Goal: Task Accomplishment & Management: Manage account settings

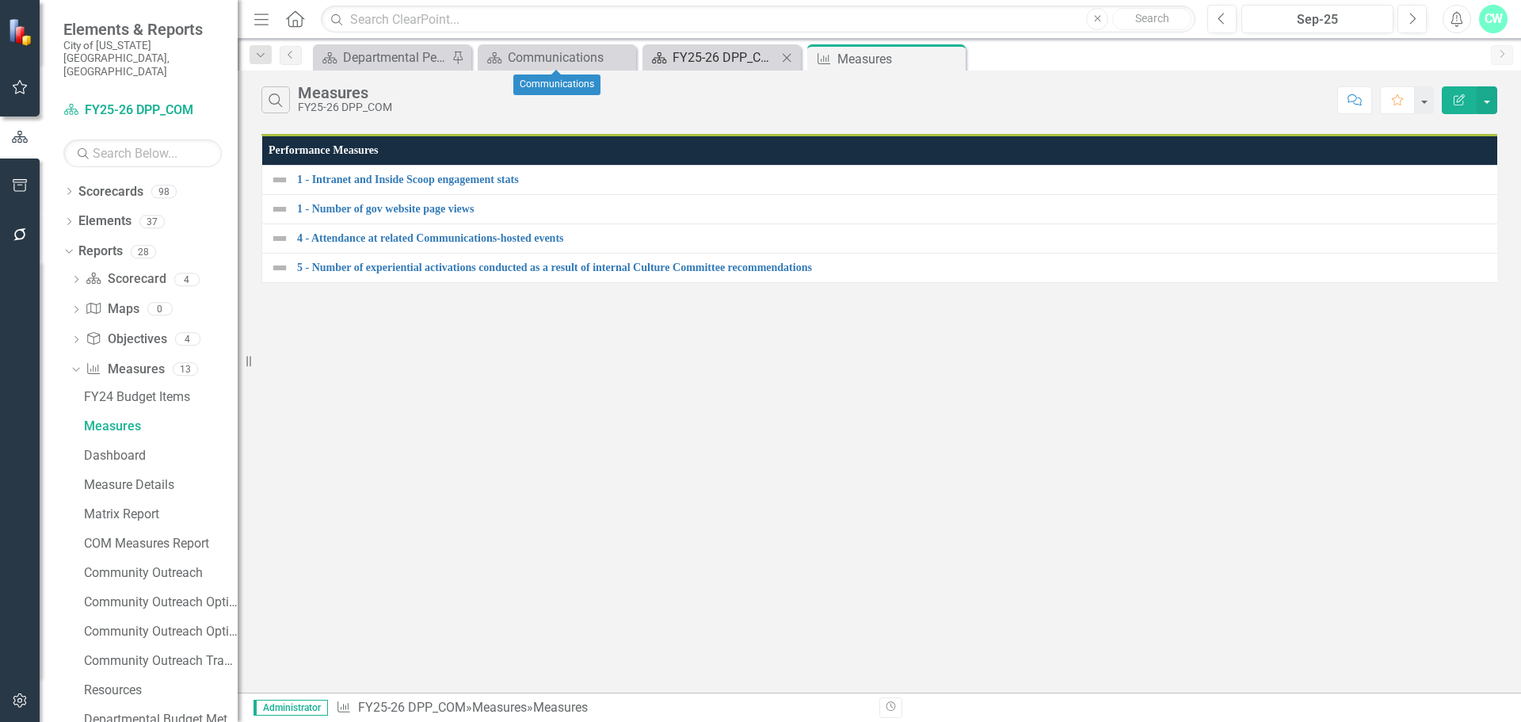
click at [731, 55] on div "FY25-26 DPP_COM" at bounding box center [725, 58] width 105 height 20
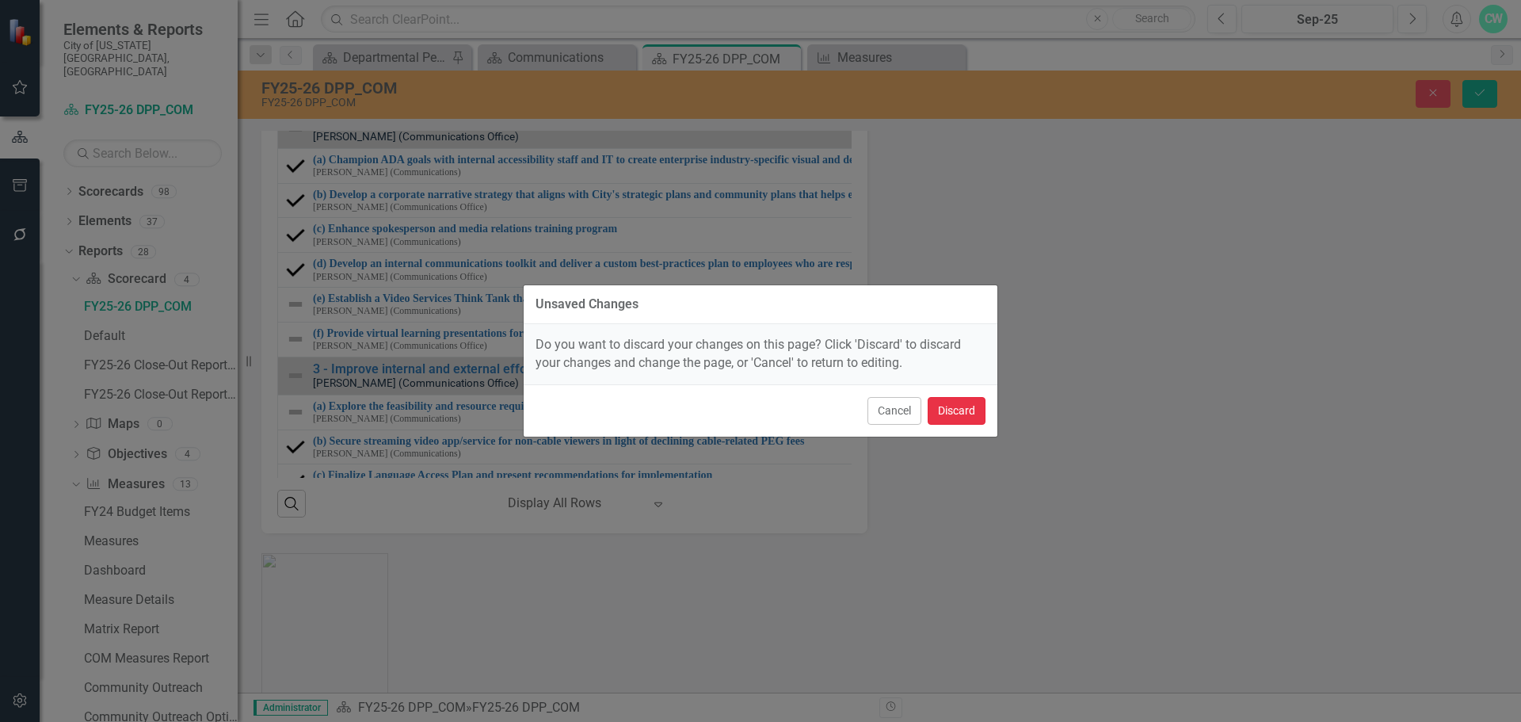
click at [937, 407] on button "Discard" at bounding box center [957, 411] width 58 height 28
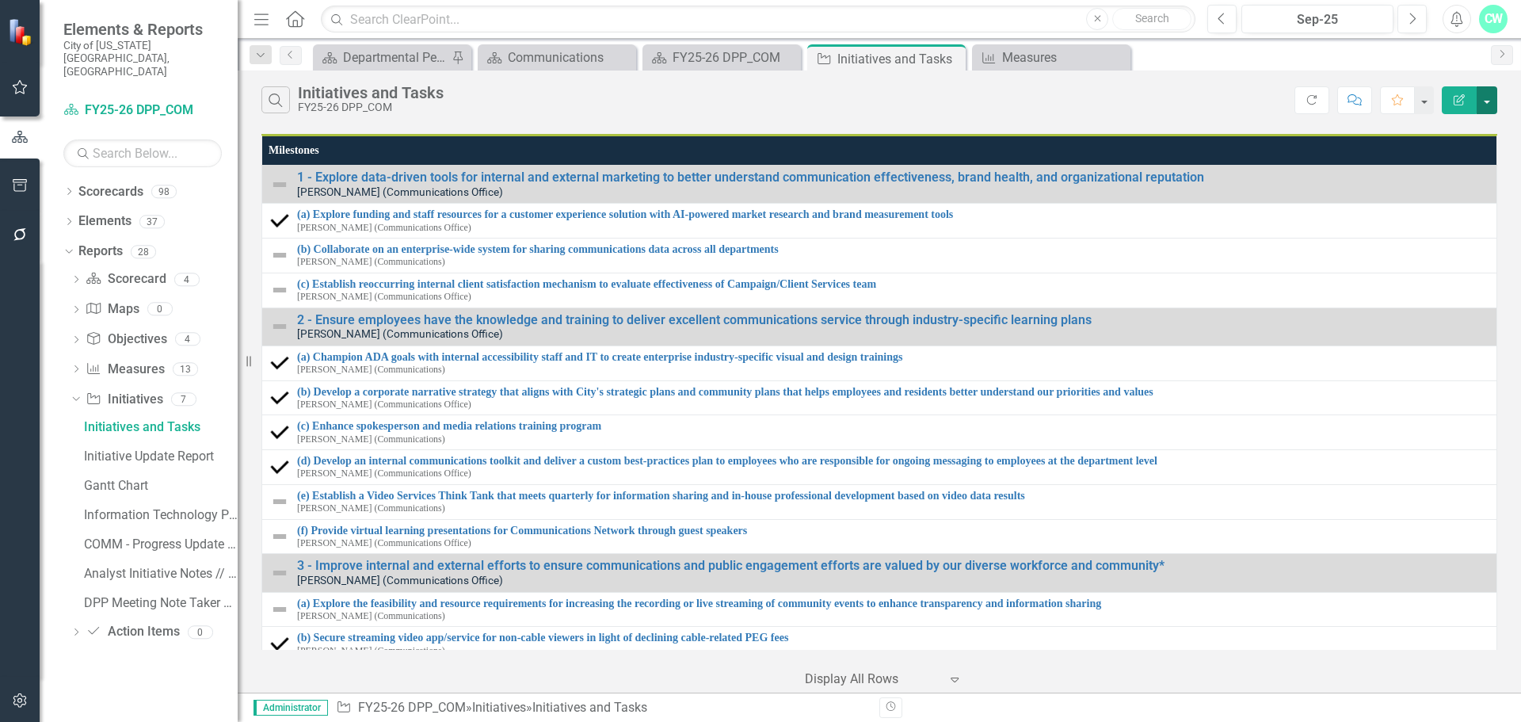
click at [1489, 104] on button "button" at bounding box center [1487, 100] width 21 height 28
click at [1471, 132] on link "Edit Report Edit Report" at bounding box center [1434, 129] width 125 height 29
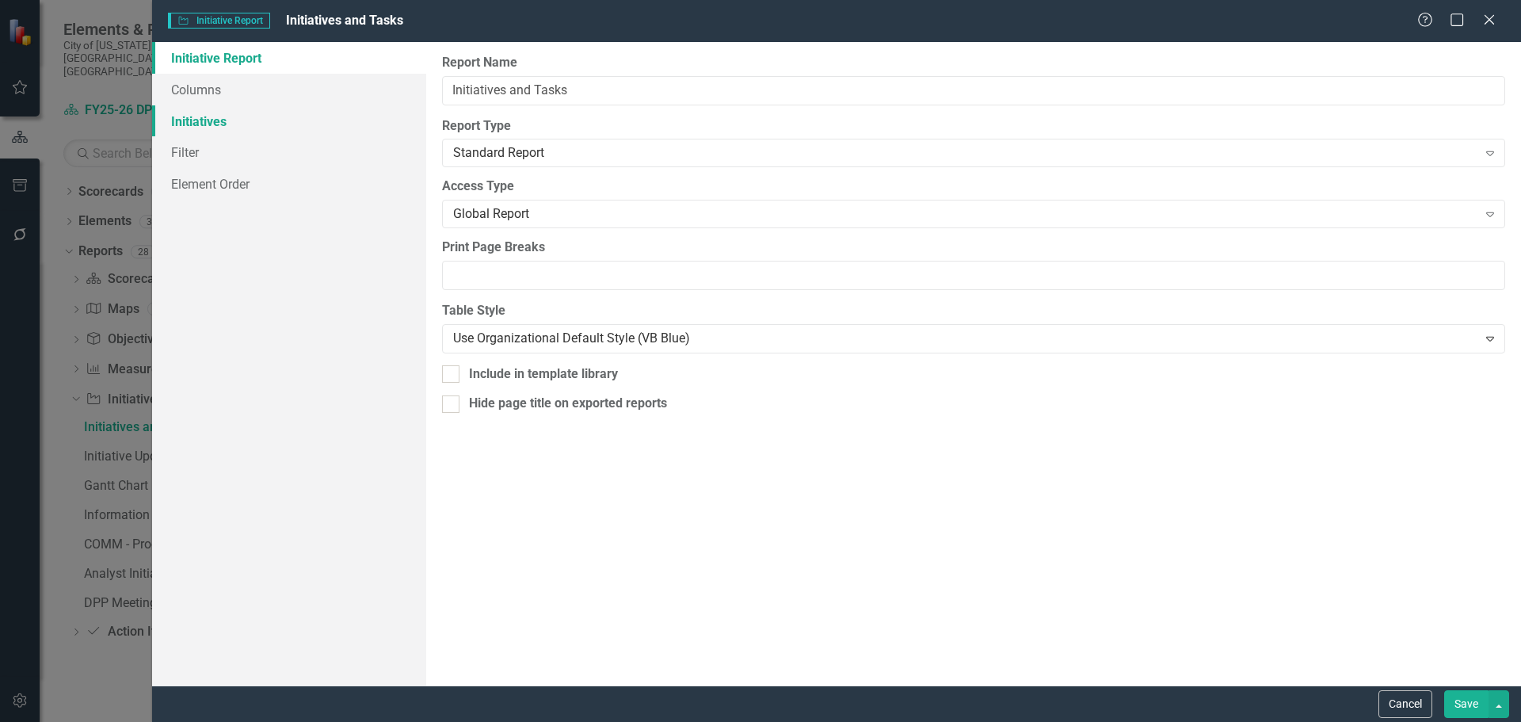
click at [236, 113] on link "Initiatives" at bounding box center [289, 121] width 274 height 32
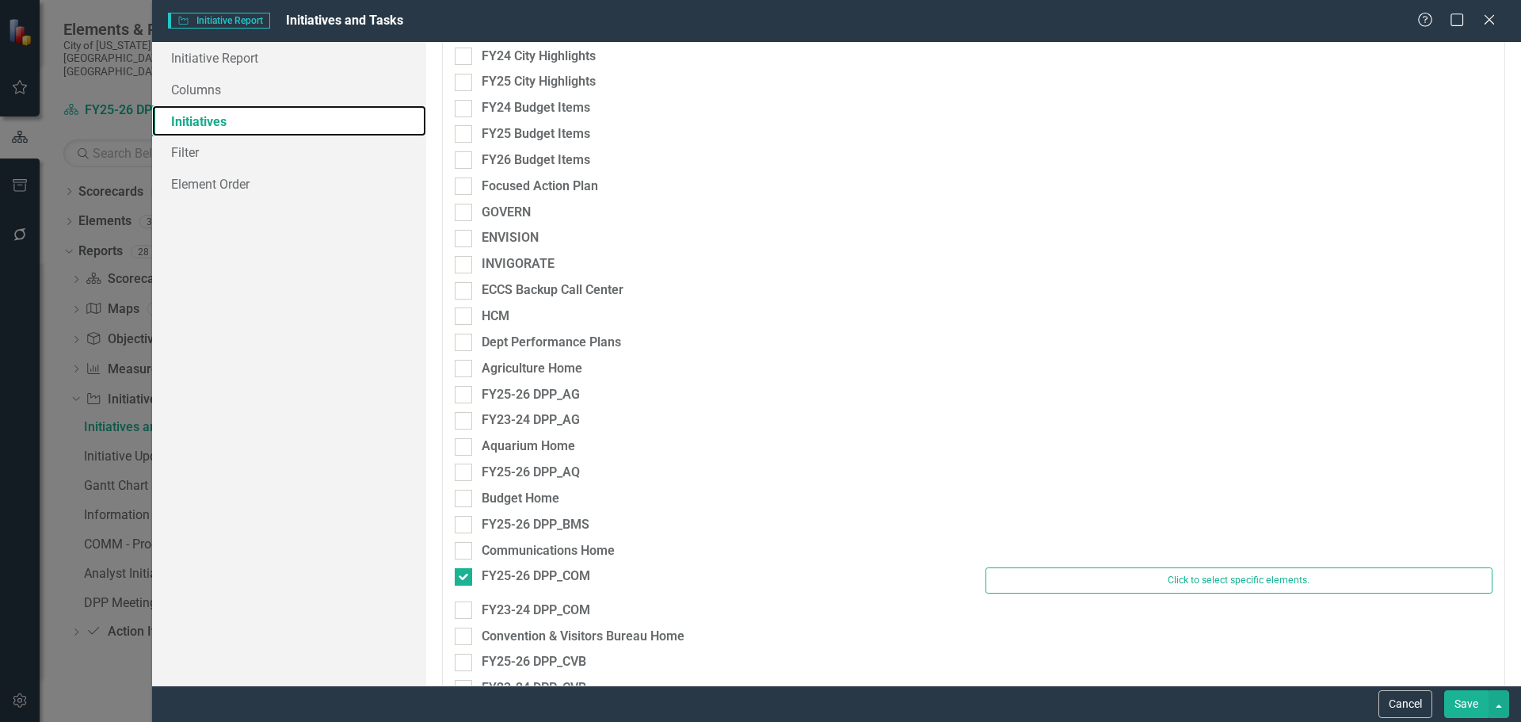
scroll to position [158, 0]
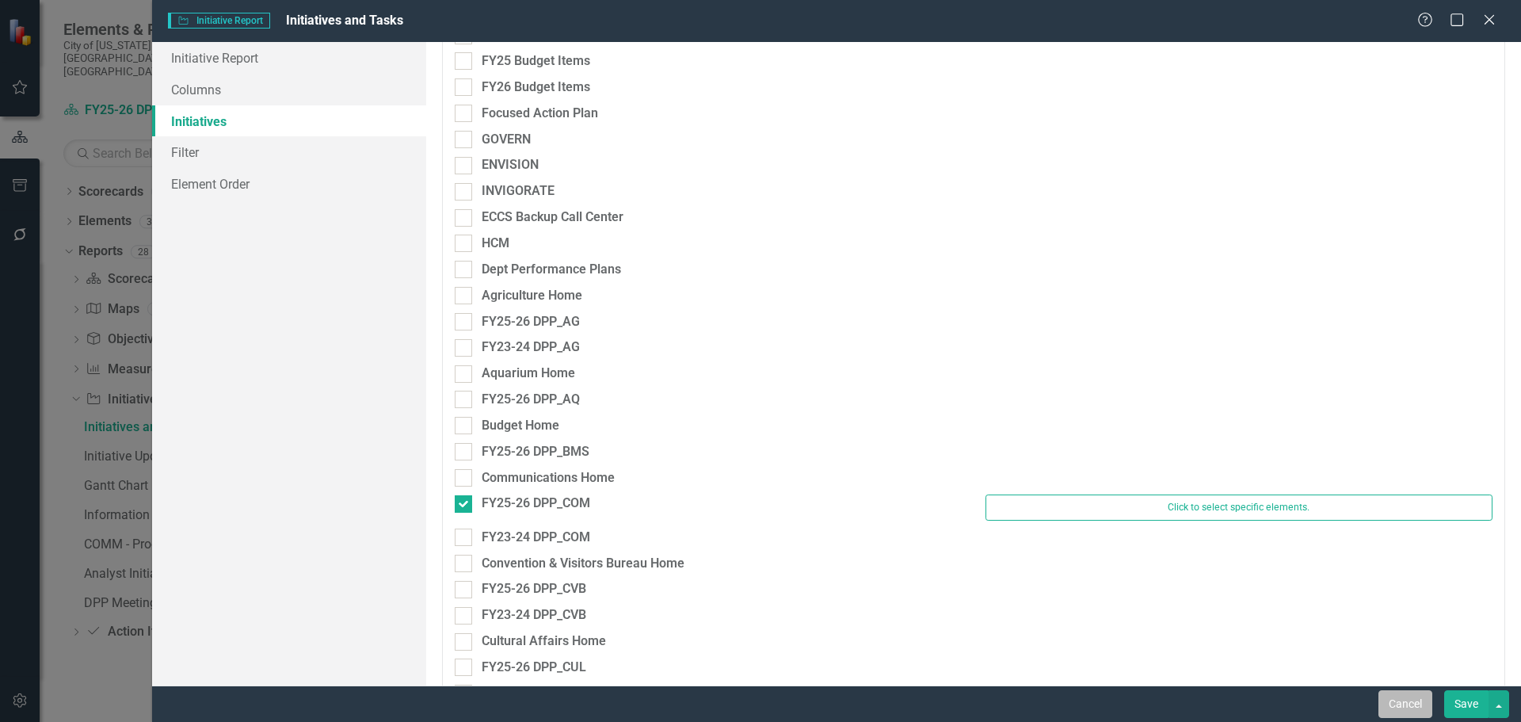
click at [1383, 702] on button "Cancel" at bounding box center [1406, 704] width 54 height 28
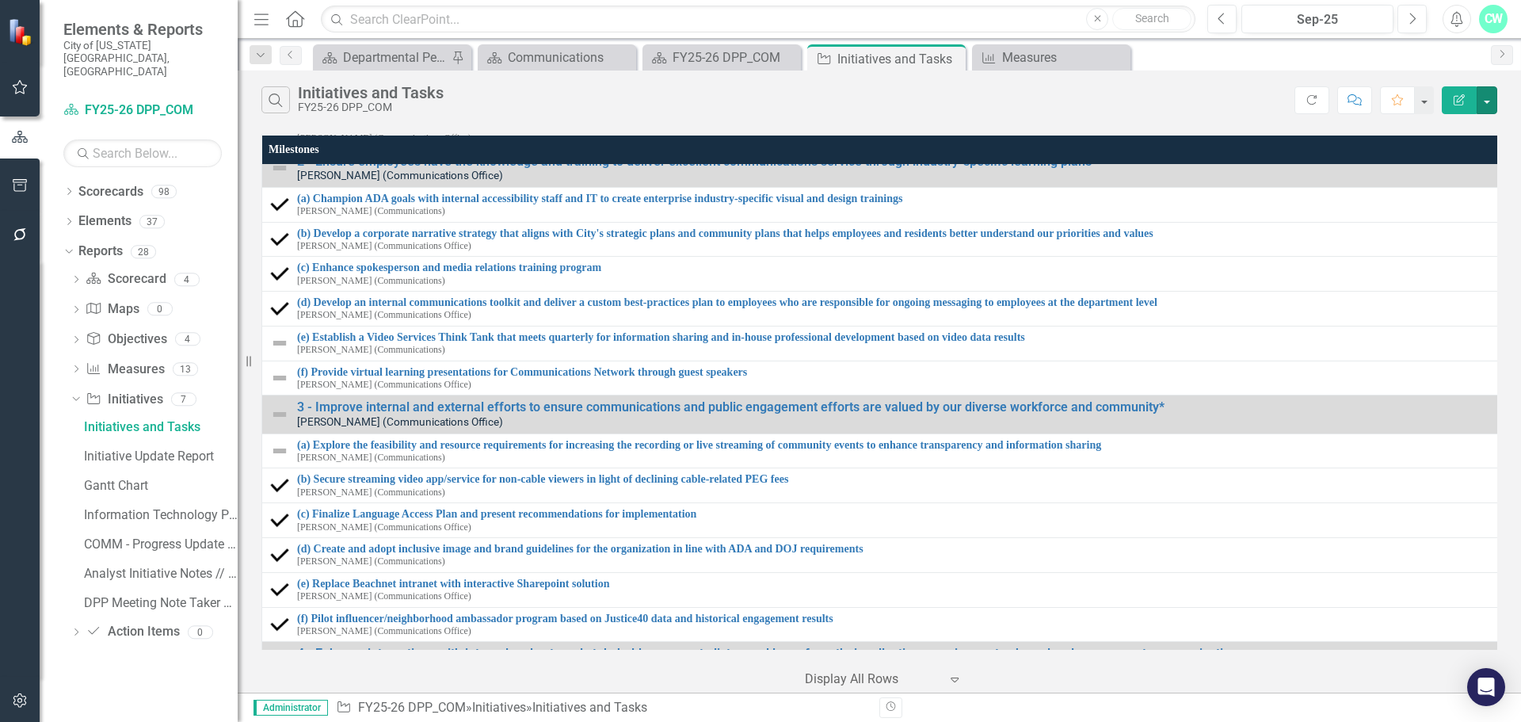
scroll to position [0, 0]
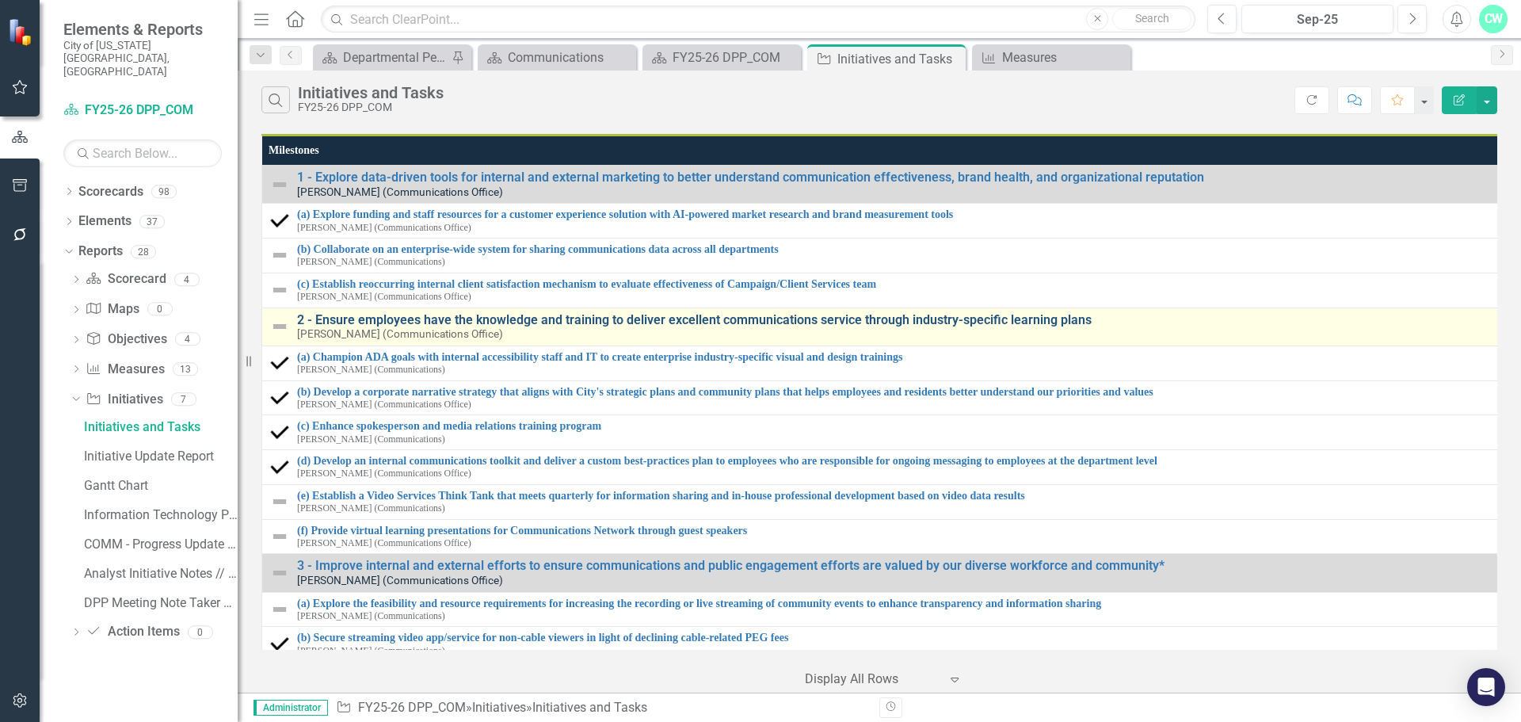
click at [1052, 322] on link "2 - Ensure employees have the knowledge and training to deliver excellent commu…" at bounding box center [893, 320] width 1192 height 14
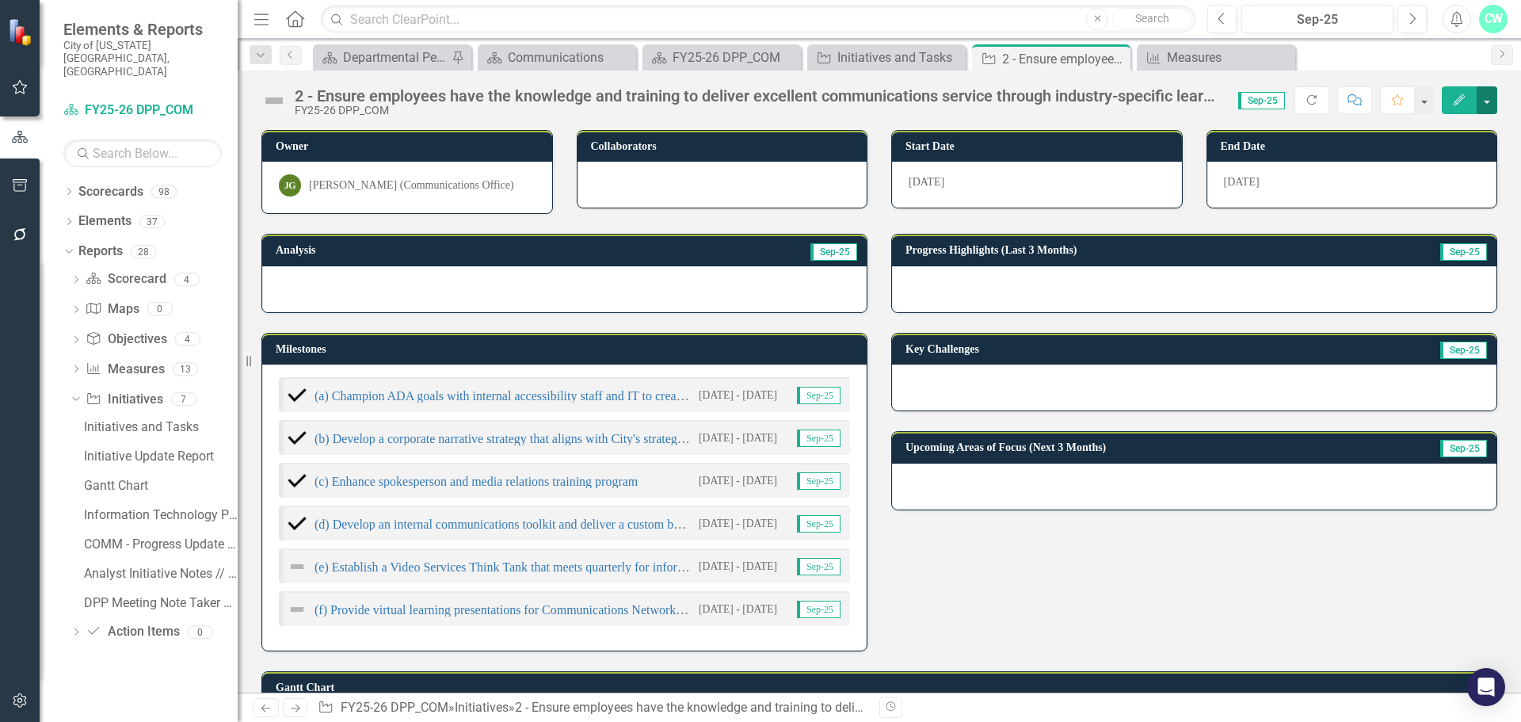
click at [1490, 90] on button "button" at bounding box center [1487, 100] width 21 height 28
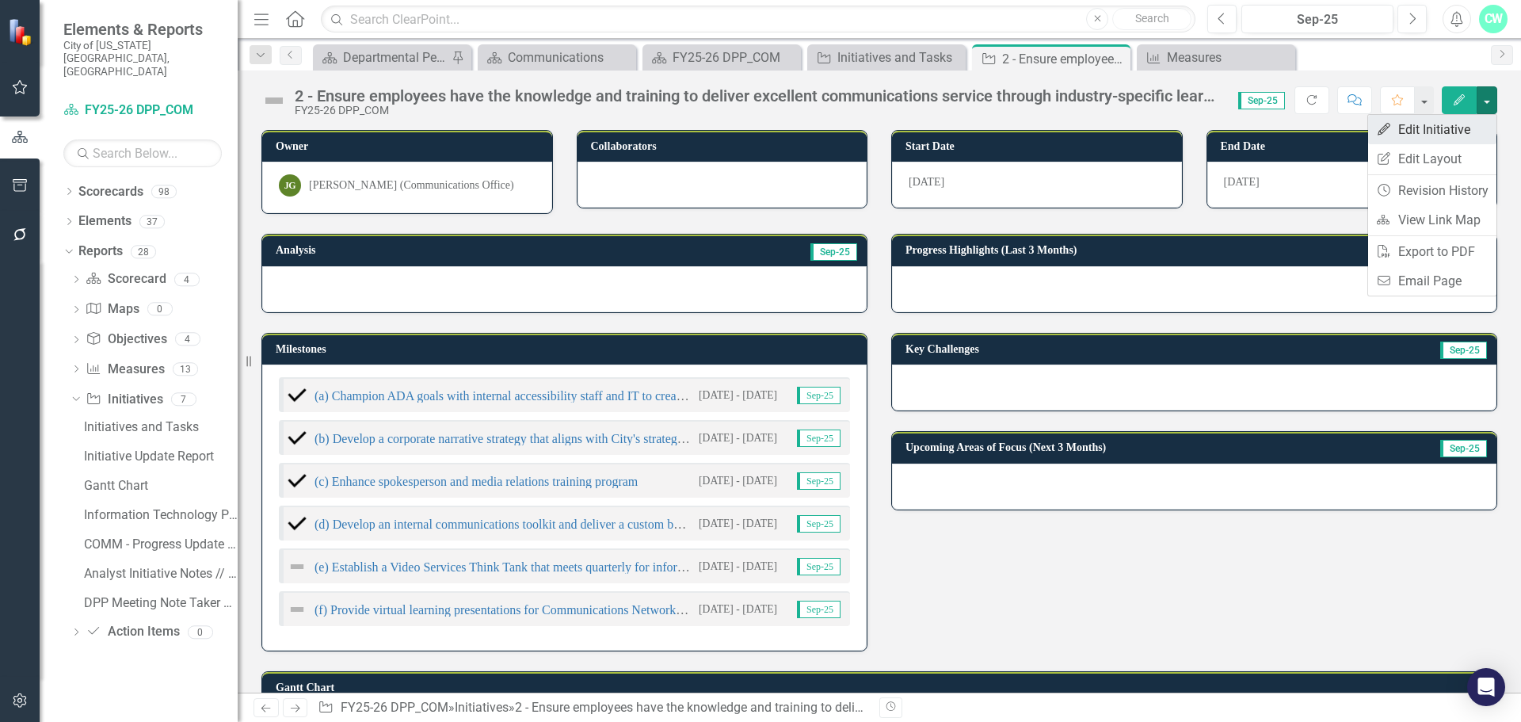
click at [1461, 122] on link "Edit Edit Initiative" at bounding box center [1432, 129] width 128 height 29
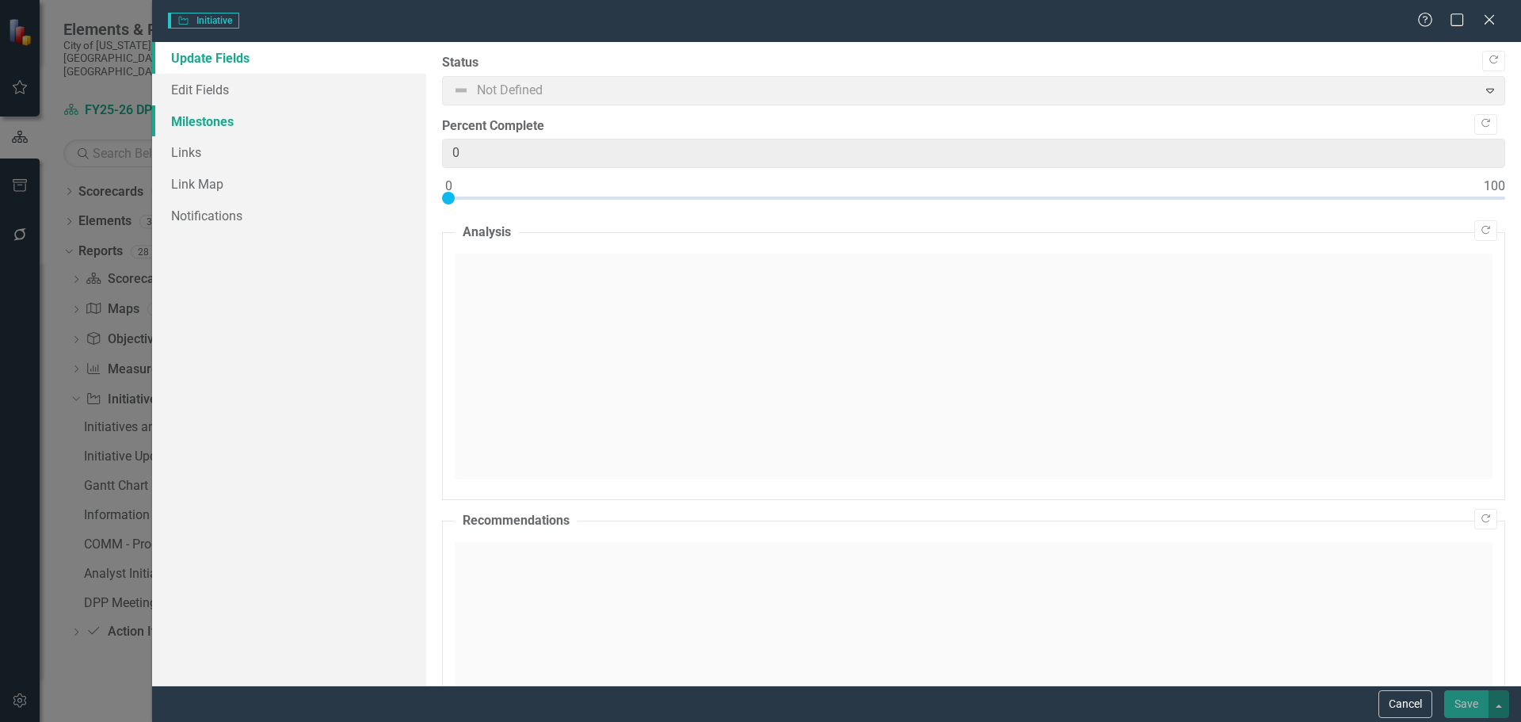
click at [219, 119] on link "Milestones" at bounding box center [289, 121] width 274 height 32
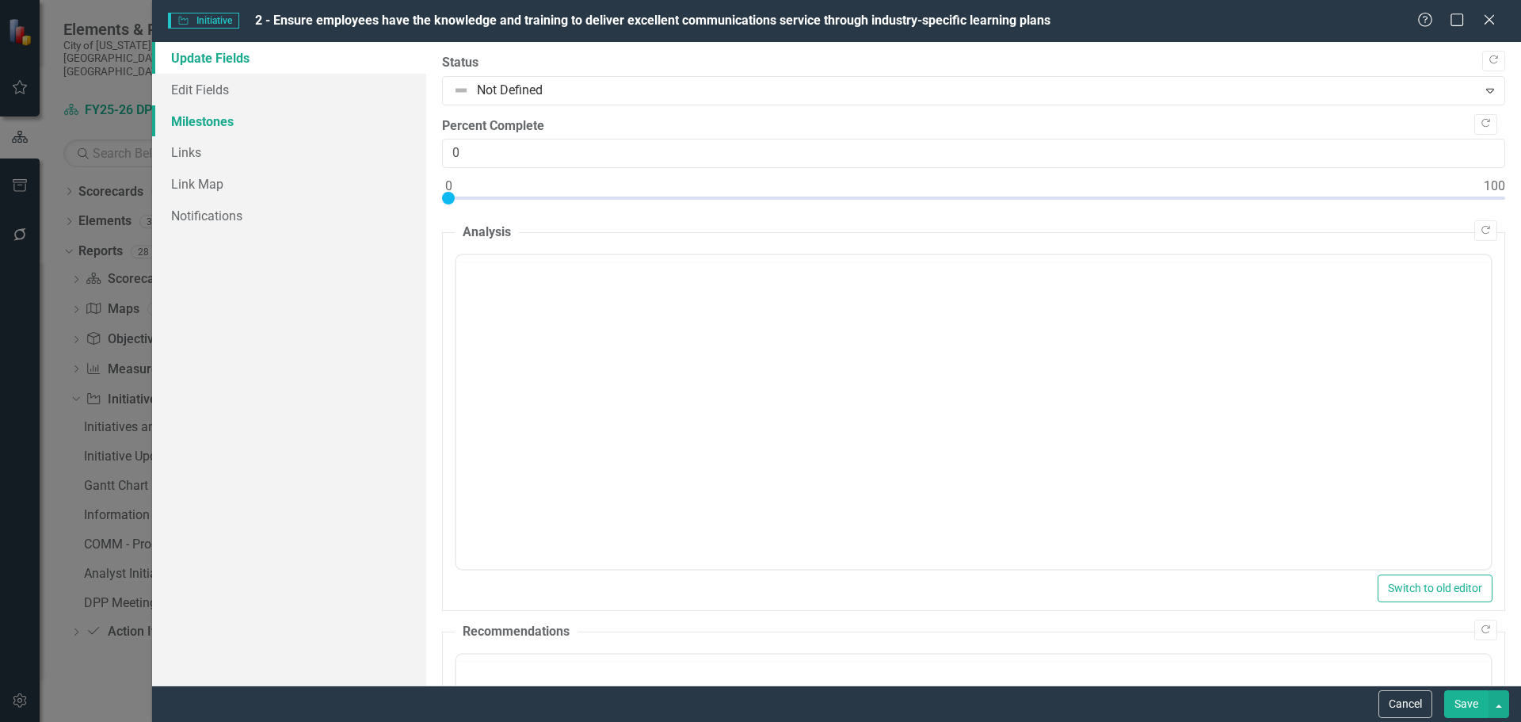
click at [220, 124] on link "Milestones" at bounding box center [289, 121] width 274 height 32
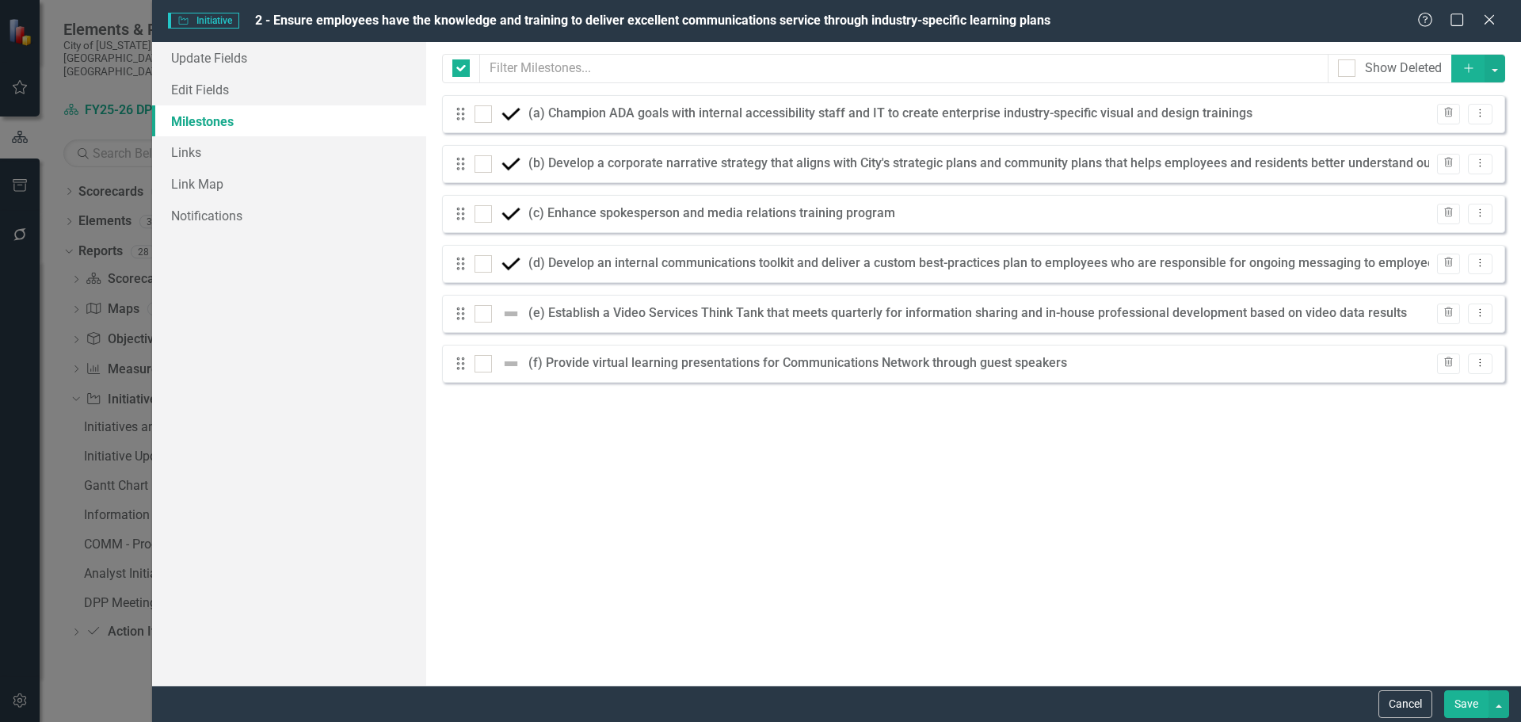
checkbox input "false"
click at [1492, 106] on button "Dropdown Menu" at bounding box center [1480, 114] width 25 height 21
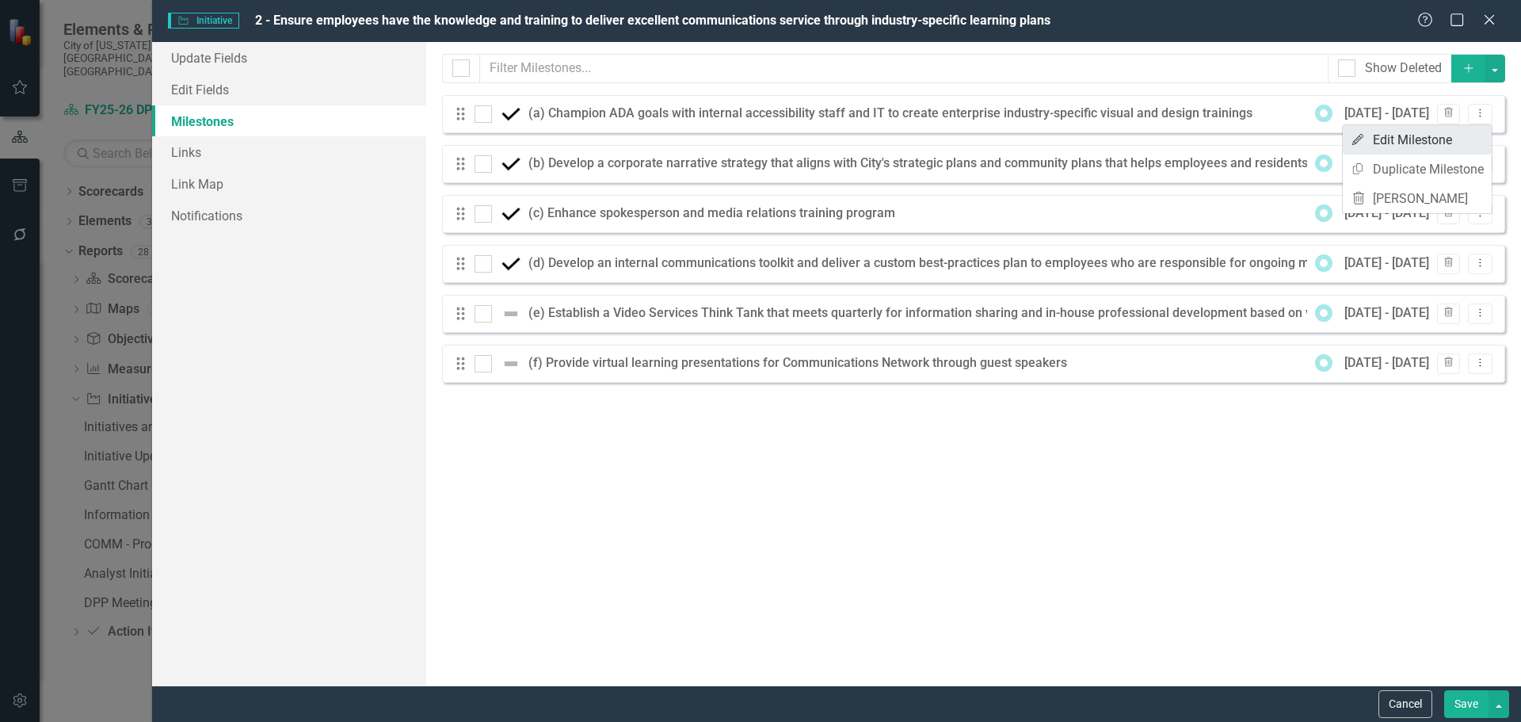
drag, startPoint x: 1492, startPoint y: 106, endPoint x: 1387, endPoint y: 140, distance: 110.0
click at [1387, 140] on body "Elements & Reports City of Virginia Beach, VA Scorecard FY25-26 DPP_COM Search …" at bounding box center [760, 361] width 1521 height 722
click at [1484, 108] on icon "Dropdown Menu" at bounding box center [1480, 113] width 13 height 10
click at [1415, 130] on link "Edit Edit Milestone" at bounding box center [1417, 139] width 149 height 29
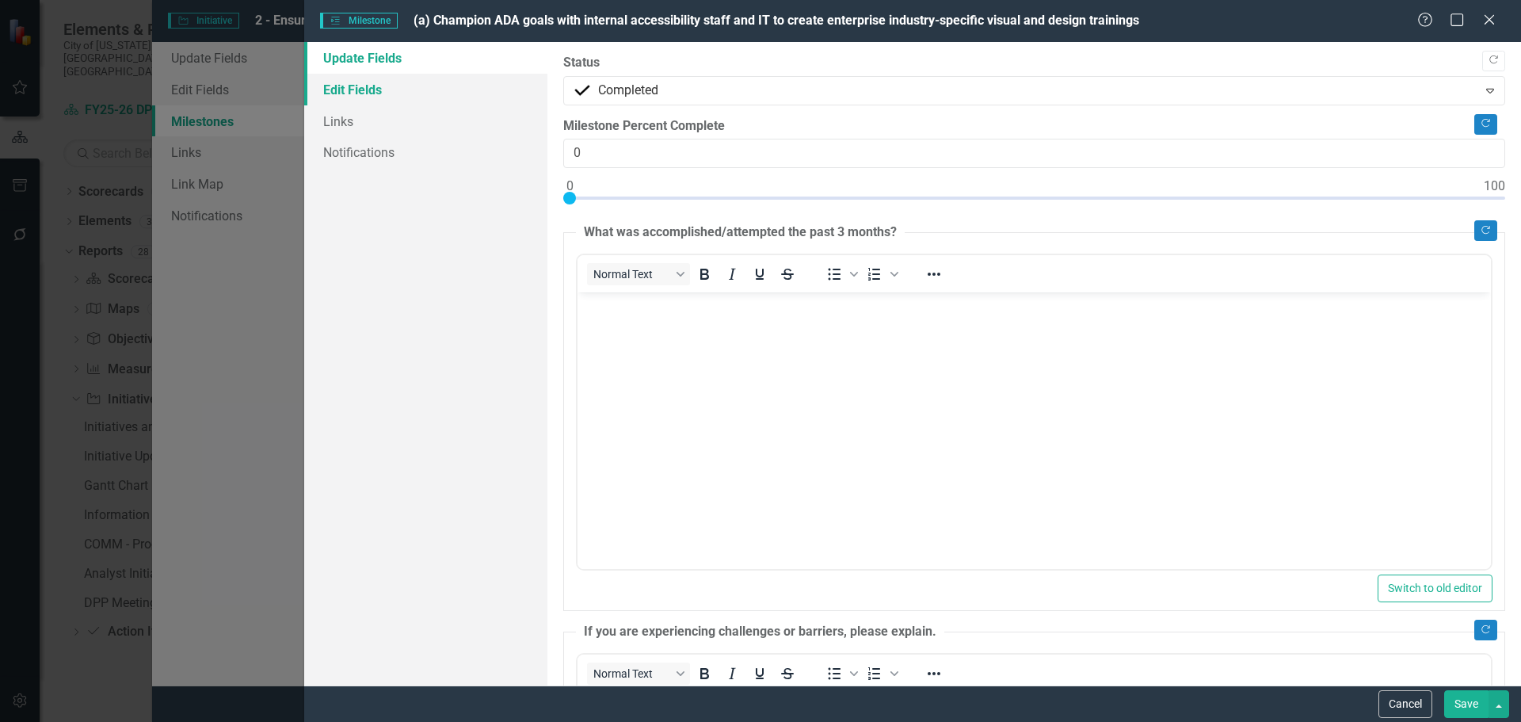
click at [382, 93] on link "Edit Fields" at bounding box center [425, 90] width 243 height 32
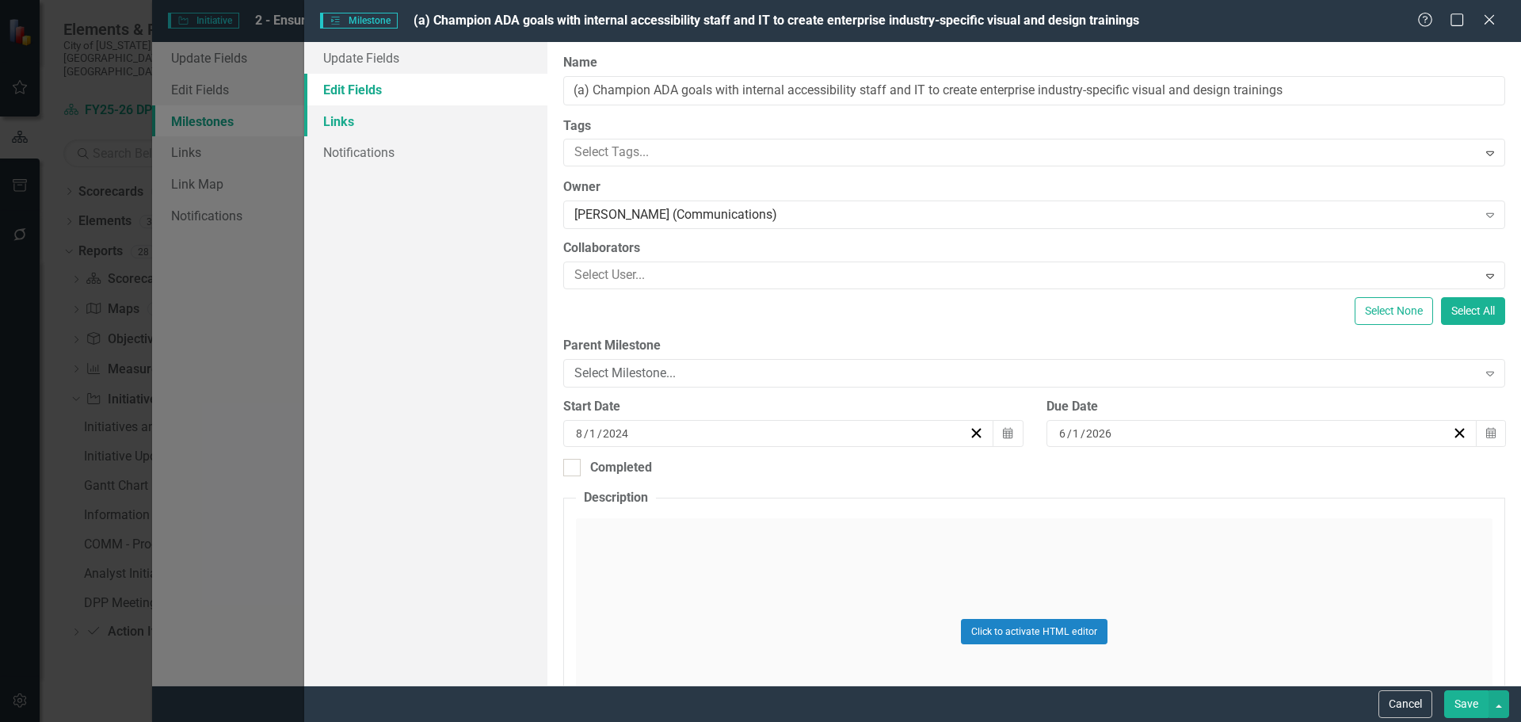
click at [380, 117] on link "Links" at bounding box center [425, 121] width 243 height 32
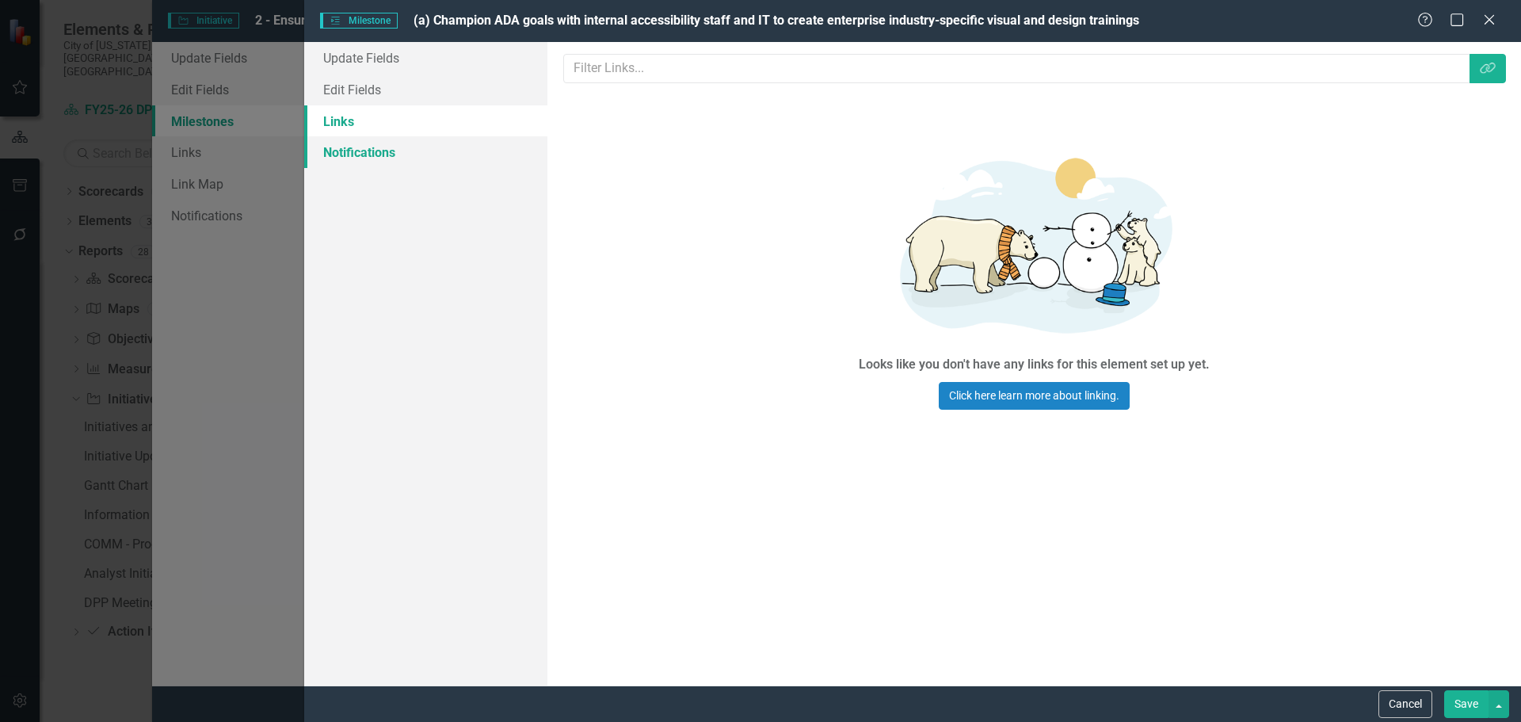
click at [383, 144] on link "Notifications" at bounding box center [425, 152] width 243 height 32
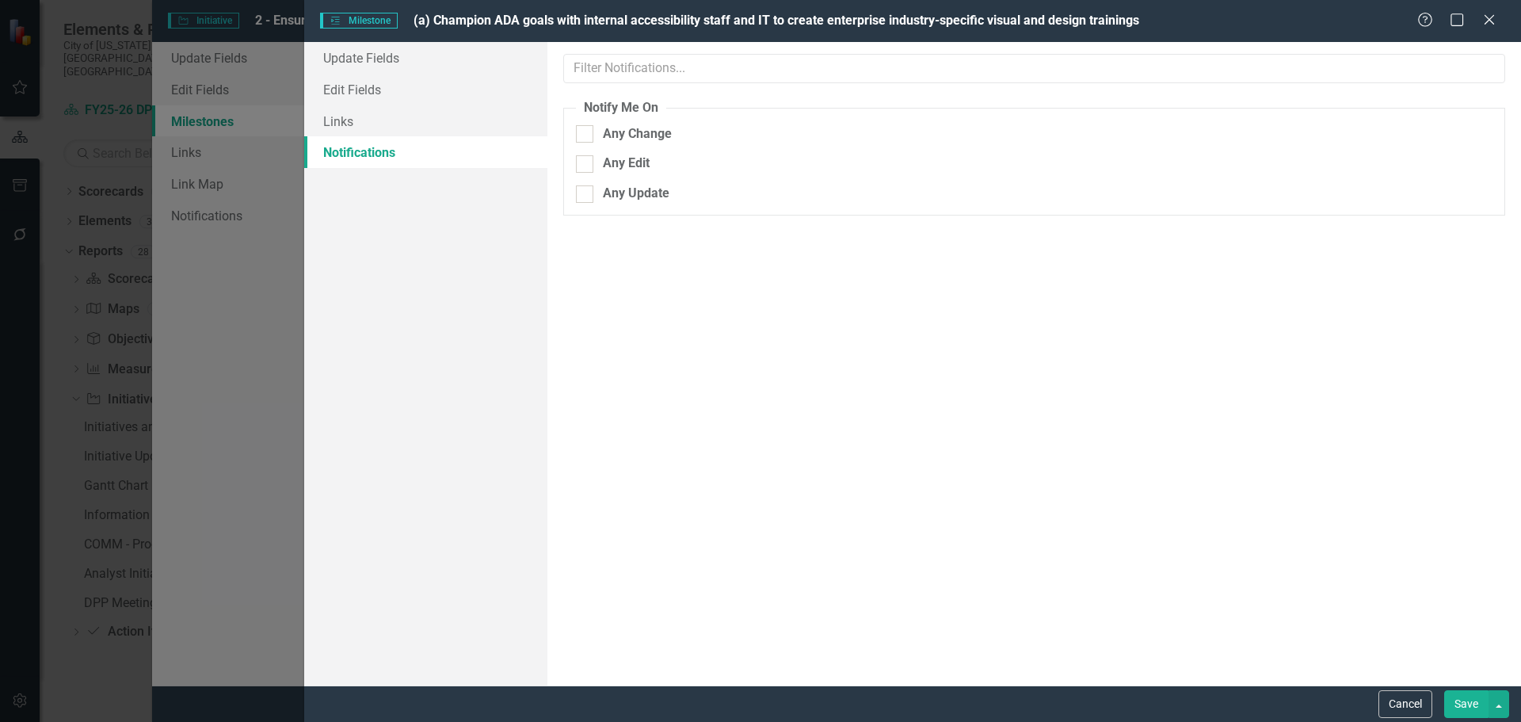
click at [1476, 13] on div "Help Maximize Close" at bounding box center [1461, 21] width 88 height 18
click at [1482, 17] on icon "Close" at bounding box center [1489, 19] width 20 height 15
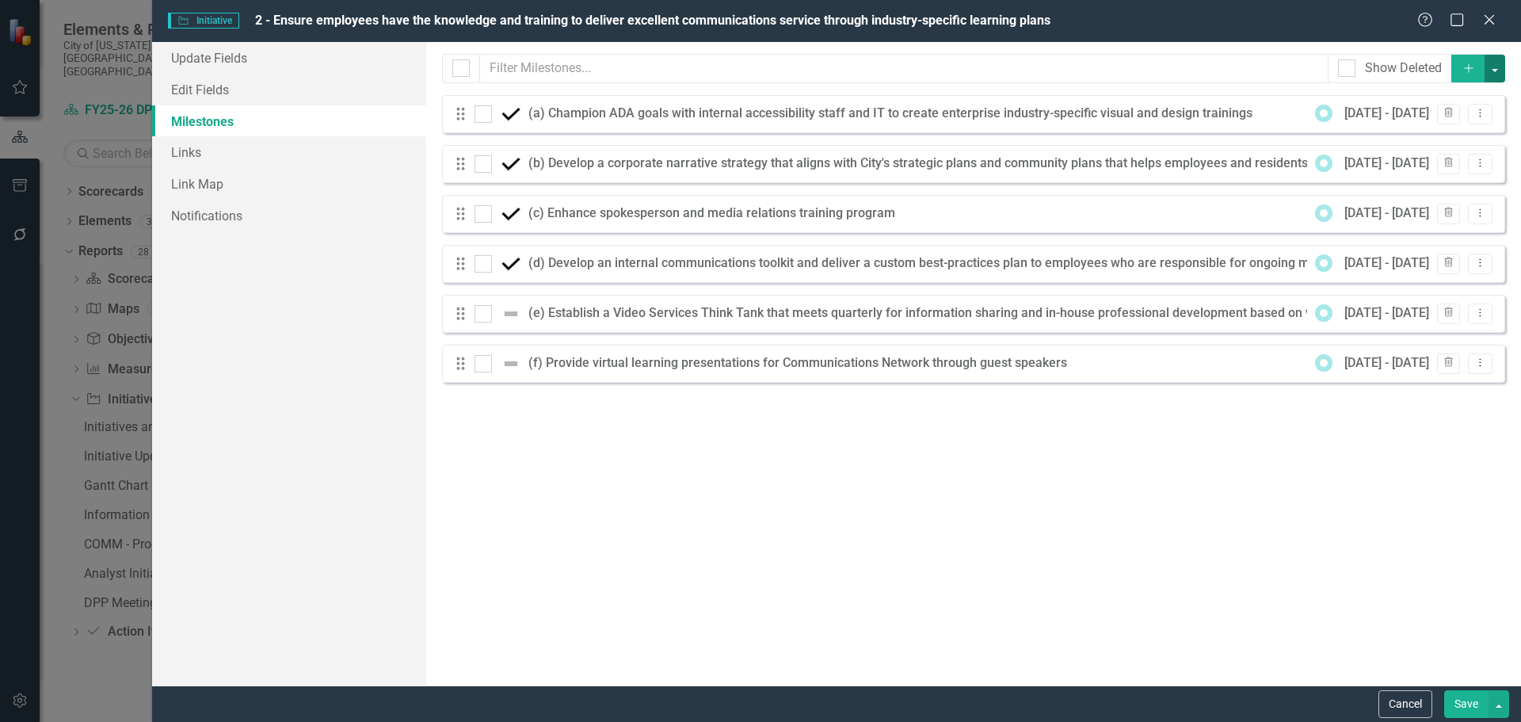
click at [1498, 77] on button "button" at bounding box center [1495, 69] width 21 height 28
click at [1497, 25] on icon "Close" at bounding box center [1489, 19] width 20 height 15
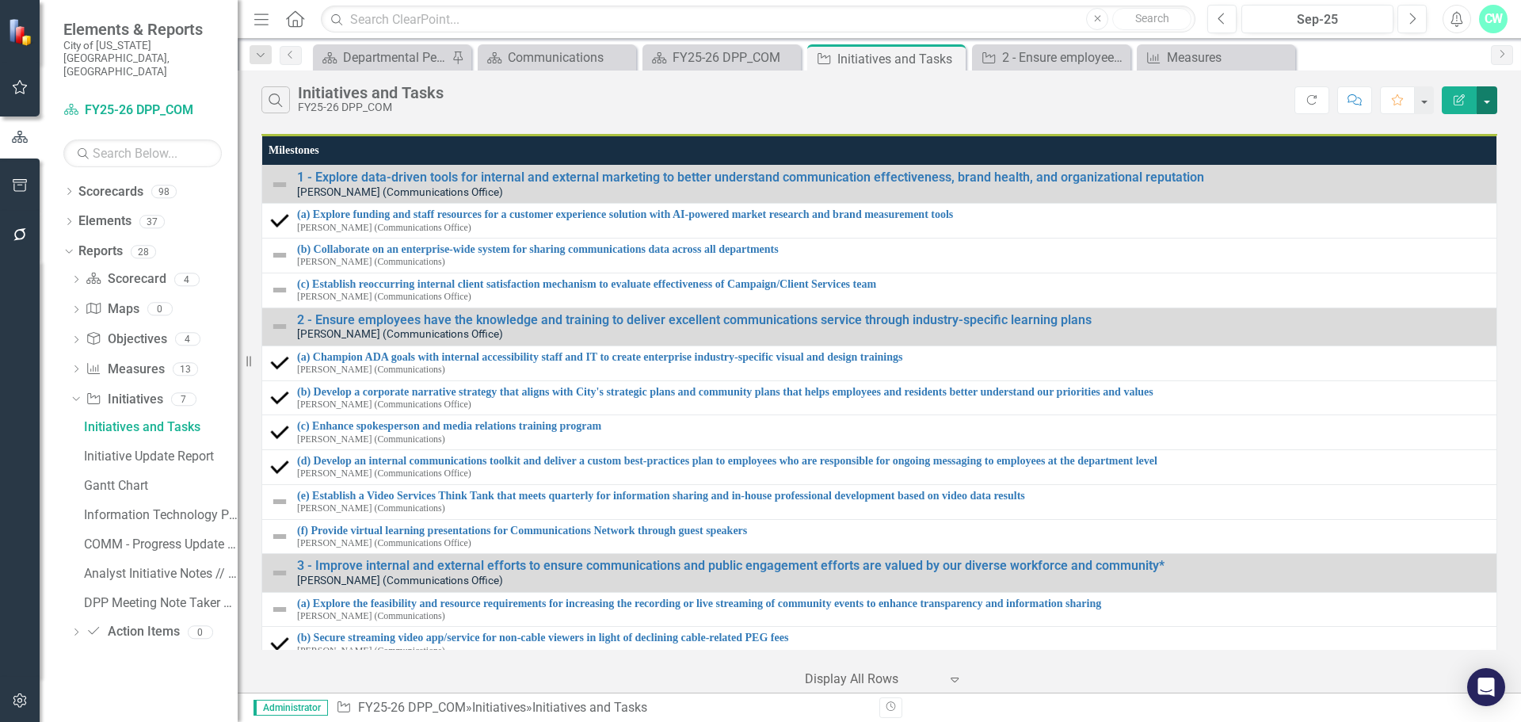
click at [1488, 105] on button "button" at bounding box center [1487, 100] width 21 height 28
click at [1438, 135] on link "Edit Report Edit Report" at bounding box center [1434, 129] width 125 height 29
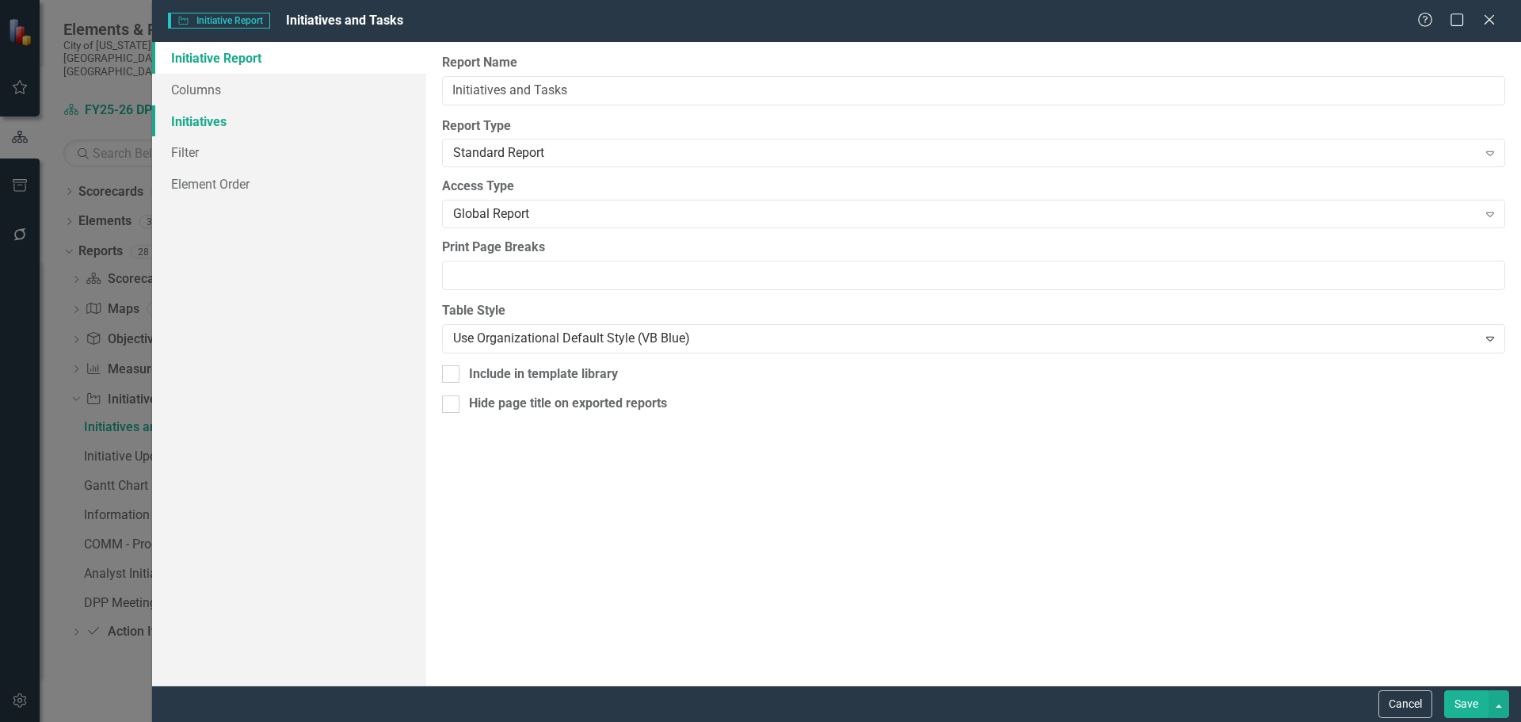
click at [261, 114] on link "Initiatives" at bounding box center [289, 121] width 274 height 32
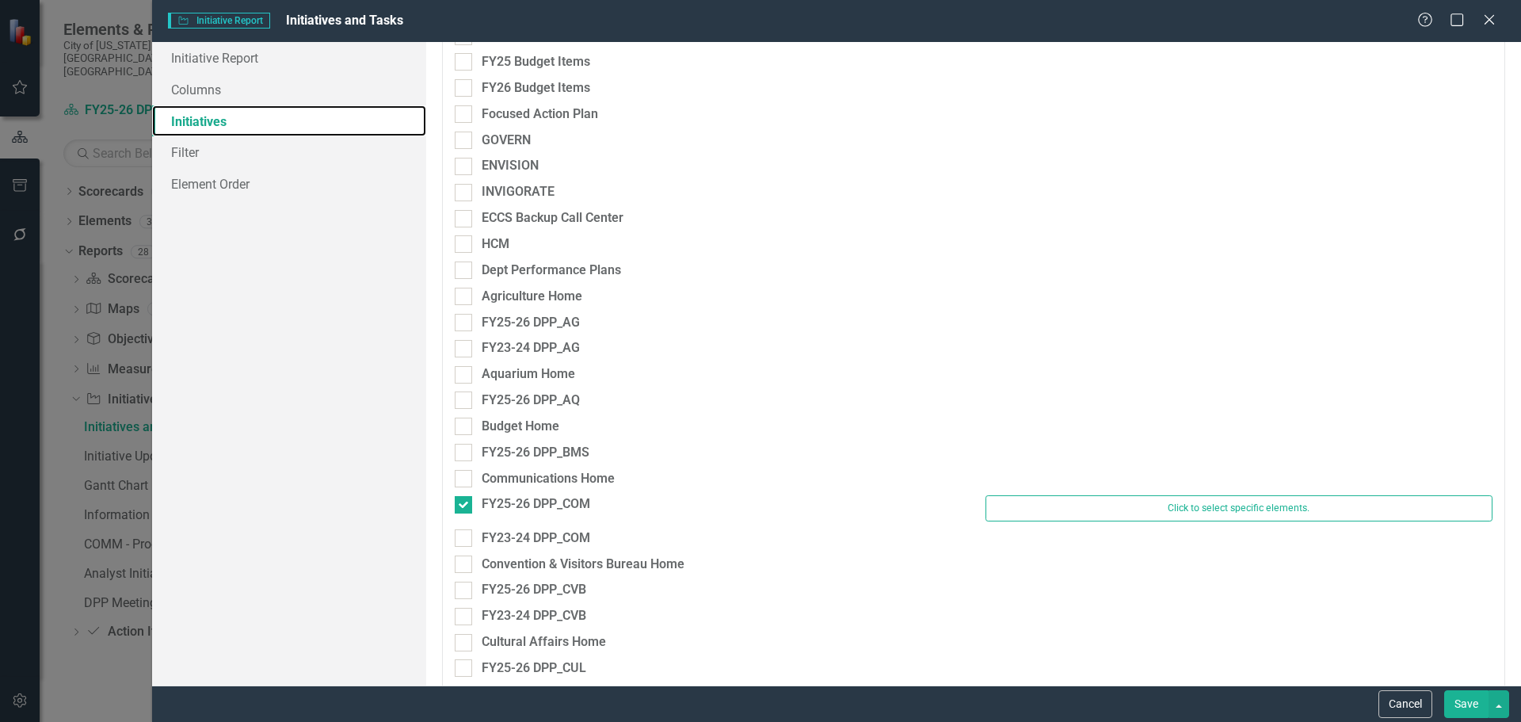
scroll to position [158, 0]
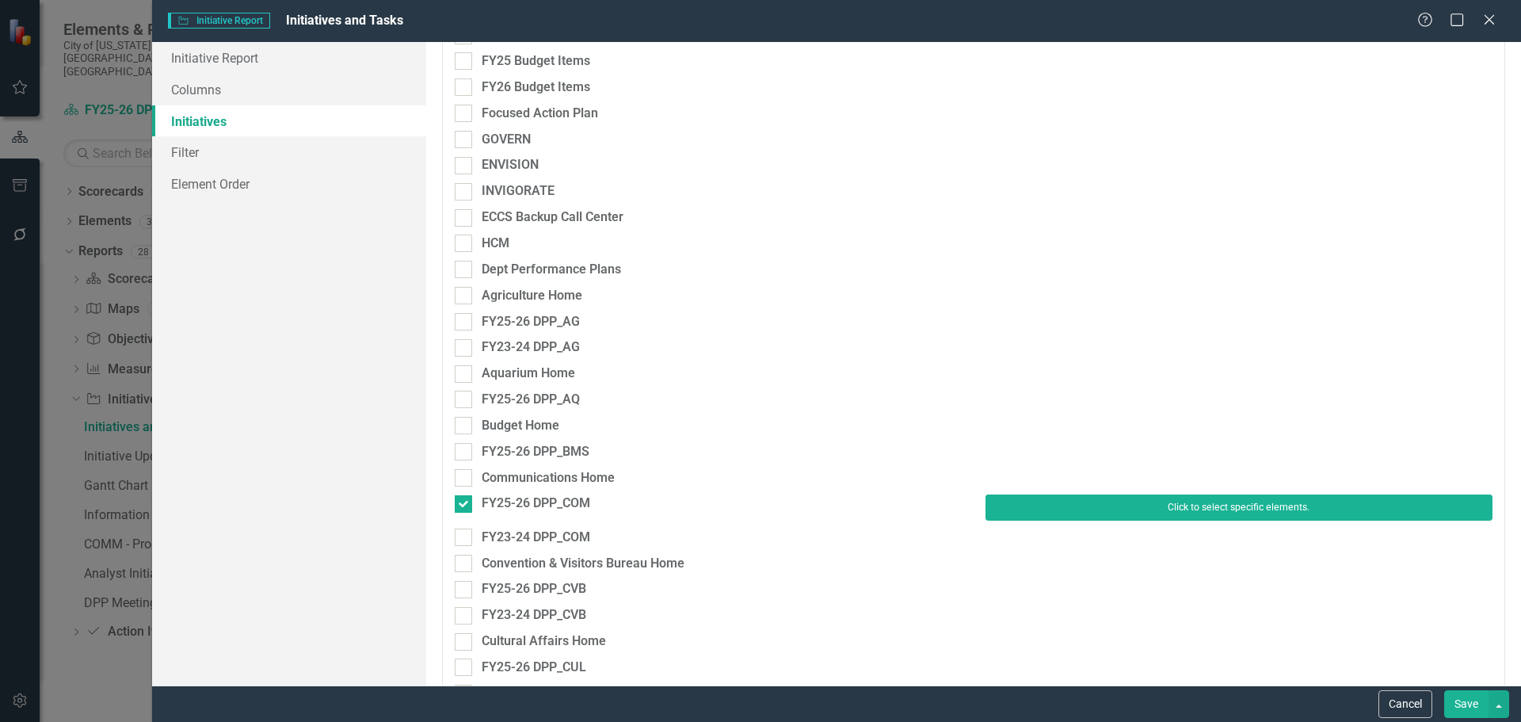
click at [1077, 516] on button "Click to select specific elements." at bounding box center [1239, 506] width 507 height 25
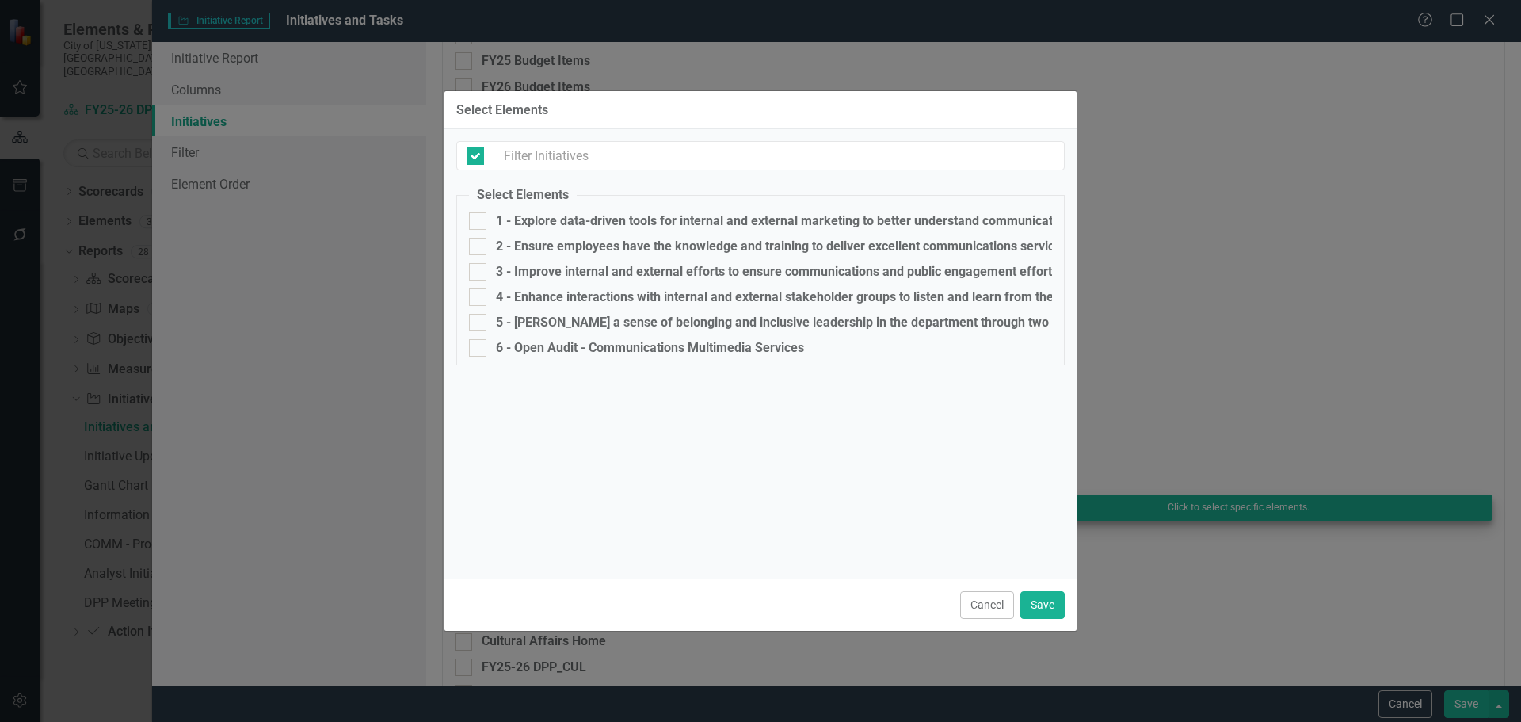
checkbox input "false"
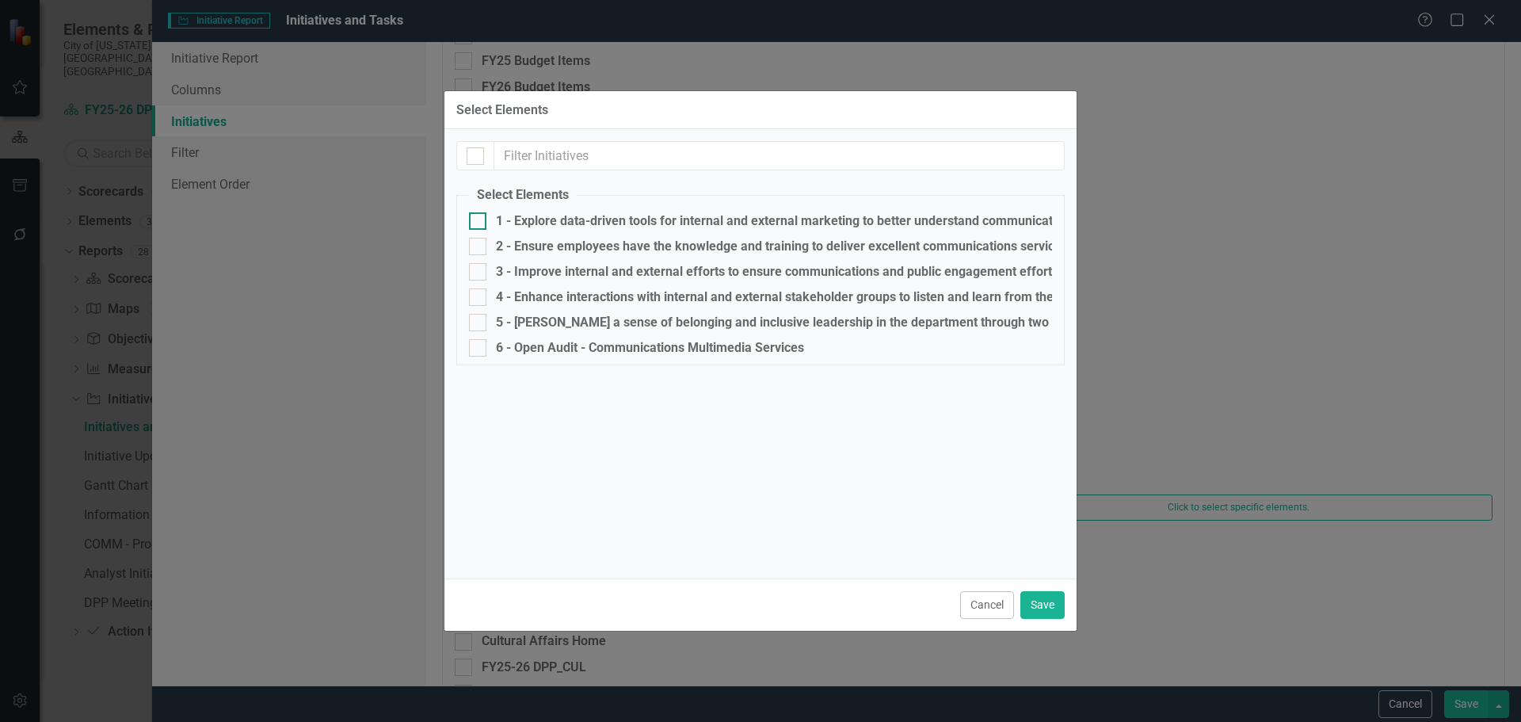
click at [484, 220] on div at bounding box center [477, 220] width 17 height 17
click at [479, 220] on input "1 - Explore data-driven tools for internal and external marketing to better und…" at bounding box center [474, 217] width 10 height 10
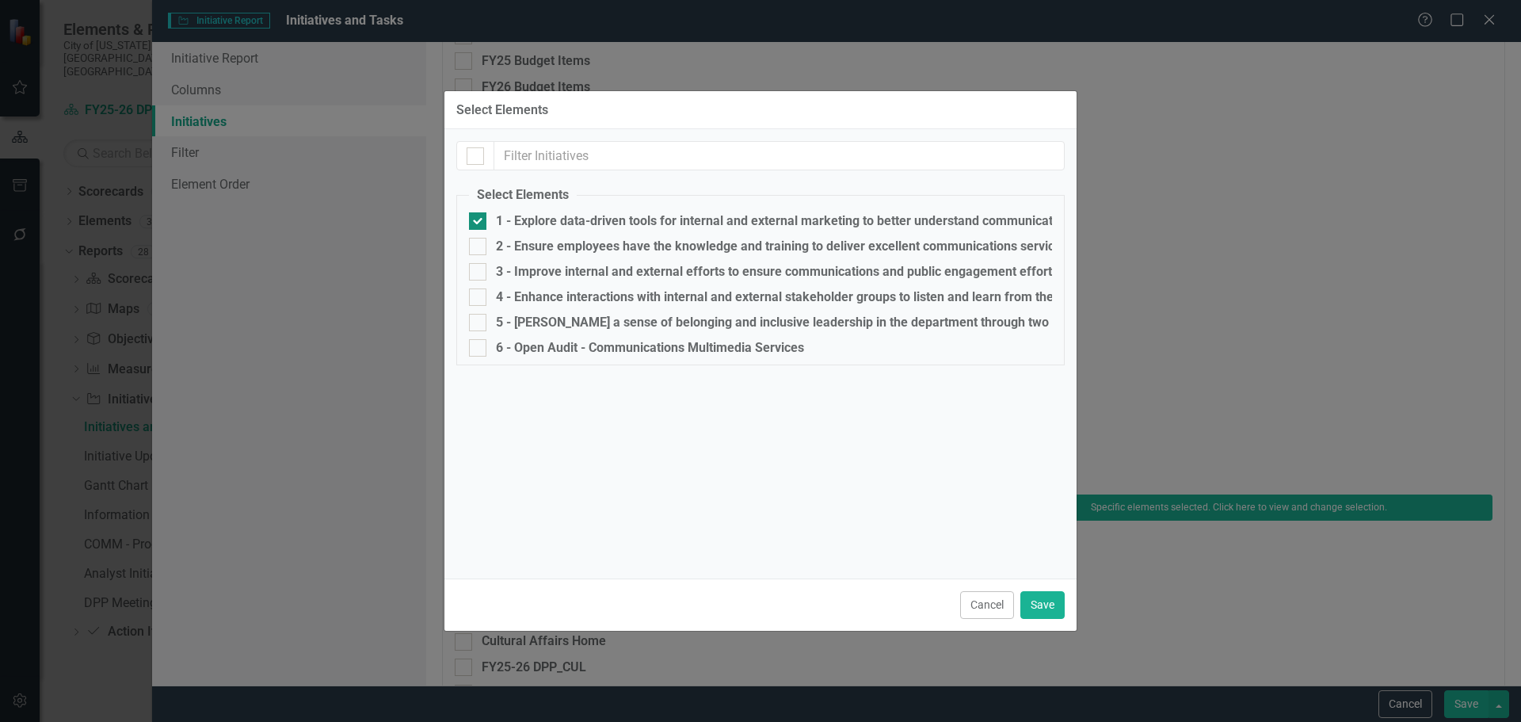
click at [484, 220] on div at bounding box center [477, 220] width 17 height 17
click at [479, 220] on input "1 - Explore data-driven tools for internal and external marketing to better und…" at bounding box center [474, 217] width 10 height 10
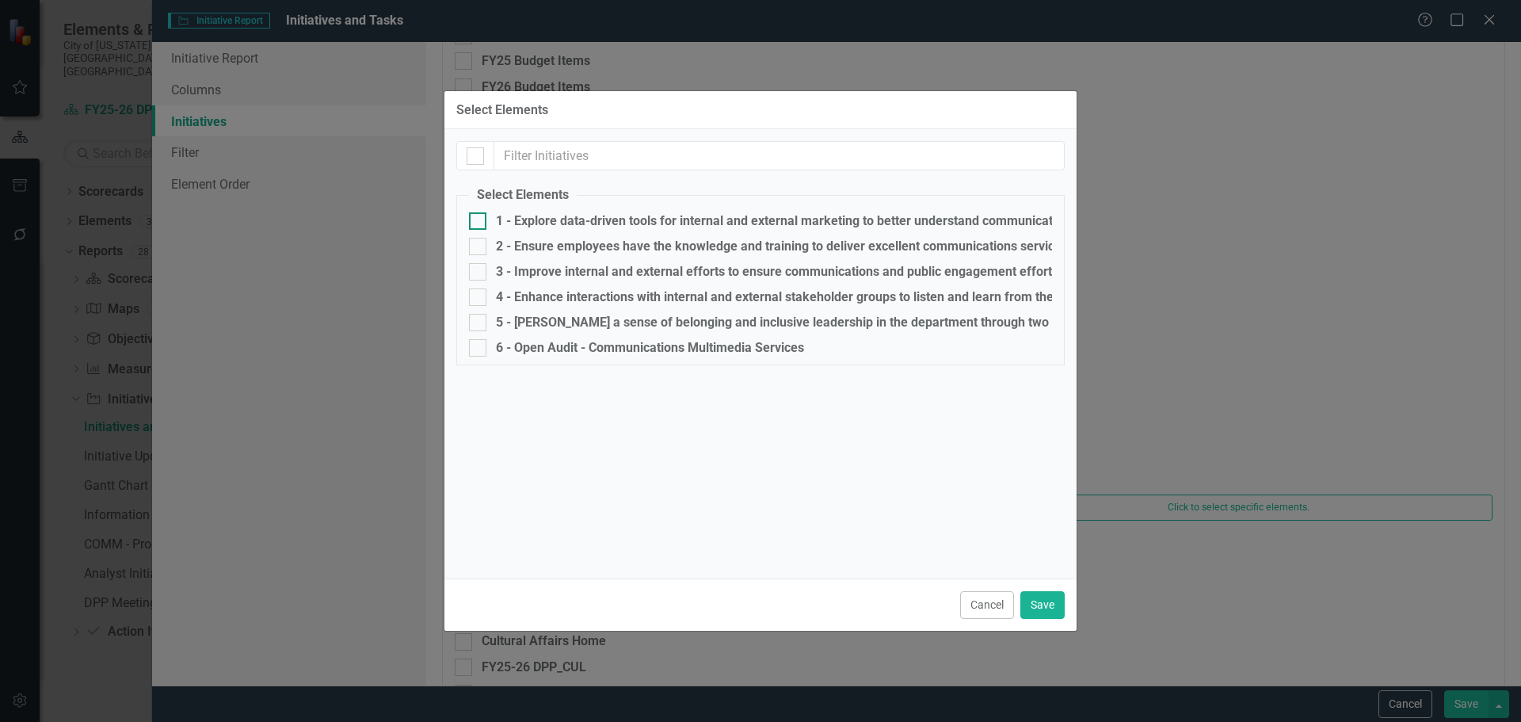
click at [484, 220] on div at bounding box center [477, 220] width 17 height 17
click at [479, 220] on input "1 - Explore data-driven tools for internal and external marketing to better und…" at bounding box center [474, 217] width 10 height 10
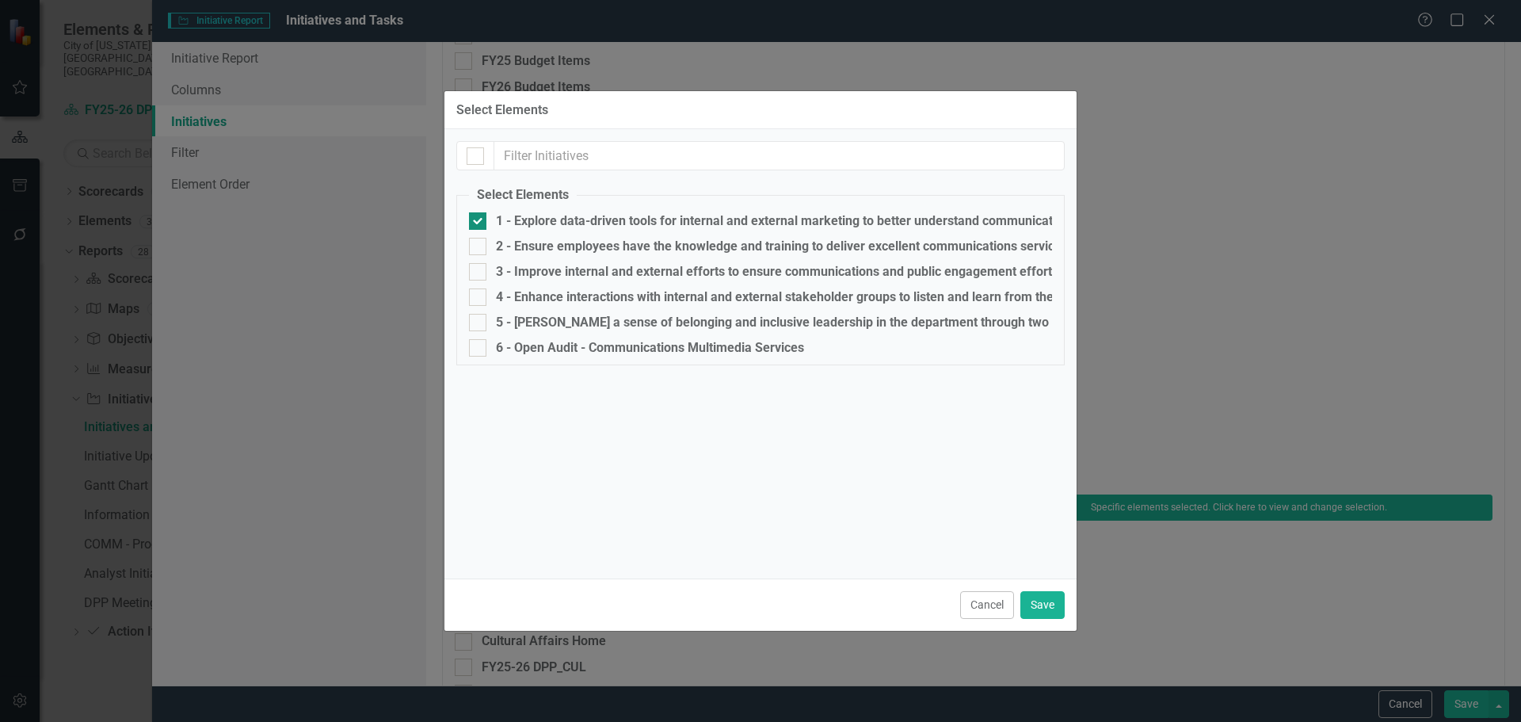
click at [487, 214] on div "1 - Explore data-driven tools for internal and external marketing to better und…" at bounding box center [760, 220] width 583 height 17
click at [479, 214] on input "1 - Explore data-driven tools for internal and external marketing to better und…" at bounding box center [474, 217] width 10 height 10
checkbox input "false"
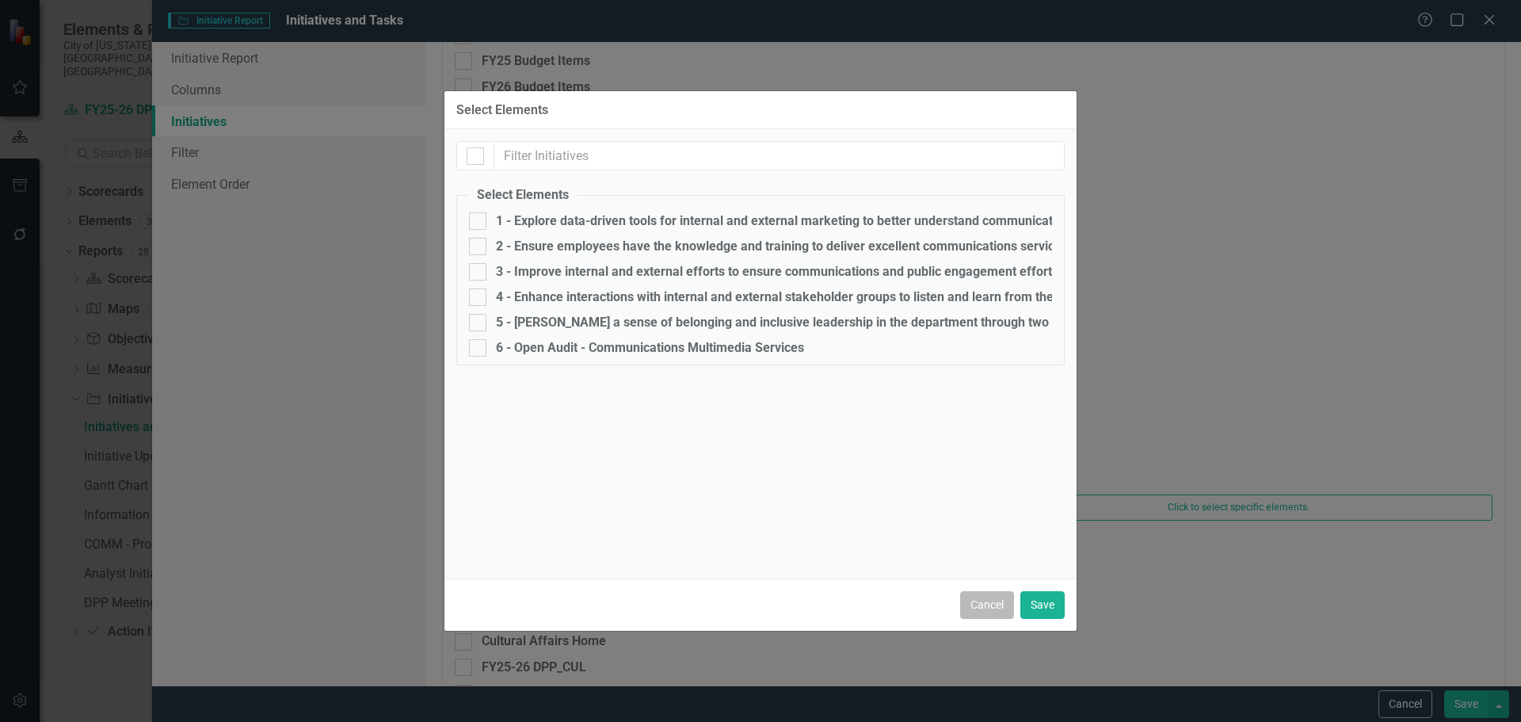
click at [971, 612] on button "Cancel" at bounding box center [987, 605] width 54 height 28
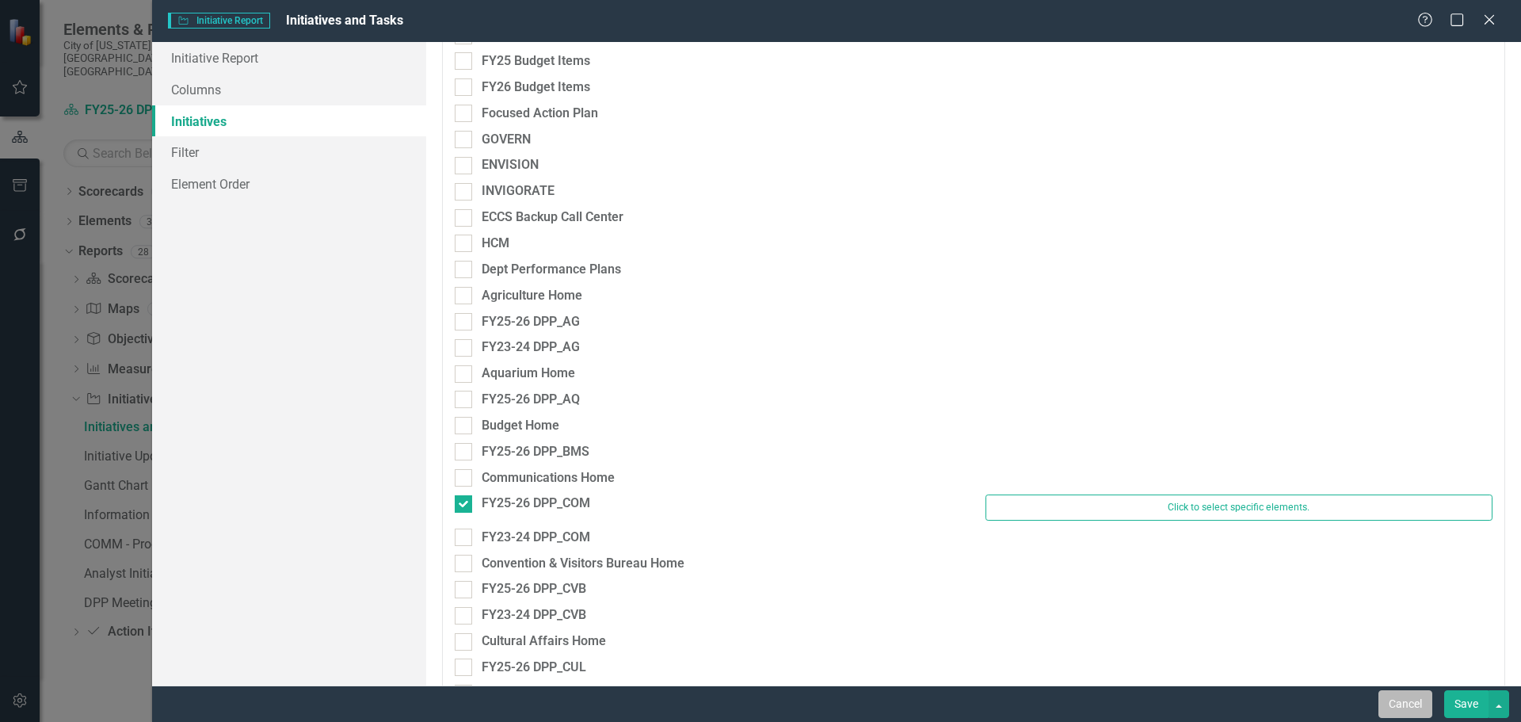
click at [1393, 695] on button "Cancel" at bounding box center [1406, 704] width 54 height 28
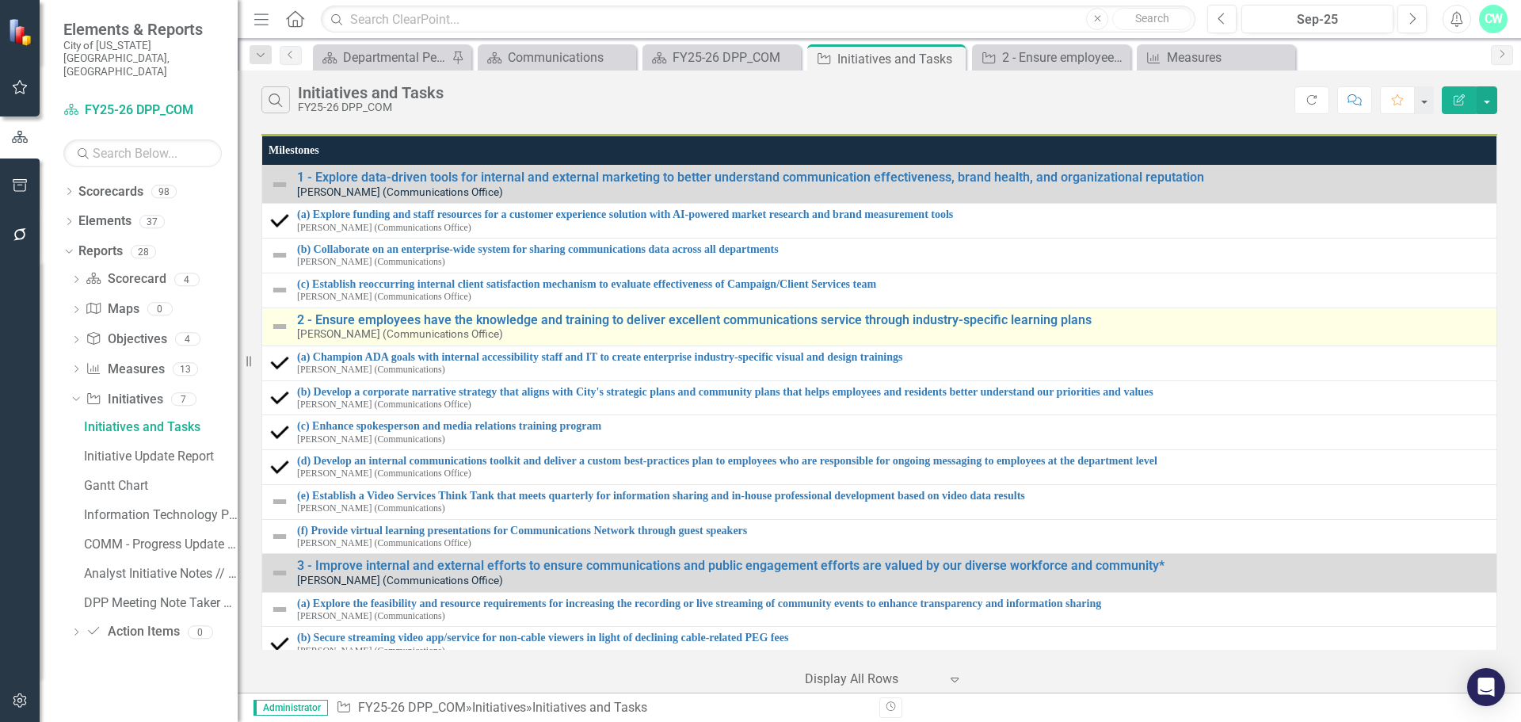
click at [1136, 337] on div "2 - Ensure employees have the knowledge and training to deliver excellent commu…" at bounding box center [893, 327] width 1192 height 28
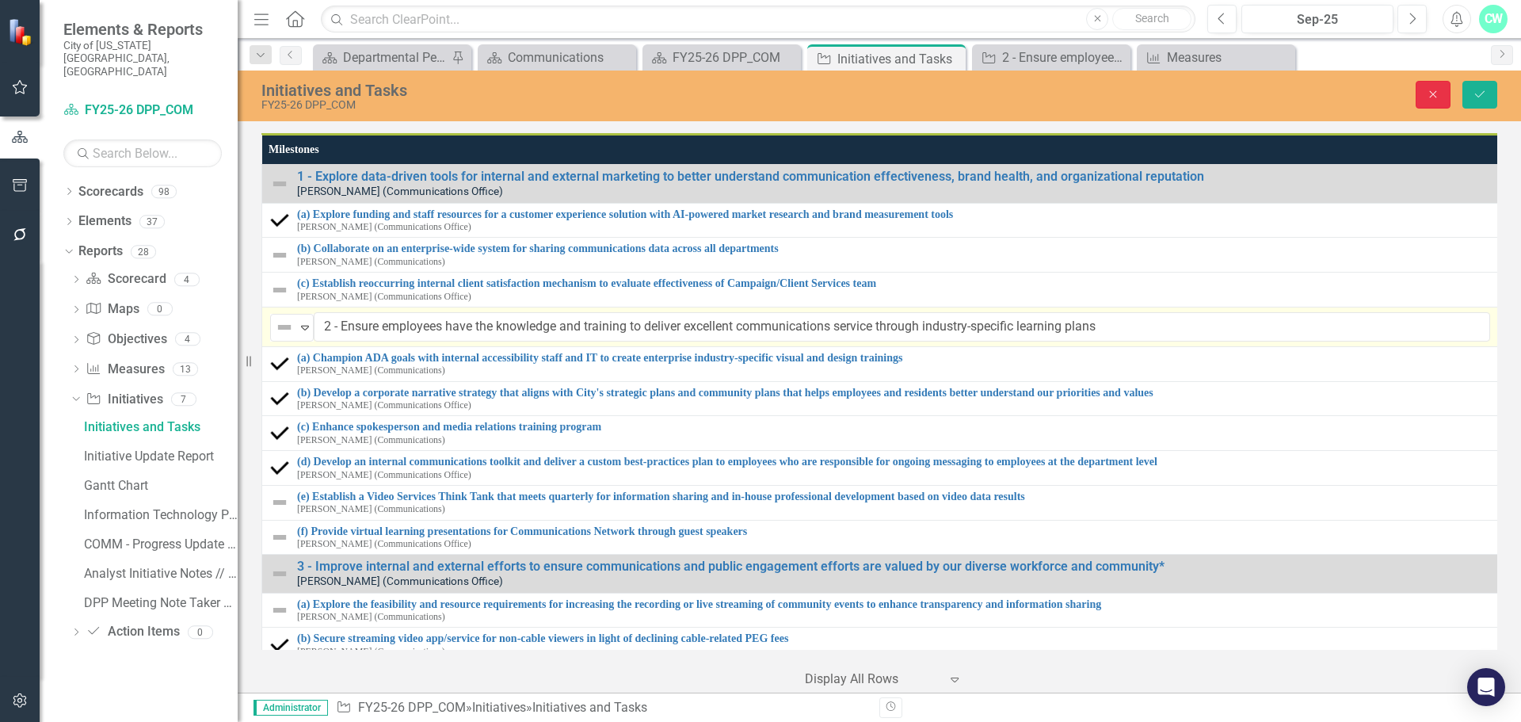
click at [1436, 105] on button "Close" at bounding box center [1433, 95] width 35 height 28
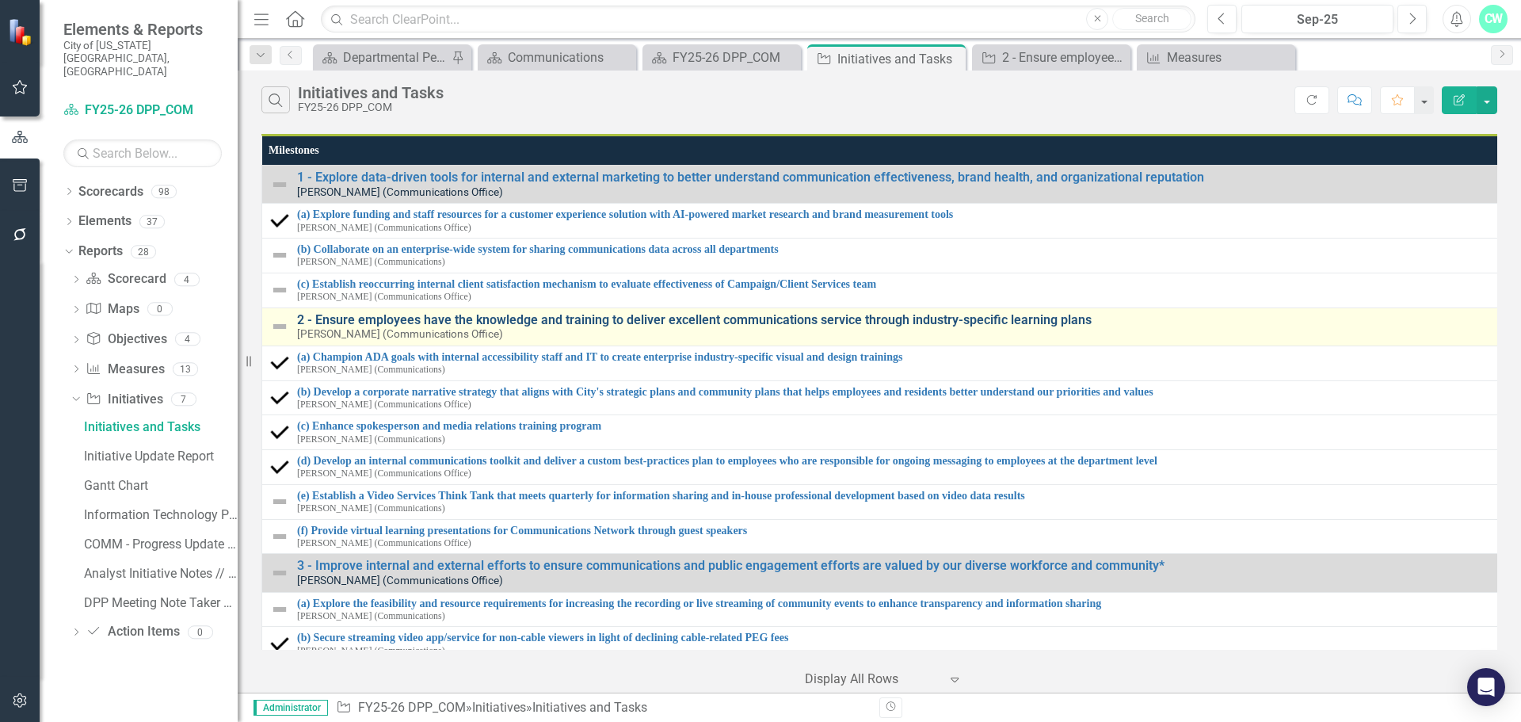
click at [1066, 325] on link "2 - Ensure employees have the knowledge and training to deliver excellent commu…" at bounding box center [895, 320] width 1196 height 14
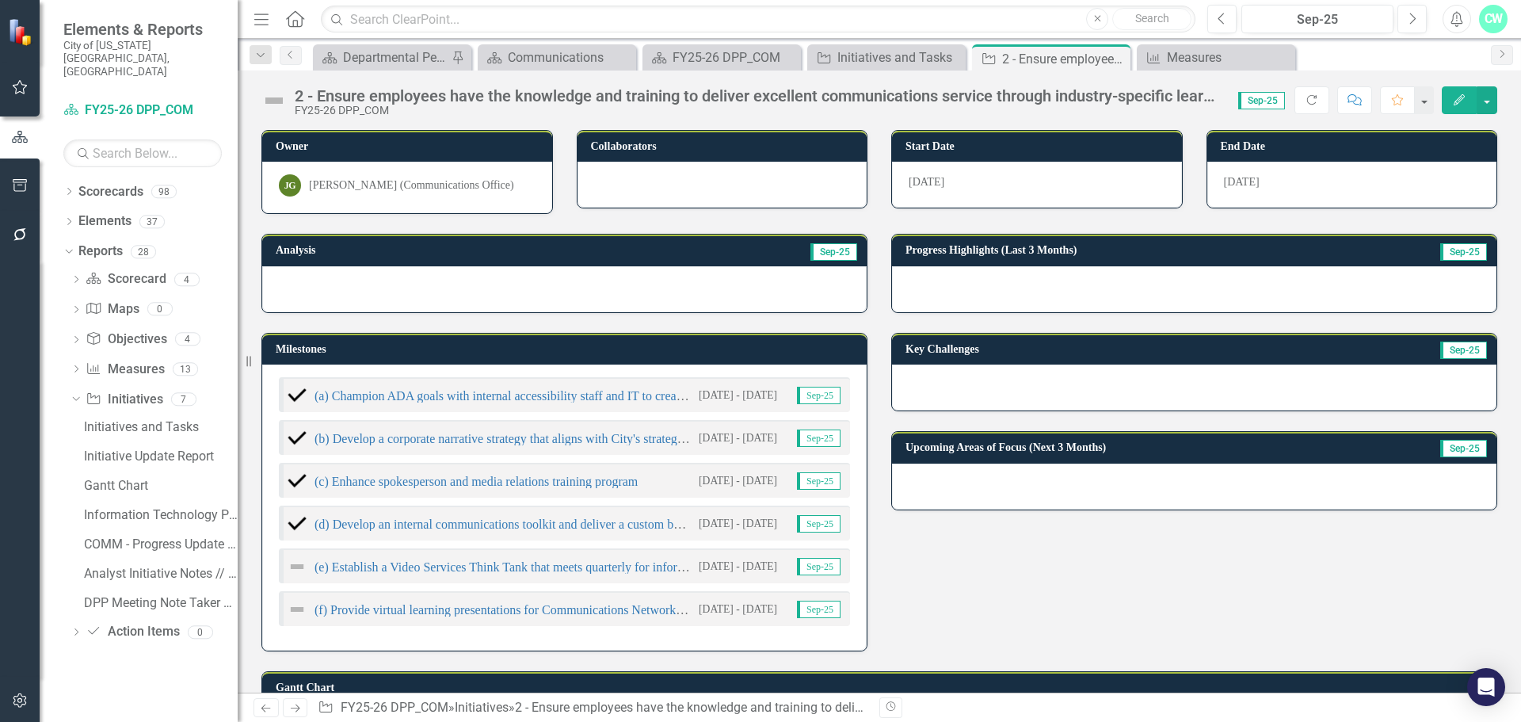
click at [1466, 101] on icon "Edit" at bounding box center [1459, 99] width 14 height 11
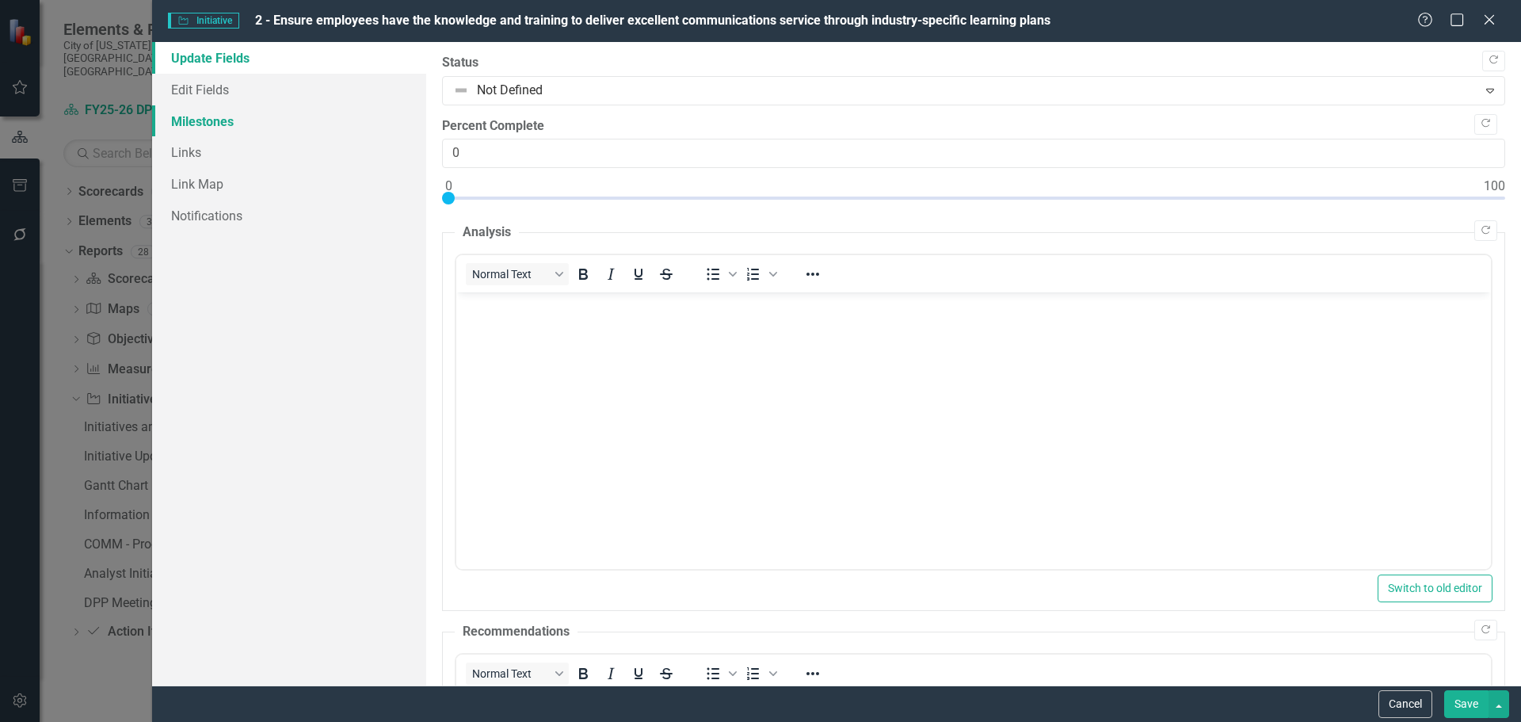
click at [246, 129] on link "Milestones" at bounding box center [289, 121] width 274 height 32
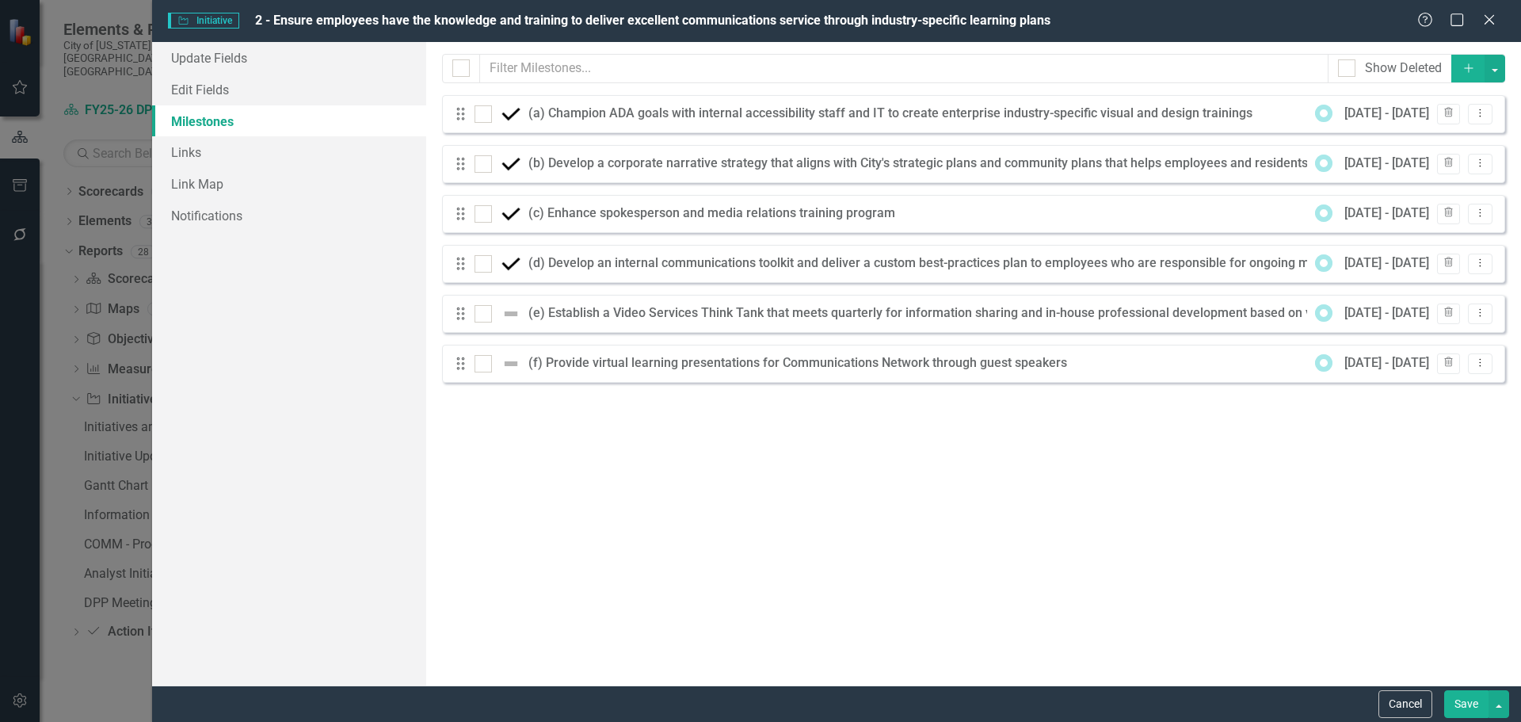
click at [486, 129] on div "Drag (a) Champion ADA goals with internal accessibility staff and IT to create …" at bounding box center [973, 114] width 1063 height 38
click at [486, 124] on div "Drag (a) Champion ADA goals with internal accessibility staff and IT to create …" at bounding box center [973, 114] width 1063 height 38
click at [483, 122] on div at bounding box center [483, 113] width 17 height 17
click at [483, 116] on input "checkbox" at bounding box center [480, 110] width 10 height 10
click at [483, 121] on div at bounding box center [483, 113] width 17 height 17
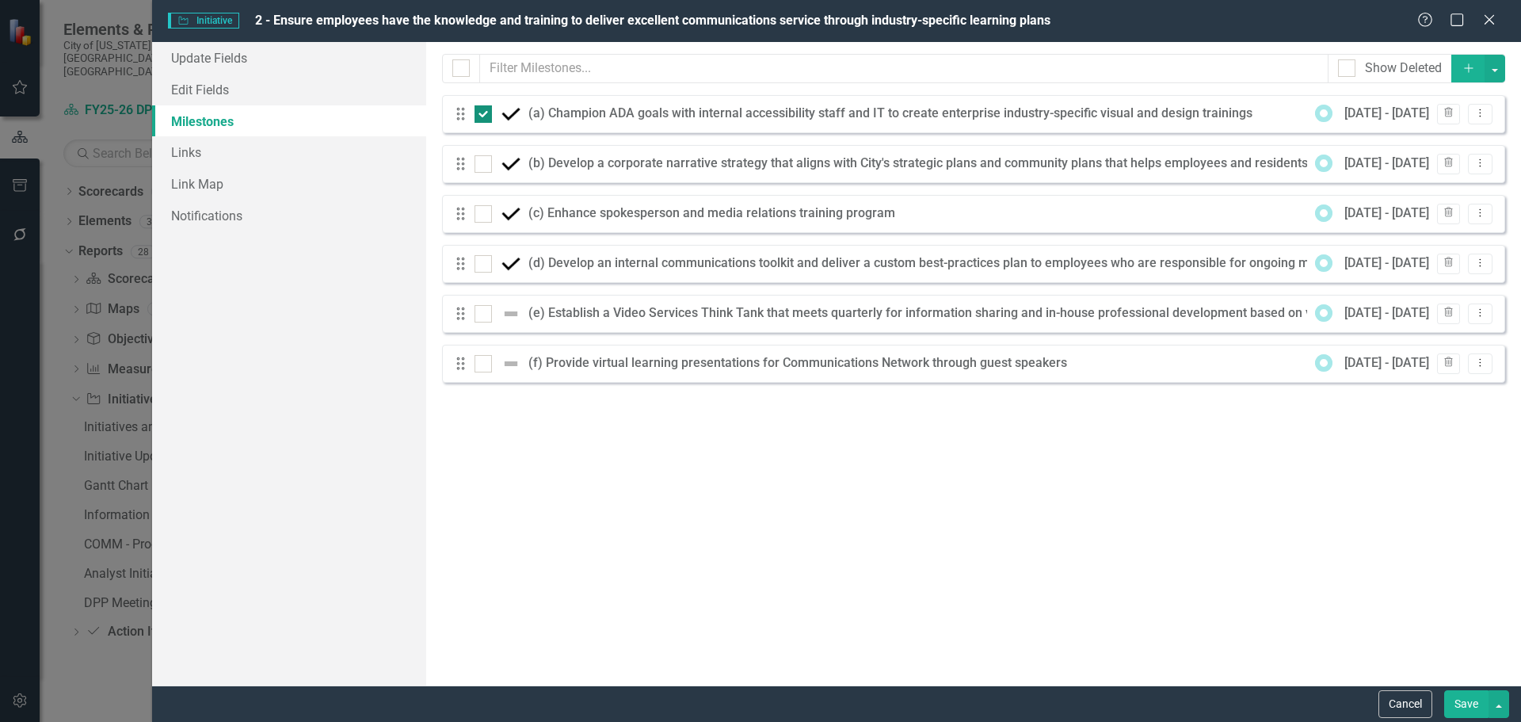
click at [483, 116] on input "checkbox" at bounding box center [480, 110] width 10 height 10
checkbox input "false"
click at [452, 109] on div "Drag (a) Champion ADA goals with internal accessibility staff and IT to create …" at bounding box center [973, 114] width 1063 height 38
click at [1498, 70] on button "button" at bounding box center [1495, 69] width 21 height 28
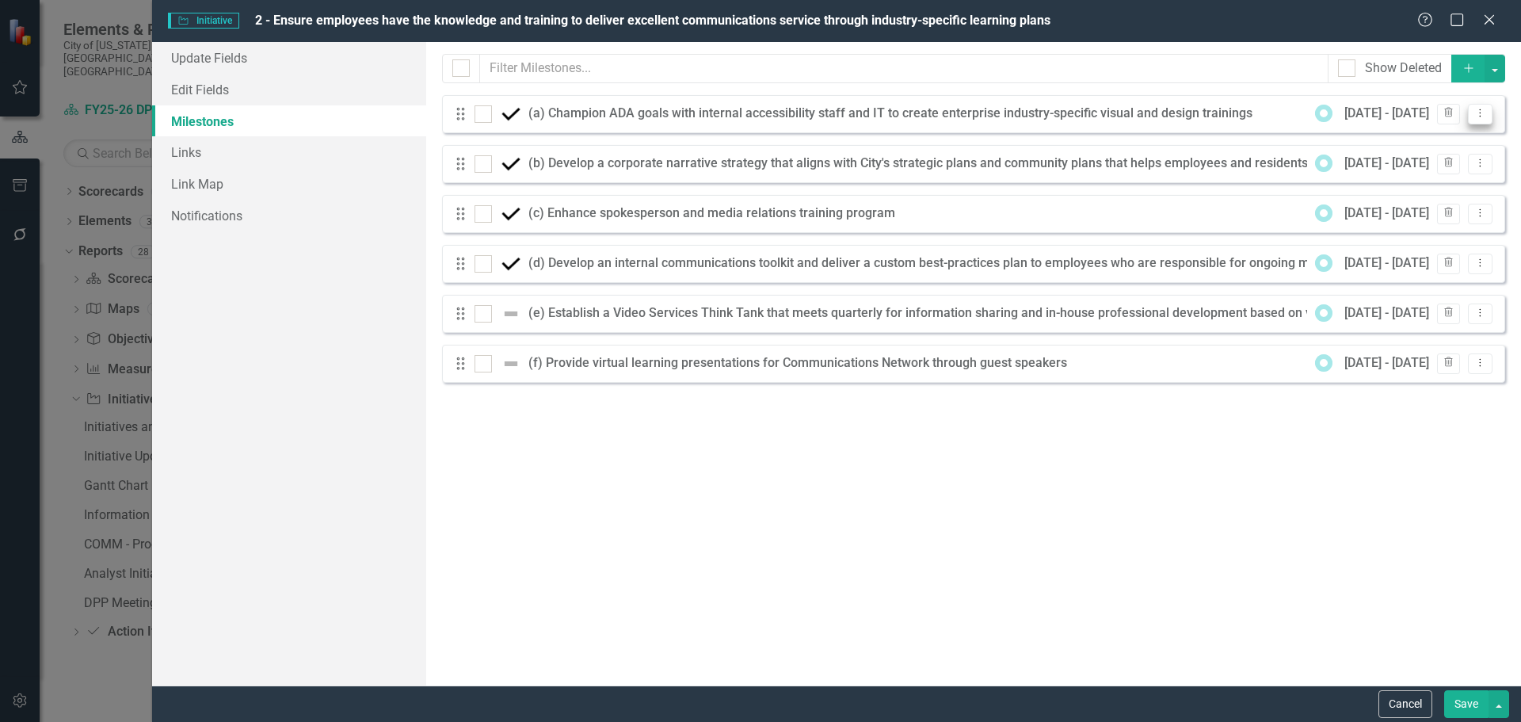
click at [1482, 118] on icon "Dropdown Menu" at bounding box center [1480, 113] width 13 height 10
click at [1464, 136] on link "Edit Edit Milestone" at bounding box center [1417, 139] width 149 height 29
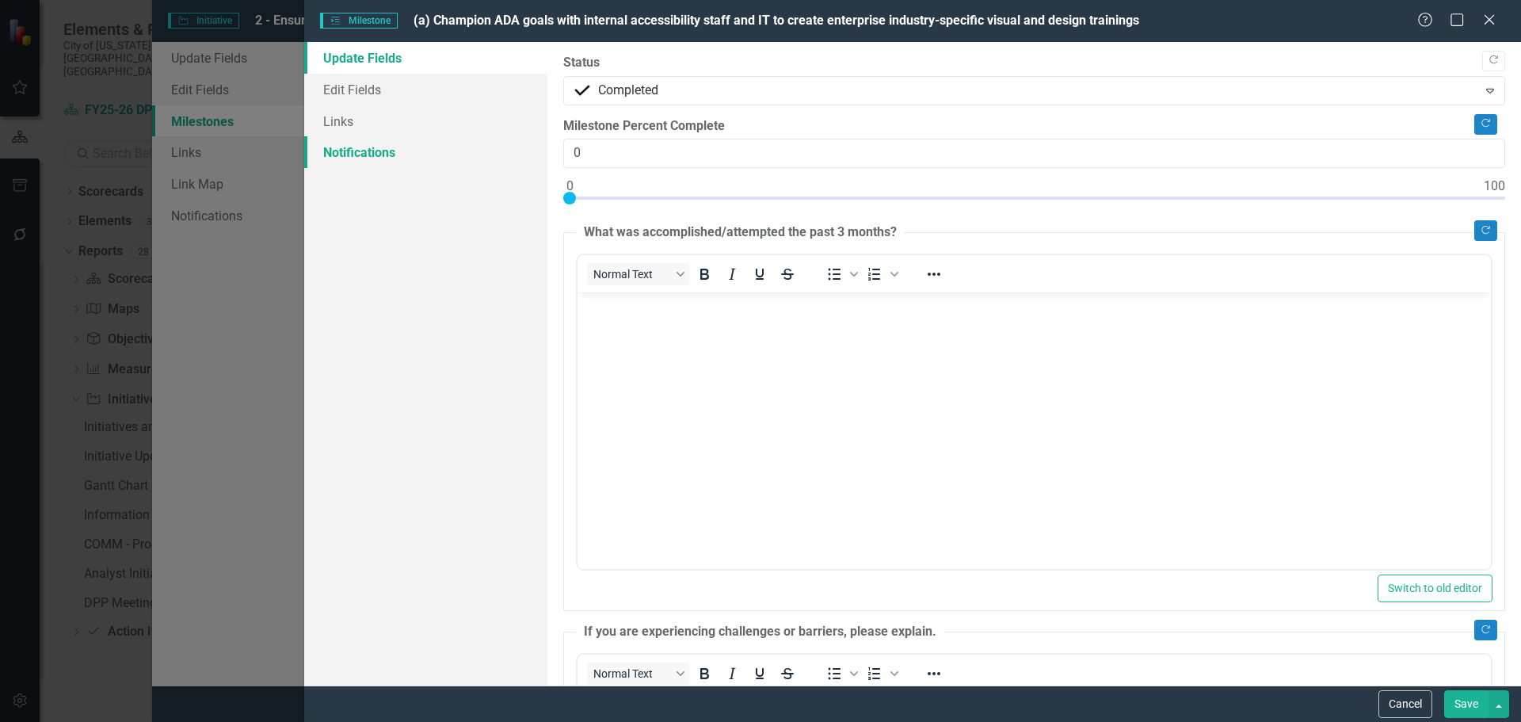
click at [383, 138] on link "Notifications" at bounding box center [425, 152] width 243 height 32
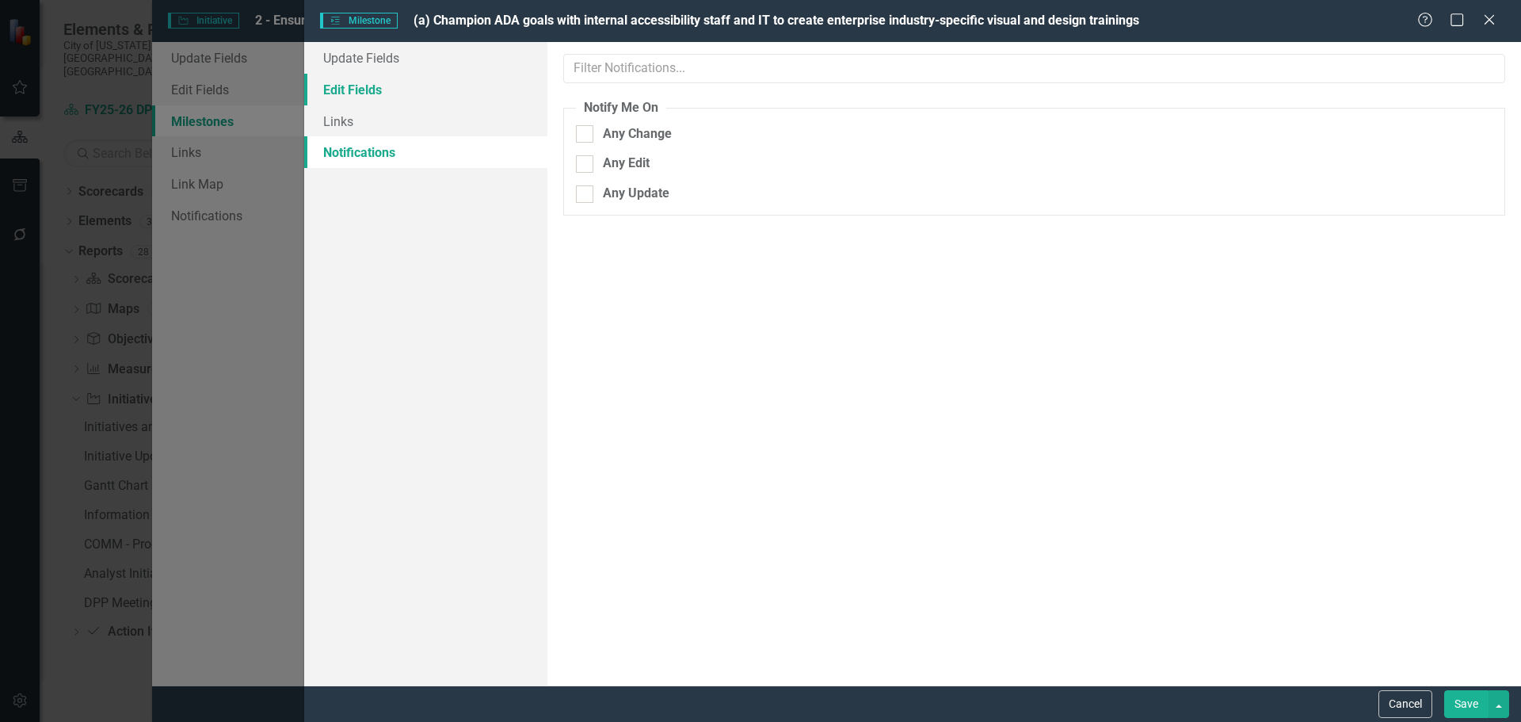
click at [385, 94] on link "Edit Fields" at bounding box center [425, 90] width 243 height 32
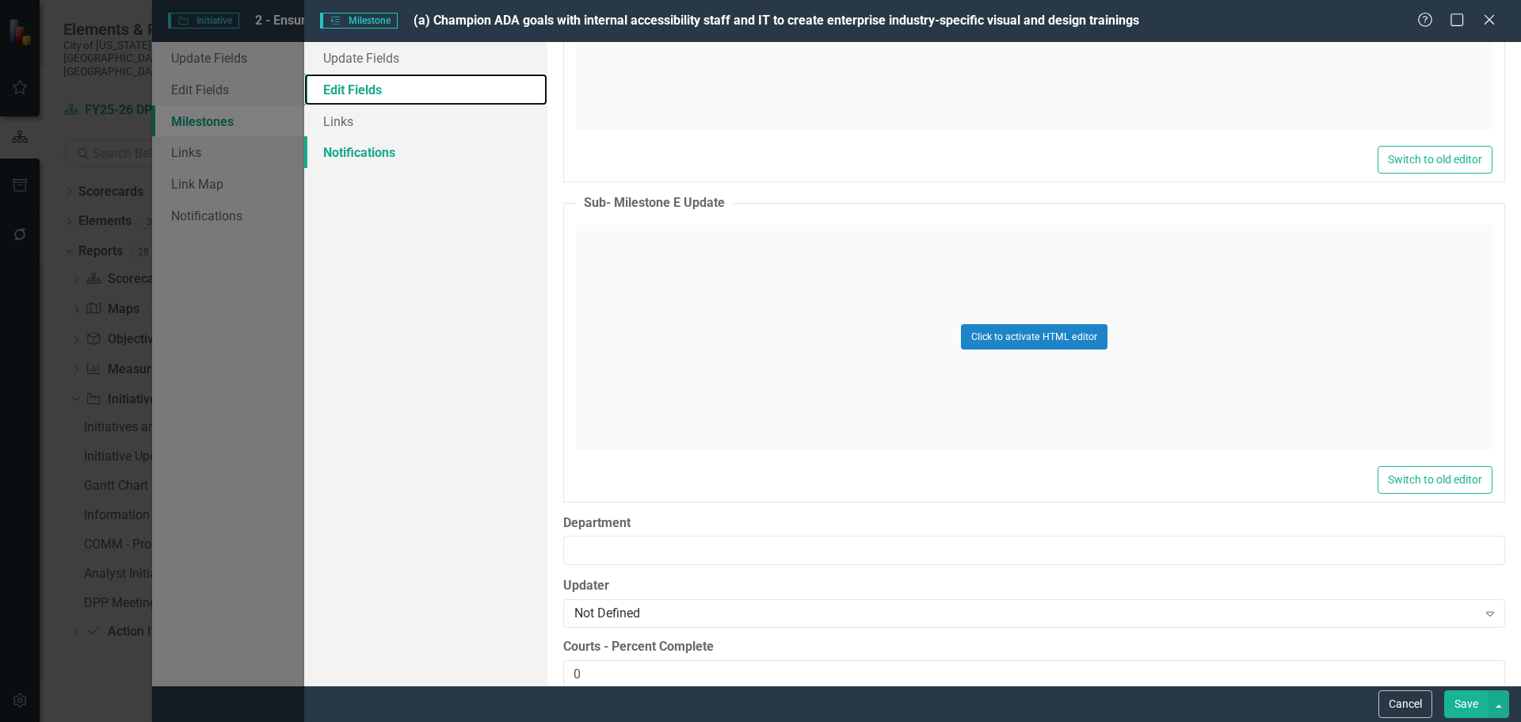
scroll to position [2298, 0]
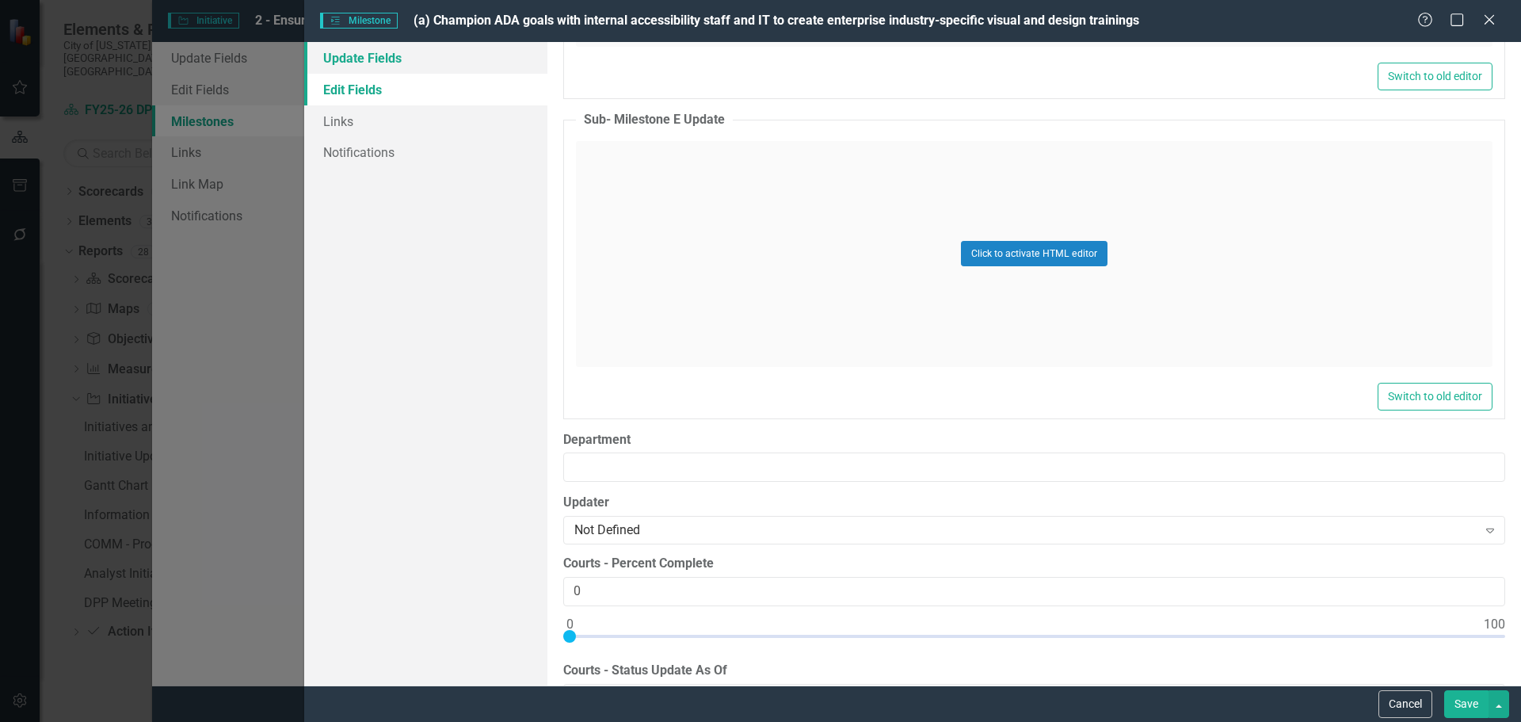
click at [390, 56] on link "Update Fields" at bounding box center [425, 58] width 243 height 32
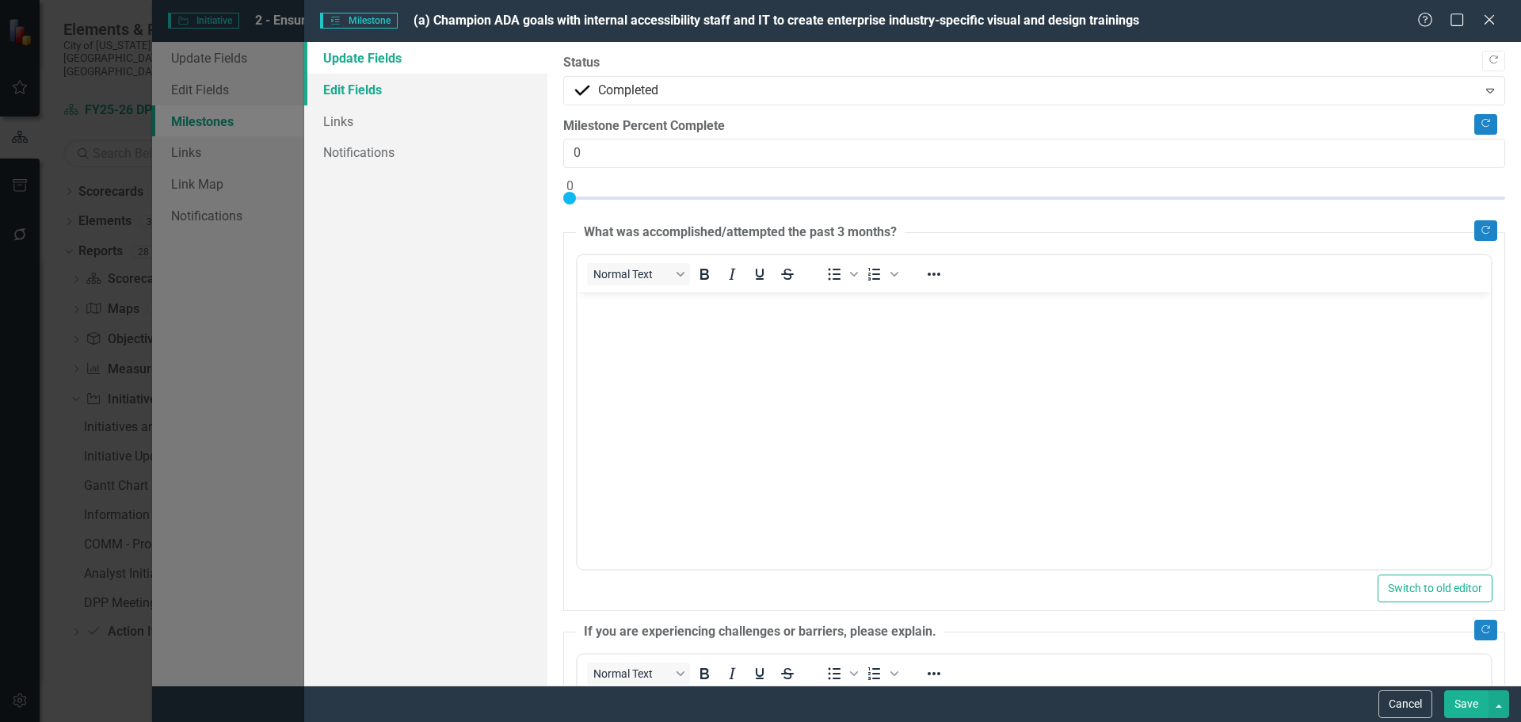
click at [336, 88] on link "Edit Fields" at bounding box center [425, 90] width 243 height 32
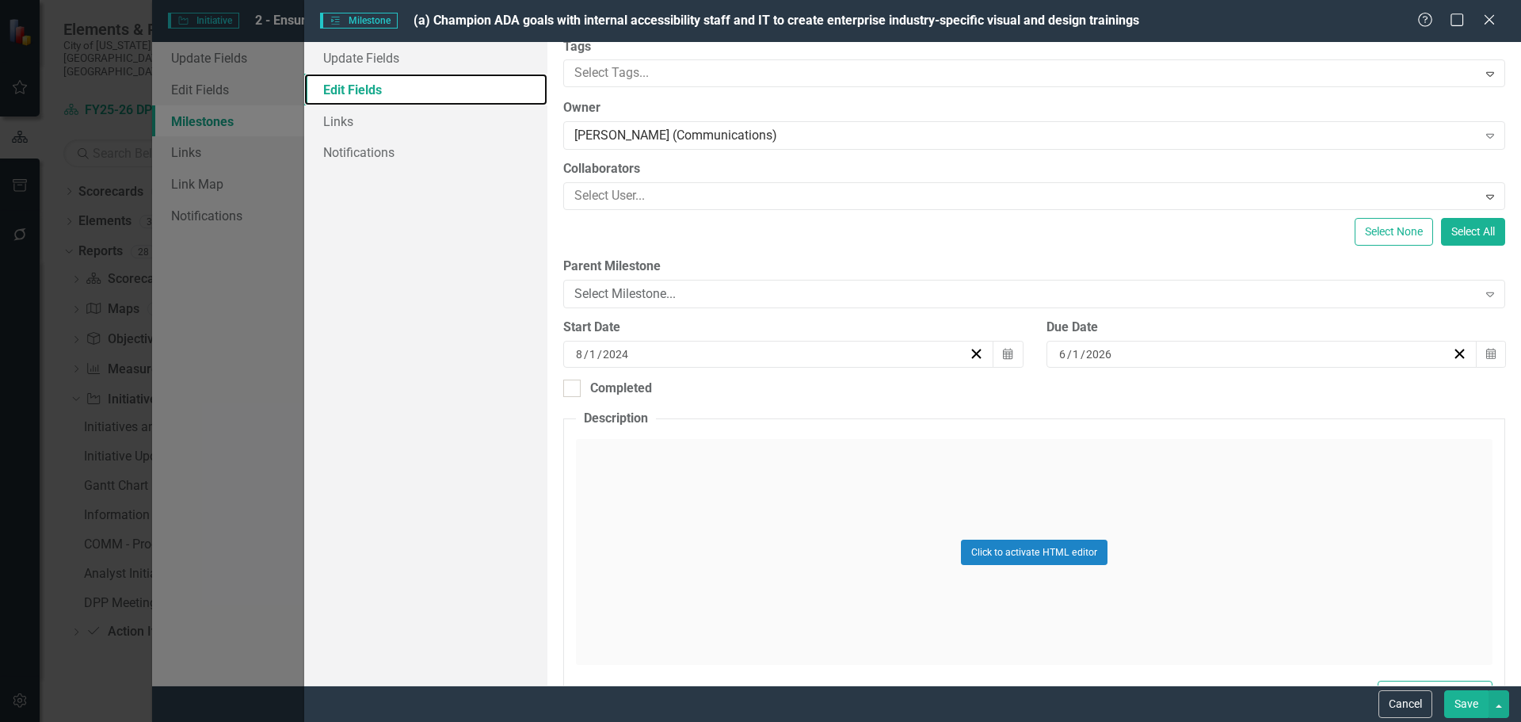
scroll to position [0, 0]
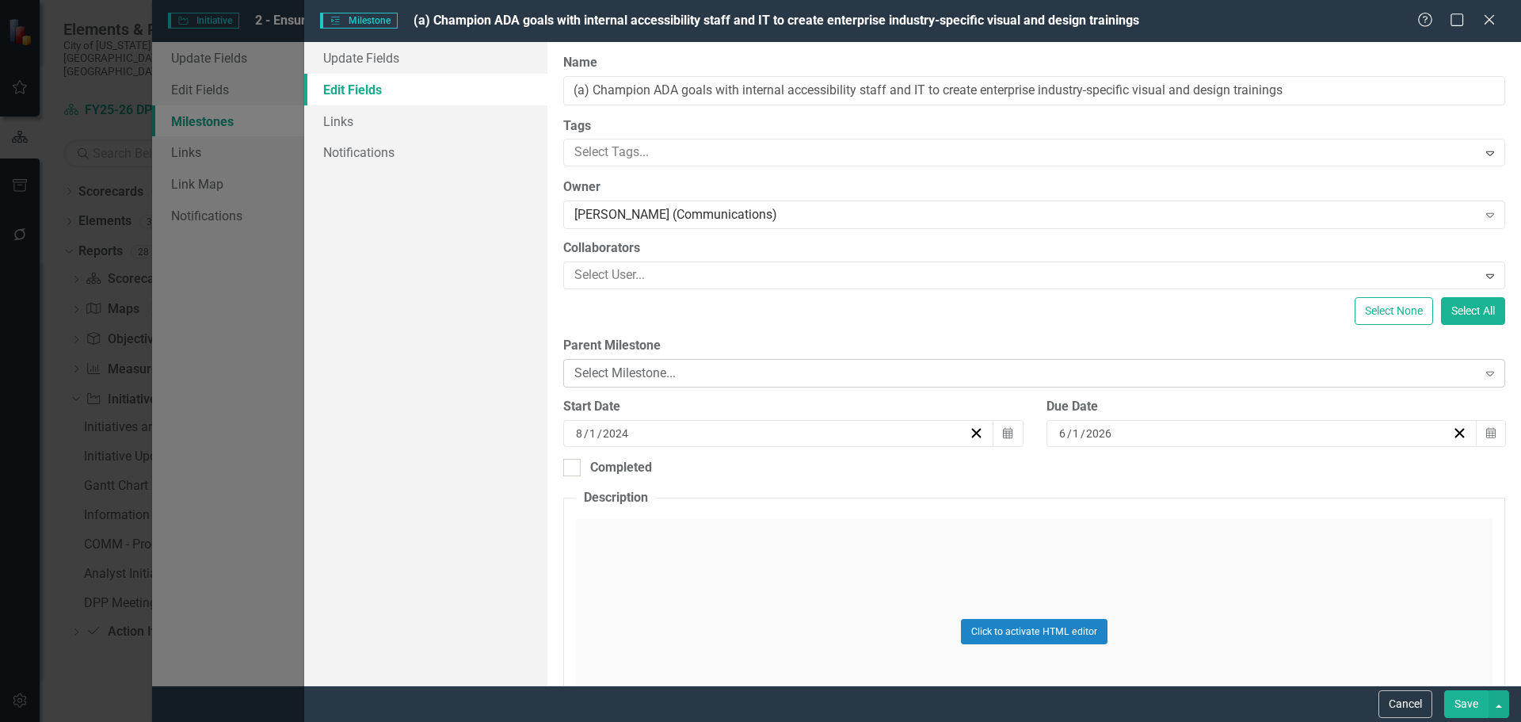
click at [689, 382] on div "Select Milestone..." at bounding box center [1025, 373] width 902 height 18
click at [718, 321] on div "Select None Select All" at bounding box center [1034, 311] width 942 height 28
click at [1504, 15] on div "Help Maximize Close" at bounding box center [1461, 21] width 88 height 18
click at [1490, 13] on icon "Close" at bounding box center [1489, 19] width 20 height 15
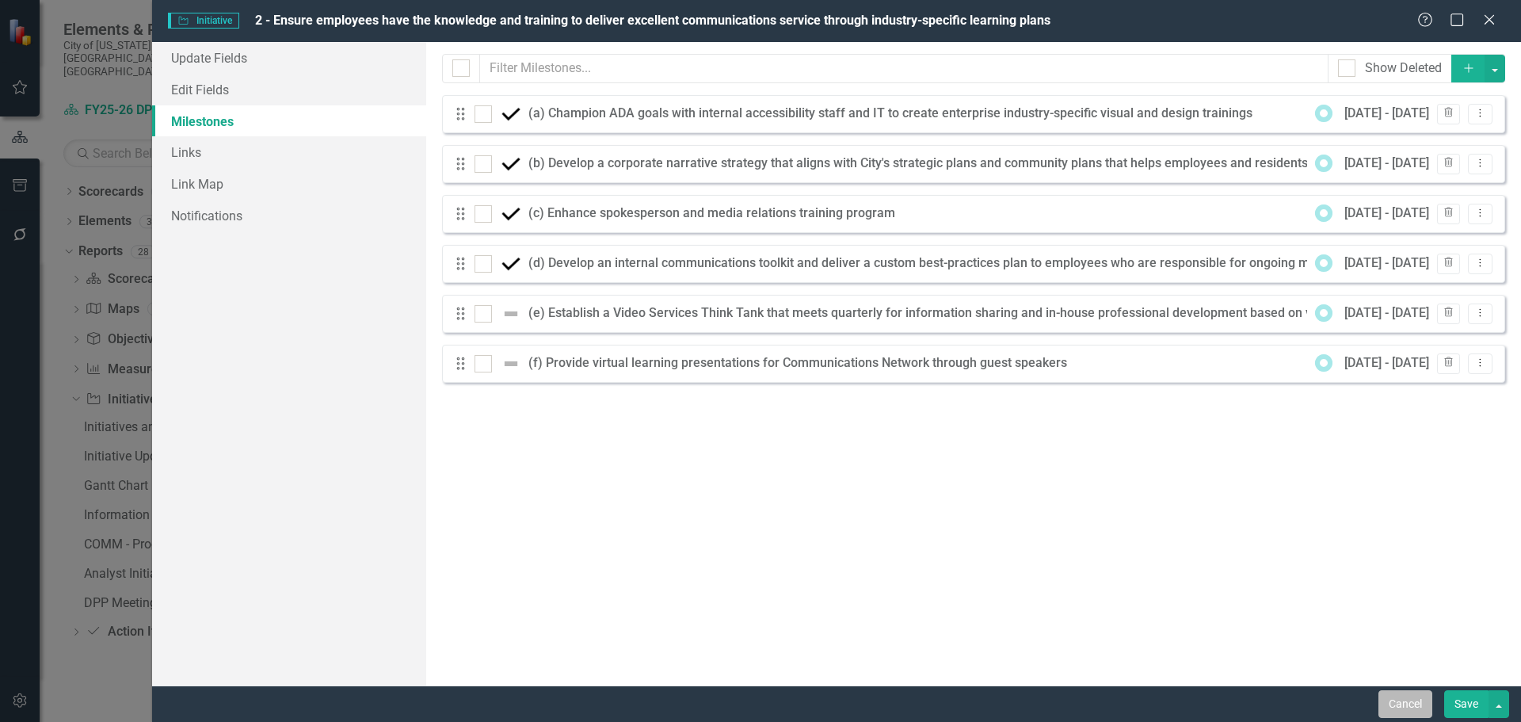
click at [1406, 697] on button "Cancel" at bounding box center [1406, 704] width 54 height 28
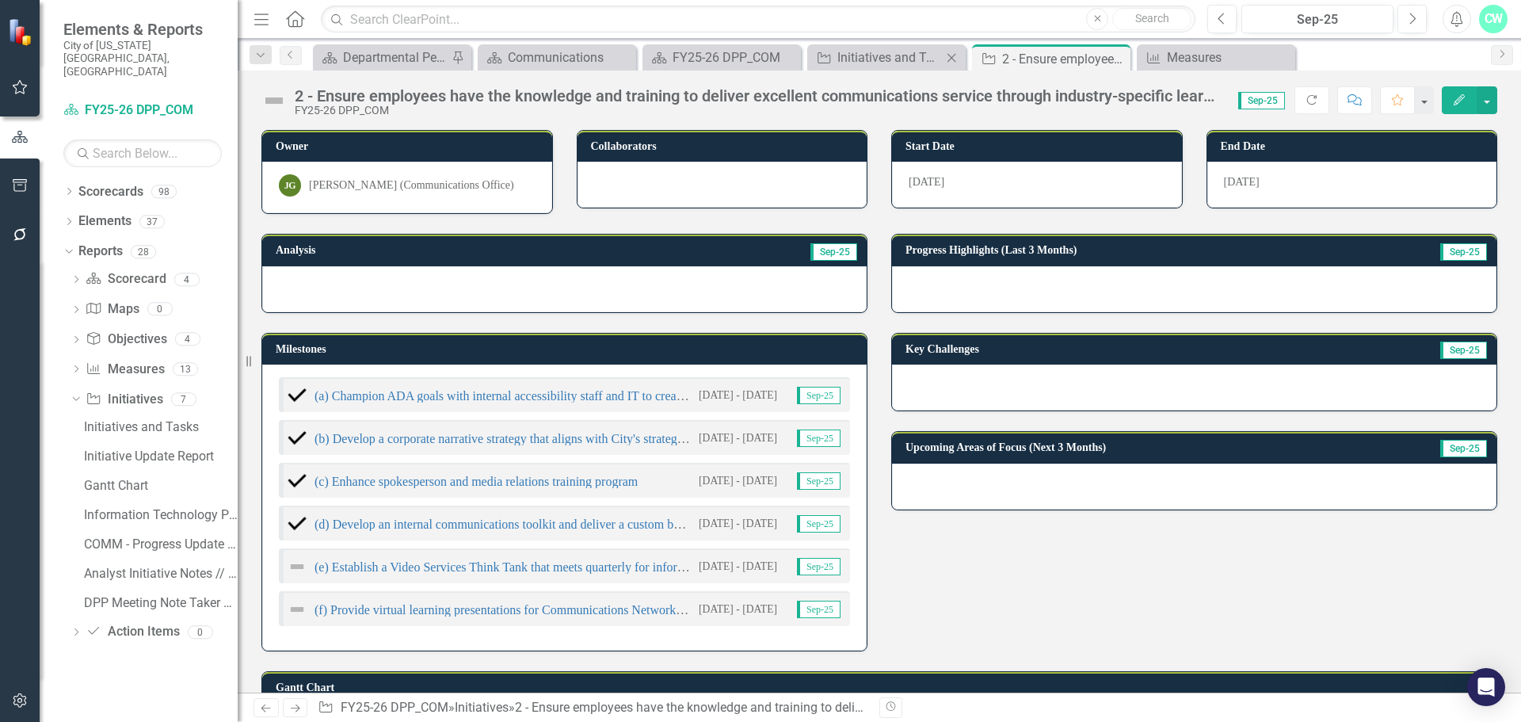
click at [884, 68] on div "Initiative Initiatives and Tasks Close" at bounding box center [886, 57] width 158 height 26
click at [887, 57] on div "Initiatives and Tasks" at bounding box center [889, 58] width 105 height 20
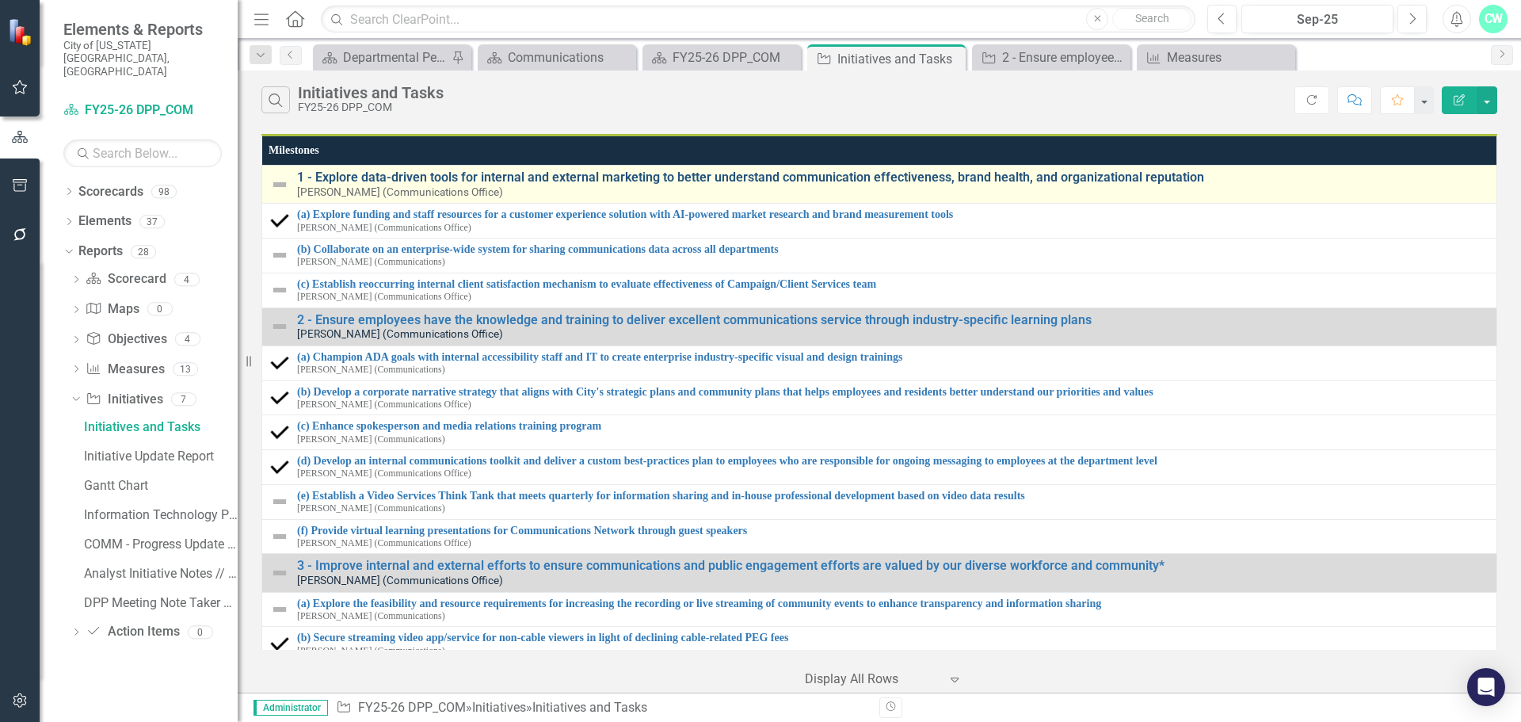
click at [1177, 179] on link "1 - Explore data-driven tools for internal and external marketing to better und…" at bounding box center [893, 177] width 1192 height 14
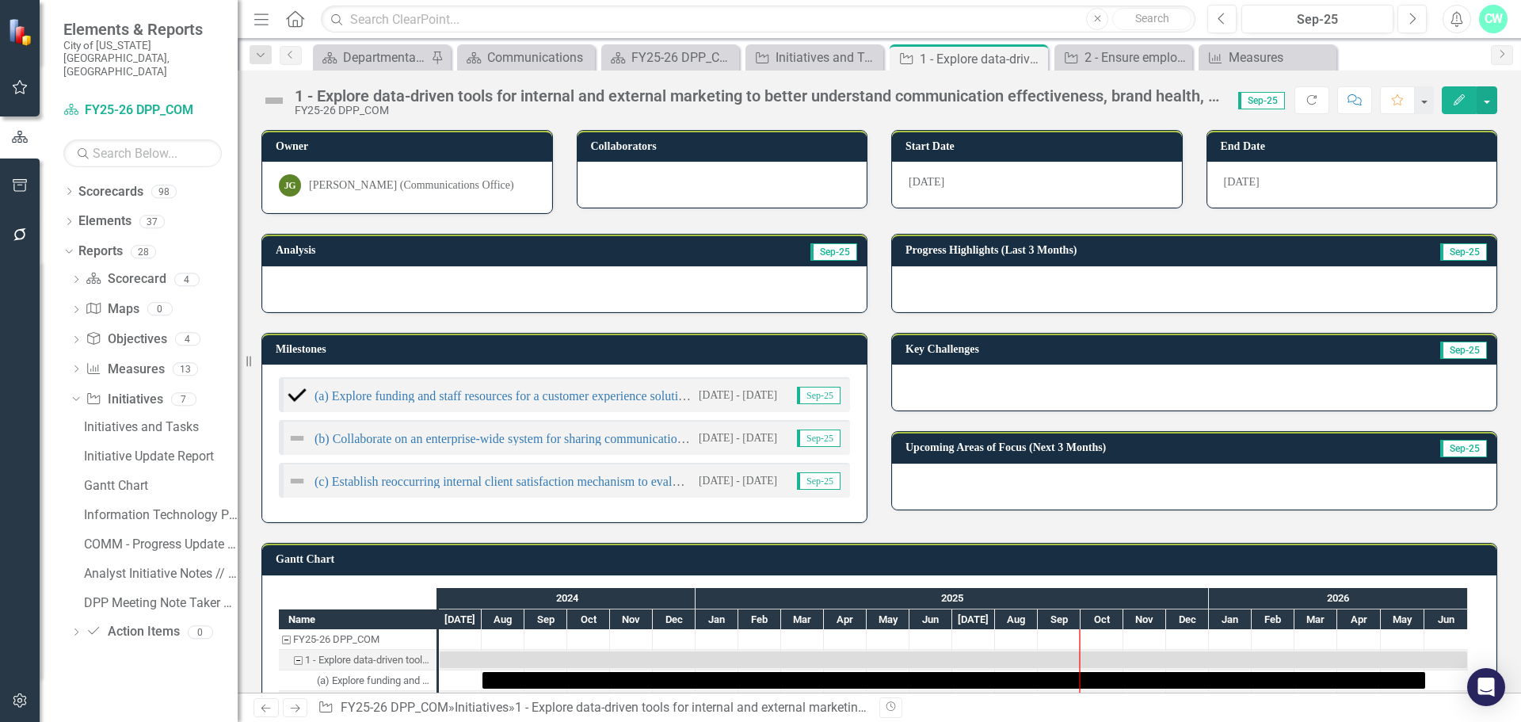
click at [670, 101] on div "1 - Explore data-driven tools for internal and external marketing to better und…" at bounding box center [759, 95] width 928 height 17
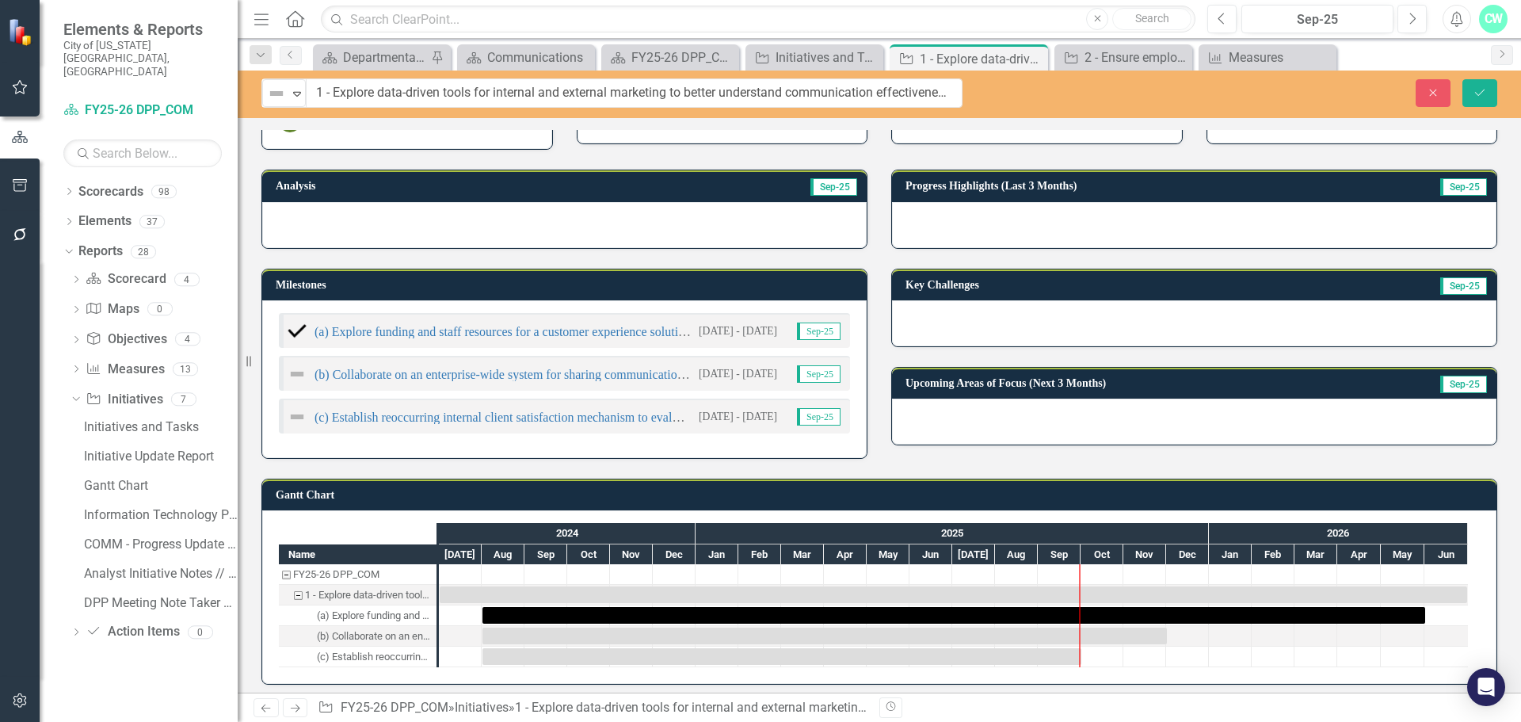
scroll to position [72, 0]
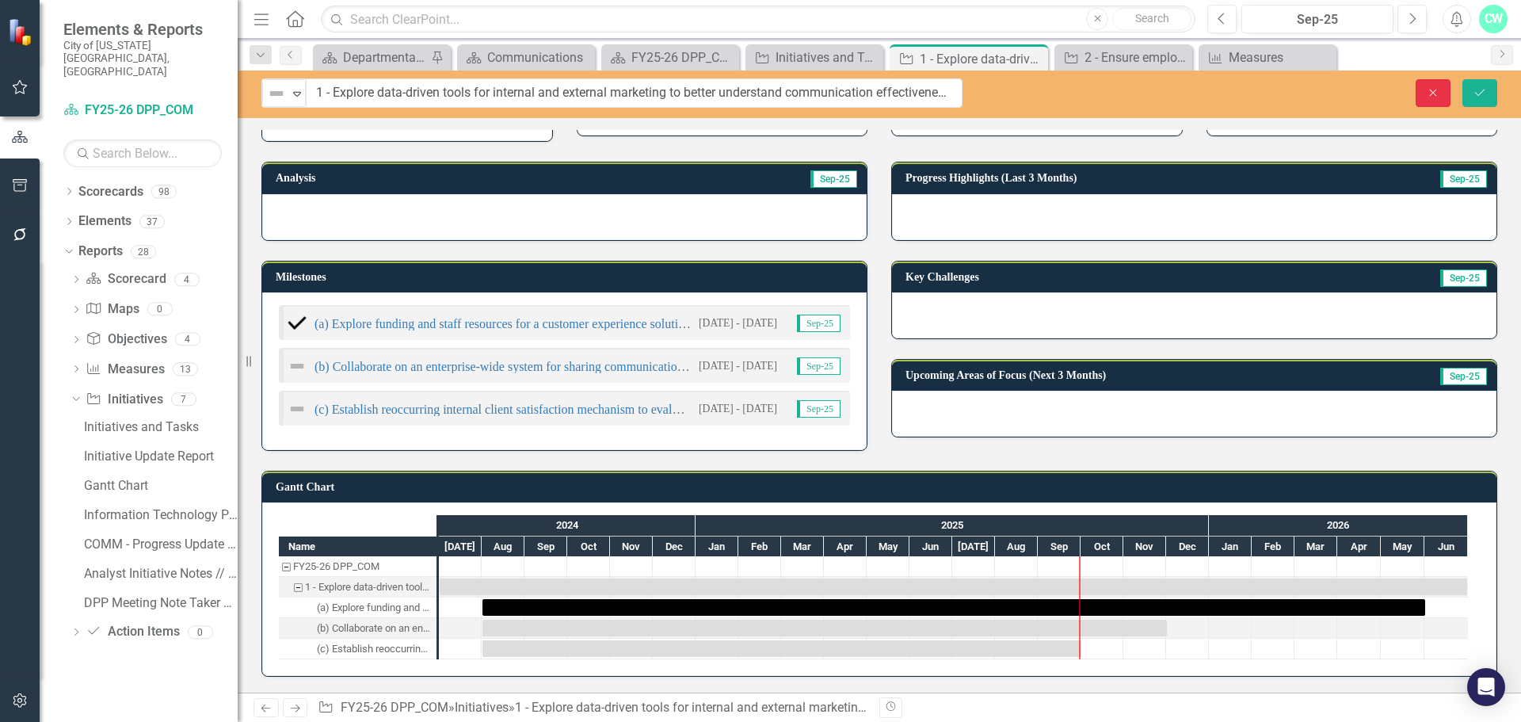
click at [1418, 94] on button "Close" at bounding box center [1433, 93] width 35 height 28
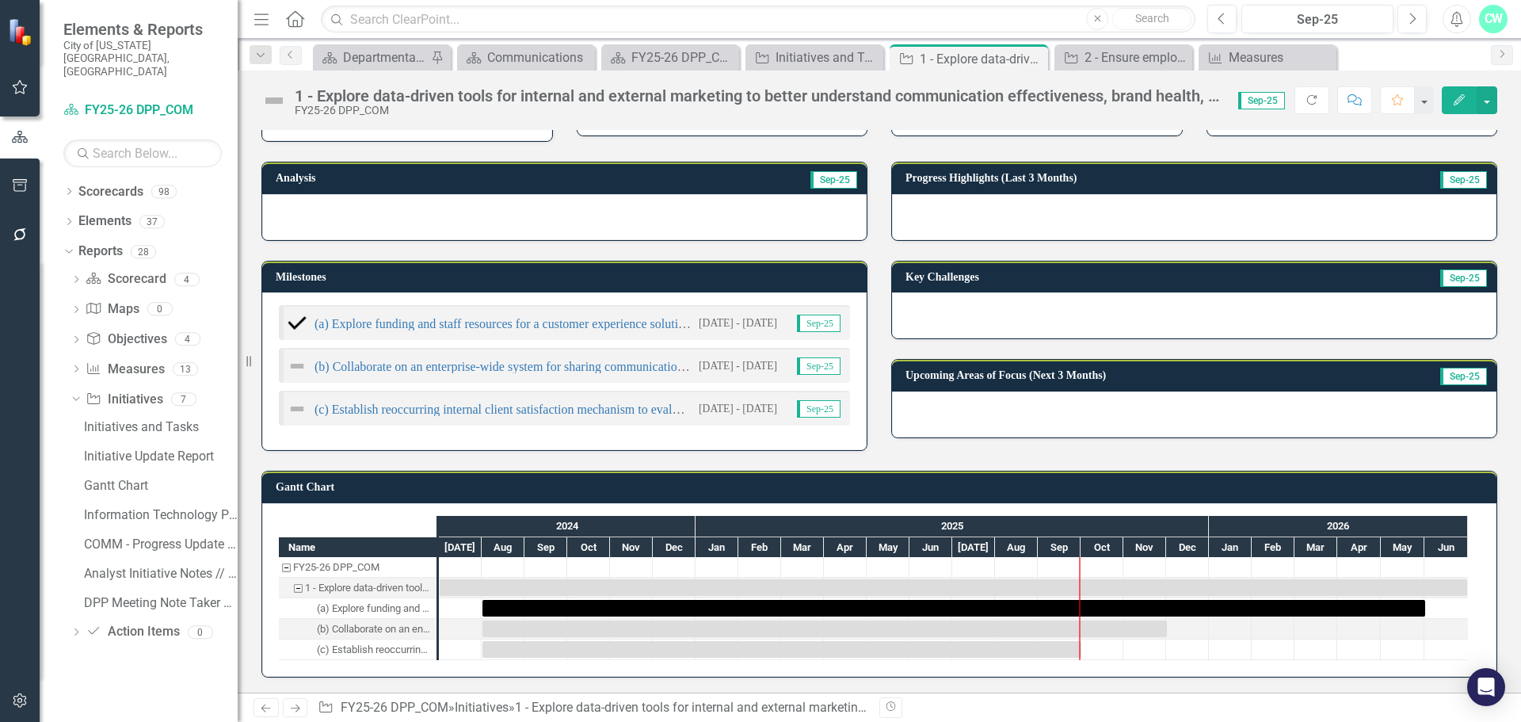
click at [1459, 96] on icon "Edit" at bounding box center [1459, 99] width 14 height 11
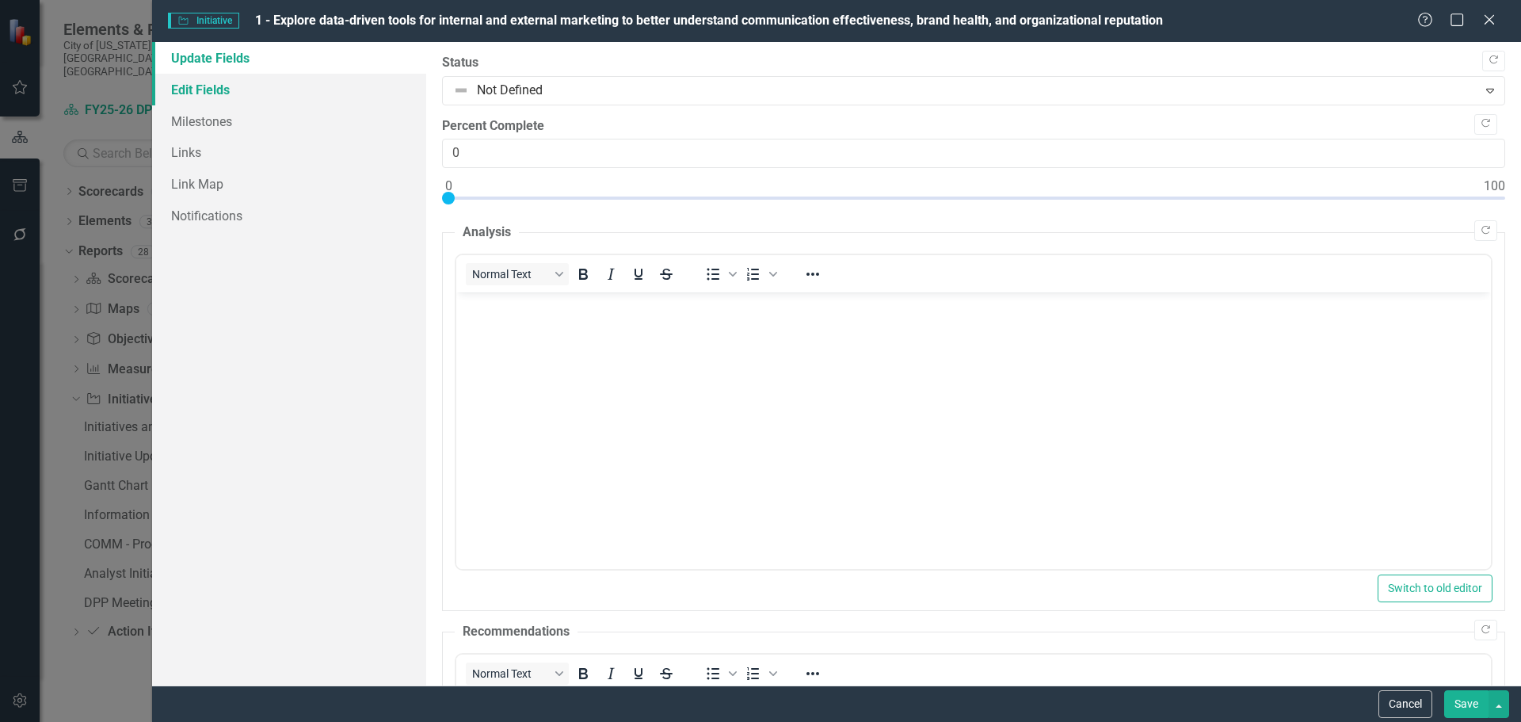
scroll to position [0, 0]
drag, startPoint x: 230, startPoint y: 93, endPoint x: 242, endPoint y: 93, distance: 12.7
click at [230, 93] on link "Edit Fields" at bounding box center [289, 90] width 274 height 32
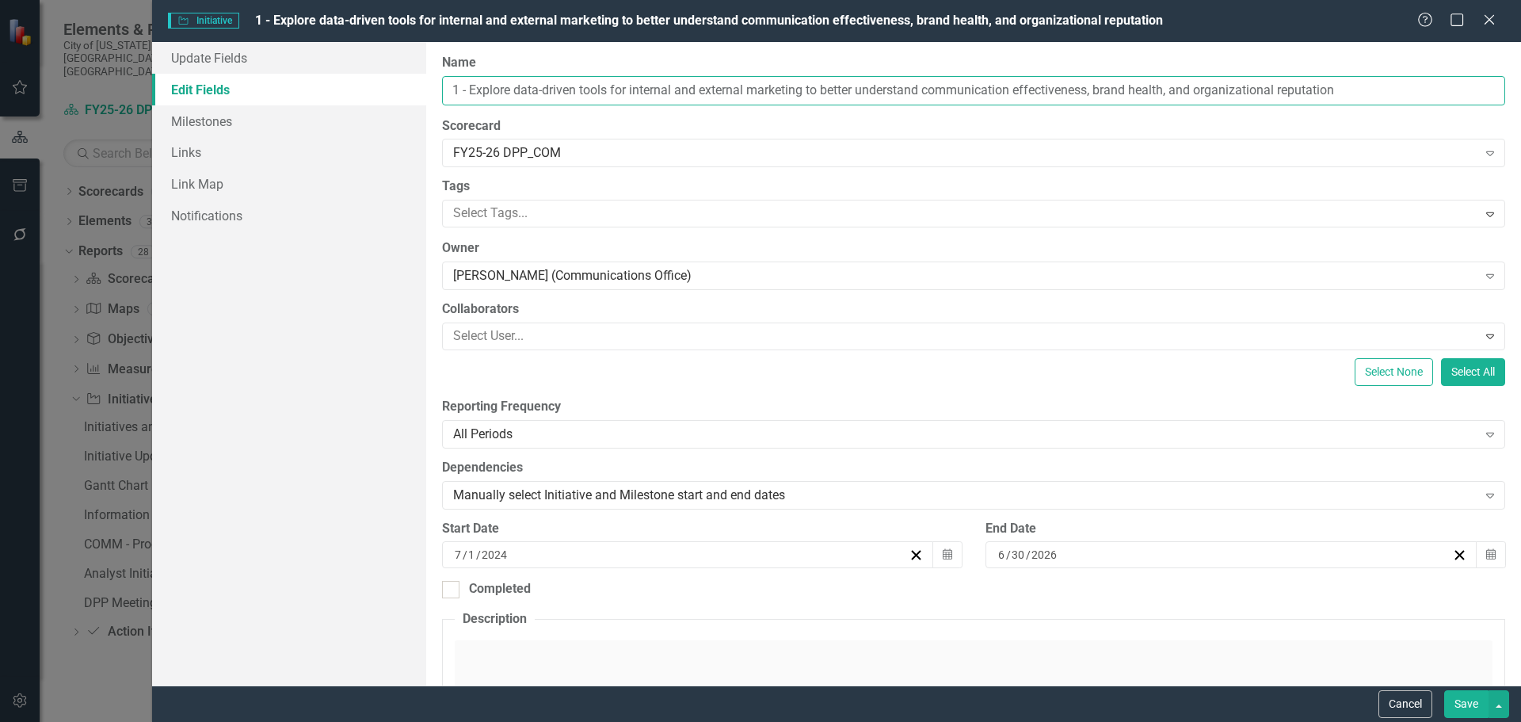
click at [567, 87] on input "1 - Explore data-driven tools for internal and external marketing to better und…" at bounding box center [973, 90] width 1063 height 29
type input "1 - Explore data-informed tools for internal and external marketing to better u…"
click at [1469, 696] on button "Save" at bounding box center [1466, 704] width 44 height 28
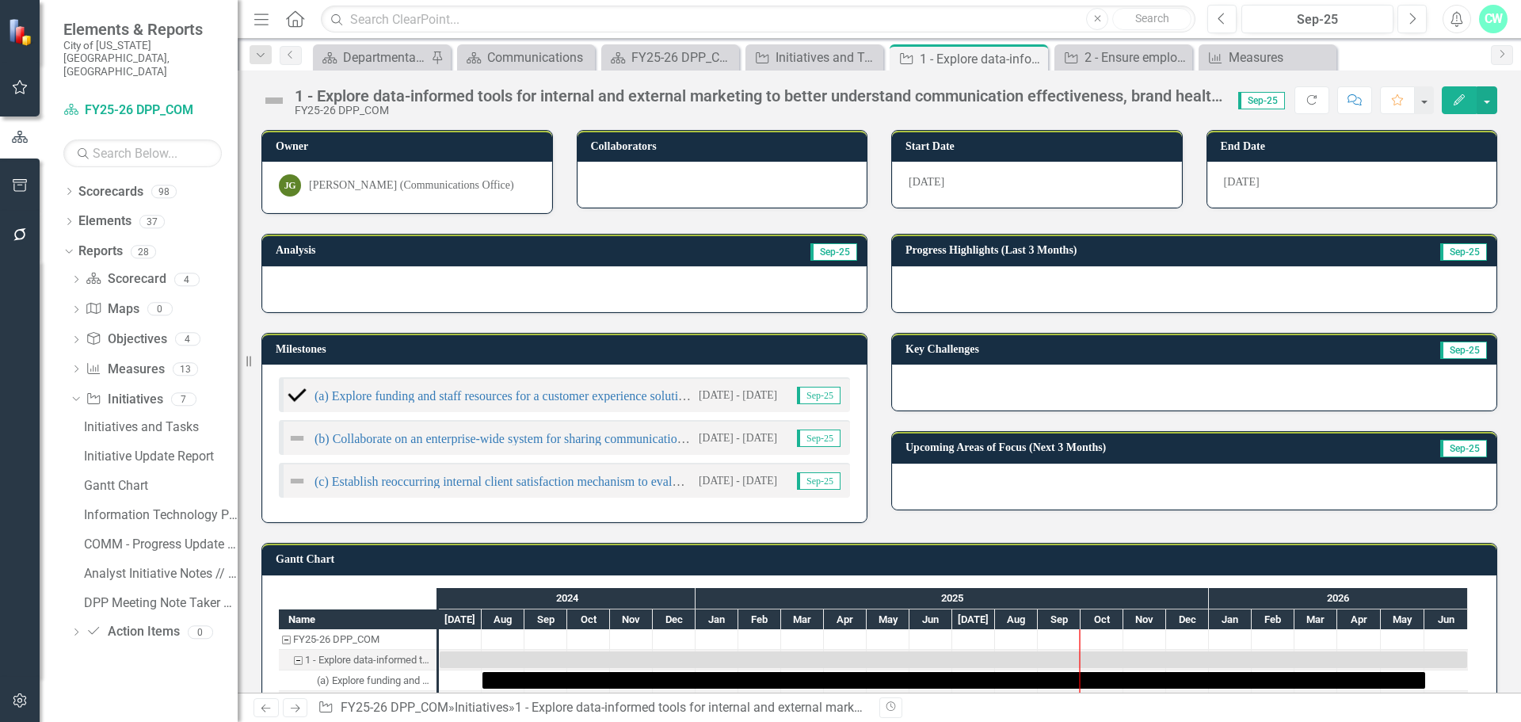
drag, startPoint x: 1499, startPoint y: 519, endPoint x: 680, endPoint y: 328, distance: 841.2
click at [680, 328] on div "Owner JG Jessica Gilera (Communications Office) Collaborators Start Date 7/1/24…" at bounding box center [880, 437] width 1284 height 655
click at [1132, 50] on div "2 - Ensure employees have the knowledge and training to deliver excellent commu…" at bounding box center [1127, 58] width 84 height 20
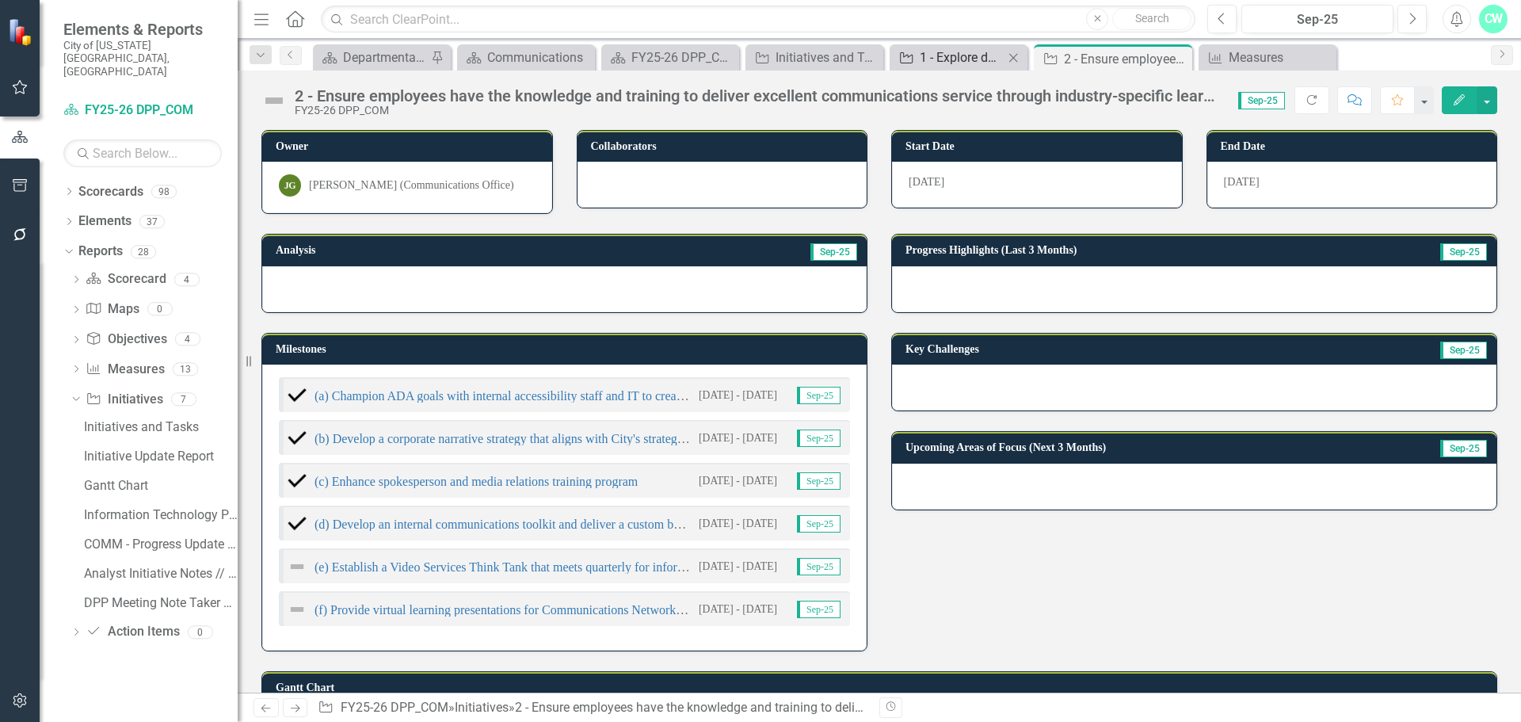
click at [959, 65] on div "1 - Explore data-informed tools for internal and external marketing to better u…" at bounding box center [962, 58] width 84 height 20
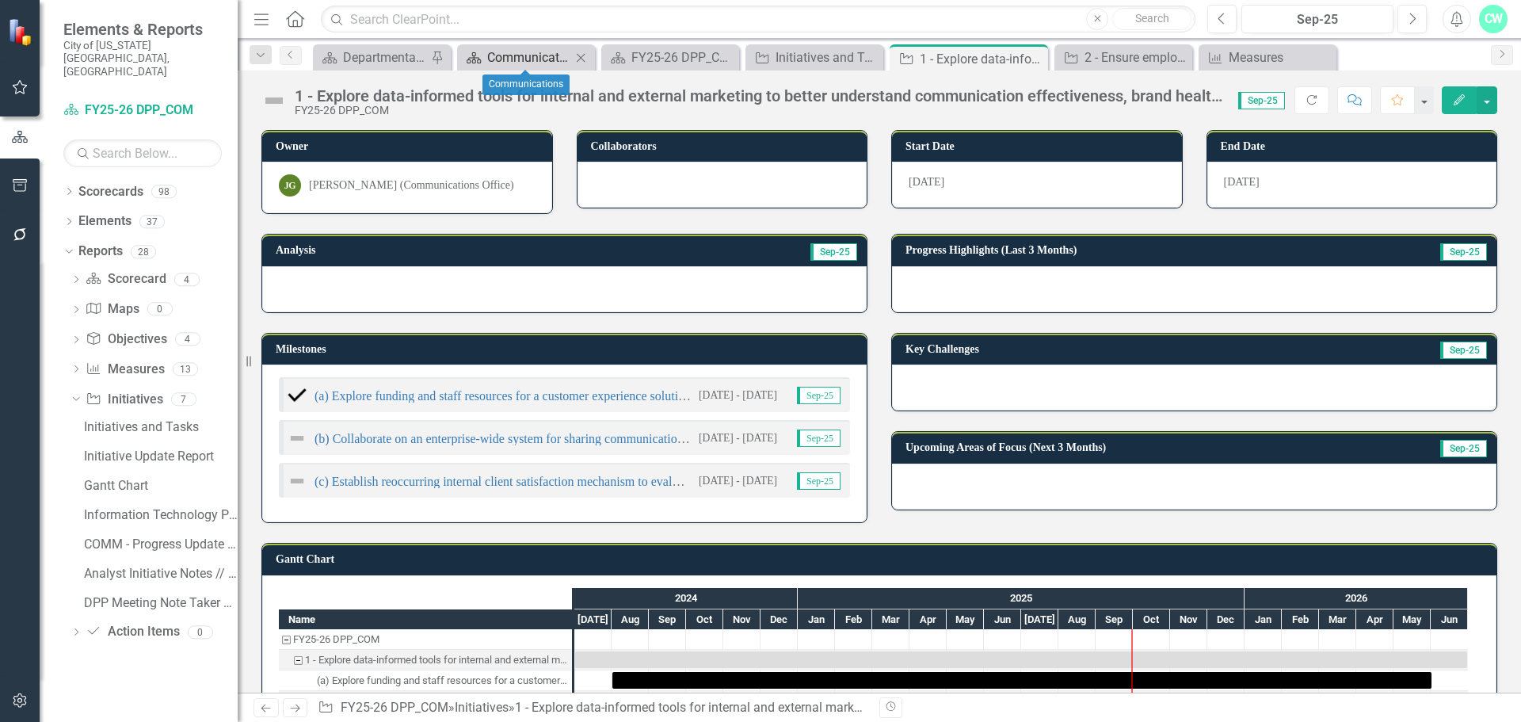
click at [547, 48] on div "Communications" at bounding box center [529, 58] width 84 height 20
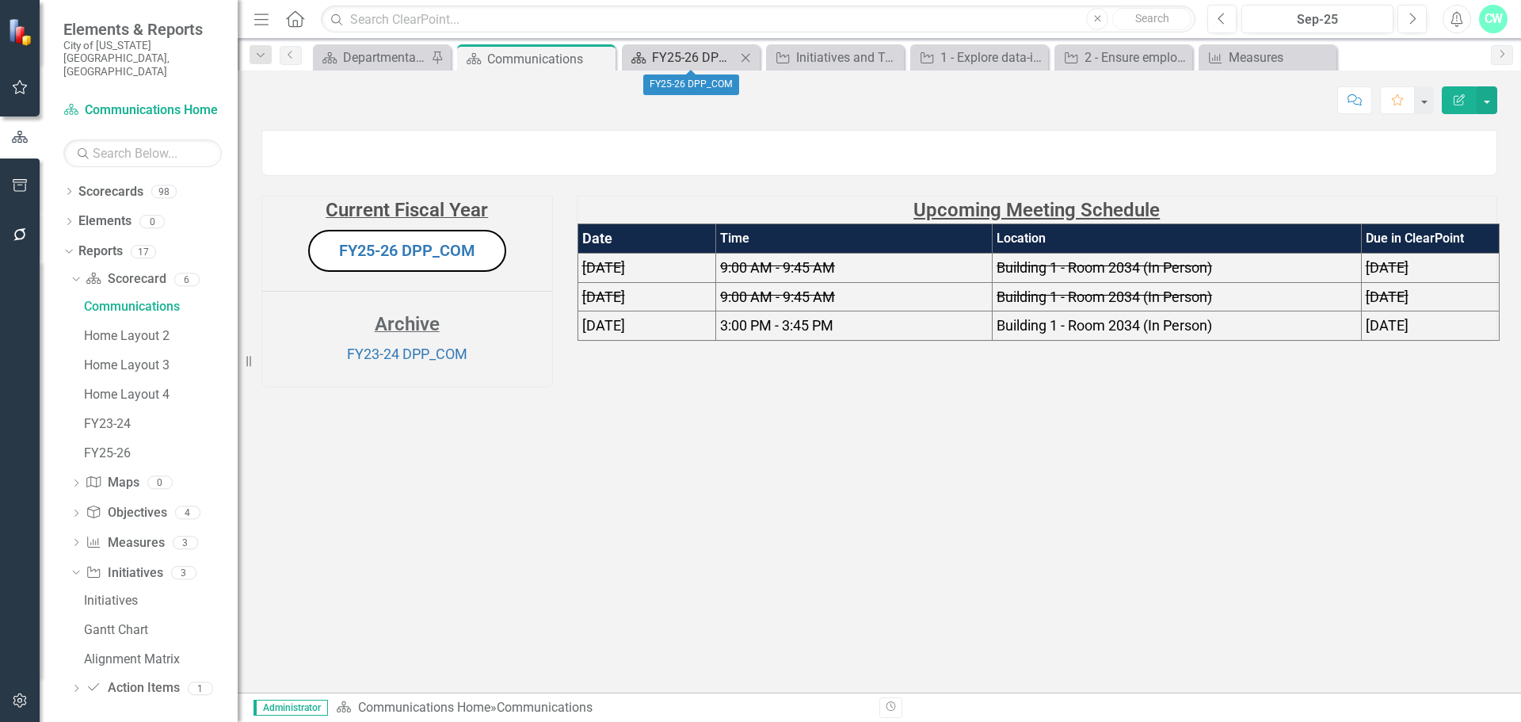
click at [682, 48] on div "FY25-26 DPP_COM" at bounding box center [694, 58] width 84 height 20
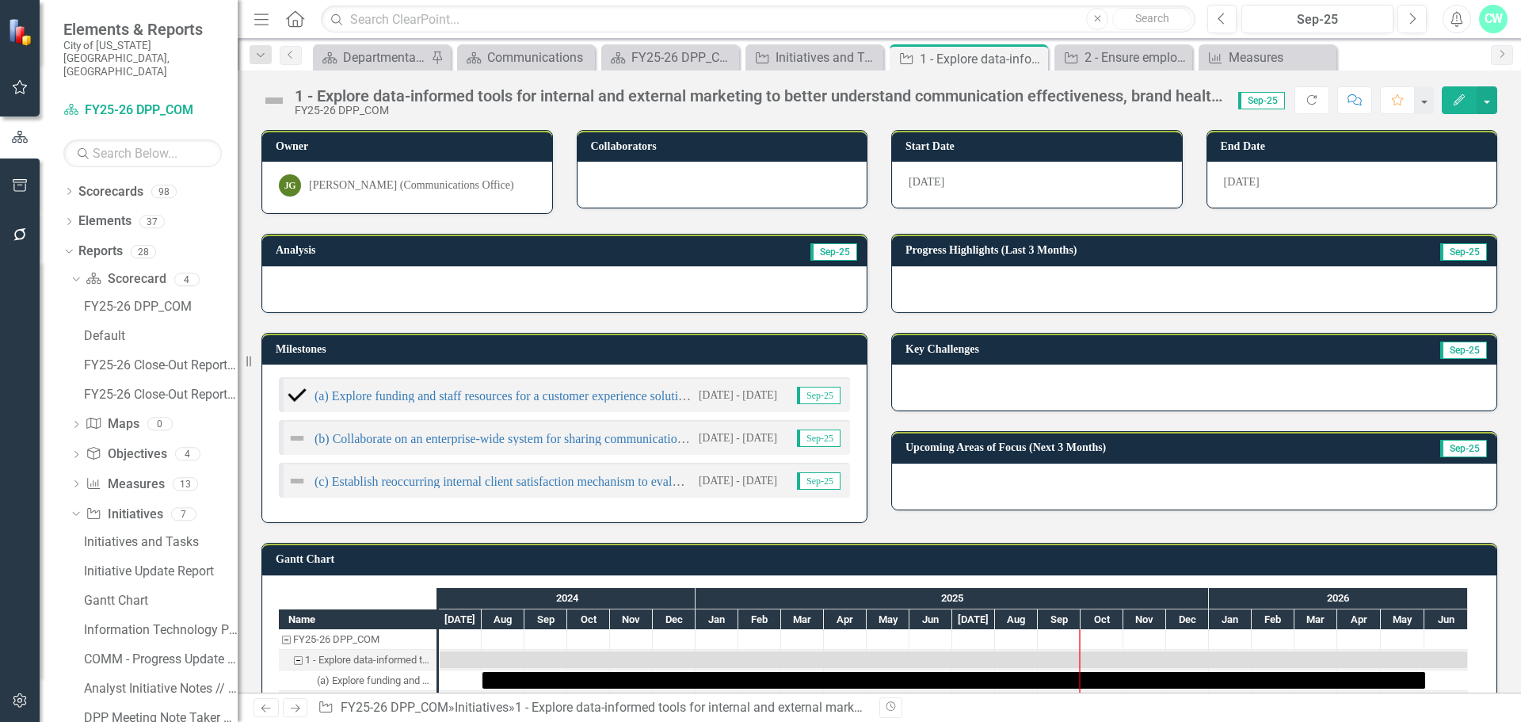
click at [1467, 102] on button "Edit" at bounding box center [1459, 100] width 35 height 28
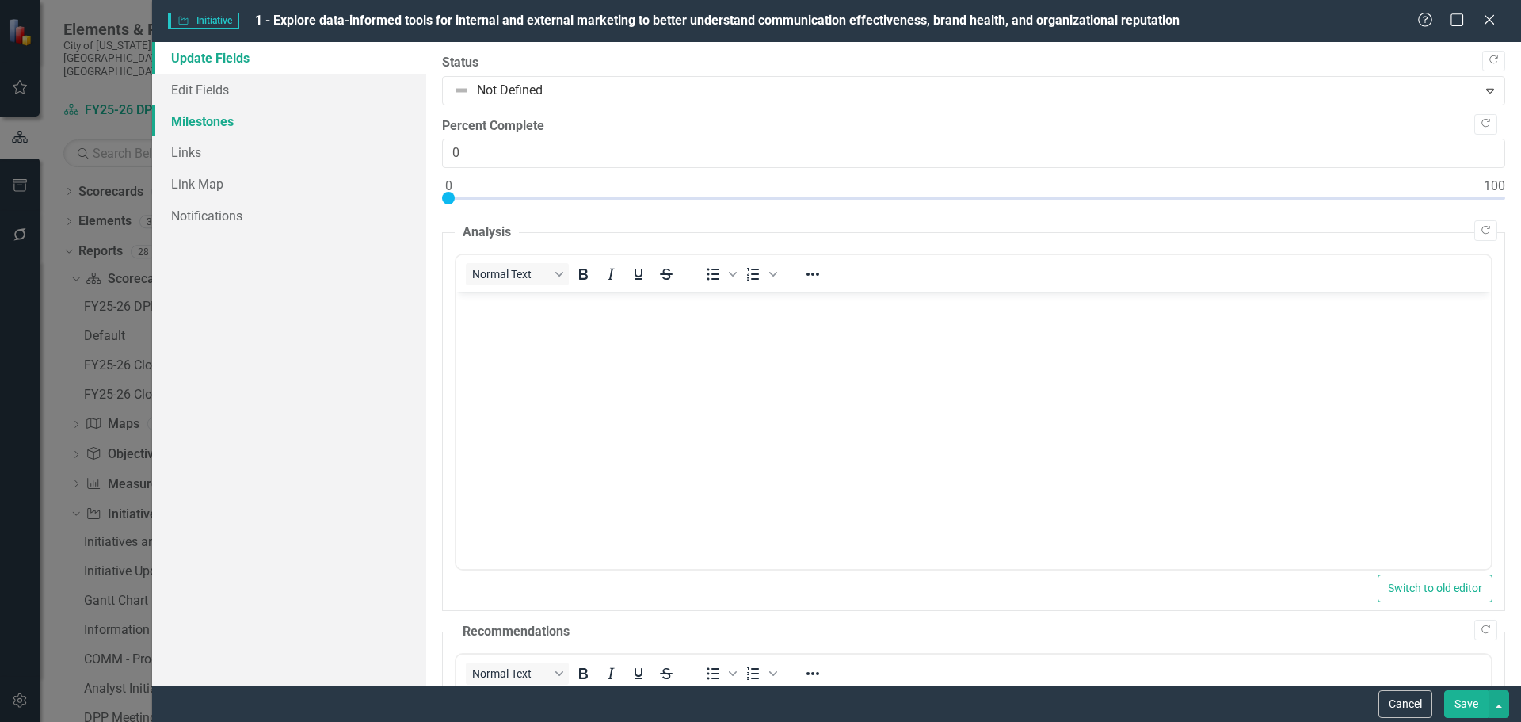
click at [230, 128] on link "Milestones" at bounding box center [289, 121] width 274 height 32
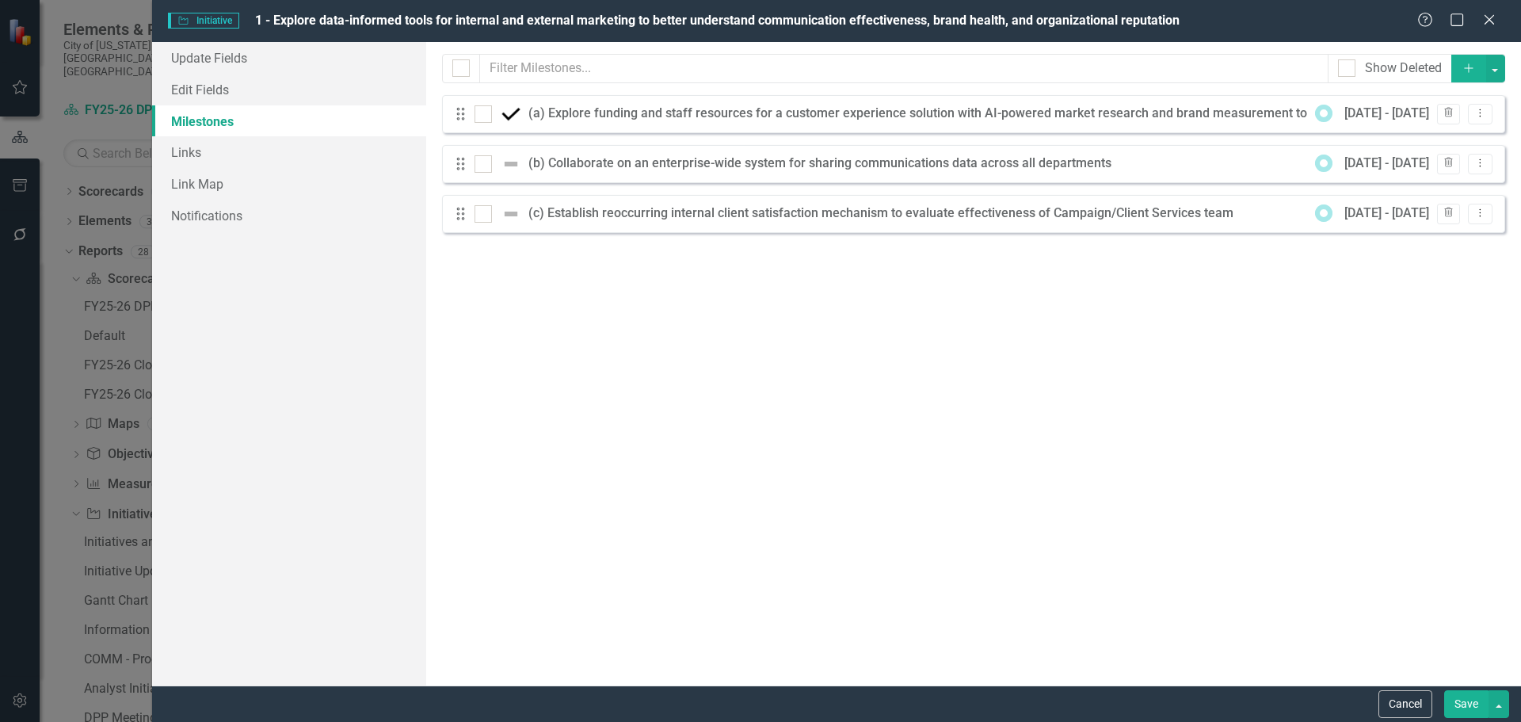
click at [1466, 63] on icon "Add" at bounding box center [1469, 68] width 14 height 11
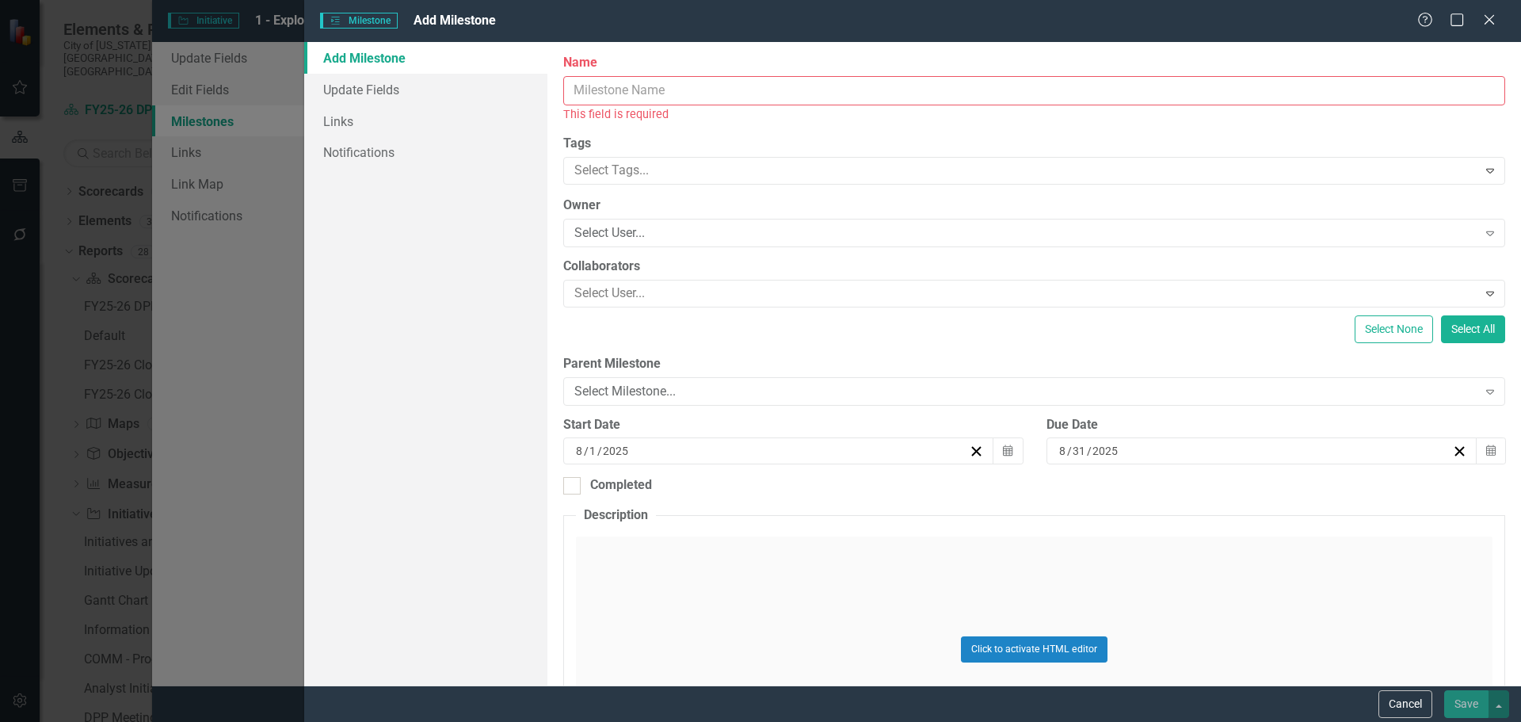
click at [663, 97] on input "Name" at bounding box center [1034, 90] width 942 height 29
click at [1496, 30] on div "Milestones Milestone Add Milestone Help Maximize Close" at bounding box center [912, 21] width 1217 height 42
click at [1492, 15] on icon "Close" at bounding box center [1489, 19] width 20 height 15
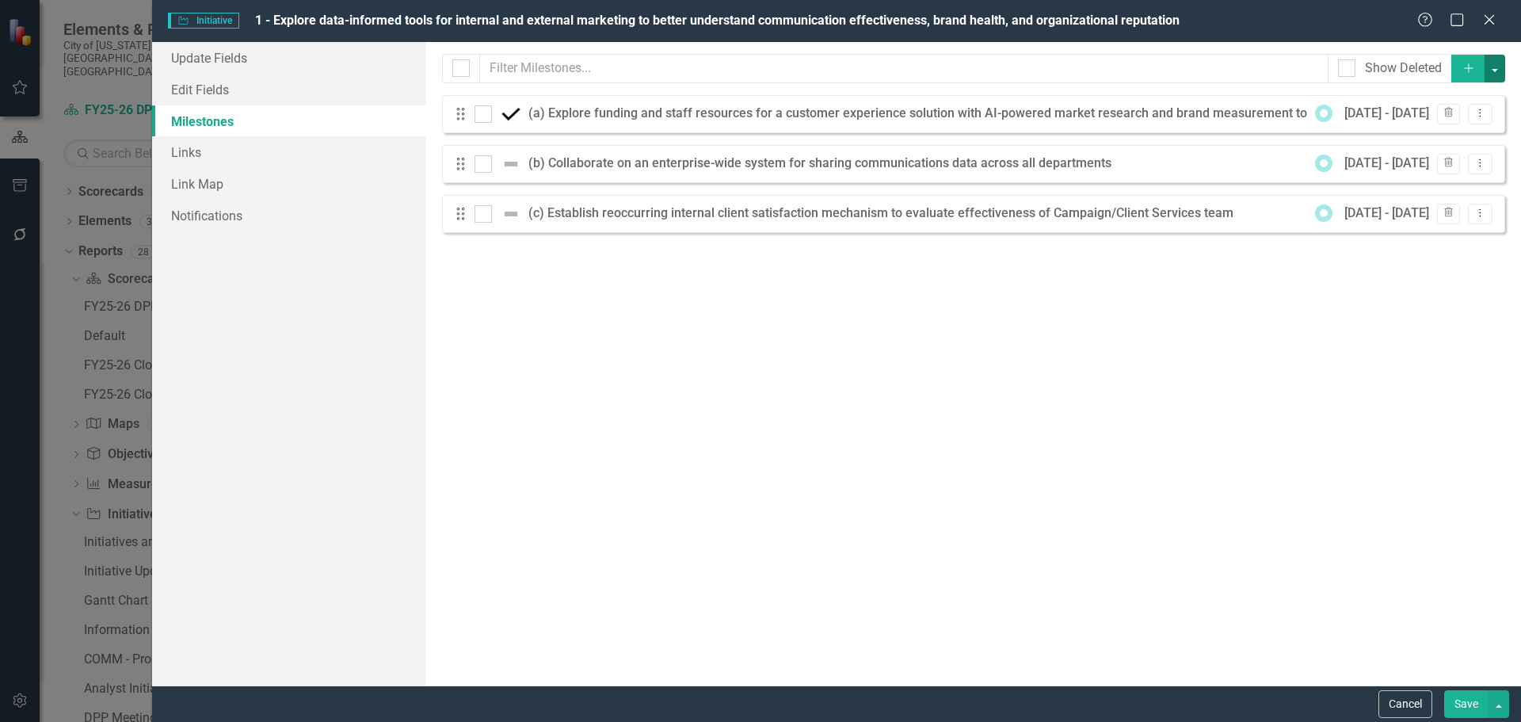
drag, startPoint x: 1246, startPoint y: 74, endPoint x: 1497, endPoint y: 67, distance: 252.1
click at [1497, 67] on button "button" at bounding box center [1495, 69] width 21 height 28
click at [1470, 93] on link "Milestone Add Milestone" at bounding box center [1441, 97] width 125 height 29
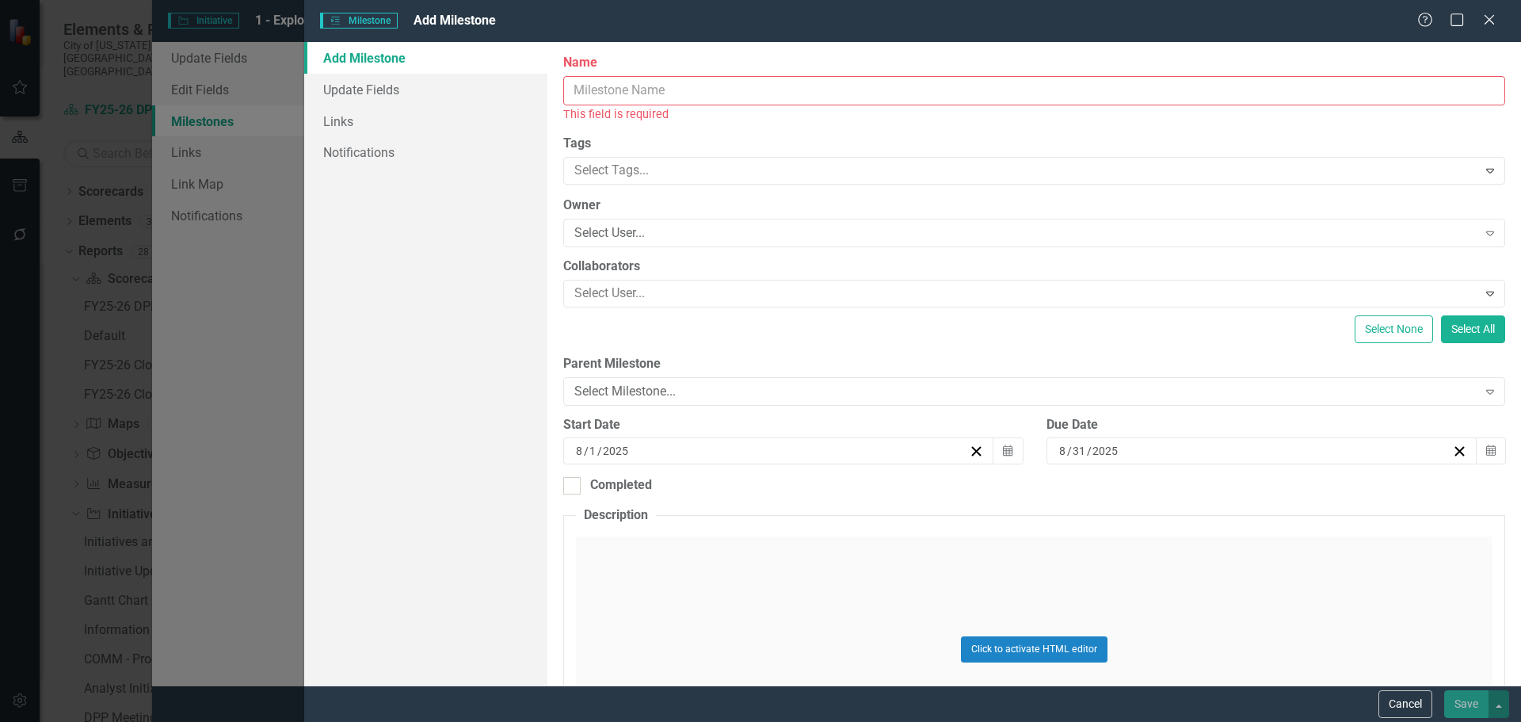
click at [746, 96] on input "Name" at bounding box center [1034, 90] width 942 height 29
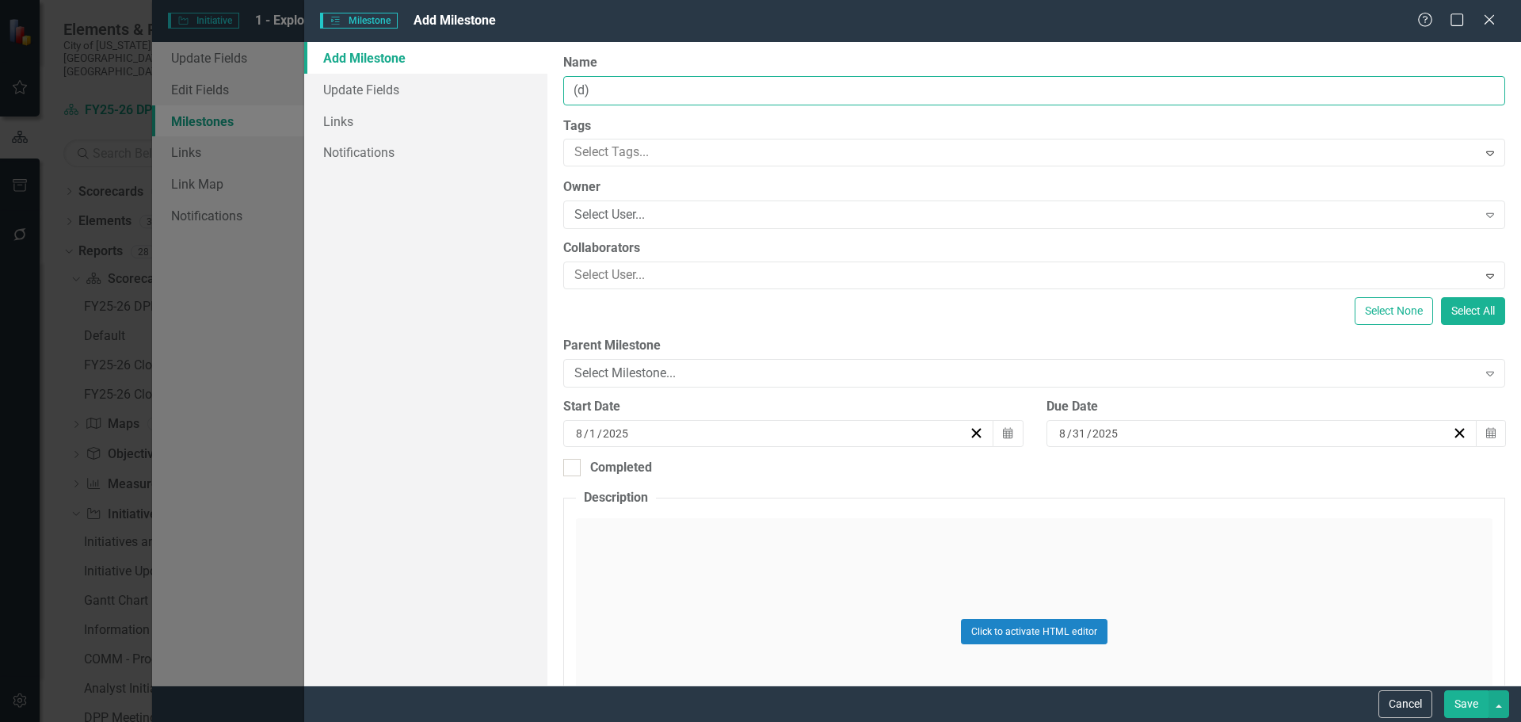
click at [626, 91] on input "(d)" at bounding box center [1034, 90] width 942 height 29
paste input "Identify tools and educate team members on AI solutions within the communicatio…"
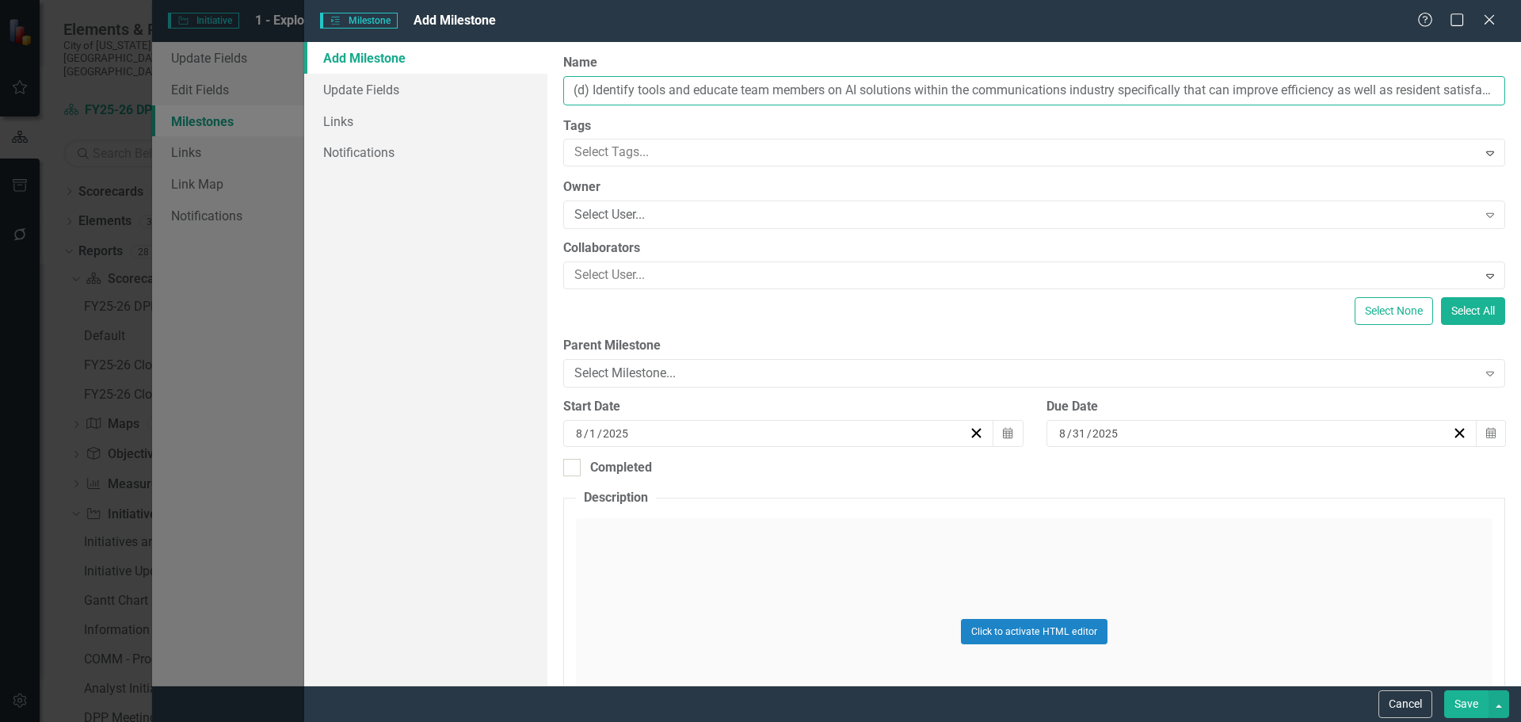
scroll to position [0, 193]
type input "(d) Identify tools and educate team members on AI solutions within the communic…"
click at [641, 202] on div "Select User... Expand" at bounding box center [1034, 214] width 942 height 29
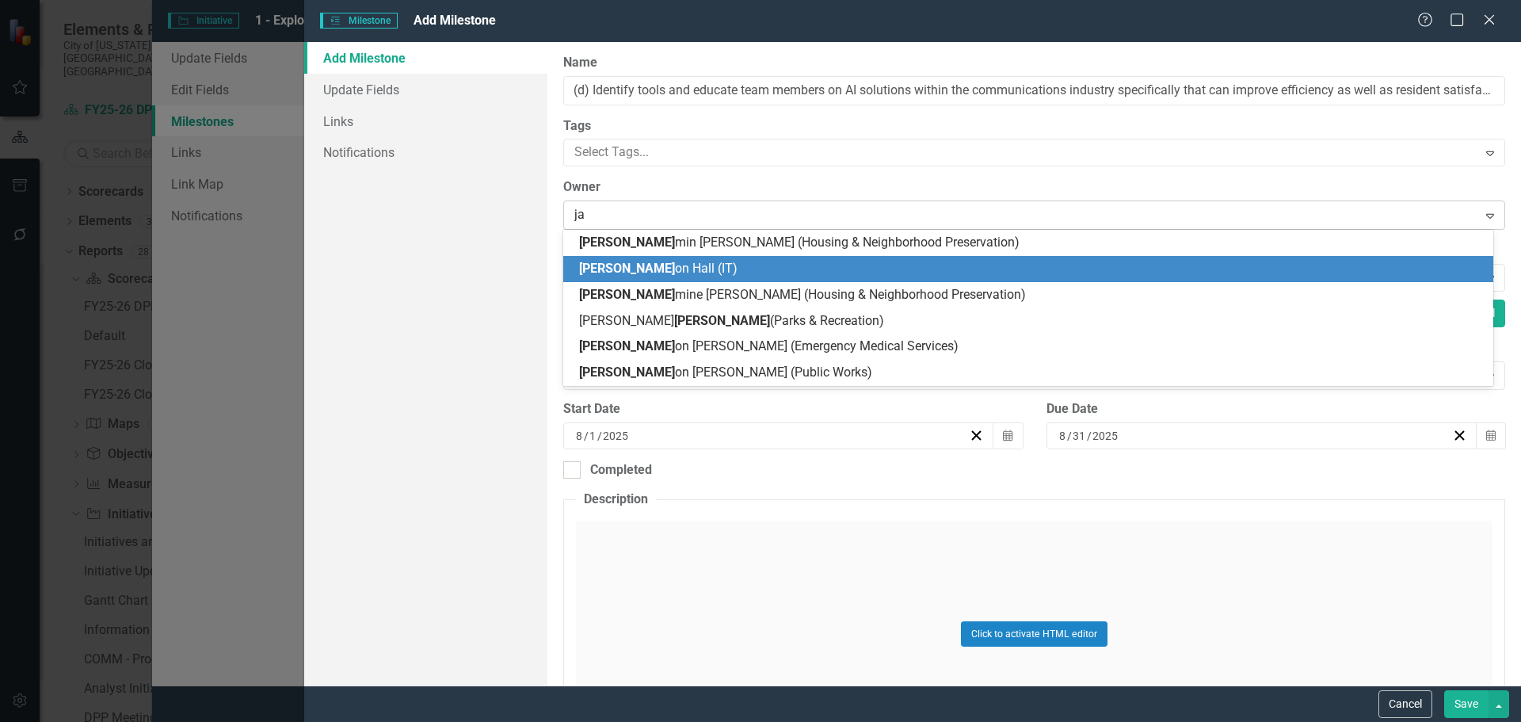
type input "j"
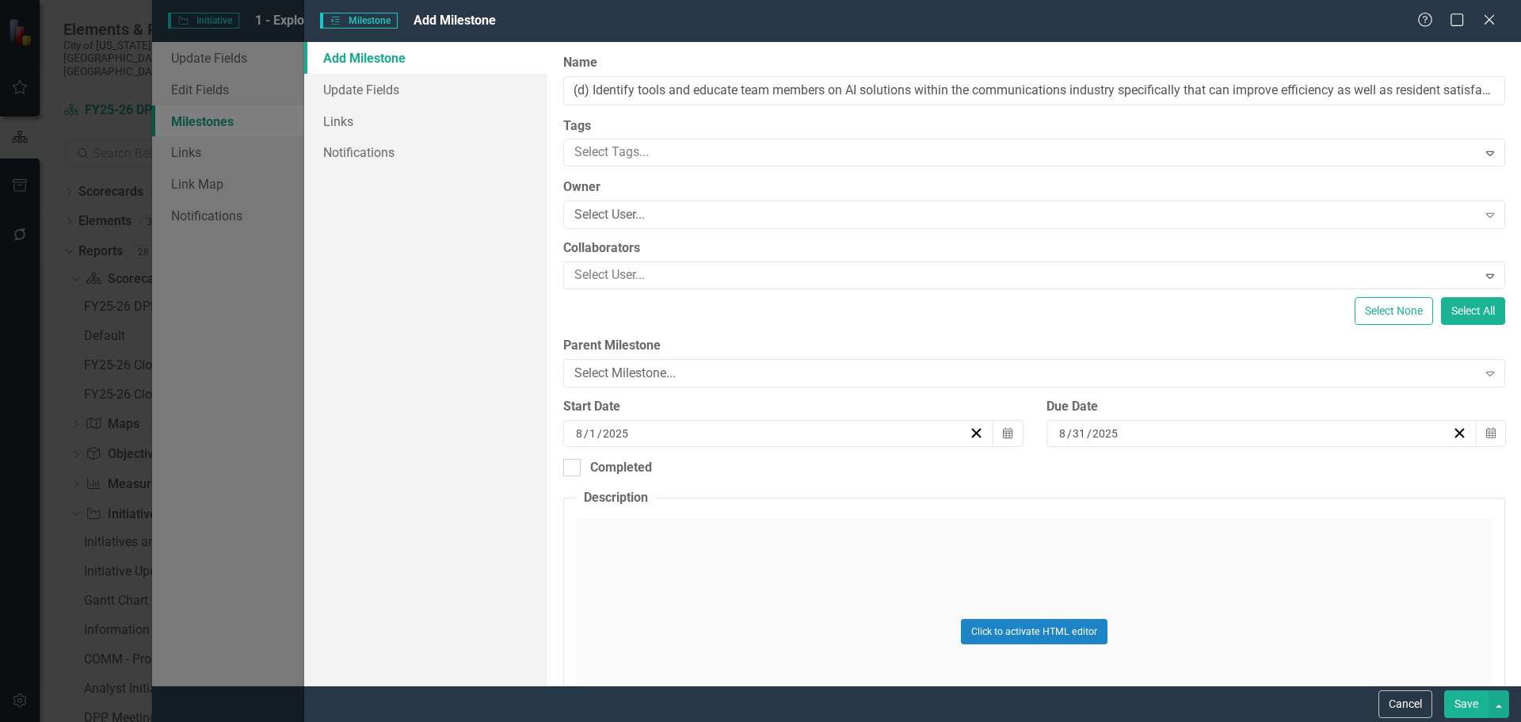
click at [639, 190] on label "Owner" at bounding box center [1034, 187] width 942 height 18
click at [1470, 692] on button "Save" at bounding box center [1466, 704] width 44 height 28
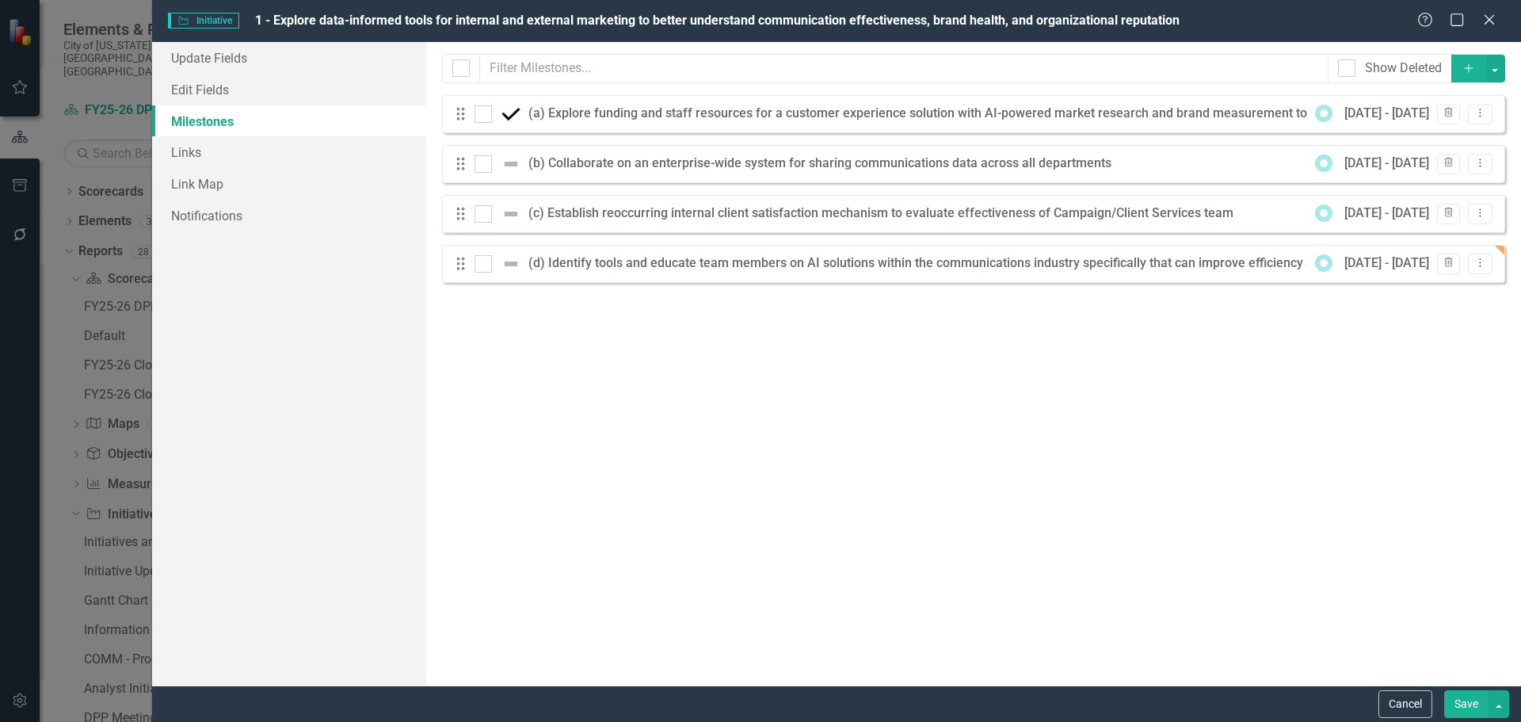
click at [1471, 70] on icon "Add" at bounding box center [1469, 68] width 14 height 11
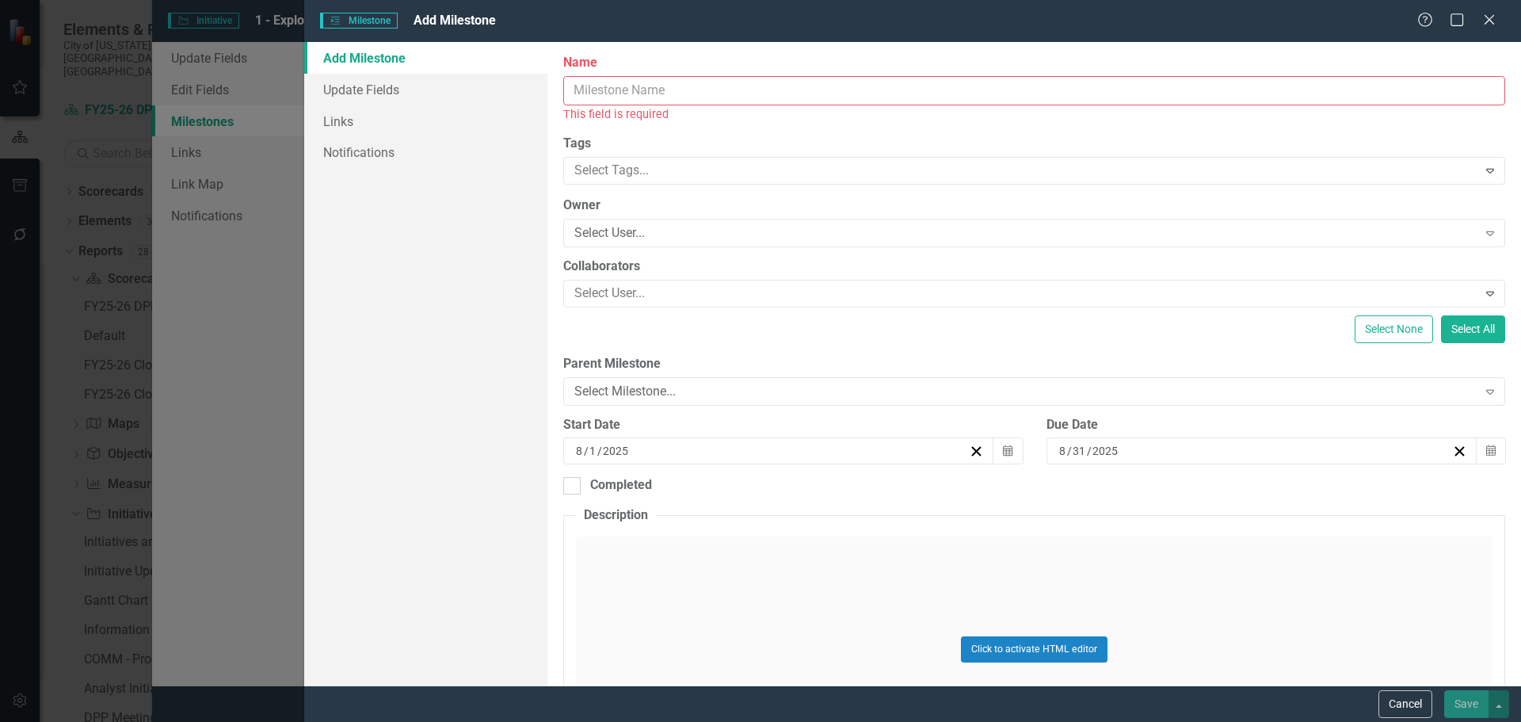
click at [667, 100] on input "Name" at bounding box center [1034, 90] width 942 height 29
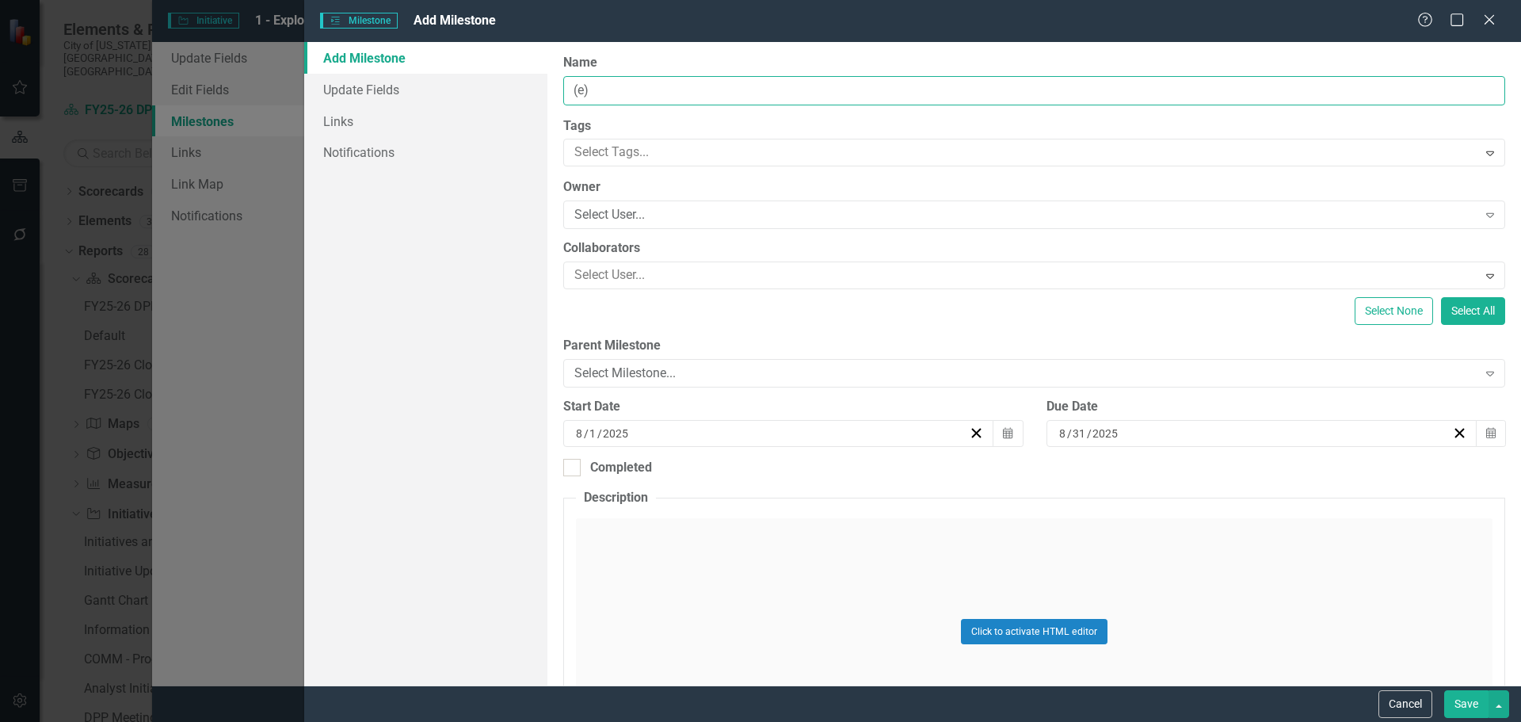
click at [636, 86] on input "(e)" at bounding box center [1034, 90] width 942 height 29
paste input "Deliver monthly client reporting to improve transparency on completed communica…"
type input "(e) Deliver monthly client reporting to improve transparency on completed commu…"
click at [1463, 694] on button "Save" at bounding box center [1466, 704] width 44 height 28
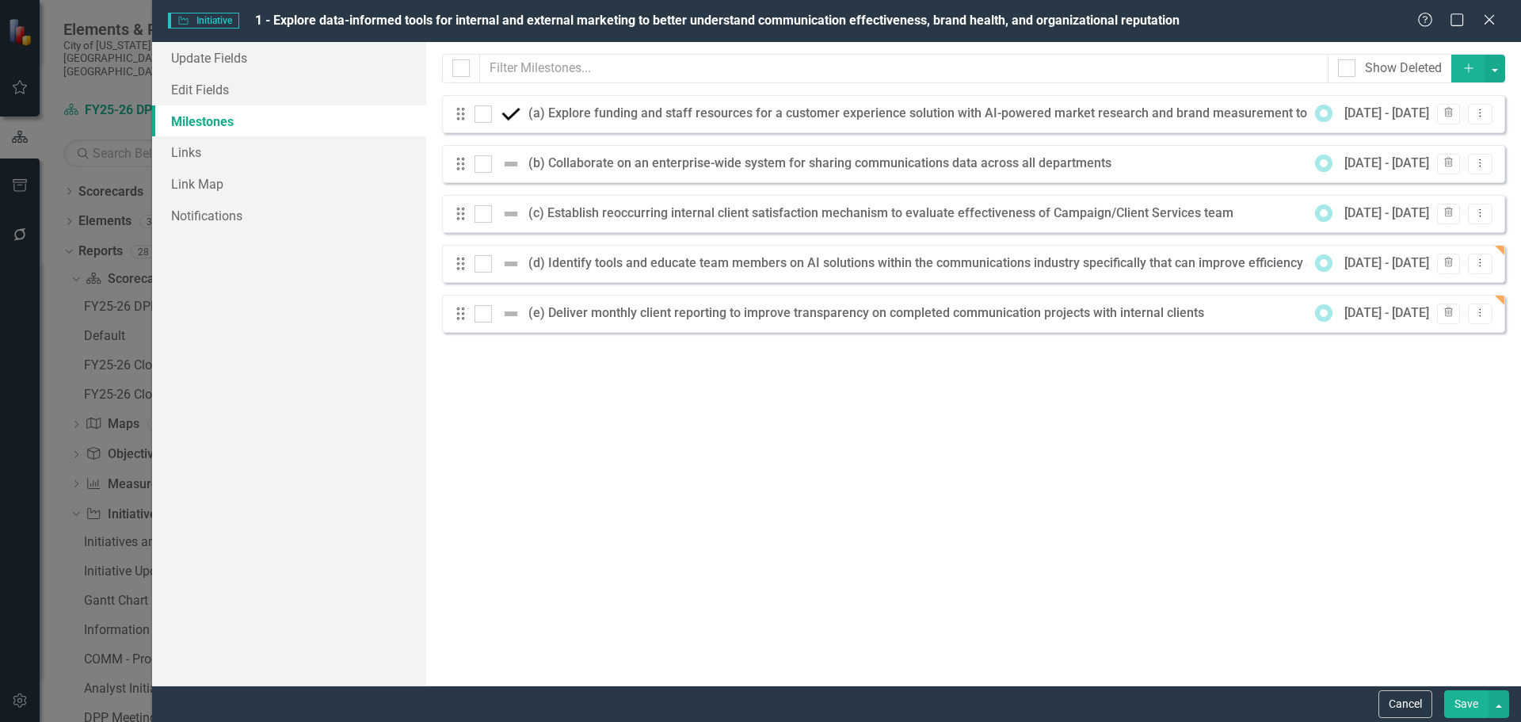
click at [1463, 708] on button "Save" at bounding box center [1466, 704] width 44 height 28
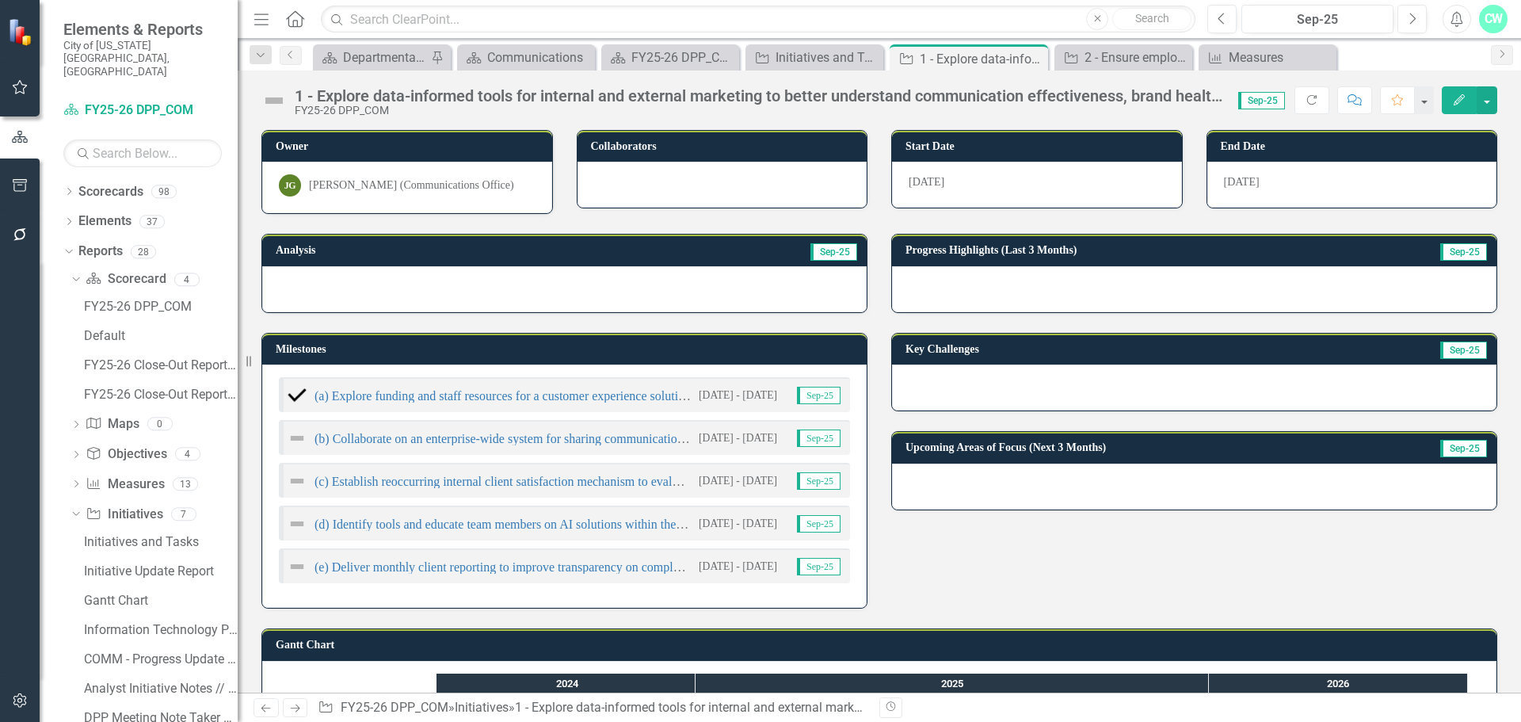
click at [774, 438] on div "8/1/24 - 12/1/25 Sep-25" at bounding box center [766, 438] width 151 height 18
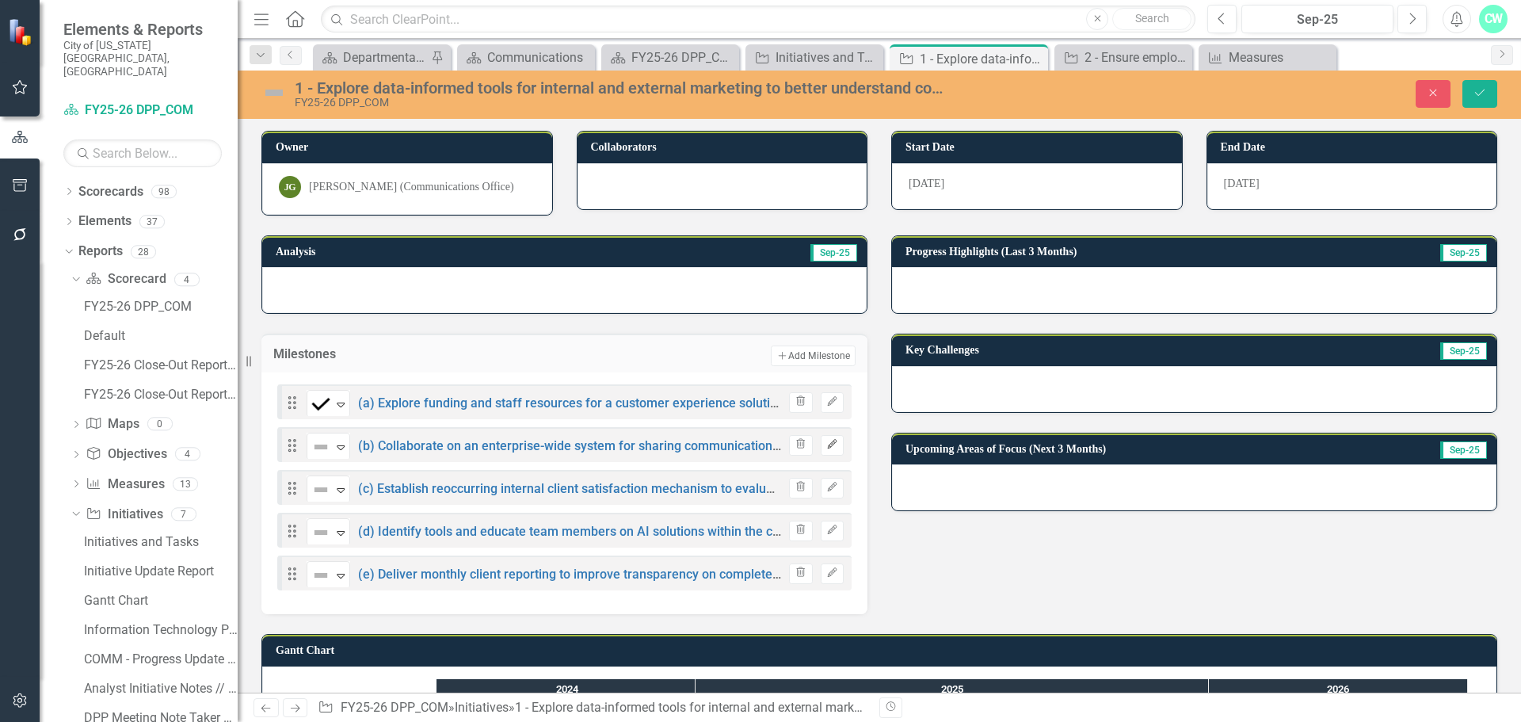
click at [830, 444] on icon "Edit" at bounding box center [832, 445] width 12 height 10
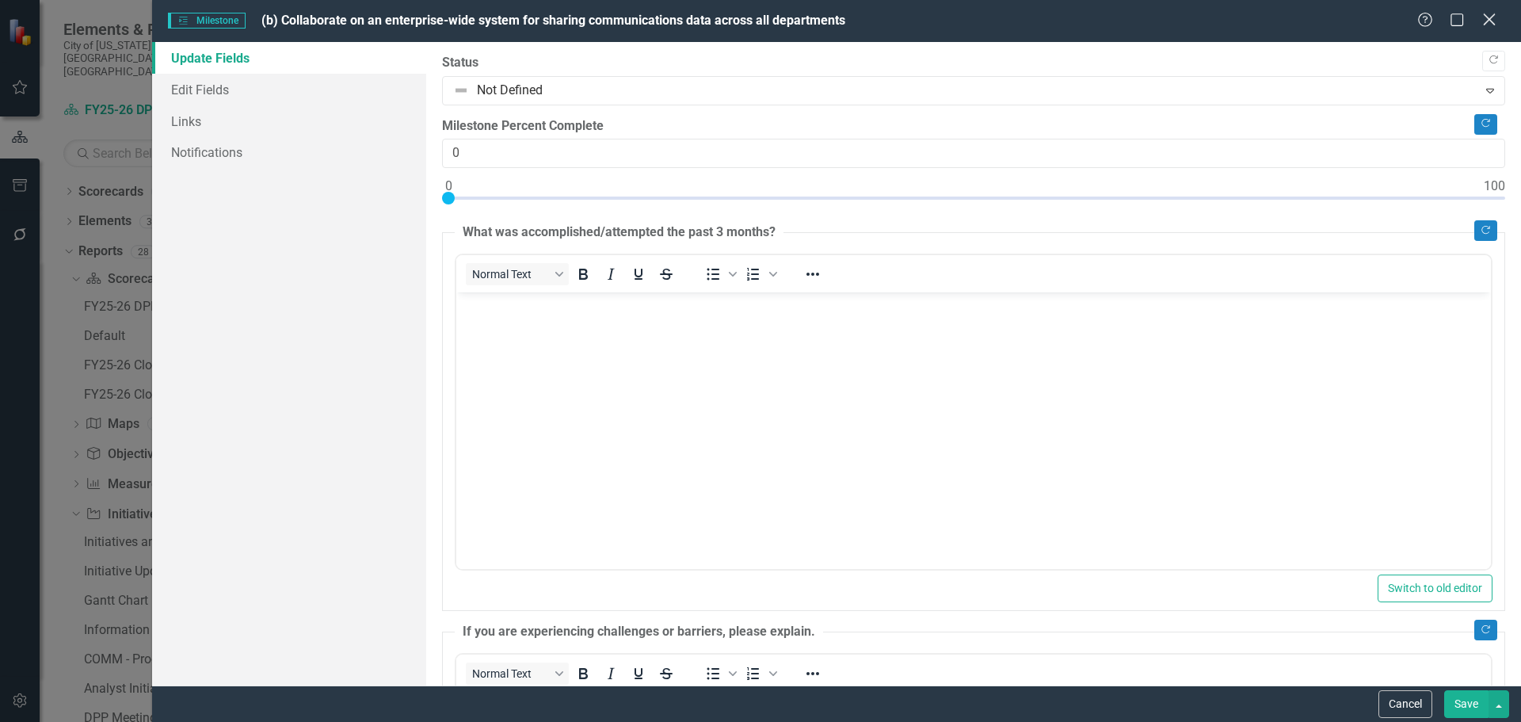
click at [1494, 18] on icon "Close" at bounding box center [1489, 19] width 20 height 15
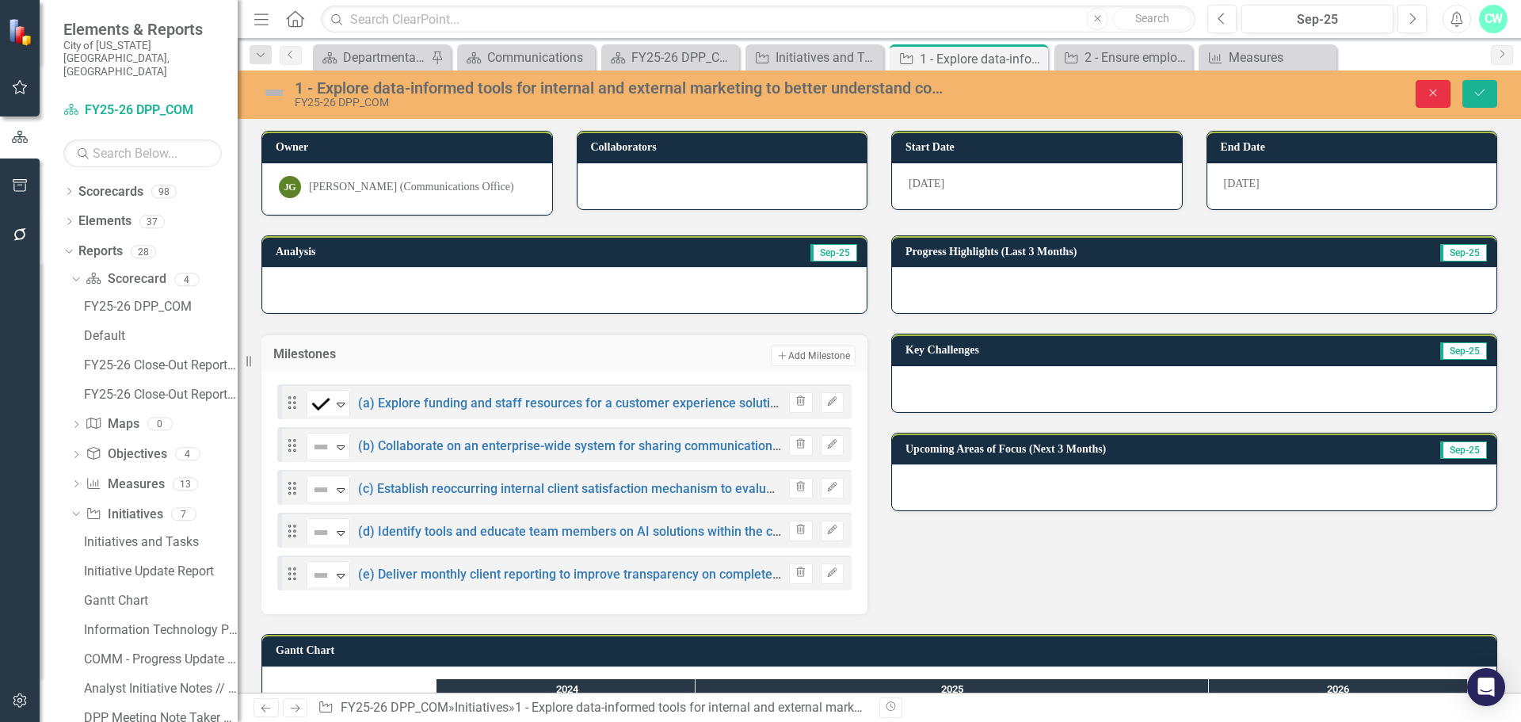
click at [1438, 103] on button "Close" at bounding box center [1433, 94] width 35 height 28
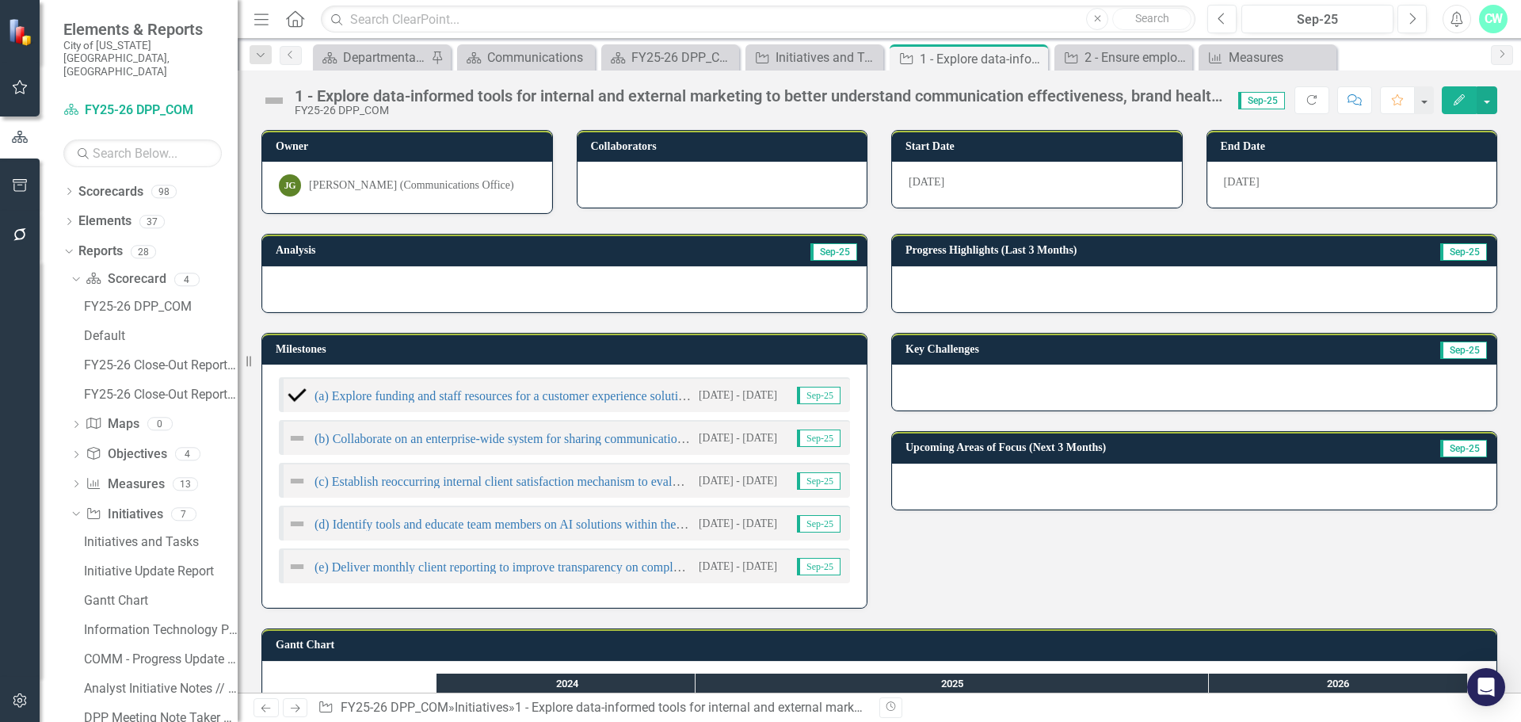
click at [1461, 97] on icon "Edit" at bounding box center [1459, 99] width 14 height 11
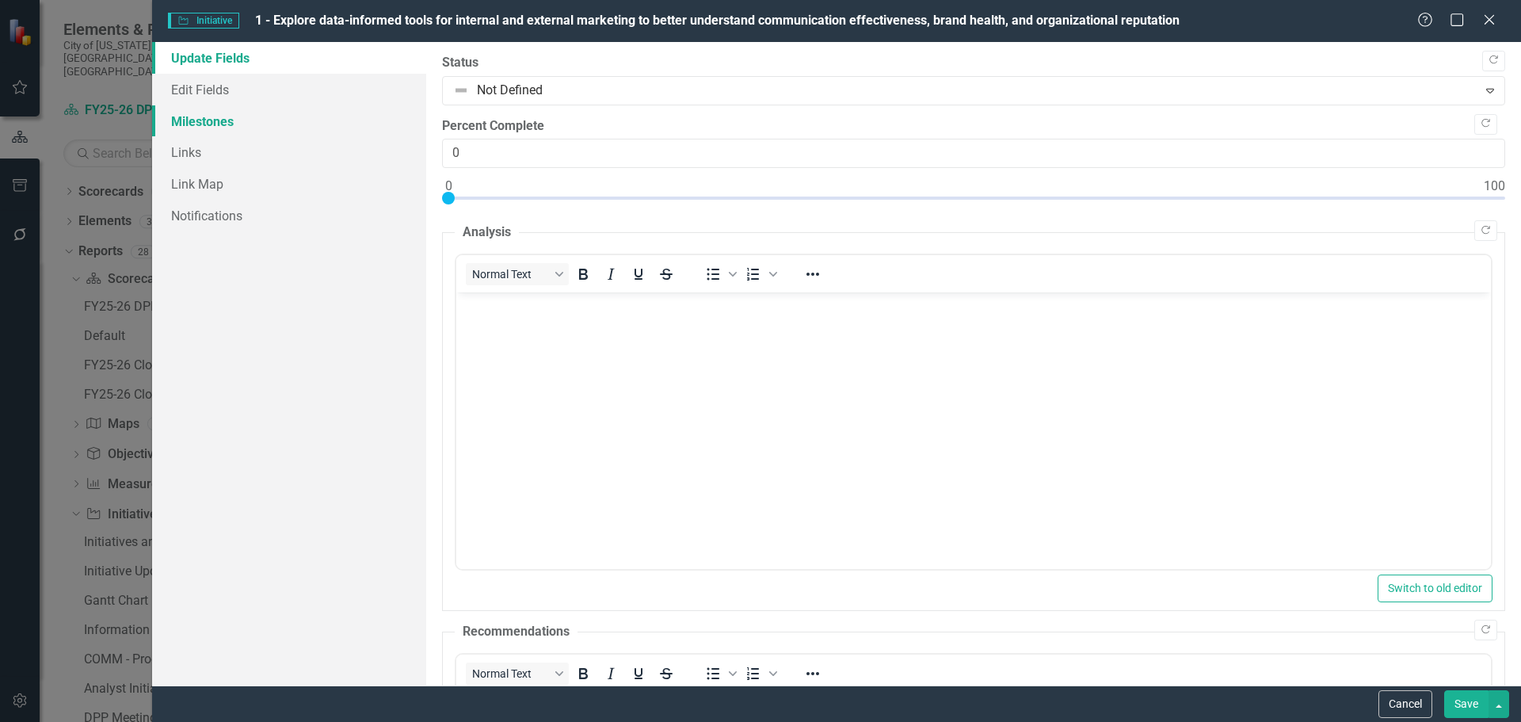
click at [231, 129] on link "Milestones" at bounding box center [289, 121] width 274 height 32
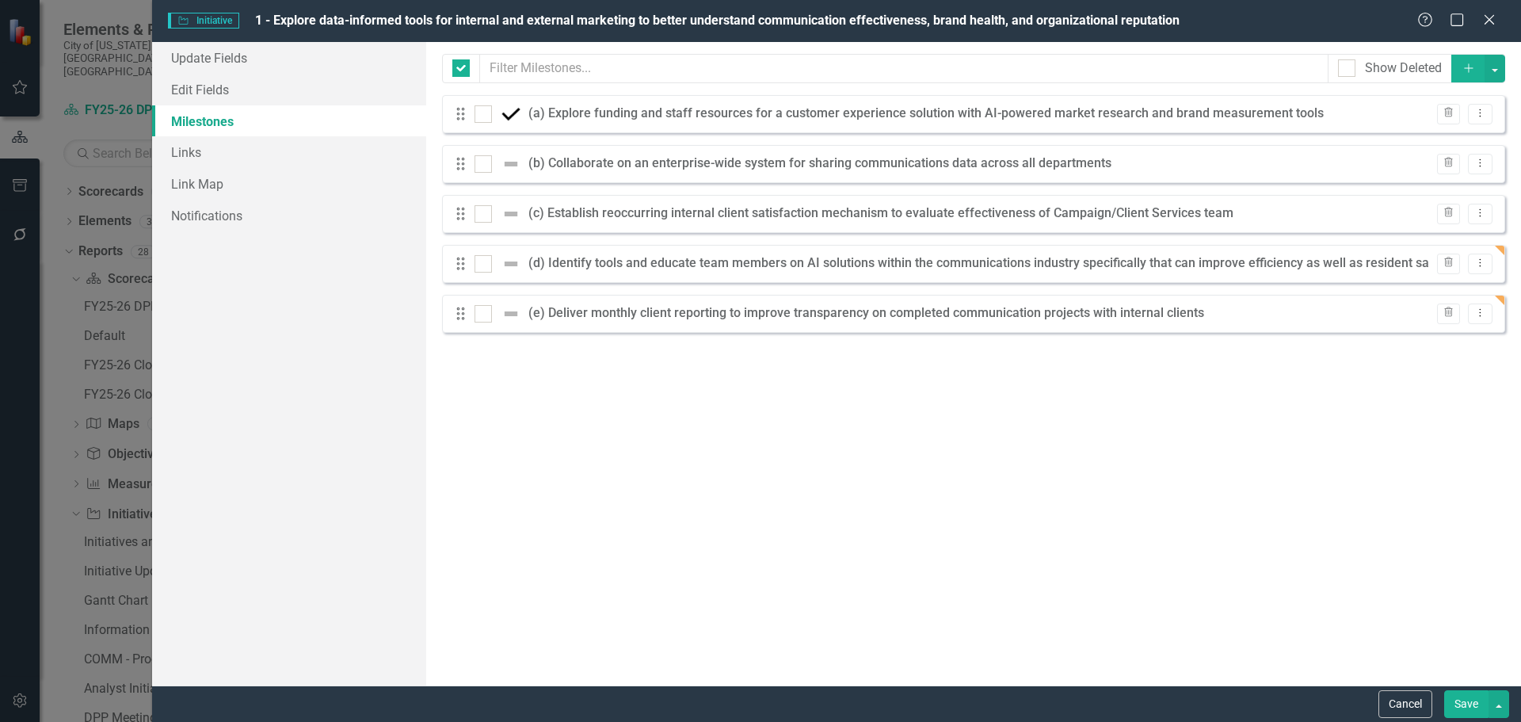
checkbox input "false"
click at [1484, 164] on icon "Dropdown Menu" at bounding box center [1480, 163] width 13 height 10
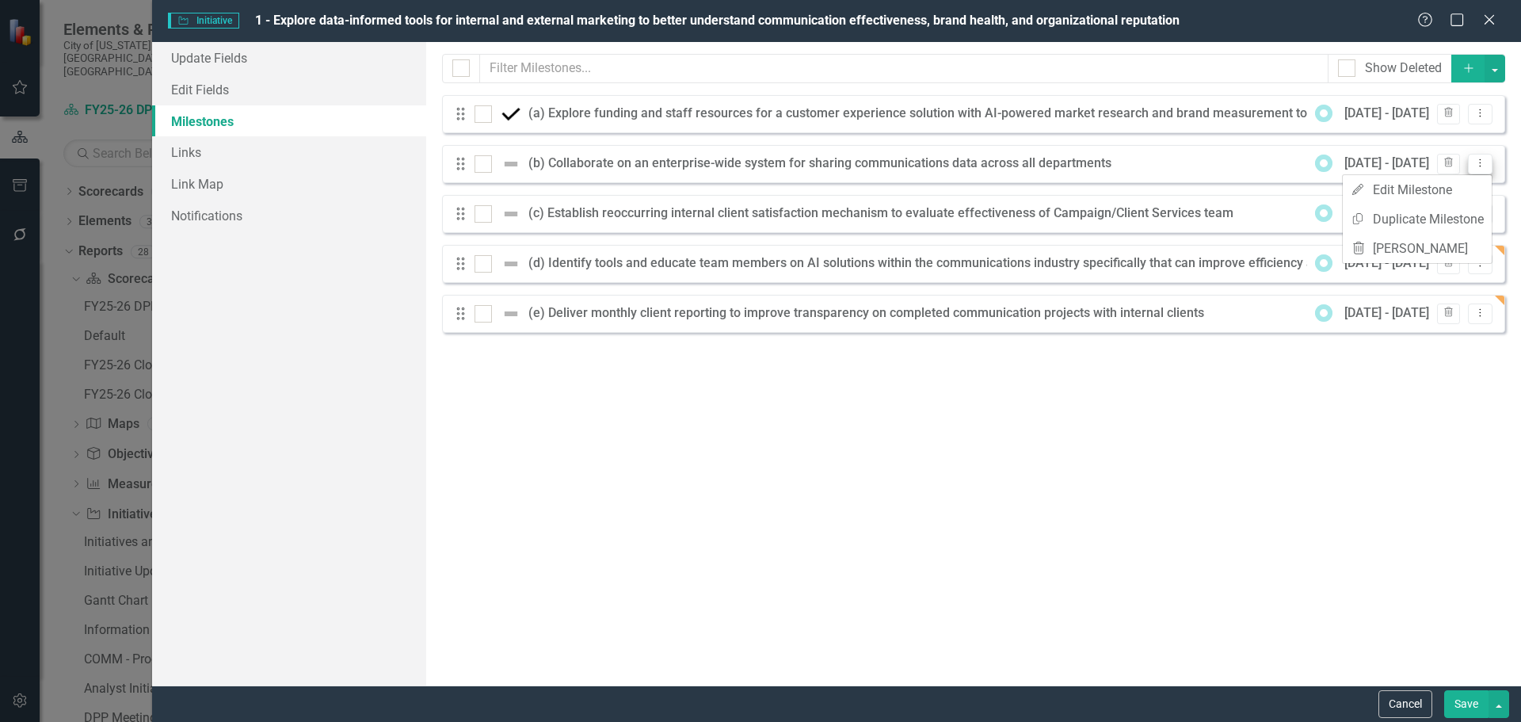
click at [1484, 164] on icon "Dropdown Menu" at bounding box center [1480, 163] width 13 height 10
click at [1478, 316] on icon "Dropdown Menu" at bounding box center [1480, 312] width 13 height 10
click at [1463, 334] on link "Edit Edit Milestone" at bounding box center [1417, 339] width 149 height 29
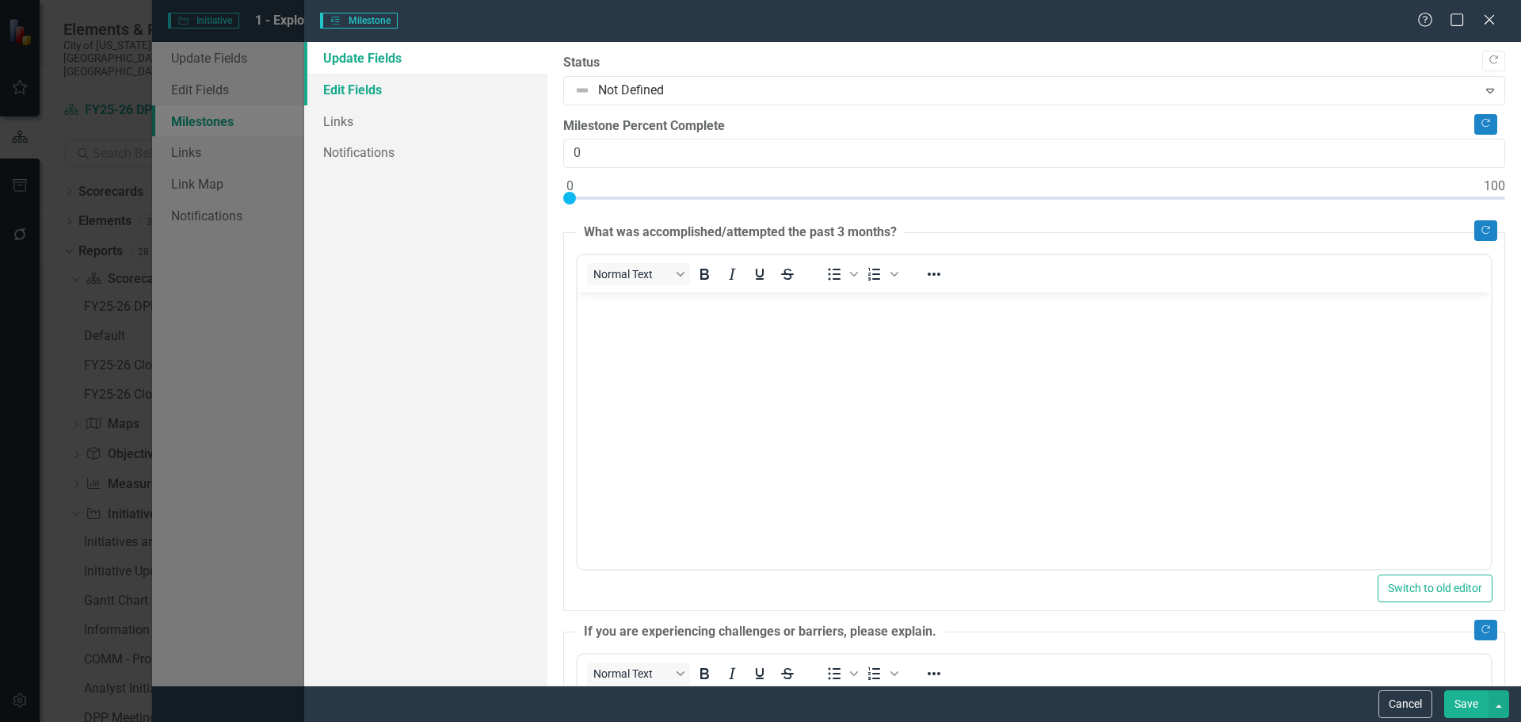
click at [371, 96] on link "Edit Fields" at bounding box center [425, 90] width 243 height 32
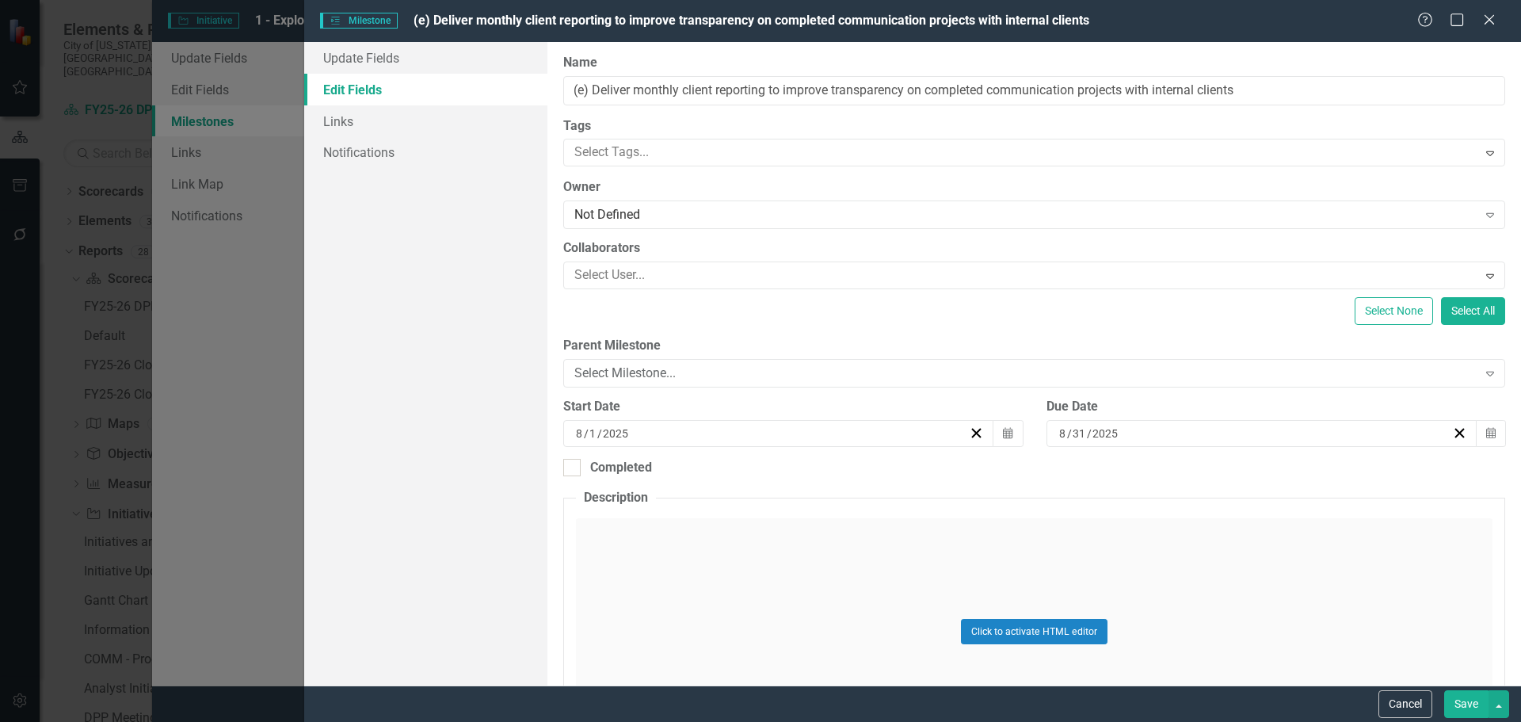
click at [670, 435] on div "8 / 1 / 2025" at bounding box center [771, 433] width 395 height 16
click at [694, 478] on button "‹" at bounding box center [690, 473] width 35 height 35
click at [738, 522] on abbr "1" at bounding box center [737, 525] width 6 height 13
click at [1139, 433] on div "[DATE]" at bounding box center [1254, 433] width 395 height 16
click at [1337, 476] on button "›" at bounding box center [1338, 473] width 35 height 35
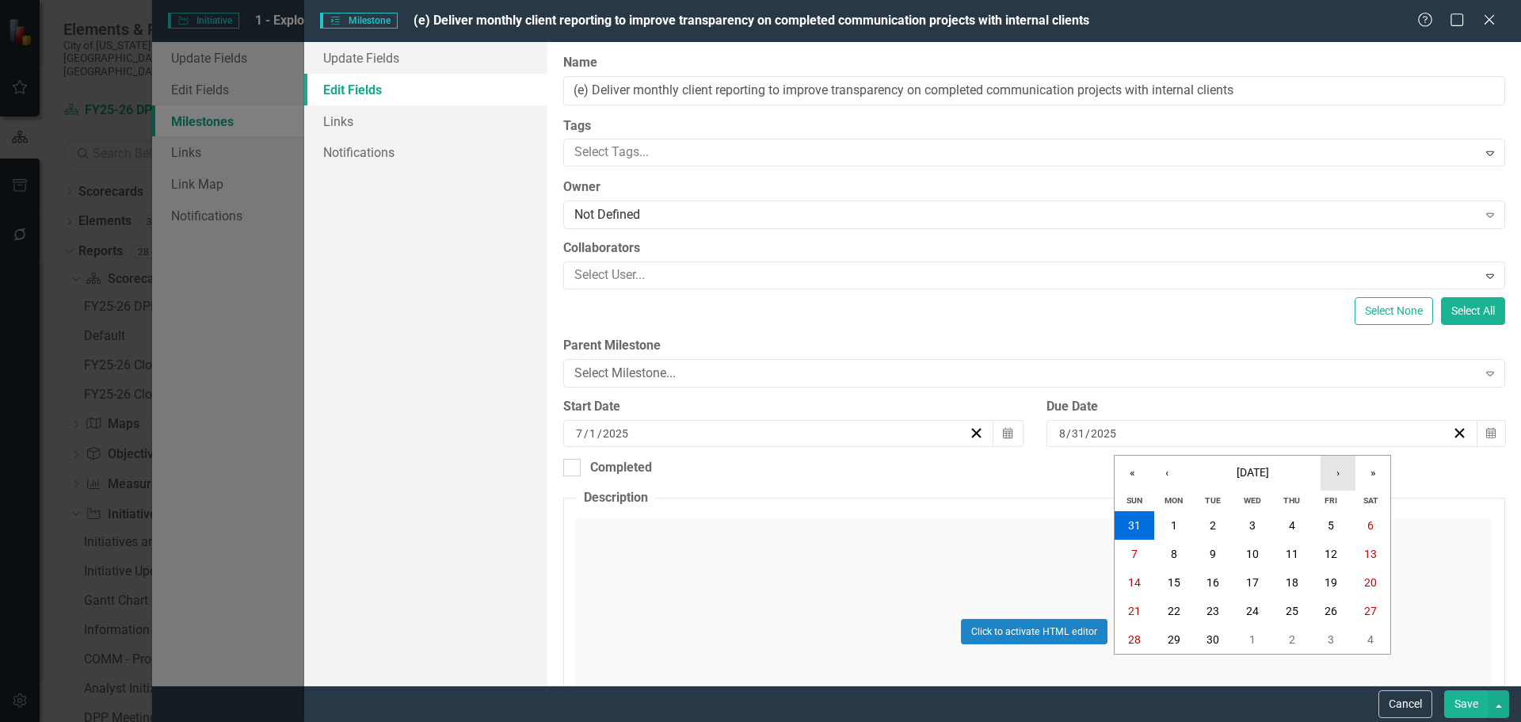
click at [1337, 476] on button "›" at bounding box center [1338, 473] width 35 height 35
click at [1173, 478] on button "‹" at bounding box center [1167, 473] width 35 height 35
click at [1338, 477] on button "›" at bounding box center [1338, 473] width 35 height 35
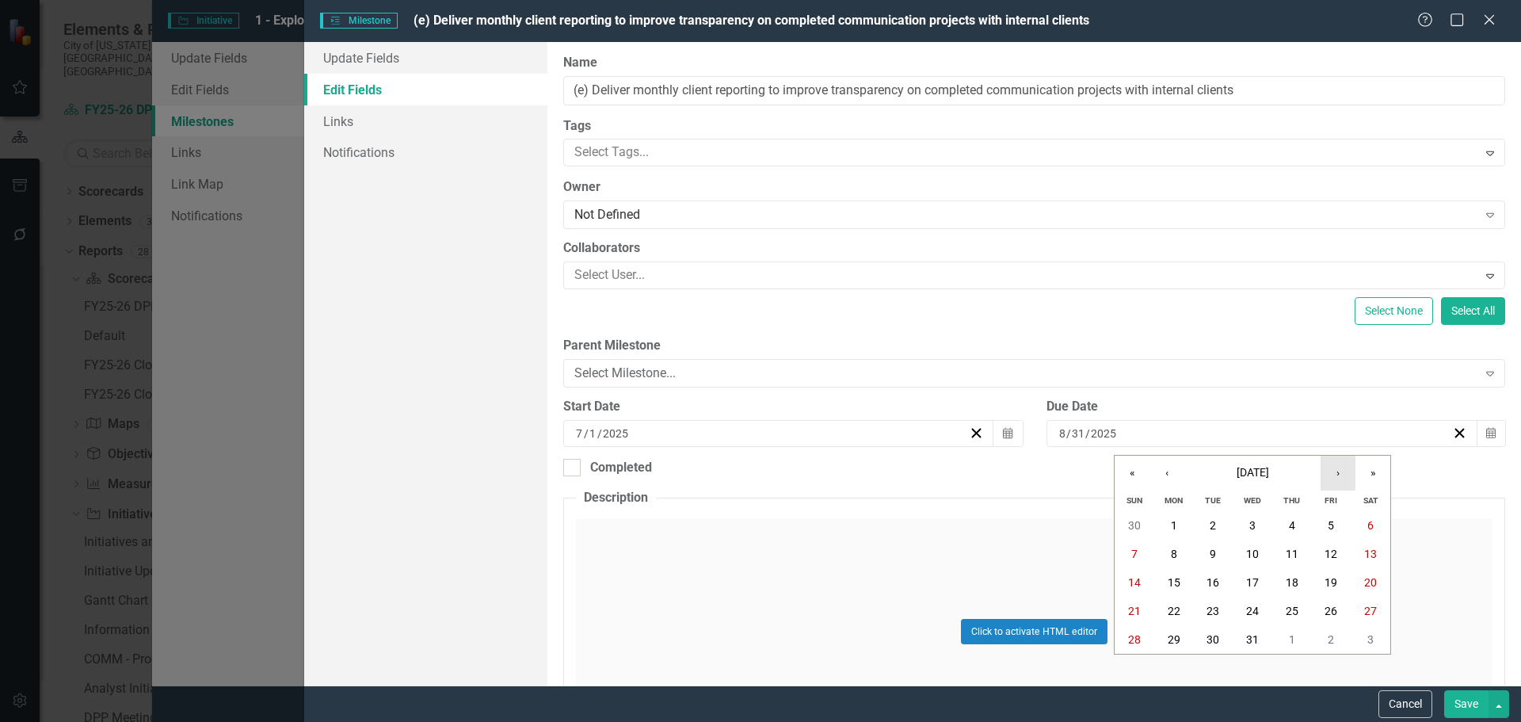
click at [1338, 477] on button "›" at bounding box center [1338, 473] width 35 height 35
click at [1326, 635] on abbr "30" at bounding box center [1331, 639] width 13 height 13
click at [1459, 696] on button "Save" at bounding box center [1466, 704] width 44 height 28
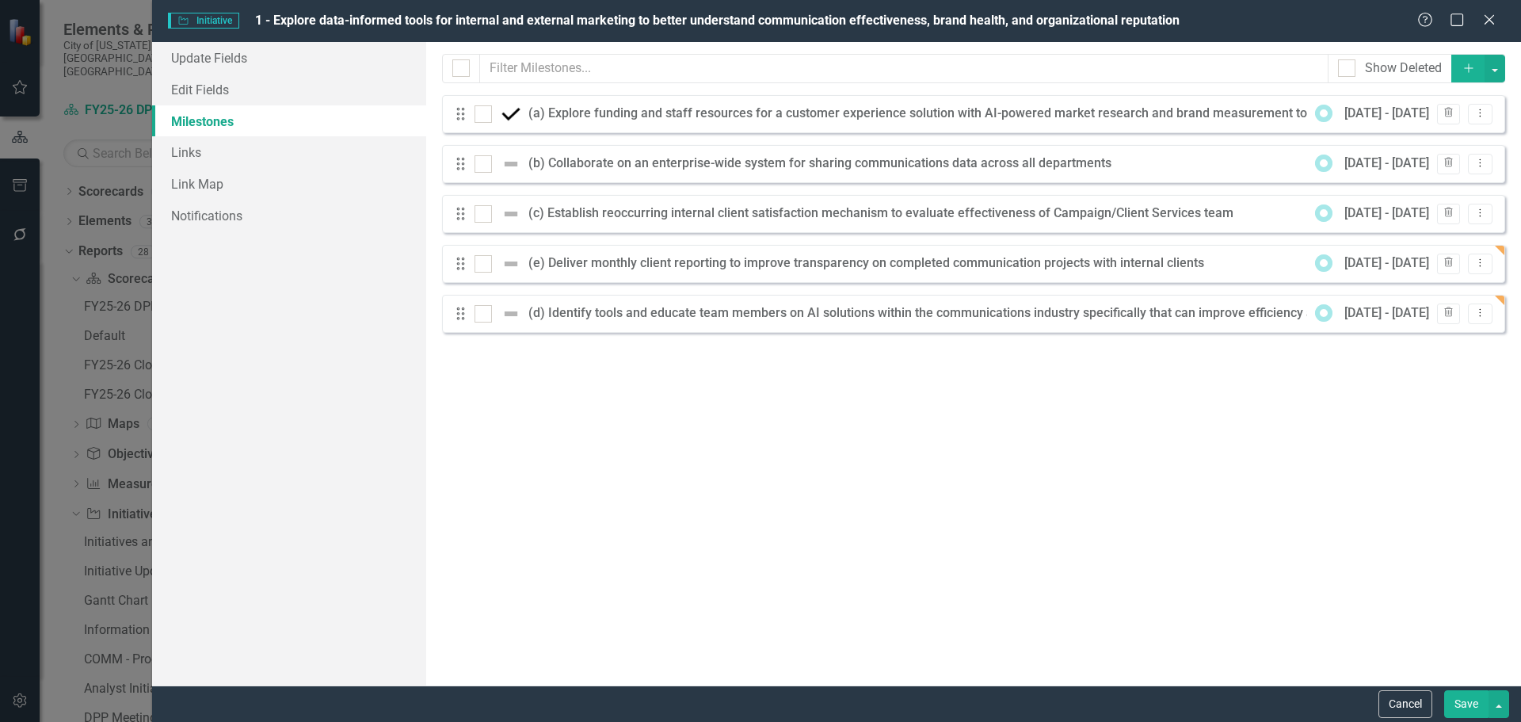
click at [1475, 704] on button "Save" at bounding box center [1466, 704] width 44 height 28
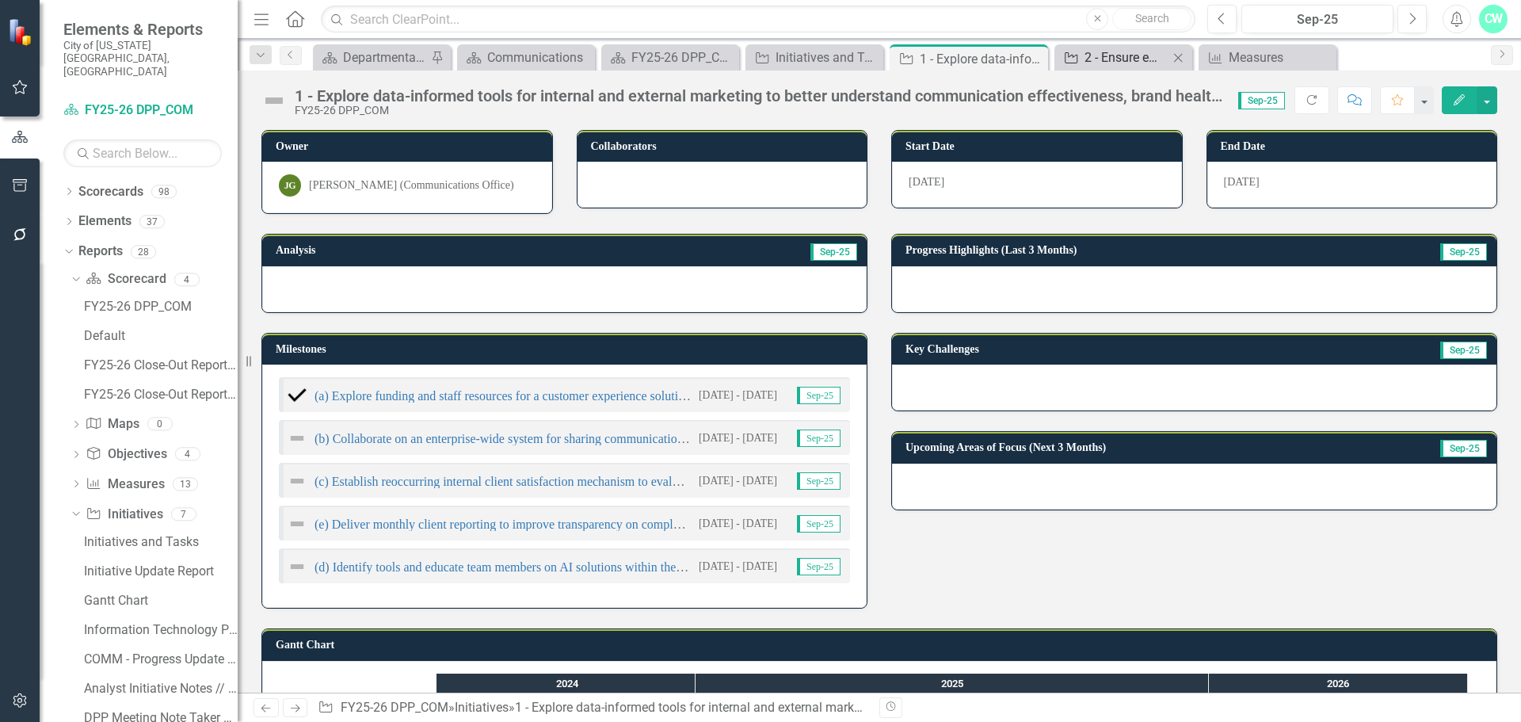
click at [1118, 59] on div "2 - Ensure employees have the knowledge and training to deliver excellent commu…" at bounding box center [1127, 58] width 84 height 20
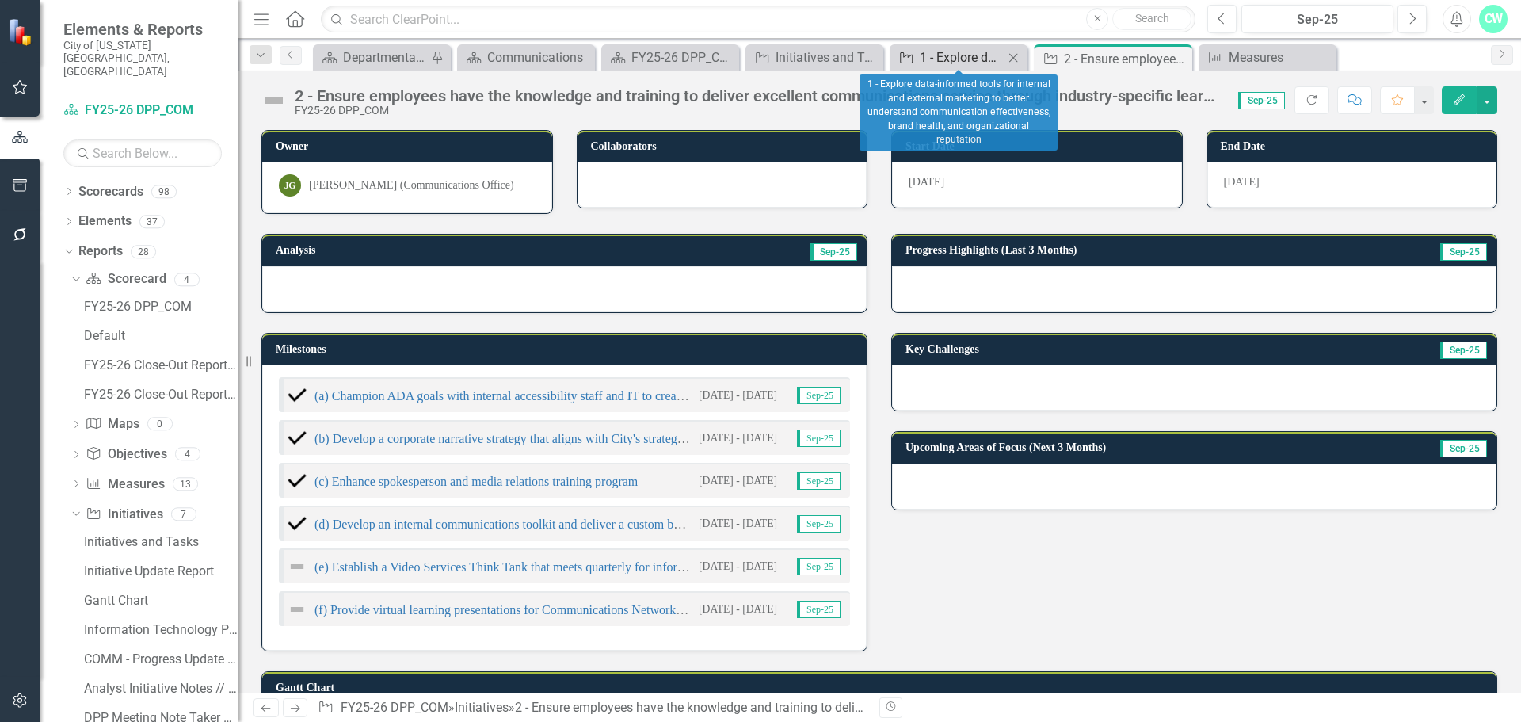
click at [962, 58] on div "1 - Explore data-informed tools for internal and external marketing to better u…" at bounding box center [962, 58] width 84 height 20
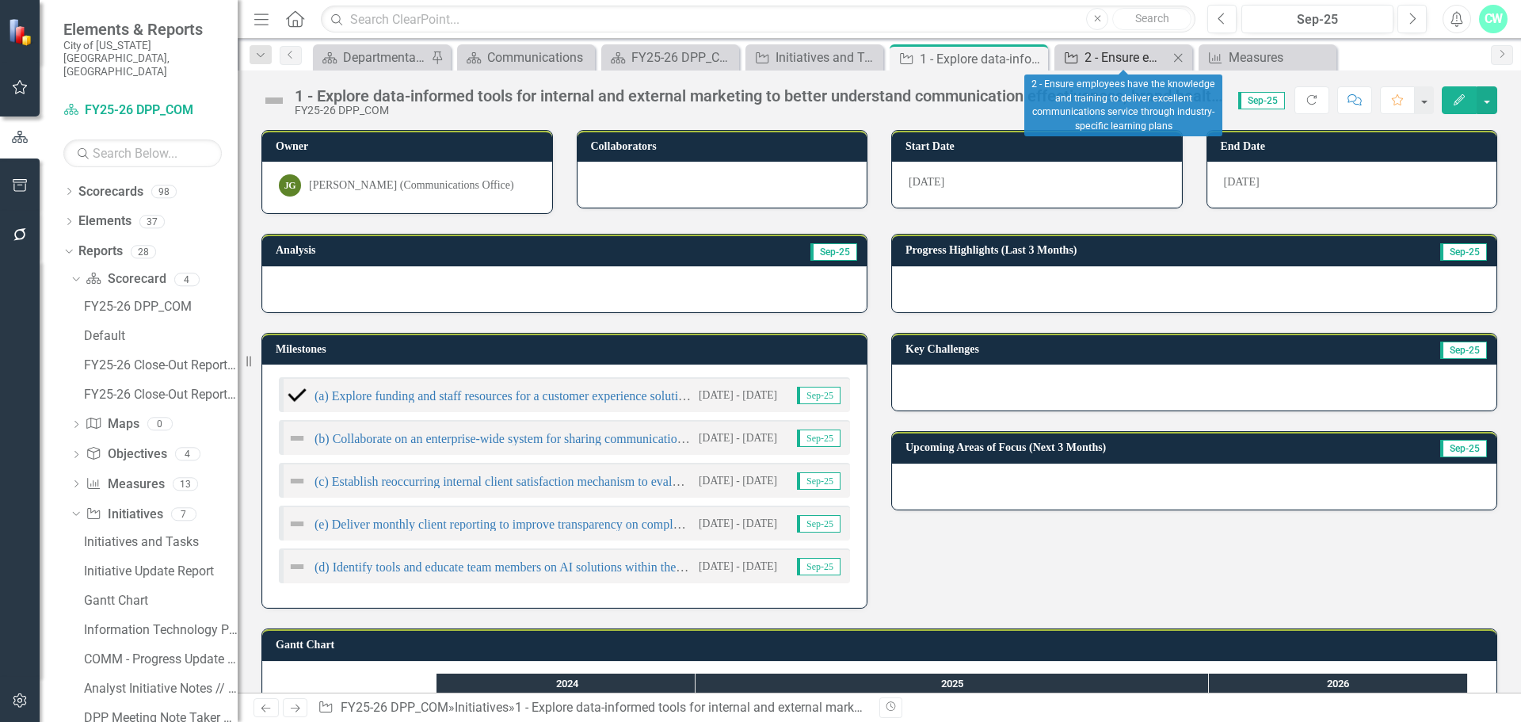
click at [1118, 55] on div "2 - Ensure employees have the knowledge and training to deliver excellent commu…" at bounding box center [1127, 58] width 84 height 20
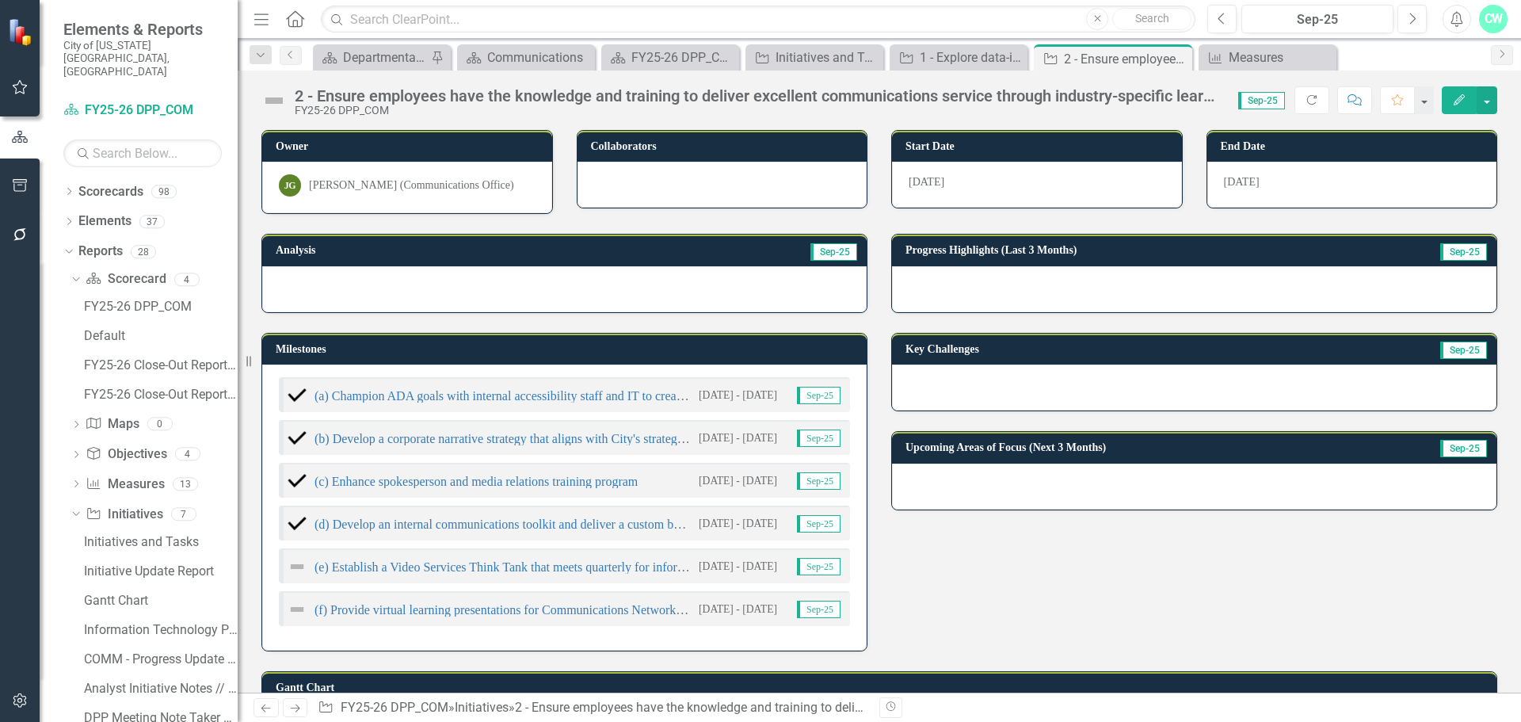
scroll to position [79, 0]
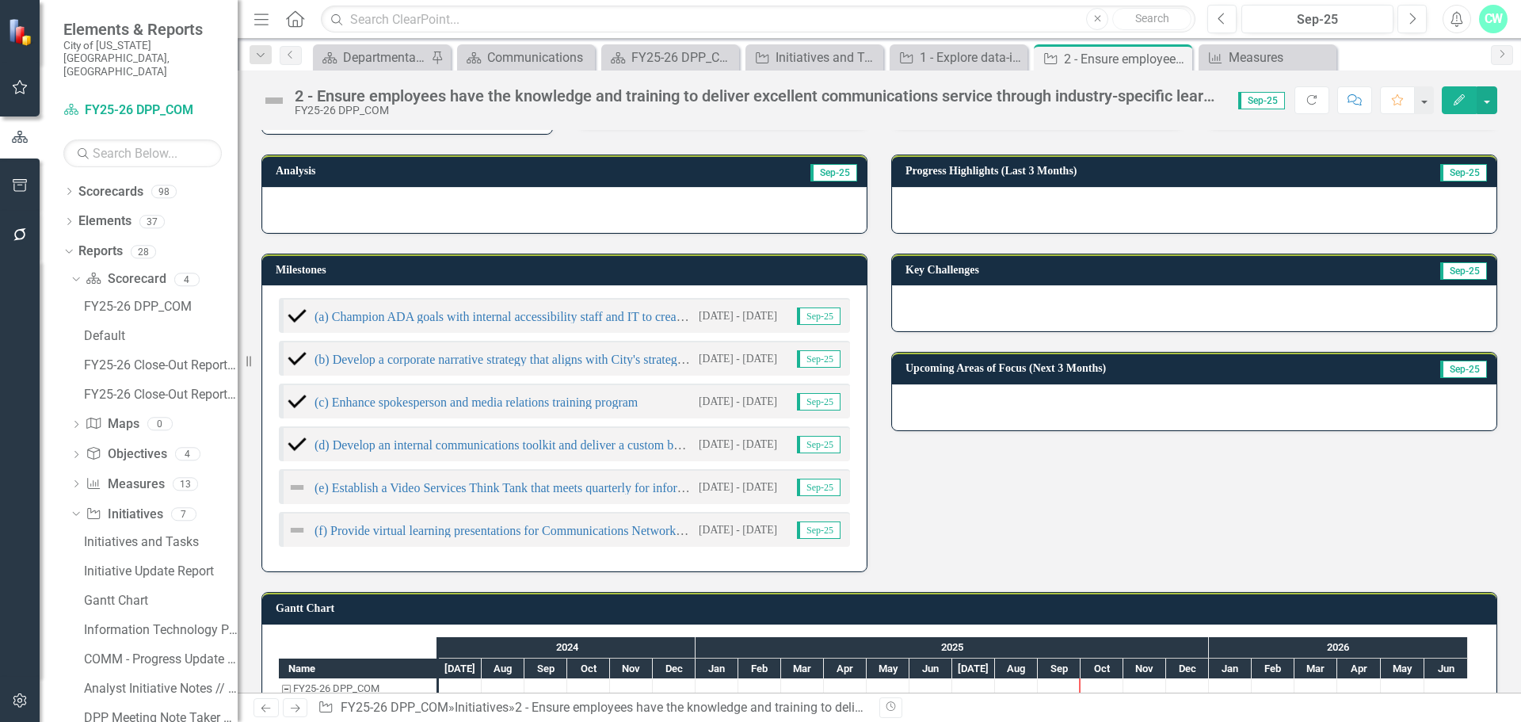
click at [736, 479] on small "[DATE] - [DATE]" at bounding box center [738, 486] width 78 height 15
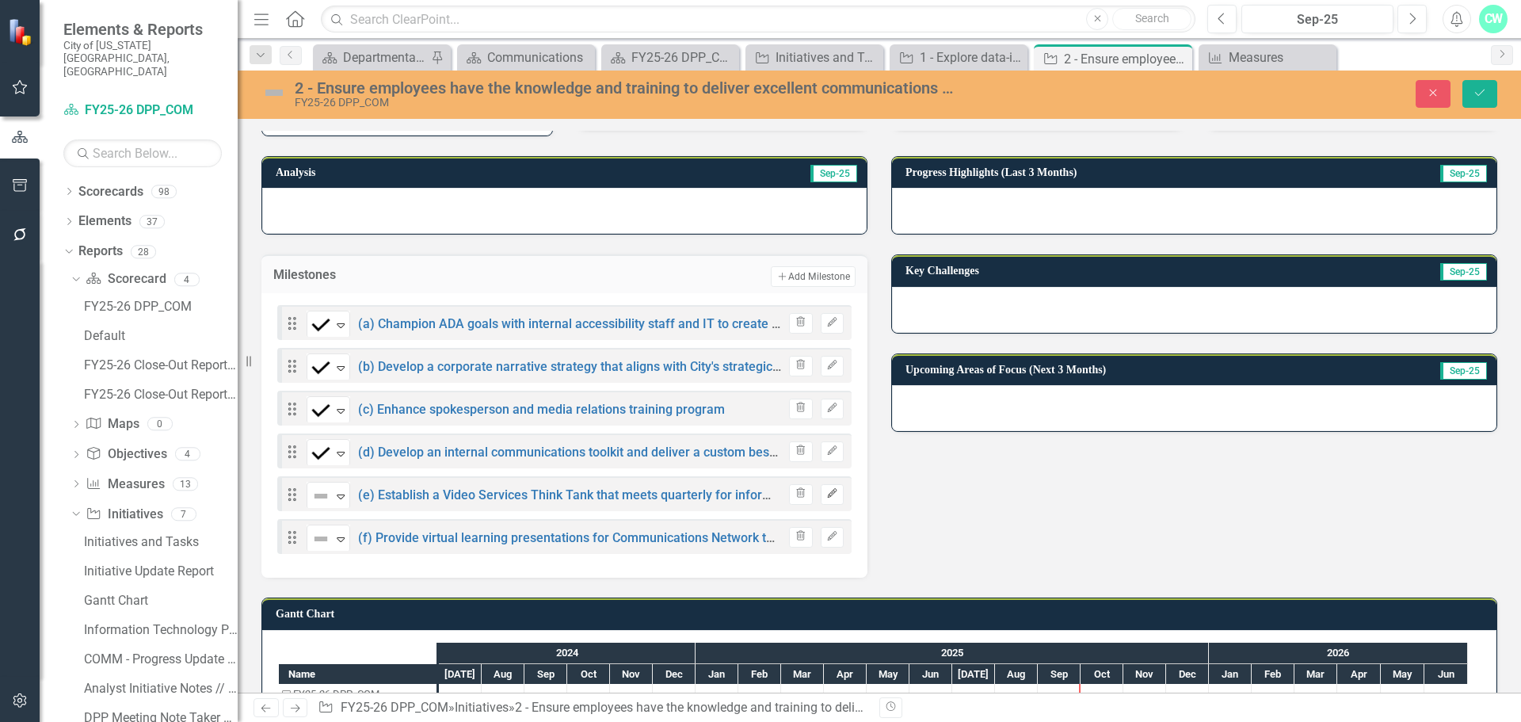
click at [826, 489] on icon "Edit" at bounding box center [832, 494] width 12 height 10
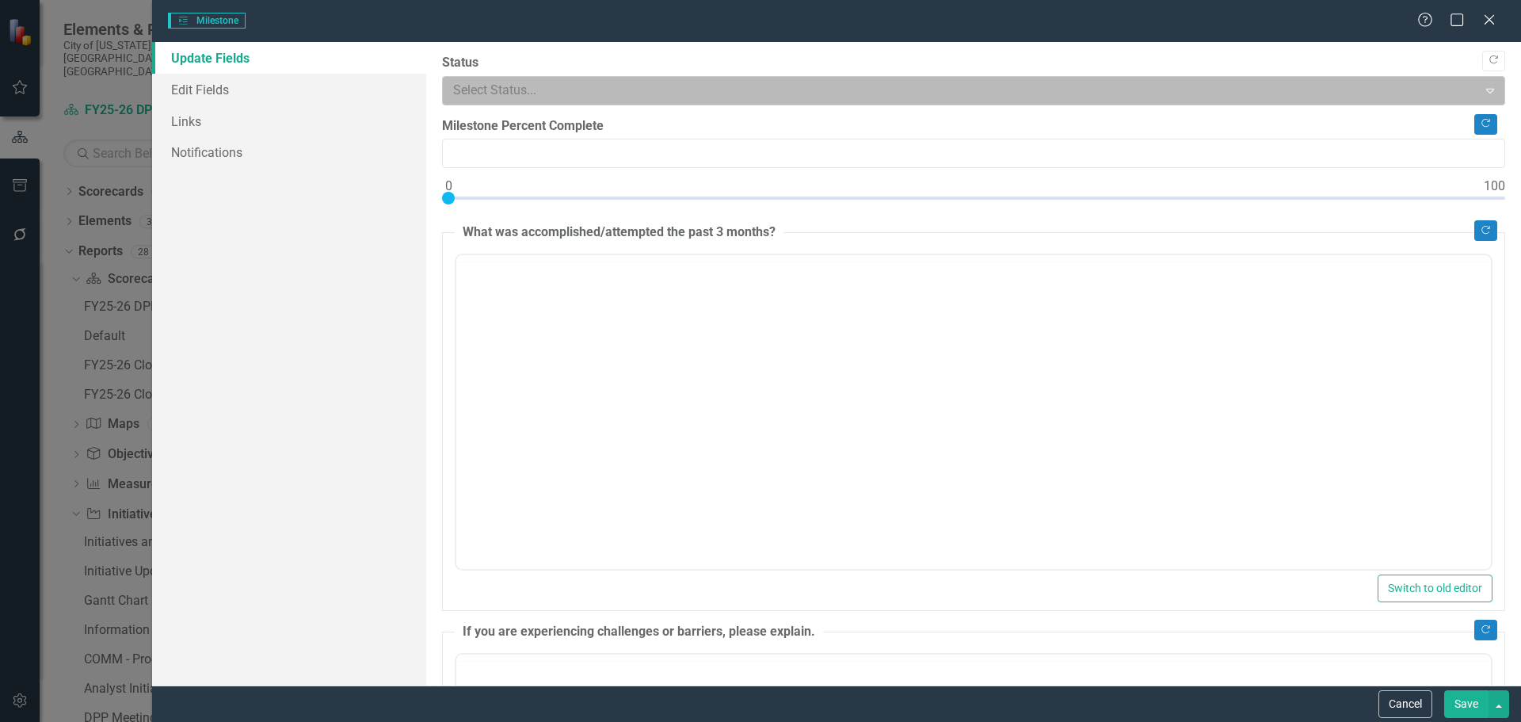
type input "0"
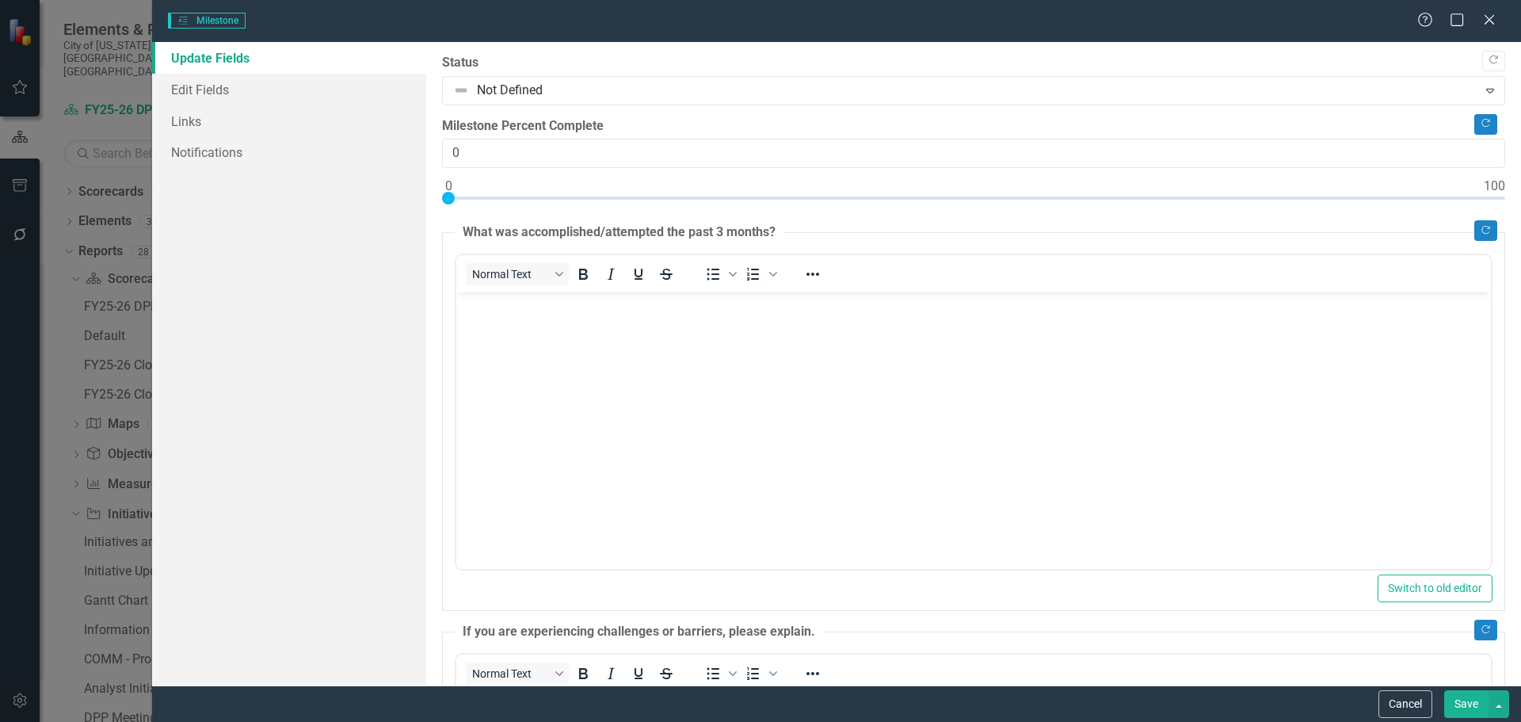
scroll to position [0, 0]
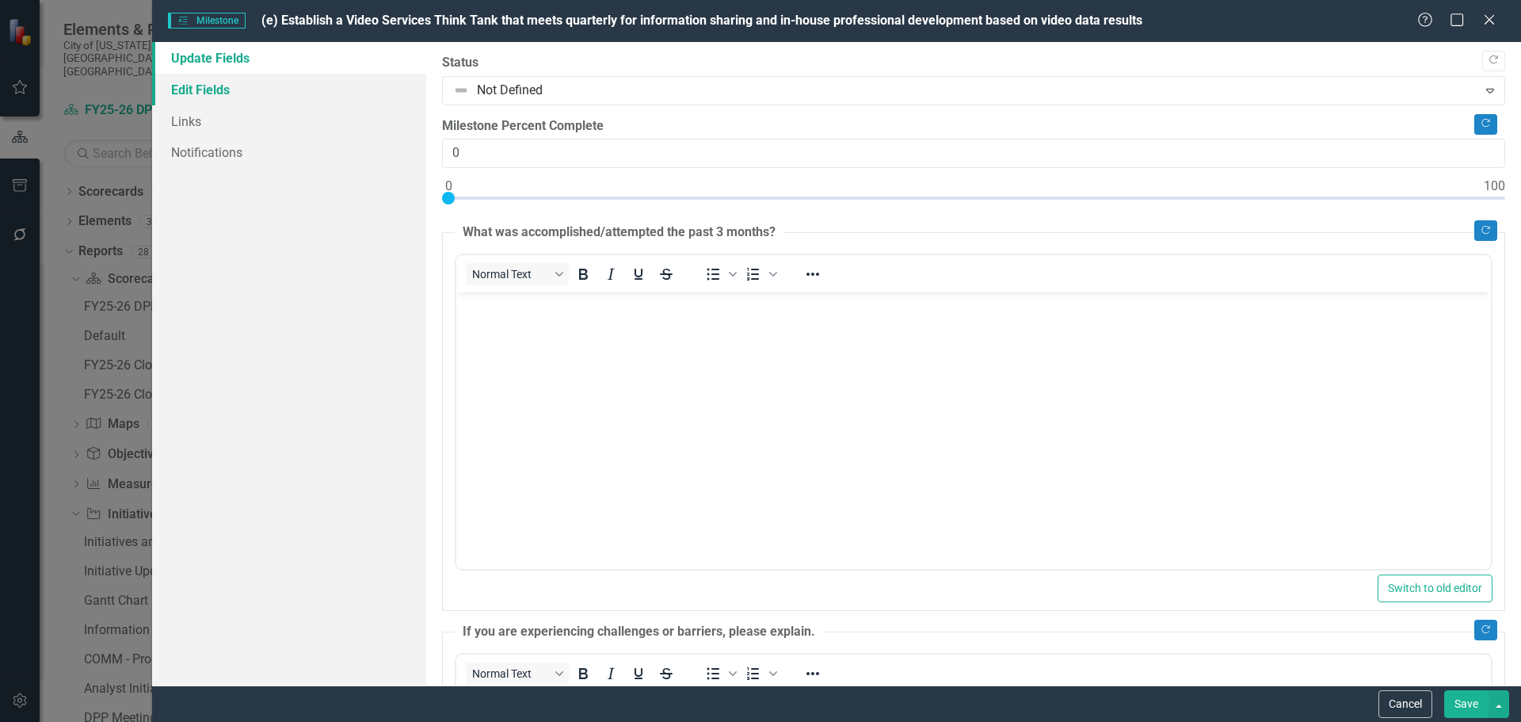
click at [249, 86] on link "Edit Fields" at bounding box center [289, 90] width 274 height 32
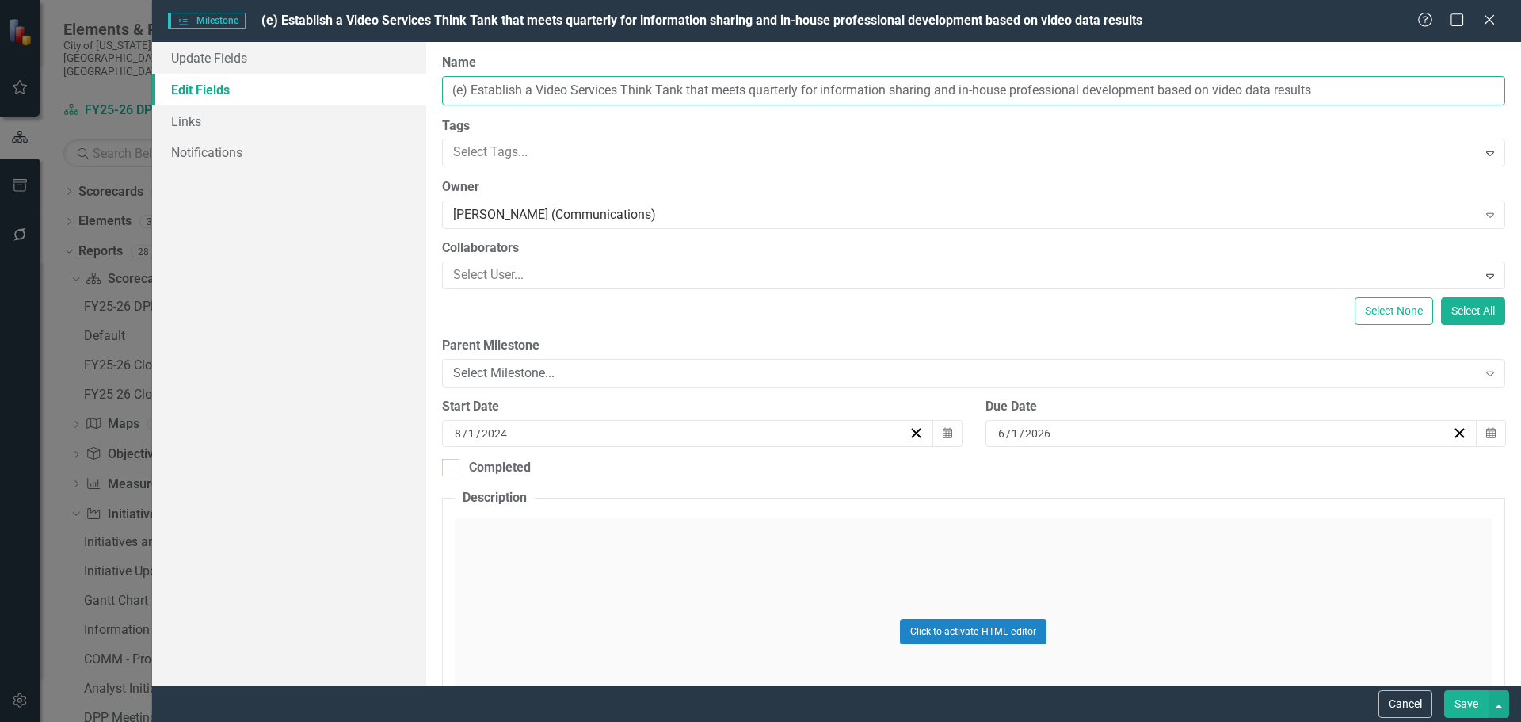
drag, startPoint x: 531, startPoint y: 91, endPoint x: 471, endPoint y: 95, distance: 60.3
click at [471, 95] on input "(e) Establish a Video Services Think Tank that meets quarterly for information …" at bounding box center [973, 90] width 1063 height 29
type input "(e) Continue Video Services Think Tank that meets quarterly for information sha…"
click at [1468, 709] on button "Save" at bounding box center [1466, 704] width 44 height 28
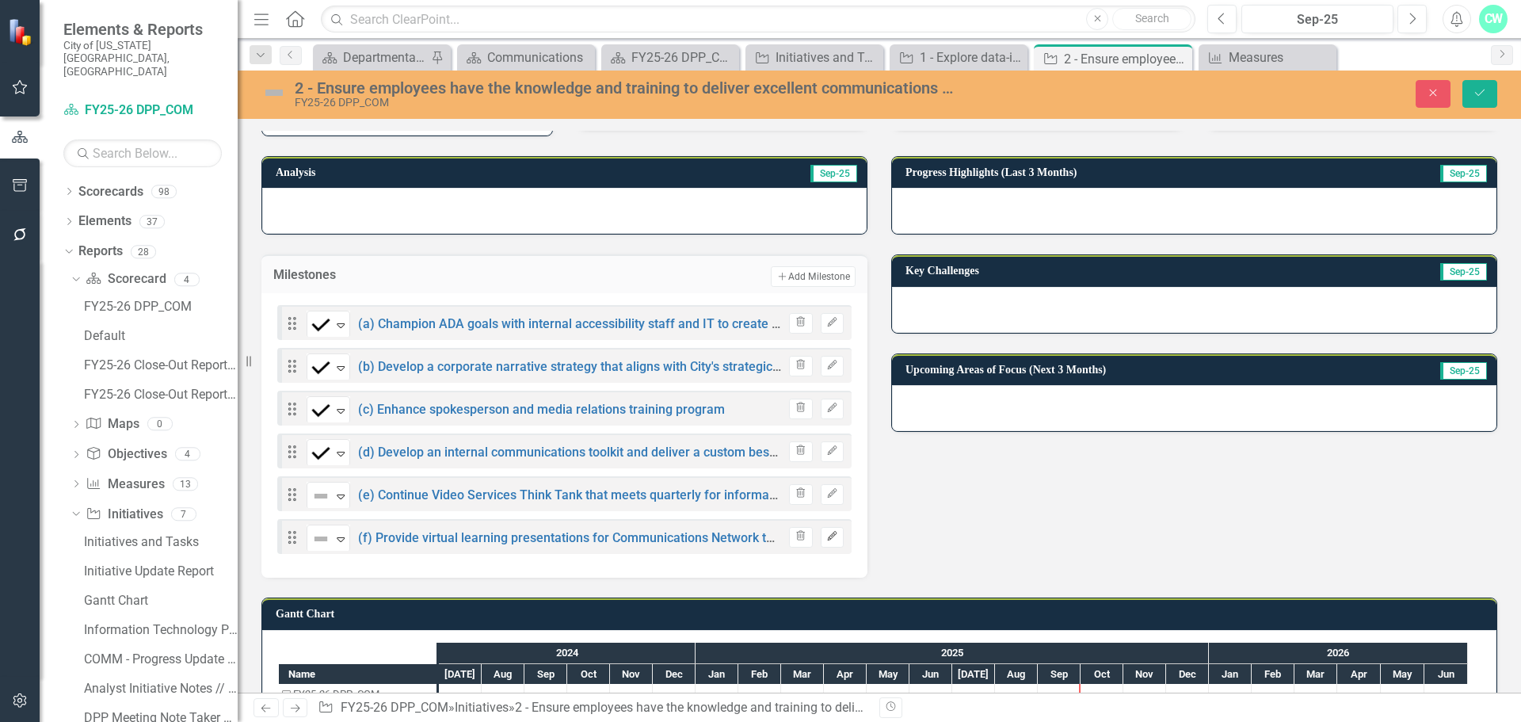
click at [827, 540] on icon "Edit" at bounding box center [832, 537] width 12 height 10
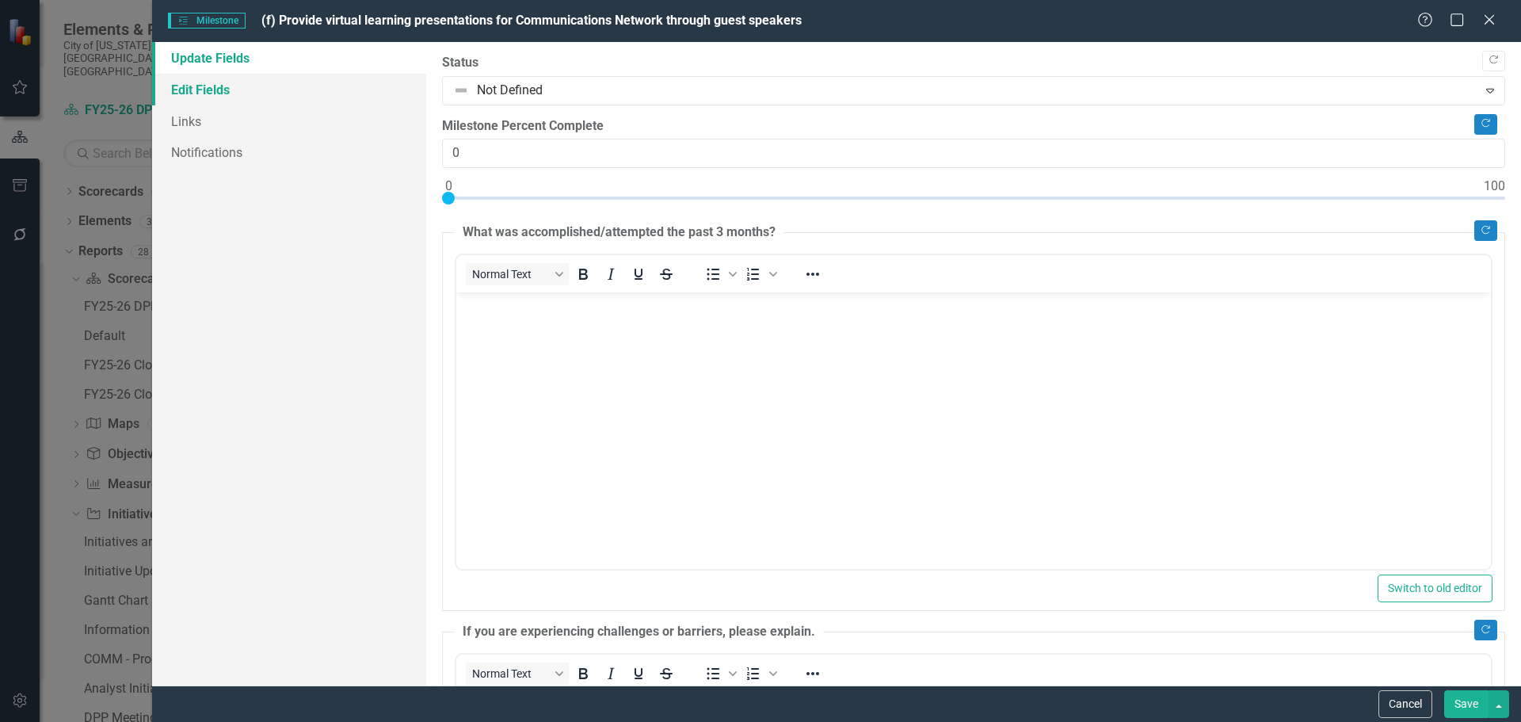
click at [229, 104] on link "Edit Fields" at bounding box center [289, 90] width 274 height 32
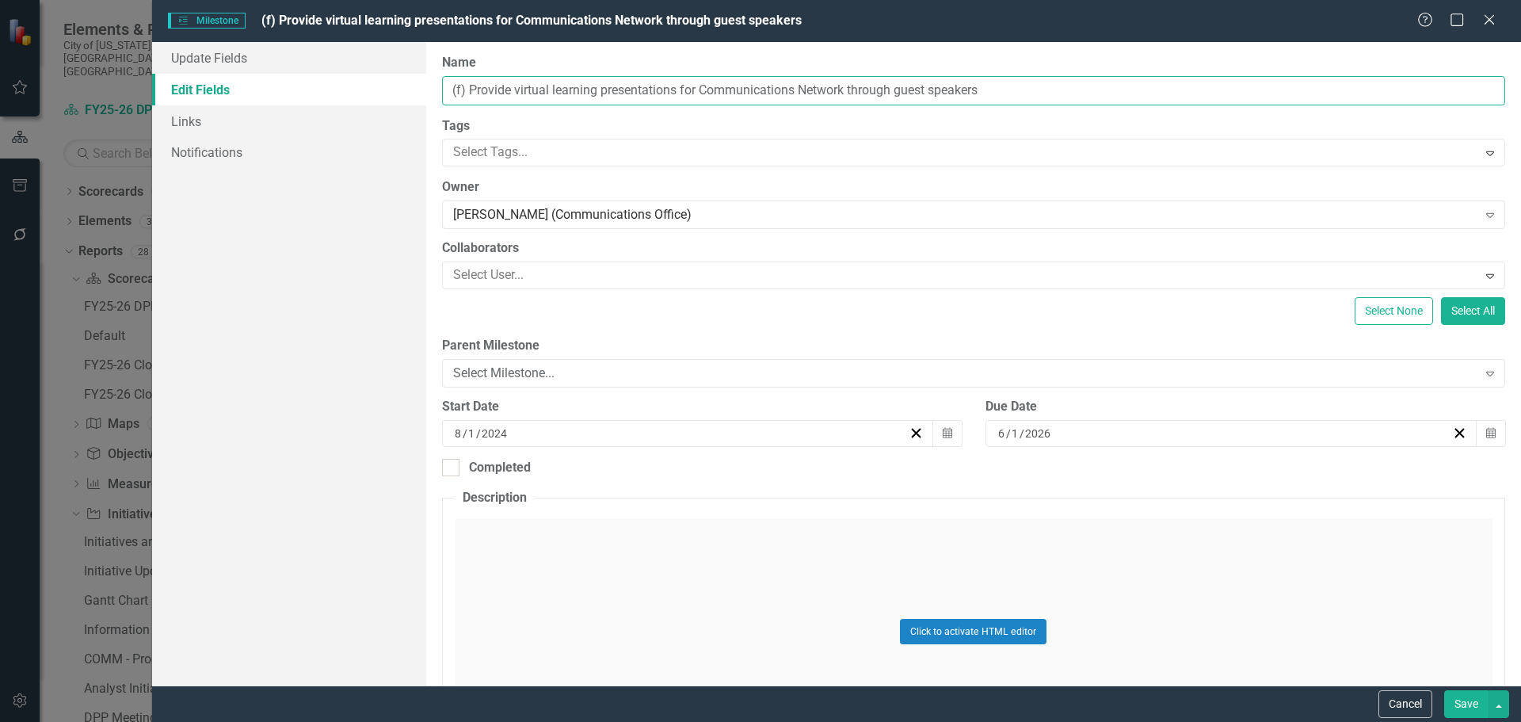
drag, startPoint x: 995, startPoint y: 91, endPoint x: 471, endPoint y: 86, distance: 524.5
click at [471, 86] on input "(f) Provide virtual learning presentations for Communications Network through g…" at bounding box center [973, 90] width 1063 height 29
paste input "professional development specific to communications industry to Communications …"
type input "(f) Provide professional development specific to communications industry to Com…"
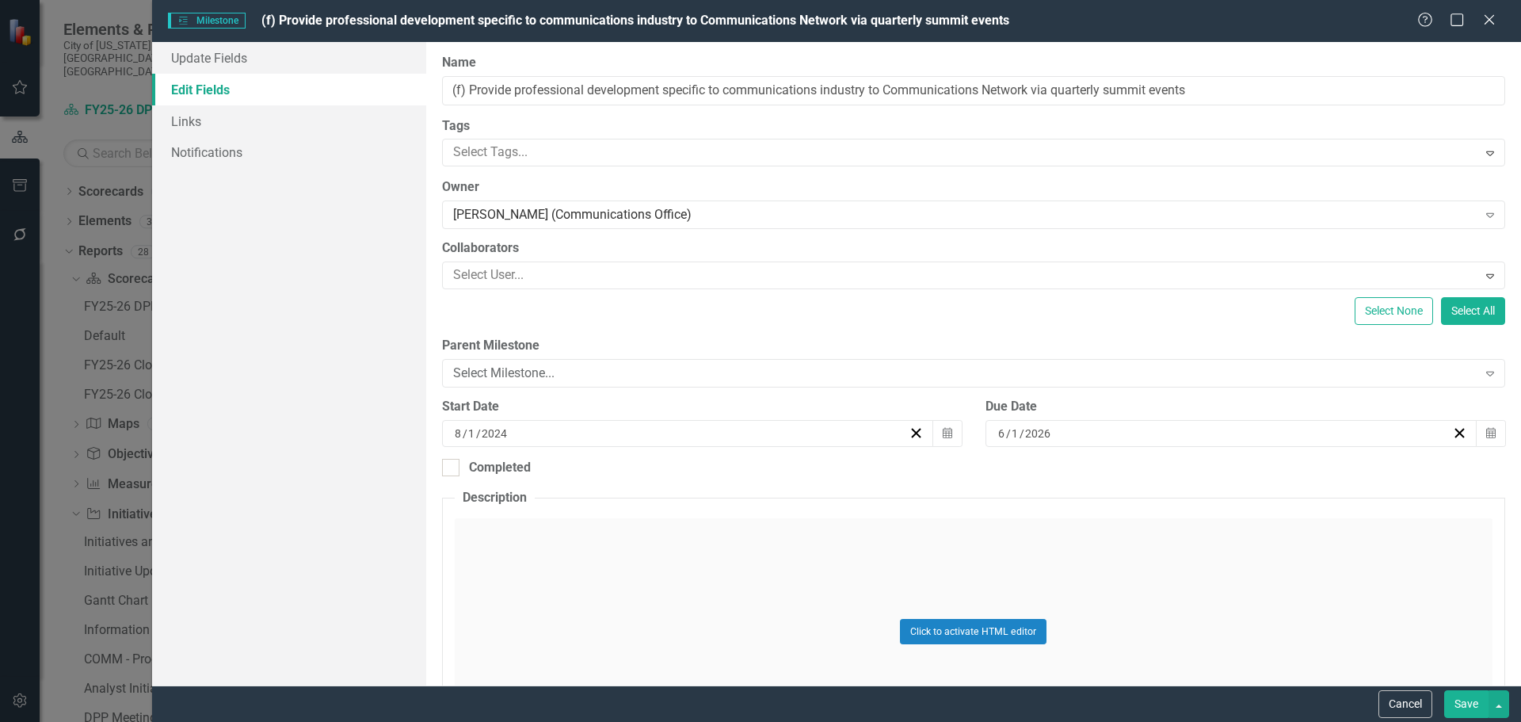
click at [1454, 712] on button "Save" at bounding box center [1466, 704] width 44 height 28
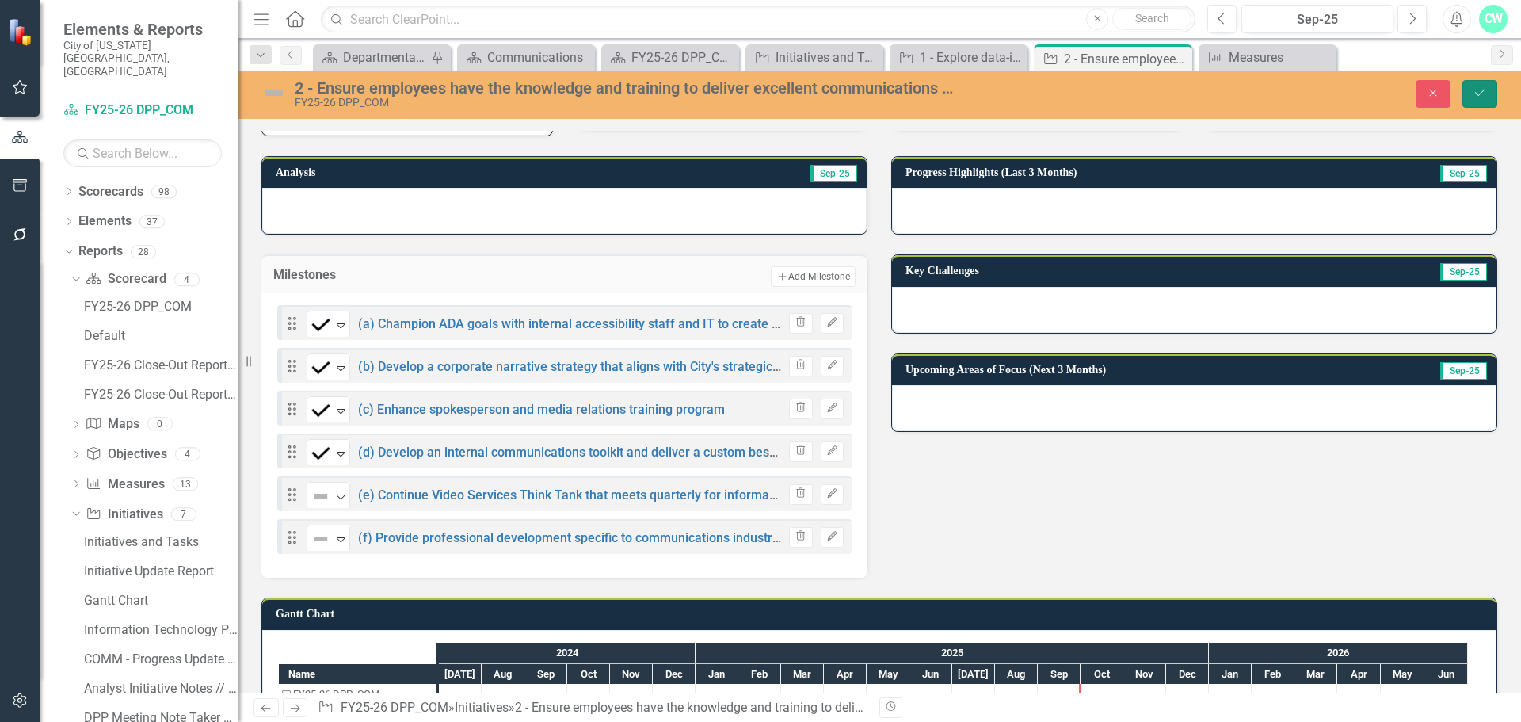
click at [1481, 90] on icon "Save" at bounding box center [1480, 92] width 14 height 11
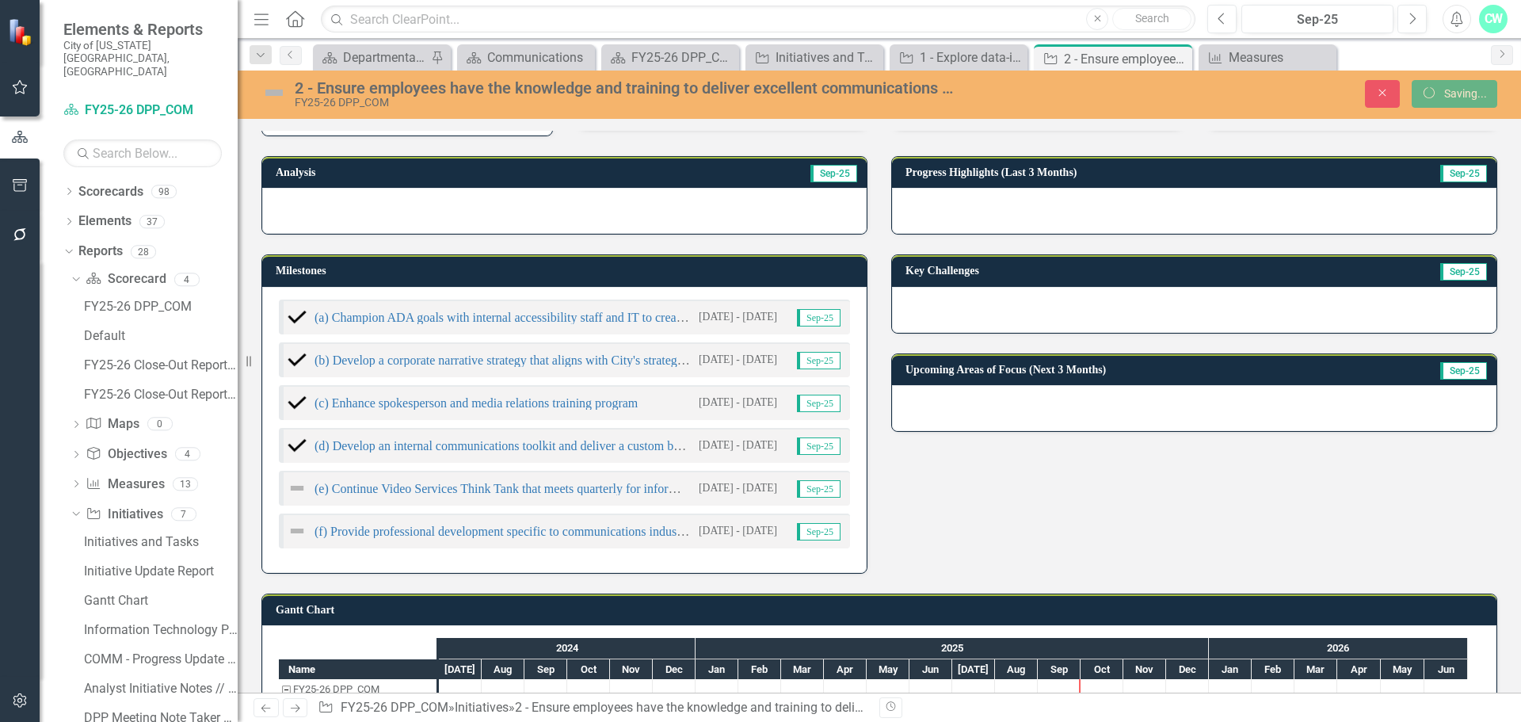
click at [780, 270] on h3 "Milestones" at bounding box center [567, 271] width 583 height 12
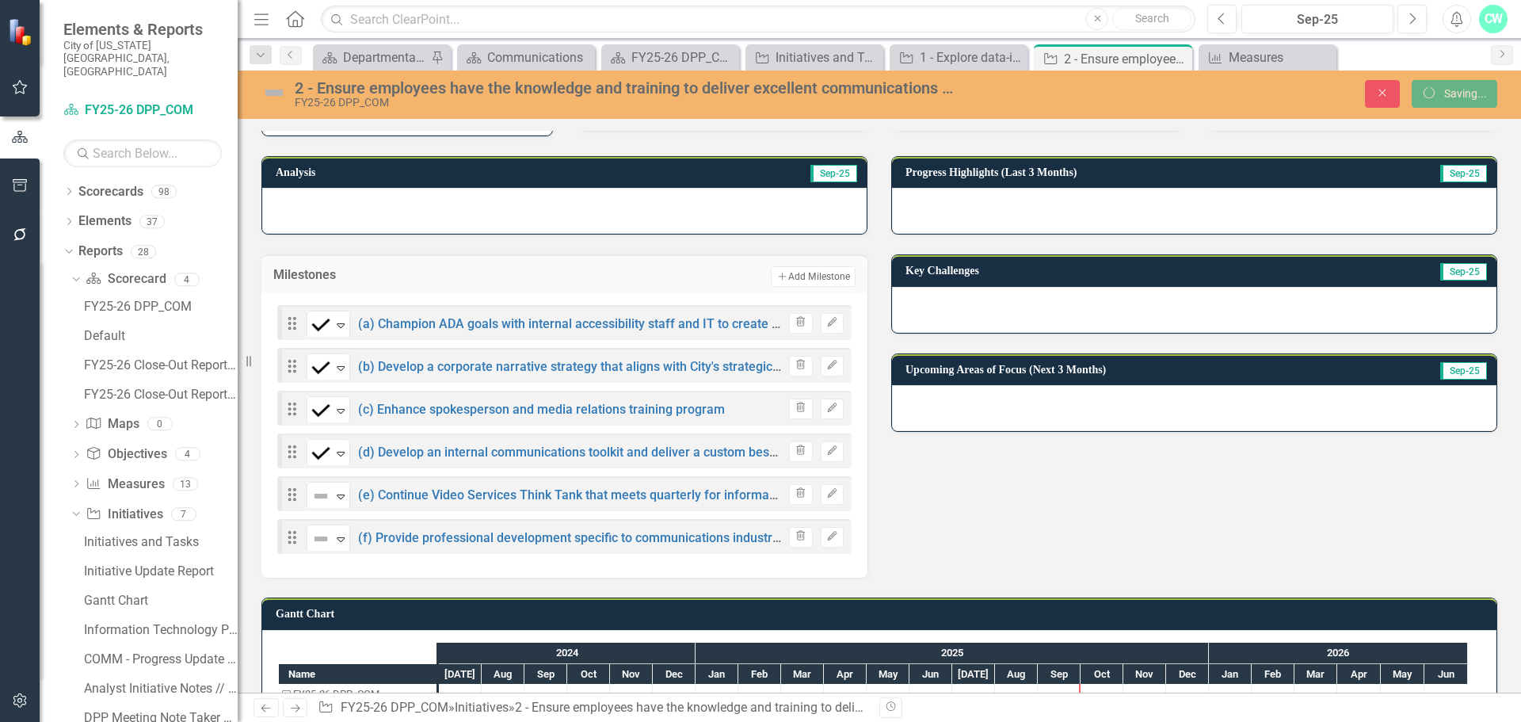
click at [806, 288] on div "Milestones Add Add Milestone" at bounding box center [564, 273] width 606 height 39
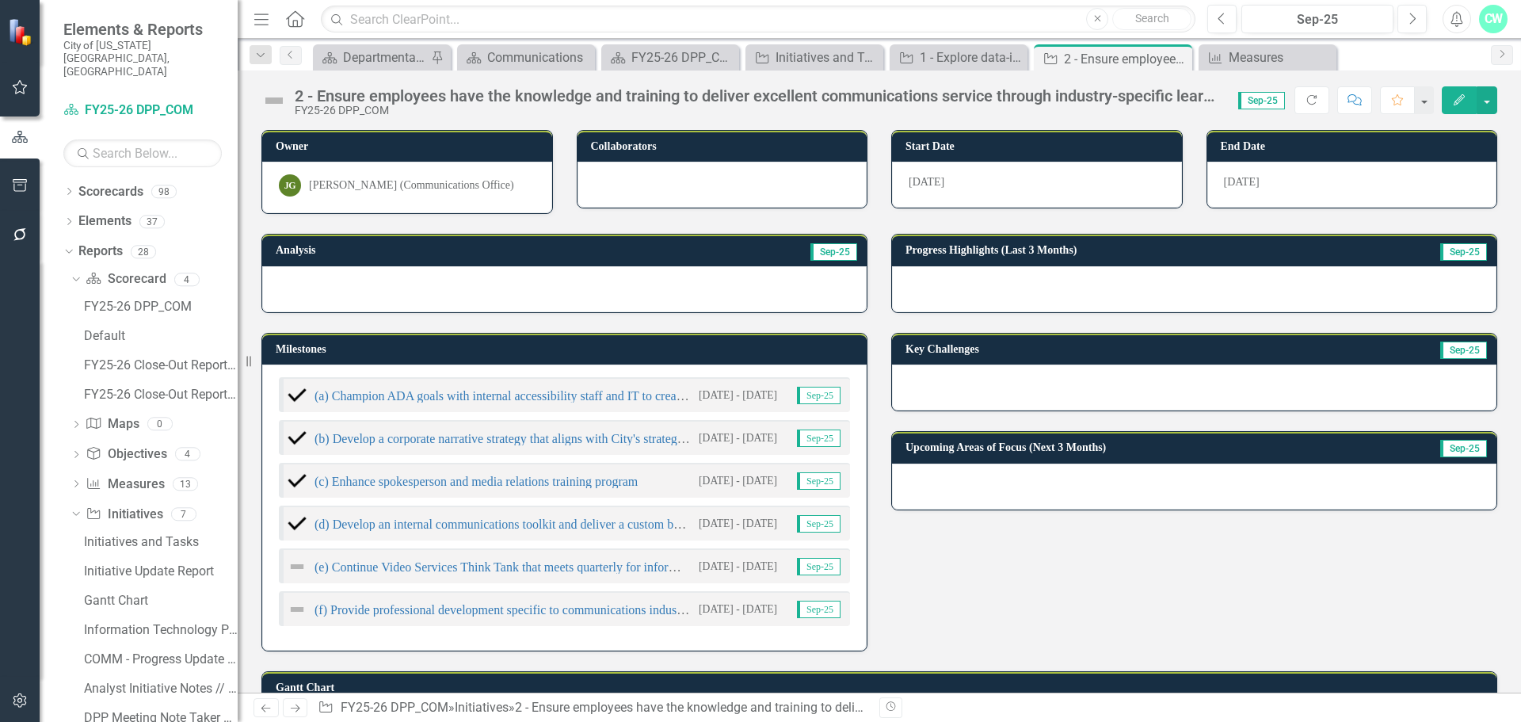
click at [734, 345] on h3 "Milestones" at bounding box center [567, 349] width 583 height 12
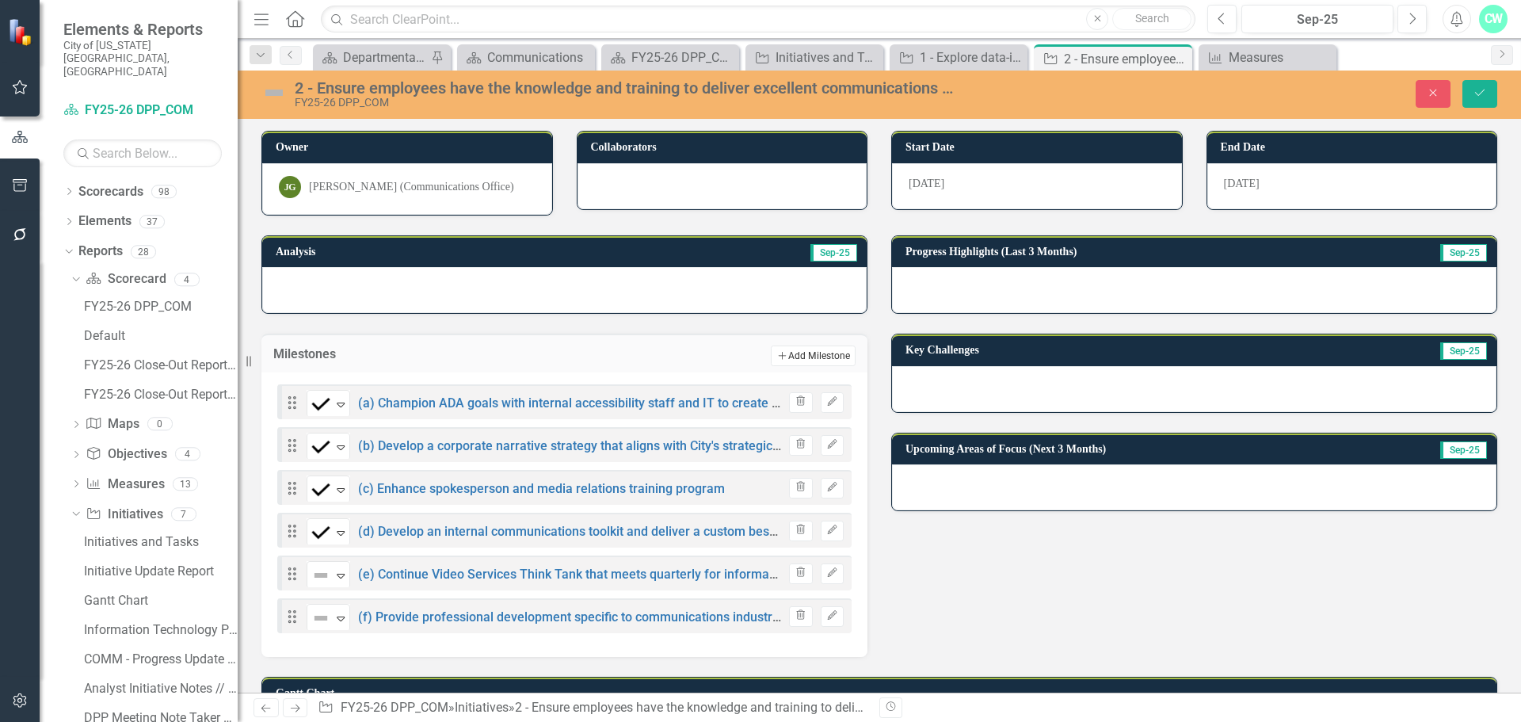
click at [805, 361] on button "Add Add Milestone" at bounding box center [813, 355] width 85 height 21
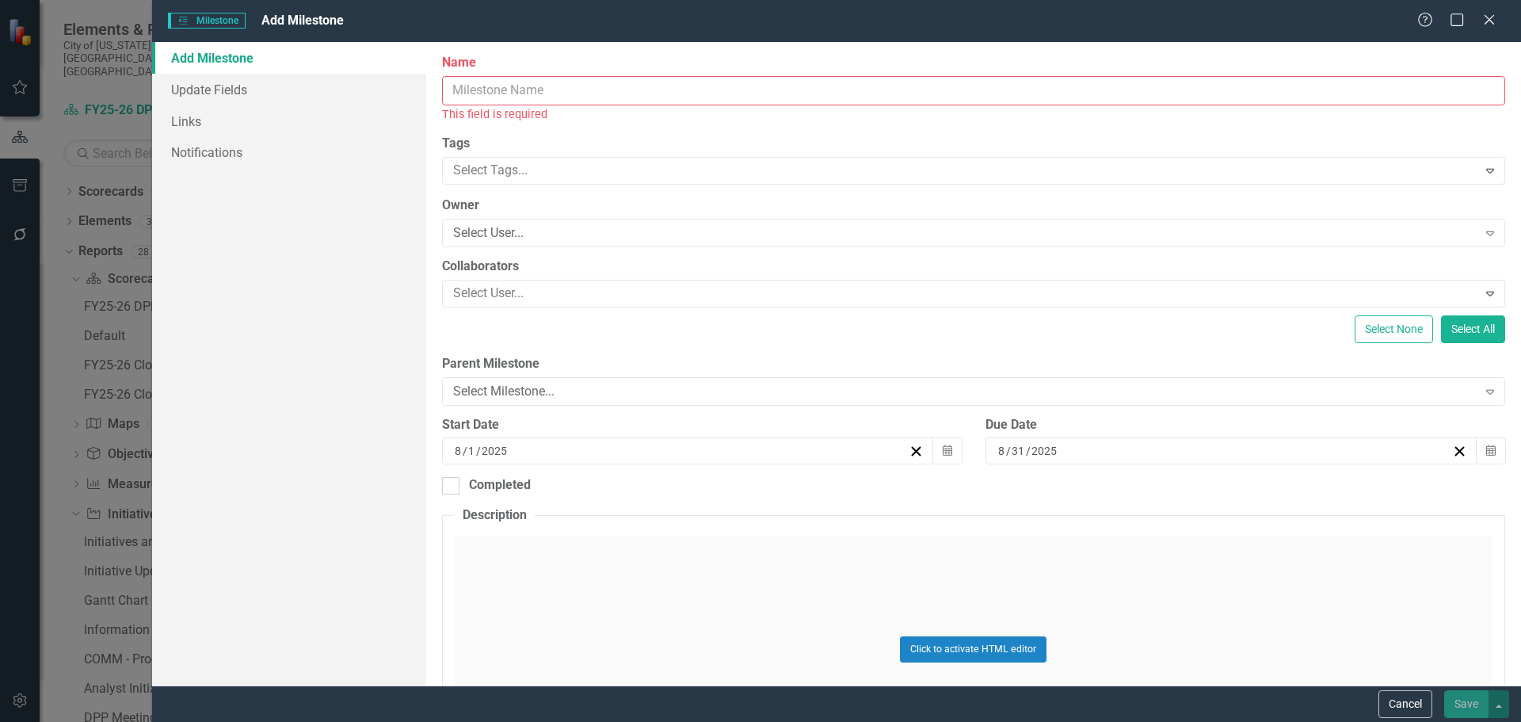
drag, startPoint x: 478, startPoint y: 75, endPoint x: 479, endPoint y: 86, distance: 11.1
click at [479, 86] on input "Name" at bounding box center [973, 90] width 1063 height 29
click at [1397, 712] on button "Cancel" at bounding box center [1406, 704] width 54 height 28
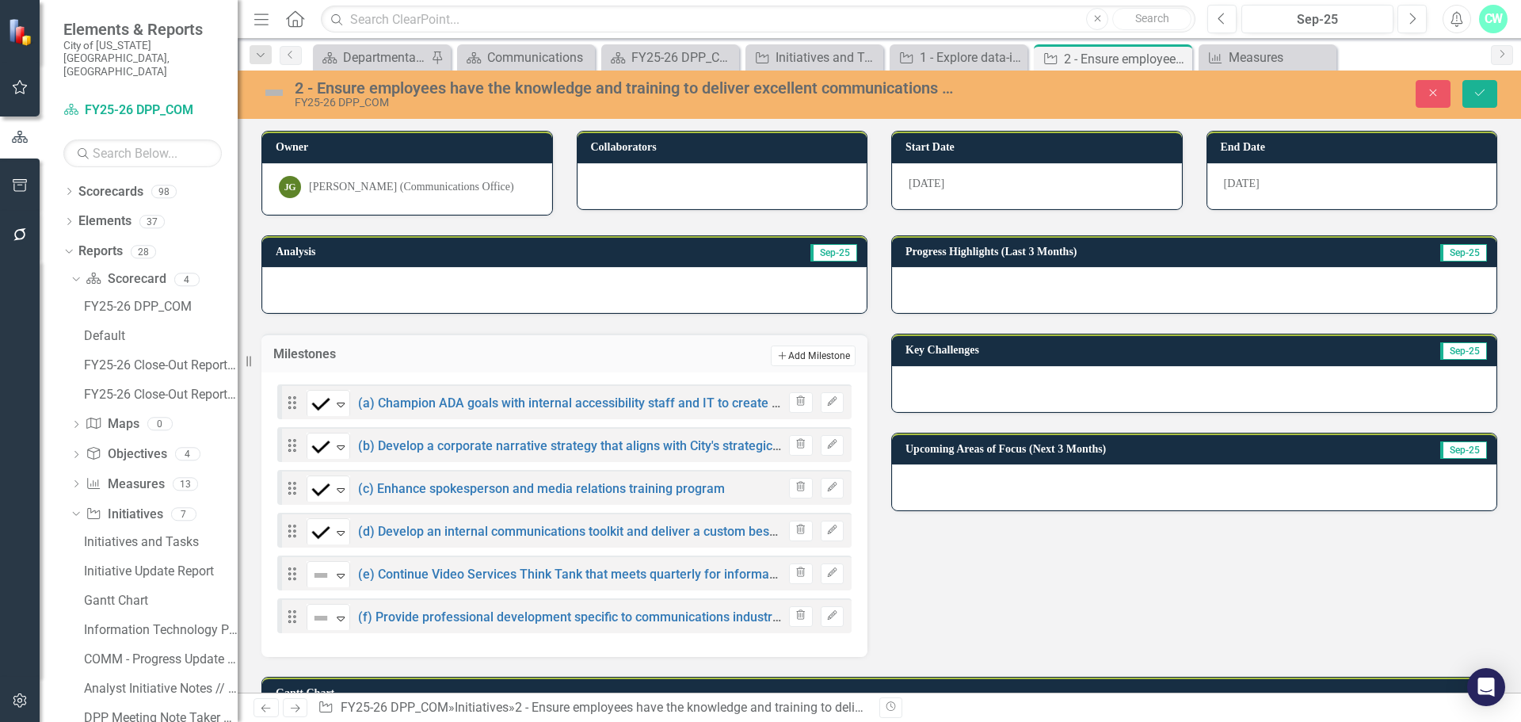
click at [821, 356] on button "Add Add Milestone" at bounding box center [813, 355] width 85 height 21
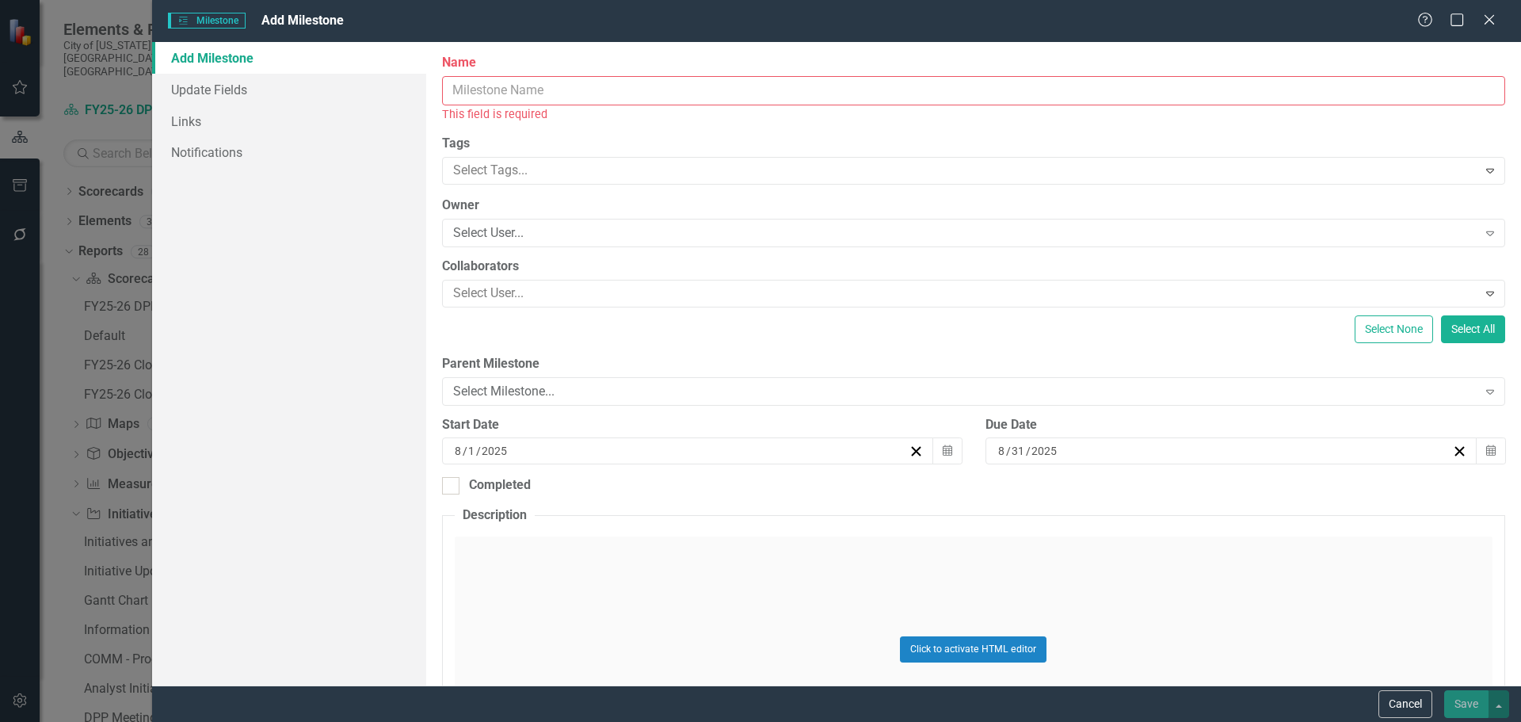
click at [631, 87] on input "Name" at bounding box center [973, 90] width 1063 height 29
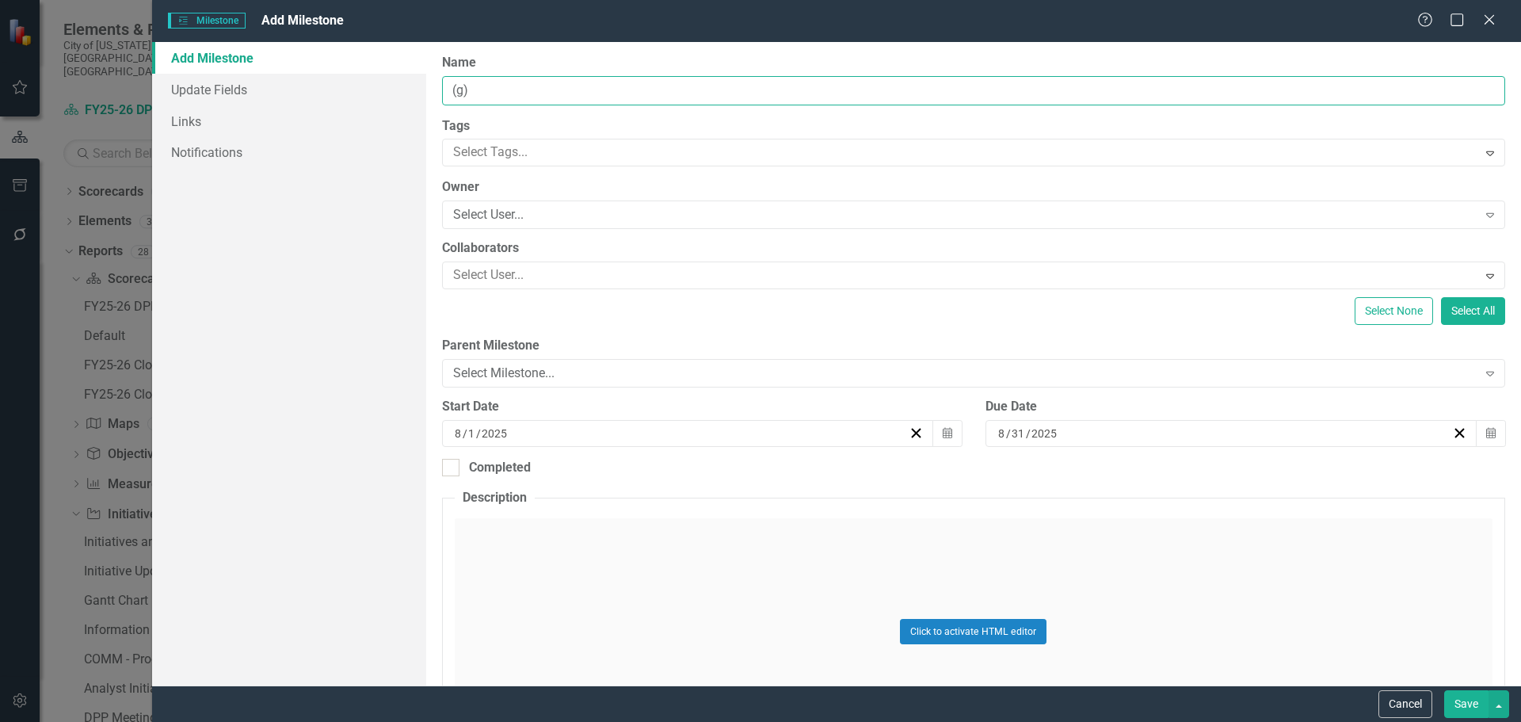
paste input "Develop annual group professional development plans for department leadership a…"
type input "(g) Develop annual group professional development plans for department leadersh…"
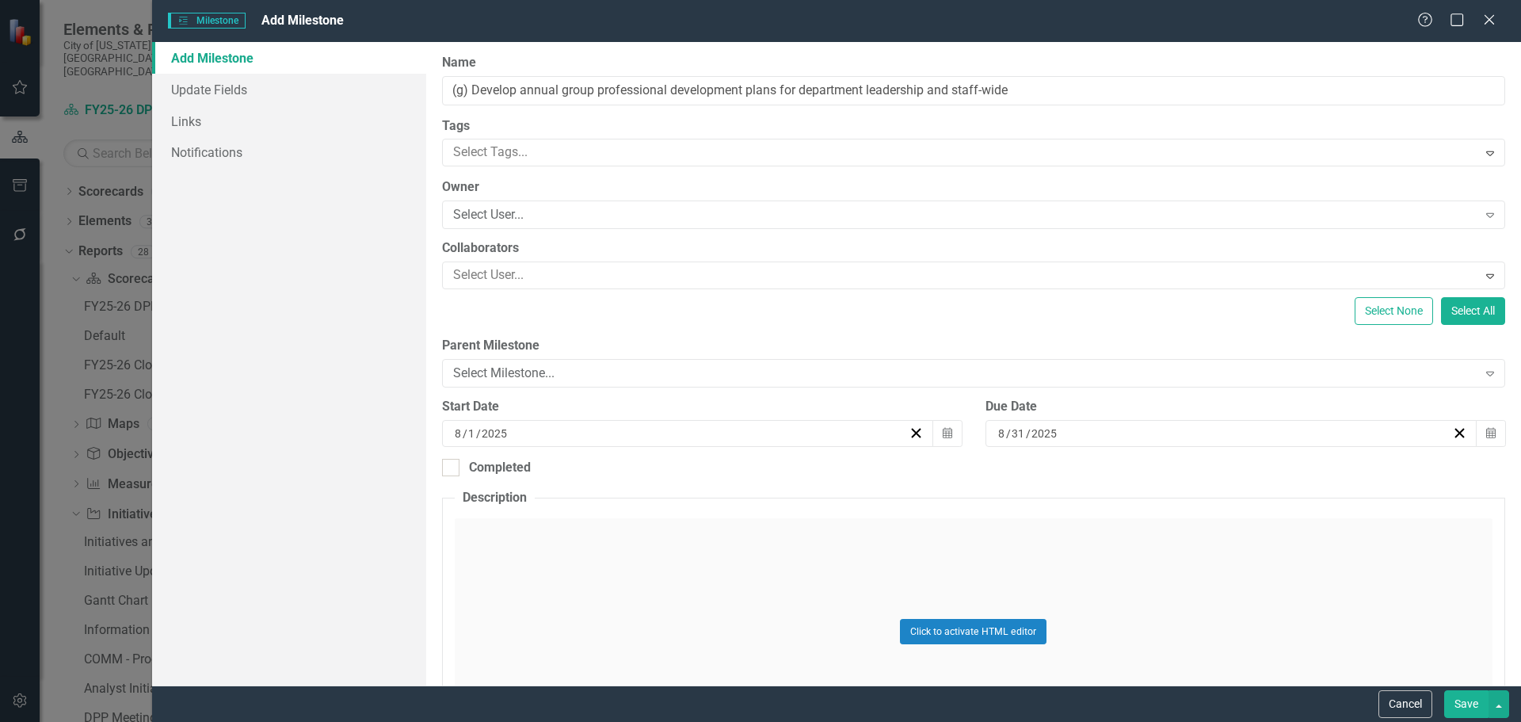
click at [1036, 427] on input "2025" at bounding box center [1045, 433] width 28 height 16
click at [1305, 469] on button "›" at bounding box center [1308, 473] width 35 height 35
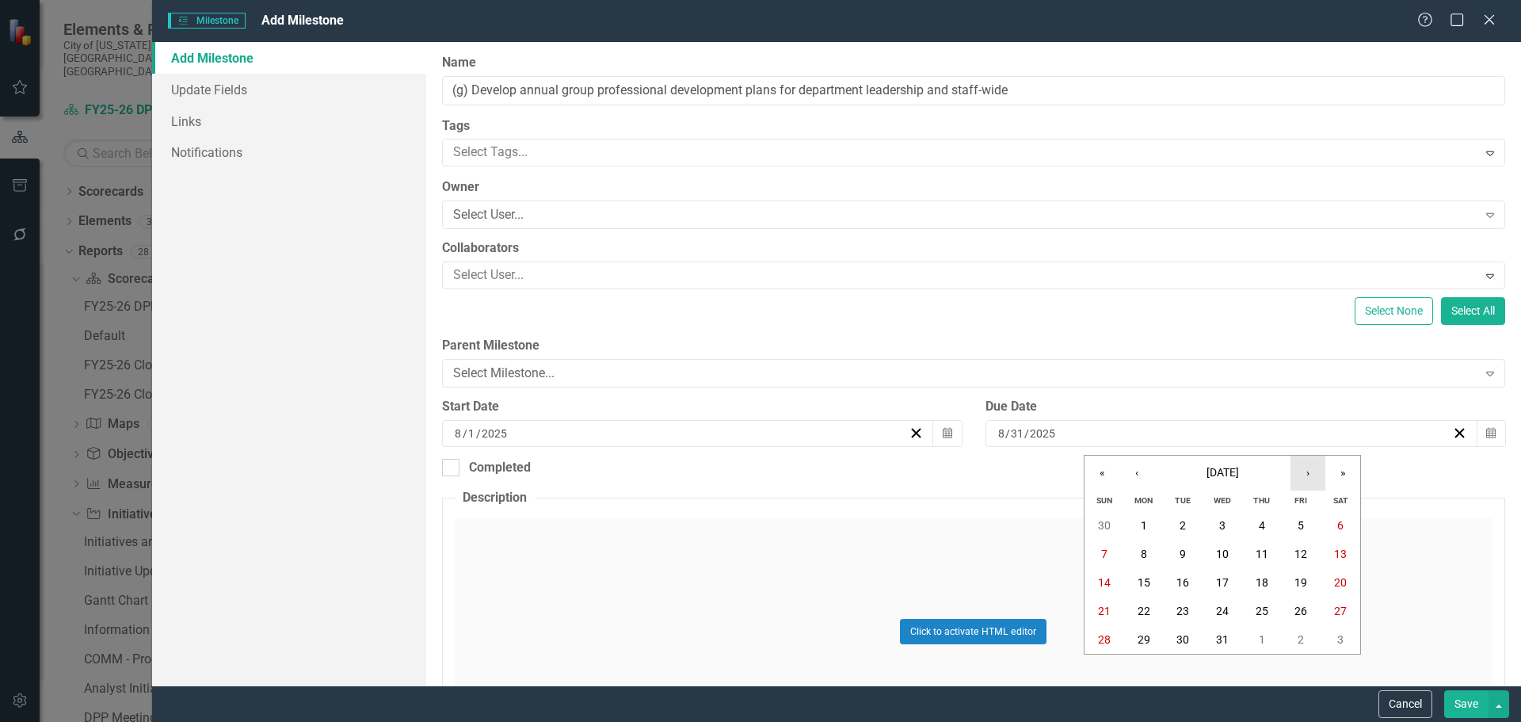
click at [1305, 469] on button "›" at bounding box center [1308, 473] width 35 height 35
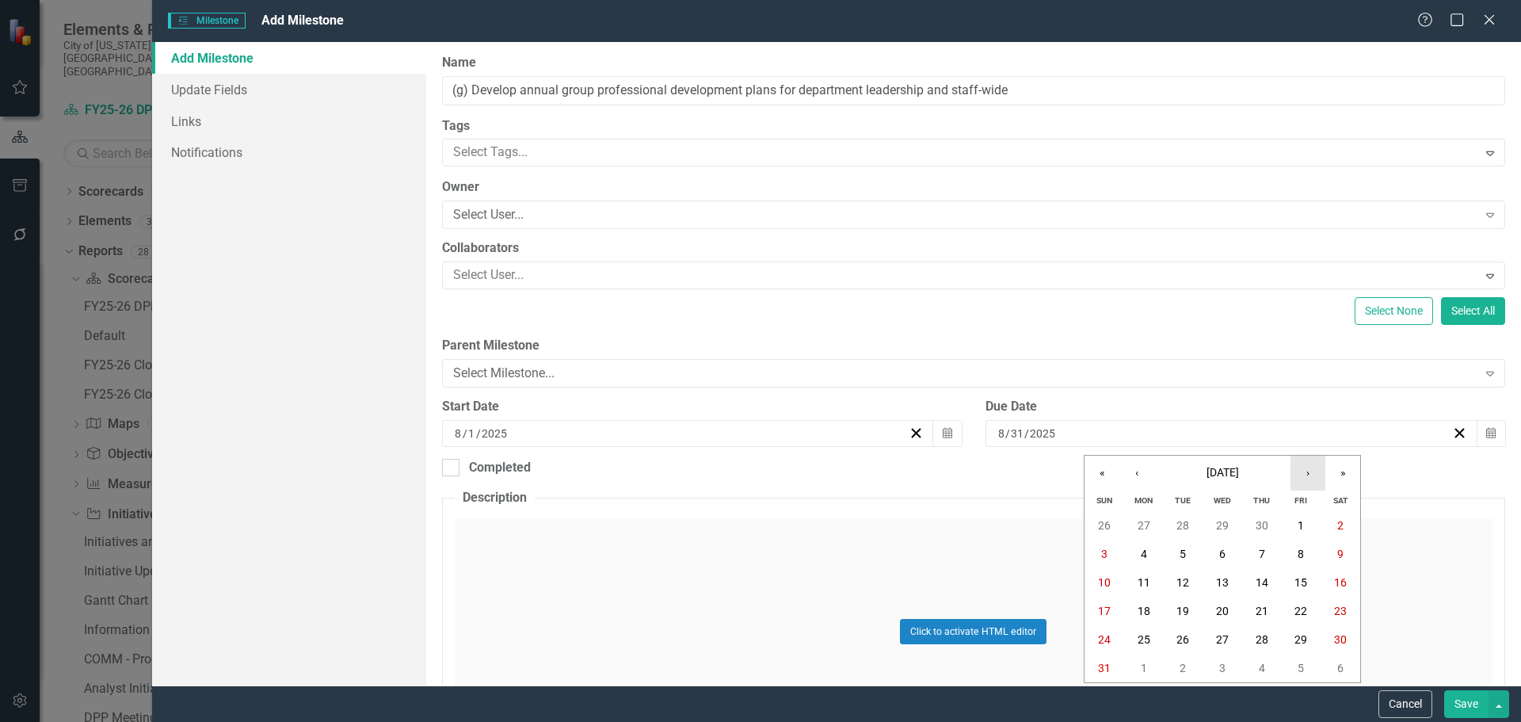
click at [1305, 469] on button "›" at bounding box center [1308, 473] width 35 height 35
click at [1139, 471] on button "‹" at bounding box center [1137, 473] width 35 height 35
click at [1148, 521] on button "1" at bounding box center [1144, 525] width 40 height 29
click at [1455, 715] on button "Save" at bounding box center [1466, 704] width 44 height 28
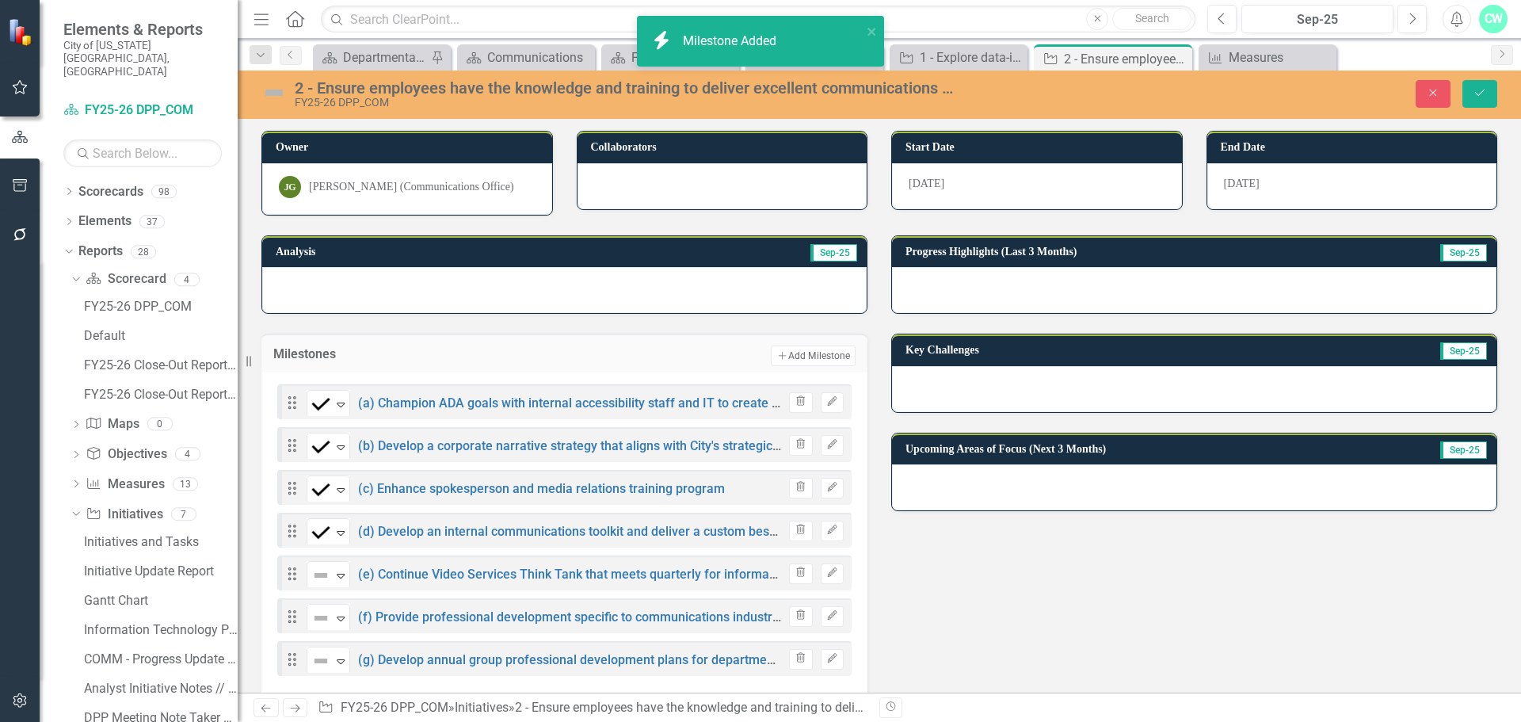
scroll to position [79, 0]
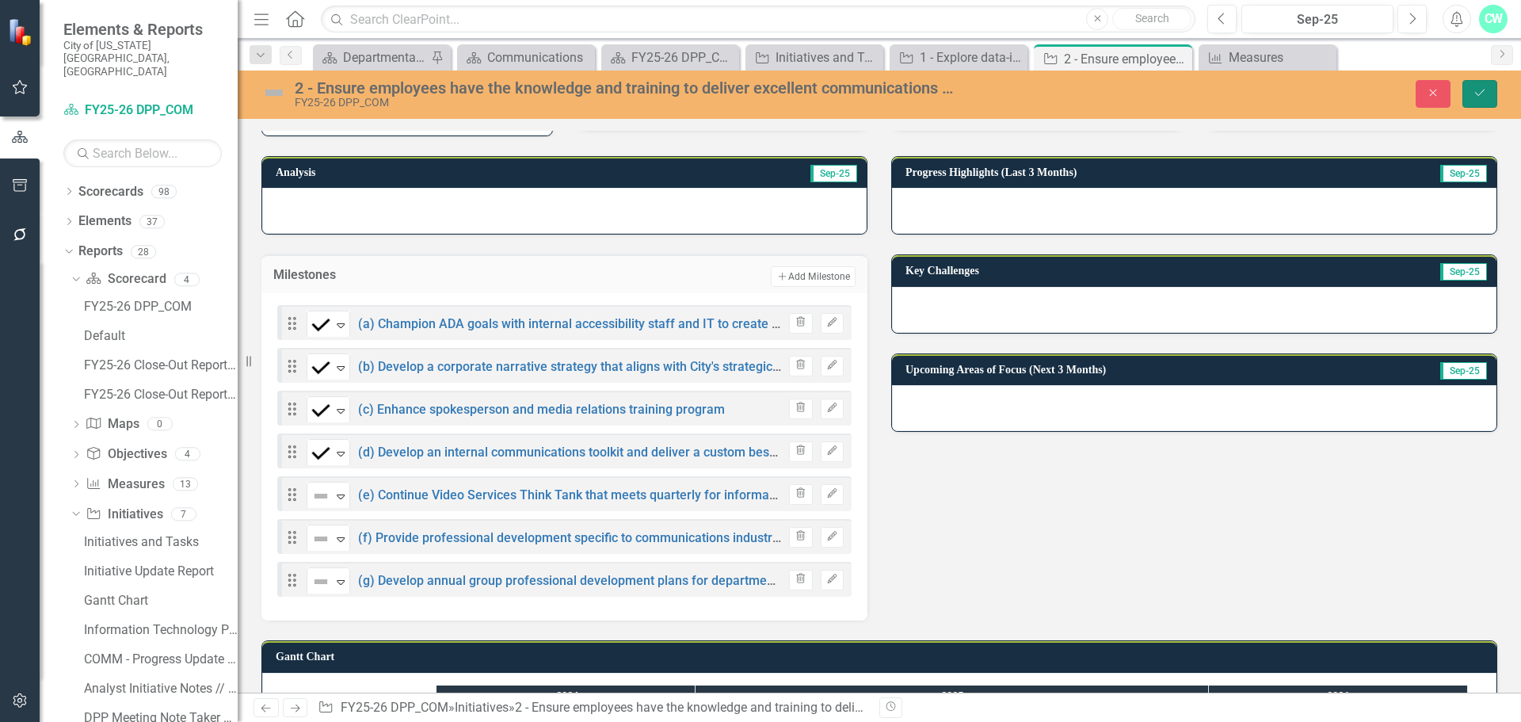
click at [1480, 99] on button "Save" at bounding box center [1480, 94] width 35 height 28
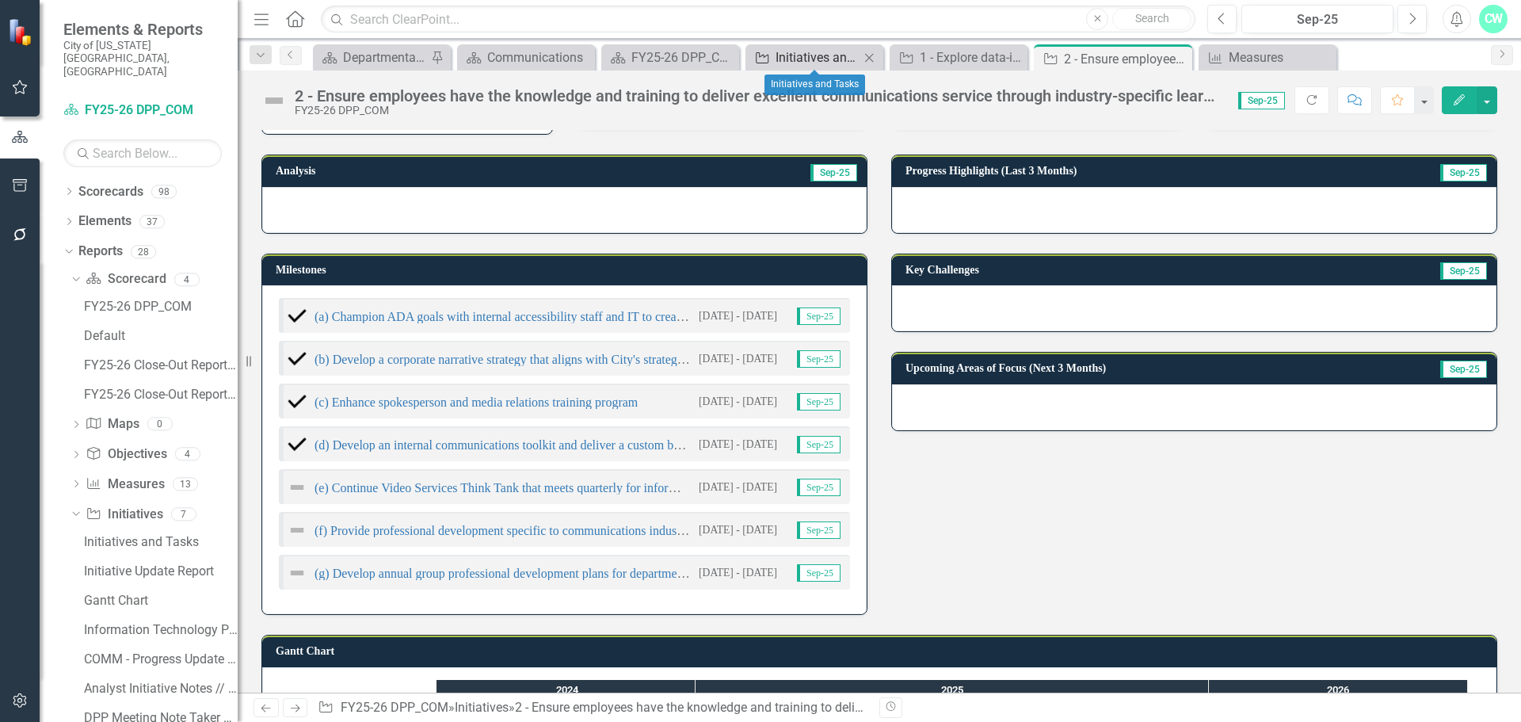
click at [829, 54] on div "Initiatives and Tasks" at bounding box center [818, 58] width 84 height 20
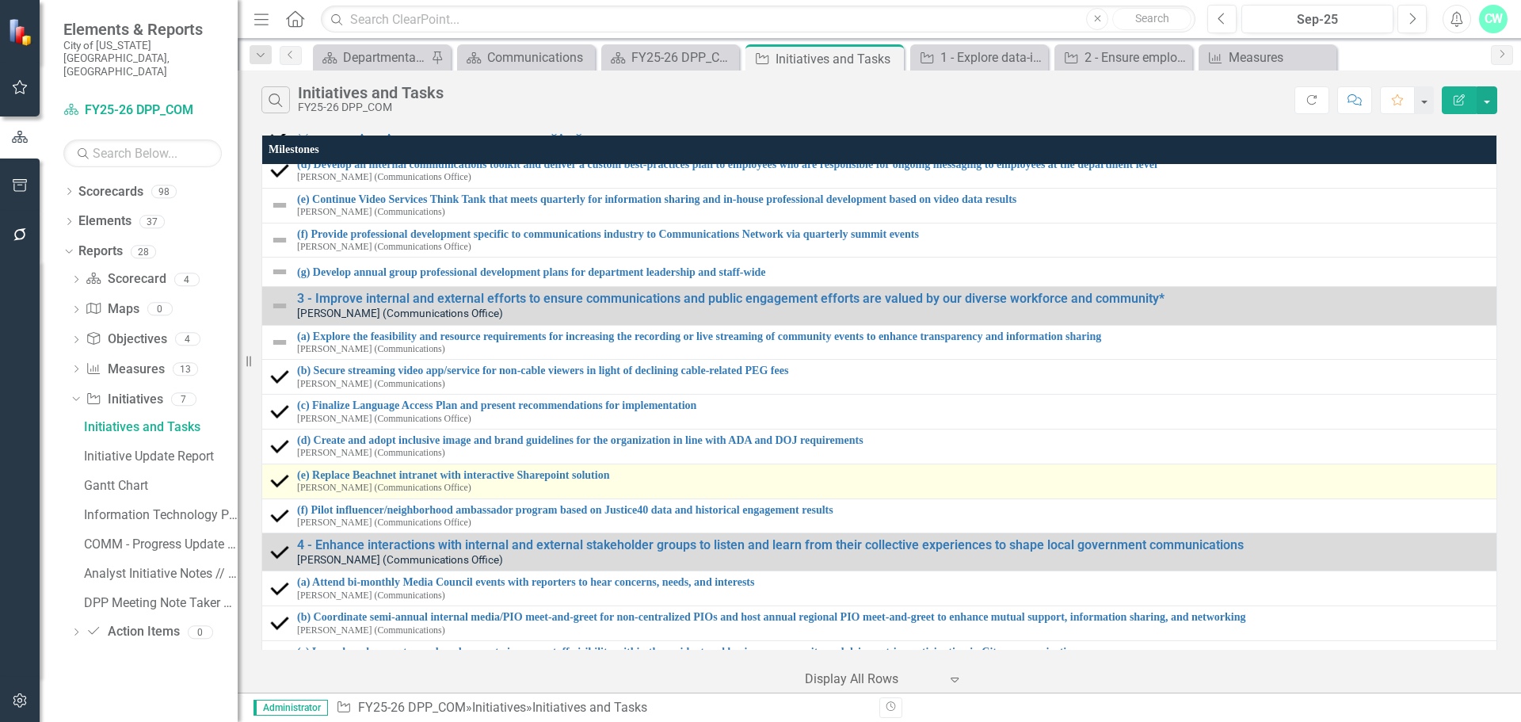
scroll to position [396, 0]
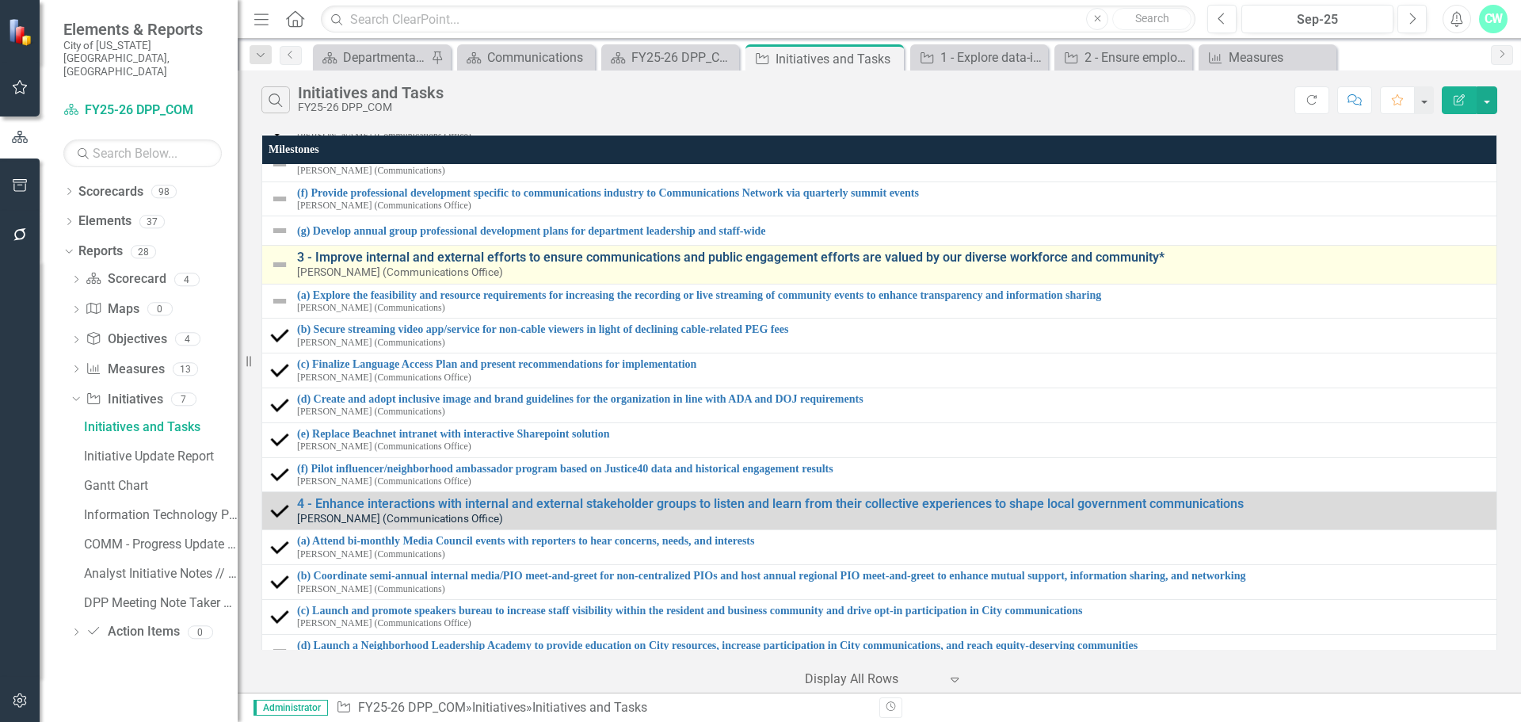
click at [372, 250] on link "3 - Improve internal and external efforts to ensure communications and public e…" at bounding box center [893, 257] width 1192 height 14
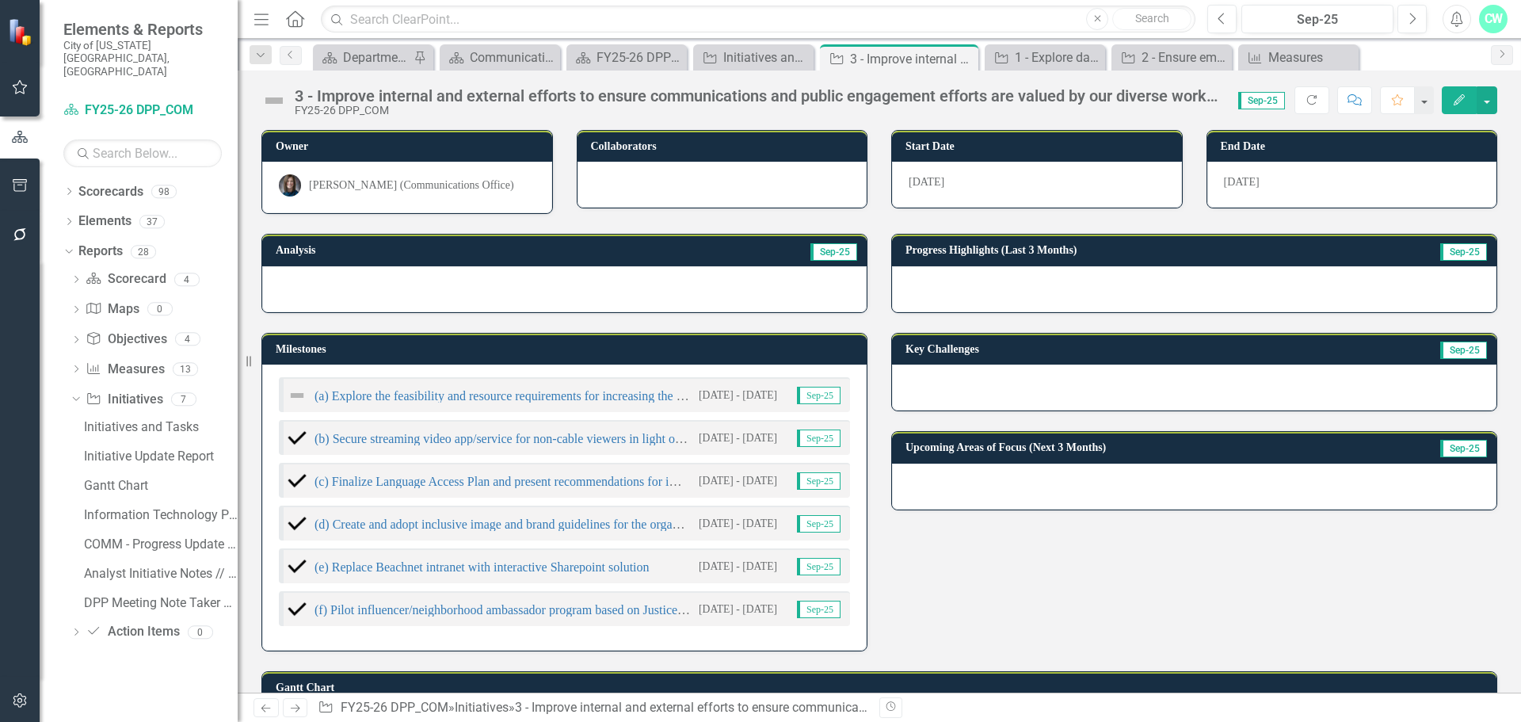
click at [753, 401] on small "[DATE] - [DATE]" at bounding box center [738, 394] width 78 height 15
click at [752, 401] on small "[DATE] - [DATE]" at bounding box center [738, 394] width 78 height 15
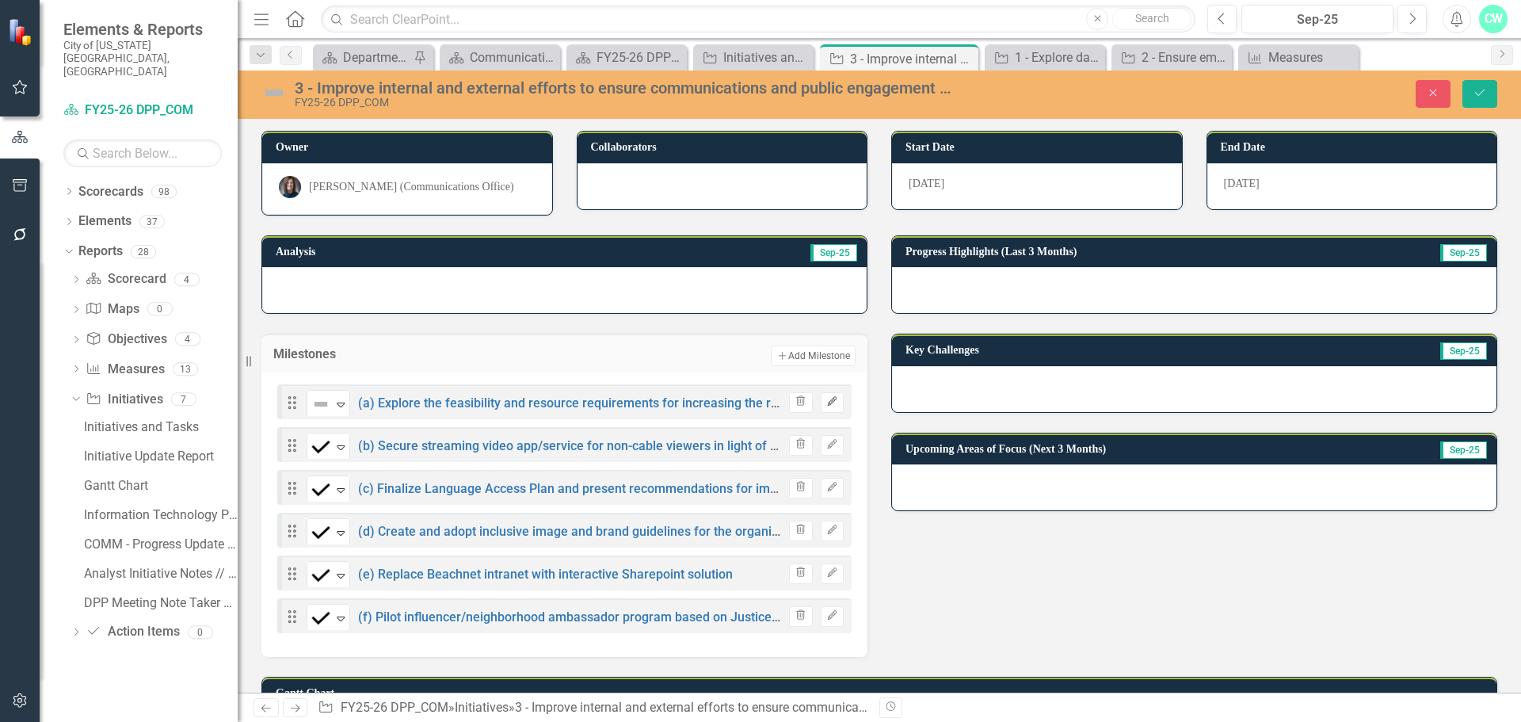
click at [823, 407] on button "Edit" at bounding box center [832, 402] width 23 height 21
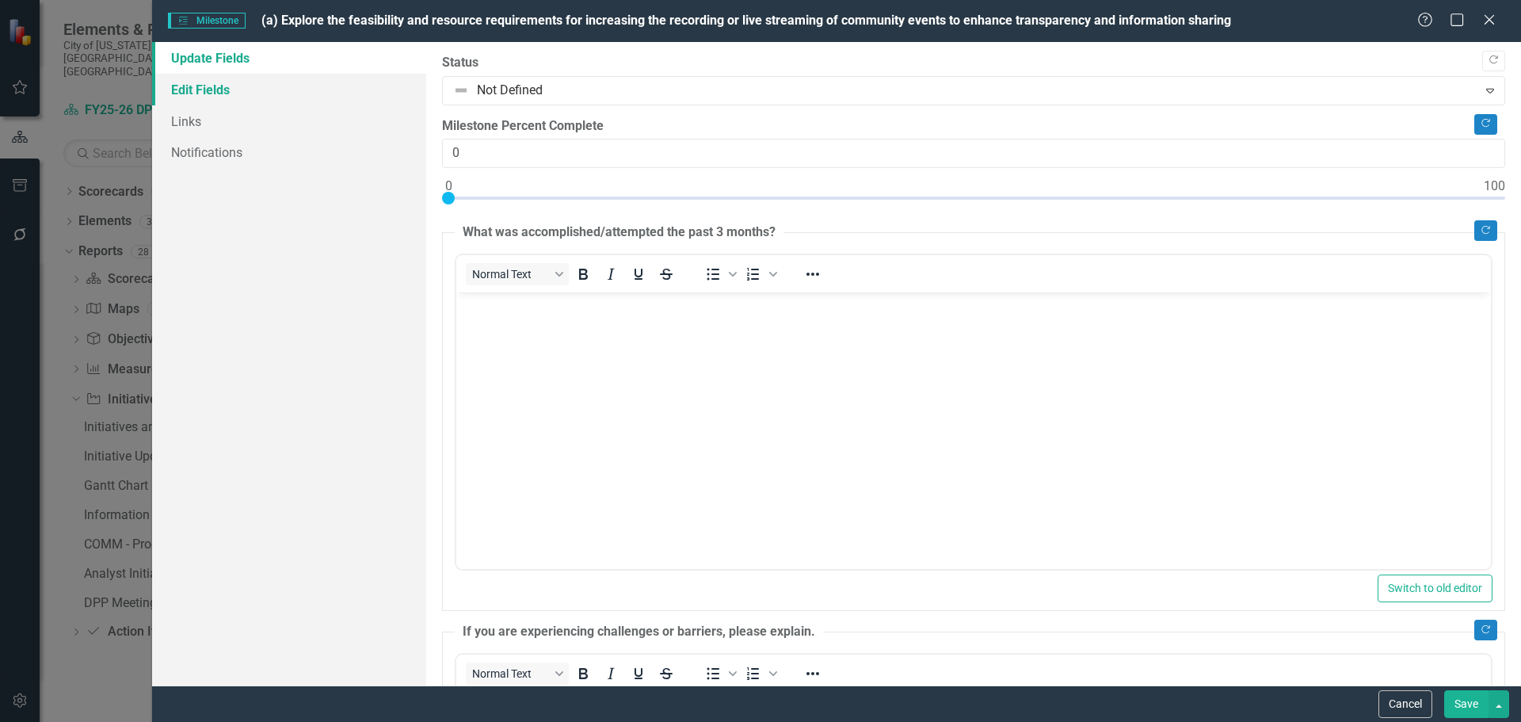
click at [238, 99] on link "Edit Fields" at bounding box center [289, 90] width 274 height 32
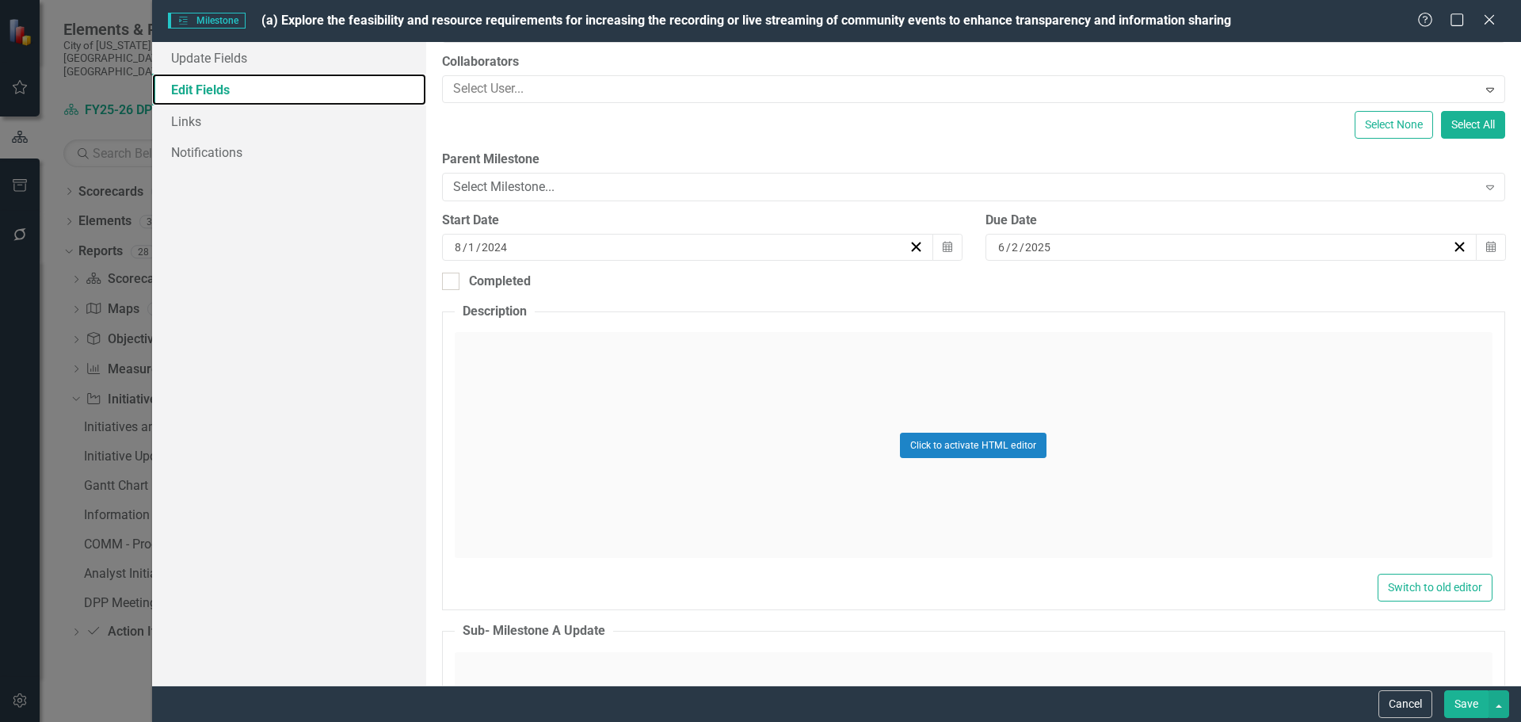
scroll to position [158, 0]
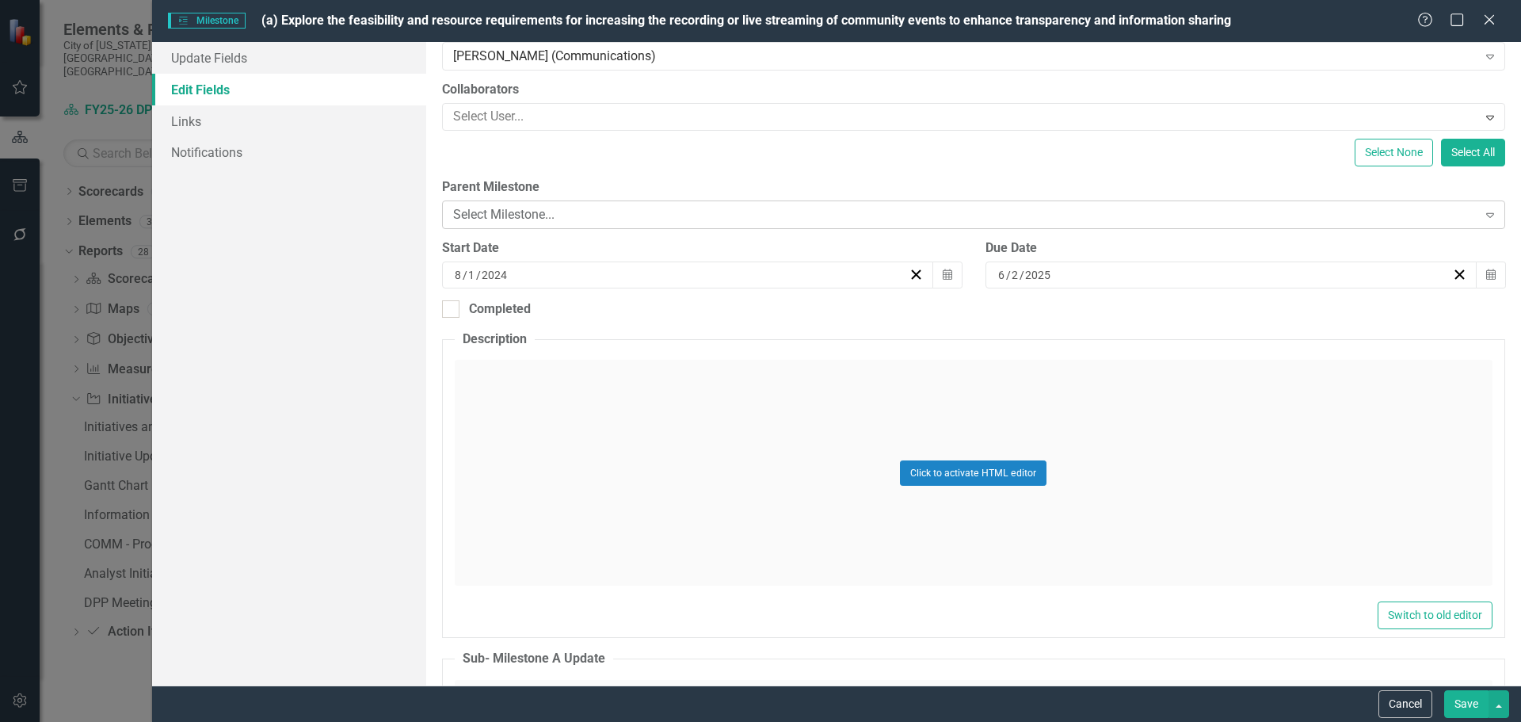
click at [502, 210] on div "Select Milestone..." at bounding box center [965, 215] width 1024 height 18
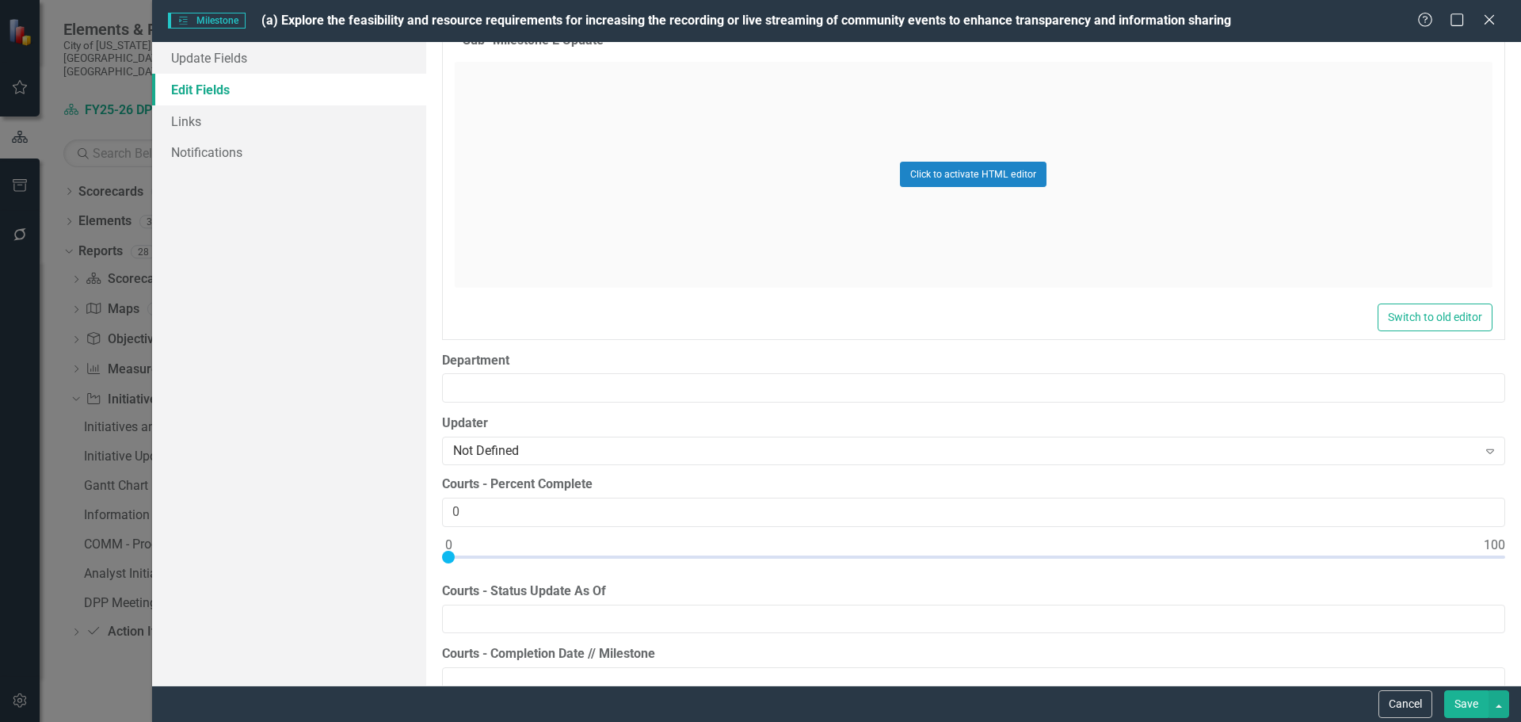
scroll to position [2412, 0]
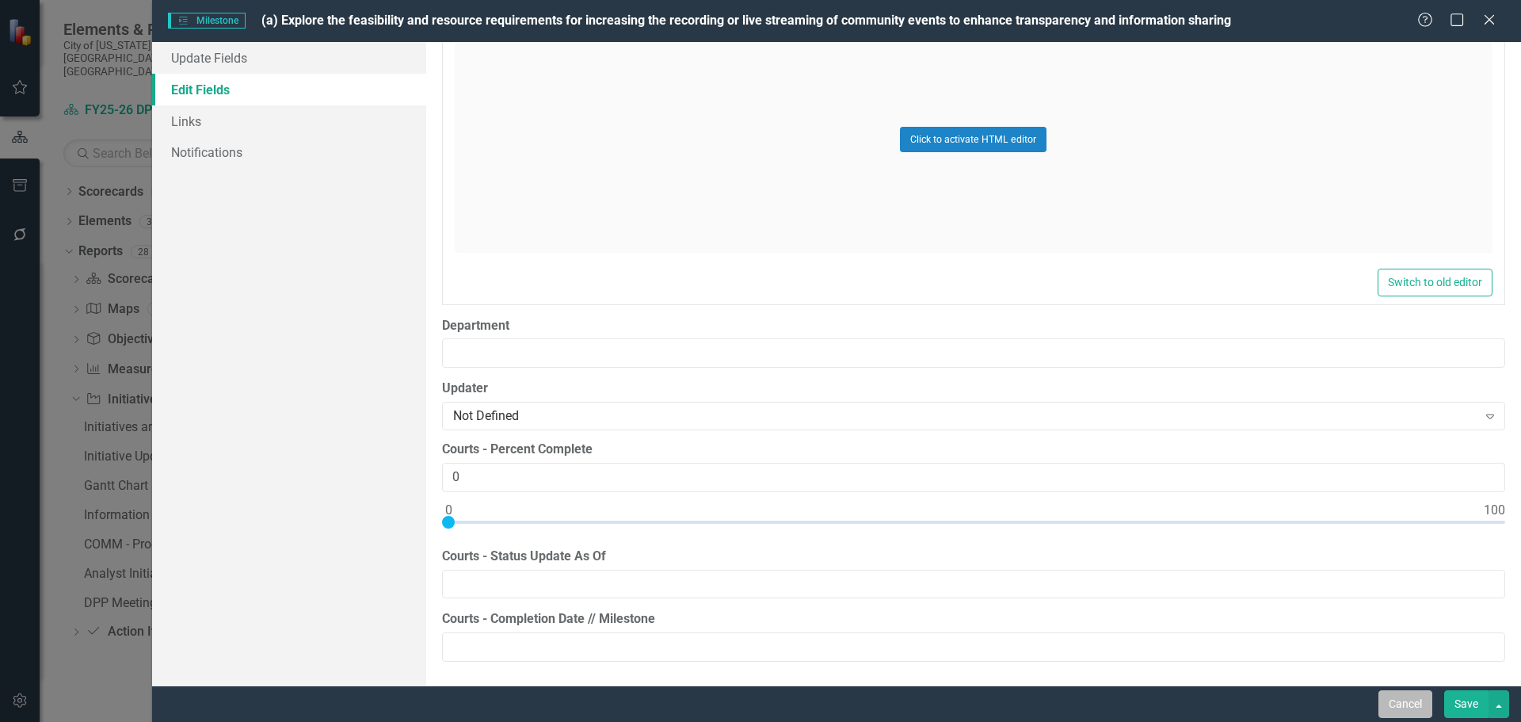
click at [1411, 696] on button "Cancel" at bounding box center [1406, 704] width 54 height 28
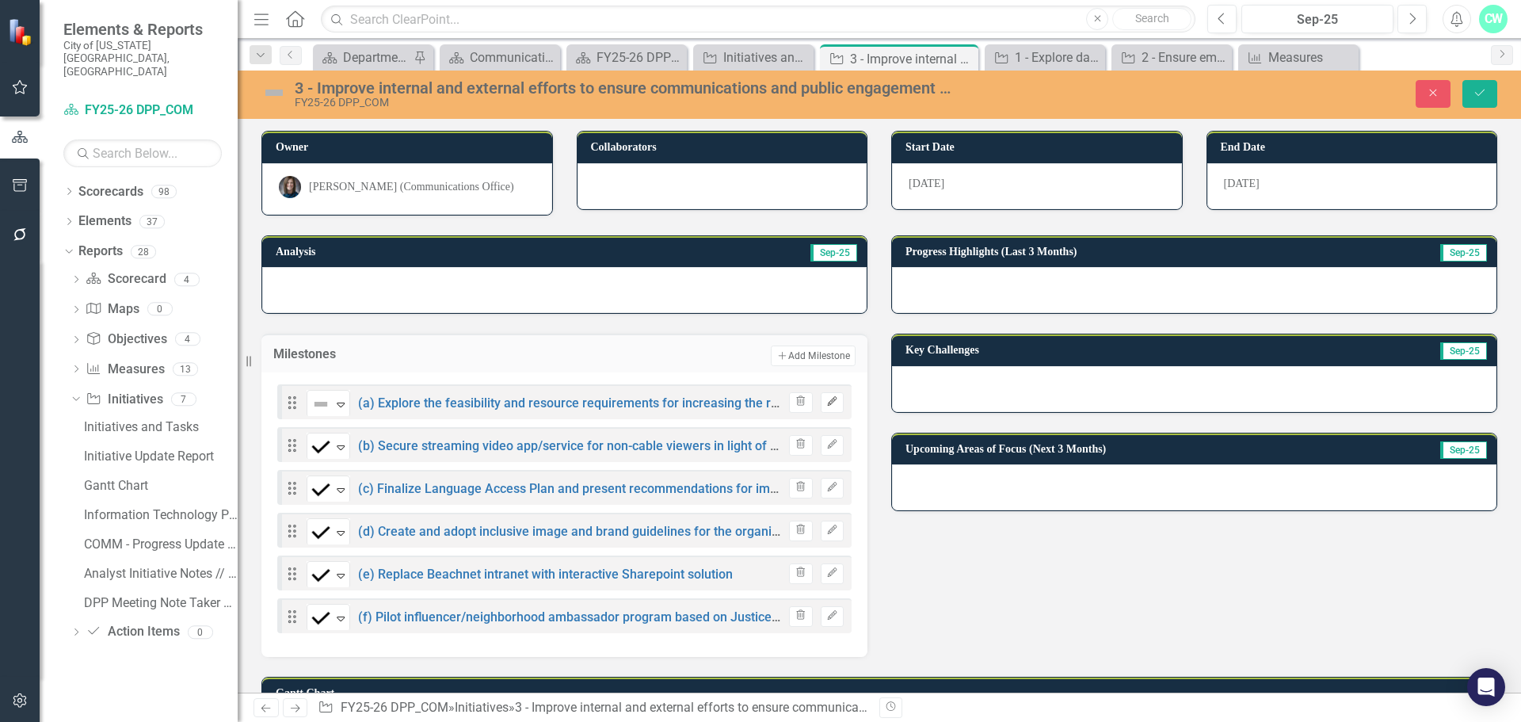
click at [827, 399] on icon "Edit" at bounding box center [832, 402] width 12 height 10
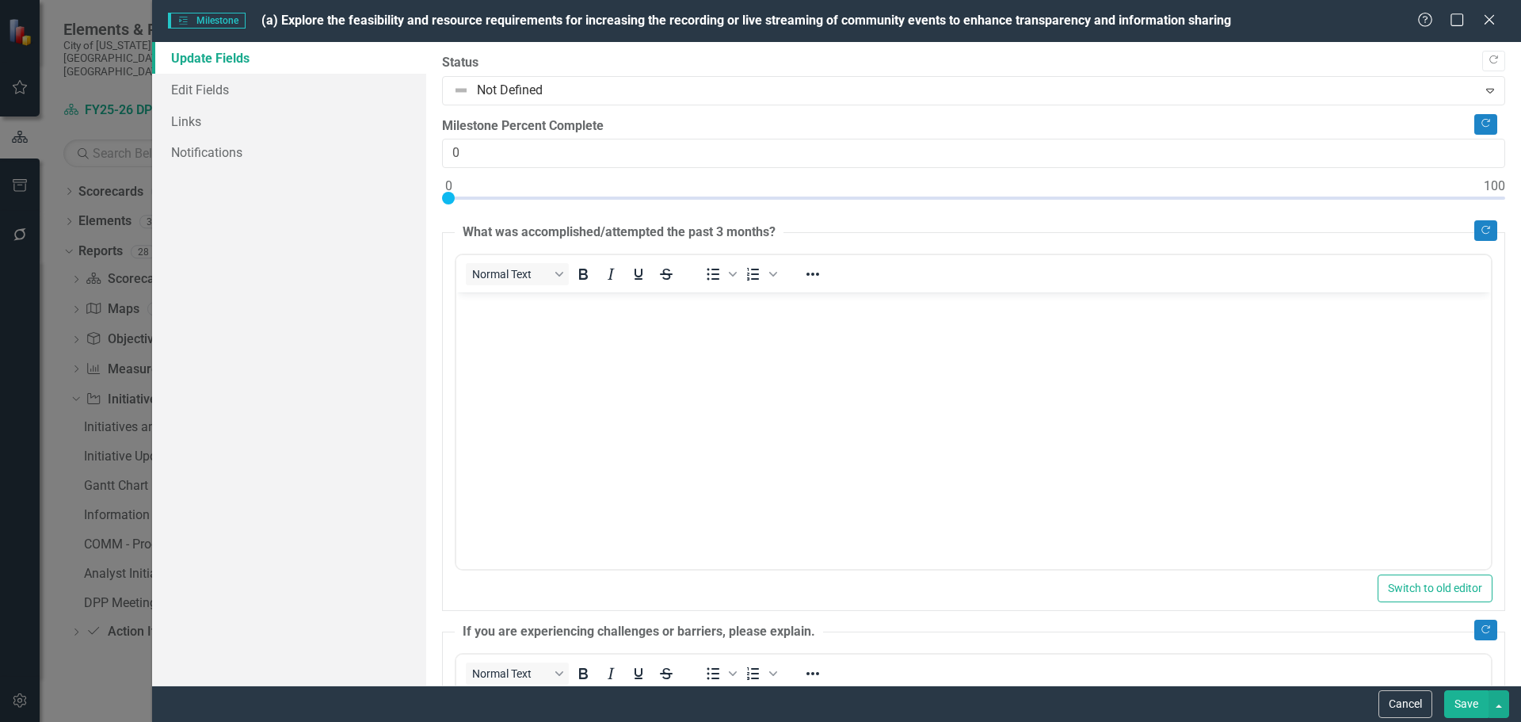
scroll to position [0, 0]
click at [254, 90] on link "Edit Fields" at bounding box center [289, 90] width 274 height 32
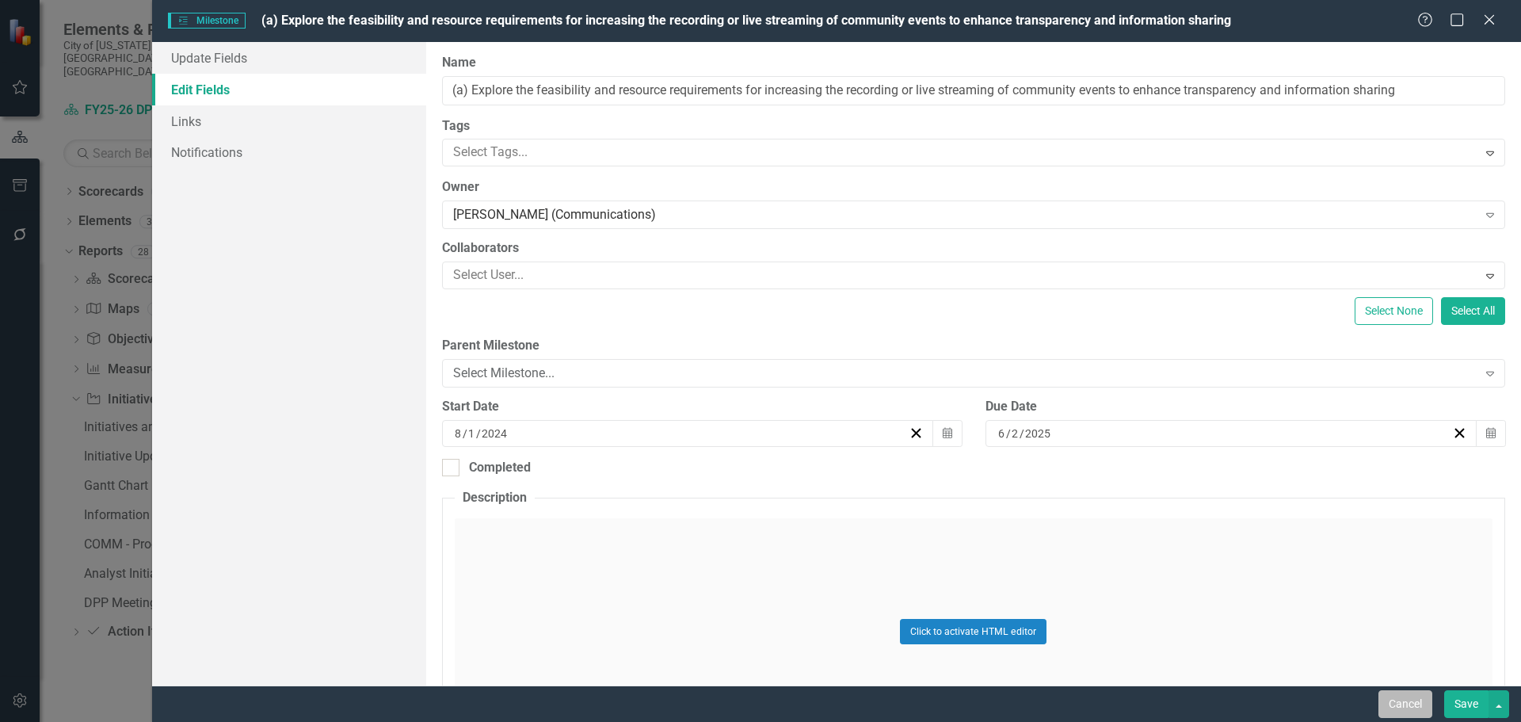
click at [1402, 698] on button "Cancel" at bounding box center [1406, 704] width 54 height 28
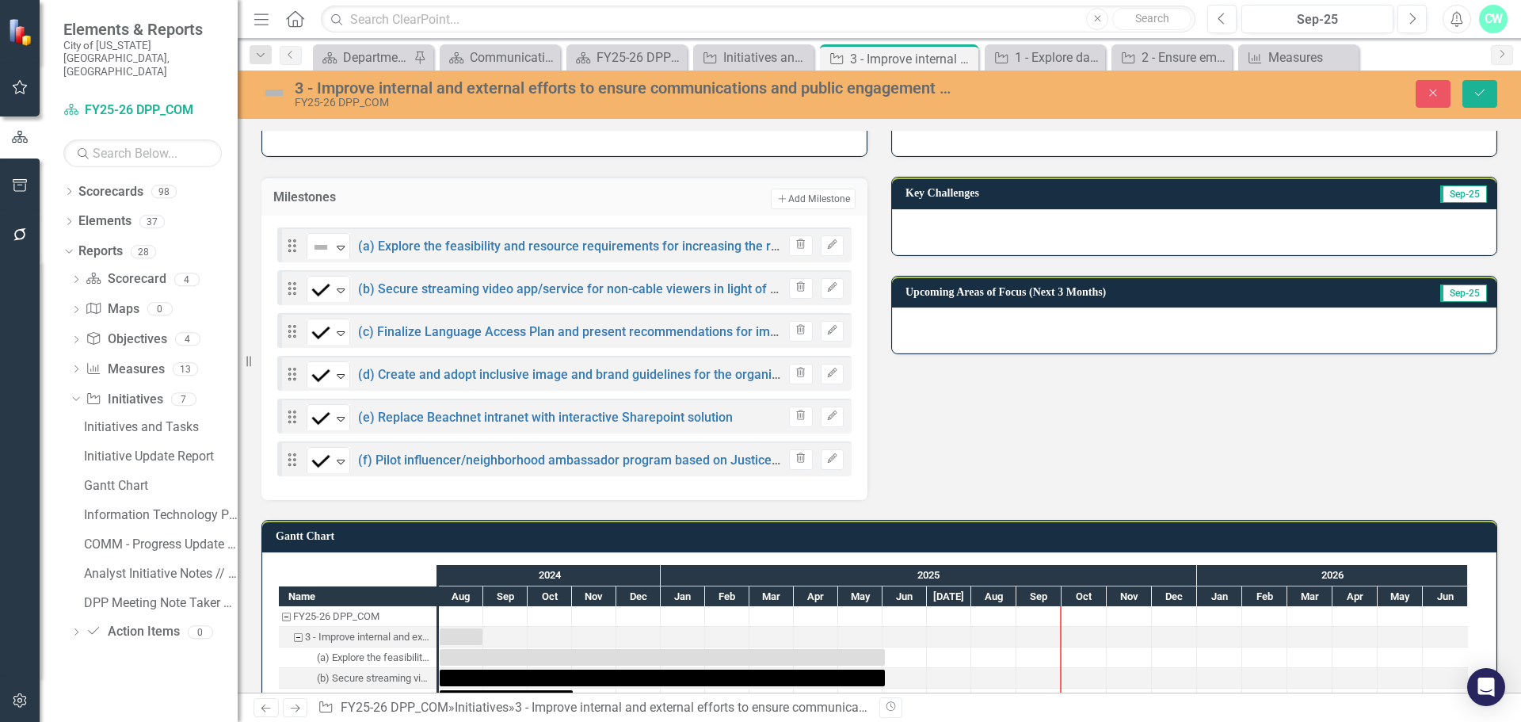
scroll to position [158, 0]
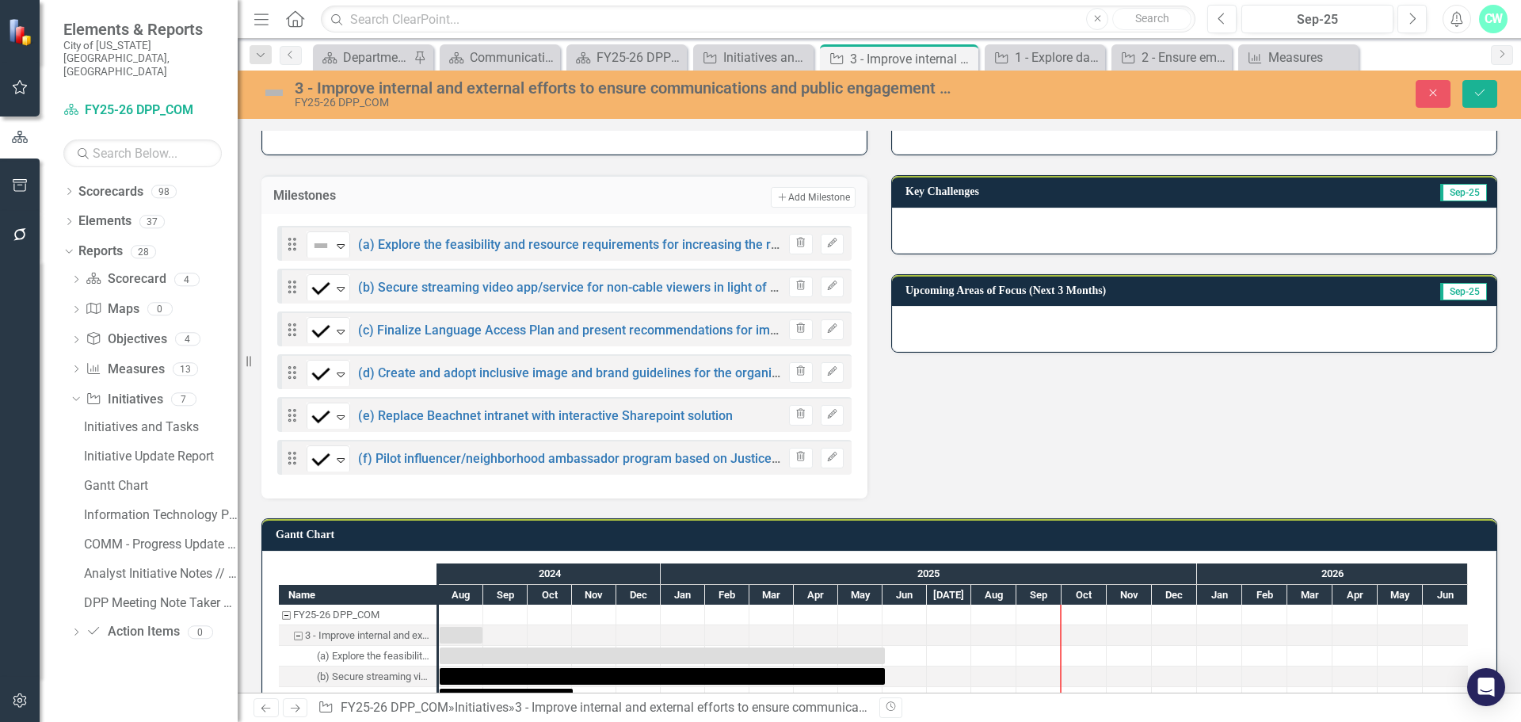
click at [1143, 460] on div "Analysis Sep-25 Milestones Add Add Milestone Drag Not Defined Expand (a) Explor…" at bounding box center [880, 277] width 1260 height 441
click at [1419, 96] on button "Close" at bounding box center [1433, 94] width 35 height 28
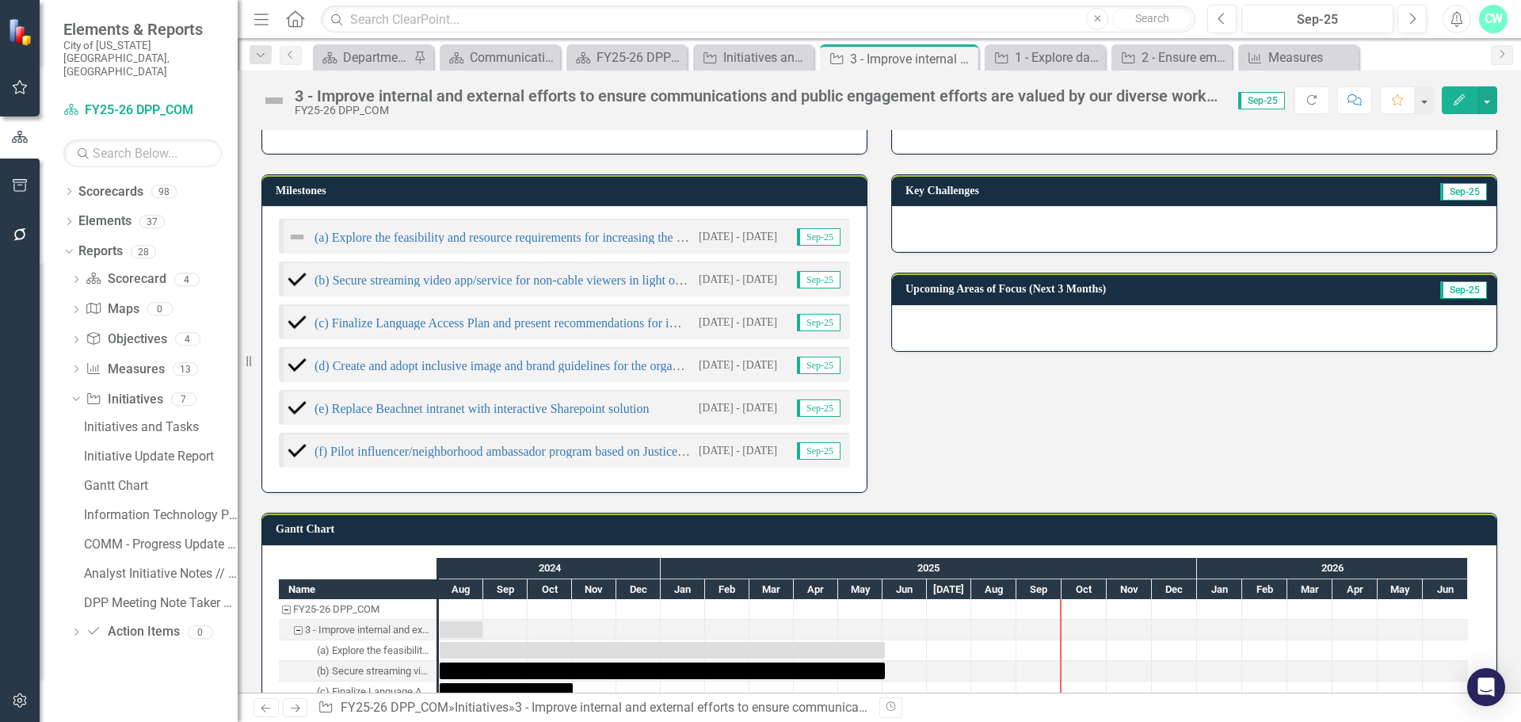
click at [1455, 101] on icon "Edit" at bounding box center [1459, 99] width 14 height 11
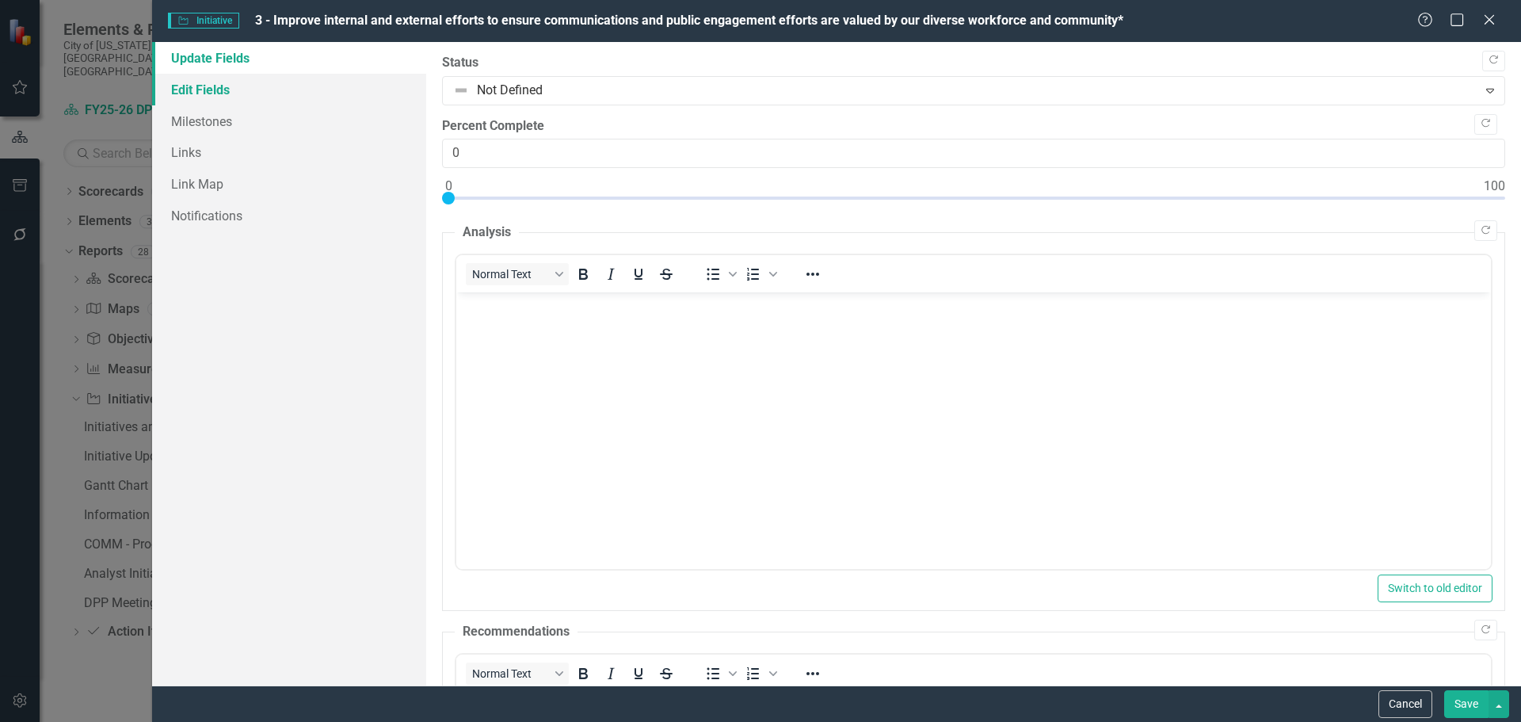
scroll to position [0, 0]
click at [98, 149] on div "Initiative Initiative 3 - Improve internal and external efforts to ensure commu…" at bounding box center [760, 361] width 1521 height 722
click at [1489, 19] on icon at bounding box center [1489, 19] width 12 height 12
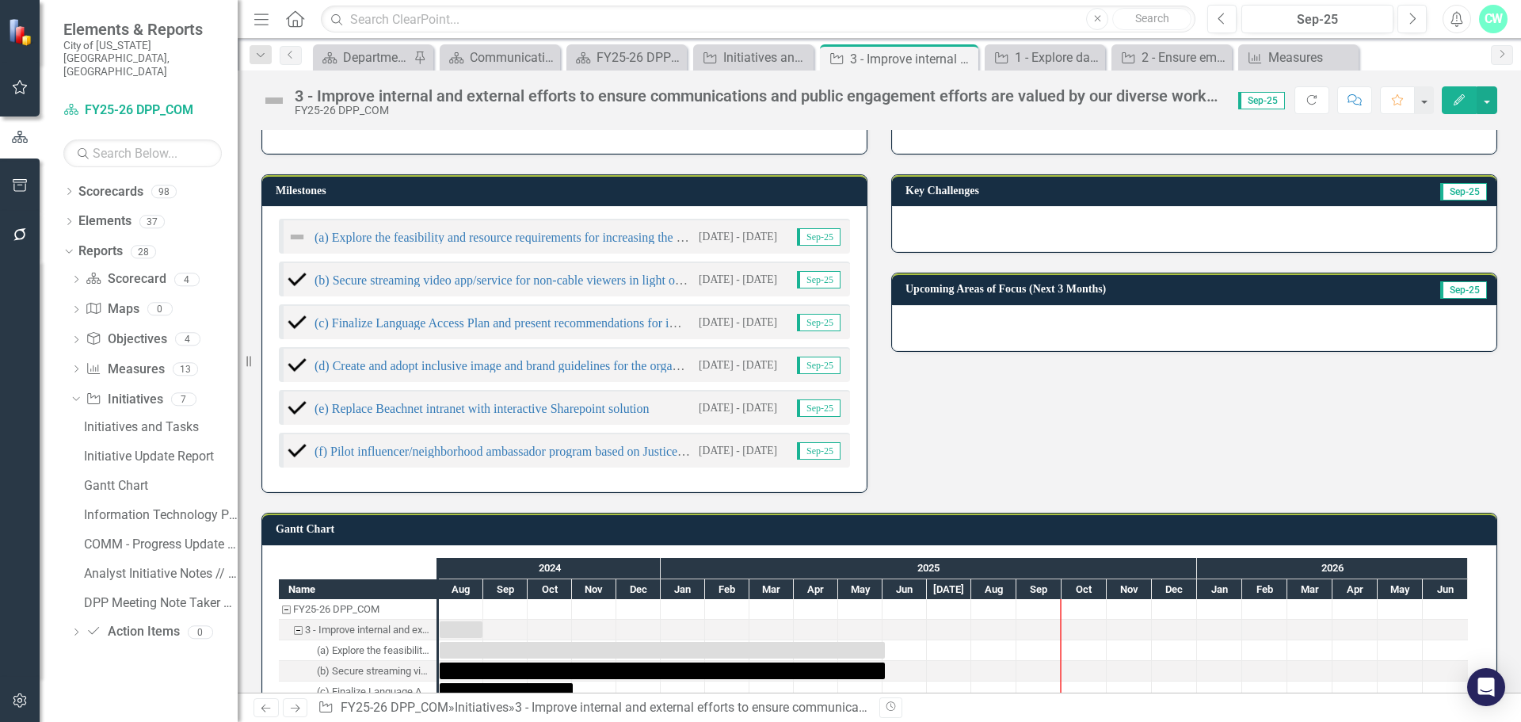
click at [754, 173] on div "Milestones (a) Explore the feasibility and resource requirements for increasing…" at bounding box center [565, 324] width 630 height 338
click at [759, 177] on div "Milestones" at bounding box center [564, 190] width 605 height 31
click at [756, 175] on div "Milestones" at bounding box center [564, 190] width 605 height 31
click at [761, 185] on h3 "Milestones" at bounding box center [567, 191] width 583 height 12
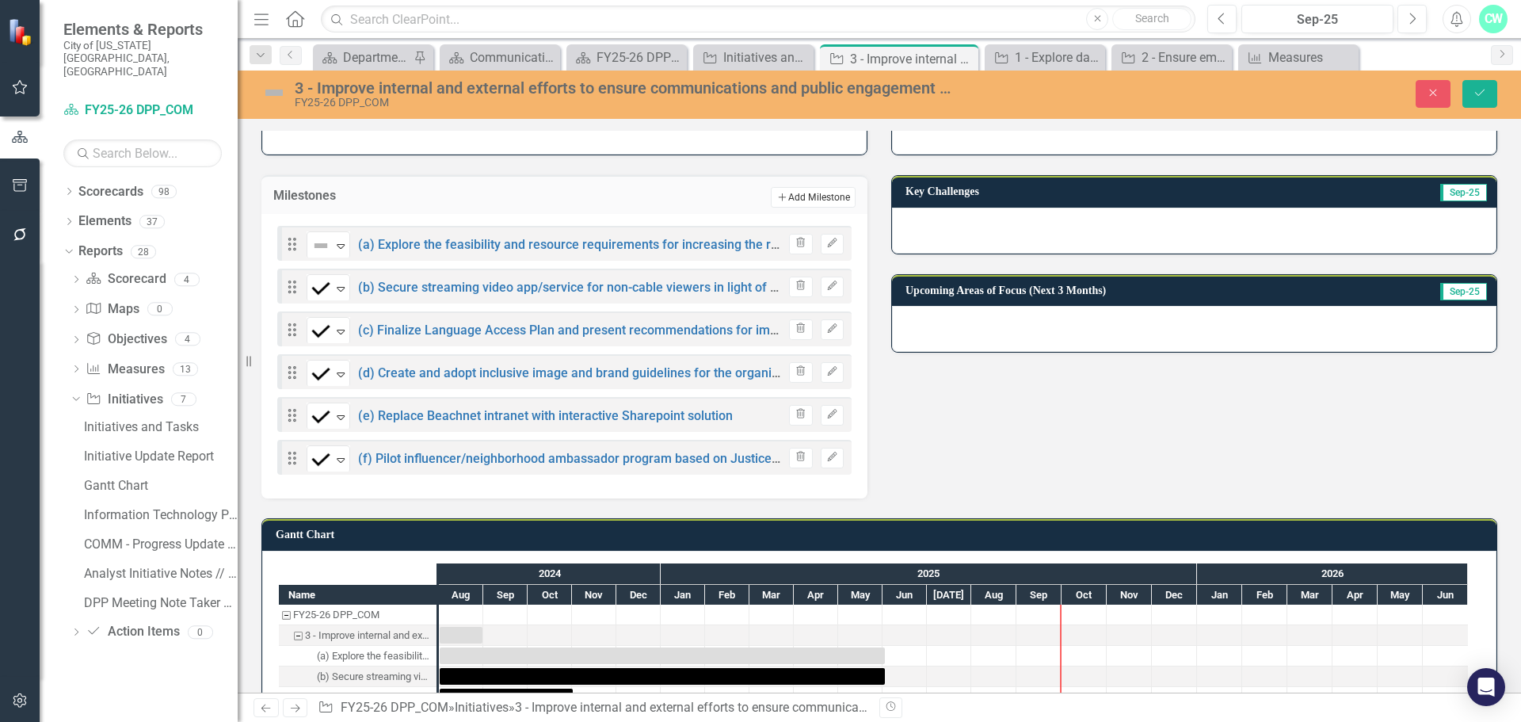
click at [829, 192] on button "Add Add Milestone" at bounding box center [813, 197] width 85 height 21
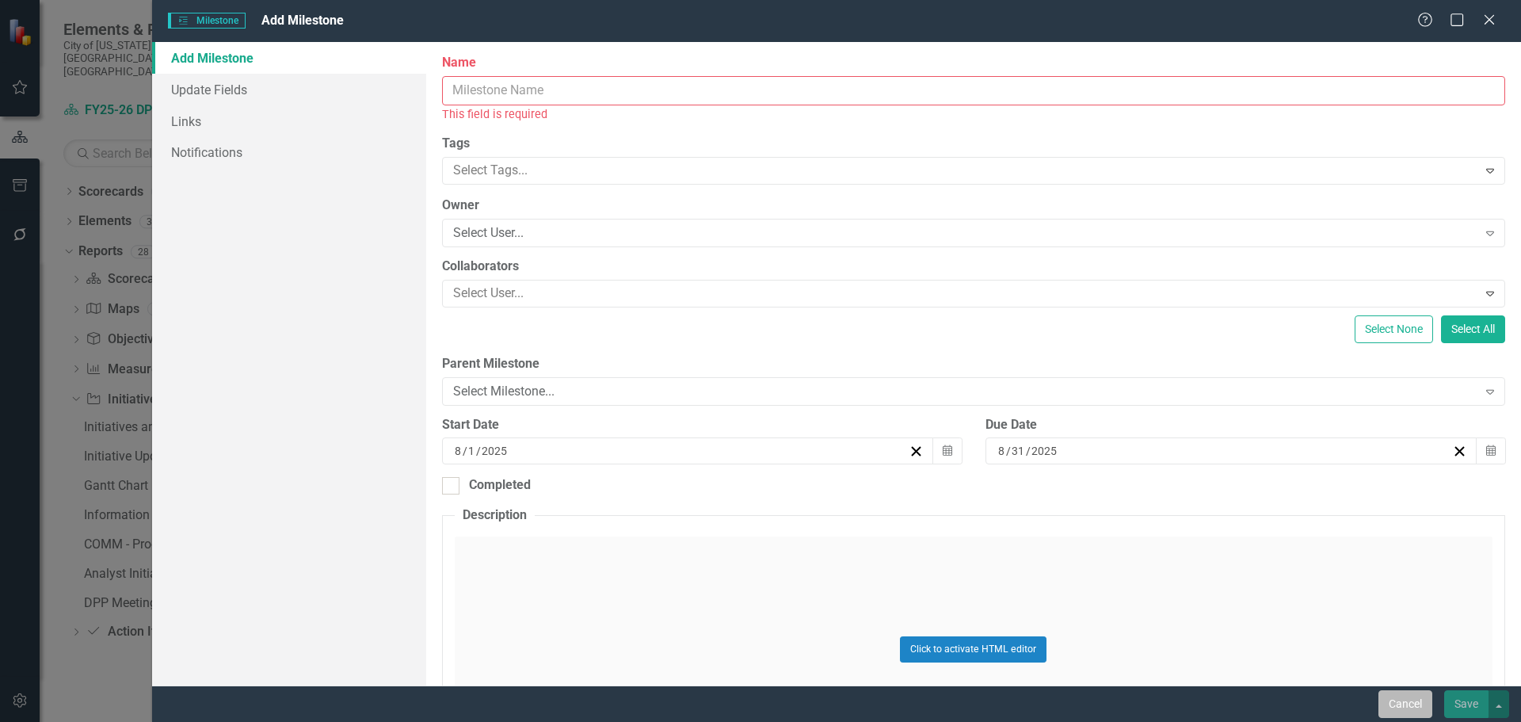
click at [1391, 696] on button "Cancel" at bounding box center [1406, 704] width 54 height 28
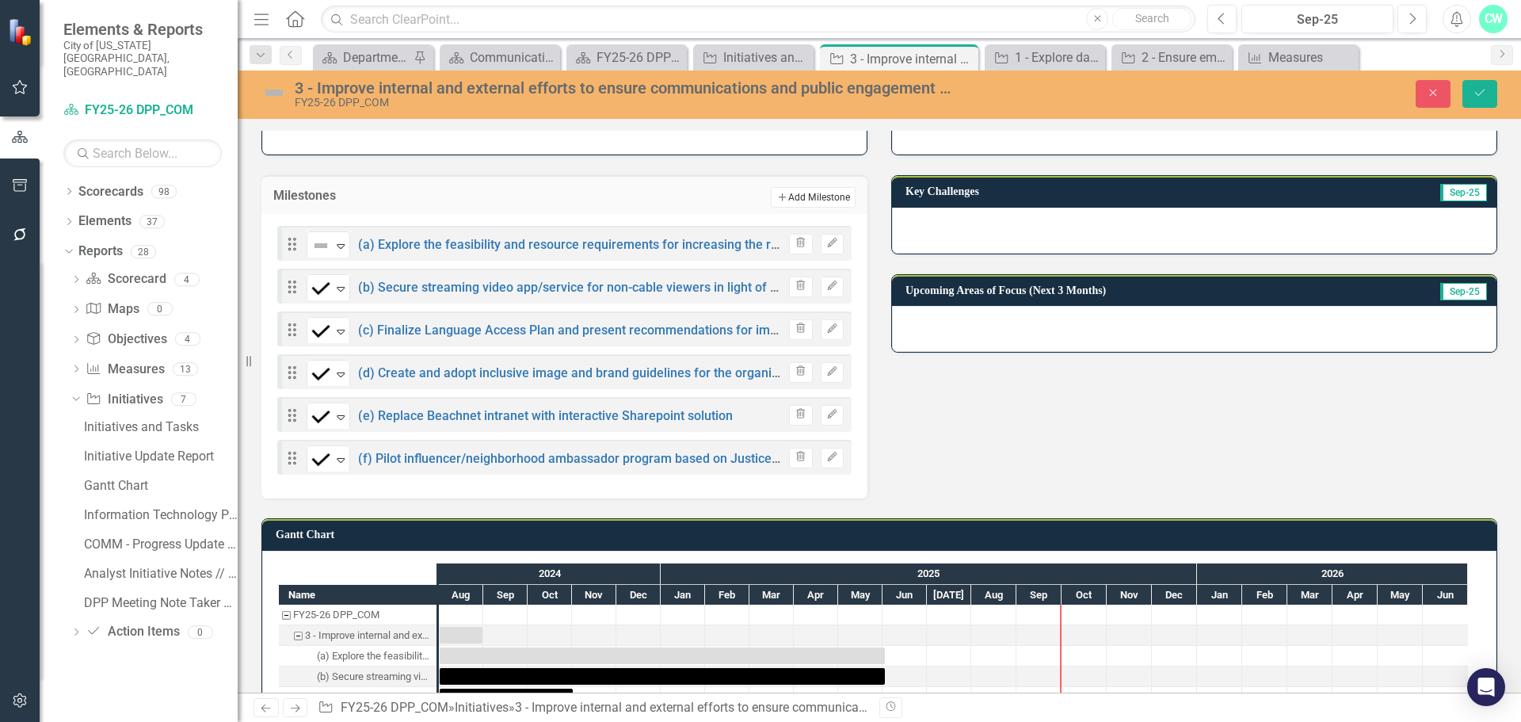
click at [780, 196] on button "Add Add Milestone" at bounding box center [813, 197] width 85 height 21
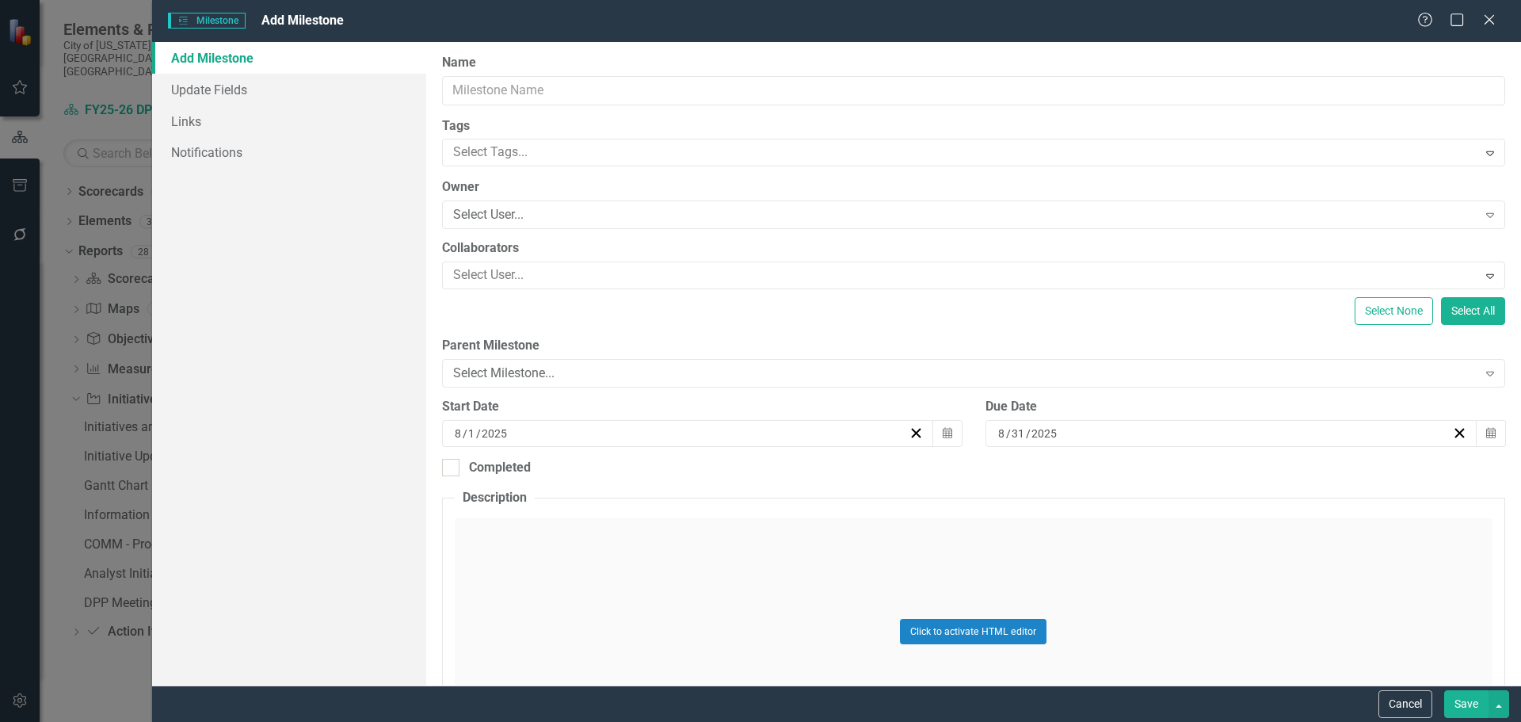
type input "0"
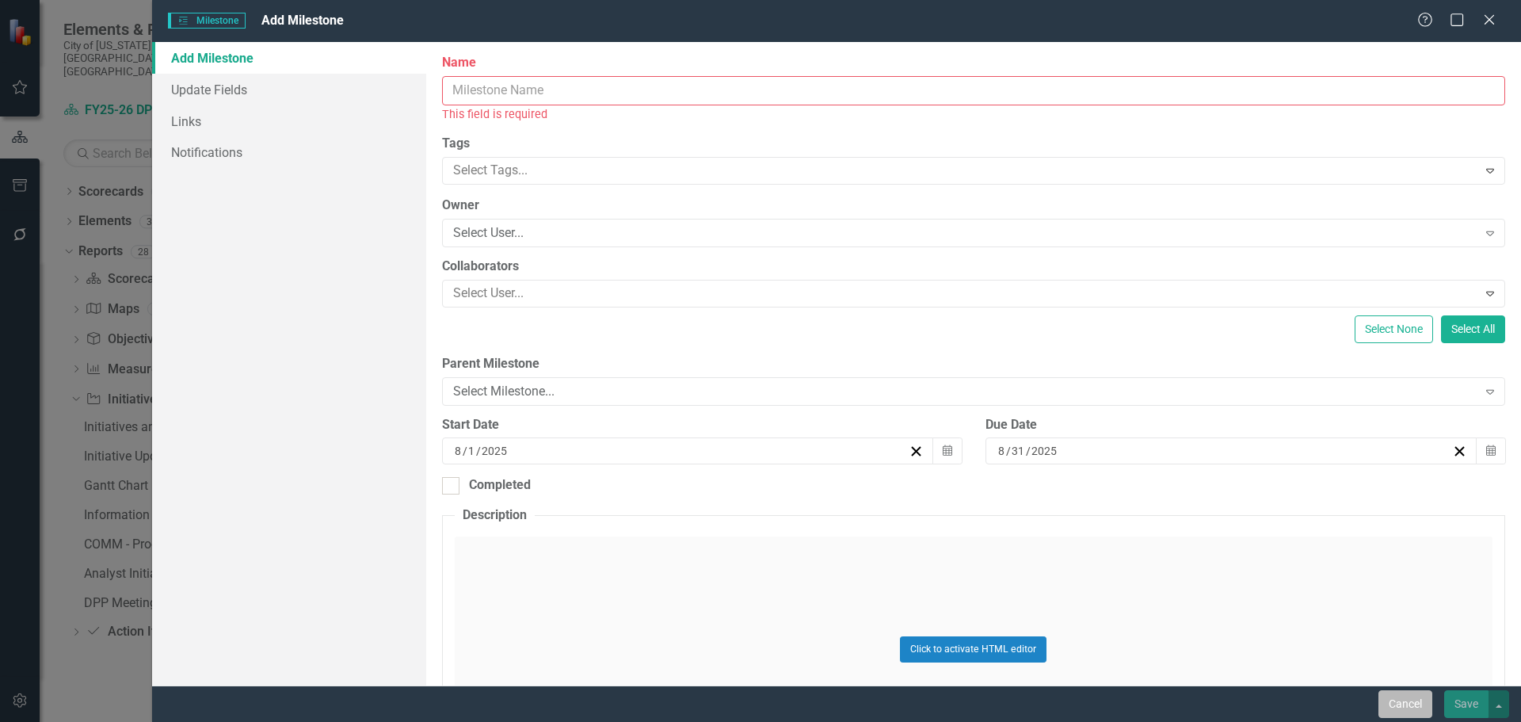
click at [1393, 702] on button "Cancel" at bounding box center [1406, 704] width 54 height 28
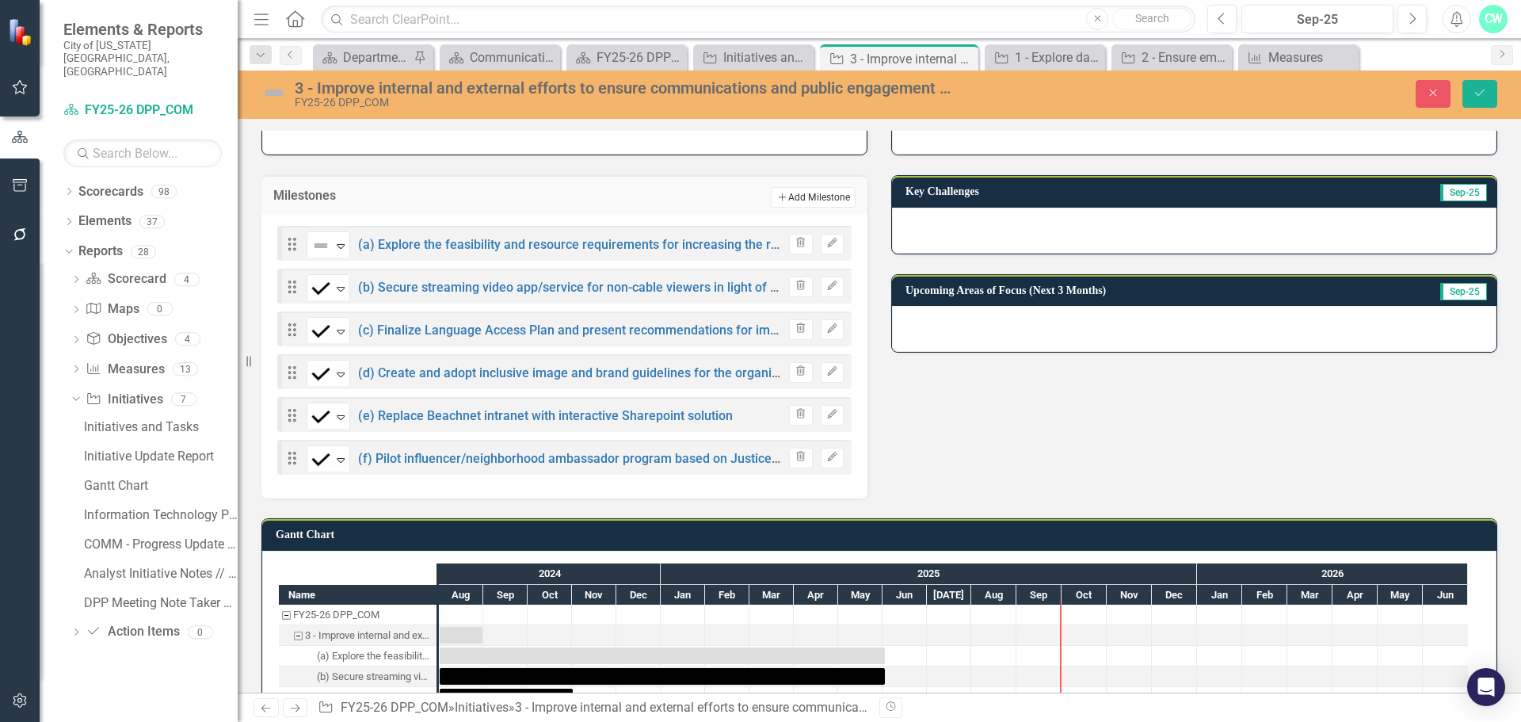
click at [797, 192] on button "Add Add Milestone" at bounding box center [813, 197] width 85 height 21
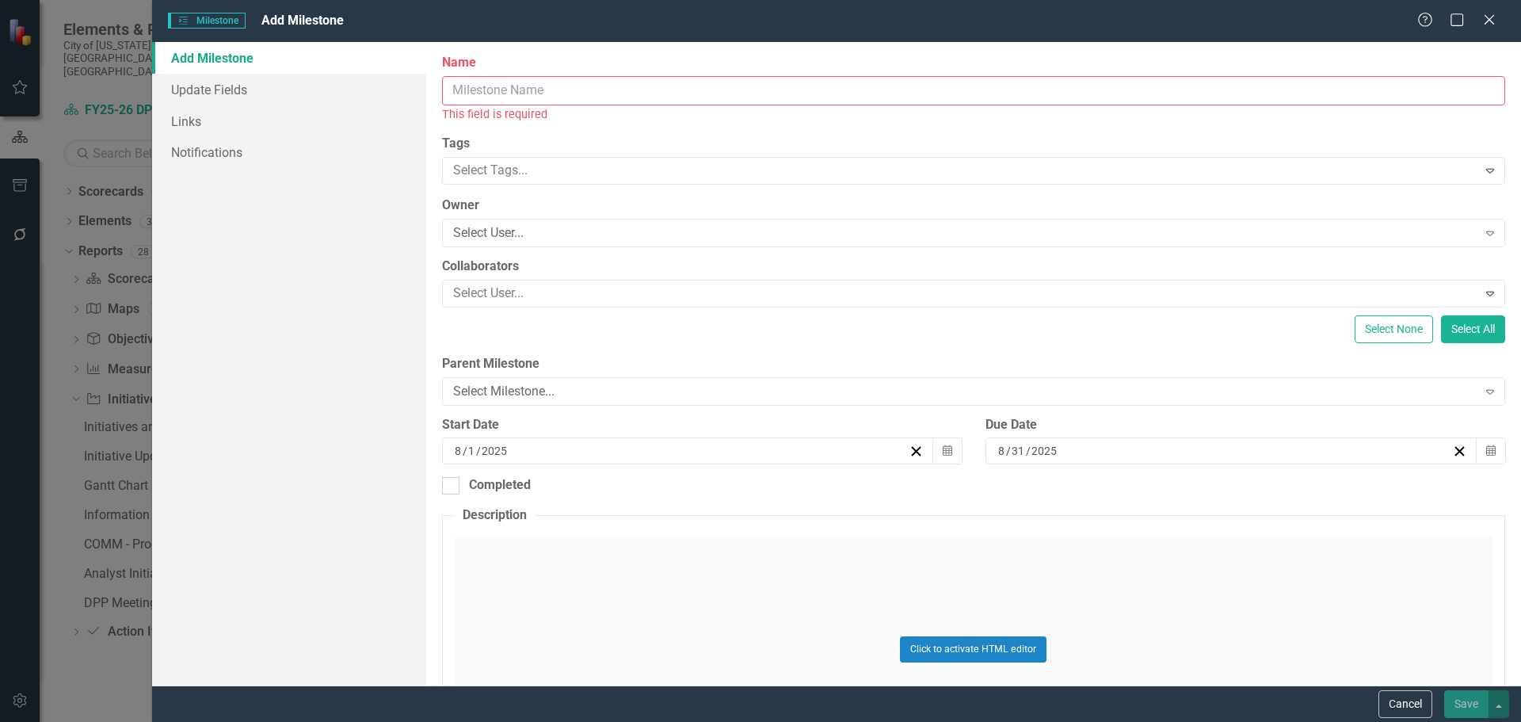
drag, startPoint x: 543, startPoint y: 101, endPoint x: 536, endPoint y: 96, distance: 8.4
click at [539, 96] on input "Name" at bounding box center [973, 90] width 1063 height 29
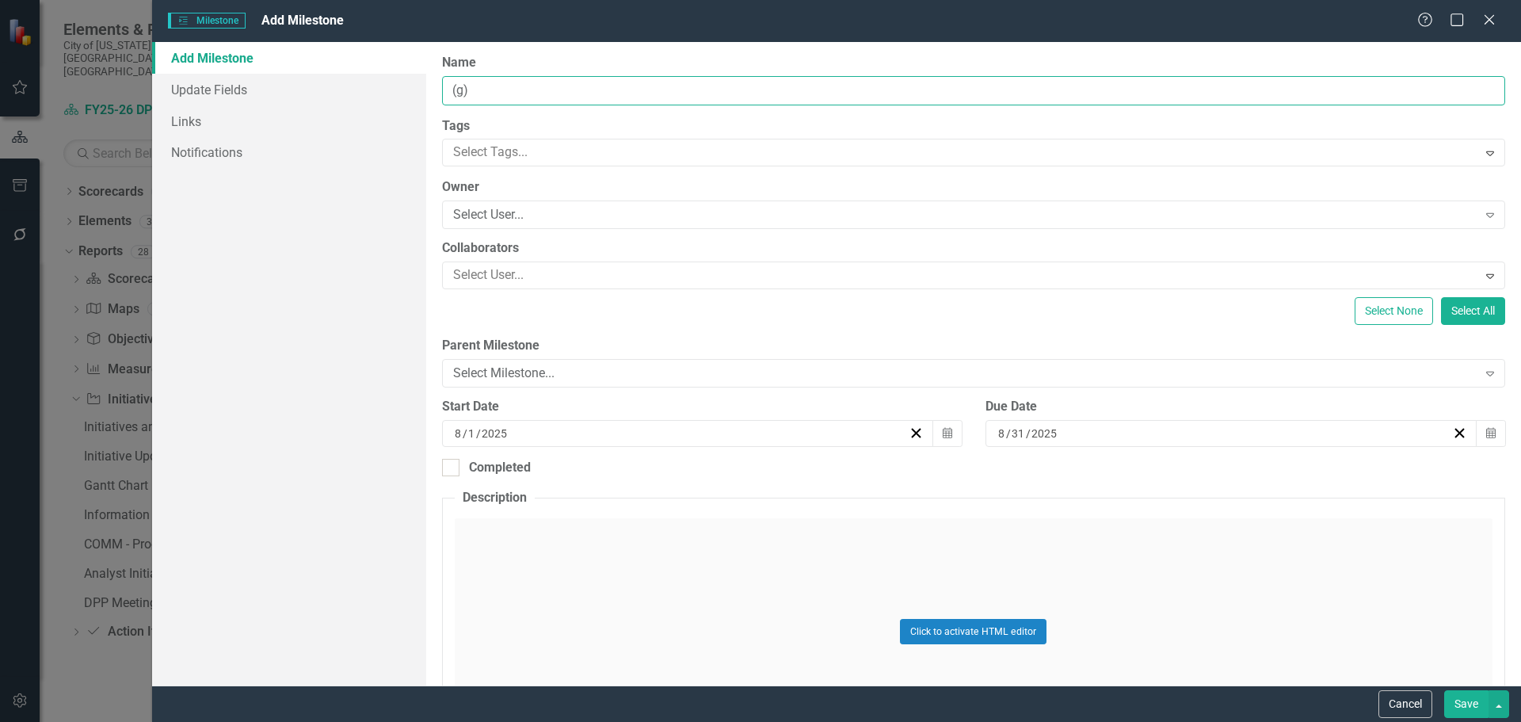
paste input "Develop five-year forecast and maintenance of broadcast asset operations ($1.2m…"
type input "(g) Develop five-year forecast and maintenance of broadcast asset operations ($…"
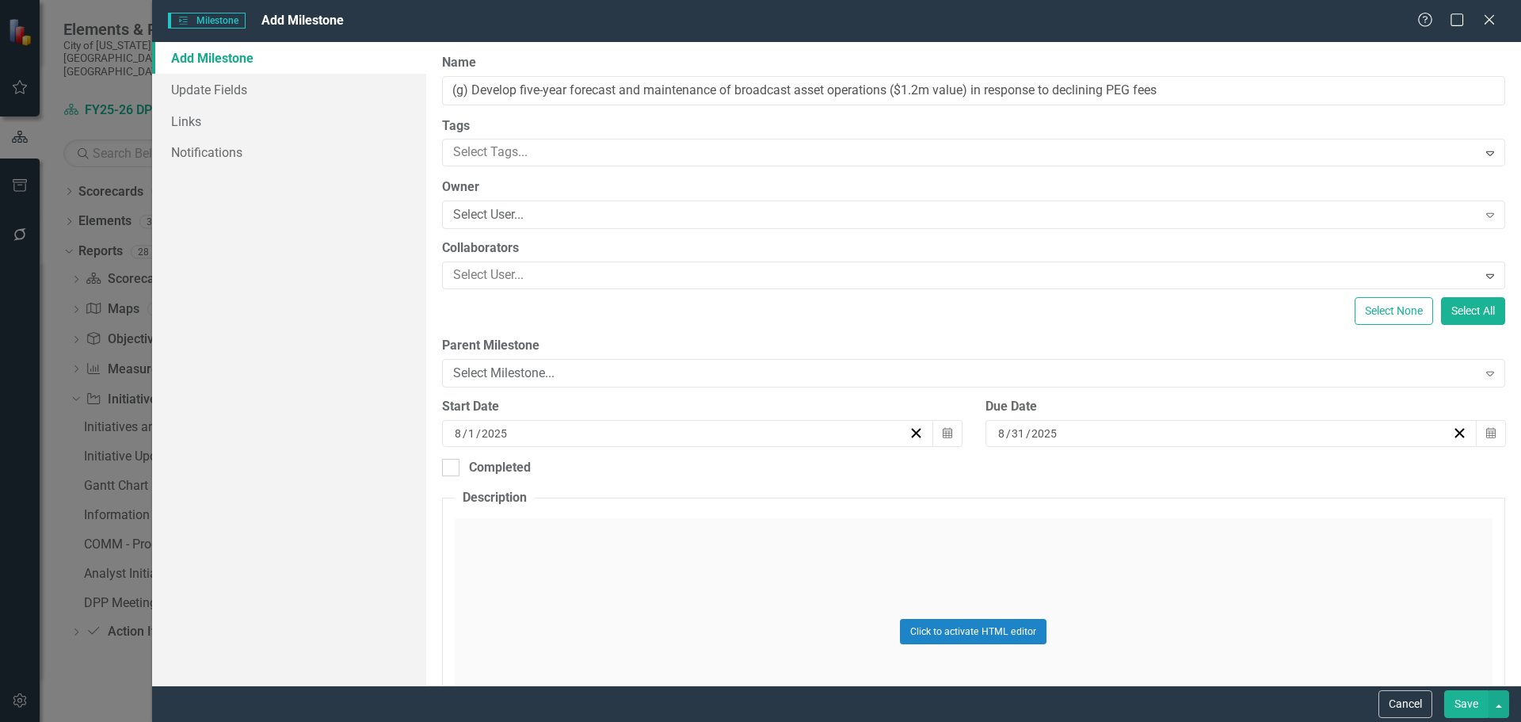
click at [1019, 428] on input "31" at bounding box center [1018, 433] width 15 height 16
click at [1315, 474] on button "›" at bounding box center [1308, 473] width 35 height 35
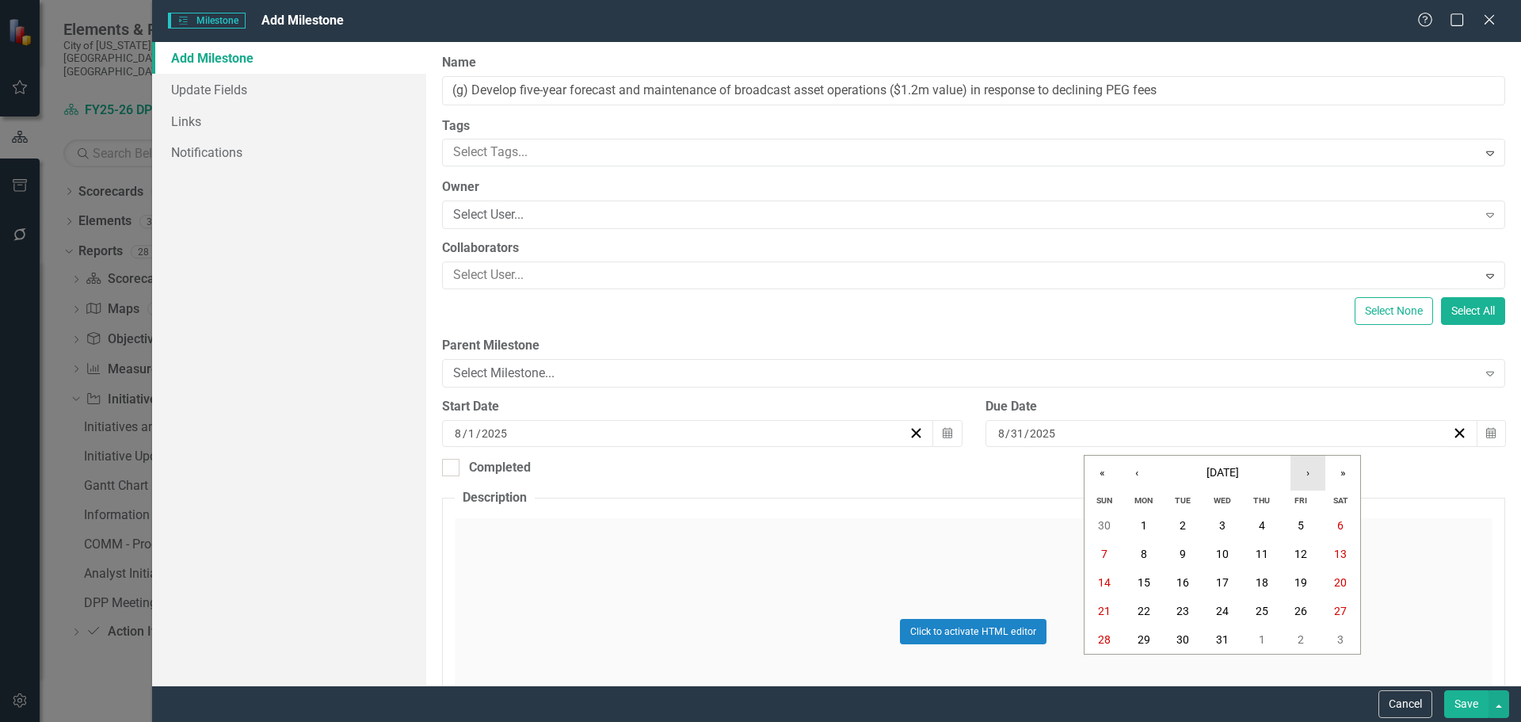
click at [1315, 474] on button "›" at bounding box center [1308, 473] width 35 height 35
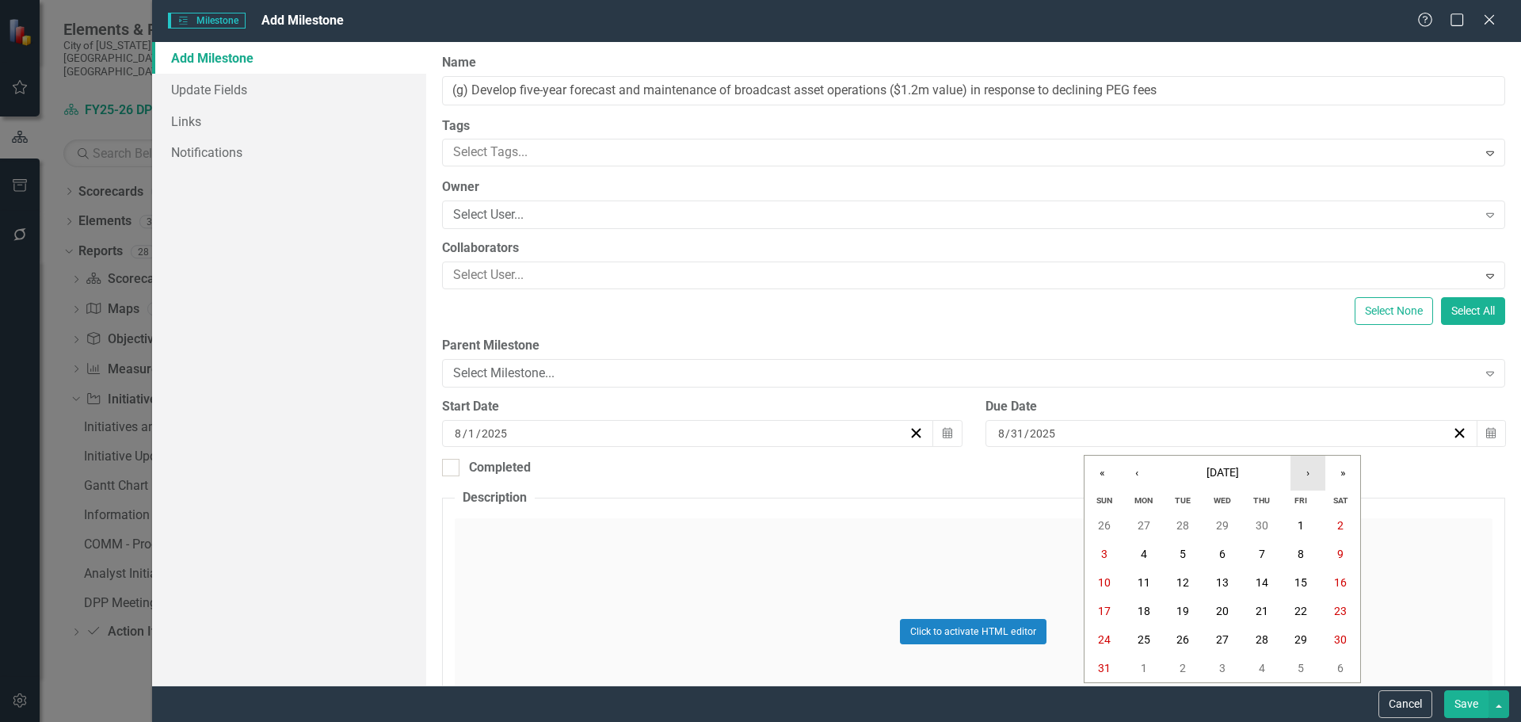
click at [1315, 474] on button "›" at bounding box center [1308, 473] width 35 height 35
click at [1141, 521] on abbr "1" at bounding box center [1144, 525] width 6 height 13
click at [1452, 708] on button "Save" at bounding box center [1466, 704] width 44 height 28
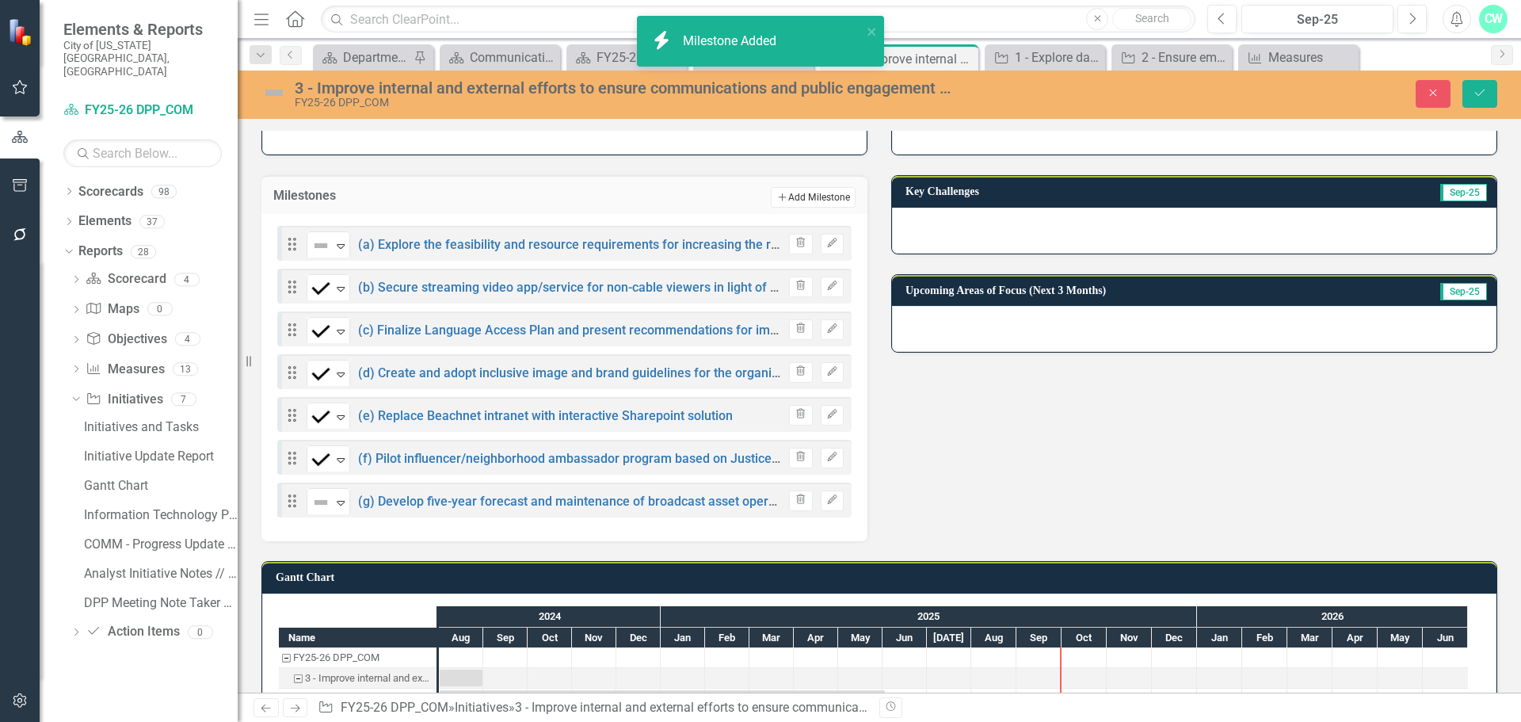
click at [817, 203] on button "Add Add Milestone" at bounding box center [813, 197] width 85 height 21
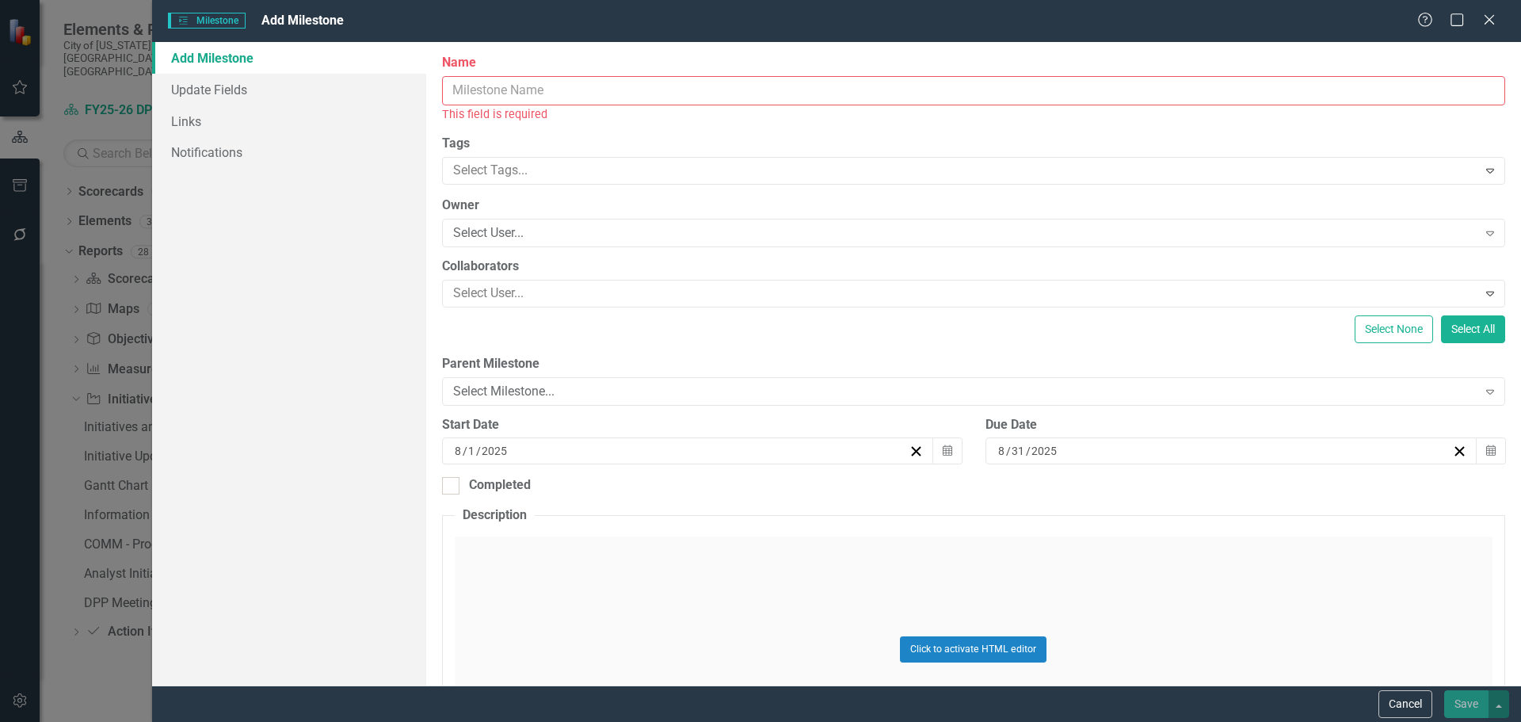
click at [520, 76] on input "Name" at bounding box center [973, 90] width 1063 height 29
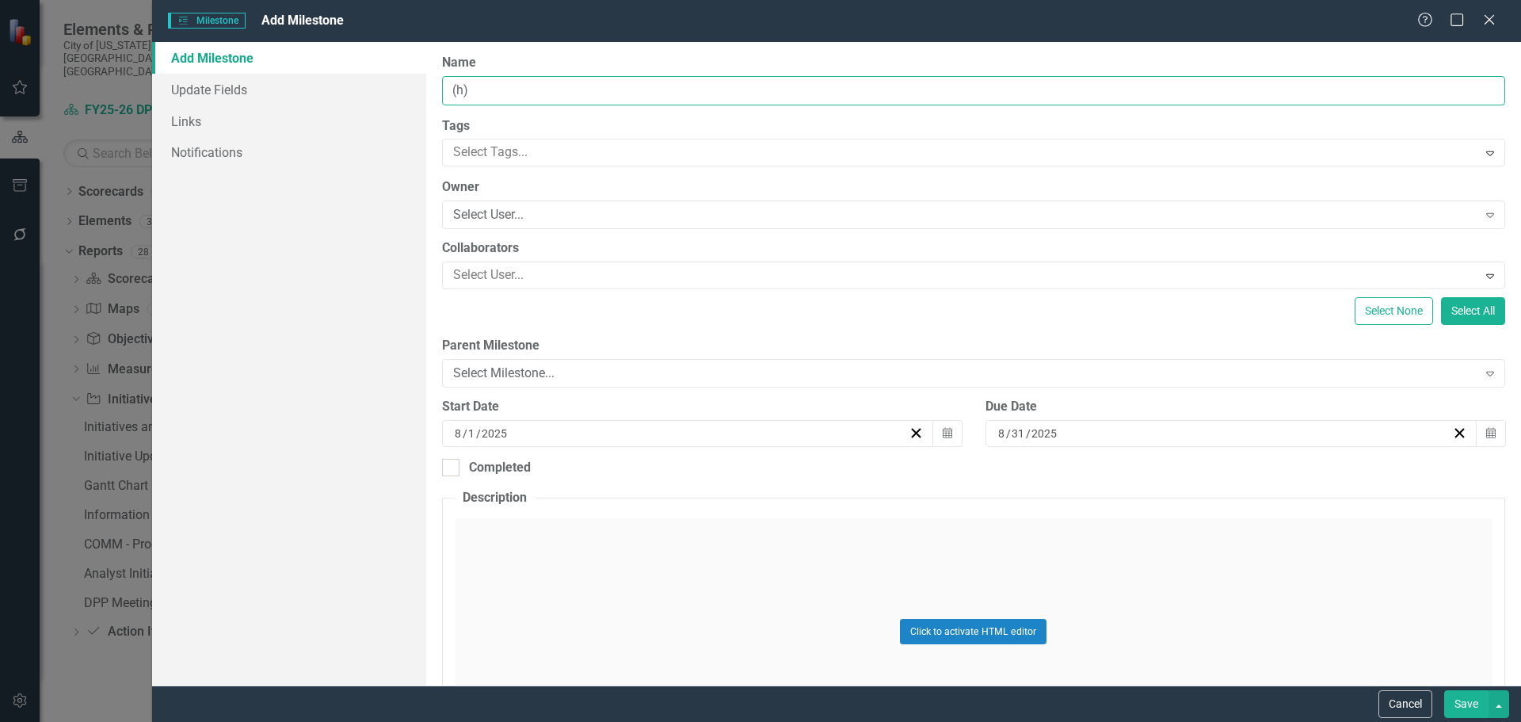
paste input "Launch City Hall 101 program to provide education on City resources, increase p…"
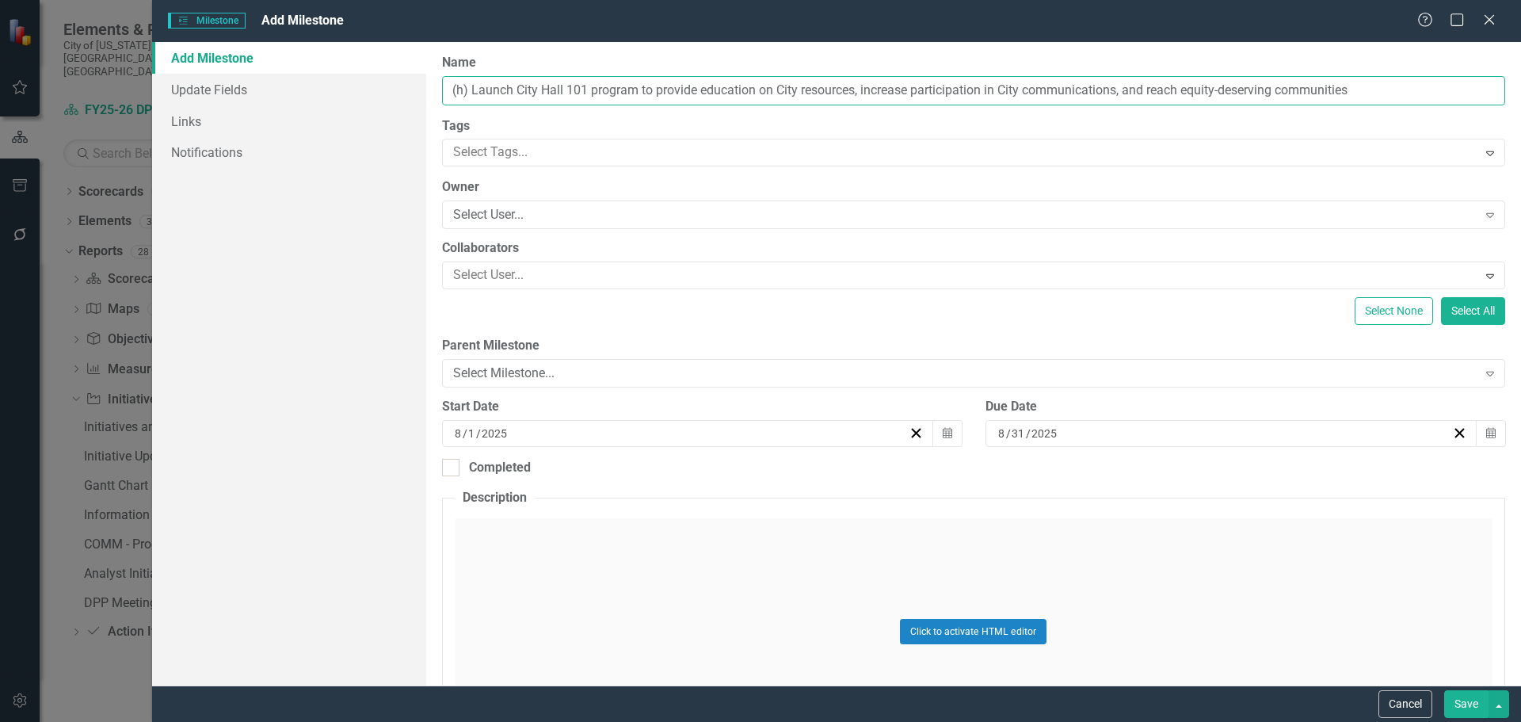
type input "(h) Launch City Hall 101 program to provide education on City resources, increa…"
click at [1120, 436] on div "[DATE]" at bounding box center [1224, 433] width 456 height 16
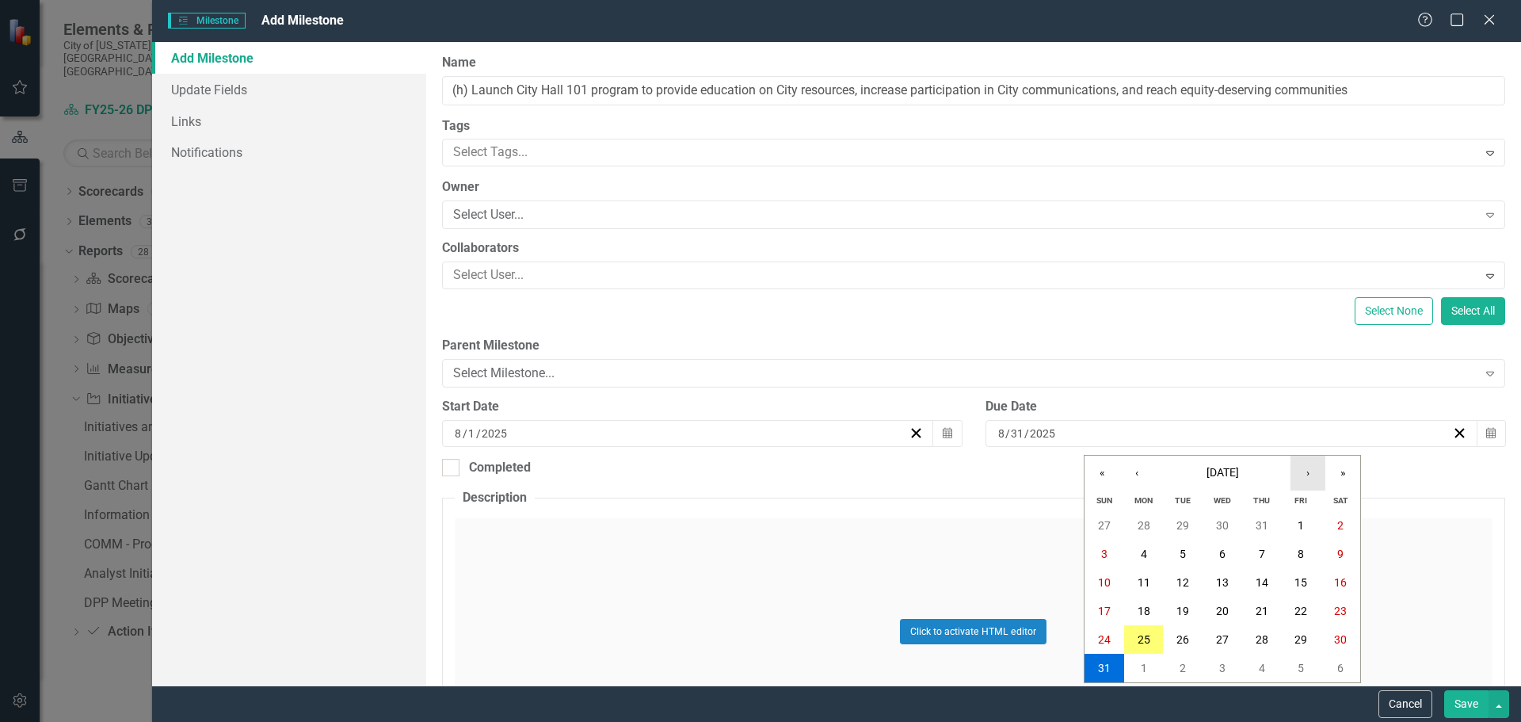
click at [1311, 482] on button "›" at bounding box center [1308, 473] width 35 height 35
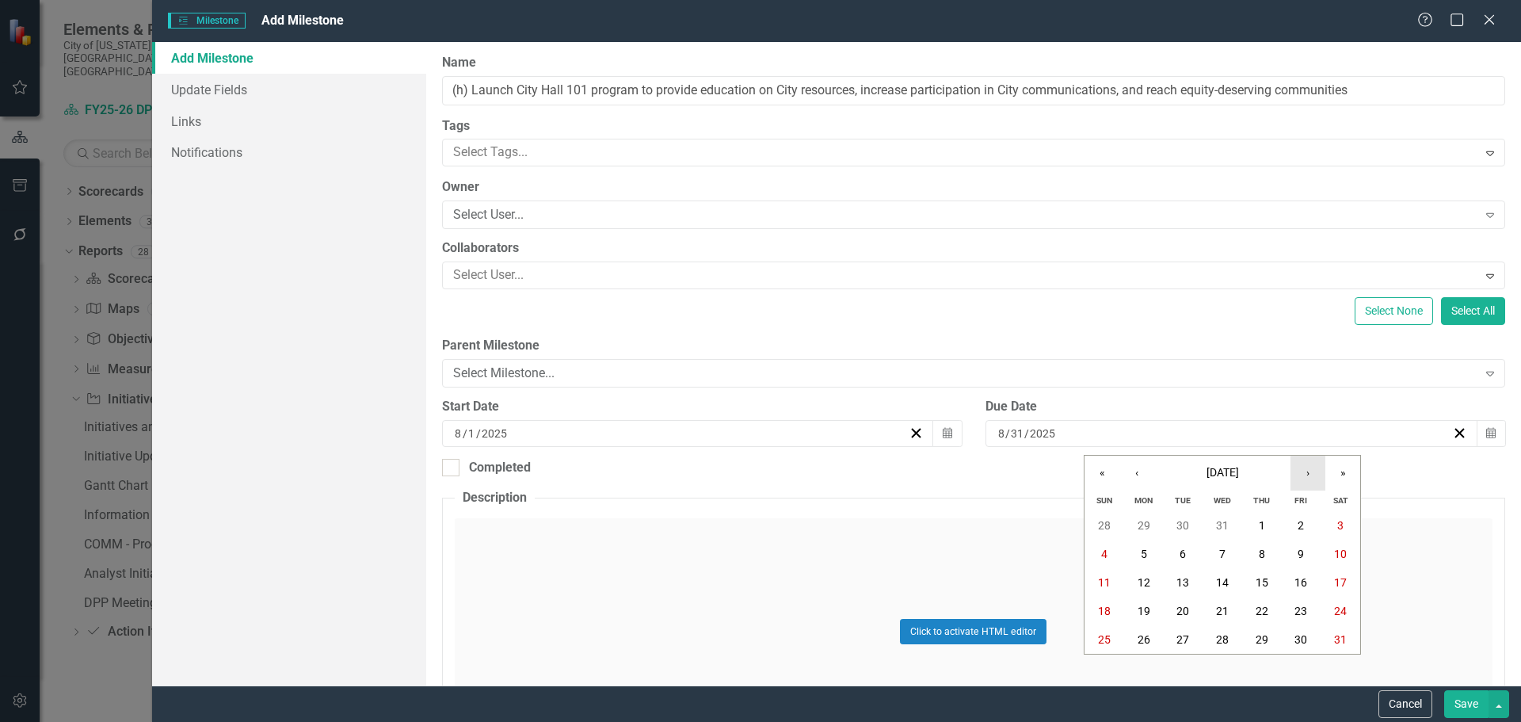
click at [1311, 482] on button "›" at bounding box center [1308, 473] width 35 height 35
click at [1116, 532] on button "1" at bounding box center [1105, 525] width 40 height 29
click at [1479, 703] on button "Save" at bounding box center [1466, 704] width 44 height 28
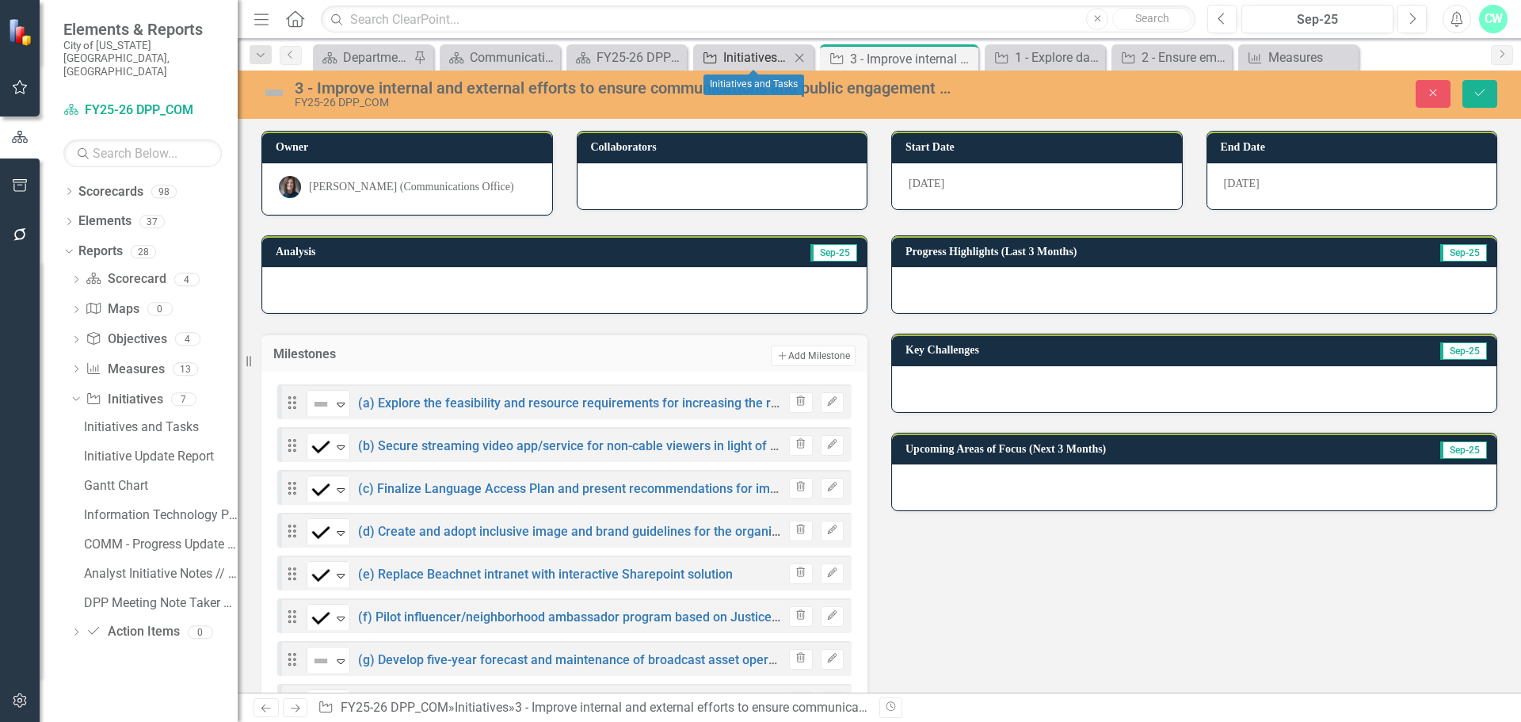
click at [718, 58] on icon "Initiative" at bounding box center [710, 58] width 16 height 13
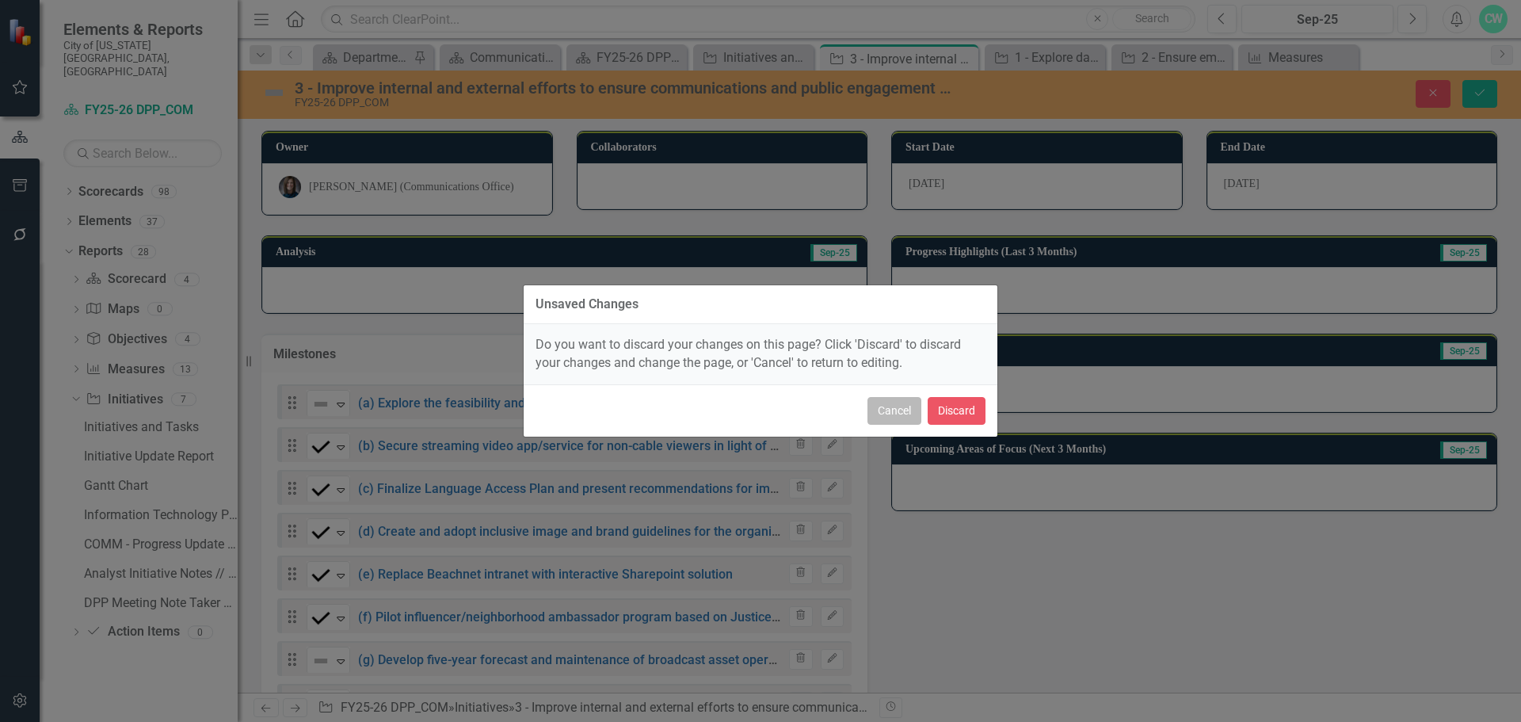
click at [916, 411] on button "Cancel" at bounding box center [895, 411] width 54 height 28
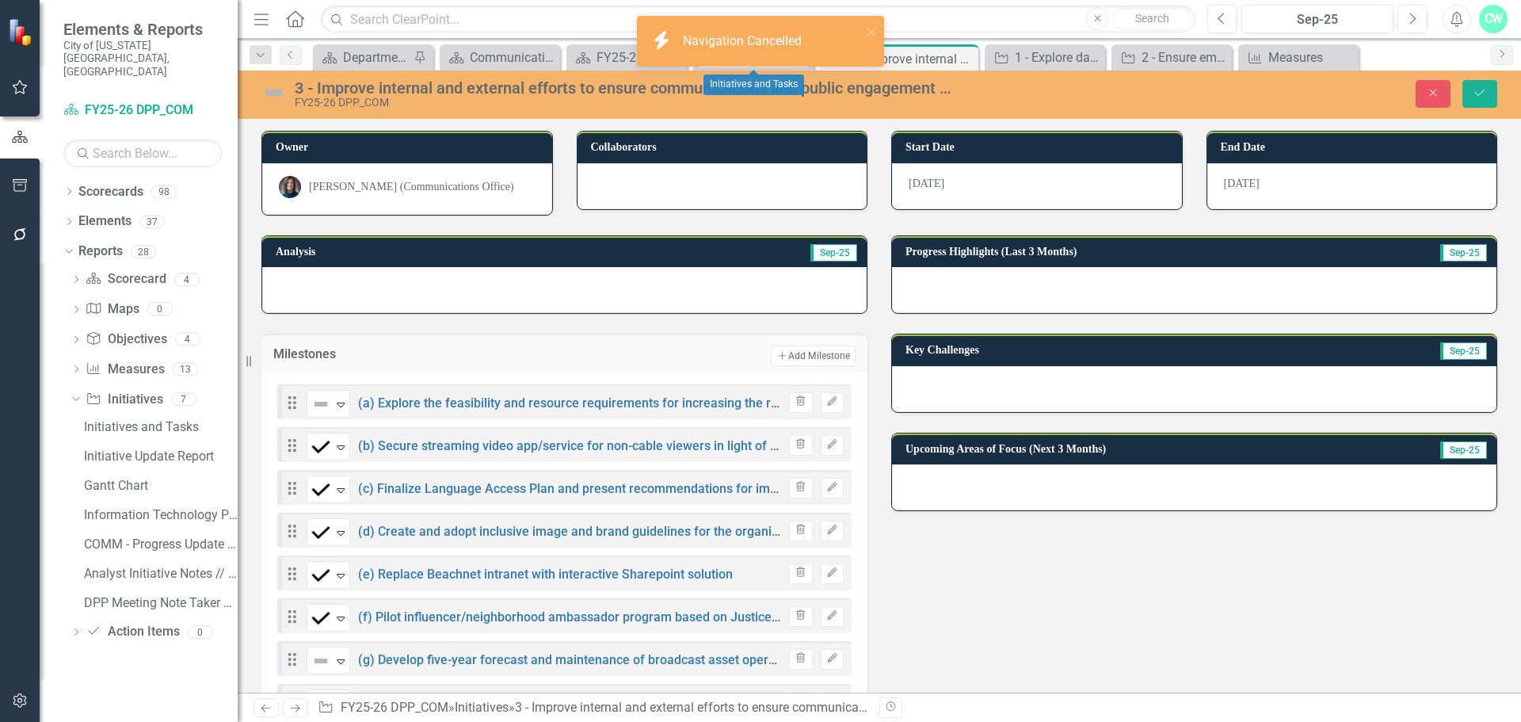
scroll to position [317, 0]
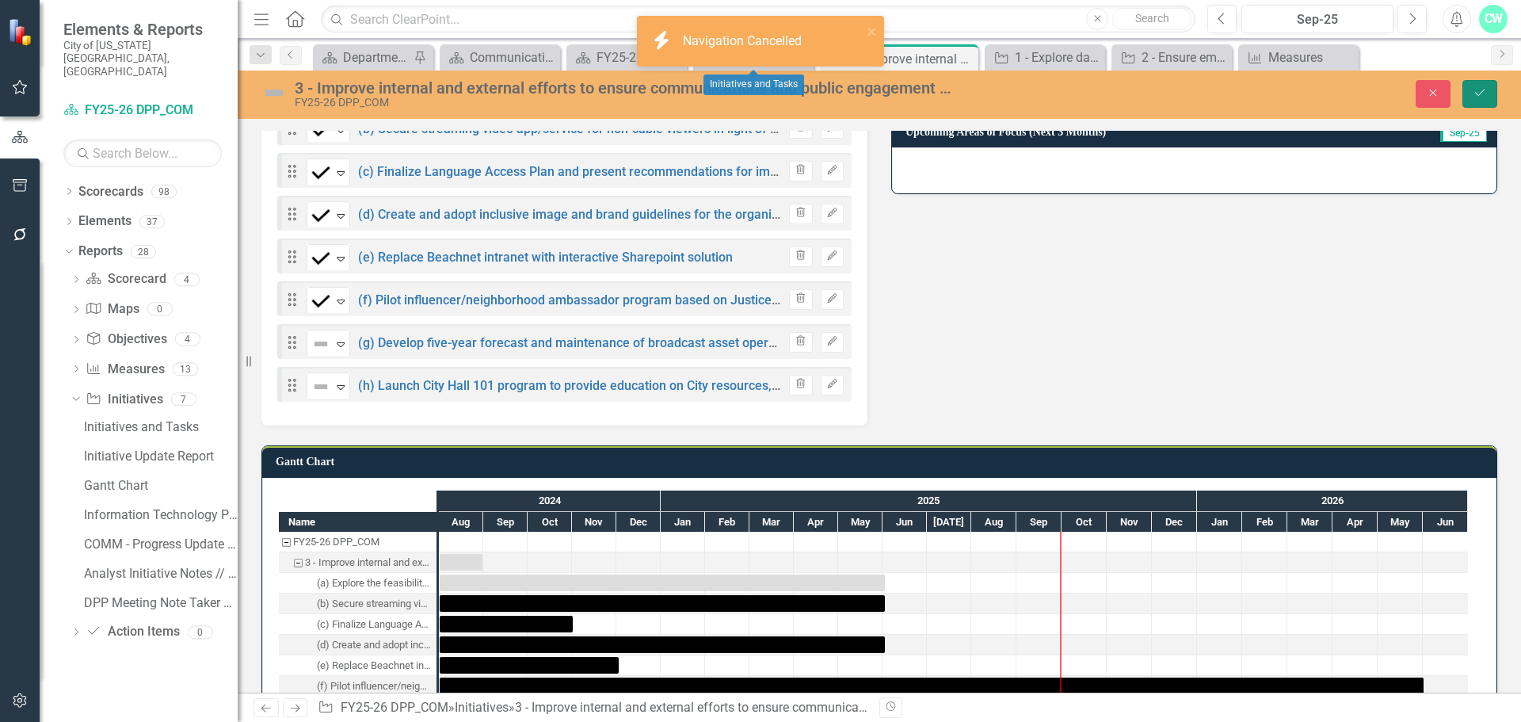
click at [1486, 100] on button "Save" at bounding box center [1480, 94] width 35 height 28
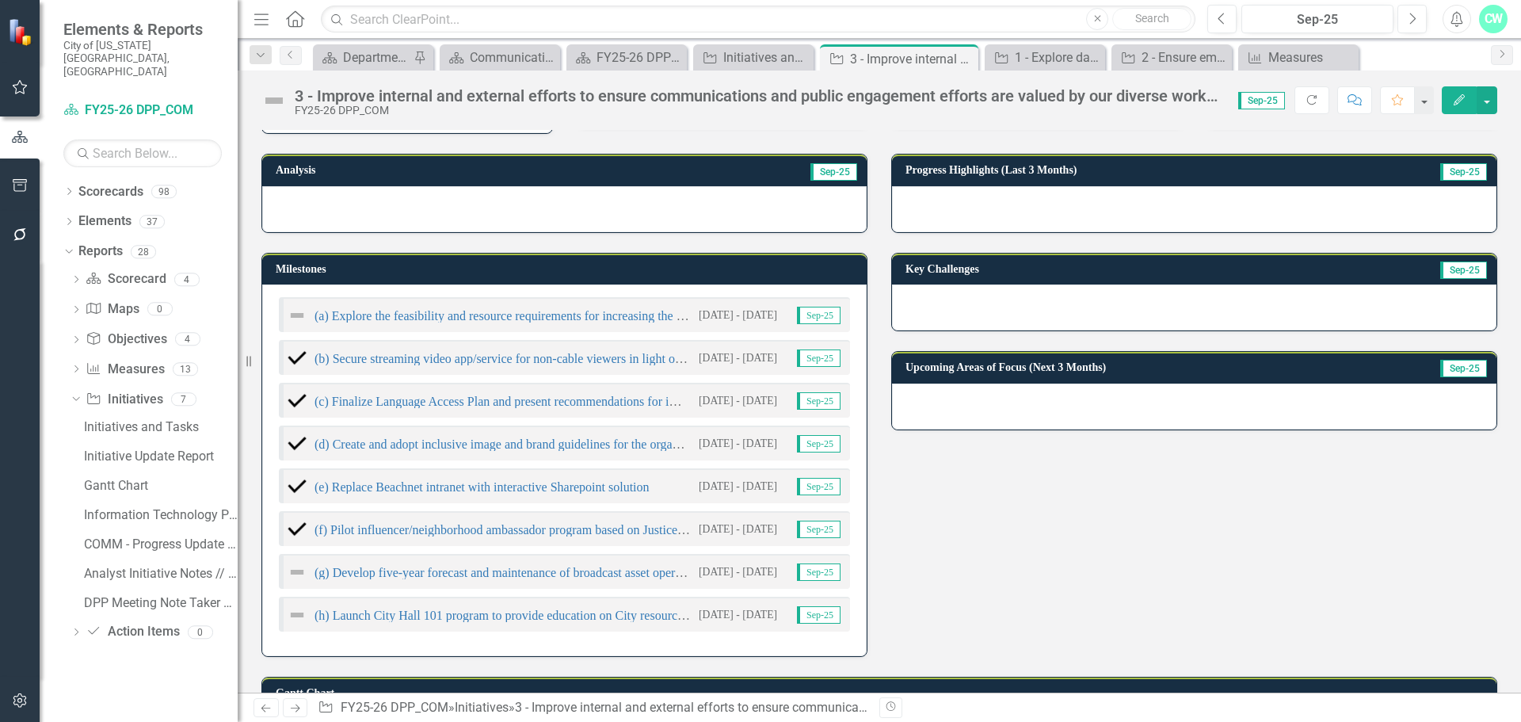
scroll to position [79, 0]
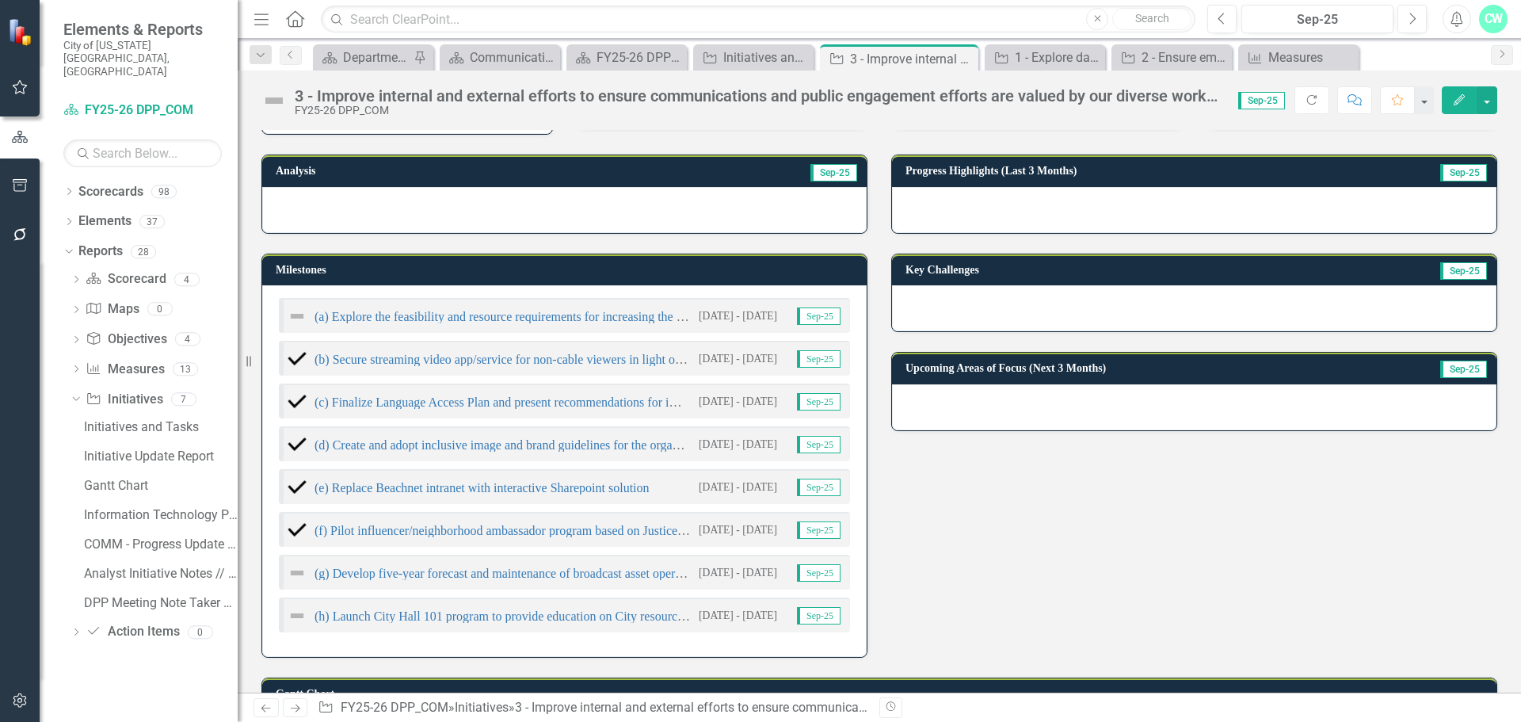
click at [724, 276] on h3 "Milestones" at bounding box center [567, 270] width 583 height 12
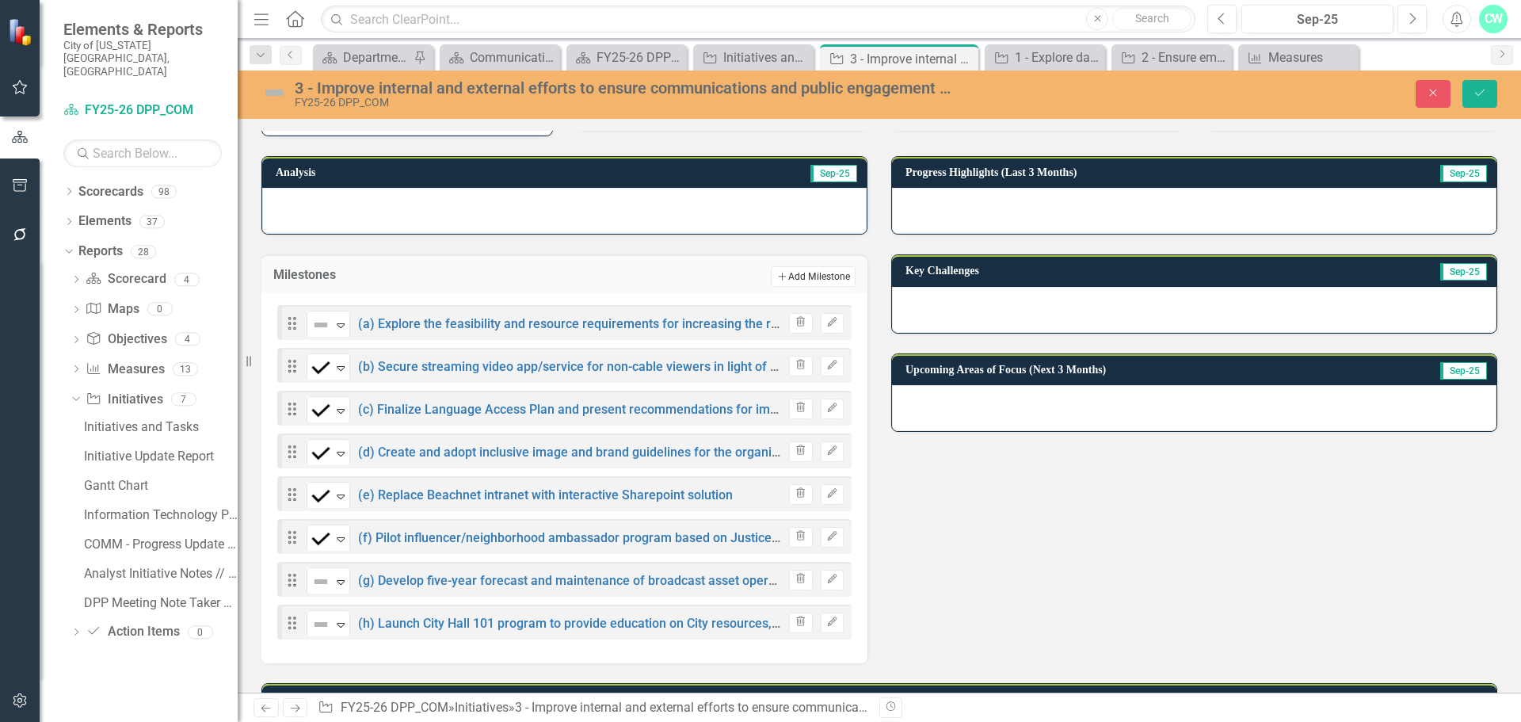
click at [799, 273] on button "Add Add Milestone" at bounding box center [813, 276] width 85 height 21
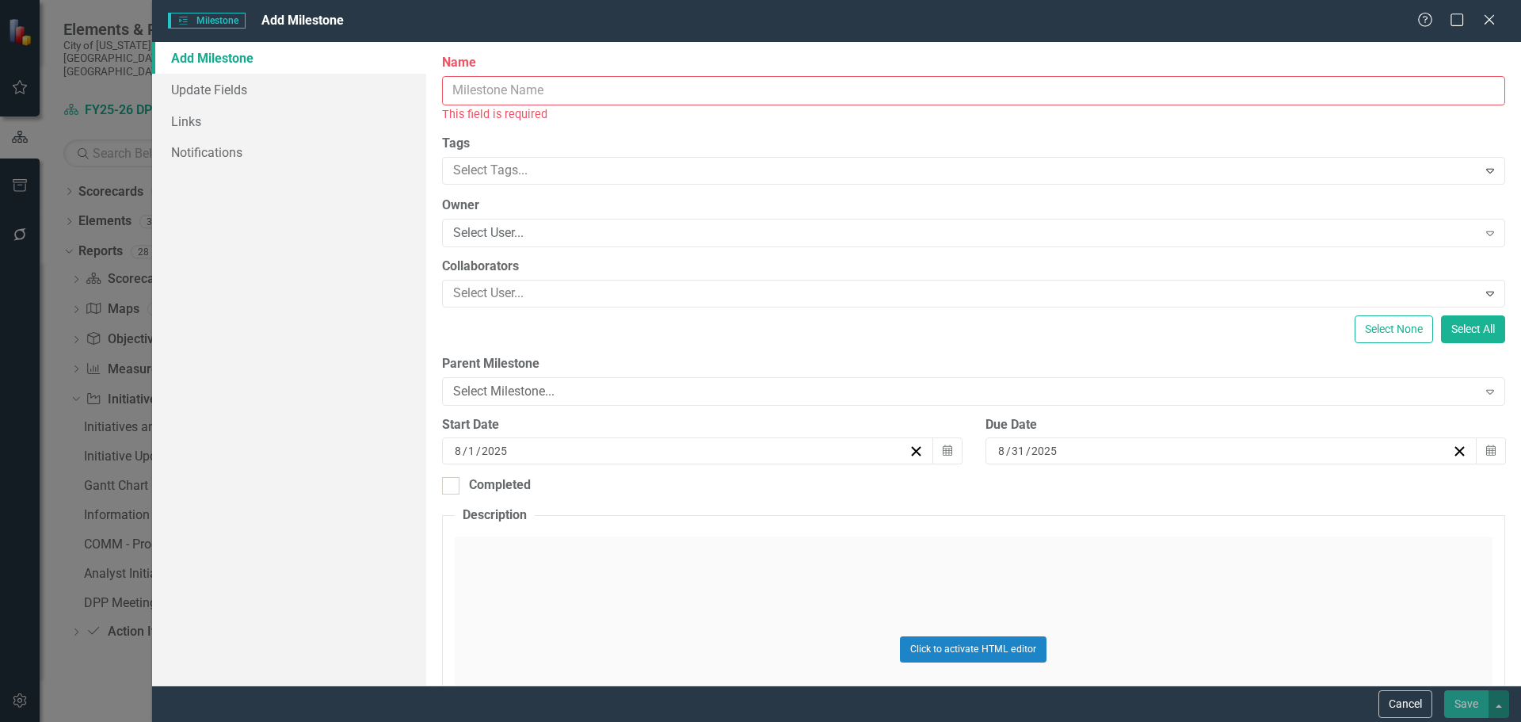
click at [548, 91] on input "Name" at bounding box center [973, 90] width 1063 height 29
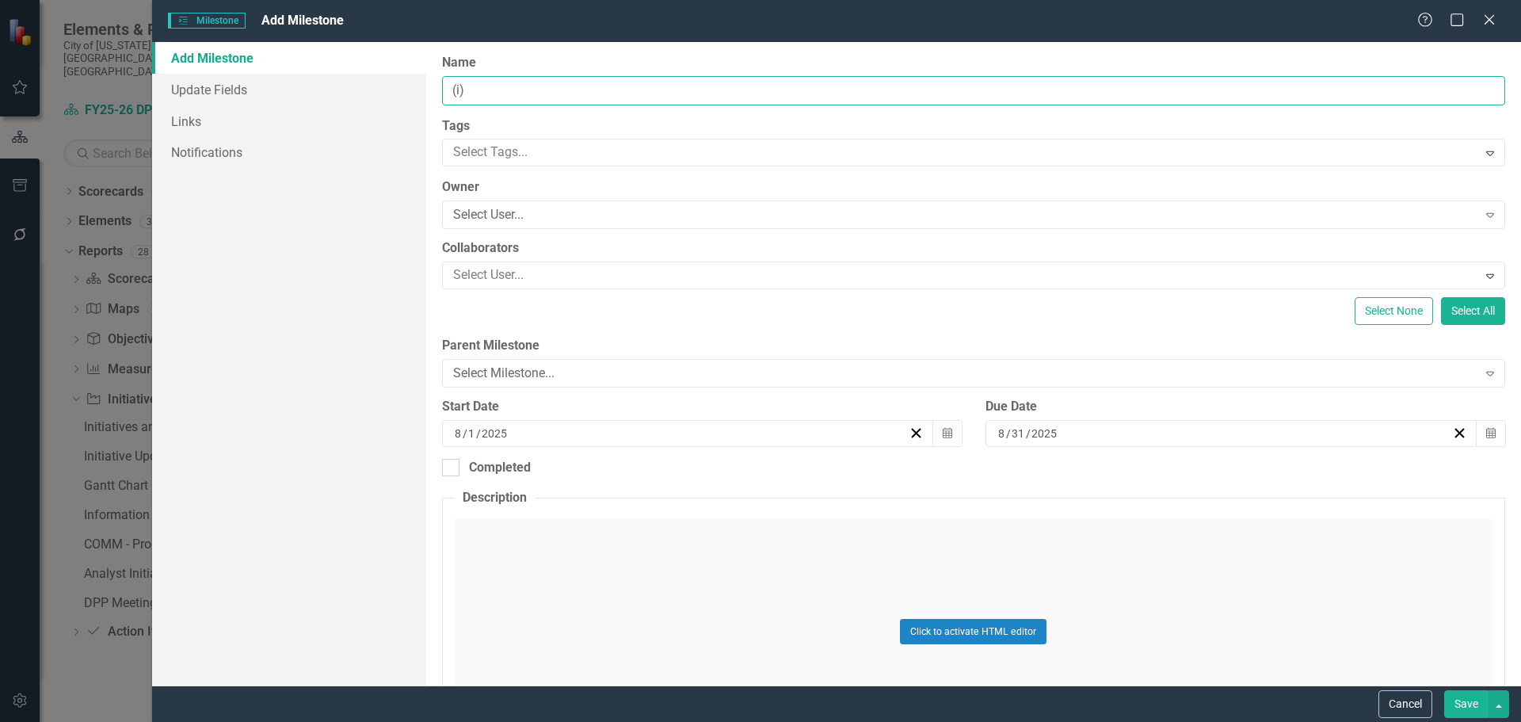
paste input "Develop brand standards for Council/Mayor-related committees in accordance with…"
click at [471, 90] on input "(i)Develop brand standards for Council/Mayor-related committees in accordance w…" at bounding box center [973, 90] width 1063 height 29
click at [466, 92] on input "(i)Develop brand standards for Council/Mayor-related committees in accordance w…" at bounding box center [973, 90] width 1063 height 29
type input "(i) Develop brand standards for Council/Mayor-related committees in accordance …"
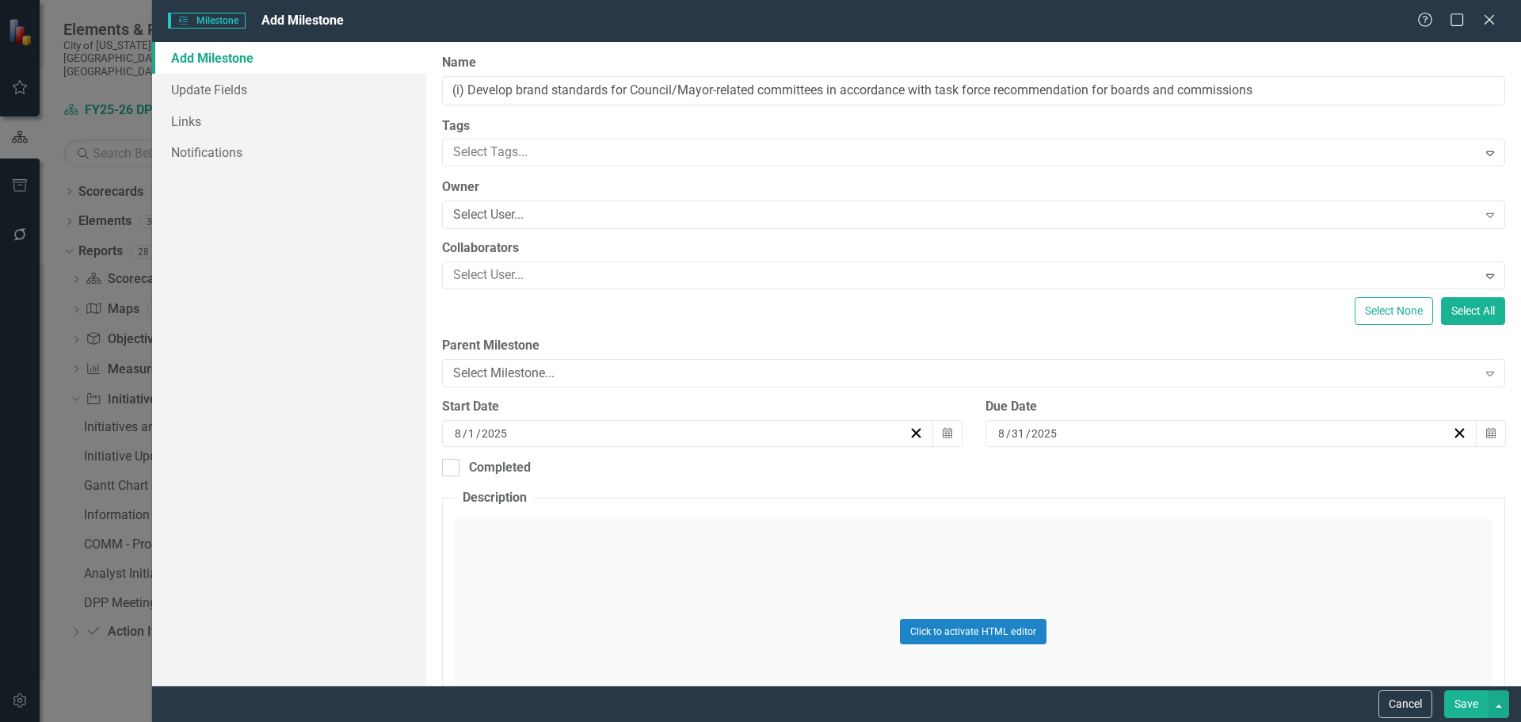
click at [1155, 433] on div "[DATE]" at bounding box center [1224, 433] width 456 height 16
click at [1304, 479] on button "›" at bounding box center [1308, 473] width 35 height 35
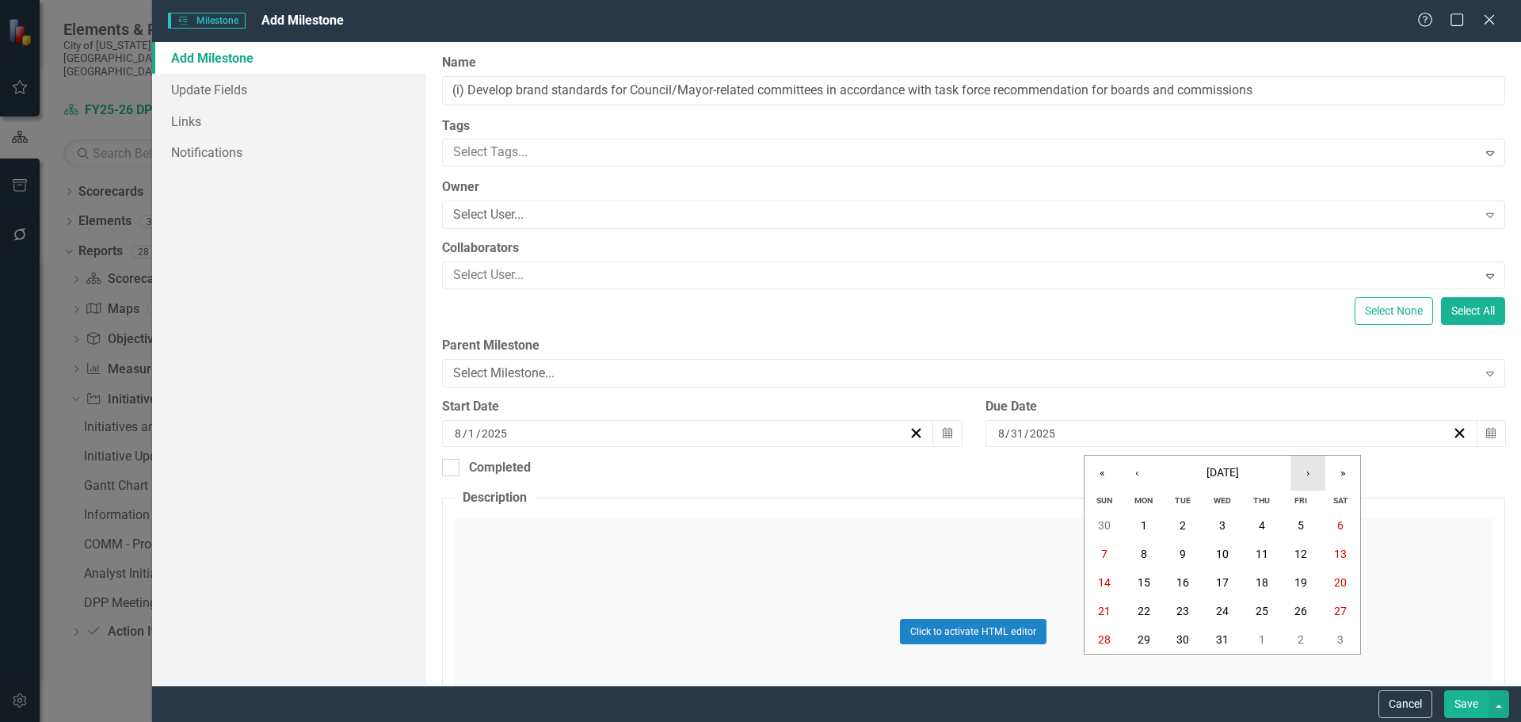
click at [1304, 479] on button "›" at bounding box center [1308, 473] width 35 height 35
click at [1303, 479] on button "›" at bounding box center [1308, 473] width 35 height 35
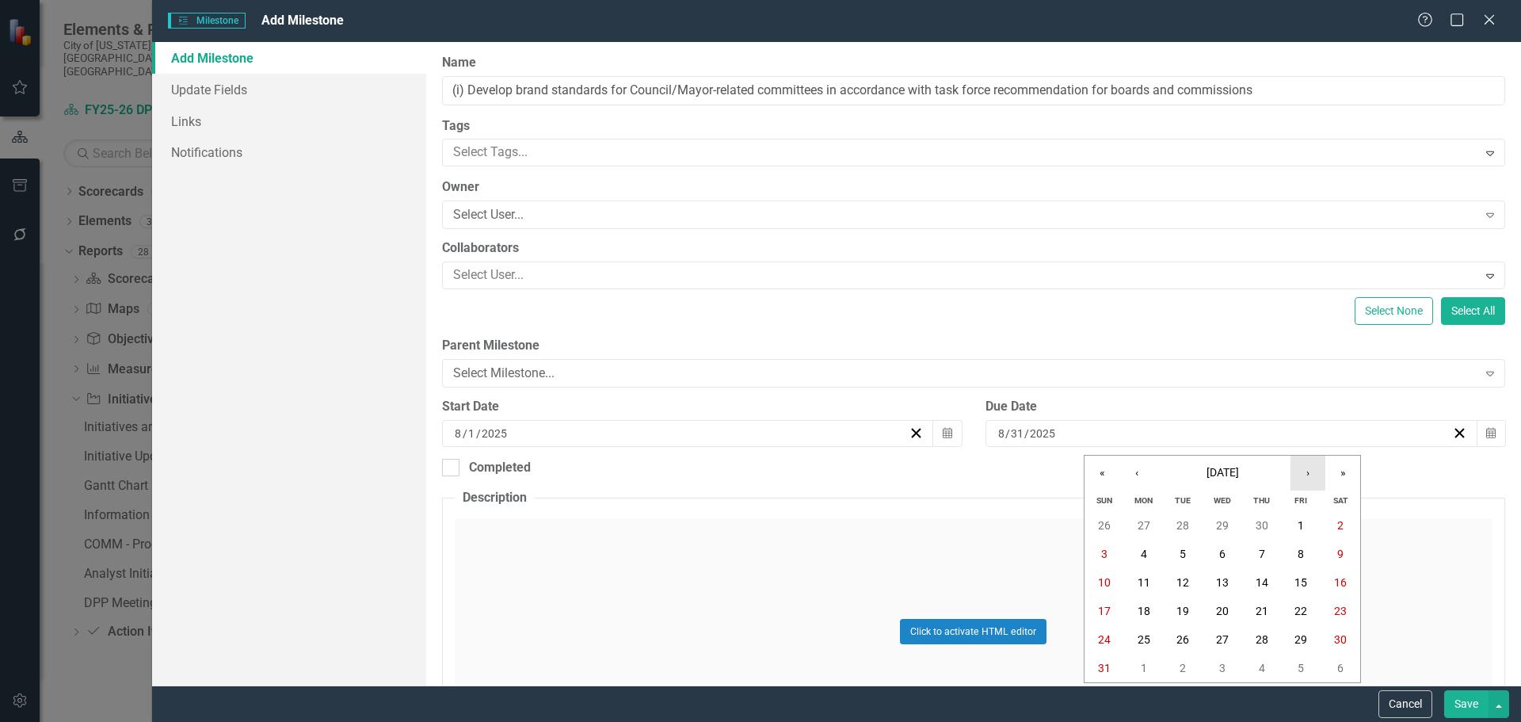
click at [1303, 479] on button "›" at bounding box center [1308, 473] width 35 height 35
click at [1152, 529] on button "1" at bounding box center [1144, 525] width 40 height 29
click at [1481, 696] on button "Save" at bounding box center [1466, 704] width 44 height 28
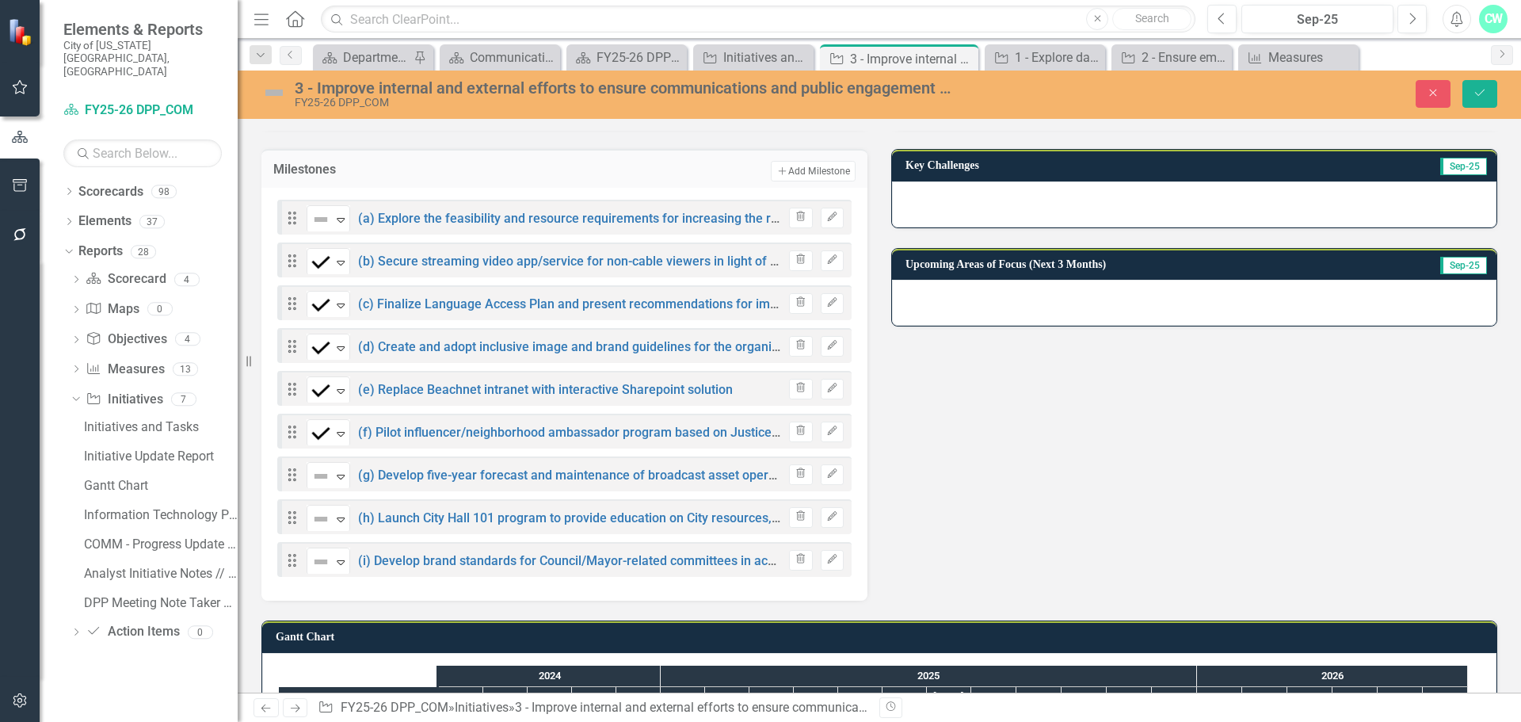
scroll to position [158, 0]
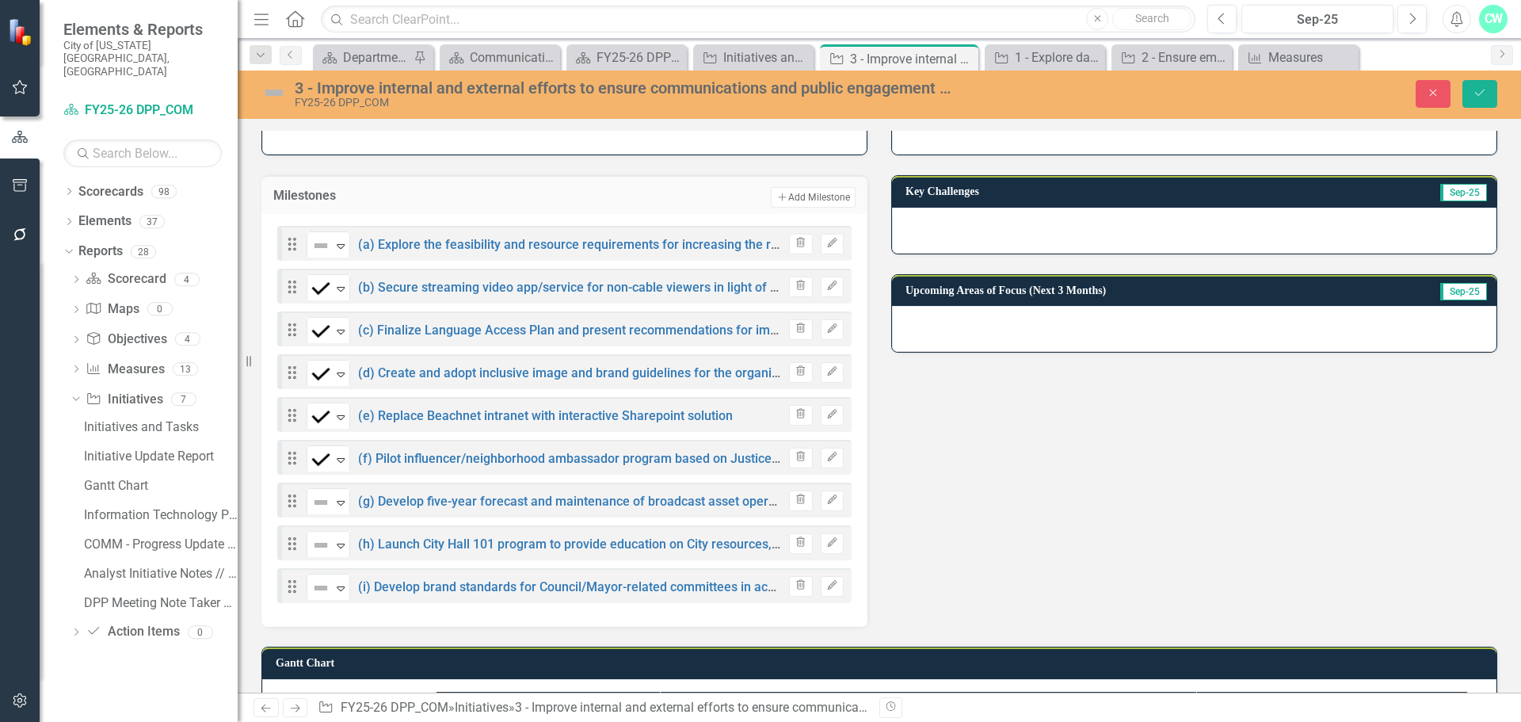
click at [372, 200] on h3 "Milestones" at bounding box center [396, 196] width 246 height 14
click at [819, 197] on button "Add Add Milestone" at bounding box center [813, 197] width 85 height 21
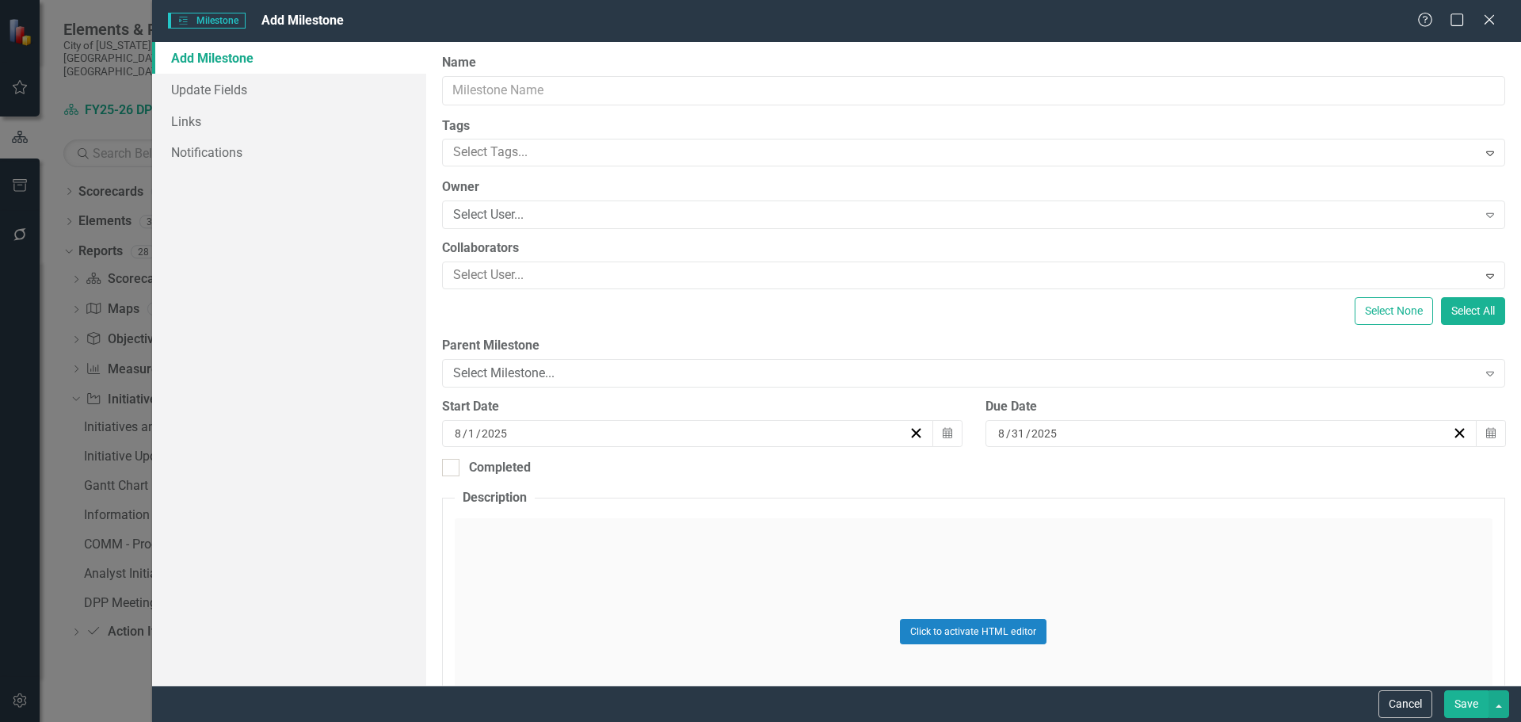
type input "0"
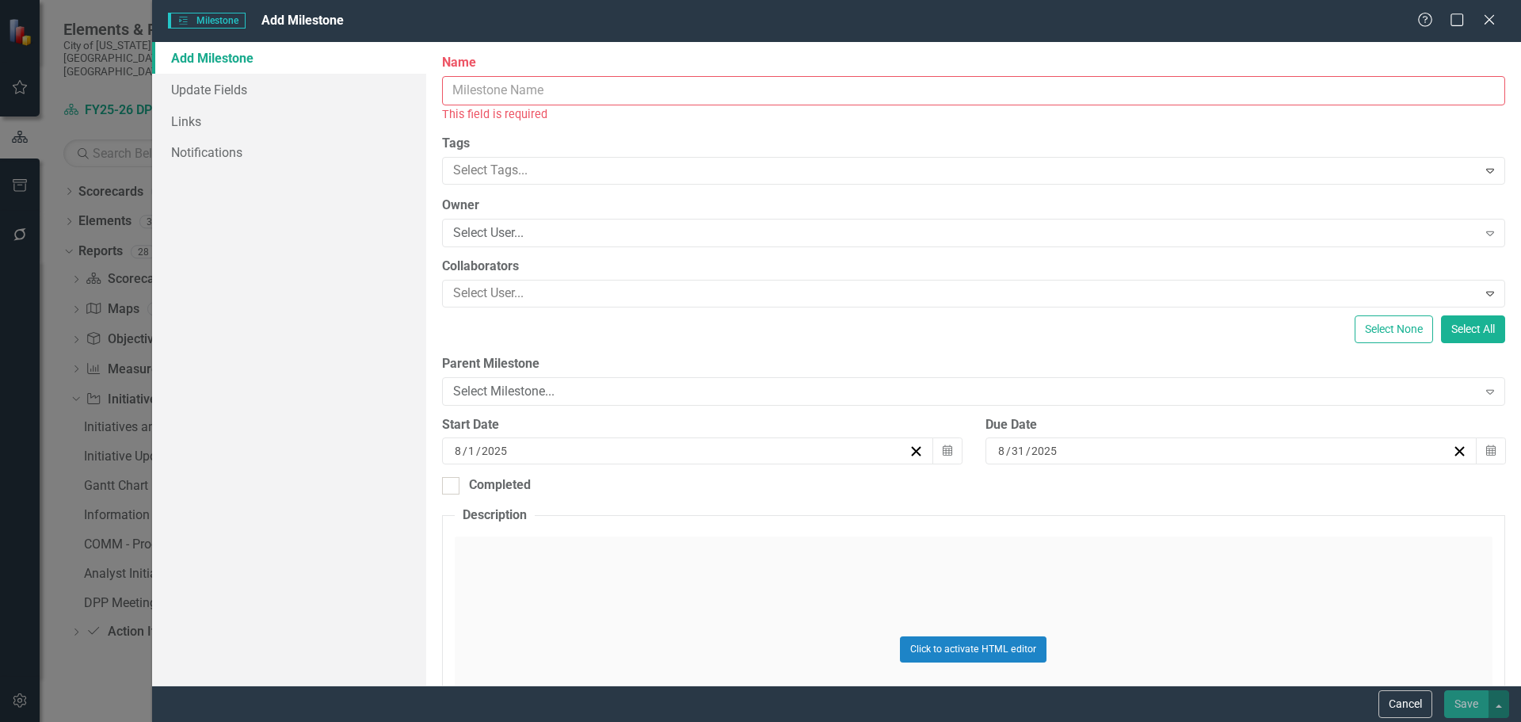
click at [497, 108] on div "This field is required" at bounding box center [973, 114] width 1063 height 18
drag, startPoint x: 509, startPoint y: 89, endPoint x: 508, endPoint y: 98, distance: 9.5
click at [509, 89] on input "Name" at bounding box center [973, 90] width 1063 height 29
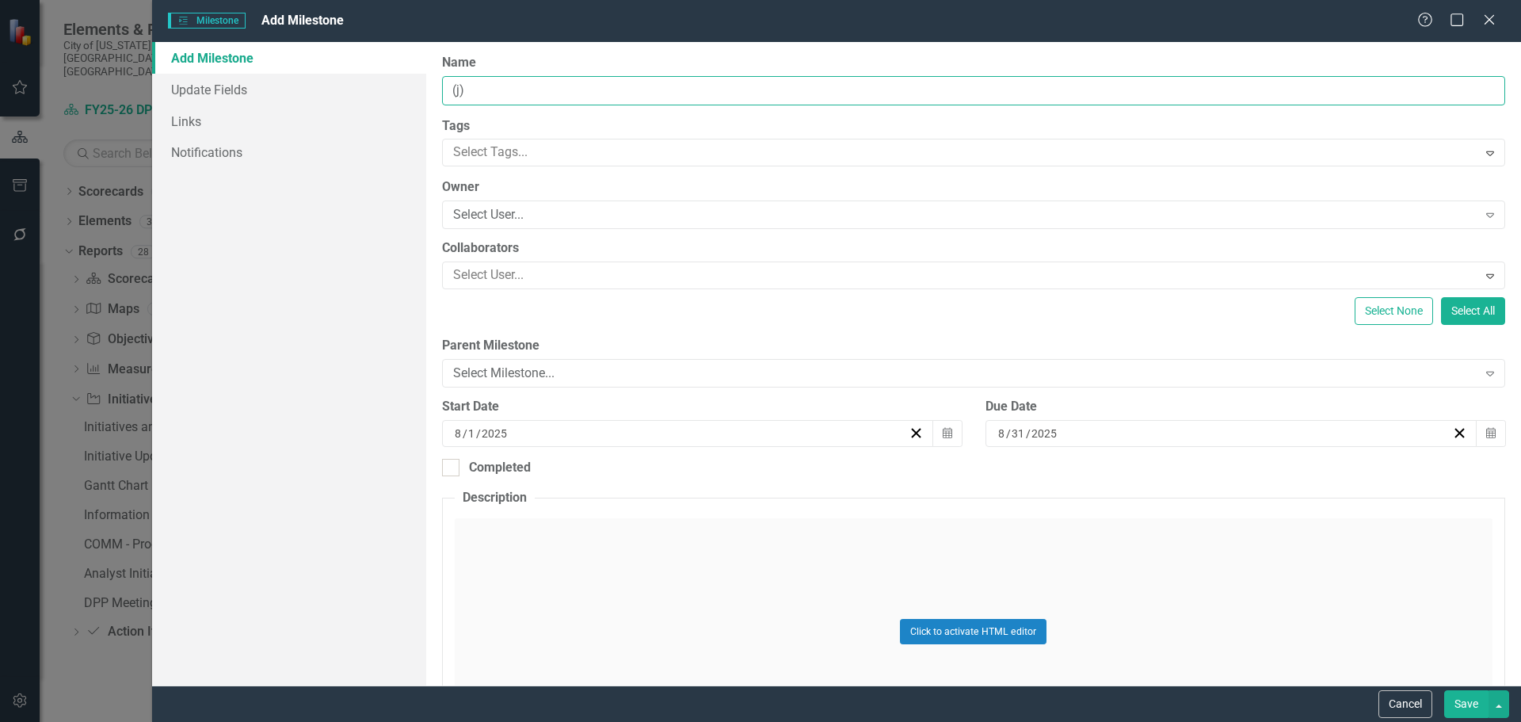
paste input "Coordinate semi-annual internal media/PIO meet-and-greet for non-centralized PI…"
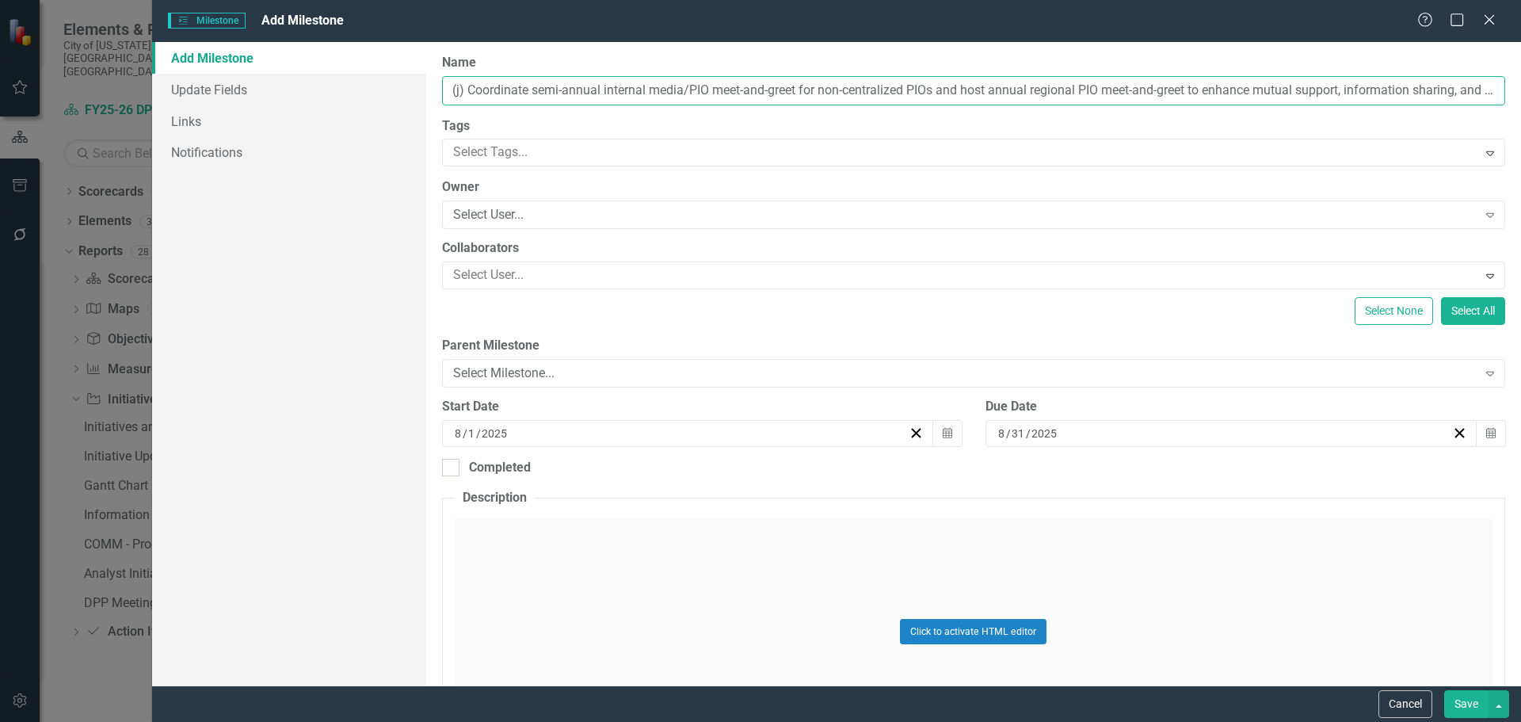
scroll to position [0, 71]
type input "(j) Coordinate semi-annual internal media/PIO meet-and-greet for non-centralize…"
click at [1070, 441] on div "[DATE]" at bounding box center [1224, 433] width 456 height 16
click at [1015, 433] on input "31" at bounding box center [1017, 433] width 14 height 16
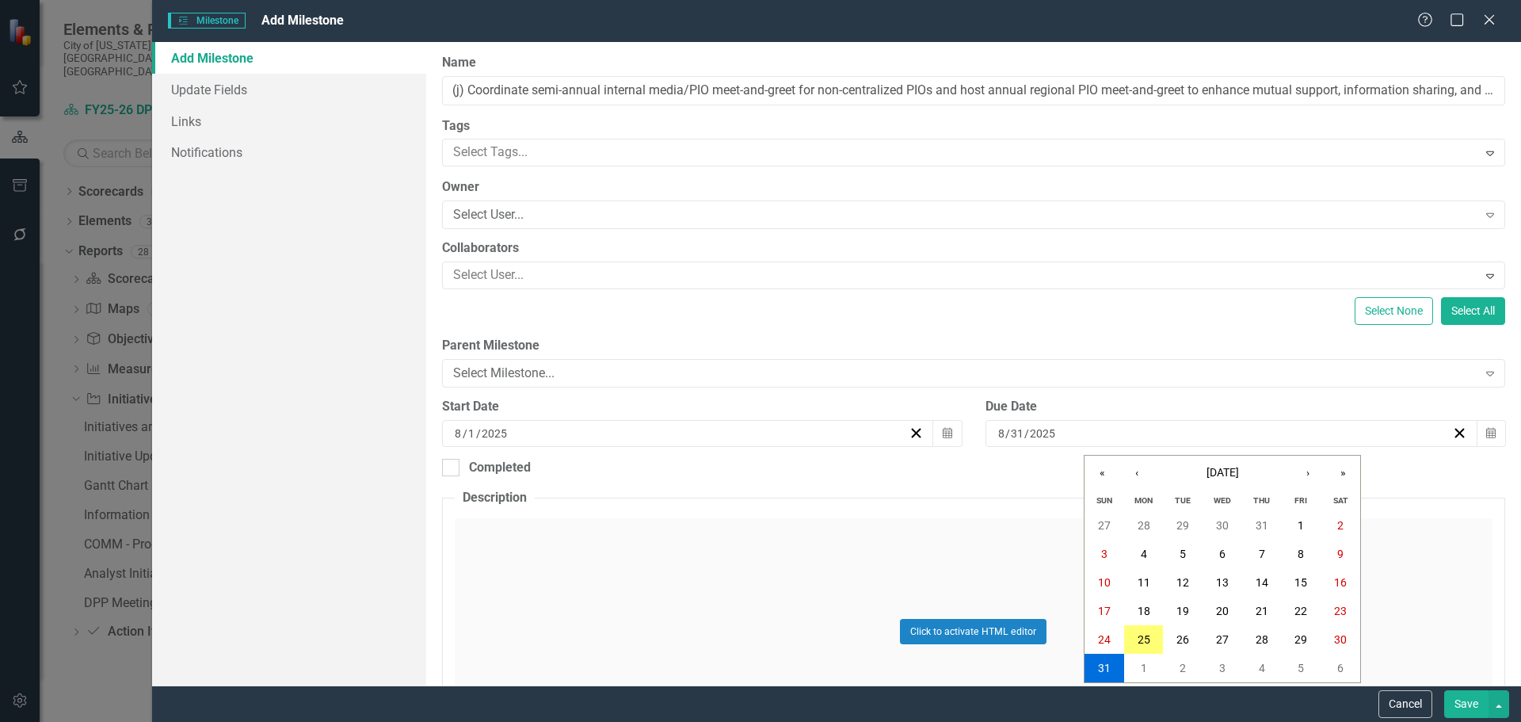
click at [998, 429] on input "8" at bounding box center [1002, 433] width 8 height 16
type input "6"
type input "1"
type input "2026"
click at [920, 509] on fieldset "Description Click to activate HTML editor Switch to old editor" at bounding box center [973, 643] width 1063 height 308
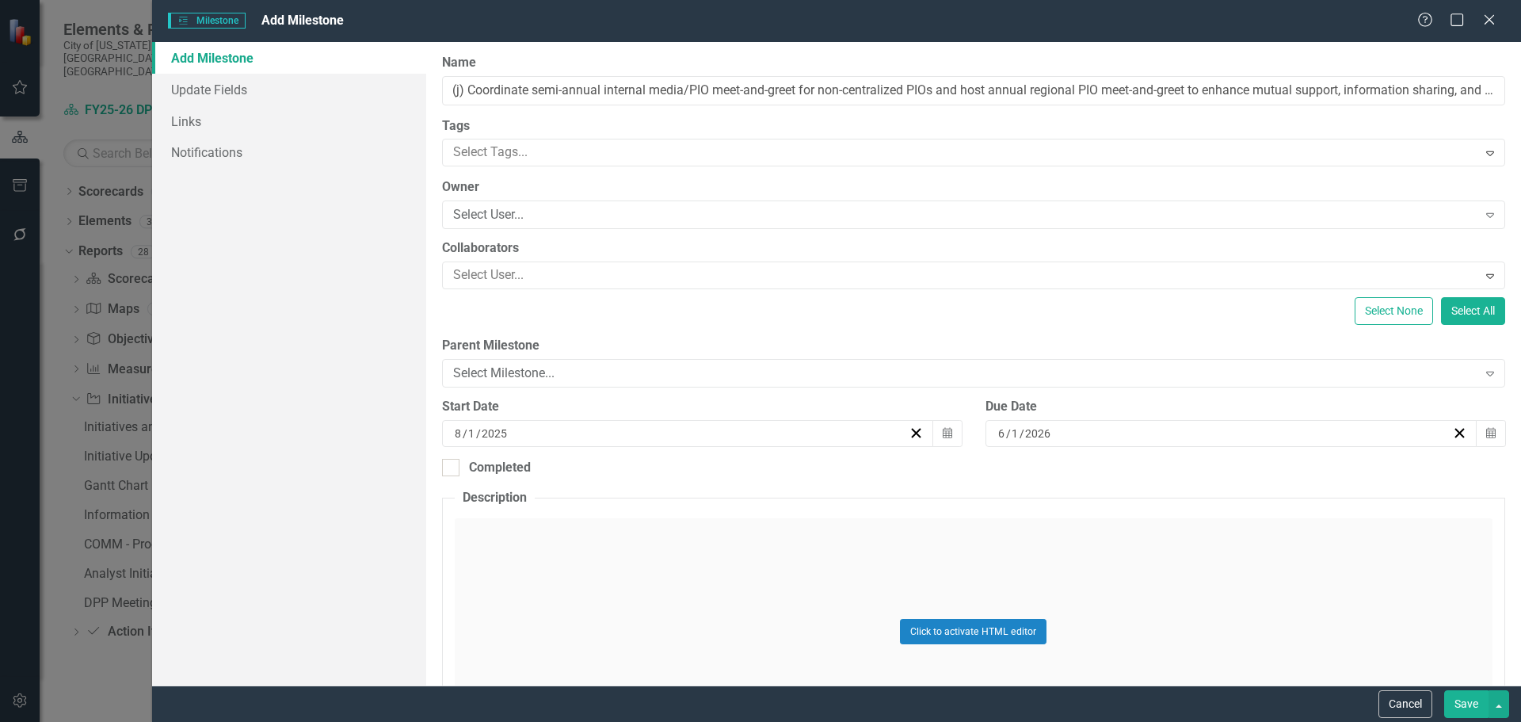
click at [1450, 697] on button "Save" at bounding box center [1466, 704] width 44 height 28
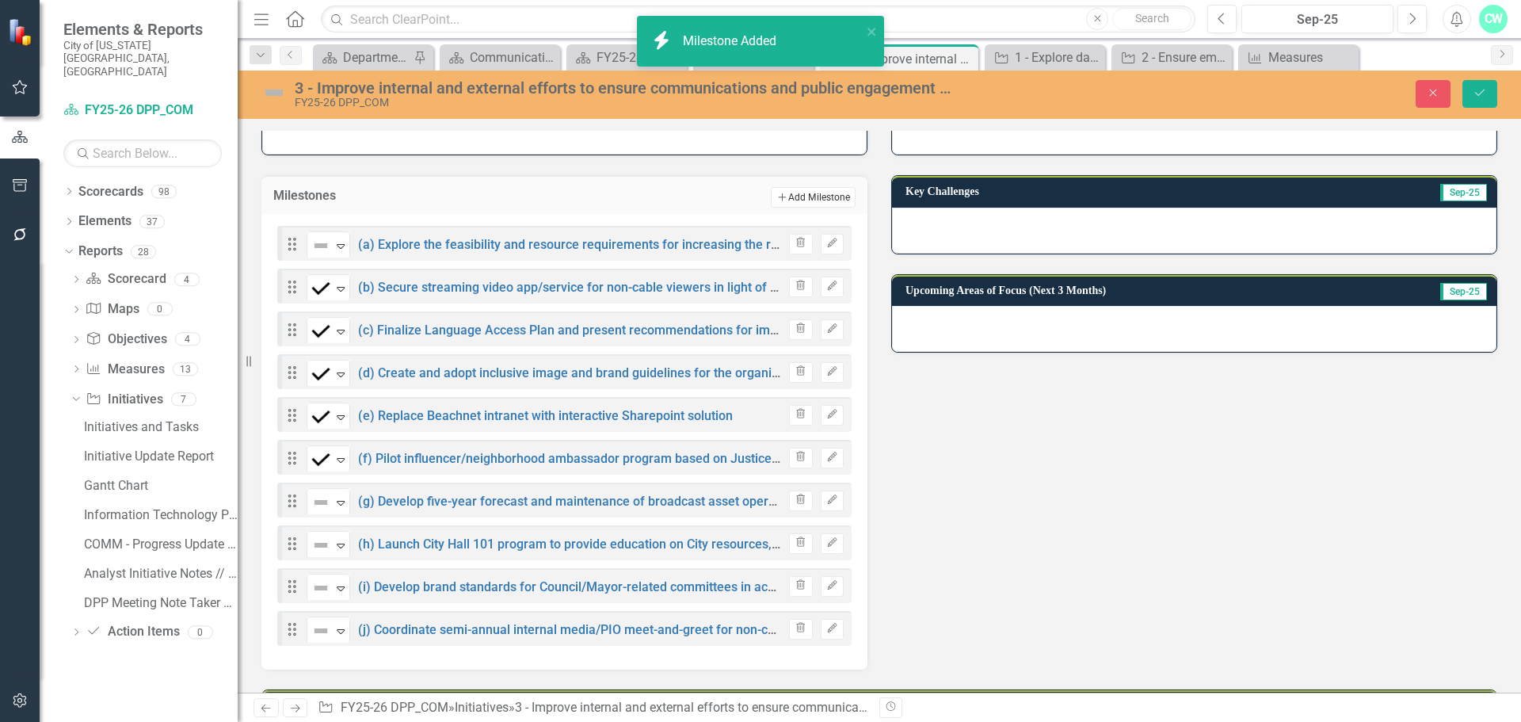
click at [787, 200] on button "Add Add Milestone" at bounding box center [813, 197] width 85 height 21
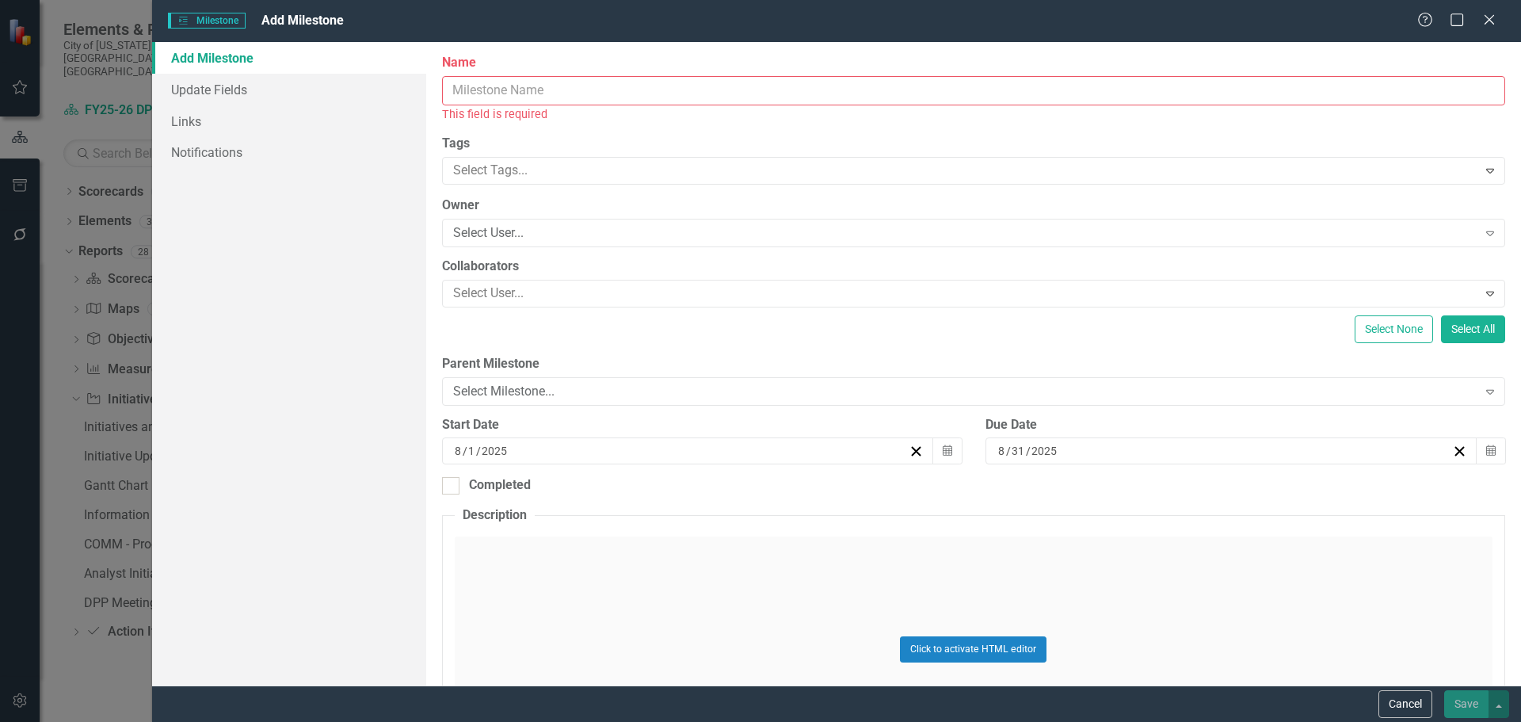
click at [622, 105] on div "This field is required" at bounding box center [973, 114] width 1063 height 18
click at [628, 93] on input "Name" at bounding box center [973, 90] width 1063 height 29
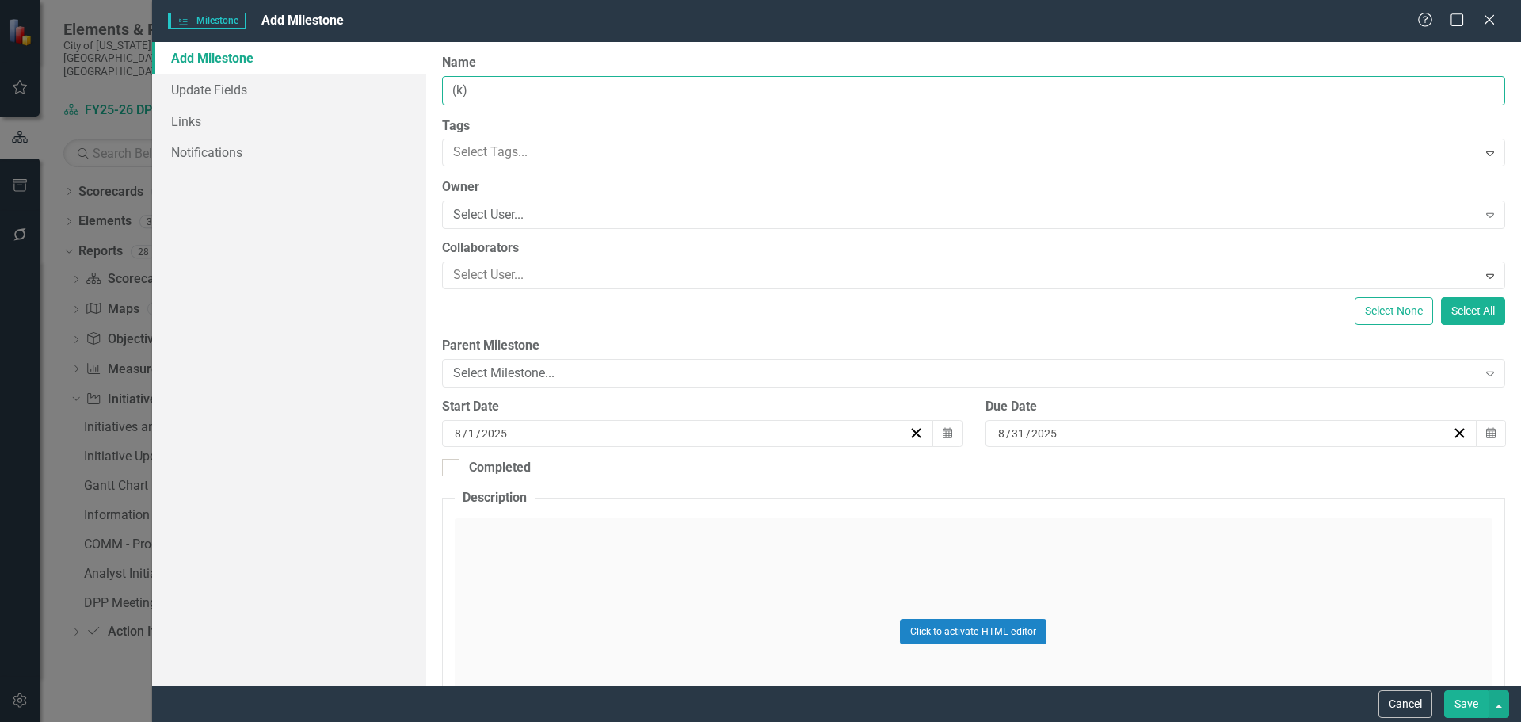
click at [543, 92] on input "(k)" at bounding box center [973, 90] width 1063 height 29
paste input "Attend bi-monthly Media Council events with reporters to hear concerns, needs, …"
type input "(k) Attend bi-monthly Media Council events with reporters to hear concerns, nee…"
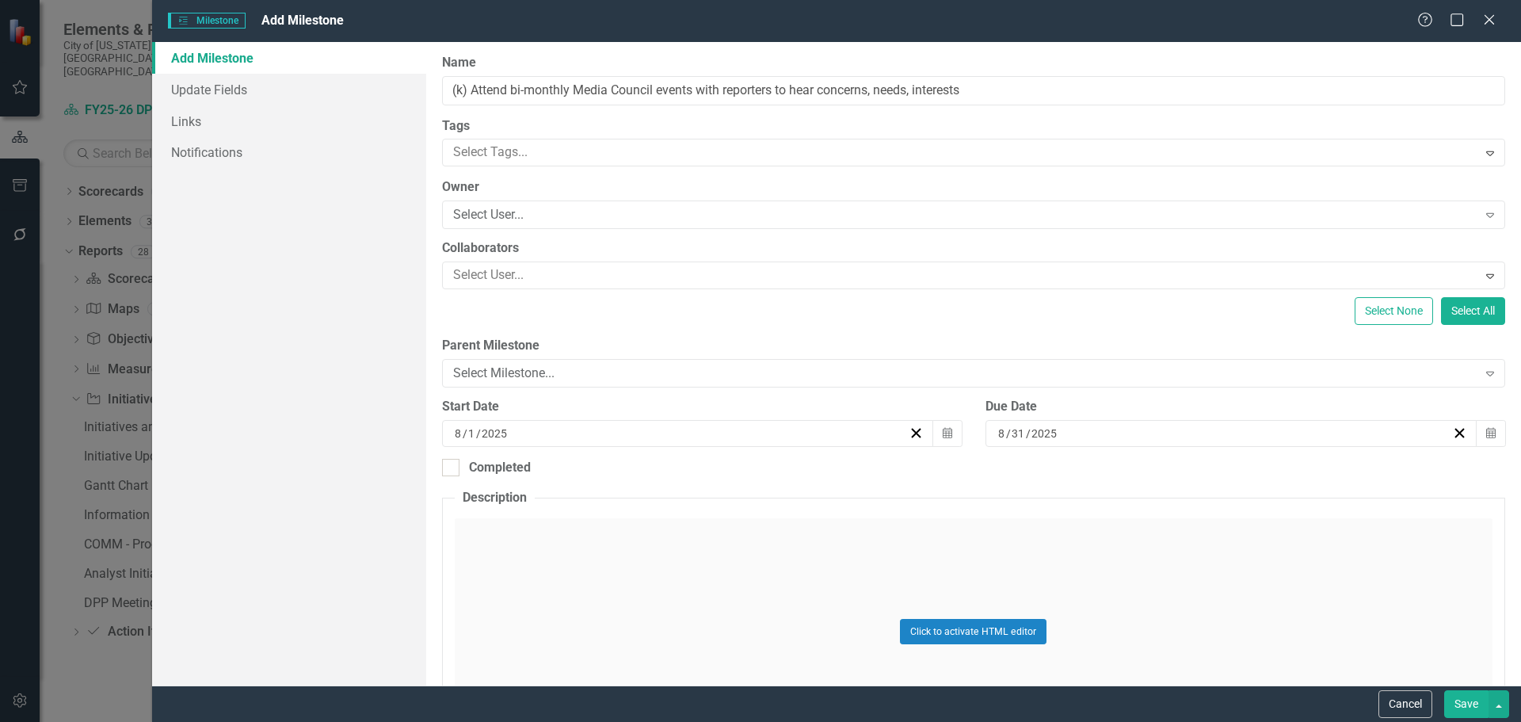
click at [1149, 433] on div "[DATE]" at bounding box center [1224, 433] width 456 height 16
click at [996, 423] on div "[DATE] [DATE] « ‹ [DATE] › » Sun Mon Tue Wed Thu Fri Sat 27 28 29 30 31 1 2 3 4…" at bounding box center [1232, 433] width 492 height 27
click at [996, 441] on div "[DATE] [DATE]" at bounding box center [1224, 433] width 456 height 16
type input "6"
type input "01"
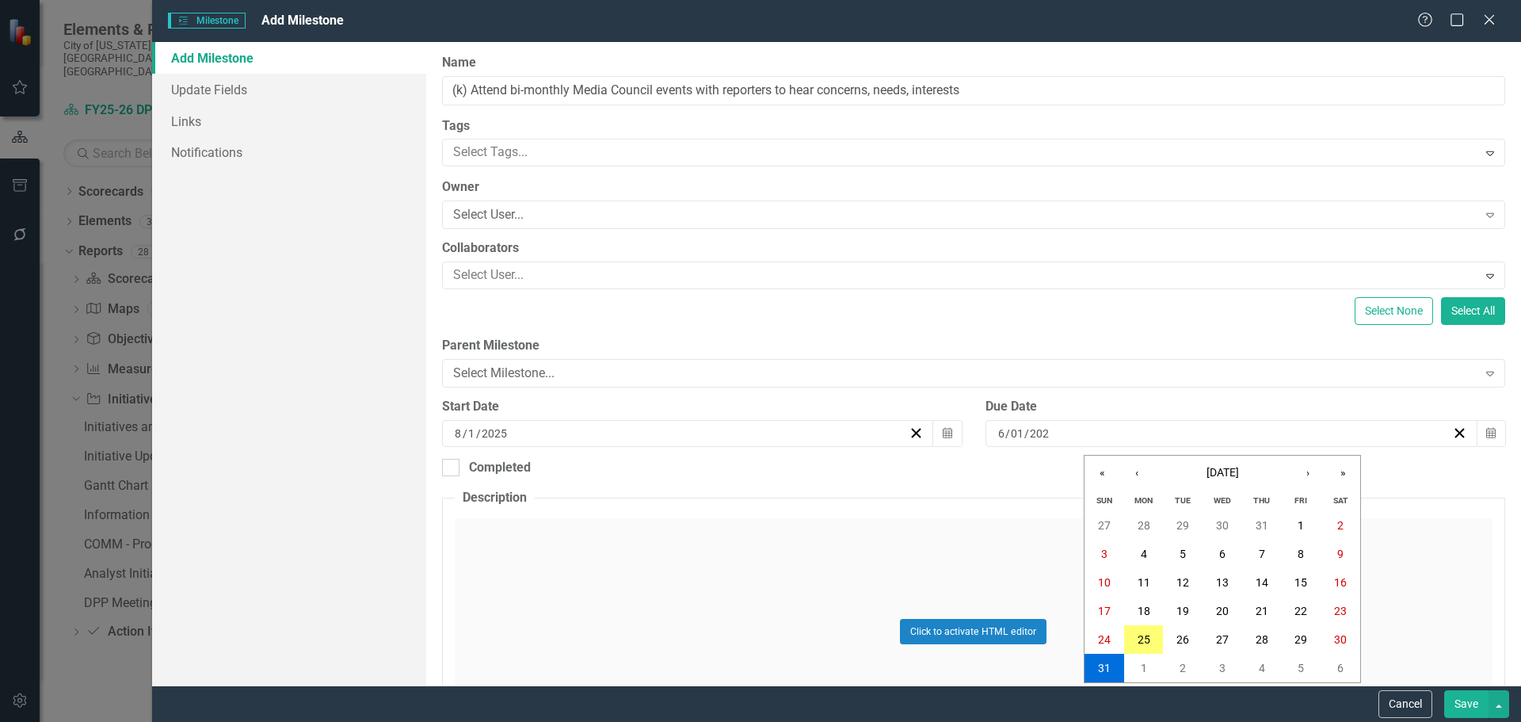
type input "2026"
click at [956, 500] on fieldset "Description Click to activate HTML editor Switch to old editor" at bounding box center [973, 643] width 1063 height 308
click at [1463, 714] on button "Save" at bounding box center [1466, 704] width 44 height 28
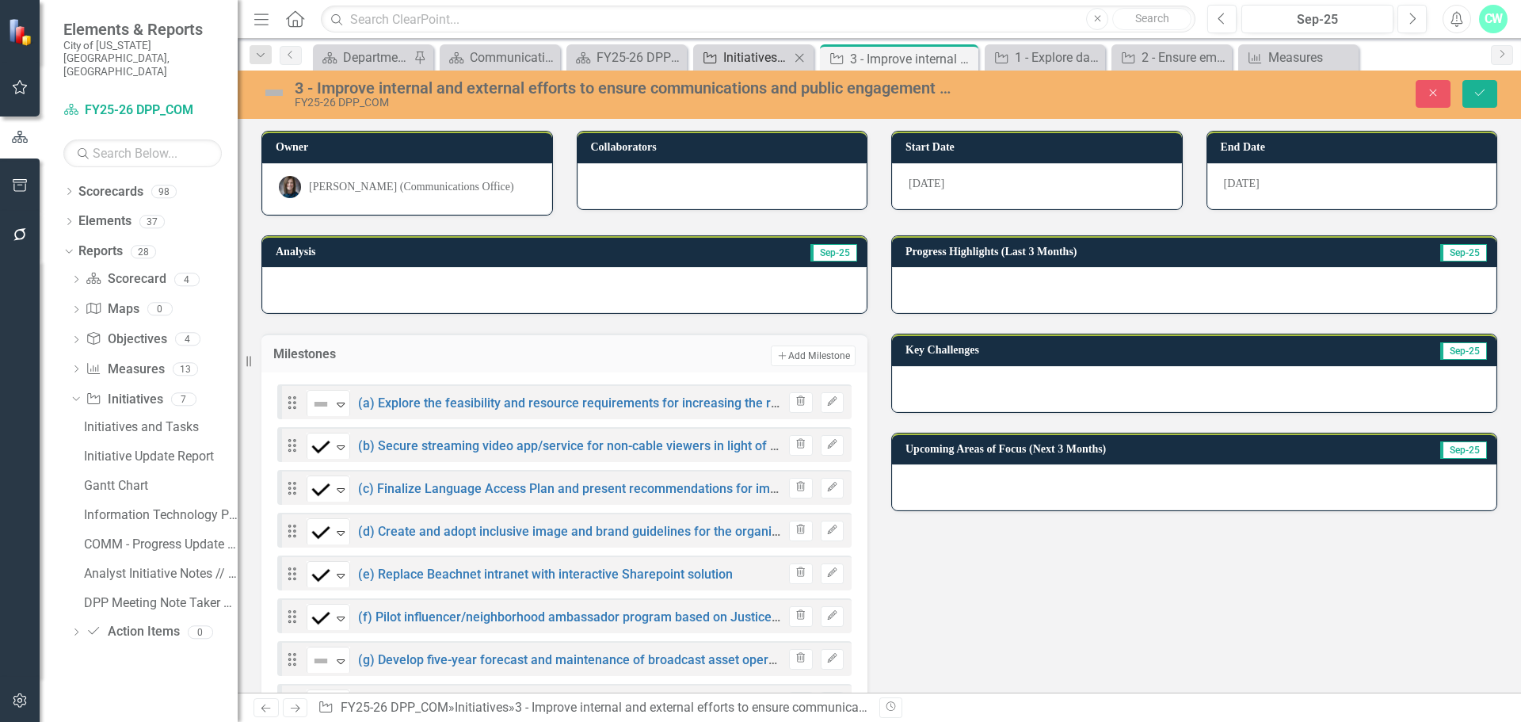
click at [753, 49] on div "Initiatives and Tasks" at bounding box center [756, 58] width 67 height 20
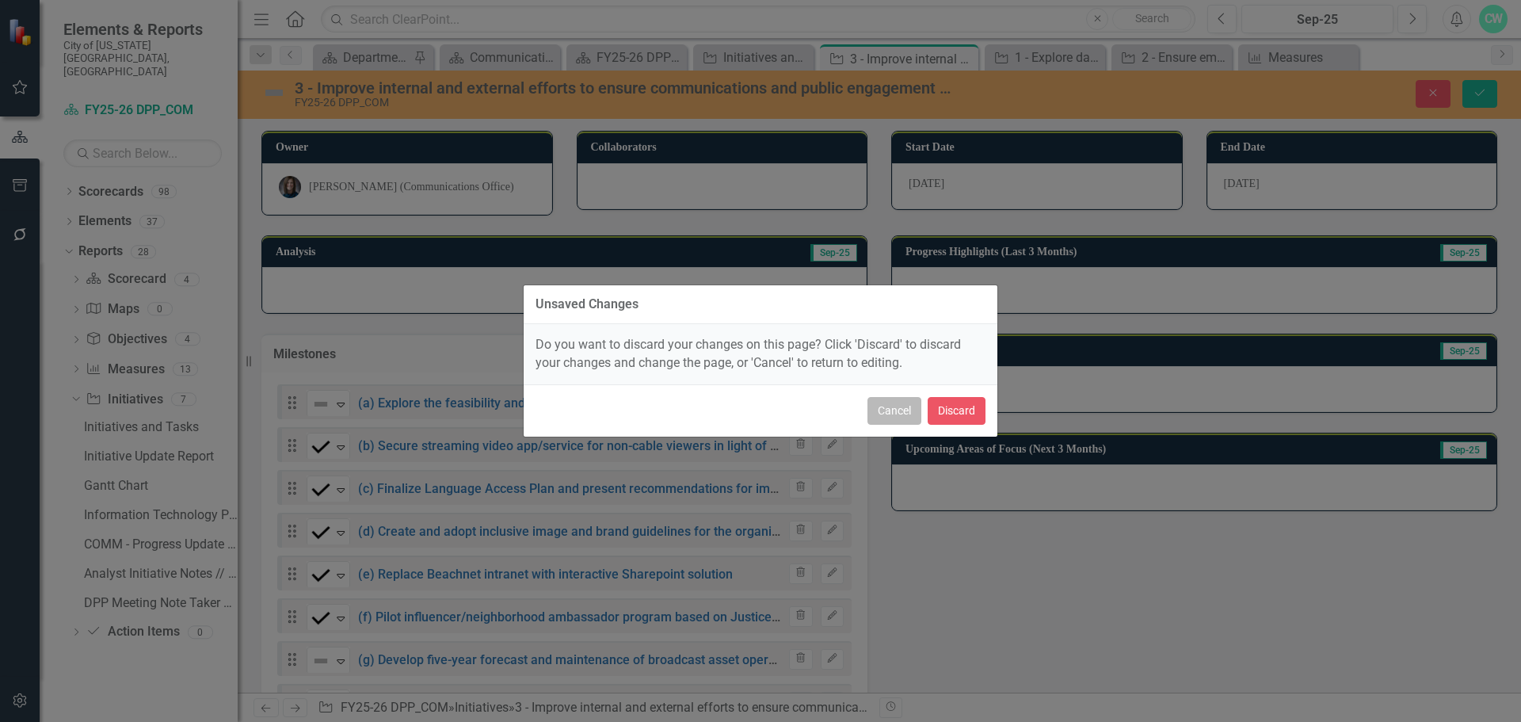
click at [883, 418] on button "Cancel" at bounding box center [895, 411] width 54 height 28
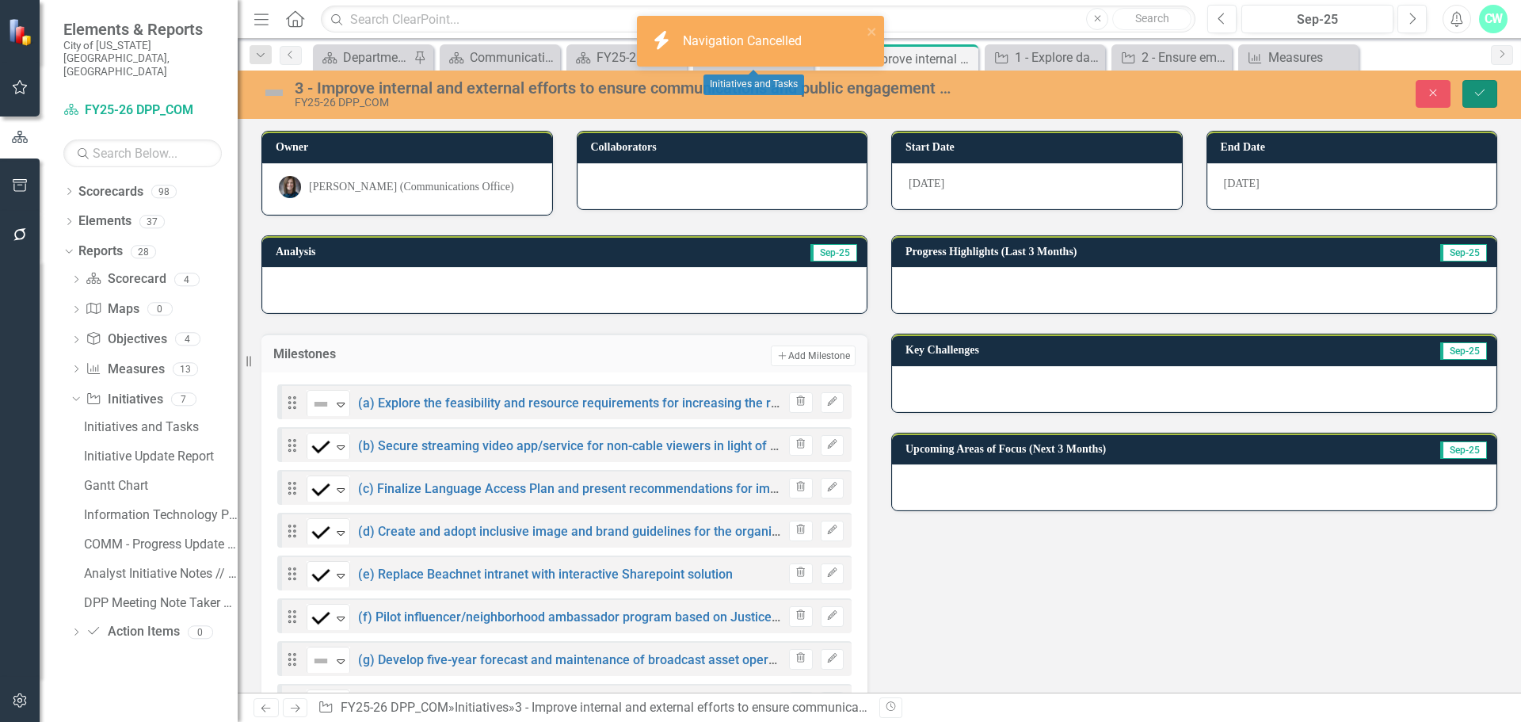
click at [1468, 95] on button "Save" at bounding box center [1480, 94] width 35 height 28
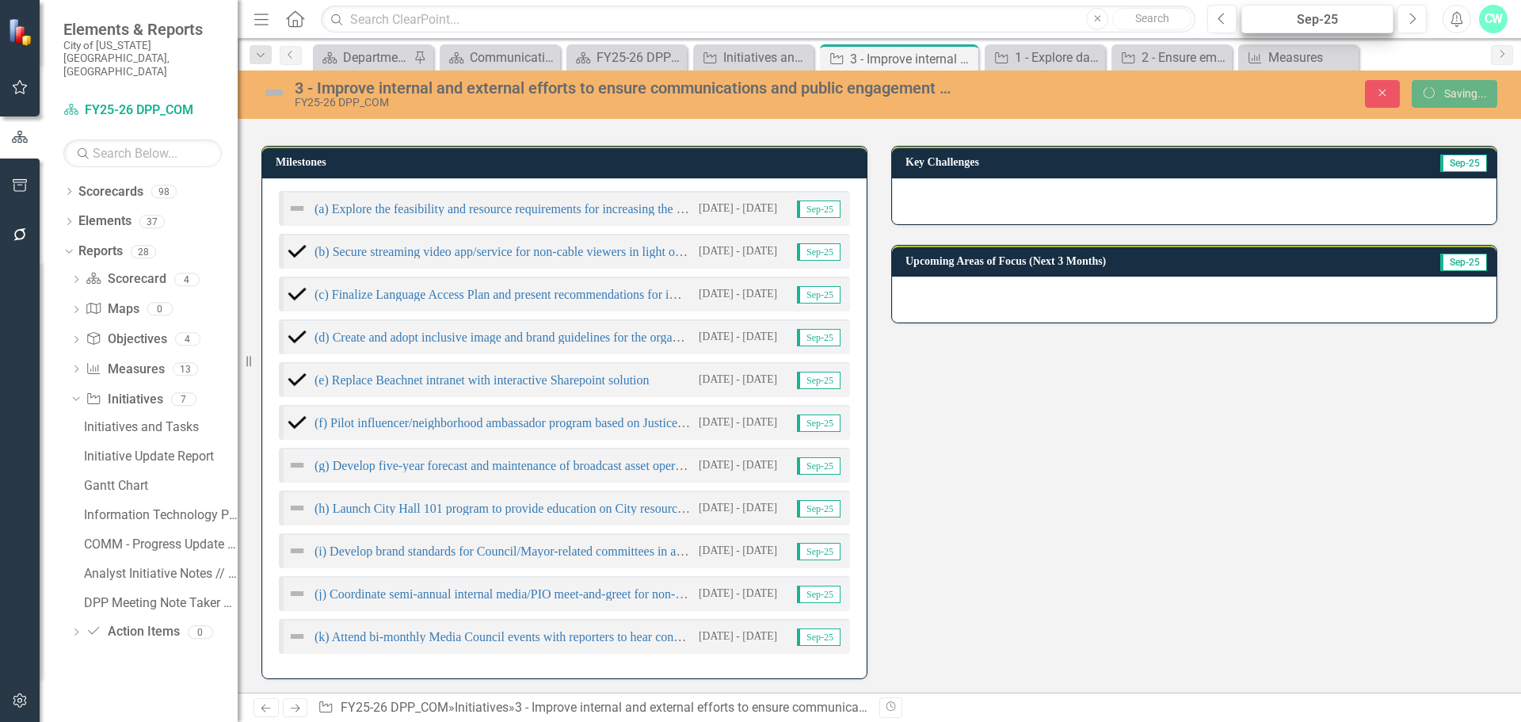
scroll to position [158, 0]
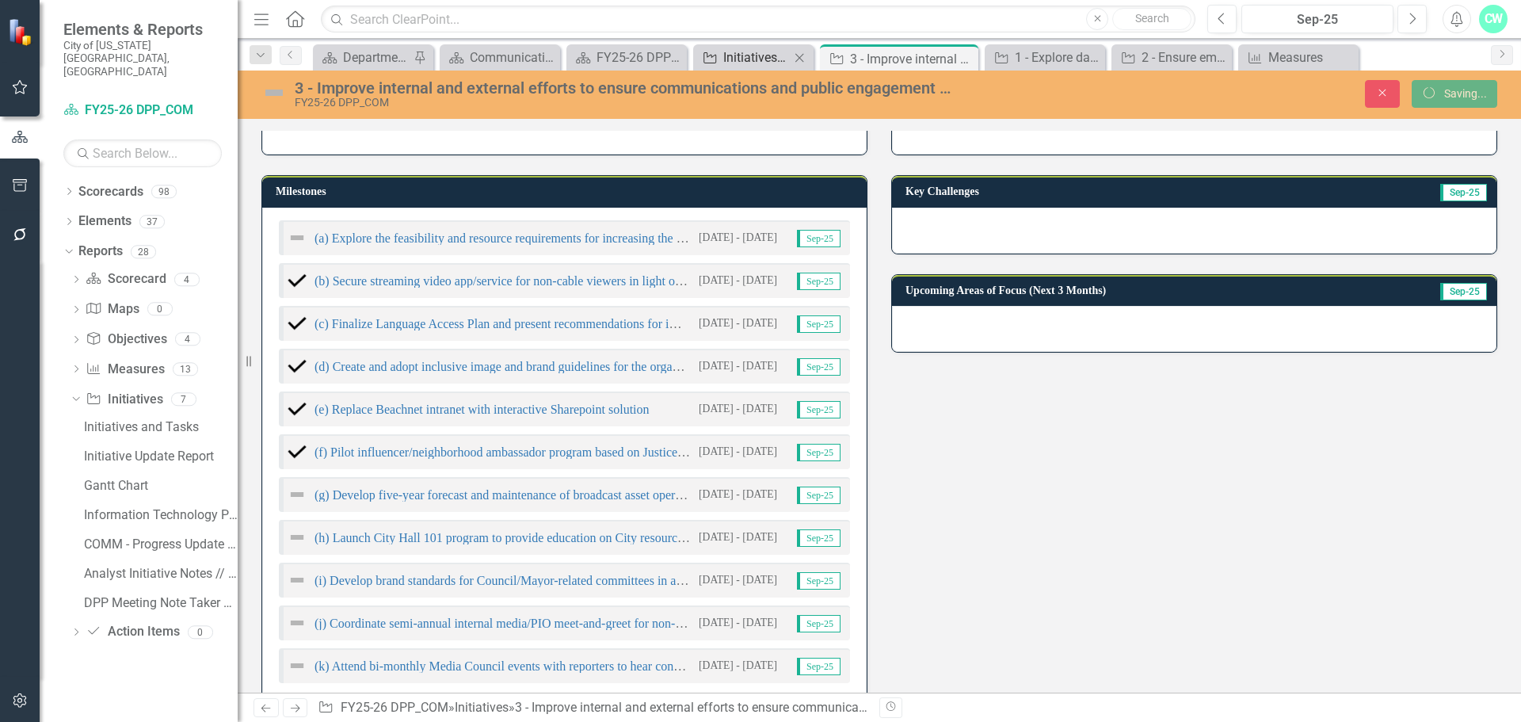
click at [740, 63] on div "Initiatives and Tasks" at bounding box center [756, 58] width 67 height 20
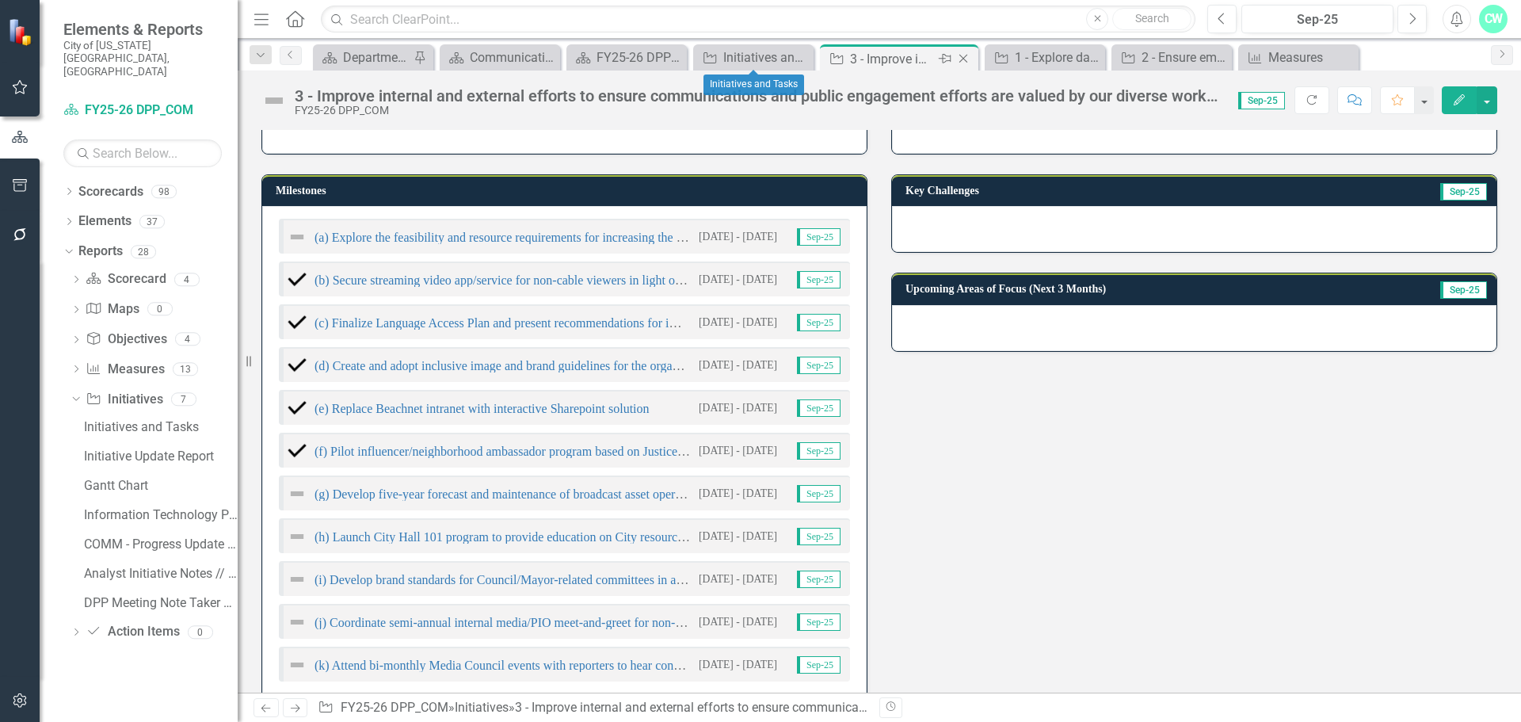
click at [863, 66] on div "3 - Improve internal and external efforts to ensure communications and public e…" at bounding box center [892, 59] width 85 height 20
click at [768, 62] on div "Initiatives and Tasks" at bounding box center [756, 58] width 67 height 20
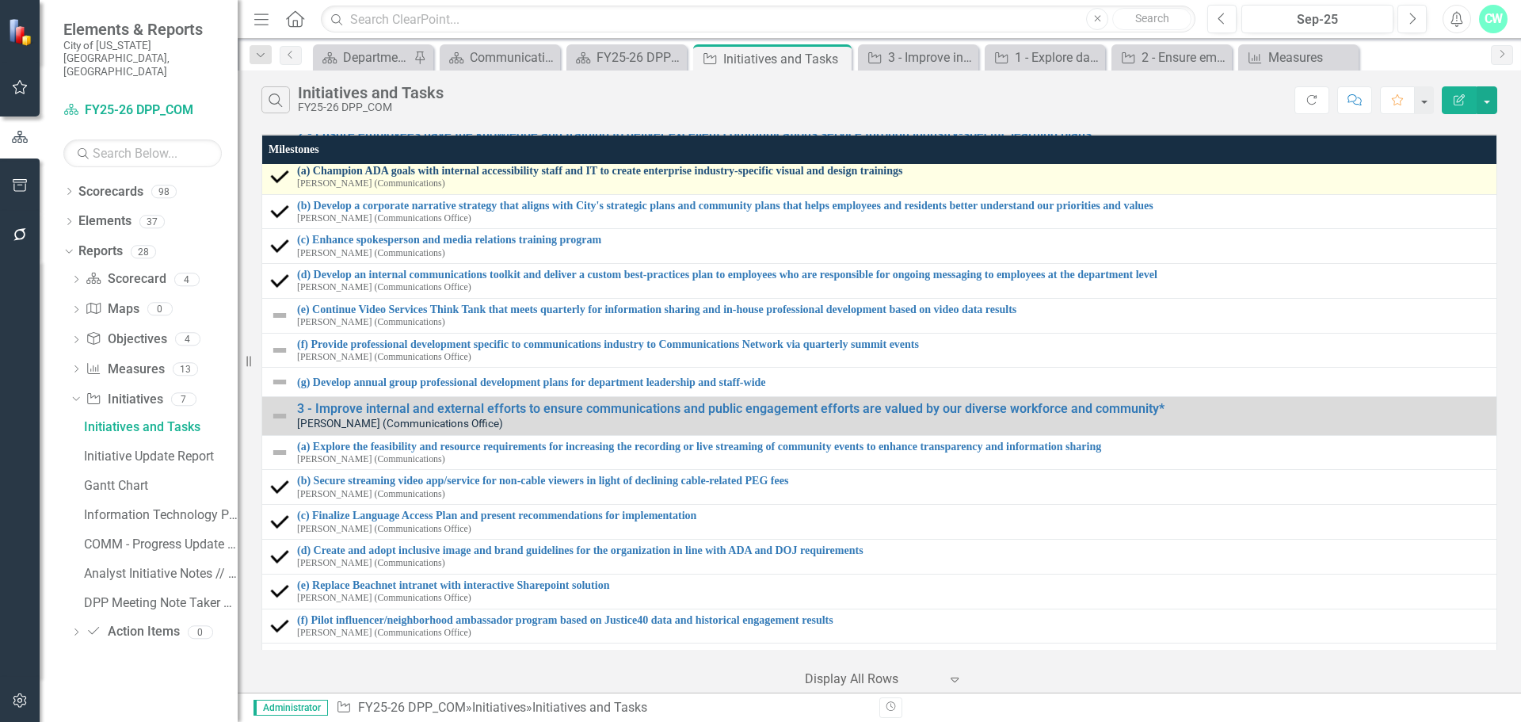
scroll to position [238, 0]
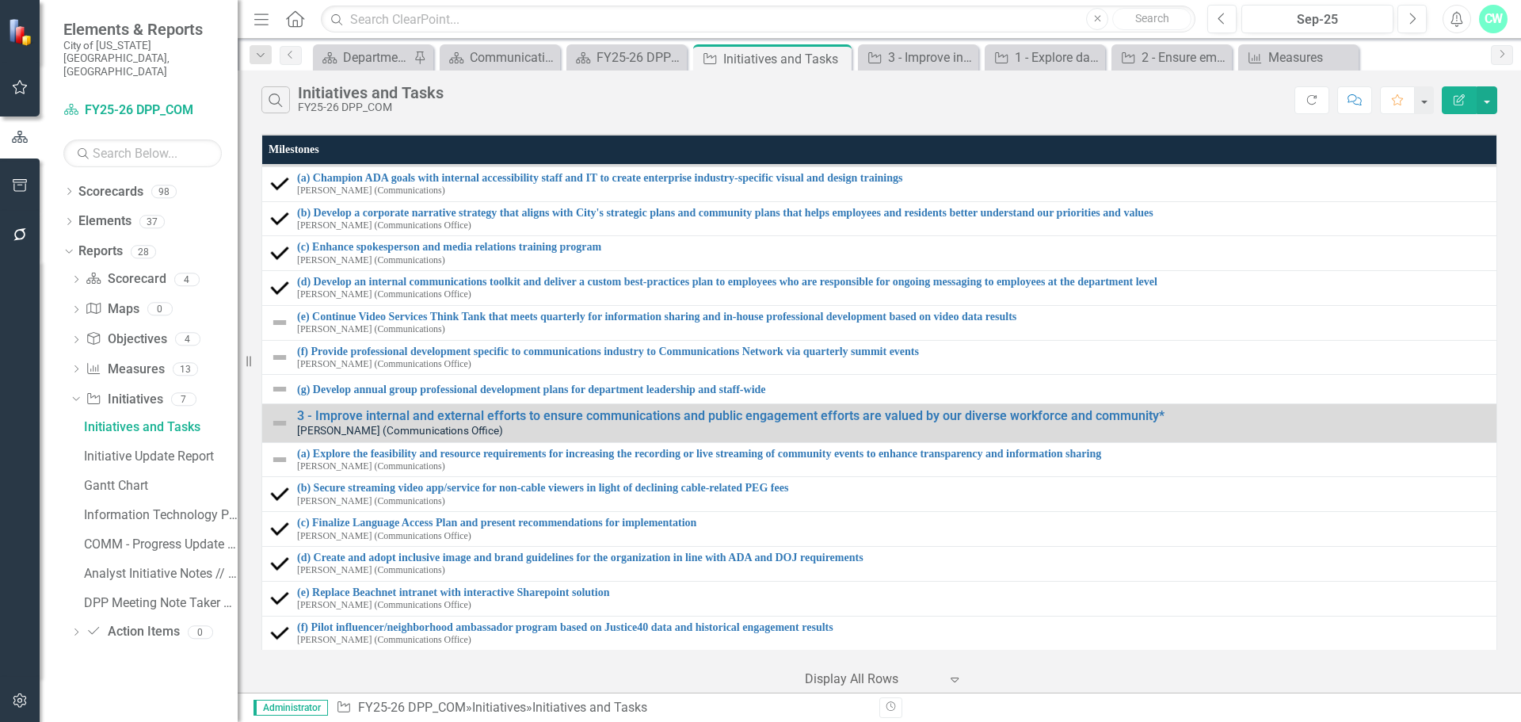
click at [381, 141] on th "Milestones" at bounding box center [879, 149] width 1235 height 30
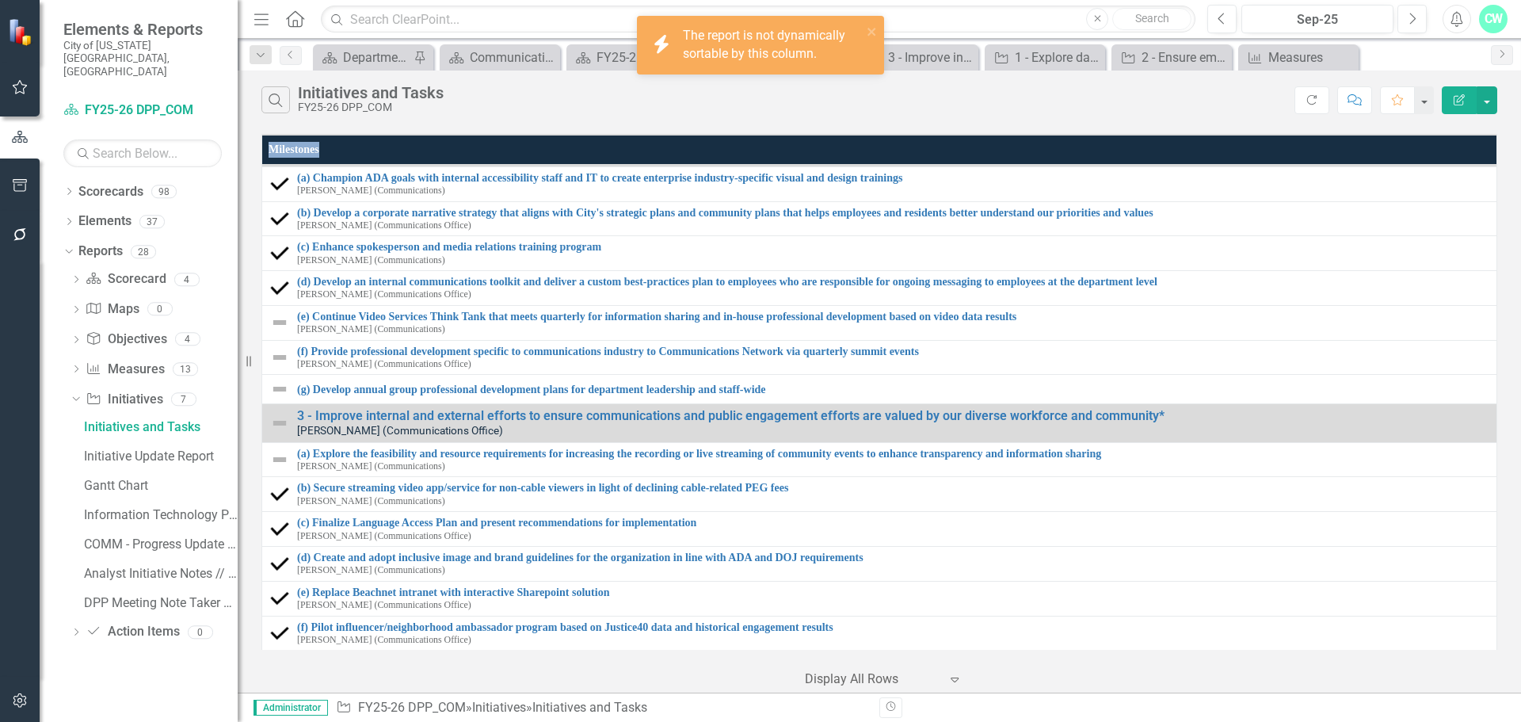
click at [381, 141] on th "Milestones" at bounding box center [879, 149] width 1235 height 30
click at [1459, 93] on button "Edit Report" at bounding box center [1459, 100] width 35 height 28
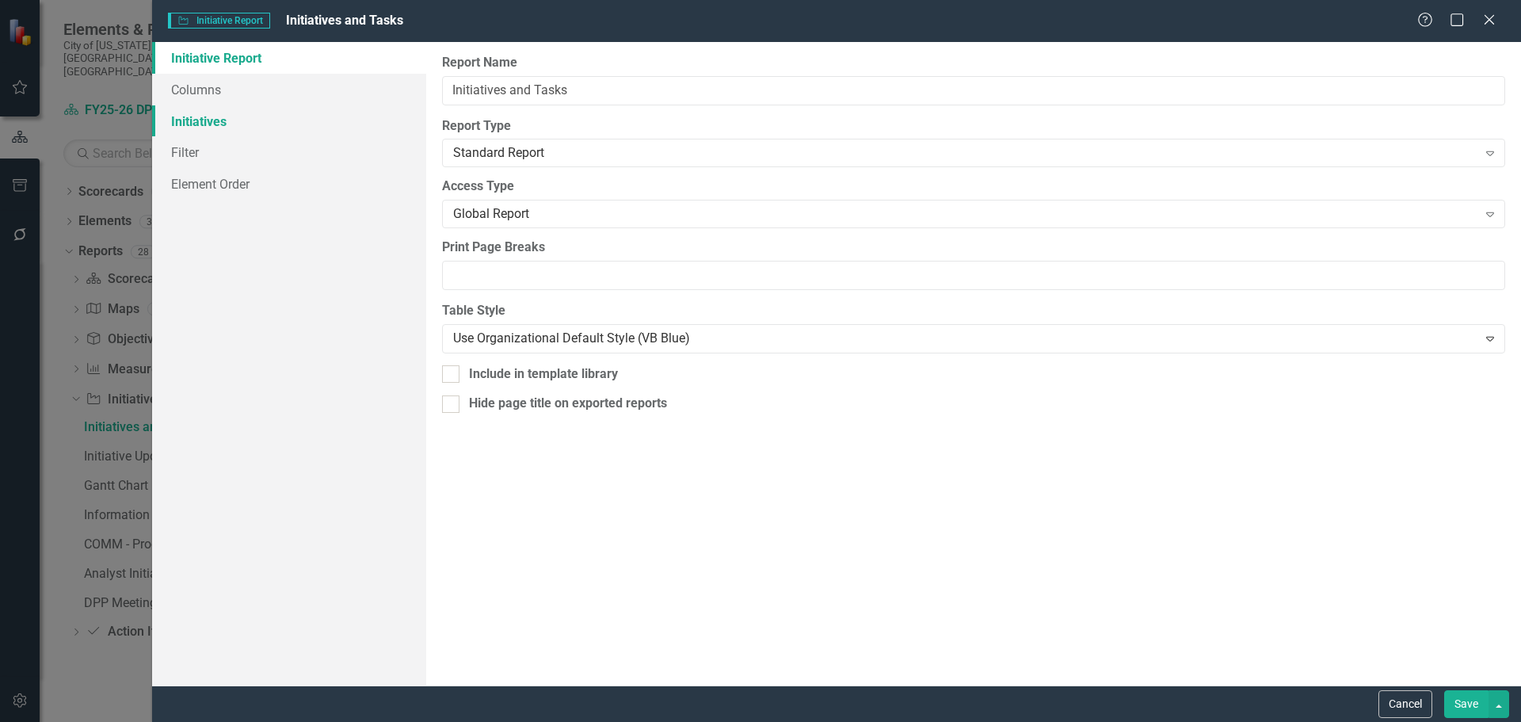
click at [238, 128] on link "Initiatives" at bounding box center [289, 121] width 274 height 32
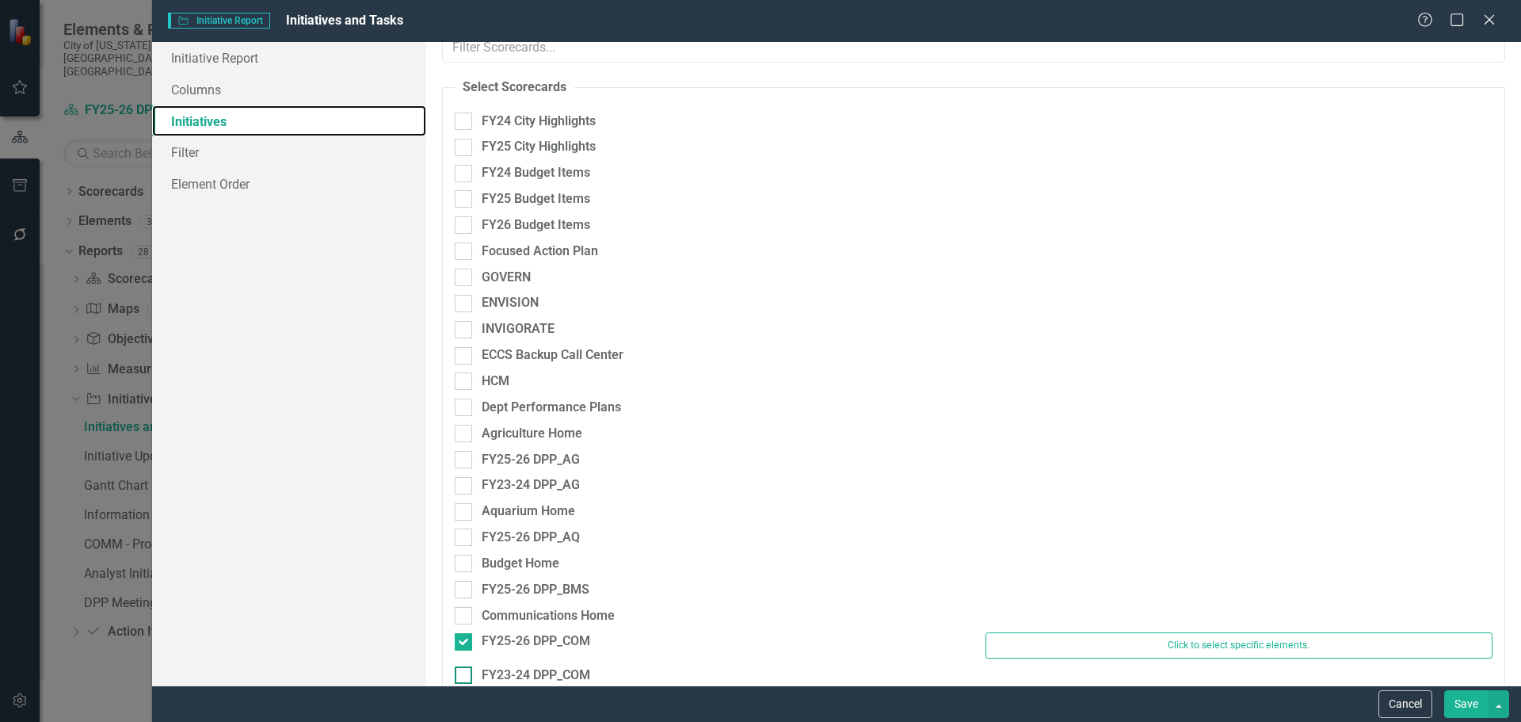
scroll to position [79, 0]
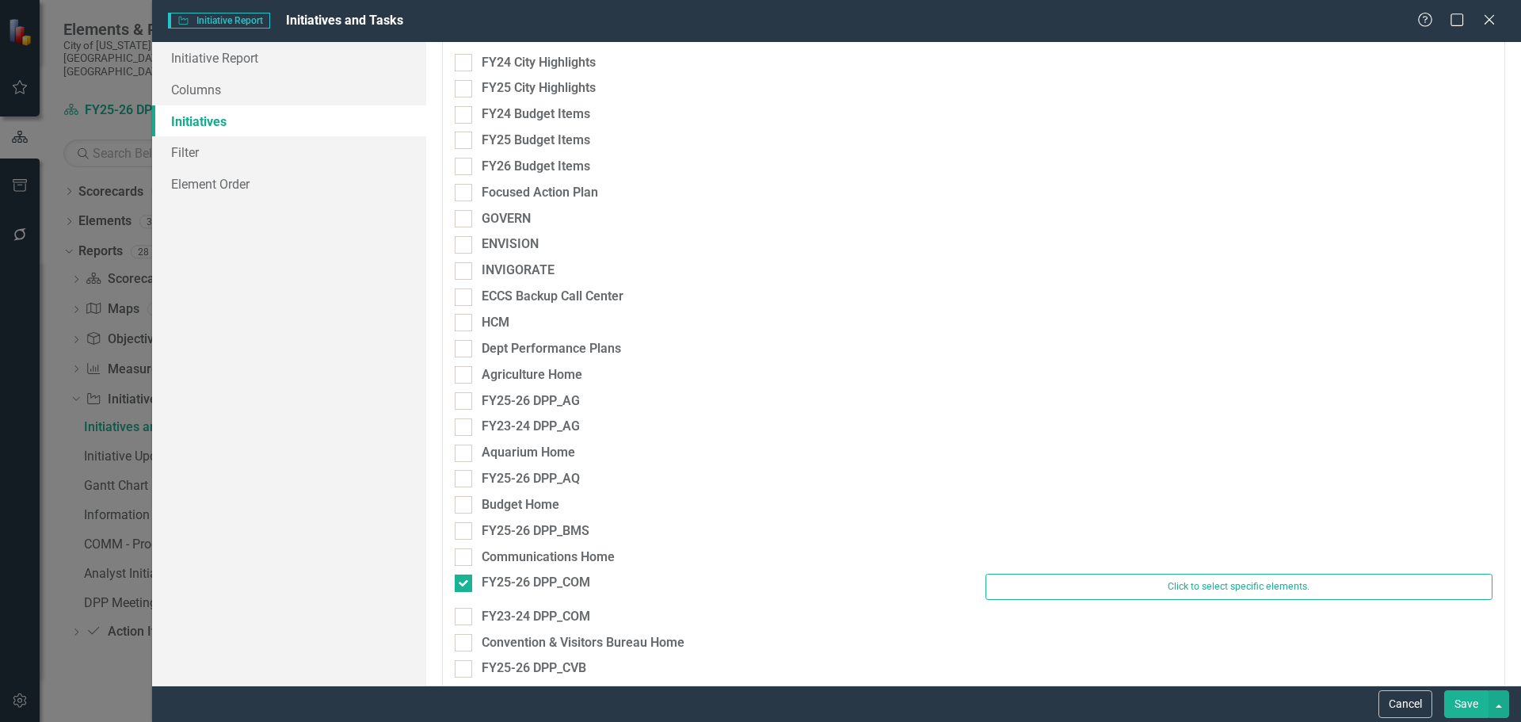
click at [1051, 570] on div "Communications Home" at bounding box center [974, 561] width 1062 height 26
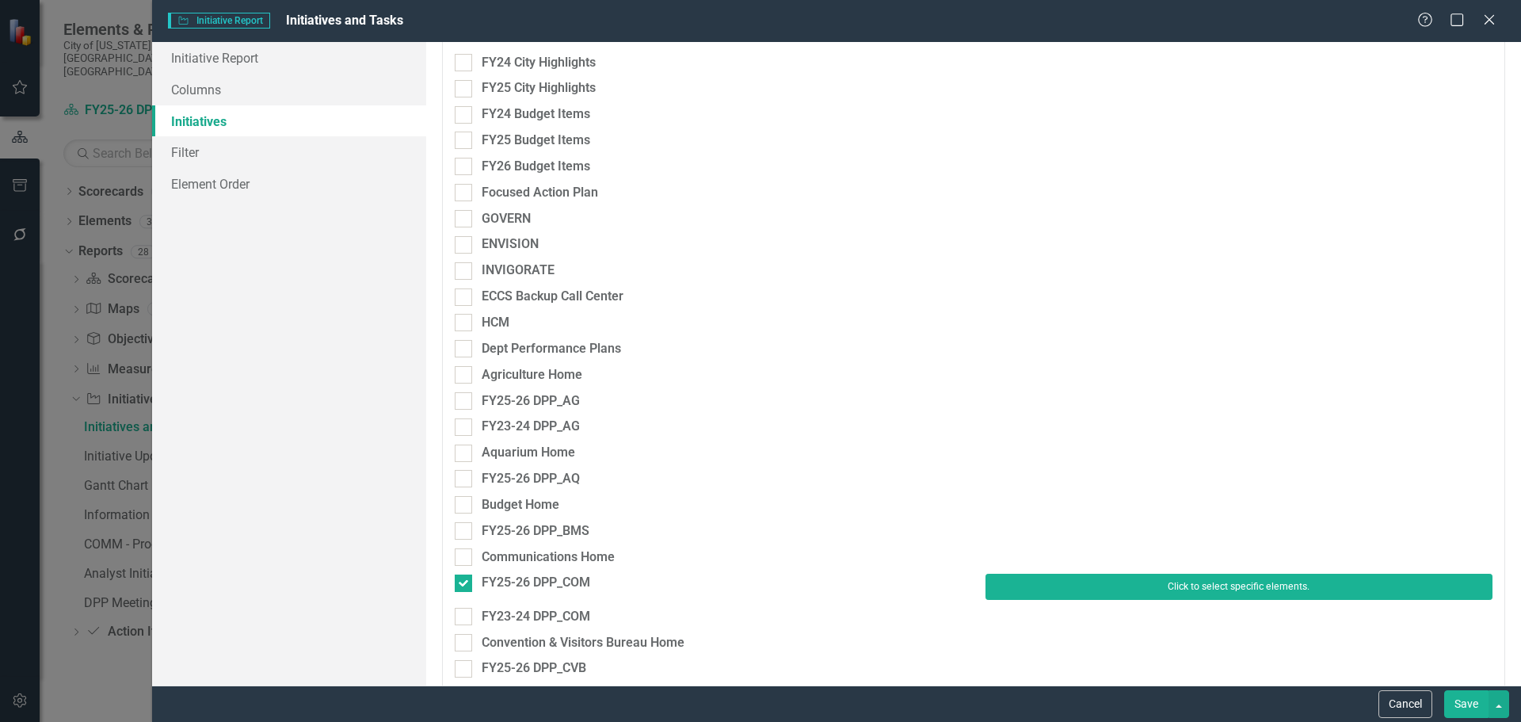
click at [1050, 578] on button "Click to select specific elements." at bounding box center [1239, 586] width 507 height 25
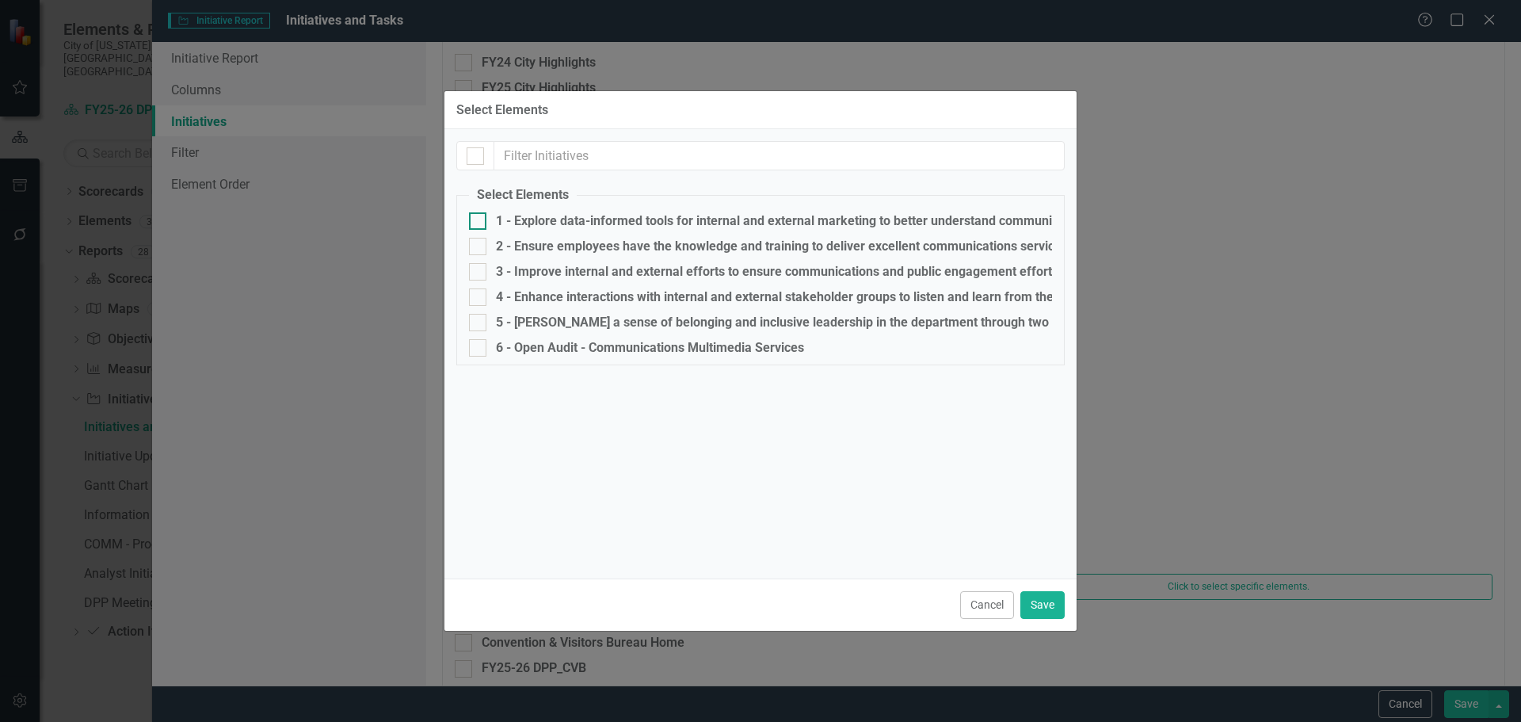
click at [539, 223] on div "1 - Explore data-informed tools for internal and external marketing to better u…" at bounding box center [958, 221] width 925 height 14
click at [479, 223] on input "1 - Explore data-informed tools for internal and external marketing to better u…" at bounding box center [474, 217] width 10 height 10
checkbox input "true"
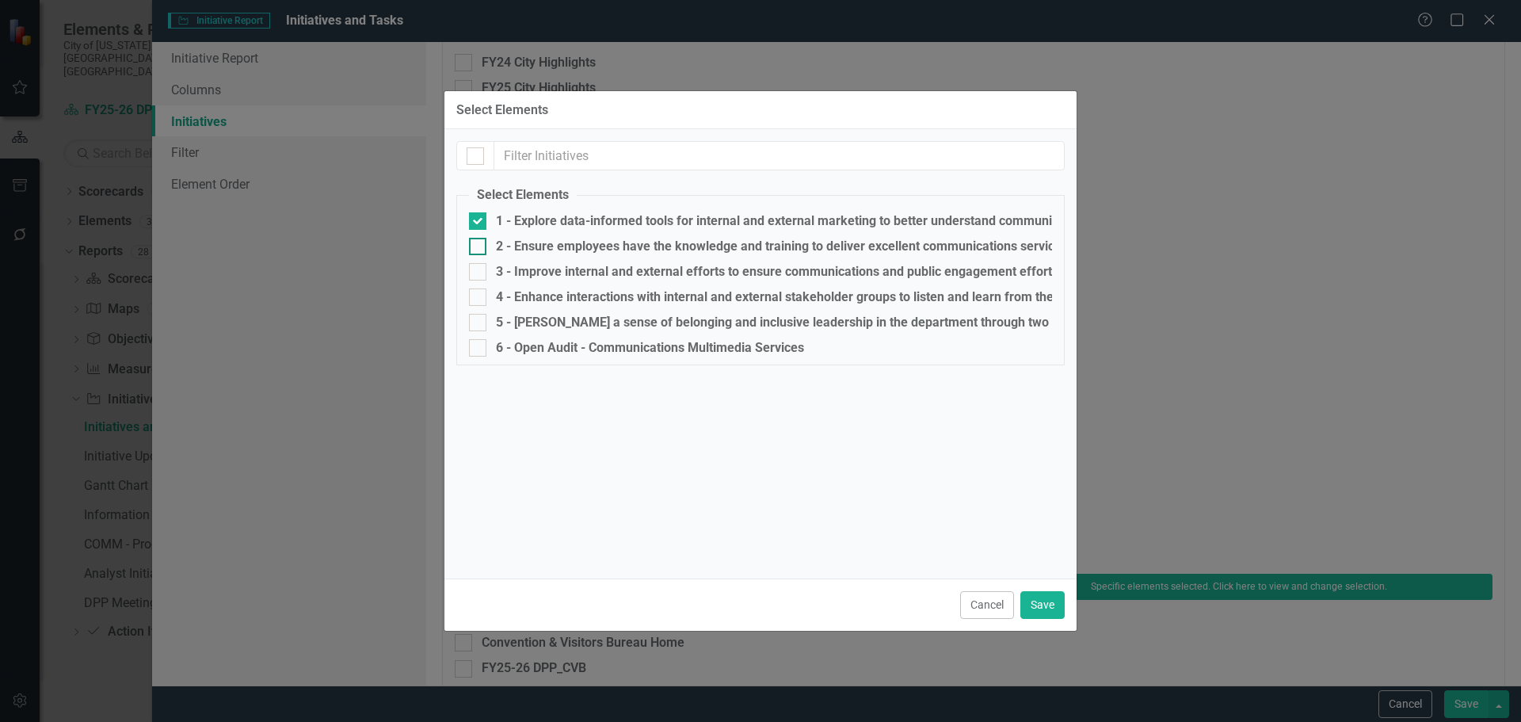
click at [544, 242] on div "2 - Ensure employees have the knowledge and training to deliver excellent commu…" at bounding box center [893, 246] width 795 height 14
click at [479, 242] on input "2 - Ensure employees have the knowledge and training to deliver excellent commu…" at bounding box center [474, 243] width 10 height 10
checkbox input "true"
click at [546, 258] on fieldset "Select Elements 1 - Explore data-informed tools for internal and external marke…" at bounding box center [760, 275] width 608 height 179
click at [546, 268] on div "3 - Improve internal and external efforts to ensure communications and public e…" at bounding box center [930, 272] width 868 height 14
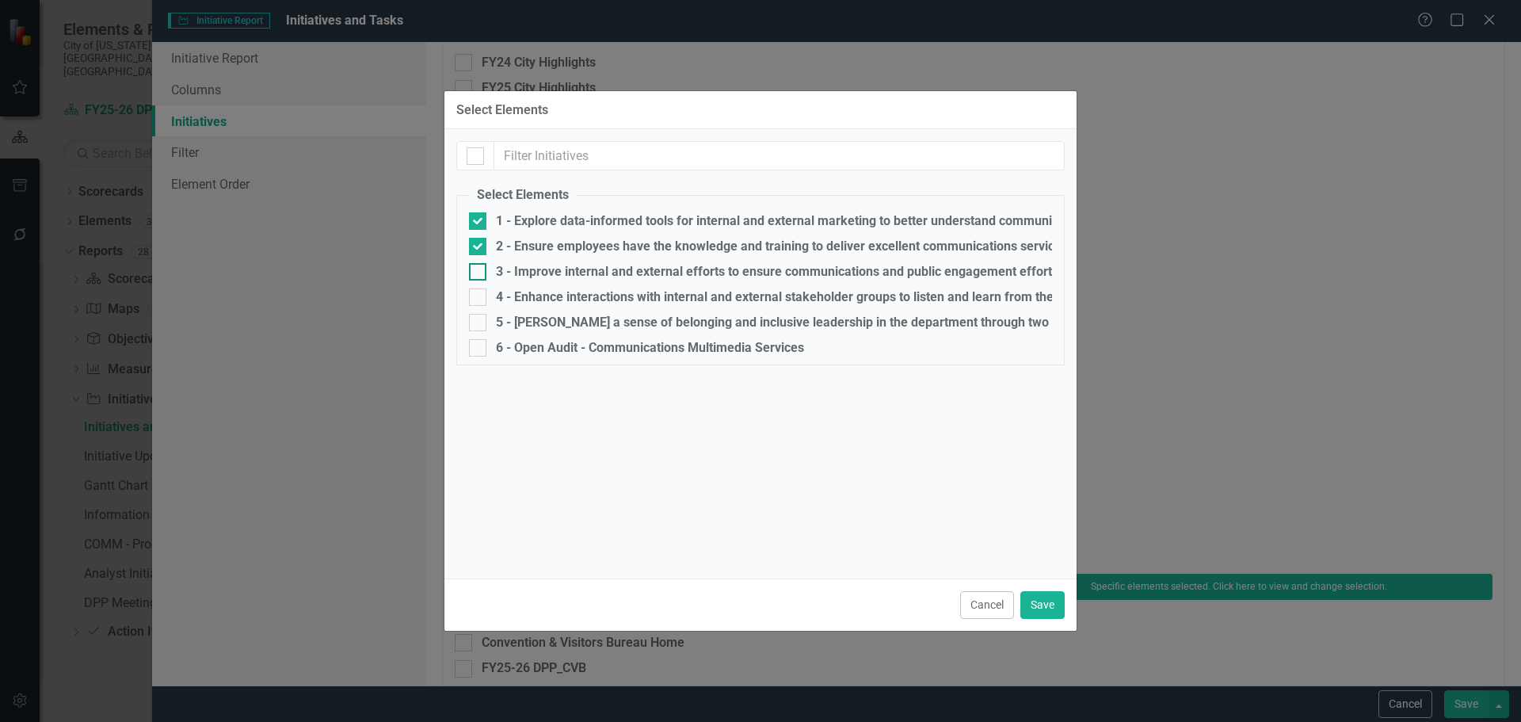
click at [479, 268] on input "3 - Improve internal and external efforts to ensure communications and public e…" at bounding box center [474, 268] width 10 height 10
checkbox input "true"
click at [551, 310] on fieldset "Select Elements 1 - Explore data-informed tools for internal and external marke…" at bounding box center [760, 275] width 608 height 179
click at [552, 327] on div "5 - [PERSON_NAME] a sense of belonging and inclusive leadership in the departme…" at bounding box center [848, 322] width 704 height 14
click at [479, 324] on input "5 - [PERSON_NAME] a sense of belonging and inclusive leadership in the departme…" at bounding box center [474, 319] width 10 height 10
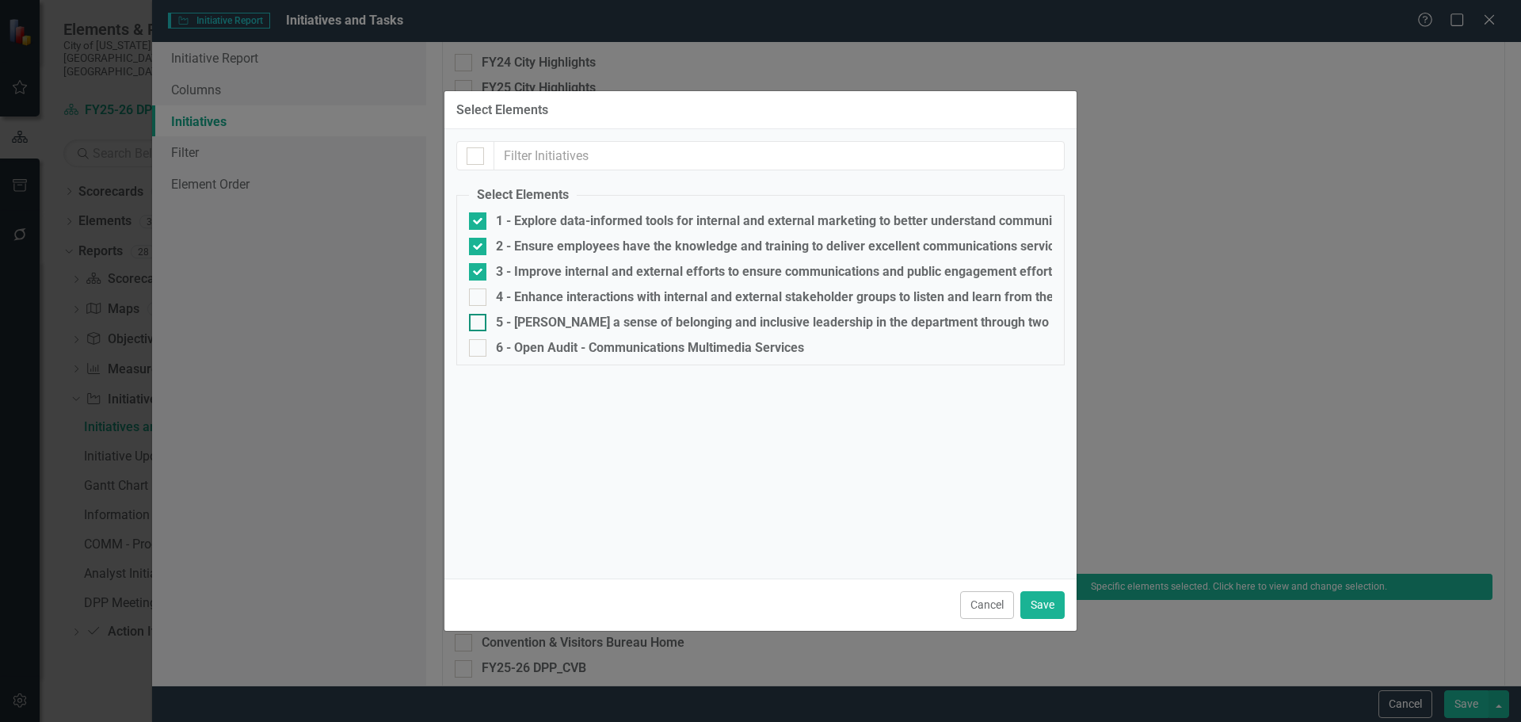
checkbox input "true"
click at [574, 362] on fieldset "Select Elements 1 - Explore data-informed tools for internal and external marke…" at bounding box center [760, 275] width 608 height 179
click at [574, 343] on div "6 - Open Audit - Communications Multimedia Services" at bounding box center [650, 348] width 308 height 14
click at [479, 343] on input "6 - Open Audit - Communications Multimedia Services" at bounding box center [474, 344] width 10 height 10
checkbox input "true"
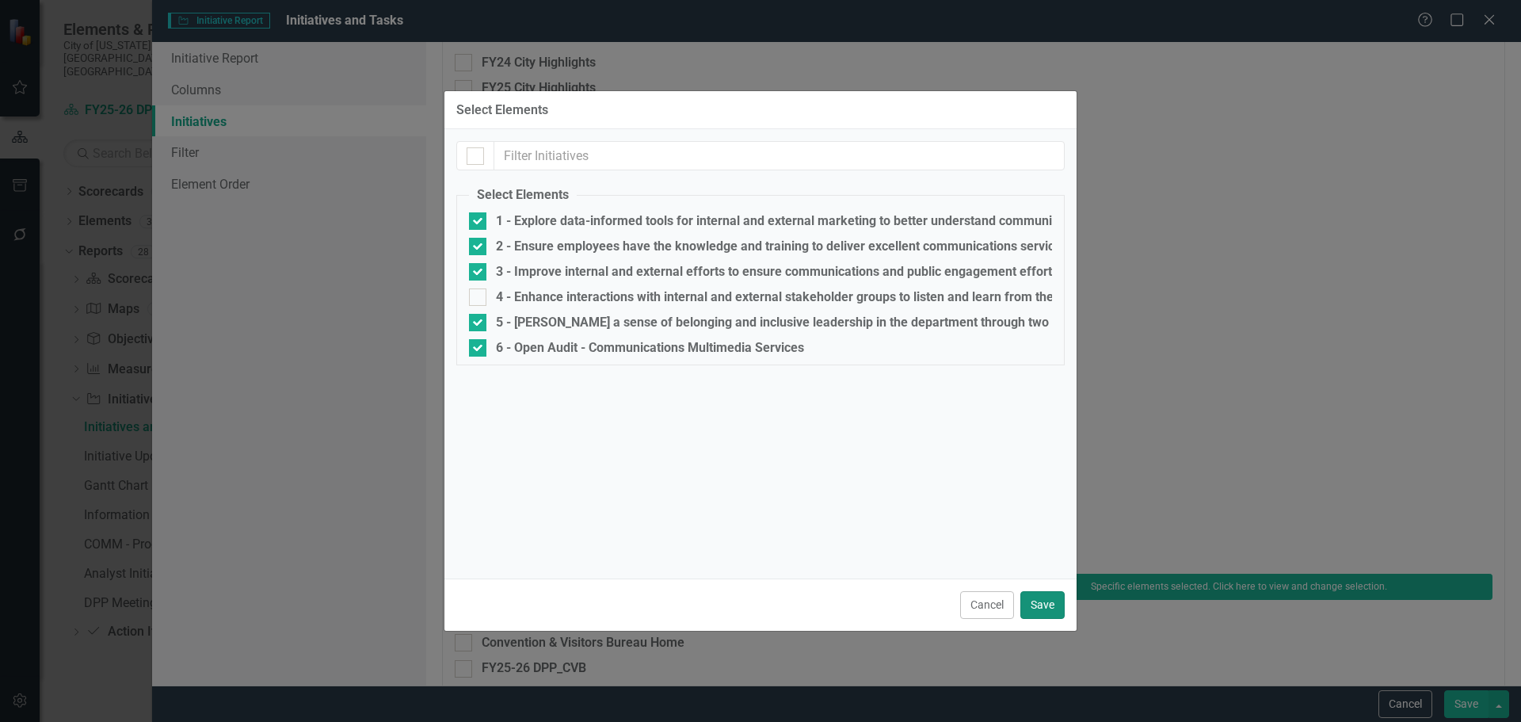
click at [1042, 605] on button "Save" at bounding box center [1043, 605] width 44 height 28
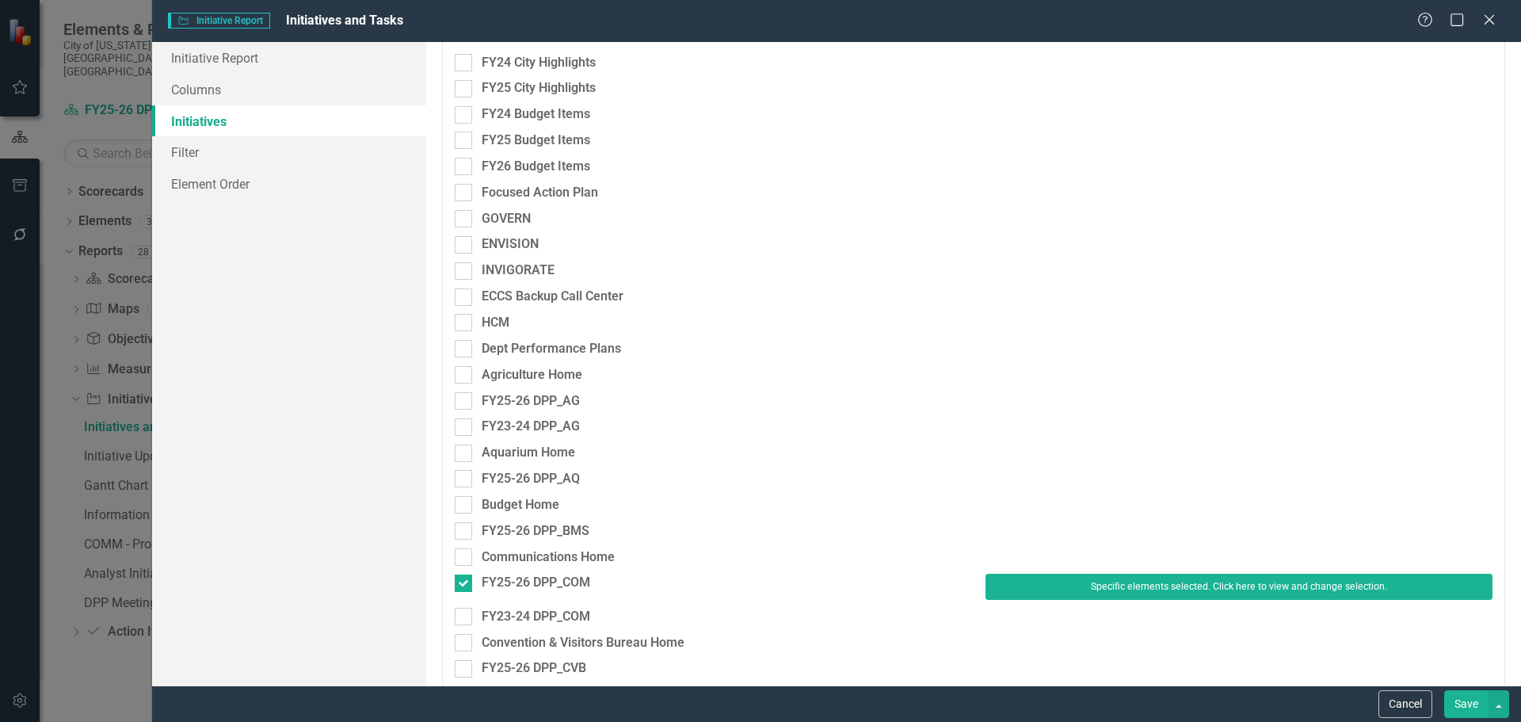
click at [1464, 714] on button "Save" at bounding box center [1466, 704] width 44 height 28
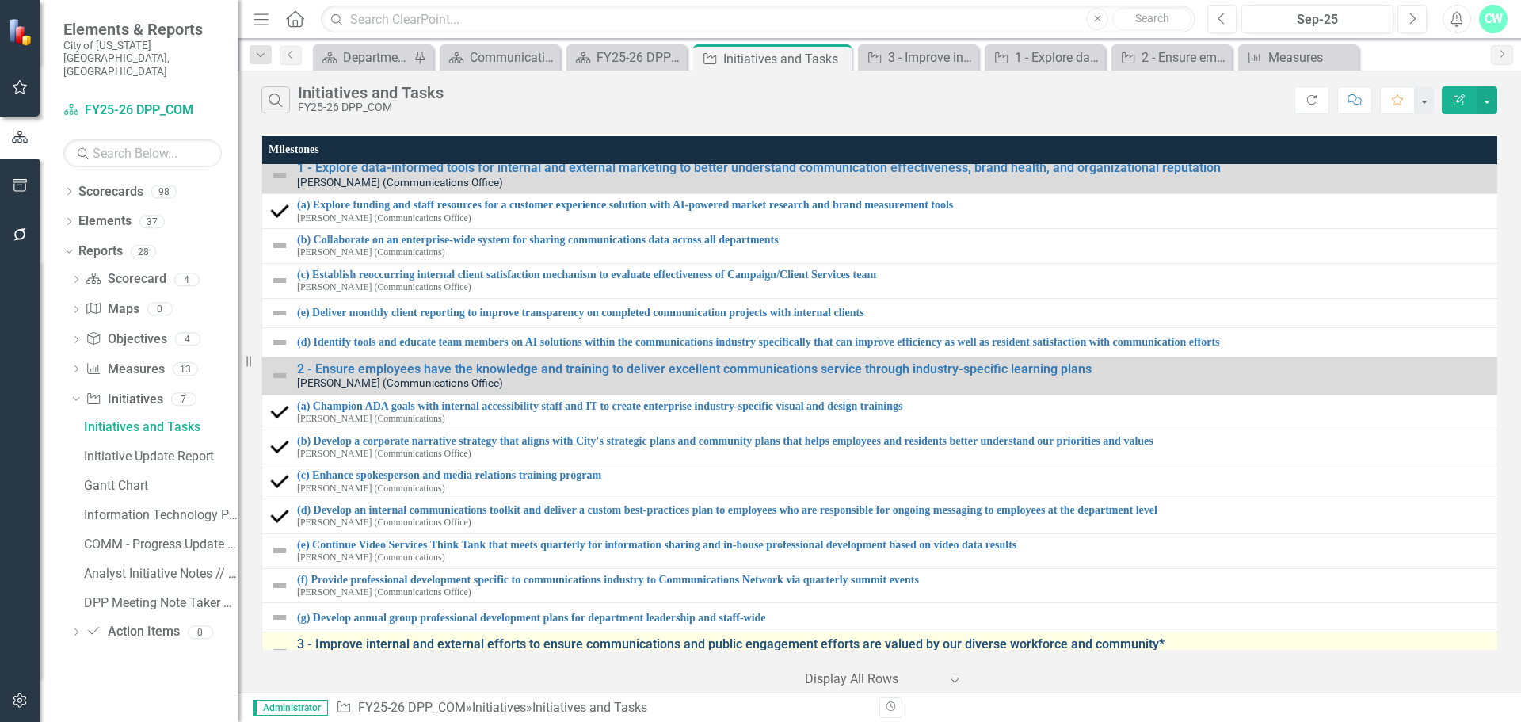
scroll to position [0, 0]
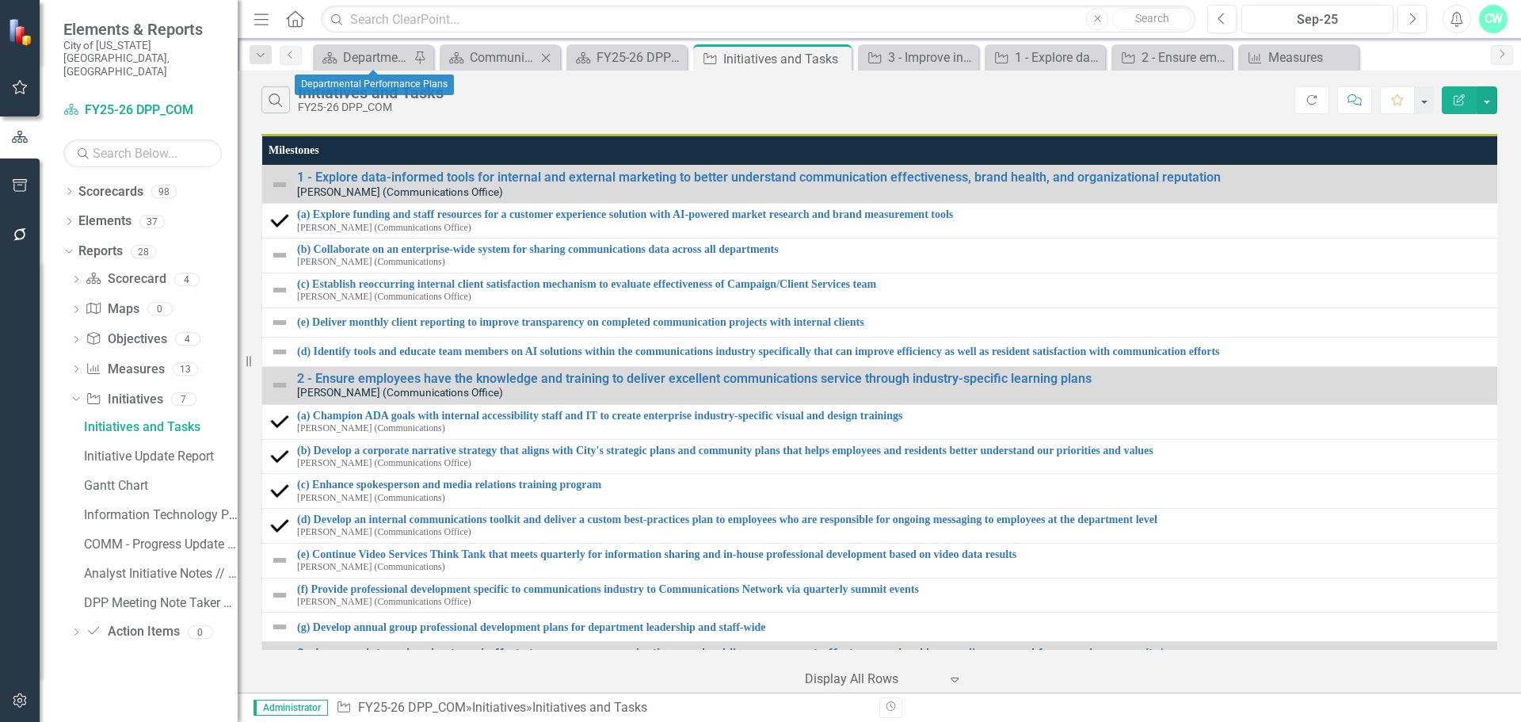
click at [540, 61] on icon "Close" at bounding box center [546, 58] width 16 height 13
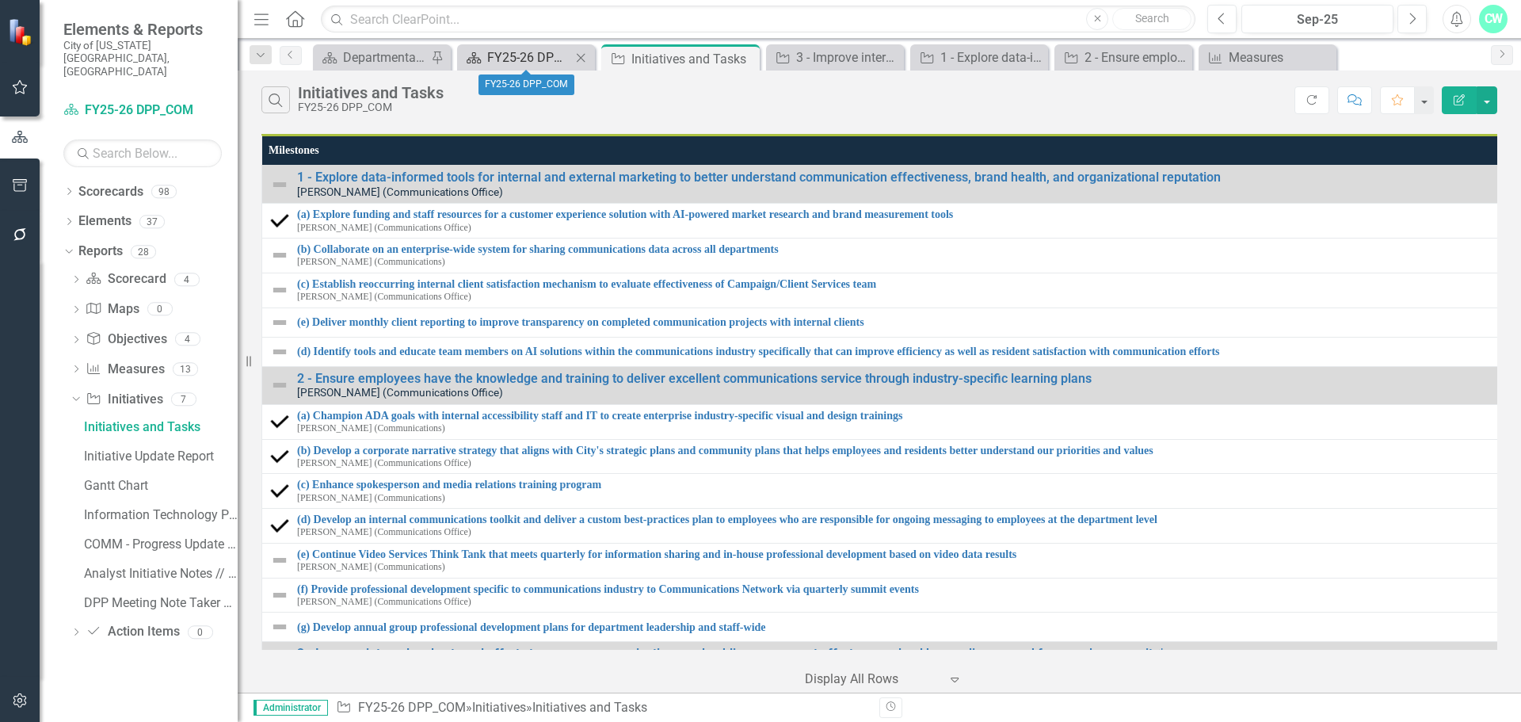
click at [535, 52] on div "FY25-26 DPP_COM" at bounding box center [529, 58] width 84 height 20
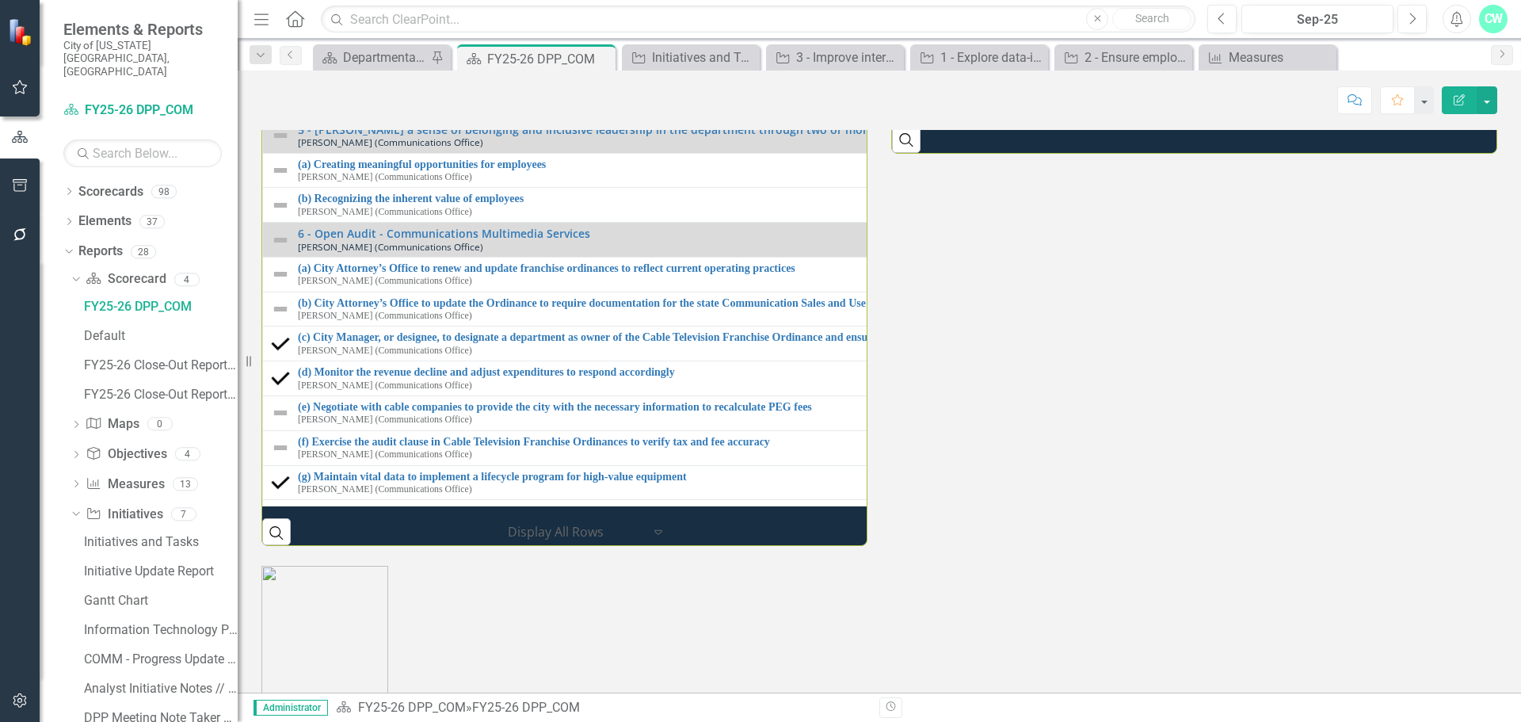
scroll to position [777, 0]
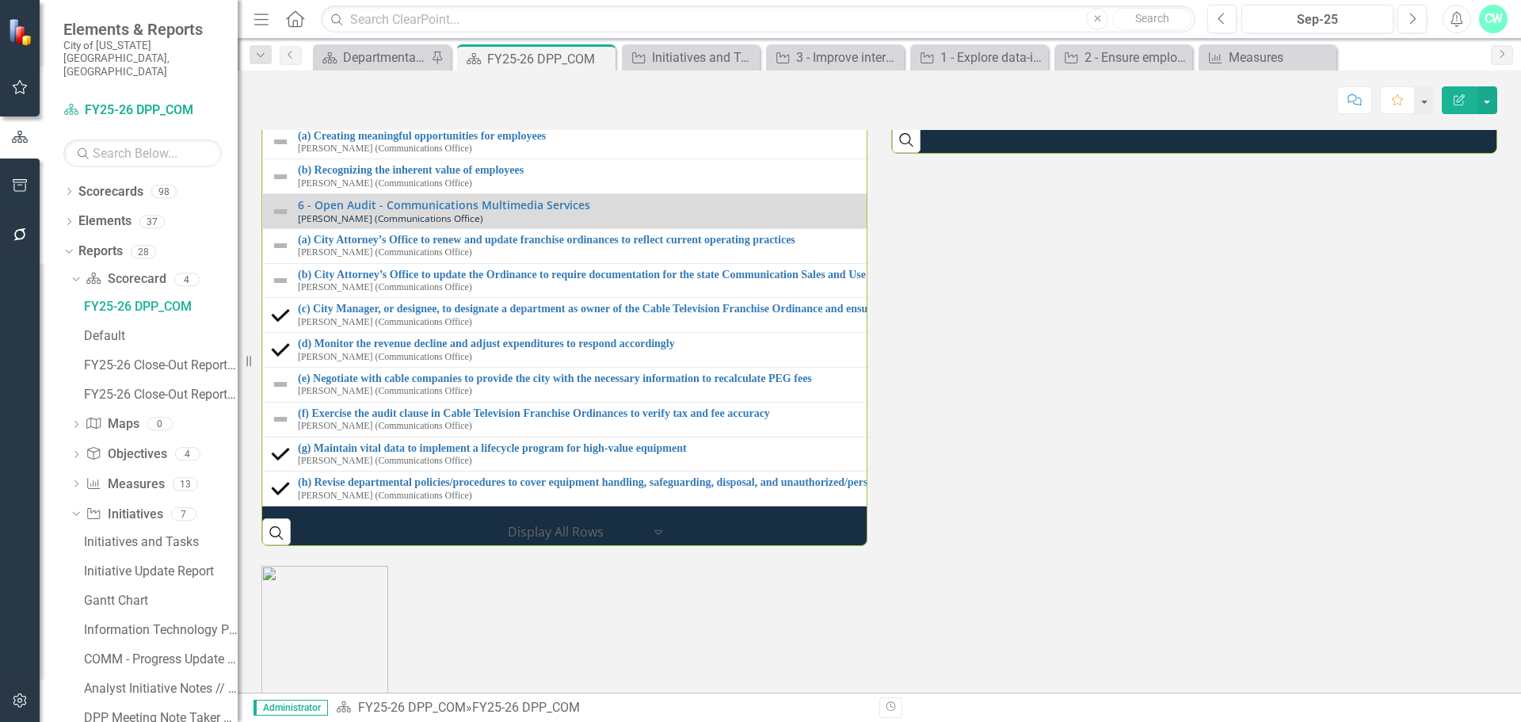
click at [1011, 509] on div "Milestones 1 - Explore data-informed tools for internal and external marketing …" at bounding box center [880, 246] width 1260 height 602
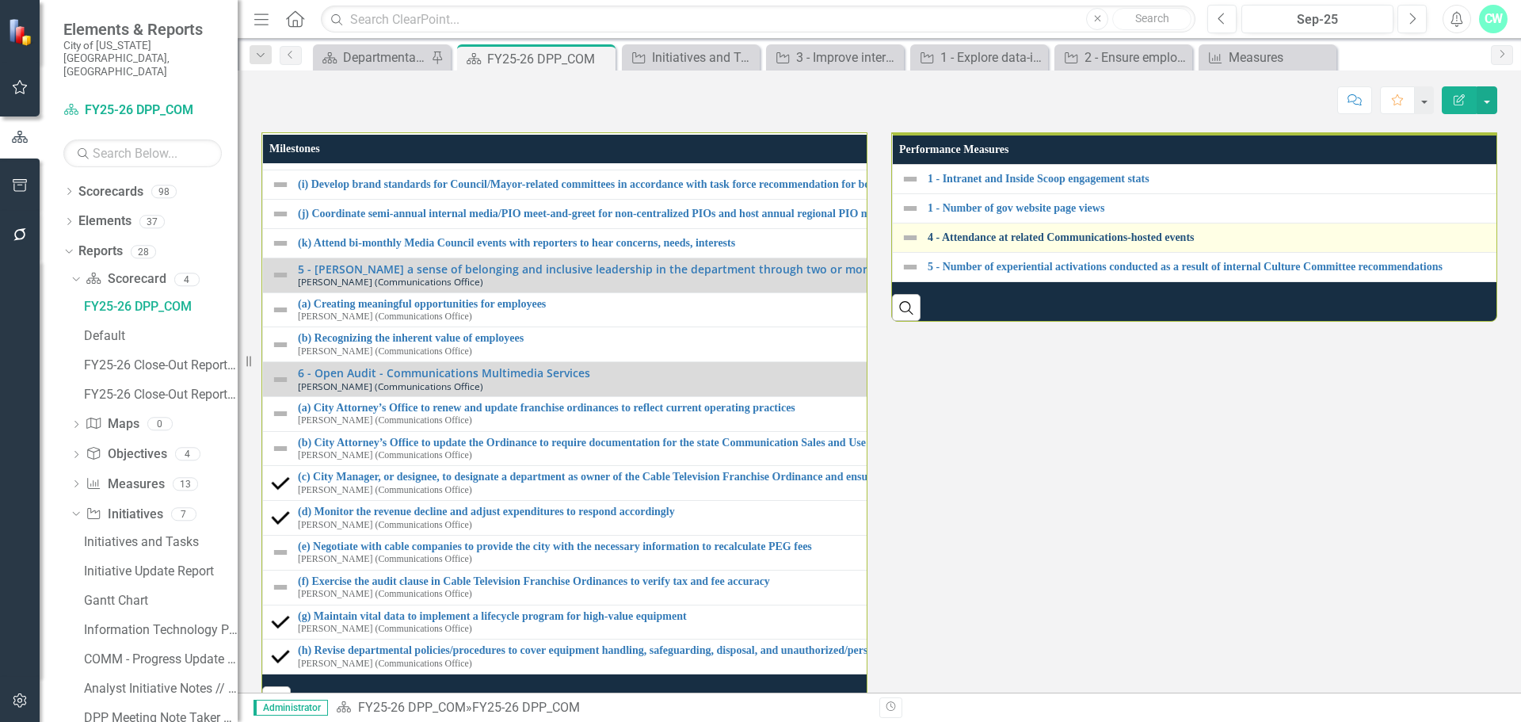
scroll to position [1822, 0]
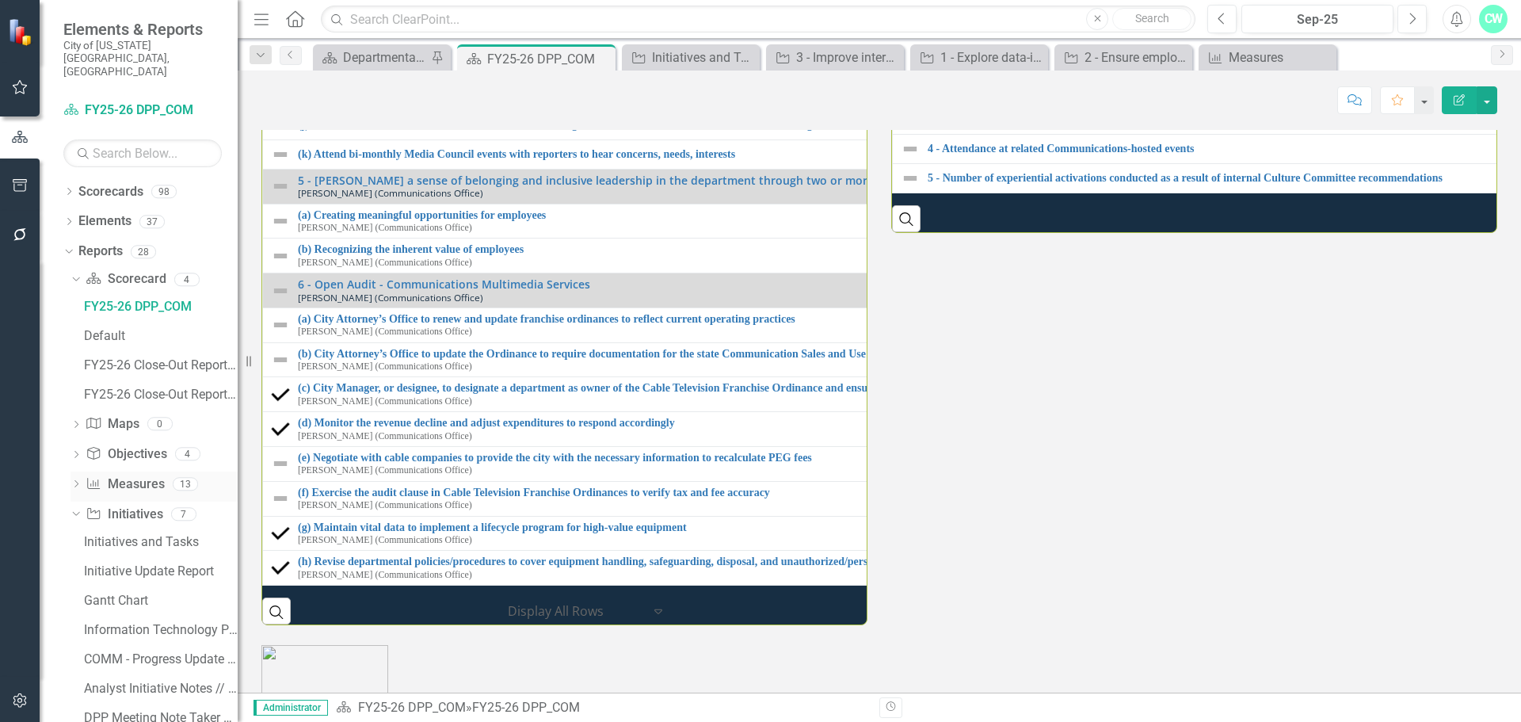
click at [153, 475] on link "Measure Measures" at bounding box center [125, 484] width 78 height 18
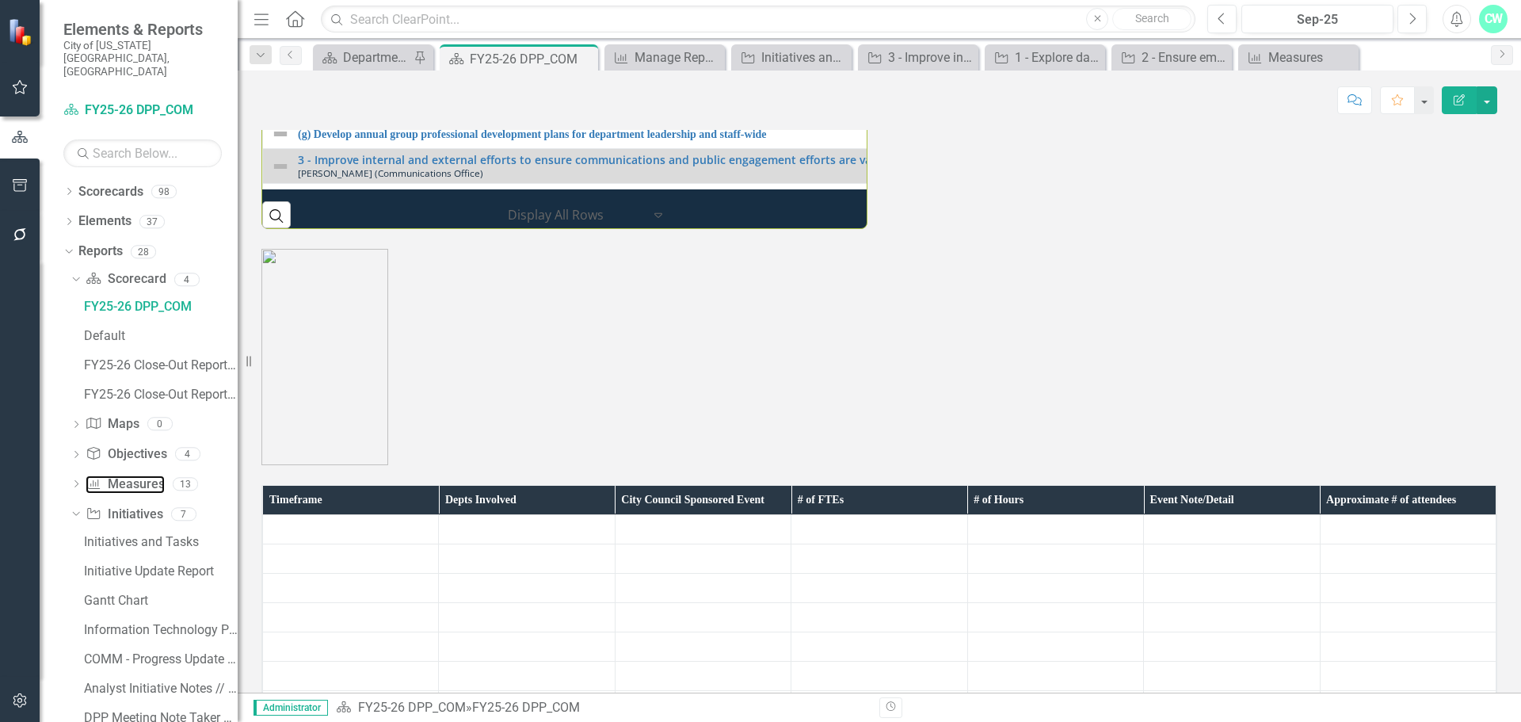
scroll to position [1902, 0]
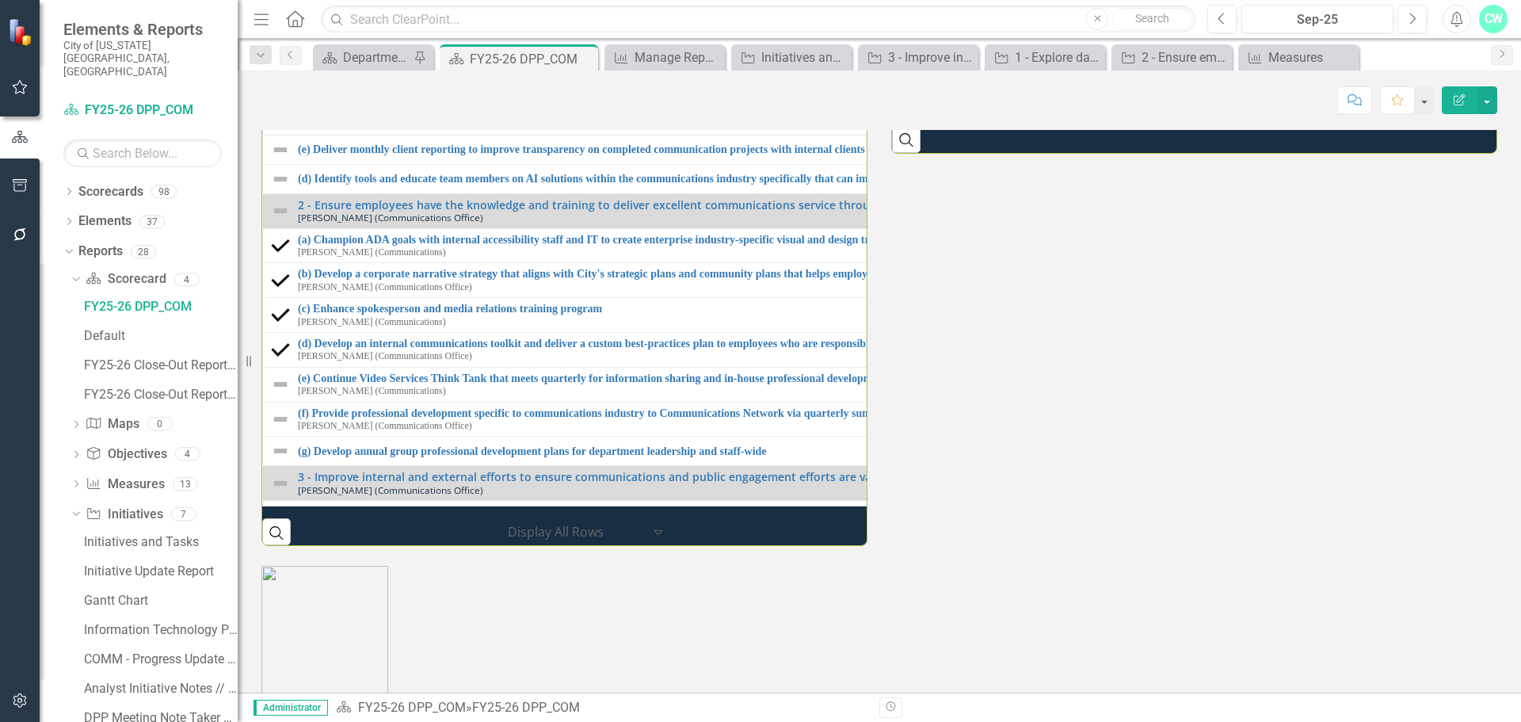
click at [1101, 17] on link "1 - Intranet and Inside Scoop engagement stats" at bounding box center [1519, 11] width 1183 height 12
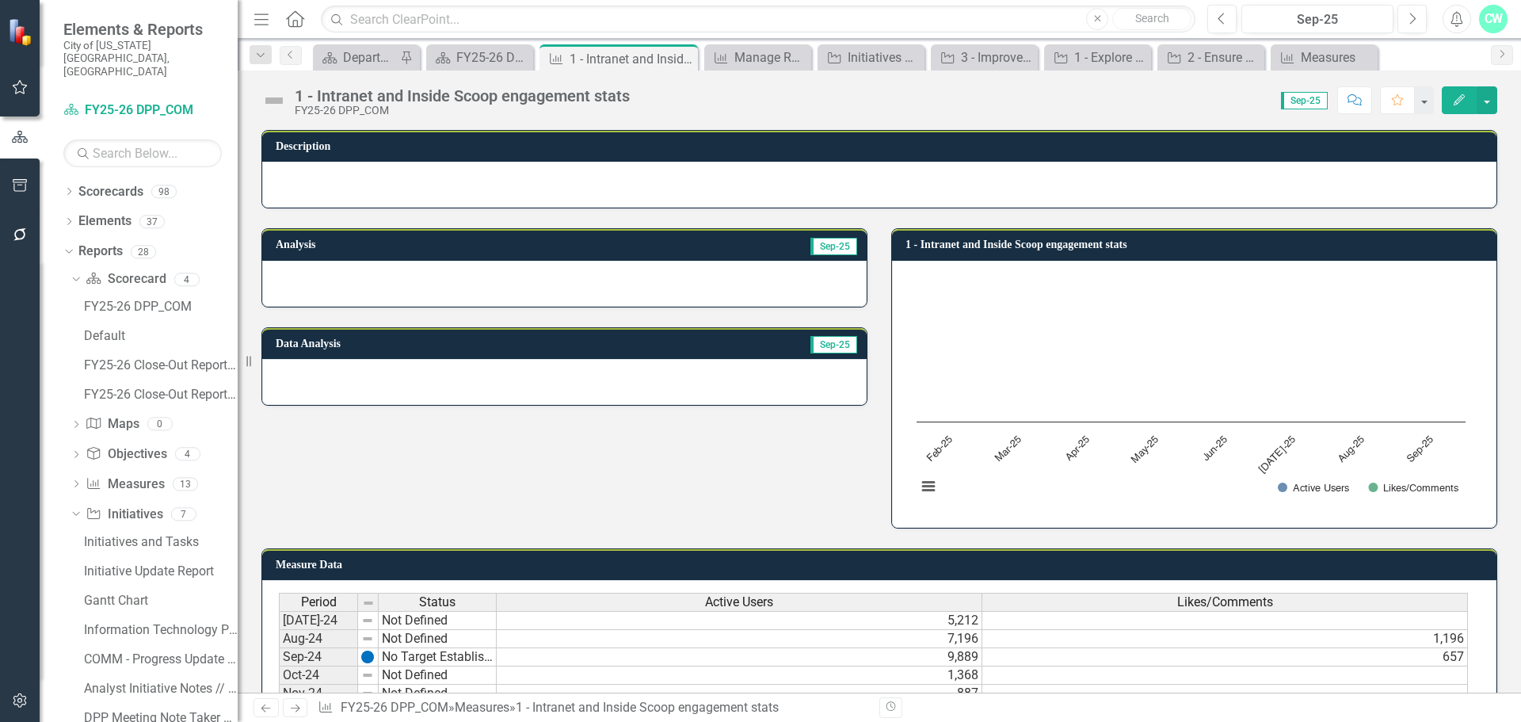
click at [361, 97] on div "1 - Intranet and Inside Scoop engagement stats" at bounding box center [462, 95] width 335 height 17
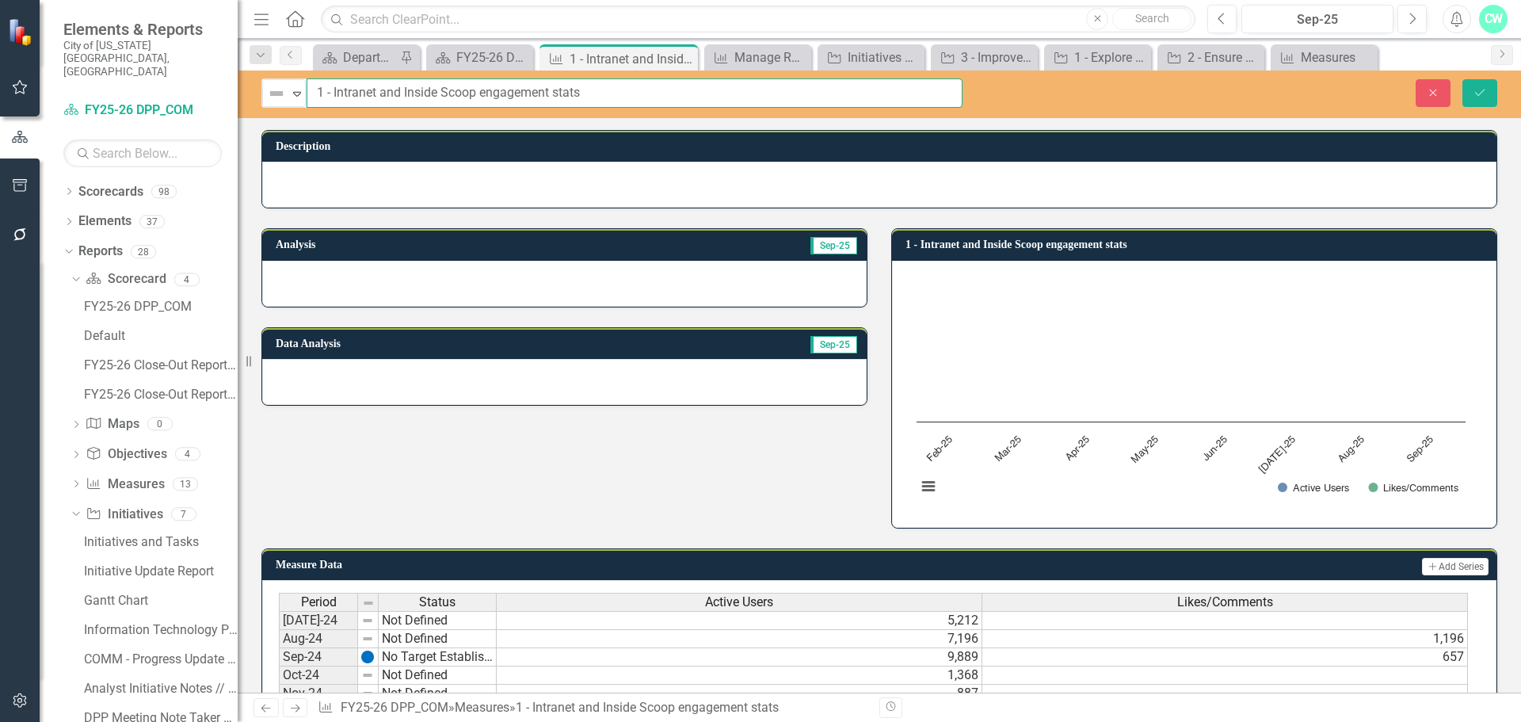
click at [362, 98] on input "1 - Intranet and Inside Scoop engagement stats" at bounding box center [635, 92] width 656 height 29
drag, startPoint x: 358, startPoint y: 92, endPoint x: 333, endPoint y: 96, distance: 25.7
click at [333, 96] on input "1 - Intranet and Inside Scoop engagement stats" at bounding box center [635, 92] width 656 height 29
type input "1 - Beachnet and Inside Scoop engagement stats"
click at [1480, 102] on button "Save" at bounding box center [1480, 93] width 35 height 28
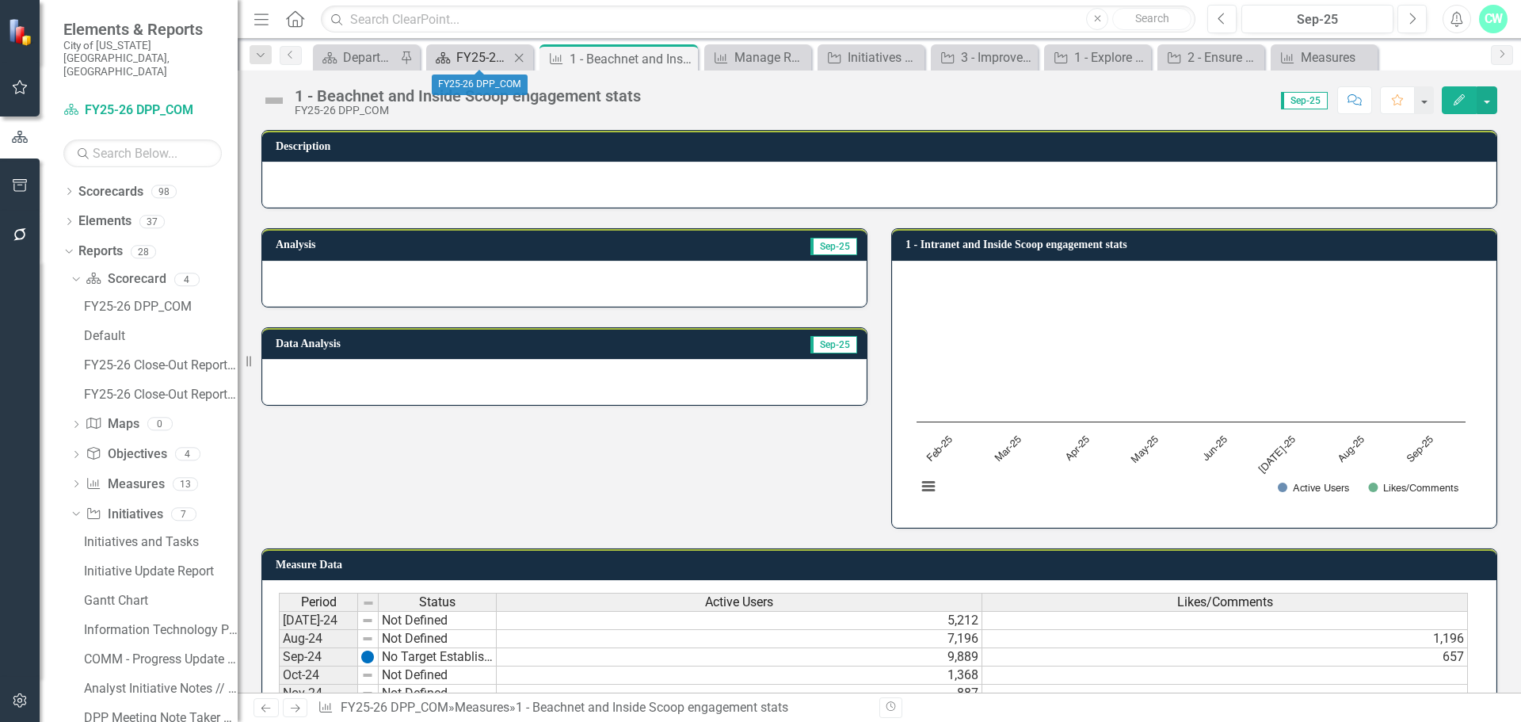
click at [465, 53] on div "FY25-26 DPP_COM" at bounding box center [482, 58] width 53 height 20
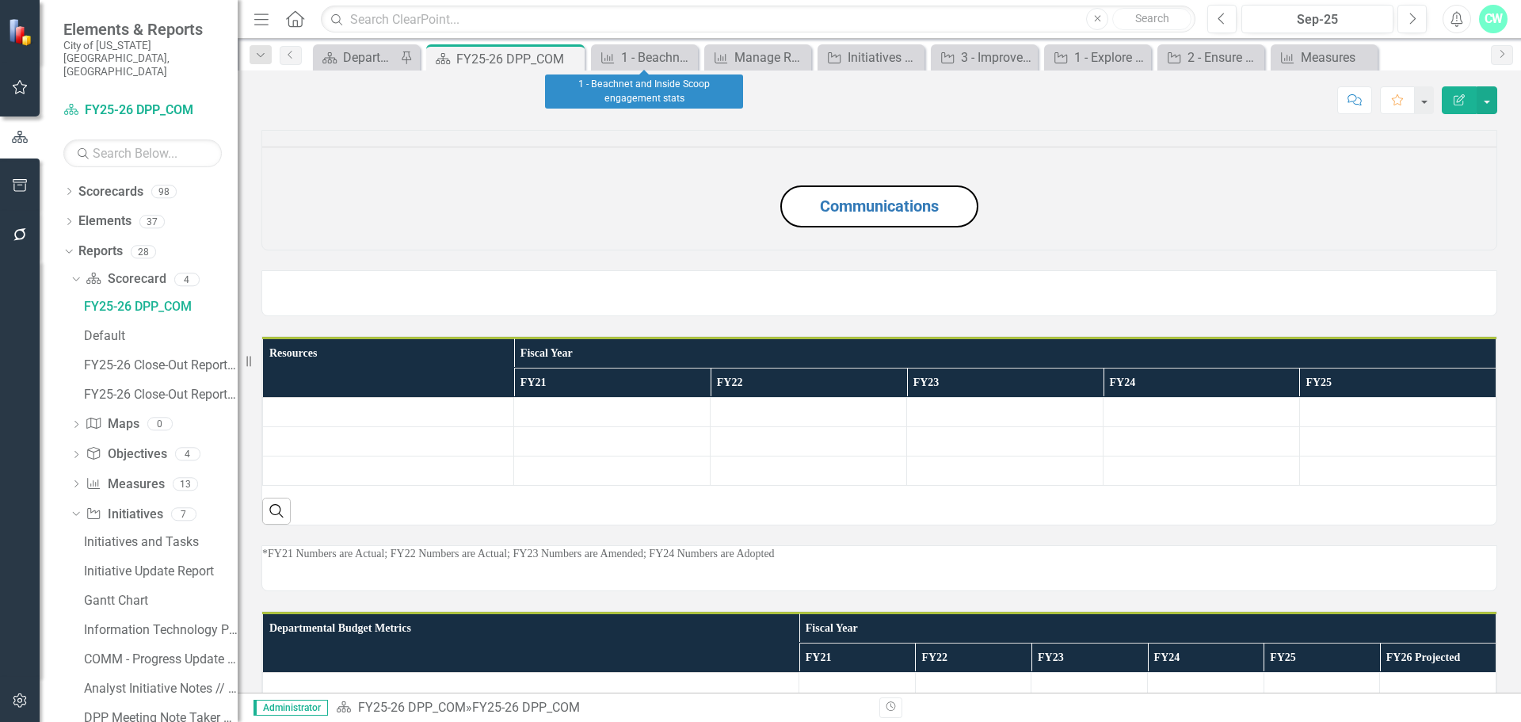
drag, startPoint x: 685, startPoint y: 59, endPoint x: 1035, endPoint y: 467, distance: 537.1
click at [0, 0] on icon "Close" at bounding box center [0, 0] width 0 height 0
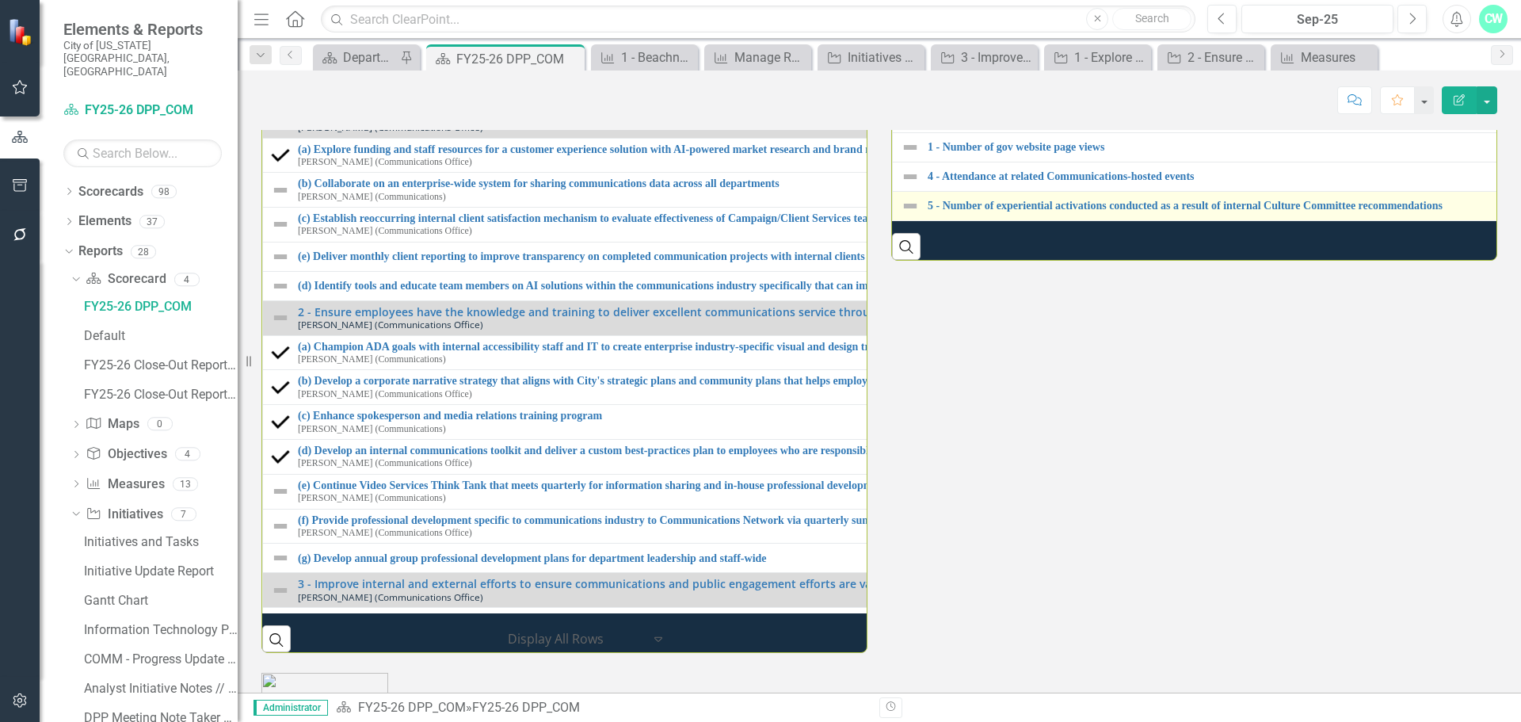
scroll to position [1822, 0]
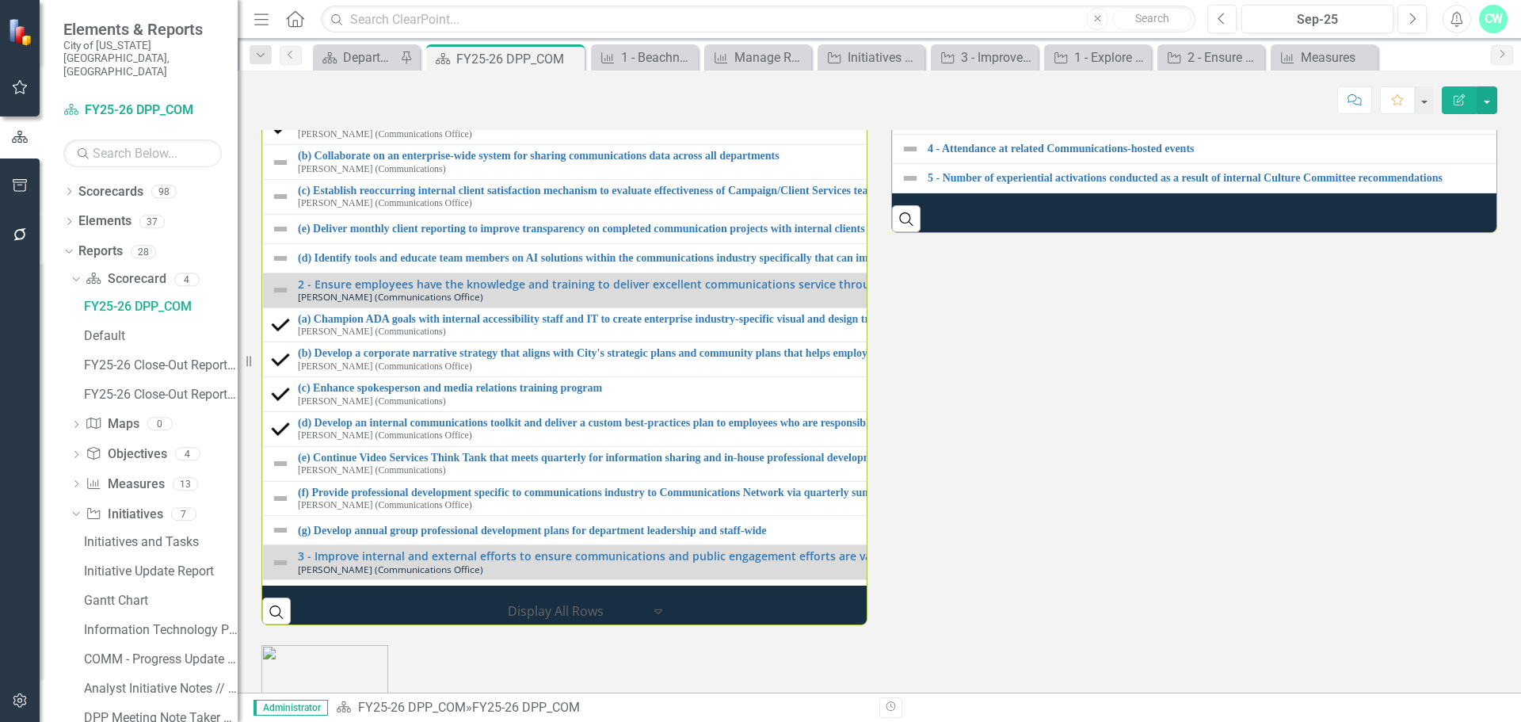
click at [1049, 75] on th "Performance Measures" at bounding box center [1513, 60] width 1240 height 30
click at [1049, 75] on th "Performance Measures Sort Ascending" at bounding box center [1513, 60] width 1241 height 30
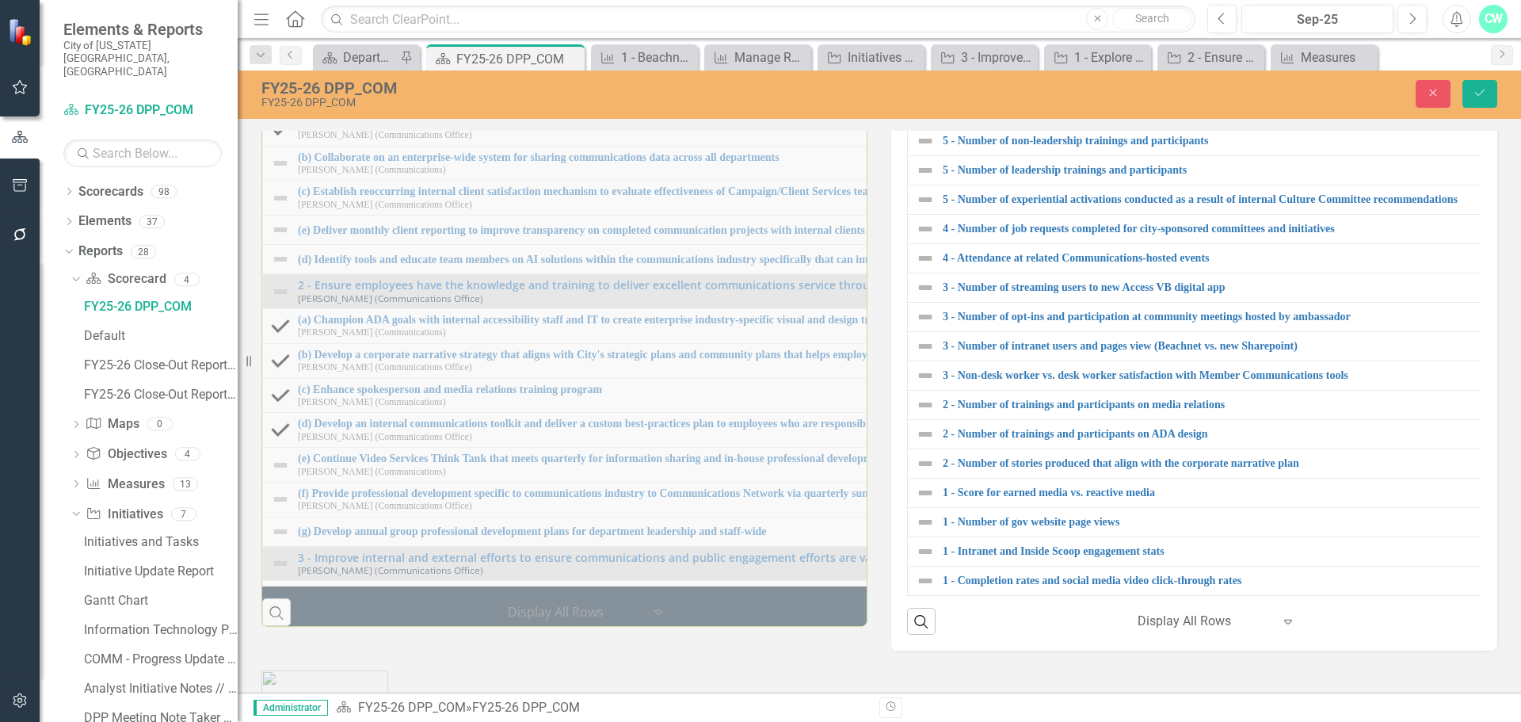
click at [1423, 71] on icon "Link" at bounding box center [1429, 67] width 12 height 10
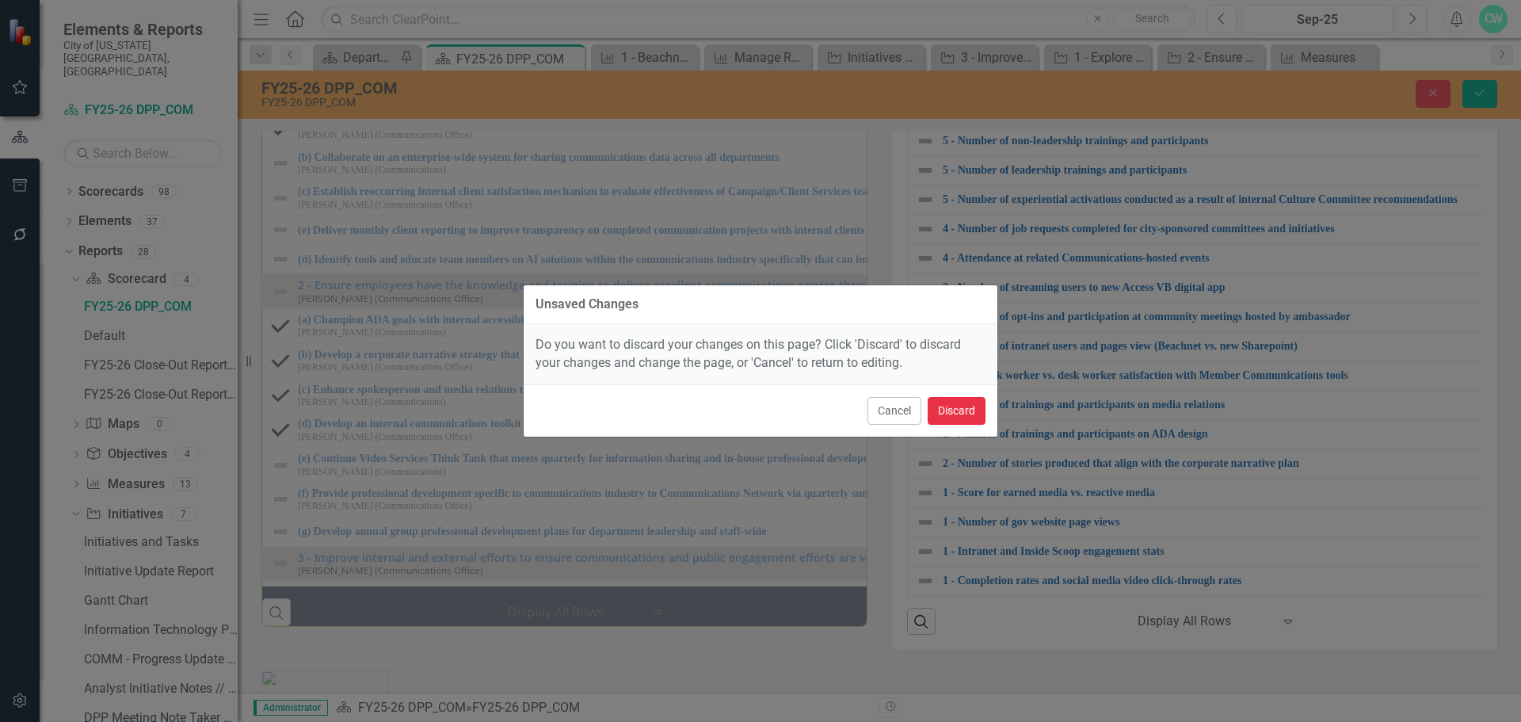
click at [943, 404] on button "Discard" at bounding box center [957, 411] width 58 height 28
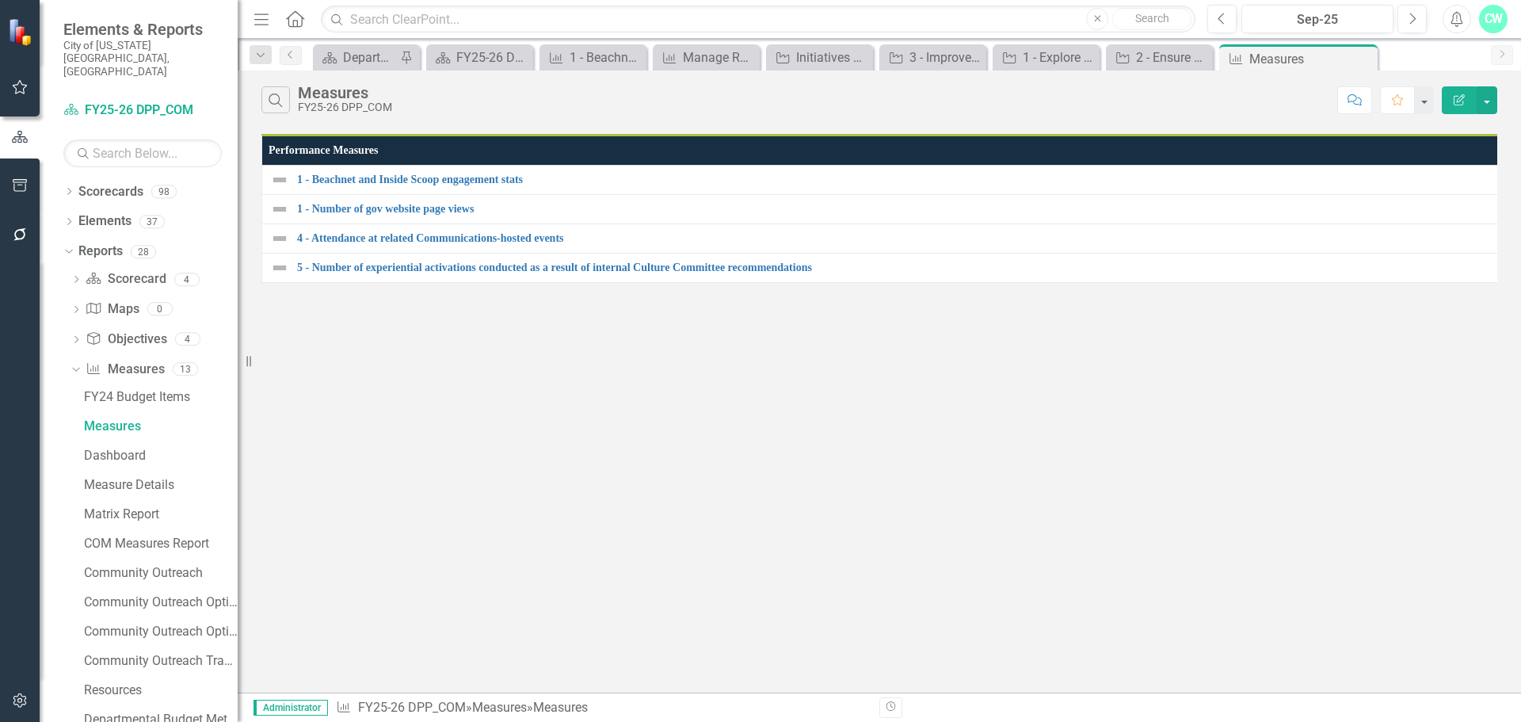
click at [1461, 94] on icon "Edit Report" at bounding box center [1459, 99] width 14 height 11
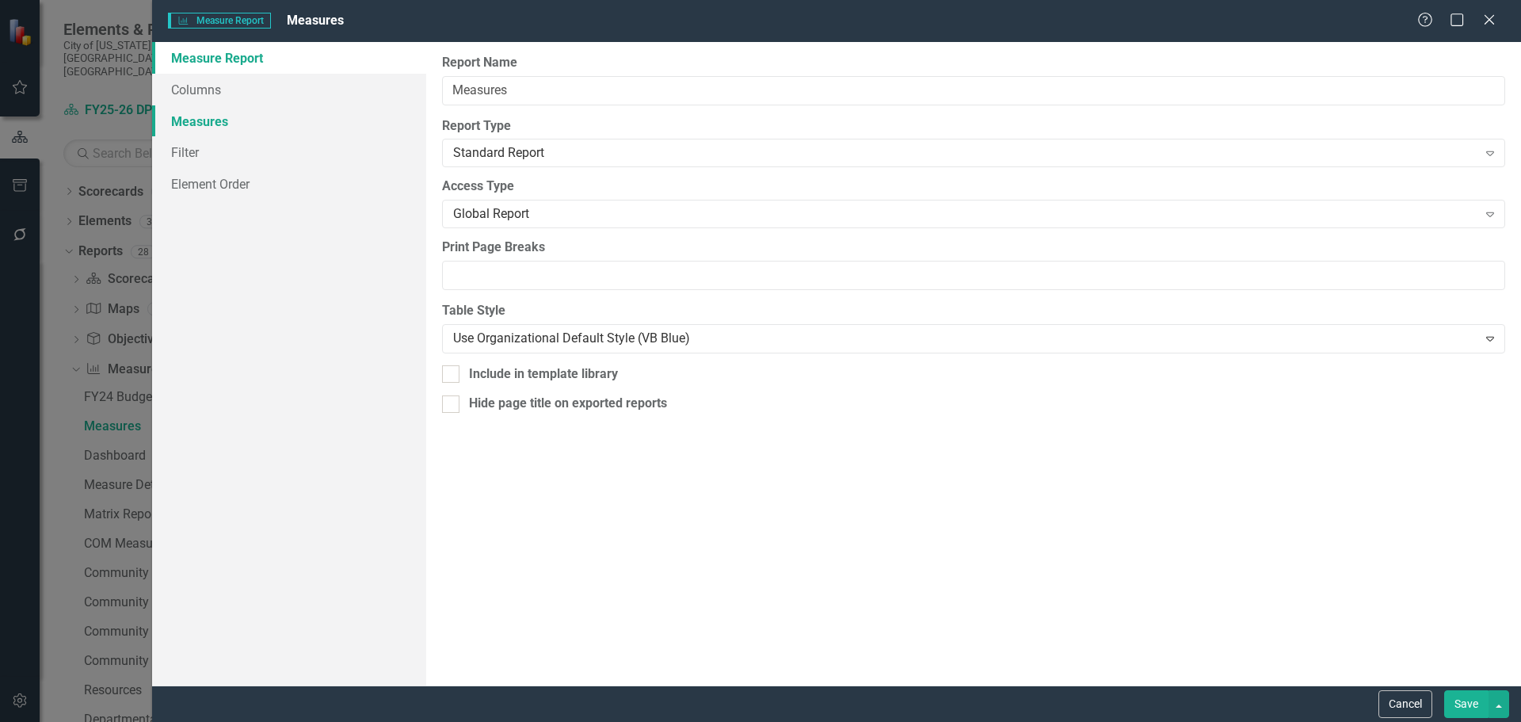
click at [211, 117] on link "Measures" at bounding box center [289, 121] width 274 height 32
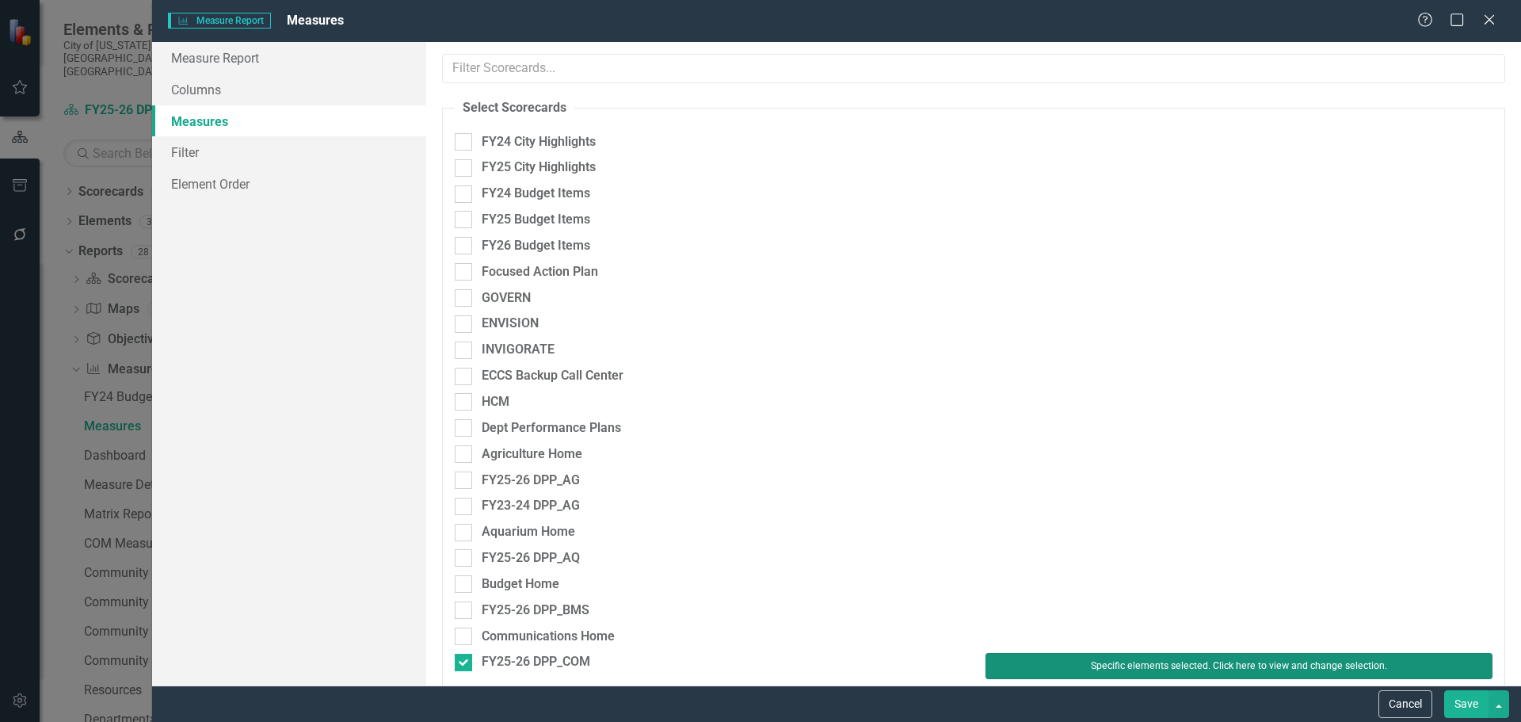
click at [1086, 653] on button "Specific elements selected. Click here to view and change selection." at bounding box center [1239, 665] width 507 height 25
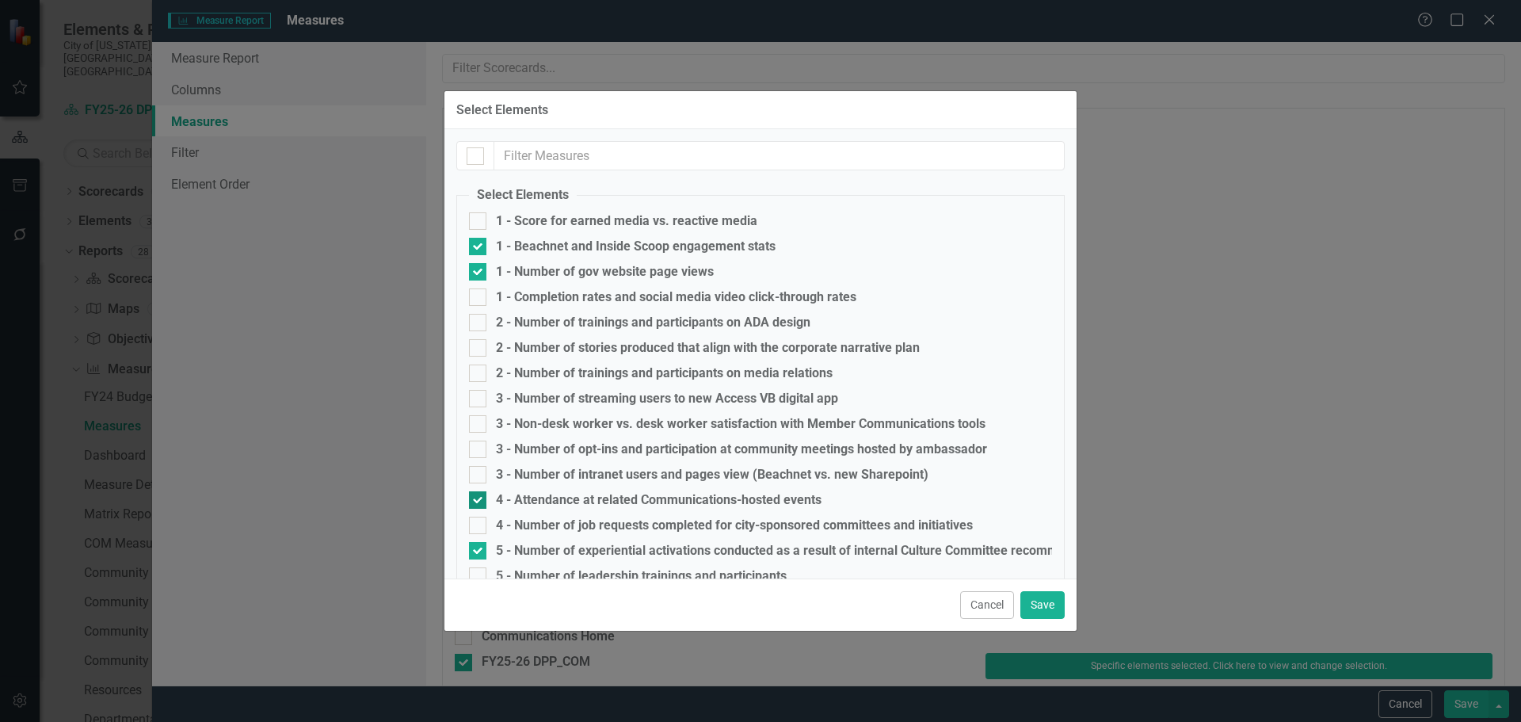
click at [545, 494] on div "4 - Attendance at related Communications-hosted events" at bounding box center [659, 500] width 326 height 14
click at [479, 494] on input "4 - Attendance at related Communications-hosted events" at bounding box center [474, 496] width 10 height 10
checkbox input "false"
click at [1040, 602] on button "Save" at bounding box center [1043, 605] width 44 height 28
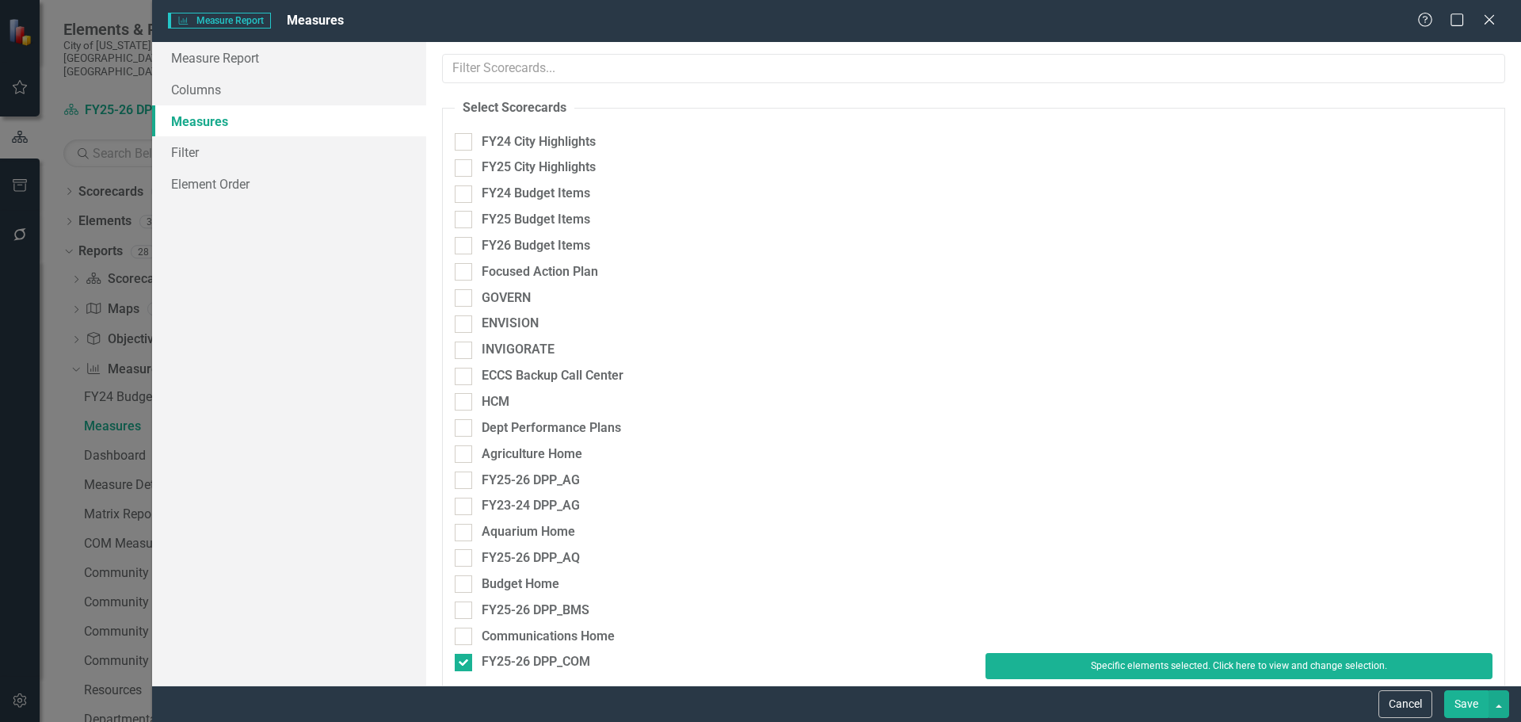
click at [1486, 697] on button "Save" at bounding box center [1466, 704] width 44 height 28
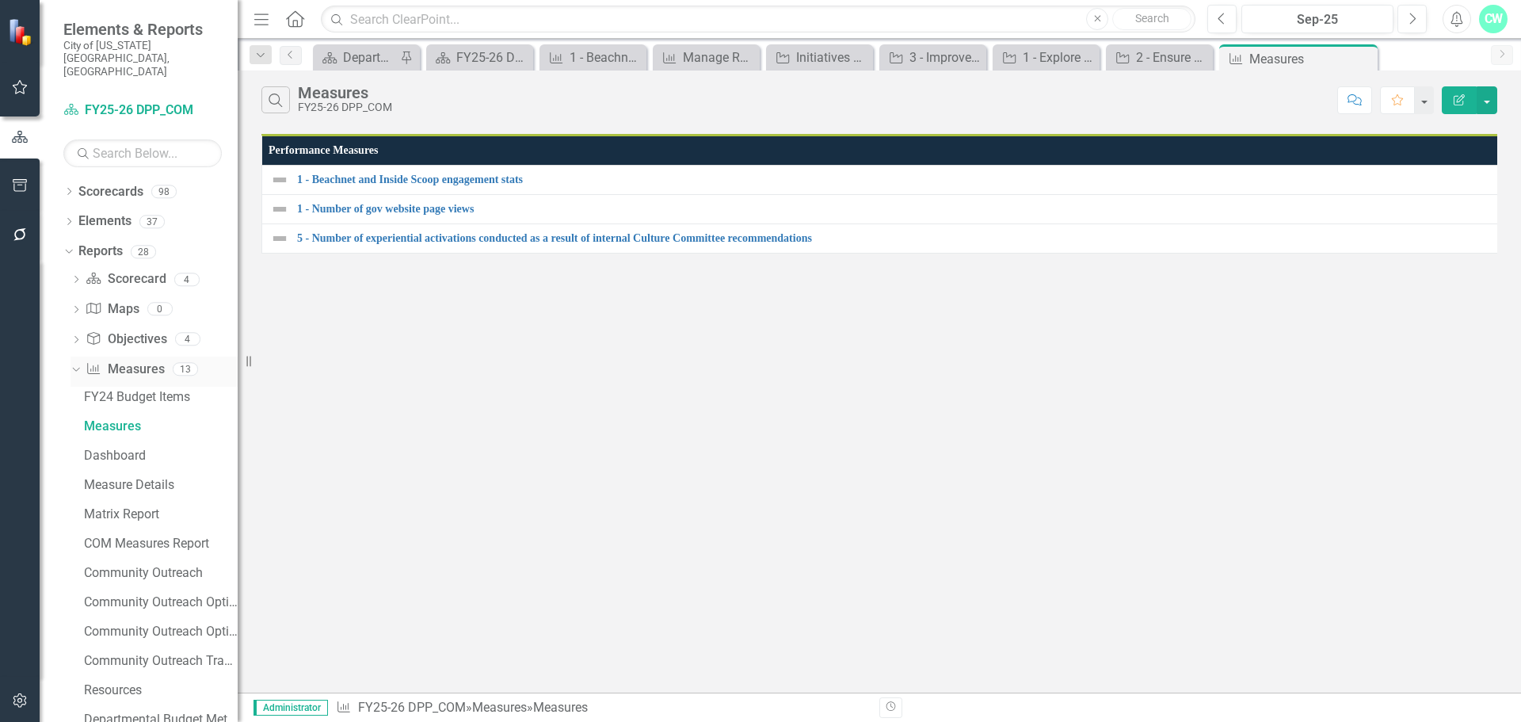
click at [125, 361] on link "Measure Measures" at bounding box center [125, 370] width 78 height 18
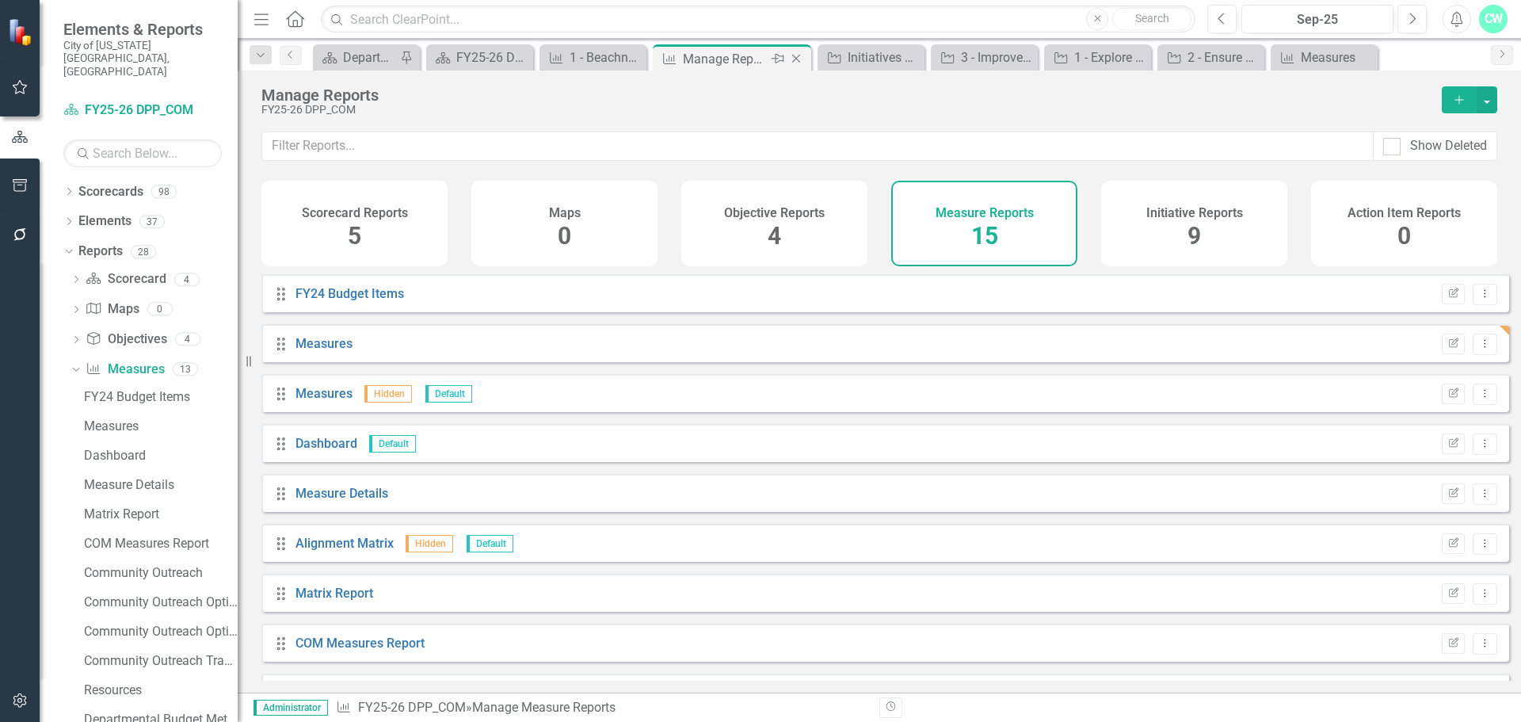
click at [792, 60] on icon "Close" at bounding box center [796, 58] width 16 height 13
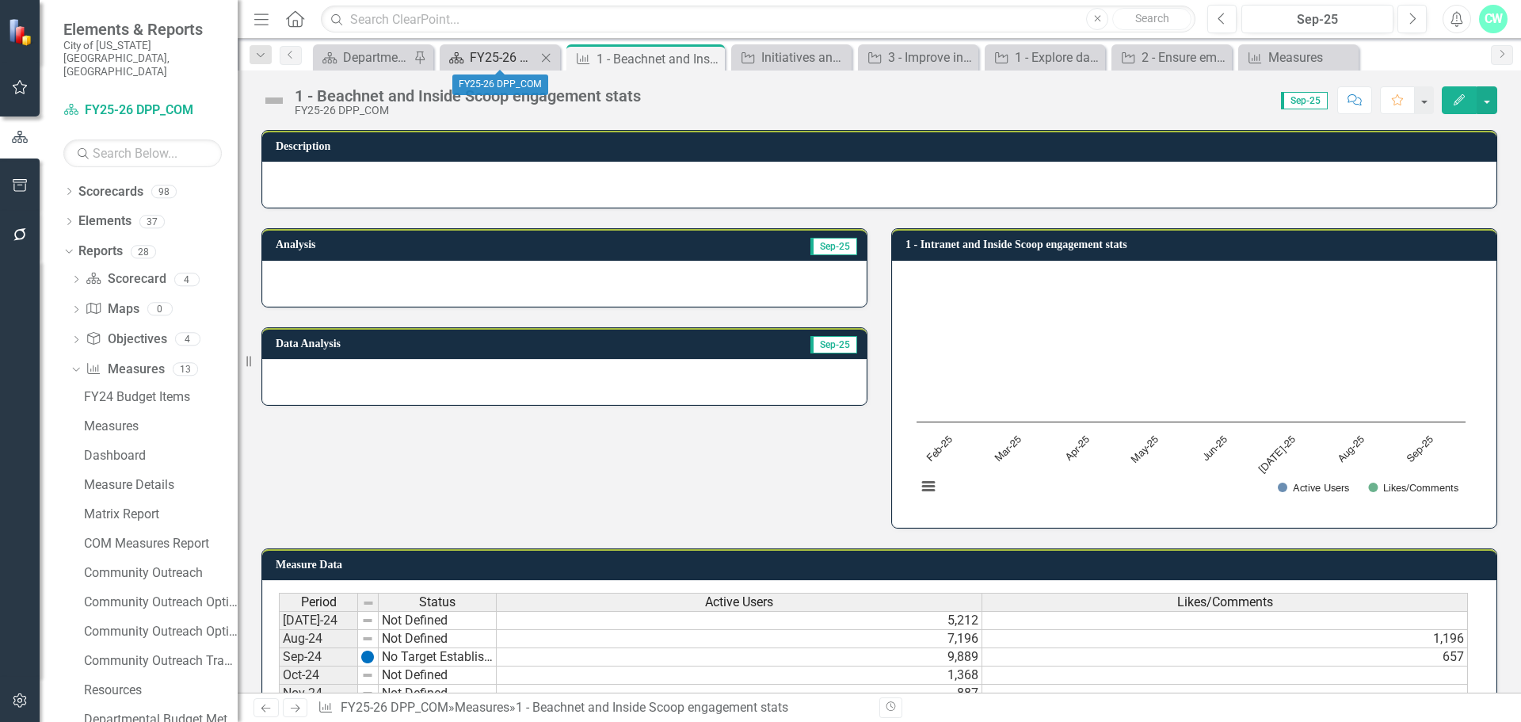
click at [479, 49] on div "FY25-26 DPP_COM" at bounding box center [503, 58] width 67 height 20
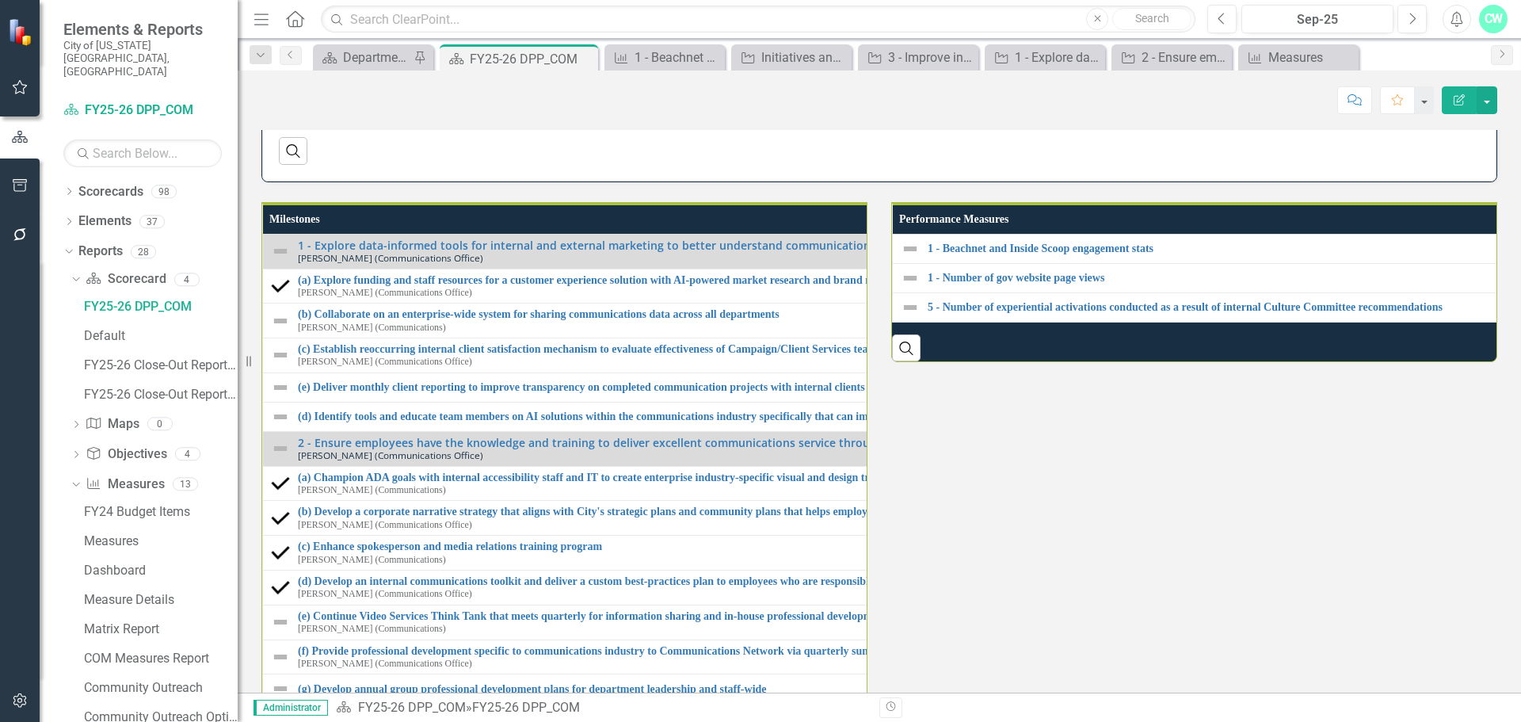
scroll to position [1822, 0]
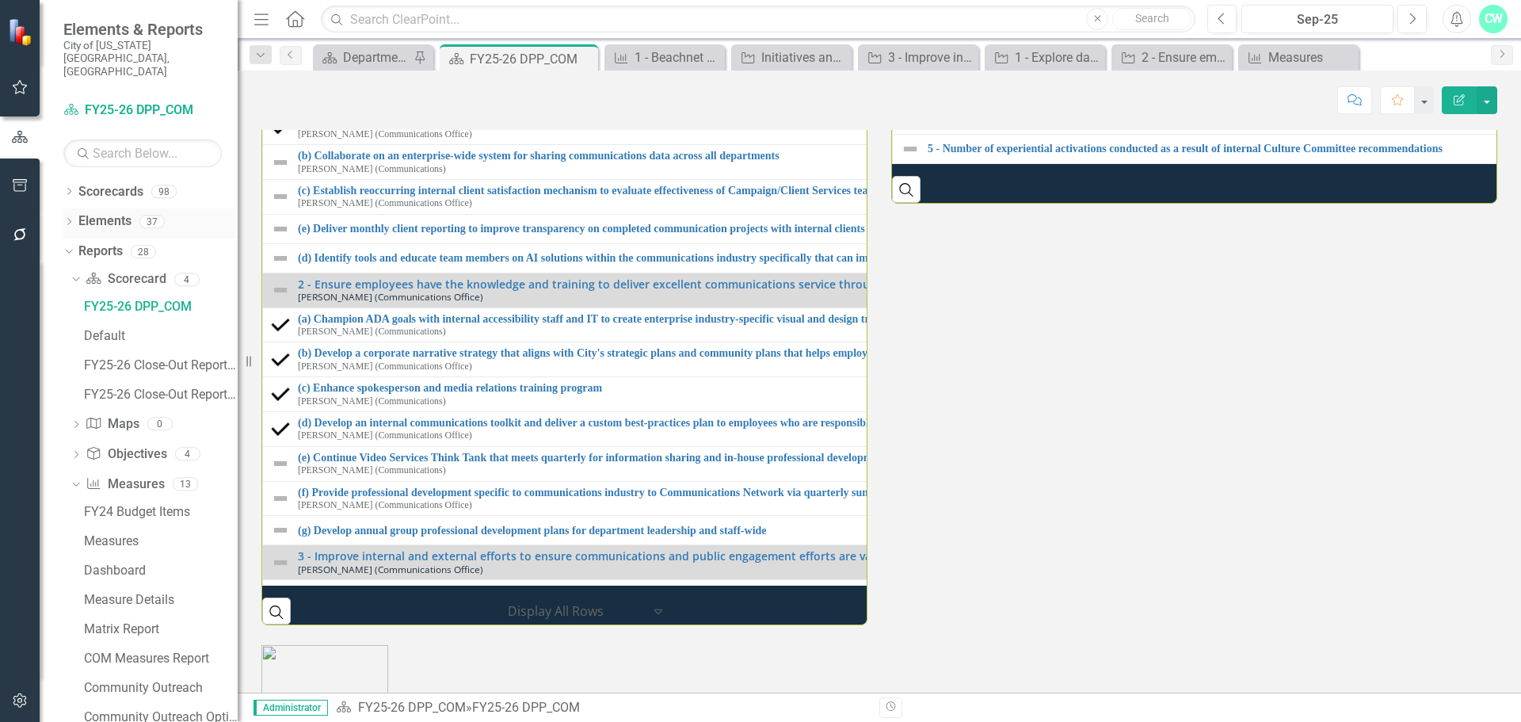
click at [70, 219] on icon "Dropdown" at bounding box center [68, 223] width 11 height 9
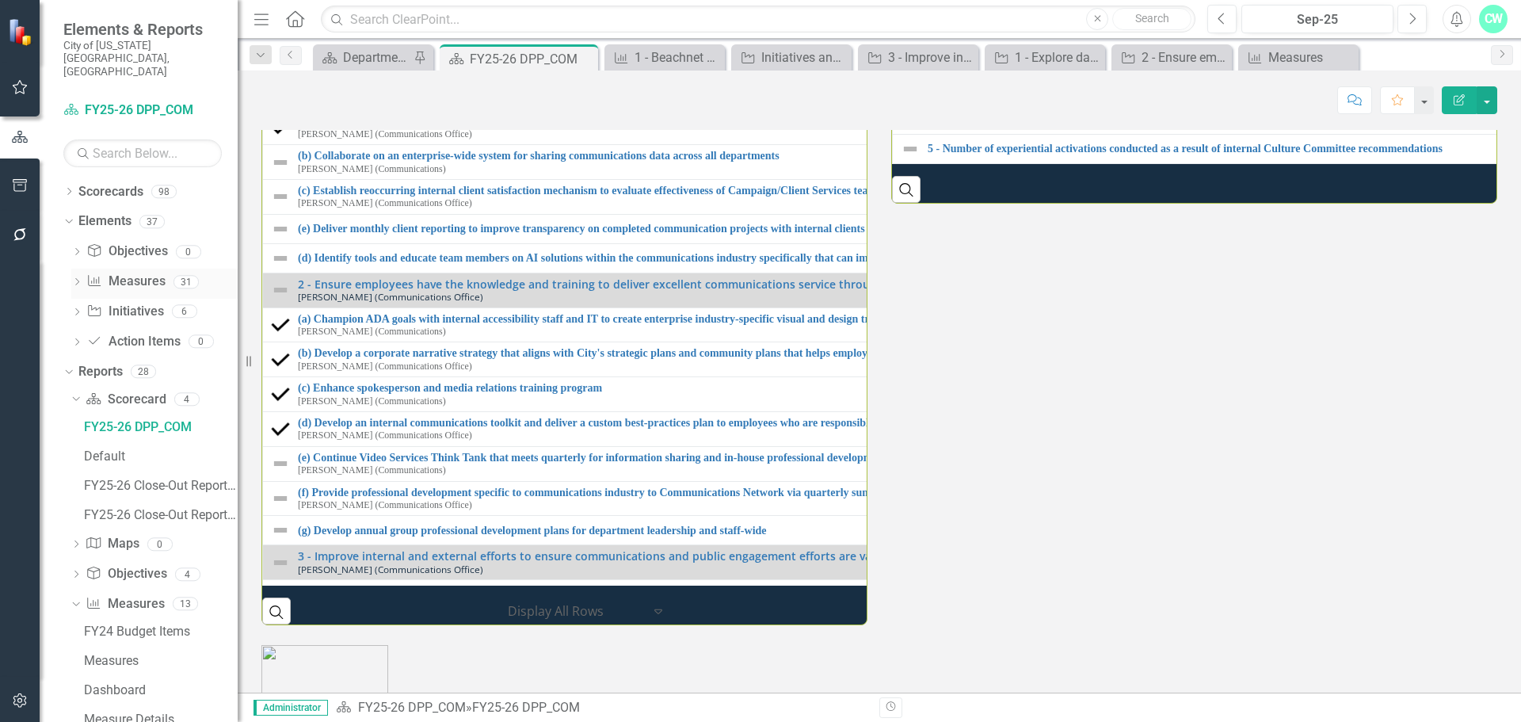
click at [82, 277] on div "Dropdown" at bounding box center [76, 283] width 11 height 13
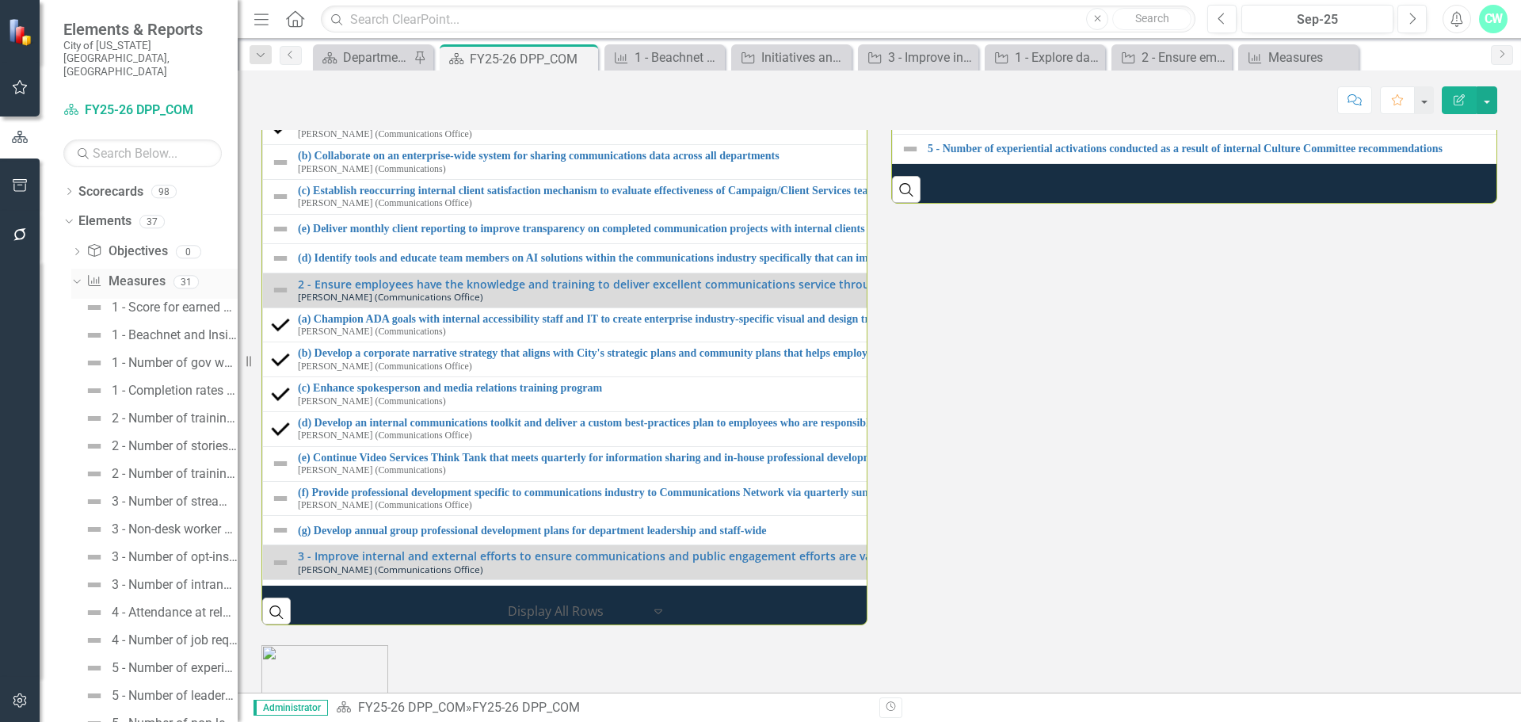
click at [113, 273] on link "Measure Measures" at bounding box center [125, 282] width 78 height 18
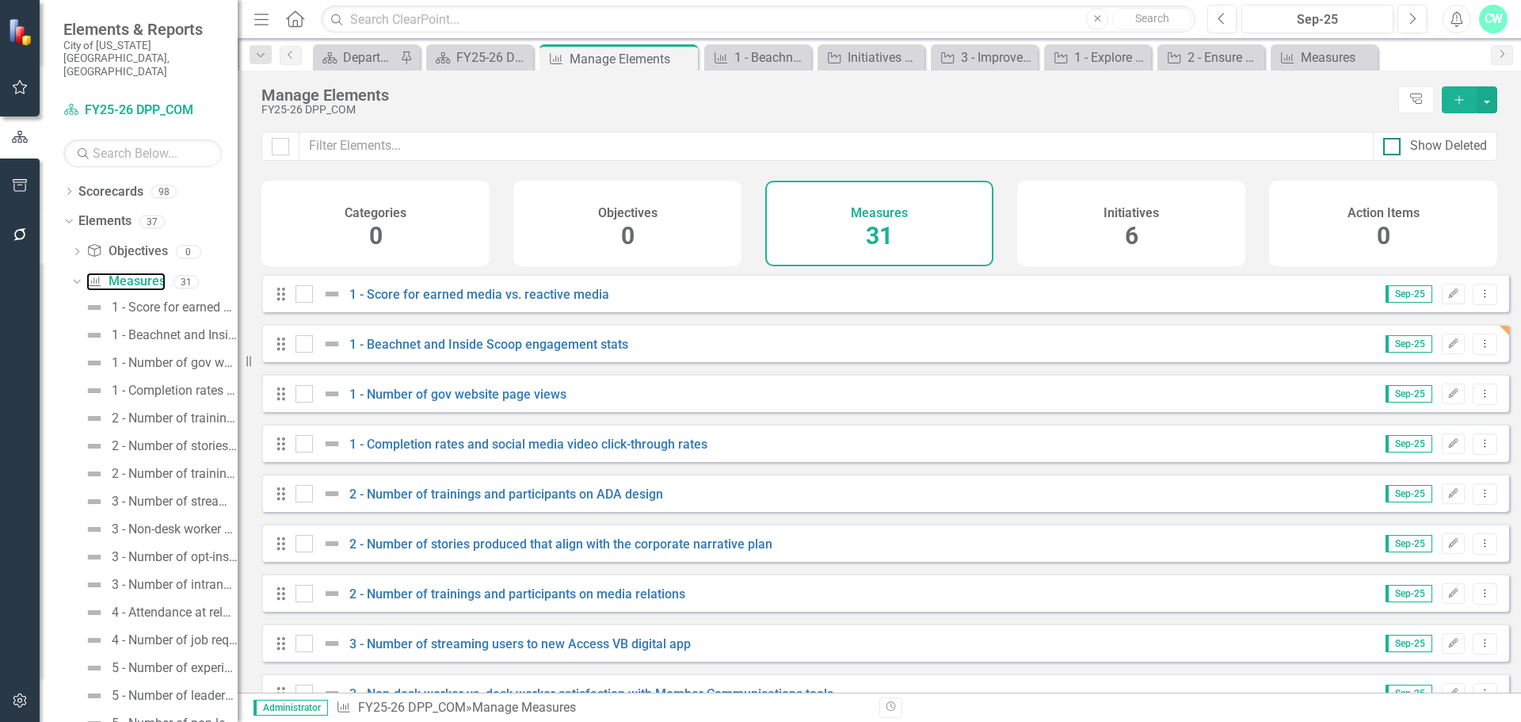
checkbox input "false"
click at [1470, 105] on button "Add" at bounding box center [1459, 99] width 35 height 27
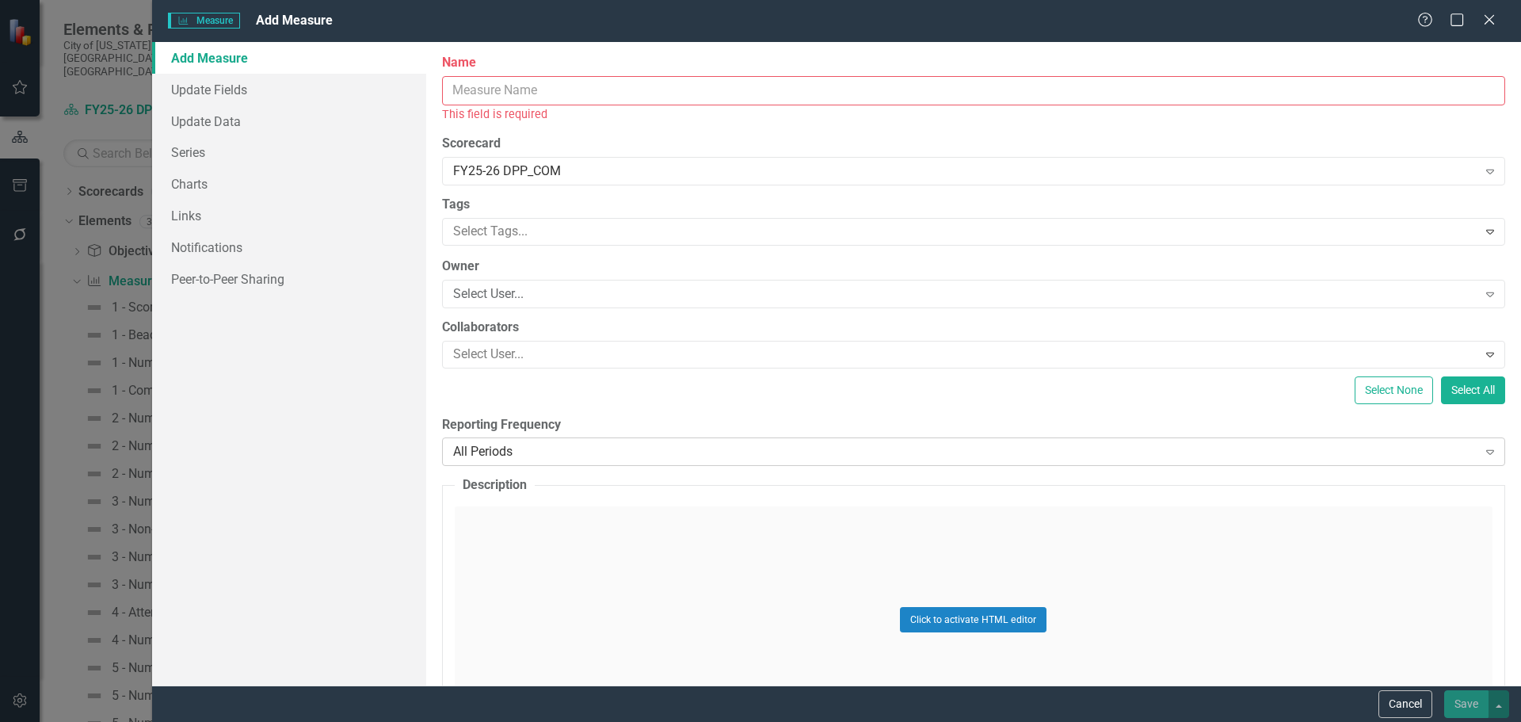
click at [559, 445] on div "All Periods" at bounding box center [965, 452] width 1024 height 18
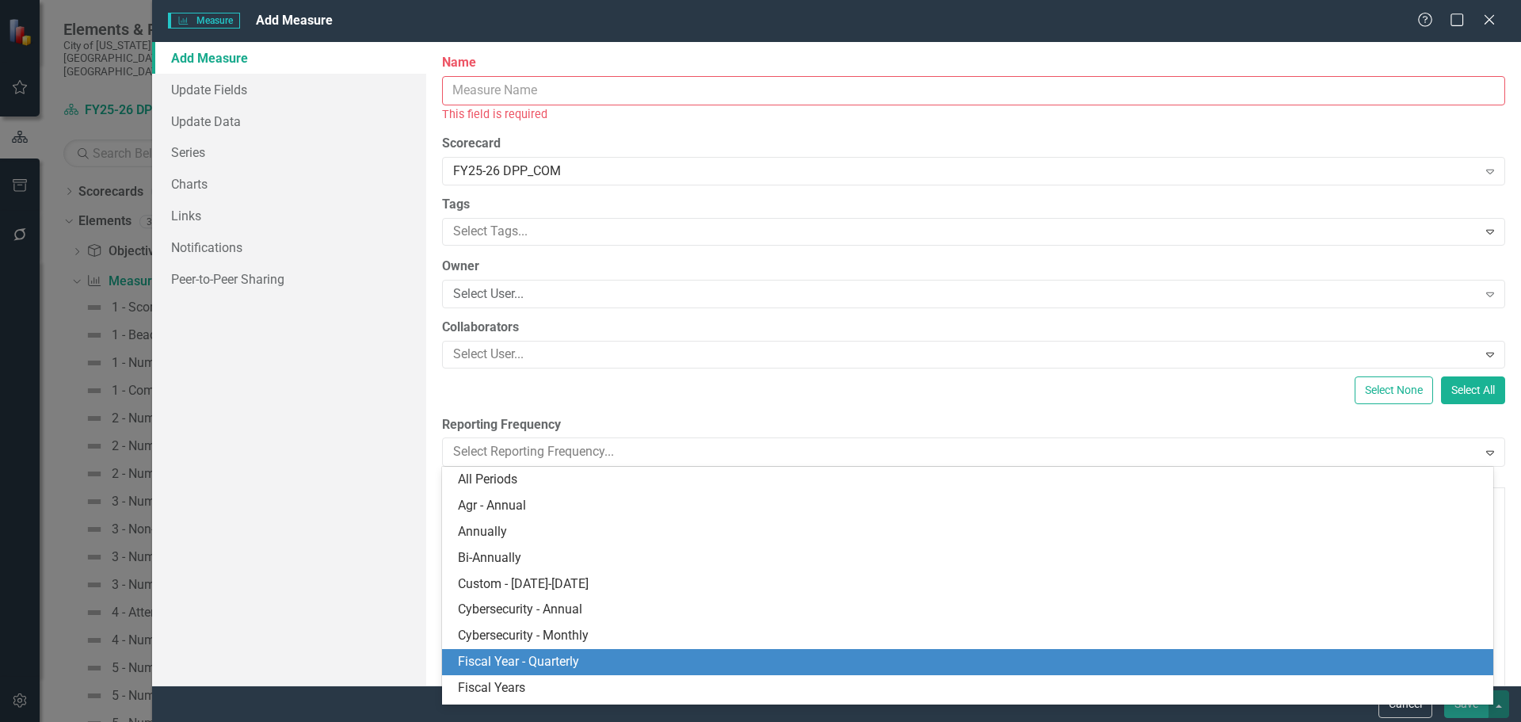
click at [576, 672] on div "Fiscal Year - Quarterly" at bounding box center [967, 662] width 1051 height 26
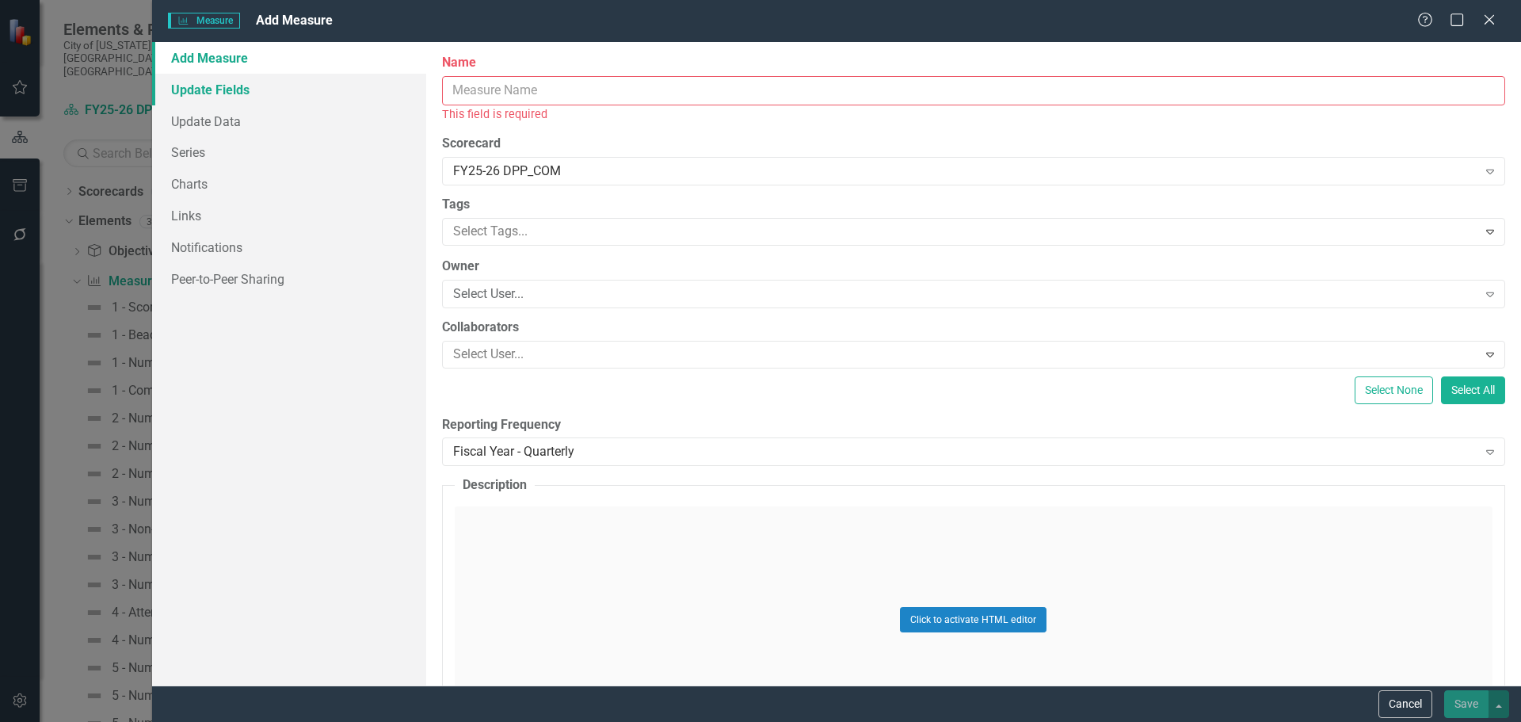
click at [258, 100] on link "Update Fields" at bounding box center [289, 90] width 274 height 32
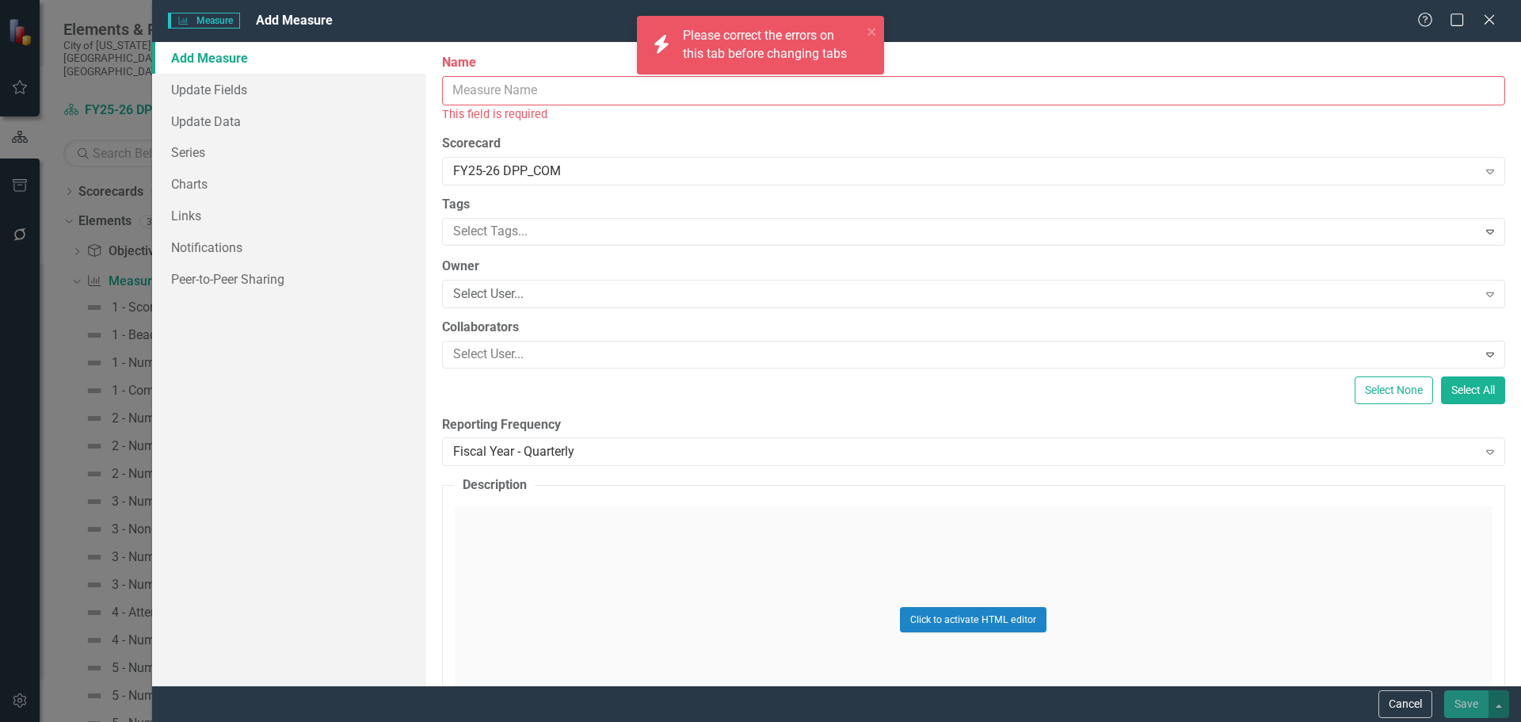
click at [548, 93] on input "Name" at bounding box center [973, 90] width 1063 height 29
click at [500, 95] on input "Name" at bounding box center [973, 90] width 1063 height 29
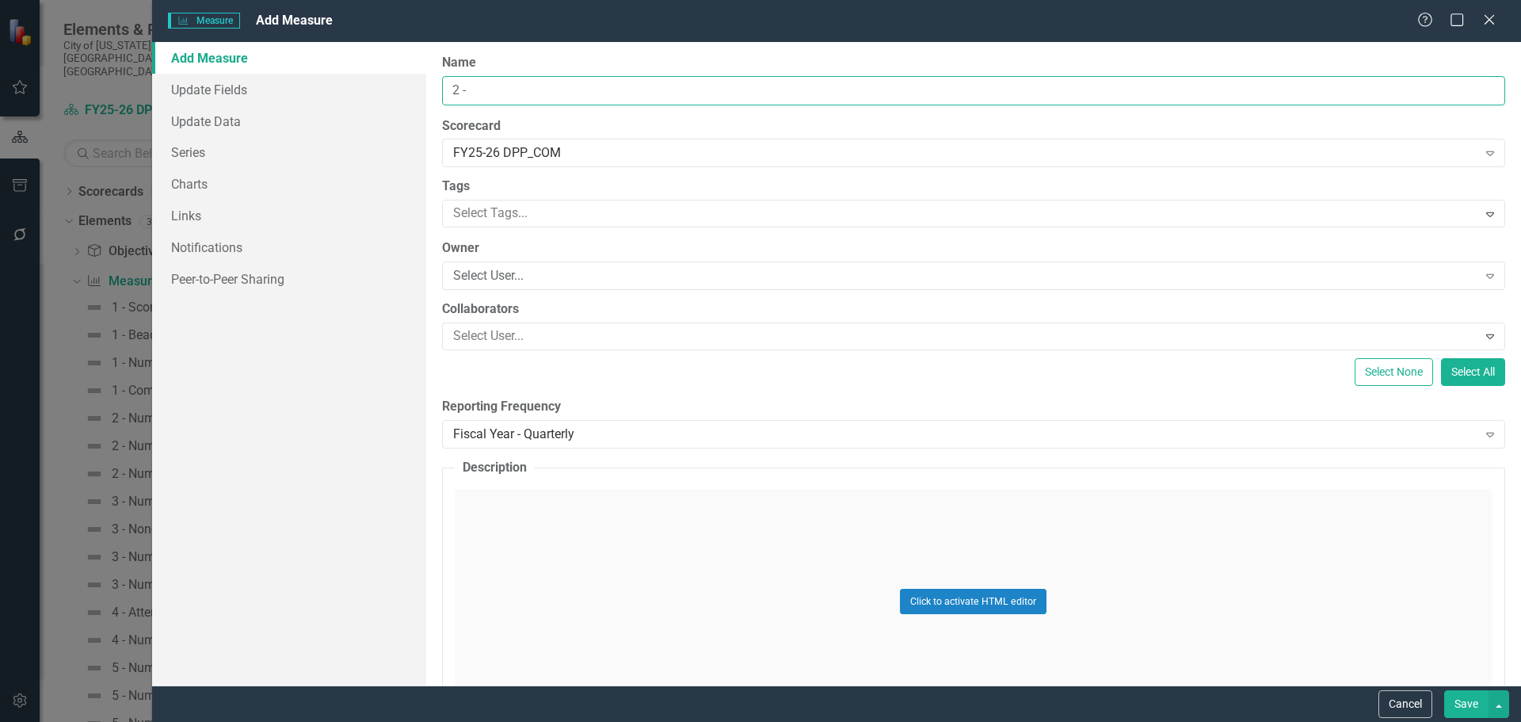
paste input "# of training events quarterly"
type input "2 - # of training events quarterly"
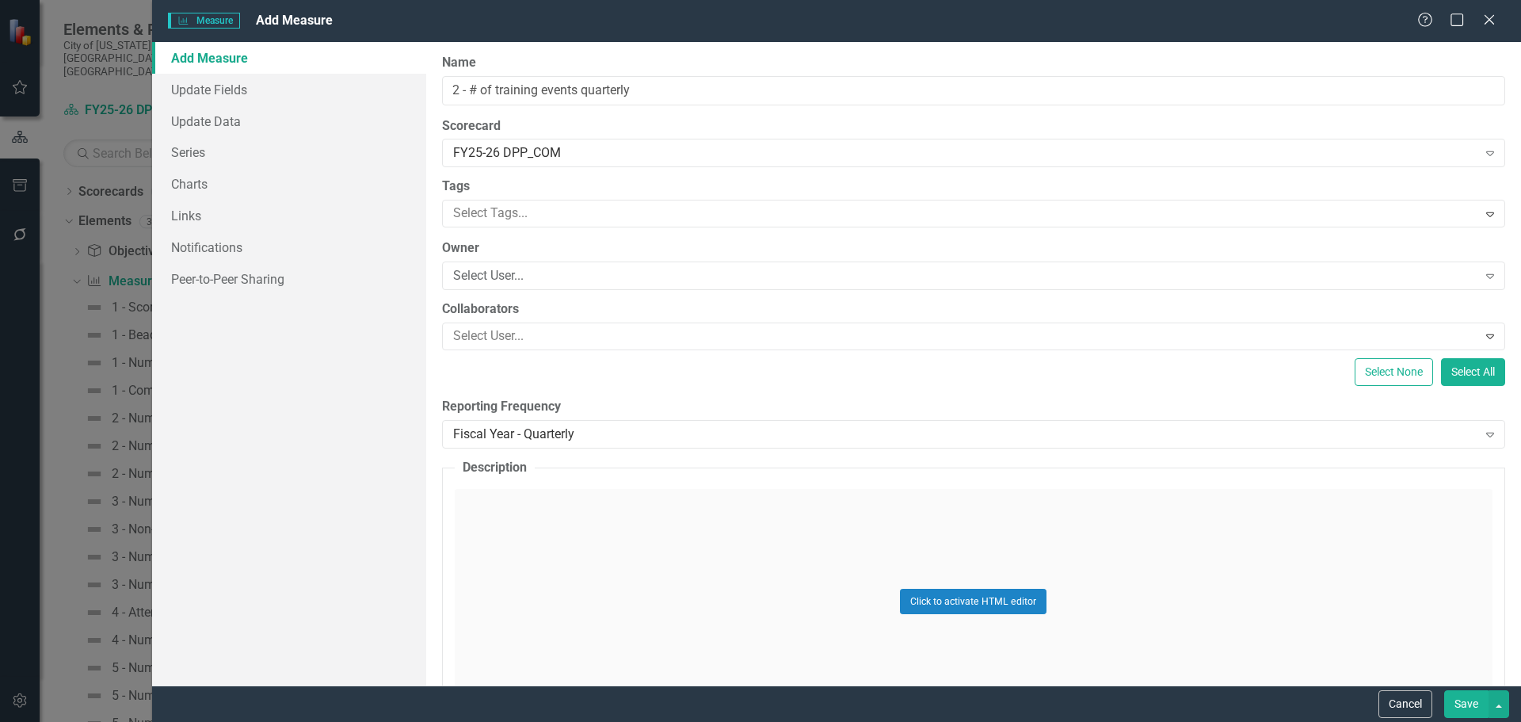
click at [1456, 711] on button "Save" at bounding box center [1466, 704] width 44 height 28
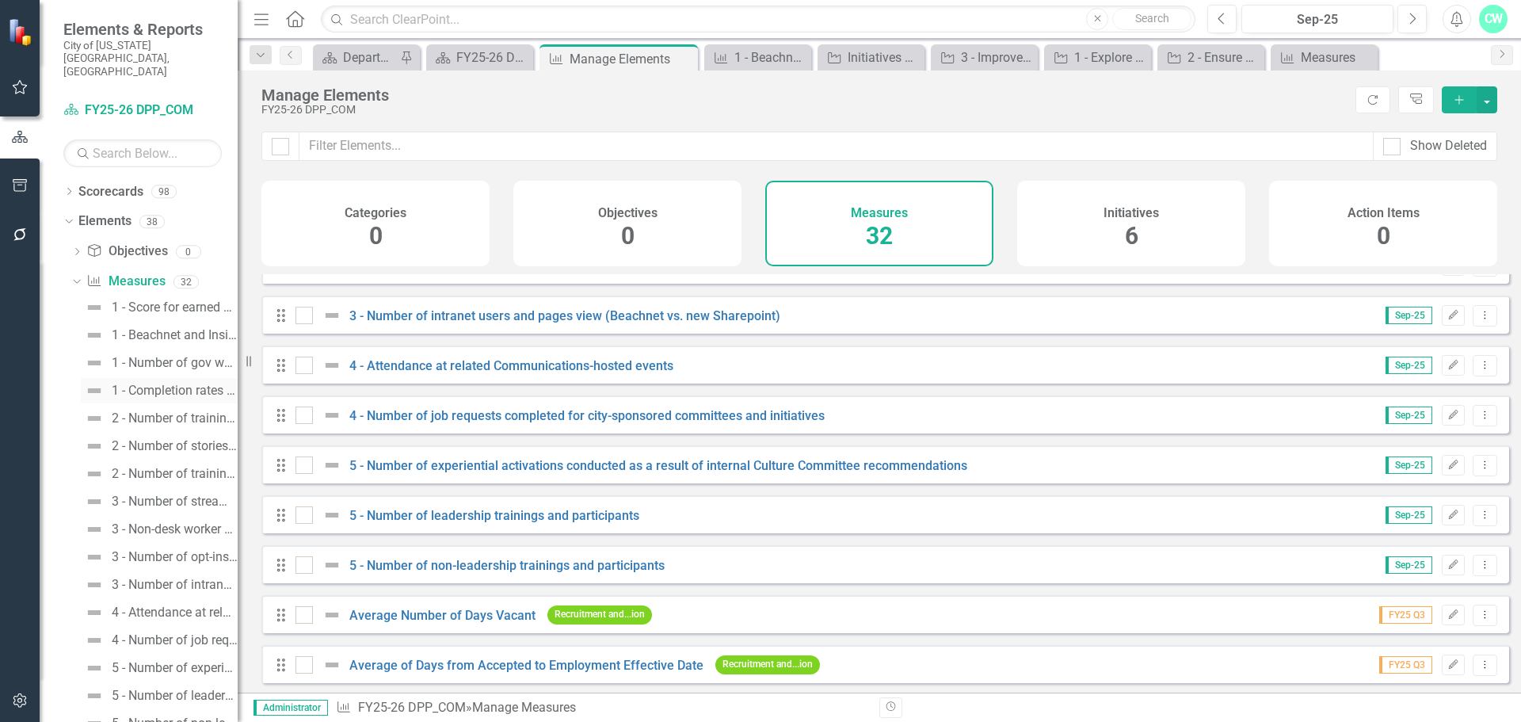
scroll to position [475, 0]
click at [1462, 108] on button "Add" at bounding box center [1459, 99] width 35 height 27
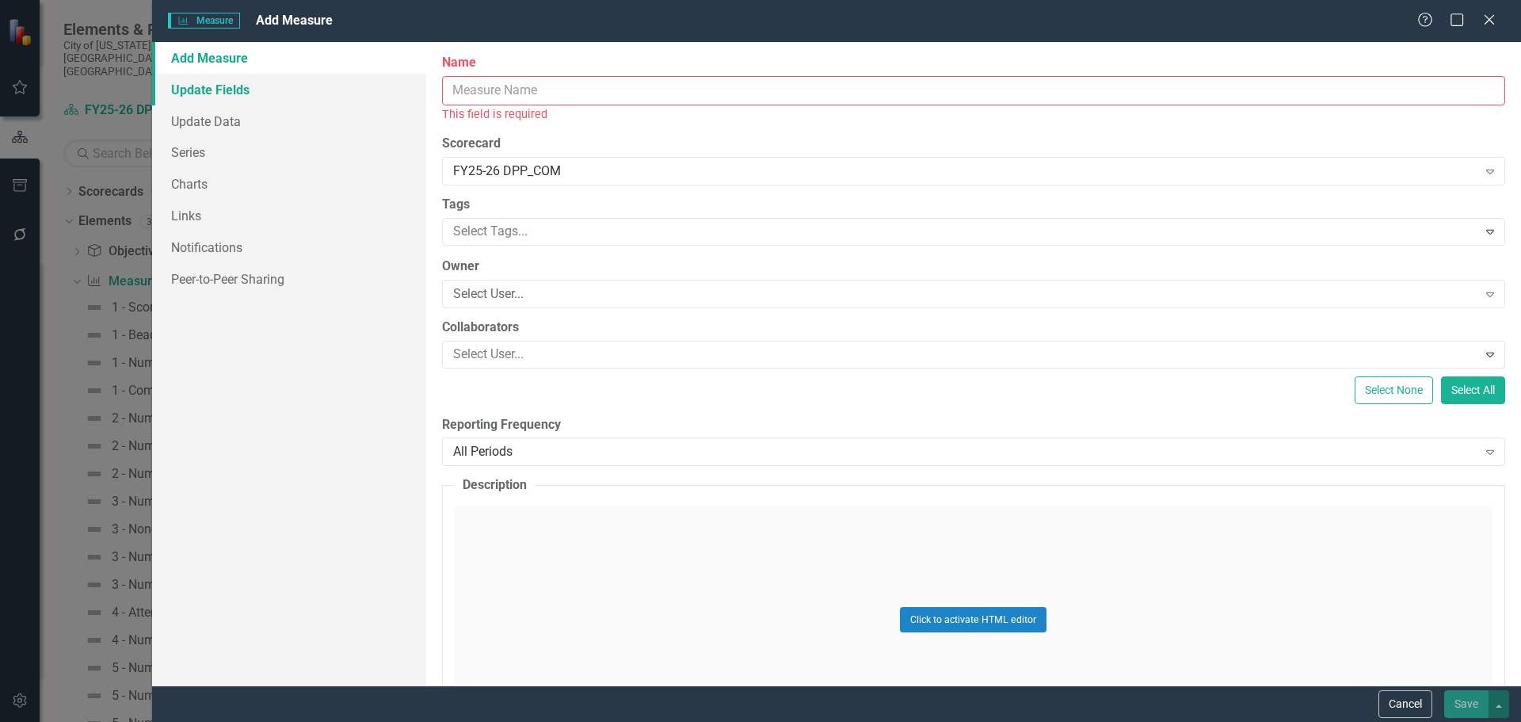
click at [210, 85] on link "Update Fields" at bounding box center [289, 90] width 274 height 32
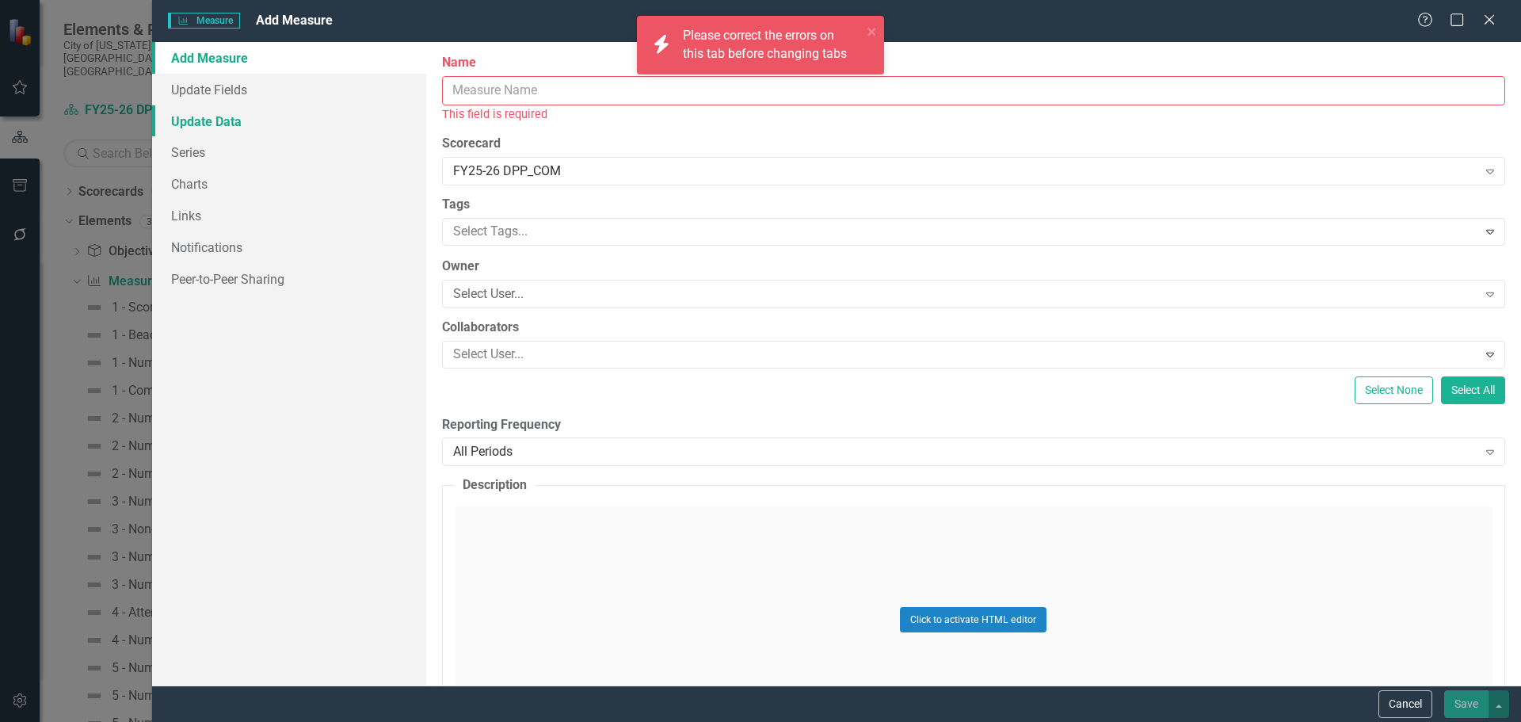
click at [208, 105] on link "Update Data" at bounding box center [289, 121] width 274 height 32
click at [507, 69] on label "Name" at bounding box center [973, 63] width 1063 height 18
click at [507, 76] on input "Name" at bounding box center [973, 90] width 1063 height 29
click at [505, 86] on input "Name" at bounding box center [973, 90] width 1063 height 29
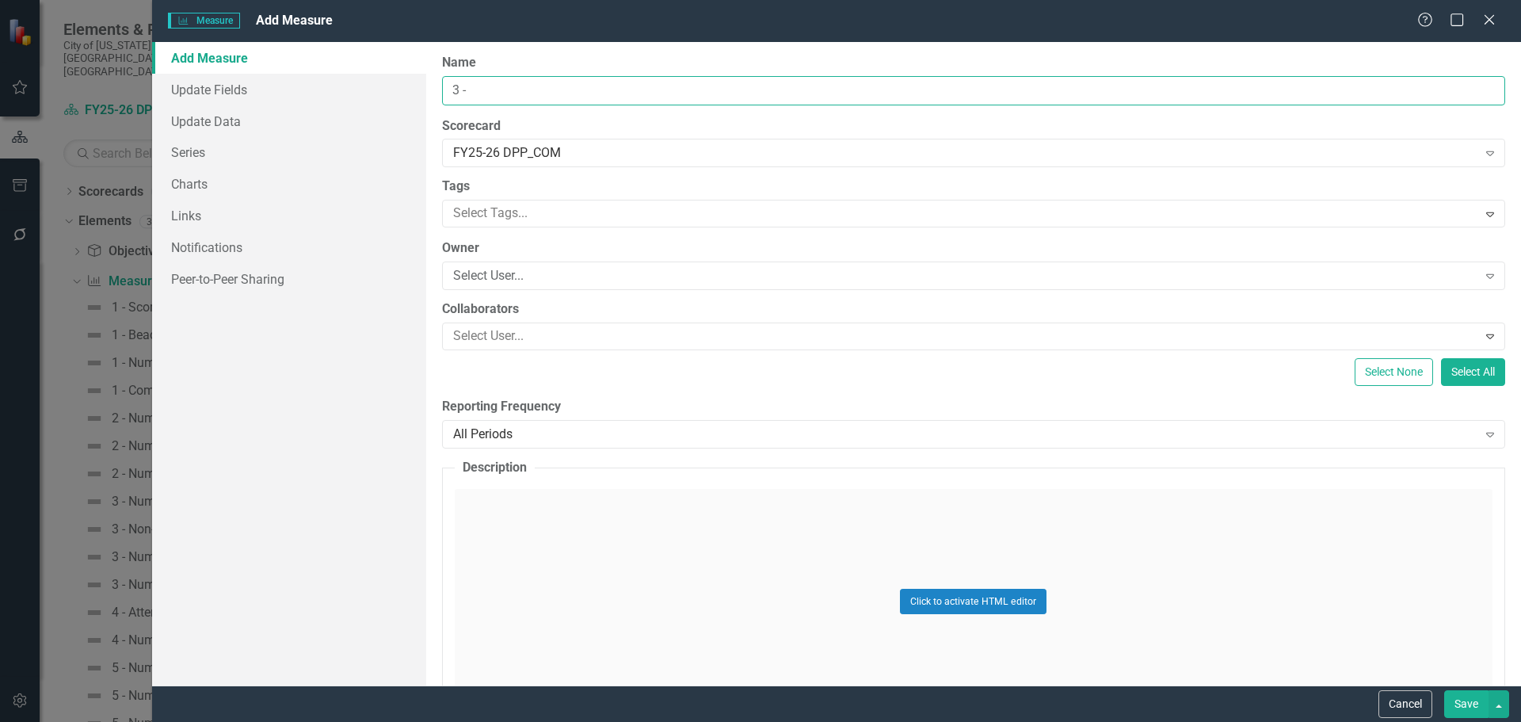
paste input "# [GEOGRAPHIC_DATA] 101 registered participants"
type input "3 - # [GEOGRAPHIC_DATA] 101 registered participants"
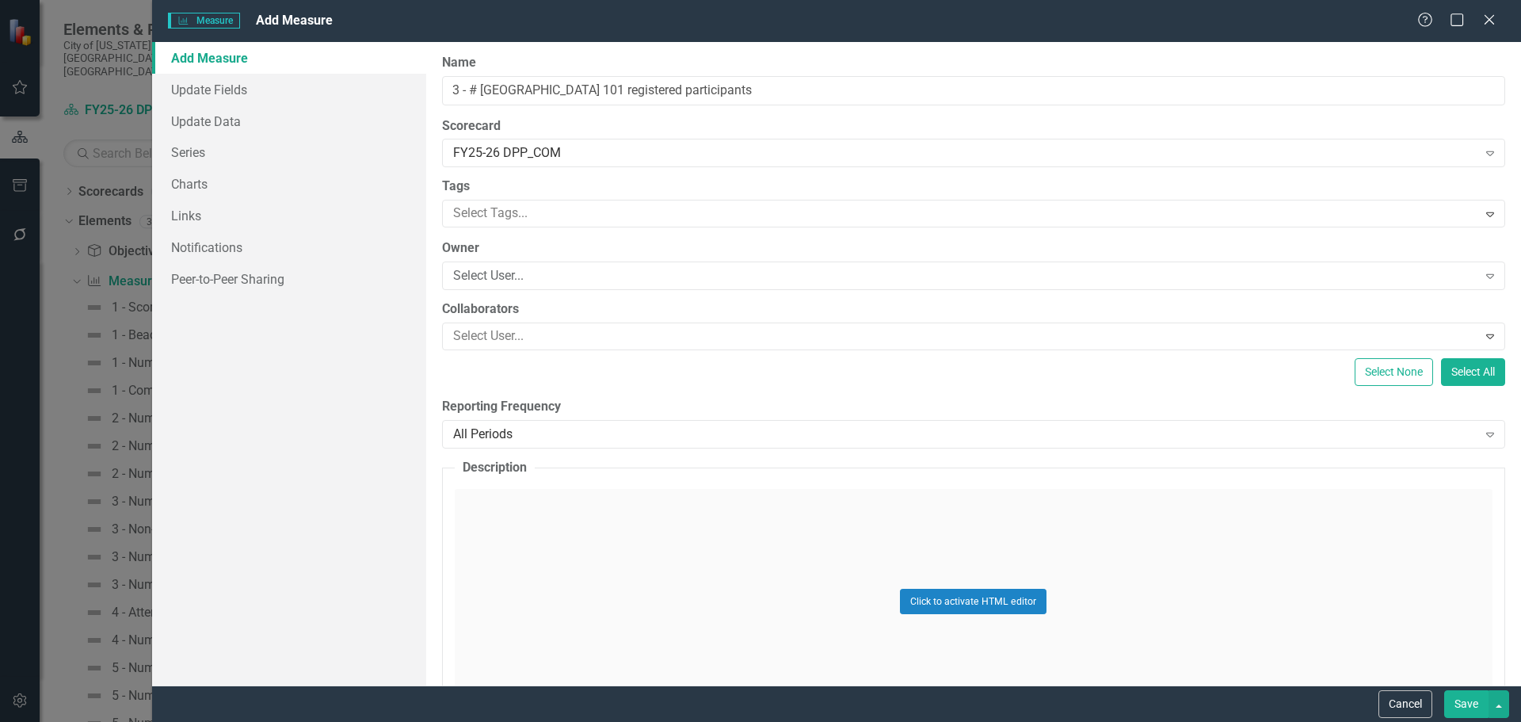
click at [502, 418] on div "Reporting Frequency All Periods Expand" at bounding box center [973, 422] width 1063 height 49
click at [502, 425] on div "All Periods" at bounding box center [965, 434] width 1024 height 18
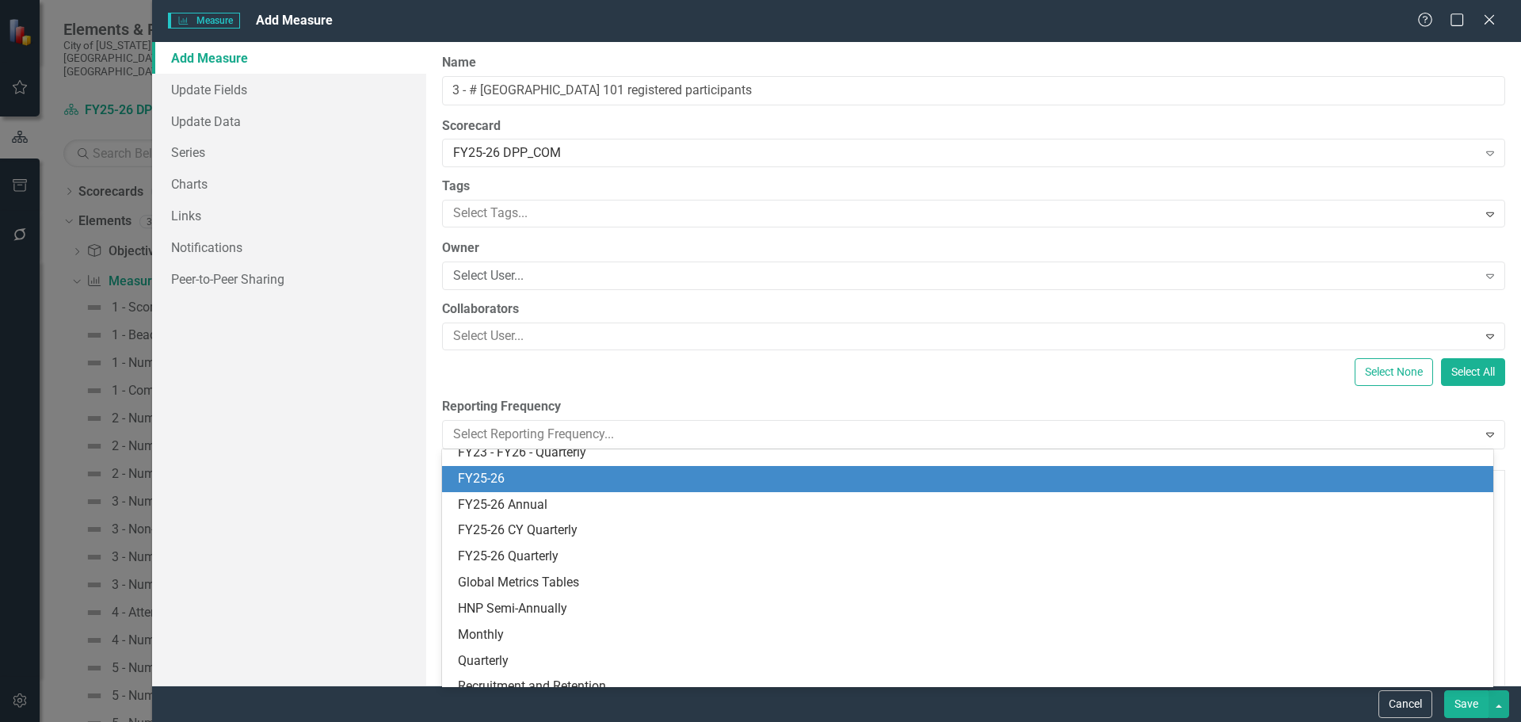
scroll to position [317, 0]
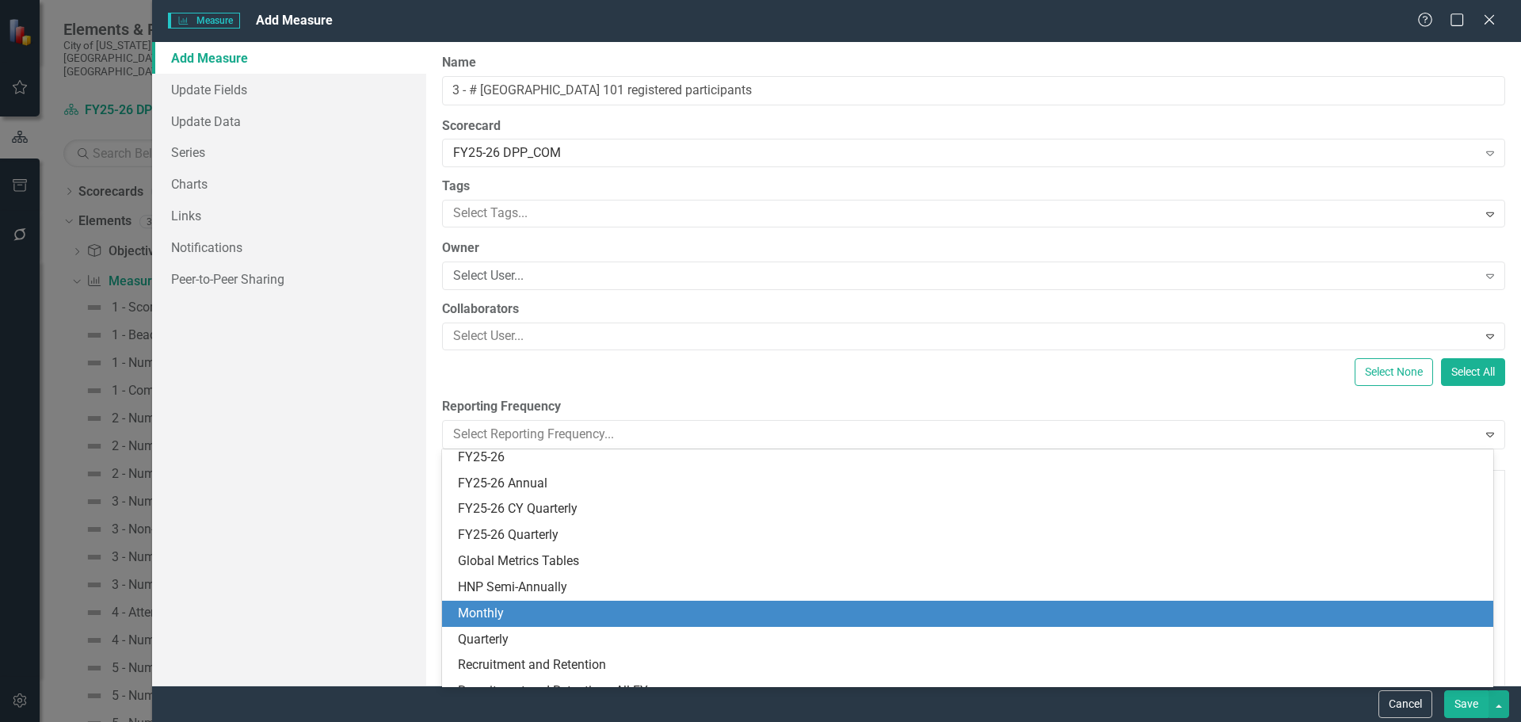
click at [532, 607] on div "Monthly" at bounding box center [971, 614] width 1026 height 18
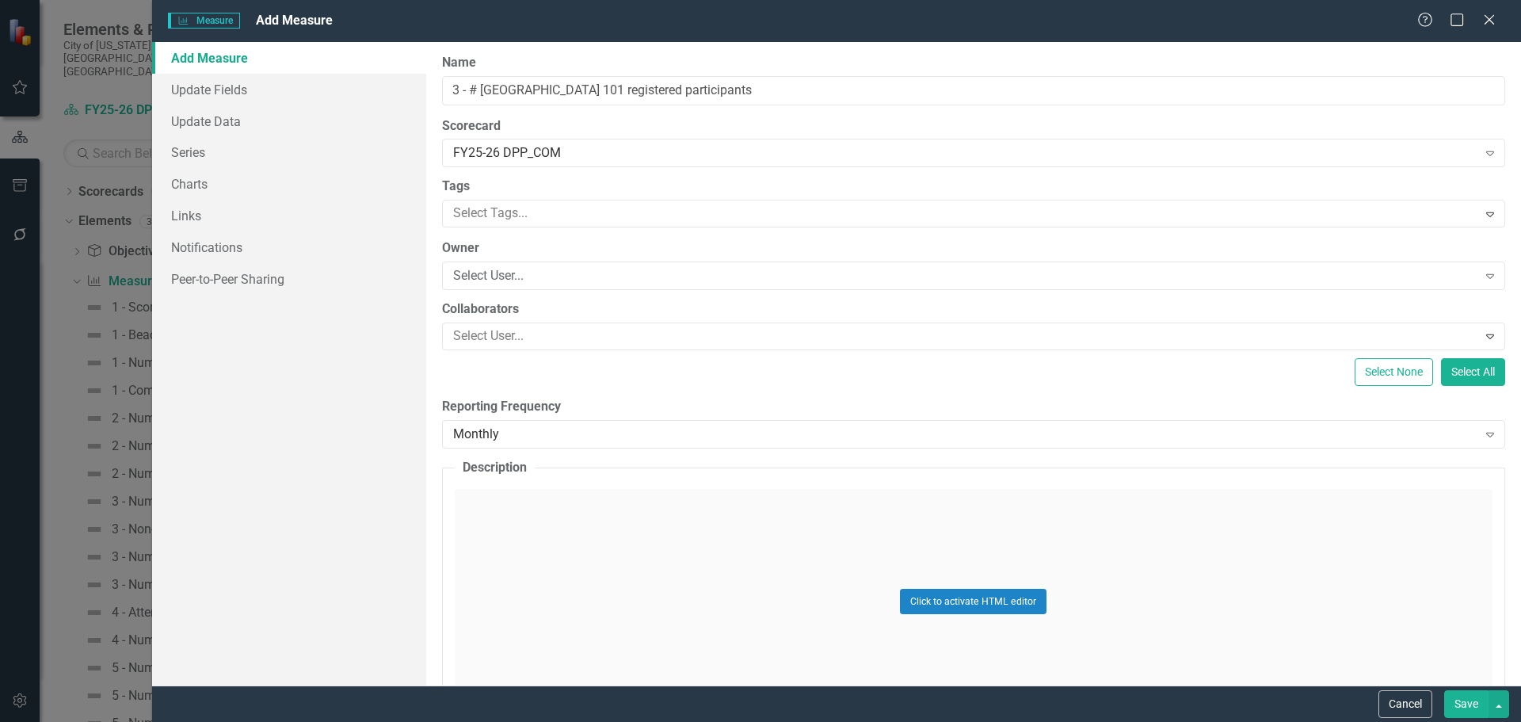
click at [1451, 700] on button "Save" at bounding box center [1466, 704] width 44 height 28
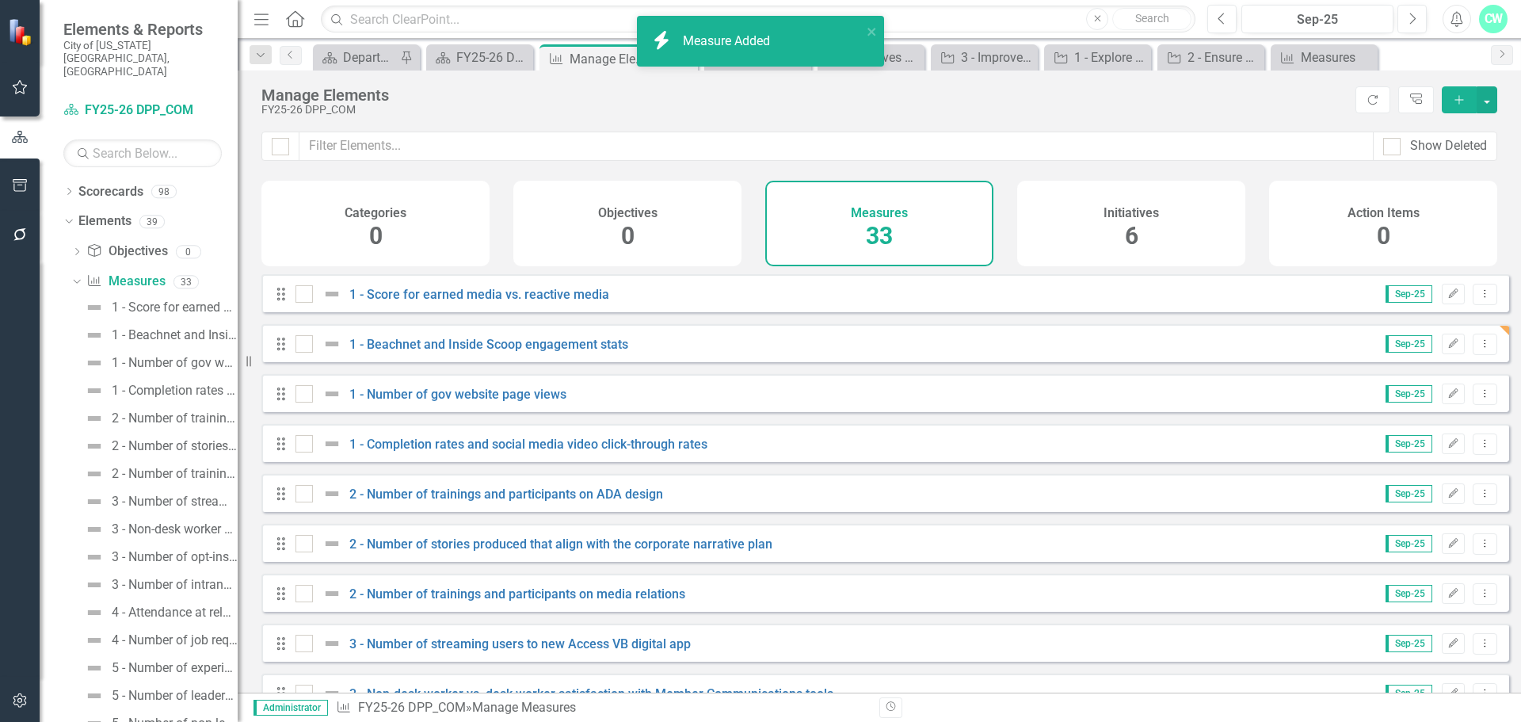
click at [624, 64] on div "Manage Elements" at bounding box center [612, 59] width 85 height 20
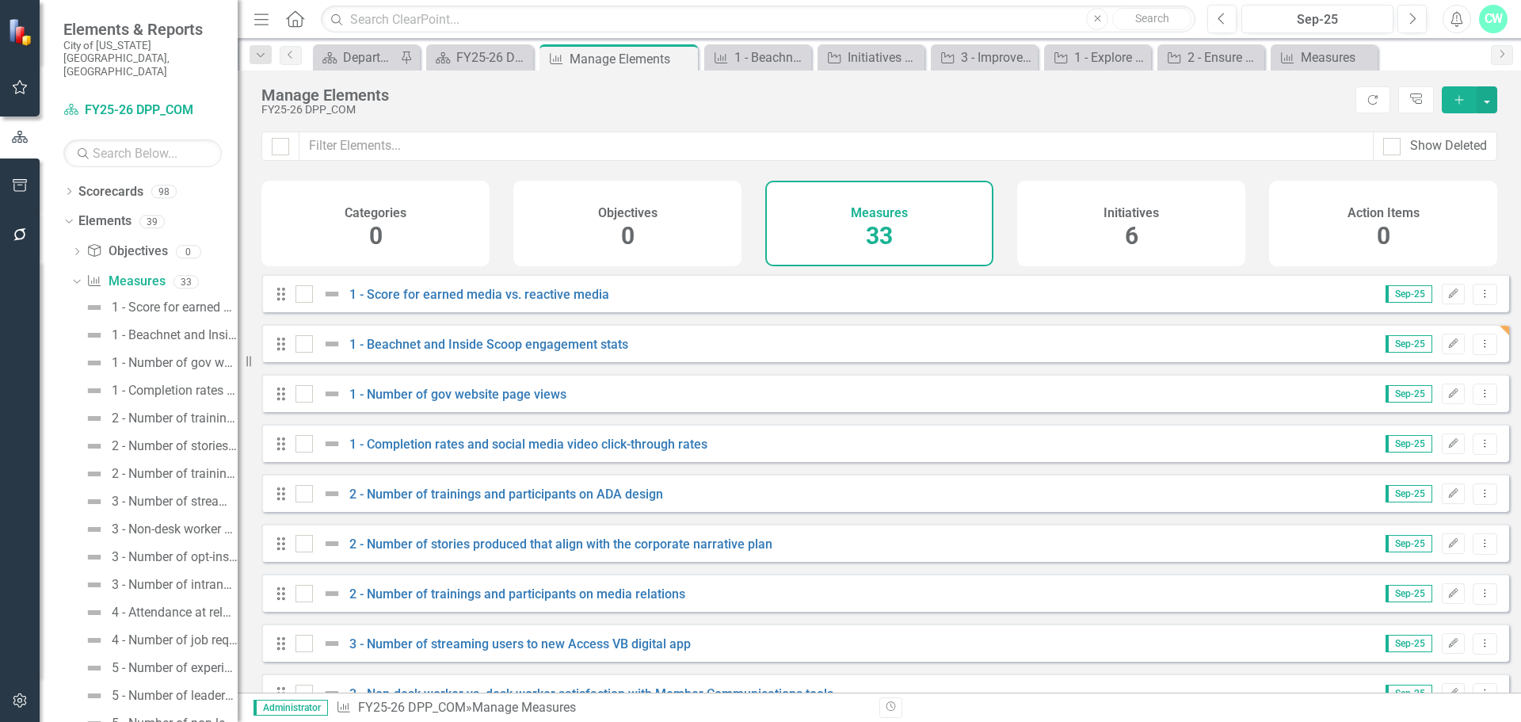
click at [683, 60] on div "icon.bolt Measure Added" at bounding box center [761, 48] width 254 height 70
click at [681, 60] on icon at bounding box center [683, 59] width 9 height 9
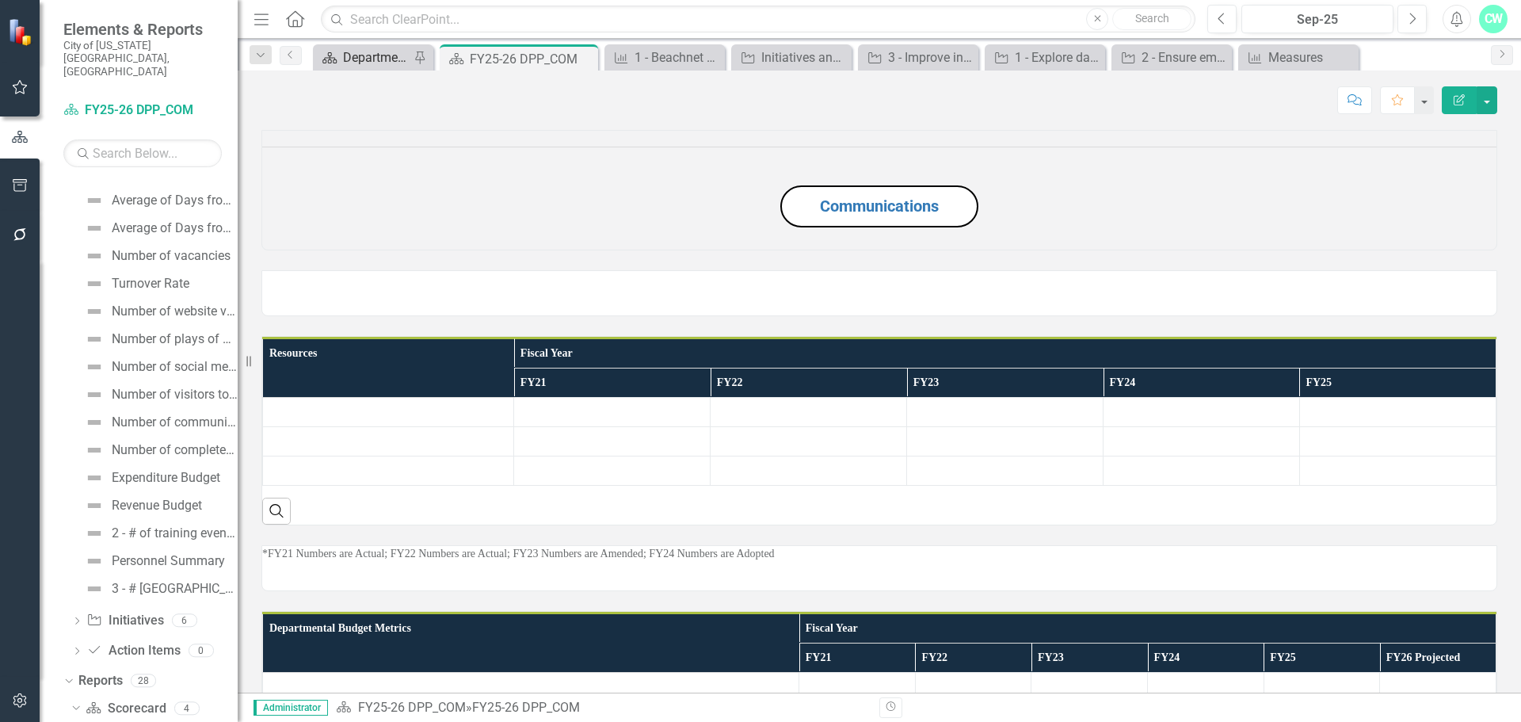
click at [392, 56] on div "Departmental Performance Plans" at bounding box center [376, 58] width 67 height 20
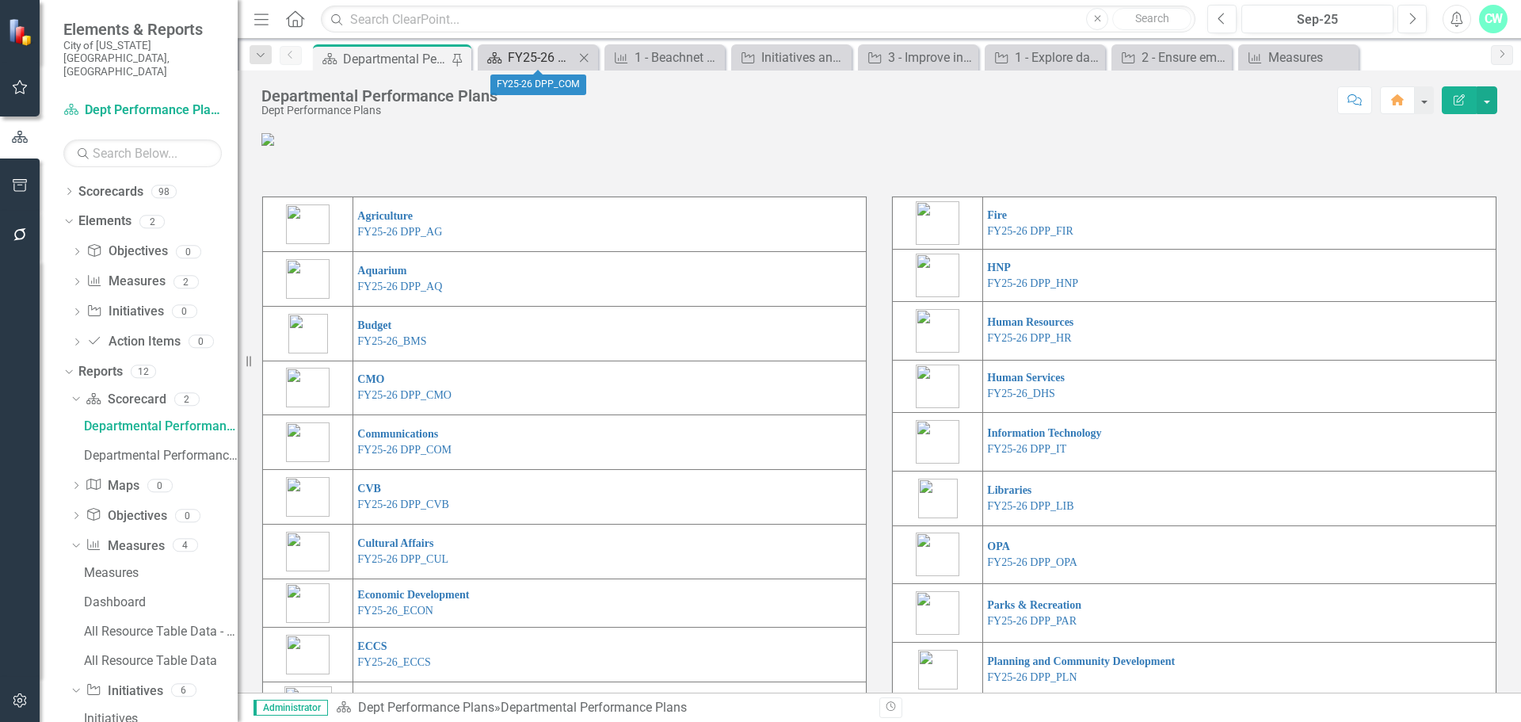
click at [532, 63] on div "FY25-26 DPP_COM" at bounding box center [541, 58] width 67 height 20
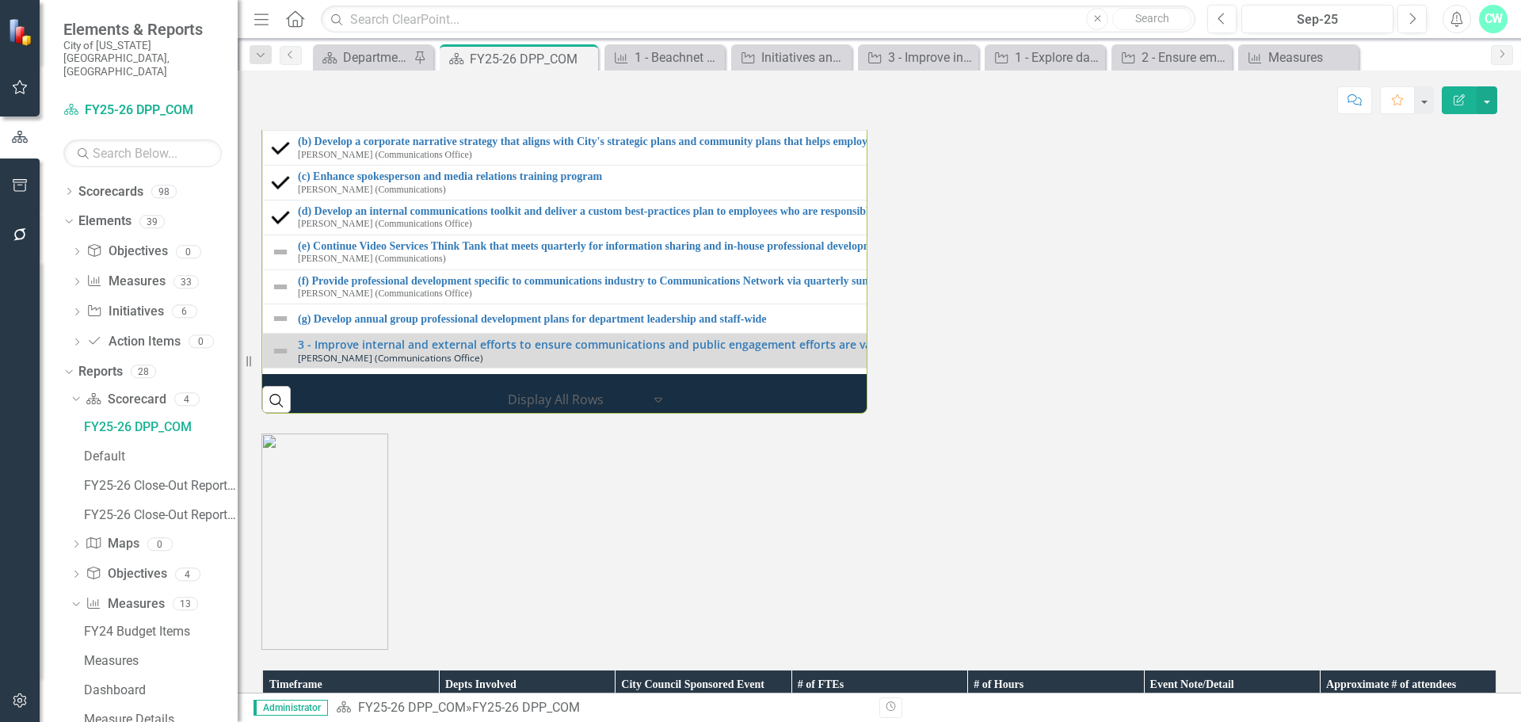
scroll to position [1902, 0]
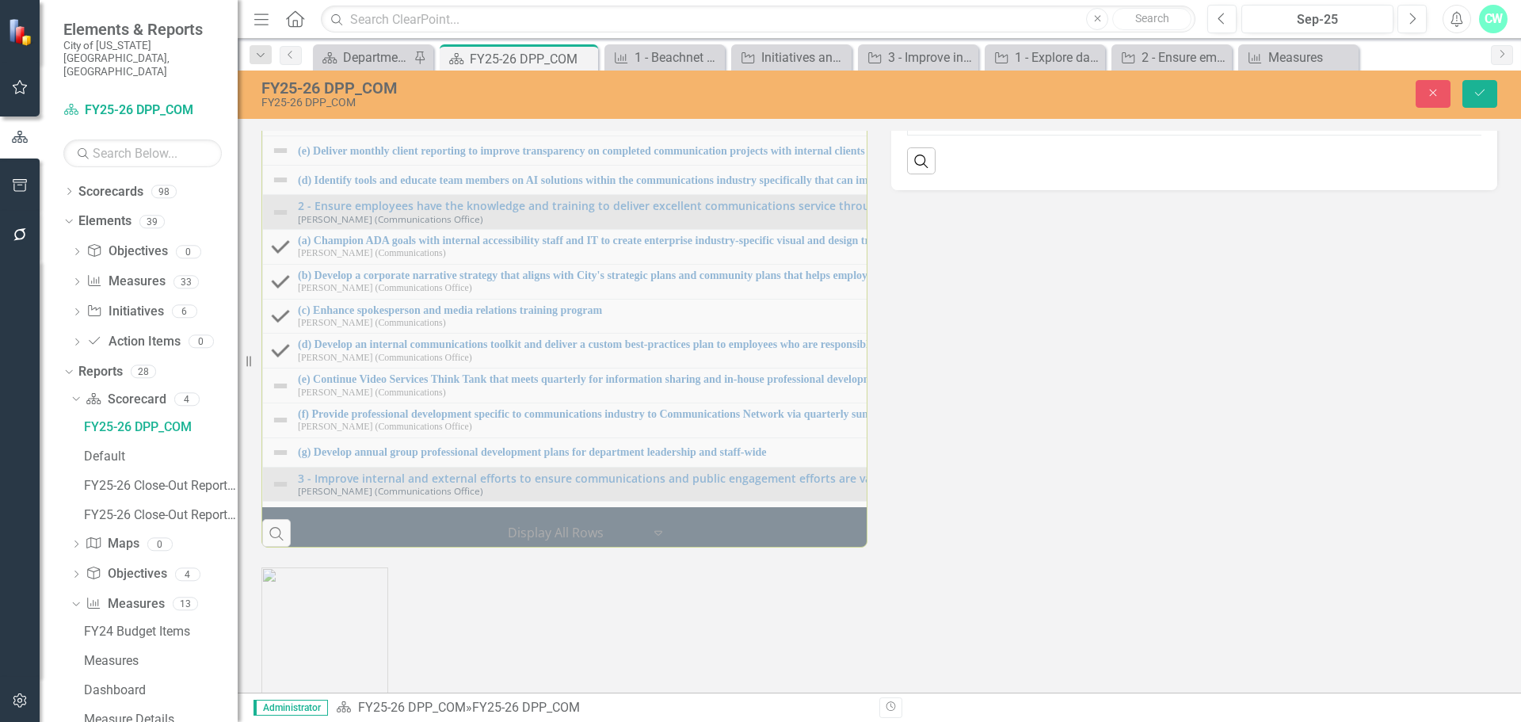
drag, startPoint x: 1369, startPoint y: 301, endPoint x: 1436, endPoint y: 270, distance: 73.4
click at [1424, 190] on div "Measuring Progress Edit Report Select Report Link View Page Performance Measure…" at bounding box center [1194, 67] width 630 height 245
click at [1342, 48] on th "Performance Measures Sort Descending" at bounding box center [1529, 32] width 1242 height 30
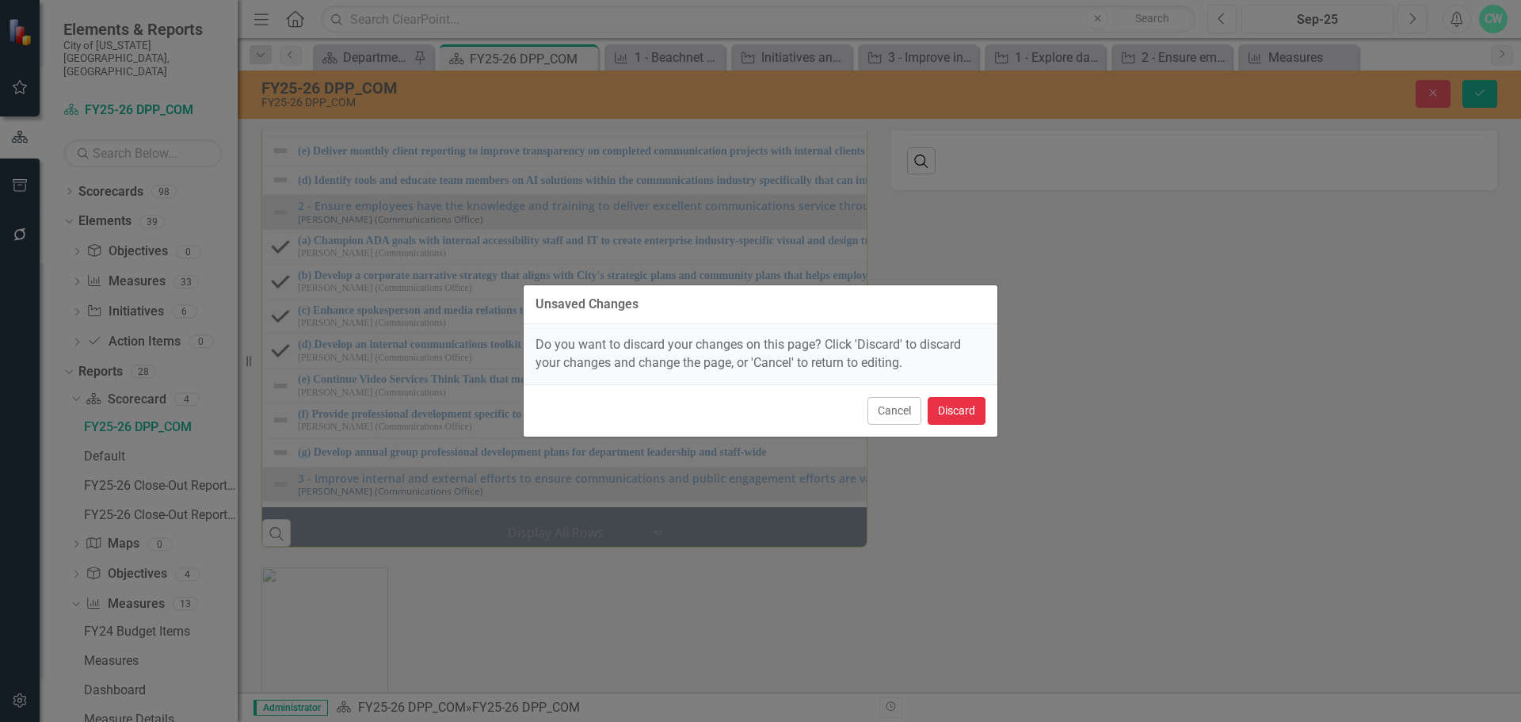
click at [949, 400] on button "Discard" at bounding box center [957, 411] width 58 height 28
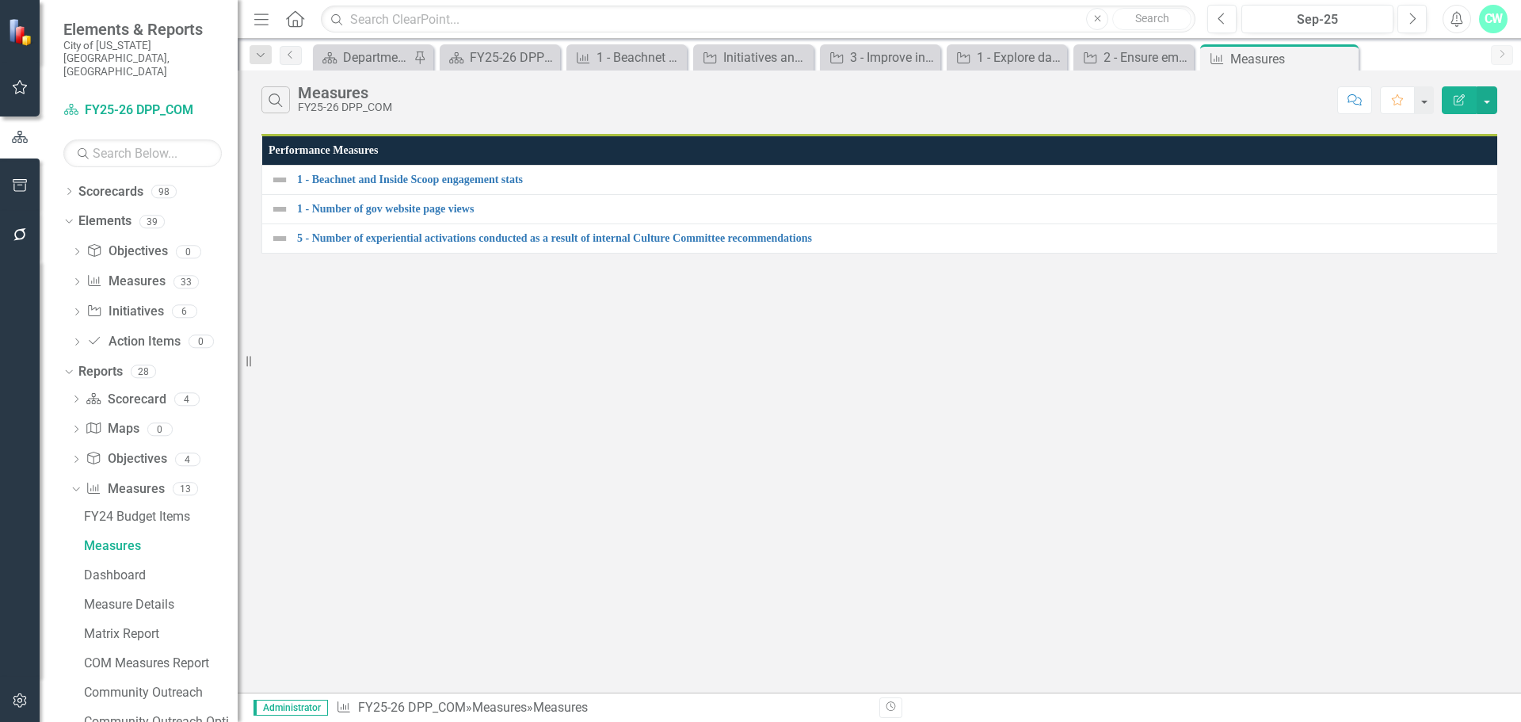
click at [1441, 103] on div "Edit Report" at bounding box center [1465, 100] width 63 height 28
click at [1446, 101] on button "Edit Report" at bounding box center [1459, 100] width 35 height 28
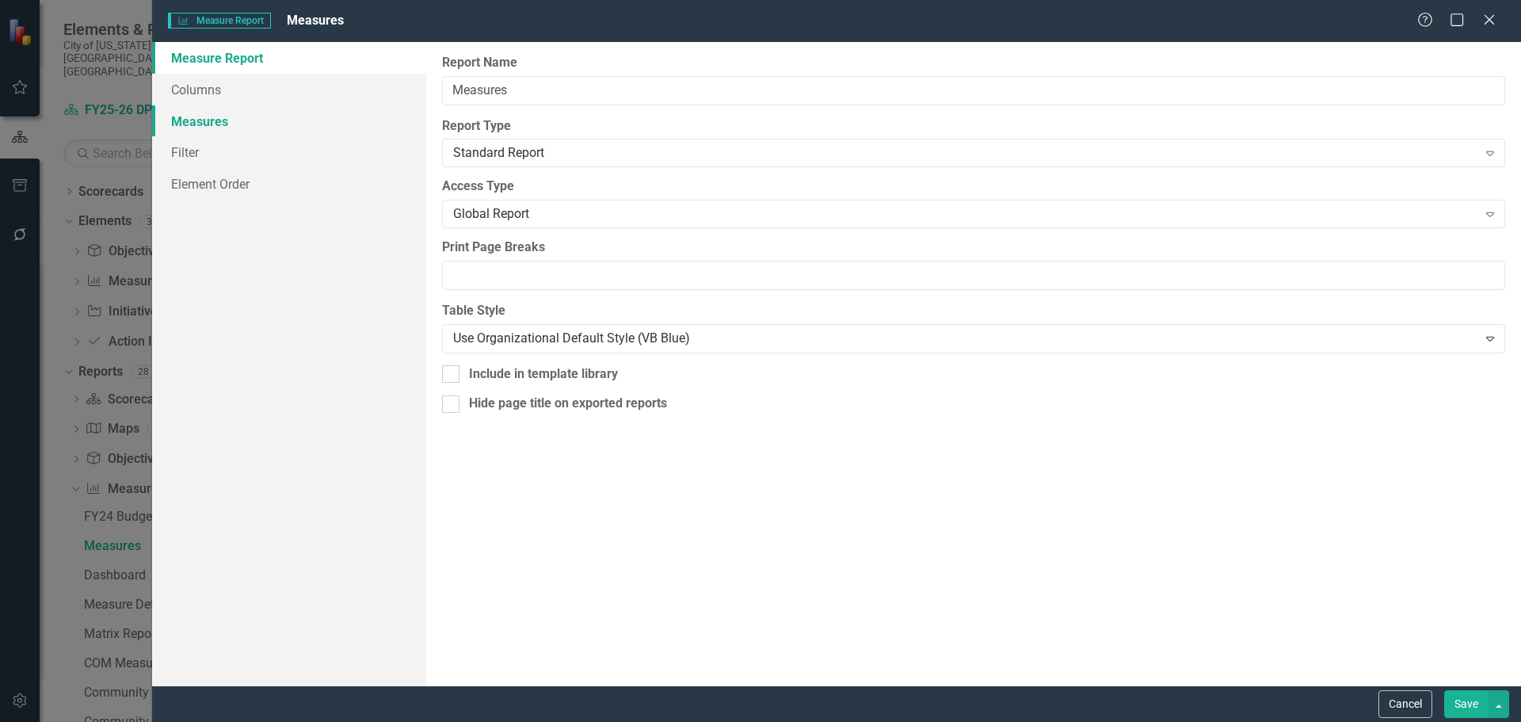
click at [240, 132] on link "Measures" at bounding box center [289, 121] width 274 height 32
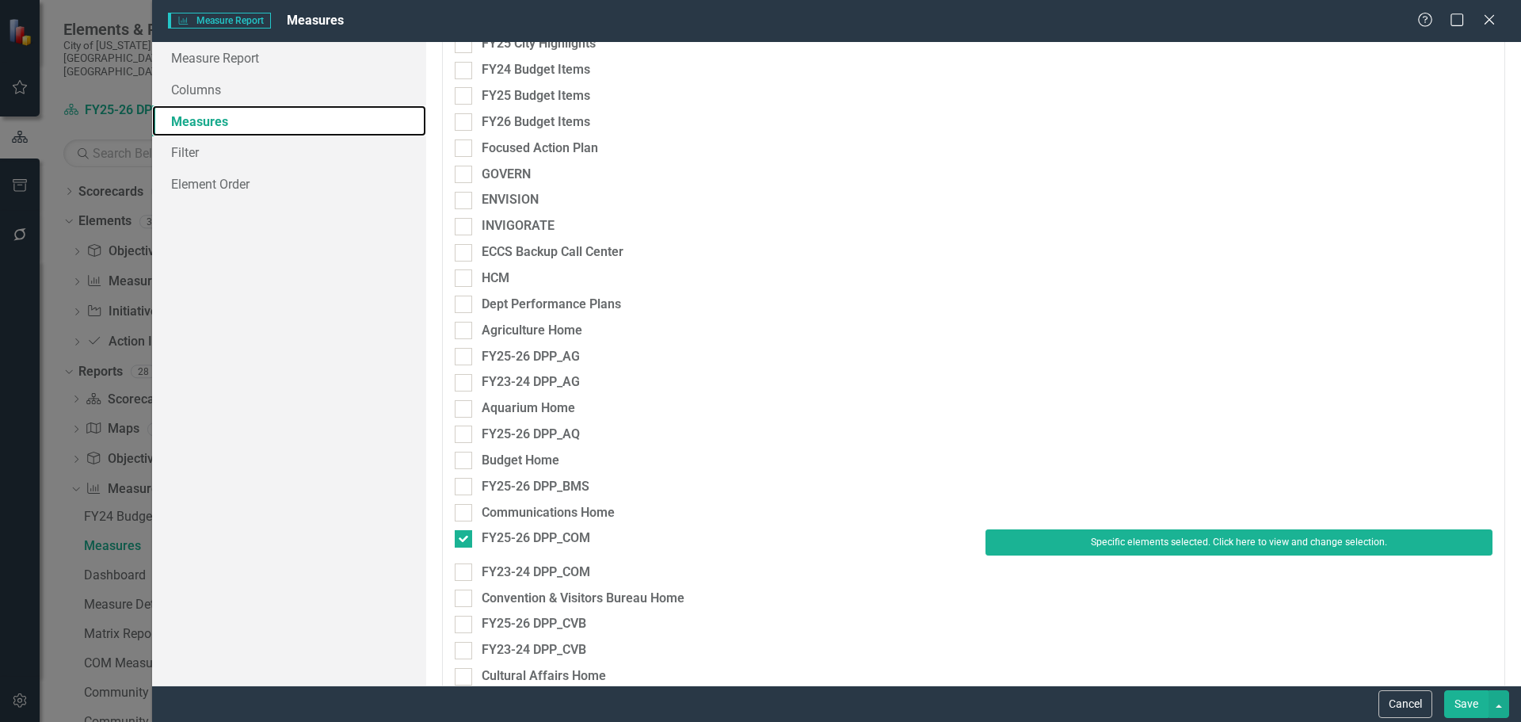
scroll to position [238, 0]
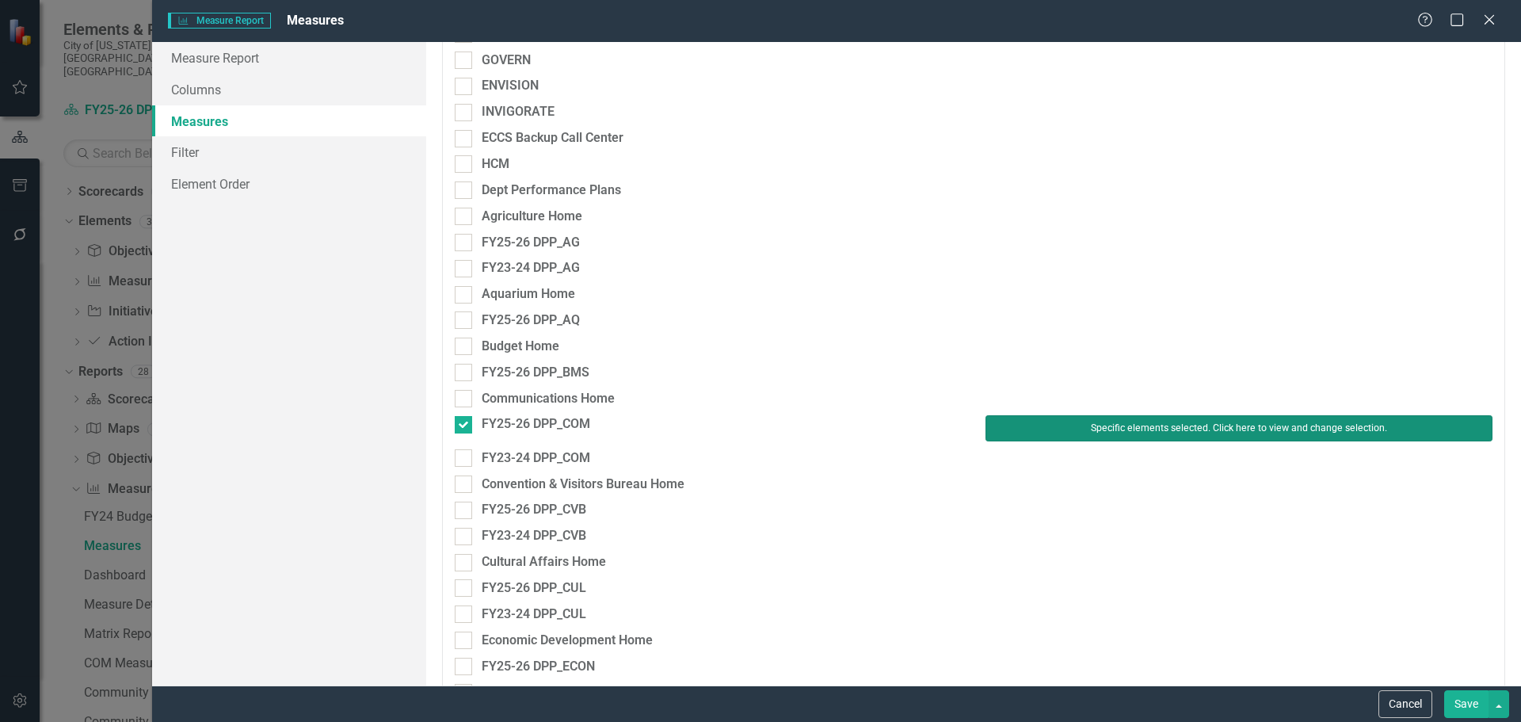
click at [1001, 437] on button "Specific elements selected. Click here to view and change selection." at bounding box center [1239, 427] width 507 height 25
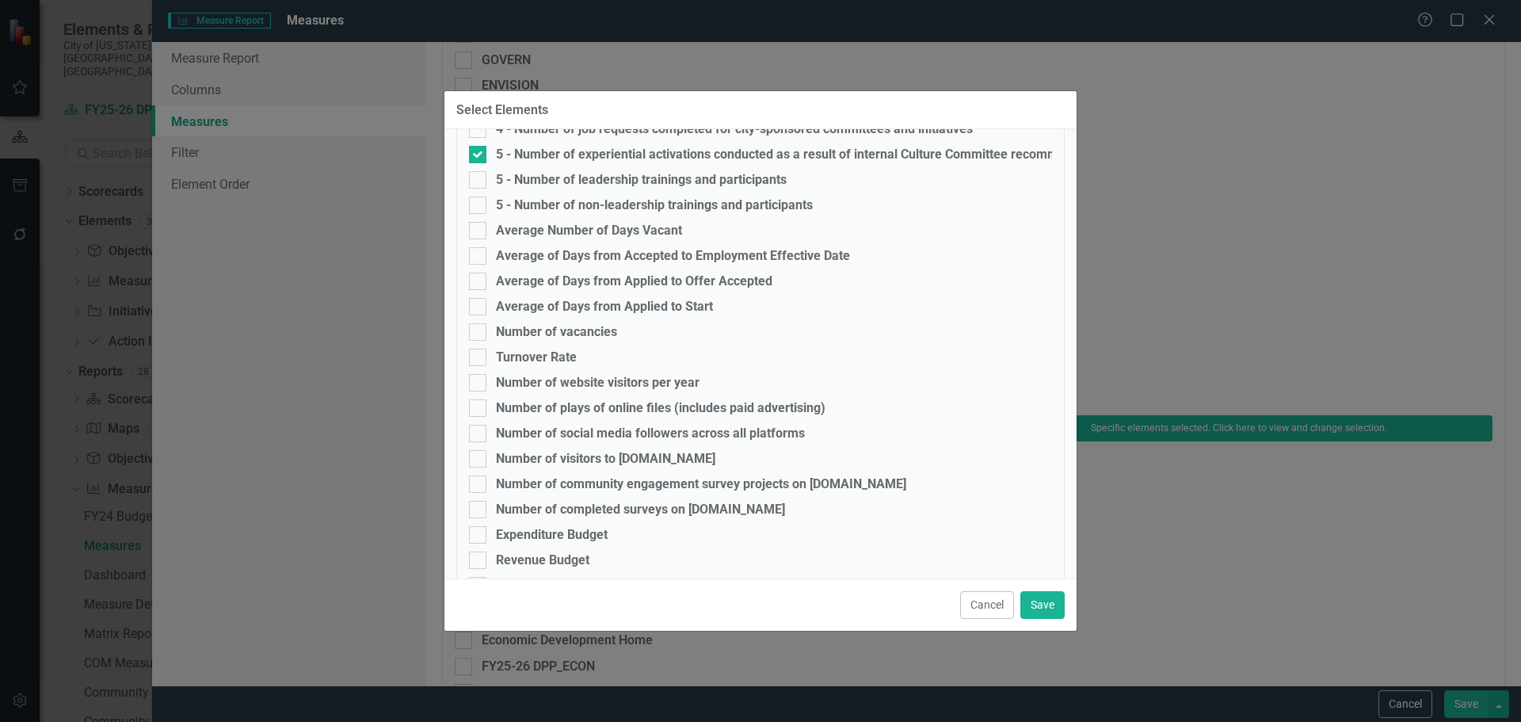
scroll to position [483, 0]
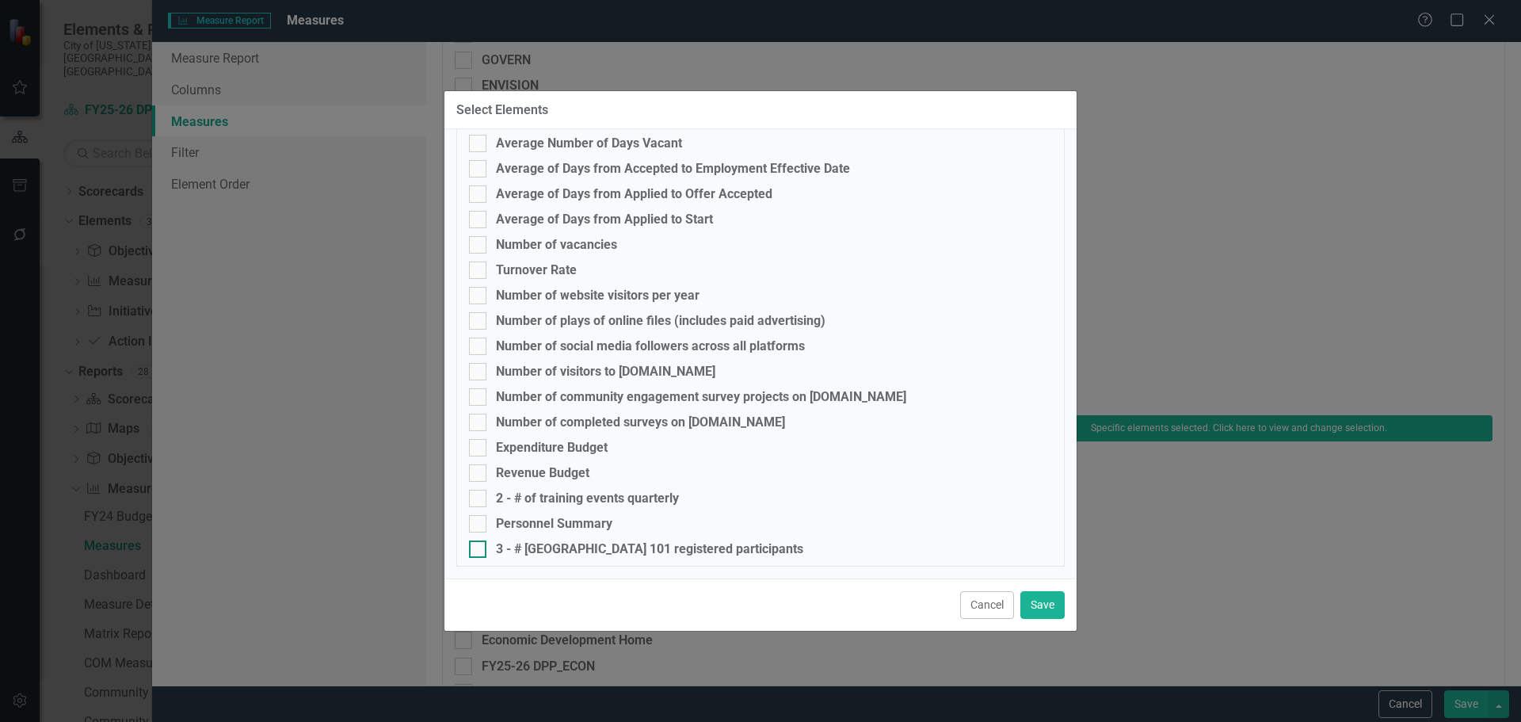
click at [608, 557] on div "3 - # [GEOGRAPHIC_DATA] 101 registered participants" at bounding box center [760, 548] width 583 height 17
click at [479, 551] on input "3 - # [GEOGRAPHIC_DATA] 101 registered participants" at bounding box center [474, 545] width 10 height 10
checkbox input "true"
click at [1027, 609] on button "Save" at bounding box center [1043, 605] width 44 height 28
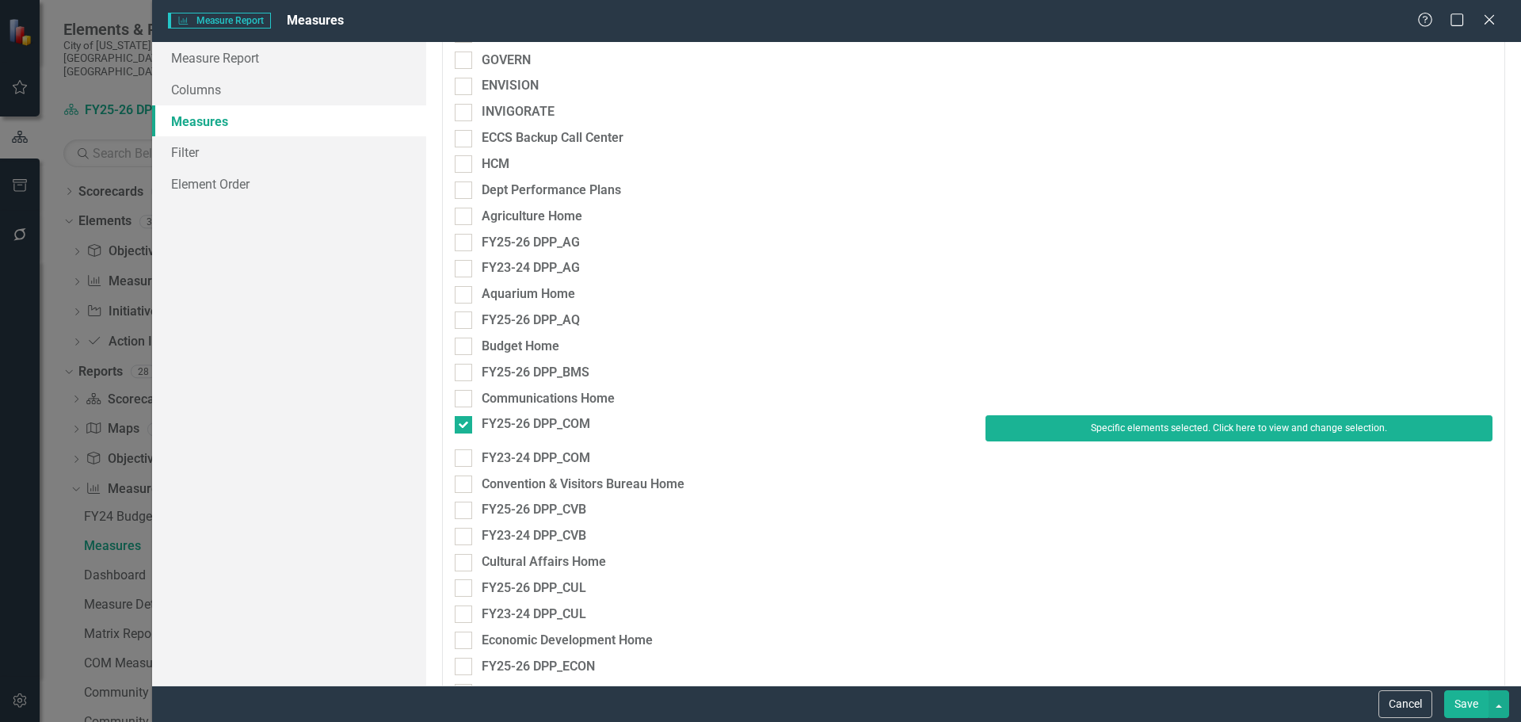
click at [1470, 706] on button "Save" at bounding box center [1466, 704] width 44 height 28
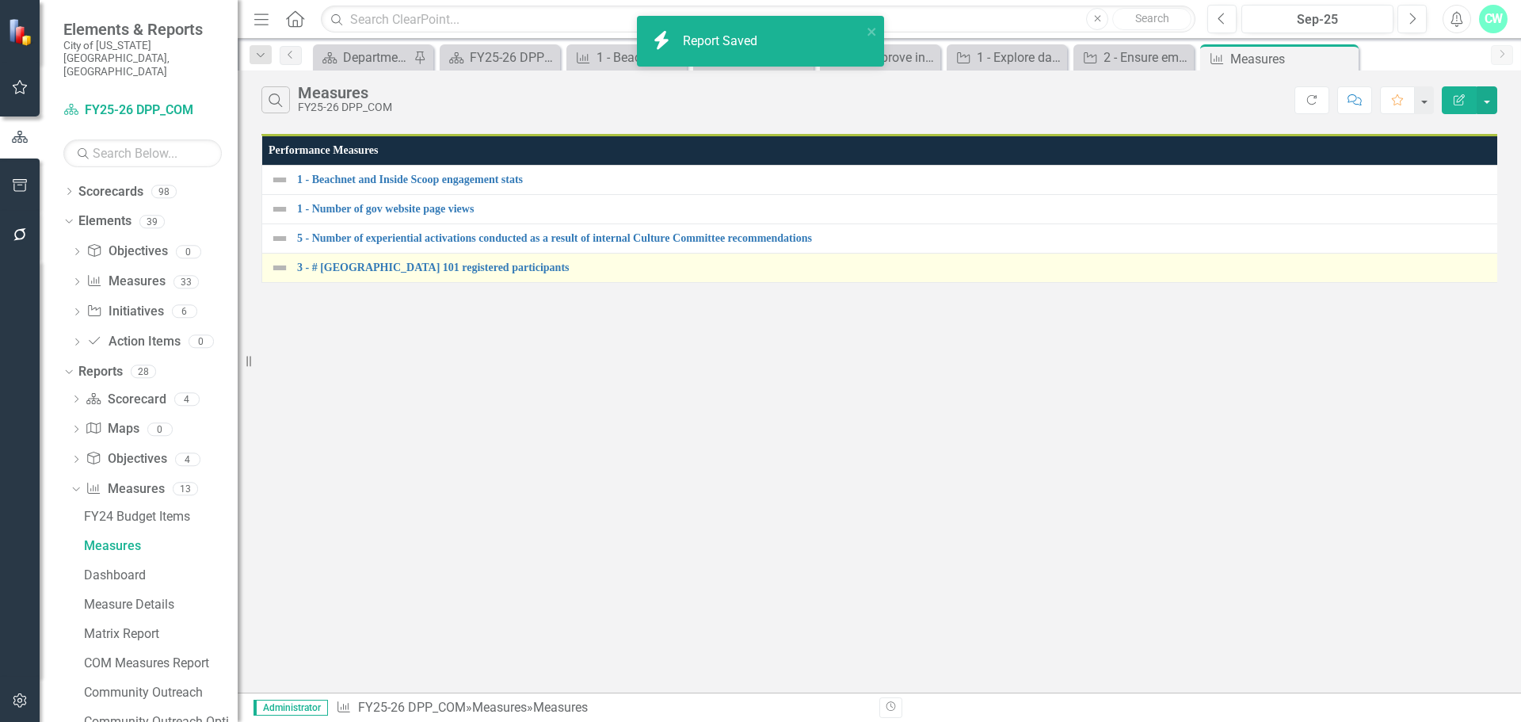
click at [540, 280] on td "3 - # City Hall 101 registered participants Link Map View Link Map Edit Edit Me…" at bounding box center [888, 268] width 1253 height 29
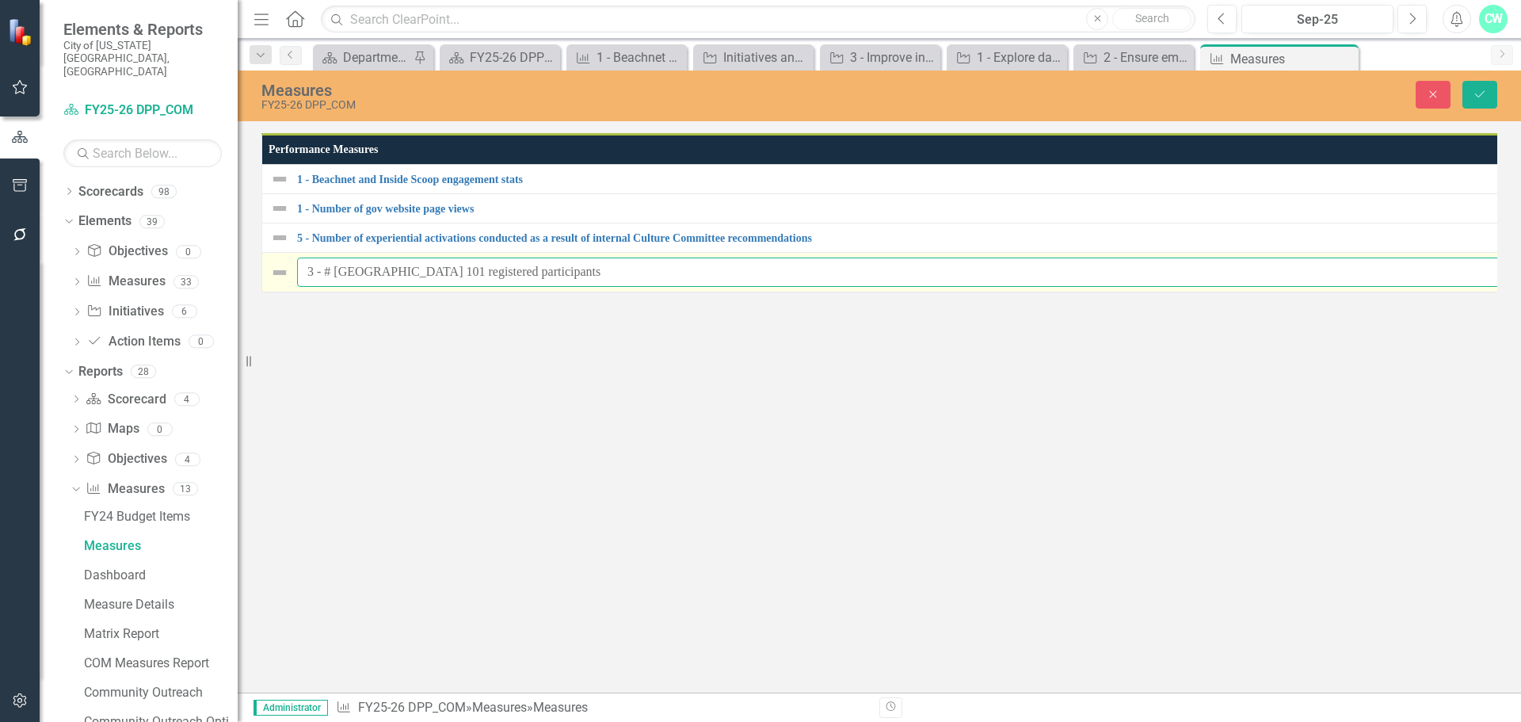
click at [332, 273] on input "3 - # [GEOGRAPHIC_DATA] 101 registered participants" at bounding box center [903, 272] width 1213 height 29
type input "3 - Number City Hall 101 registered participants"
click button "Save" at bounding box center [1480, 95] width 35 height 28
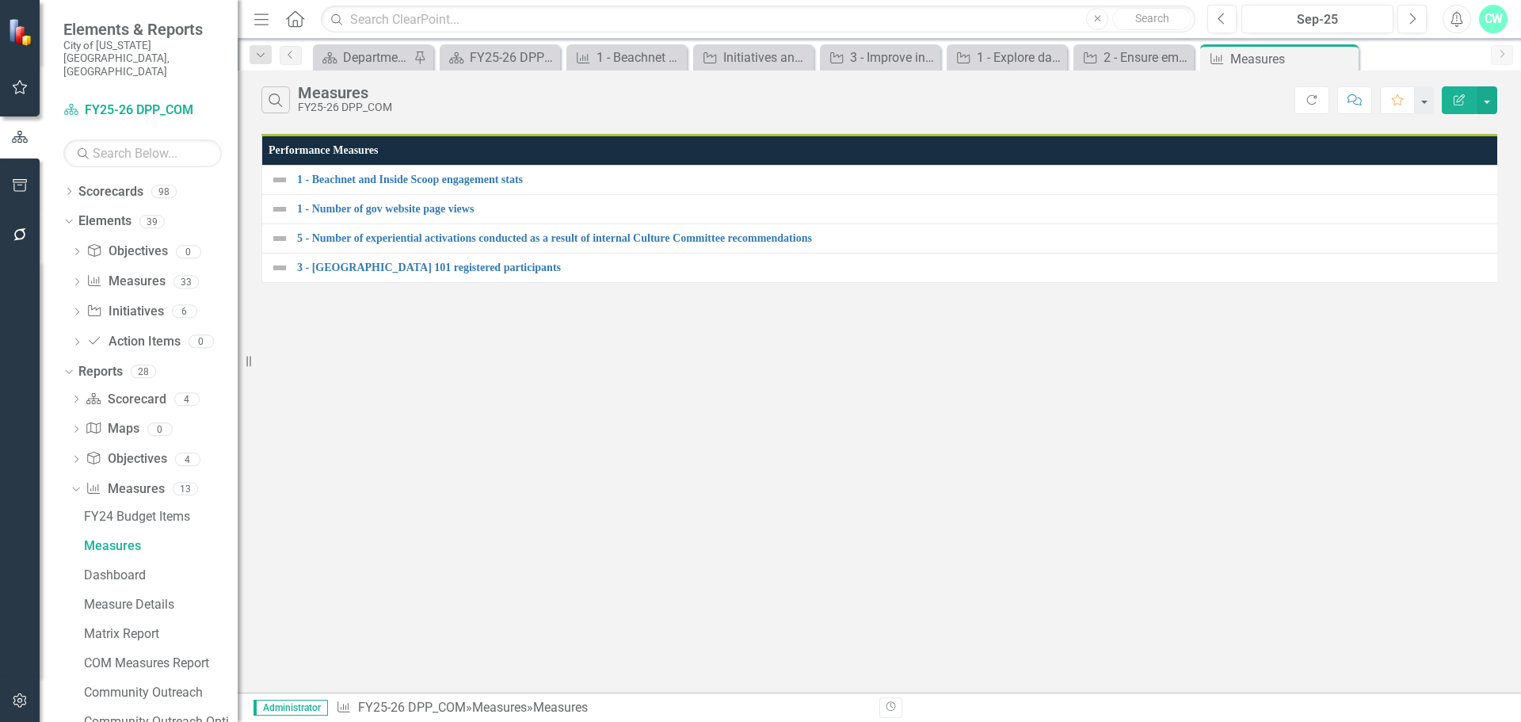
click at [395, 145] on th "Performance Measures" at bounding box center [888, 150] width 1252 height 30
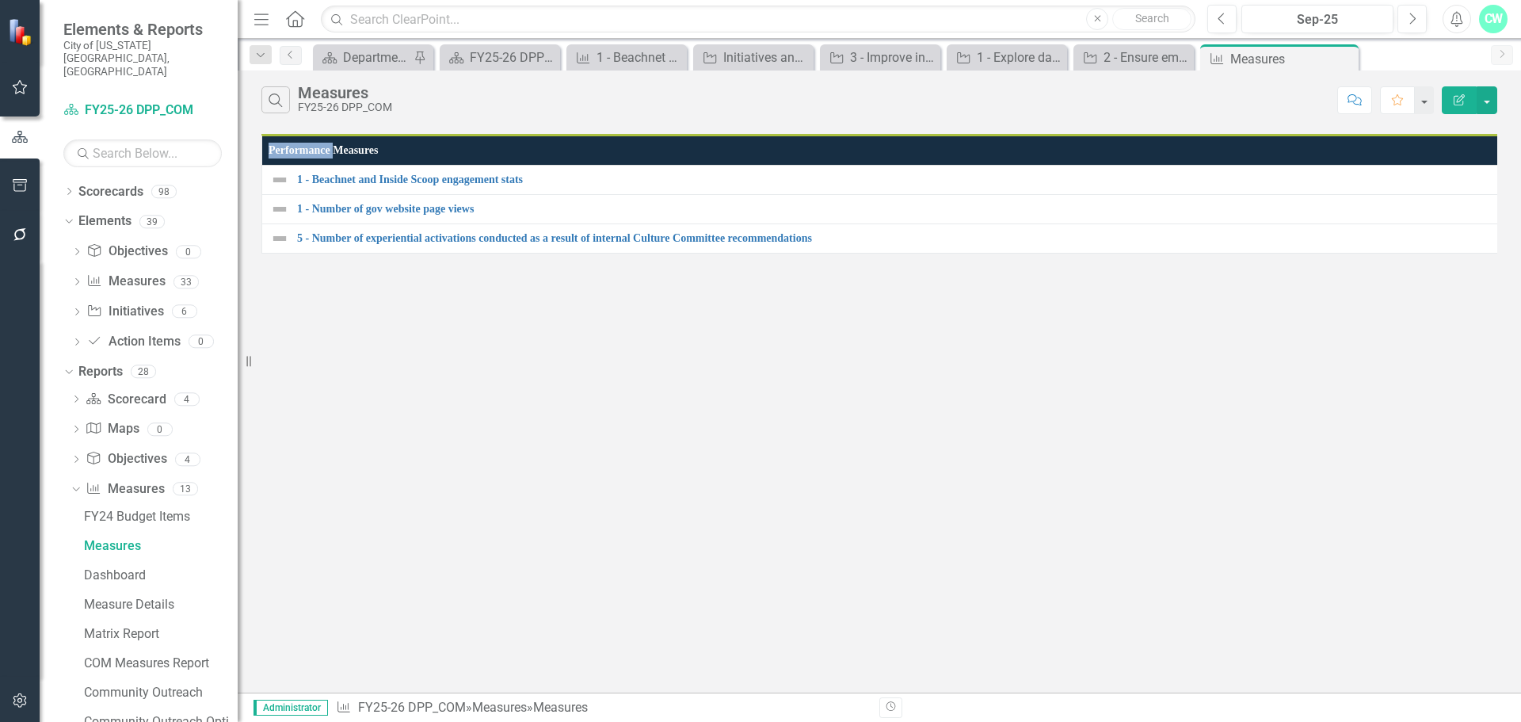
click at [395, 145] on th "Performance Measures Sort Ascending" at bounding box center [889, 150] width 1254 height 30
click at [395, 145] on th "Performance Measures Sort Descending" at bounding box center [891, 150] width 1258 height 30
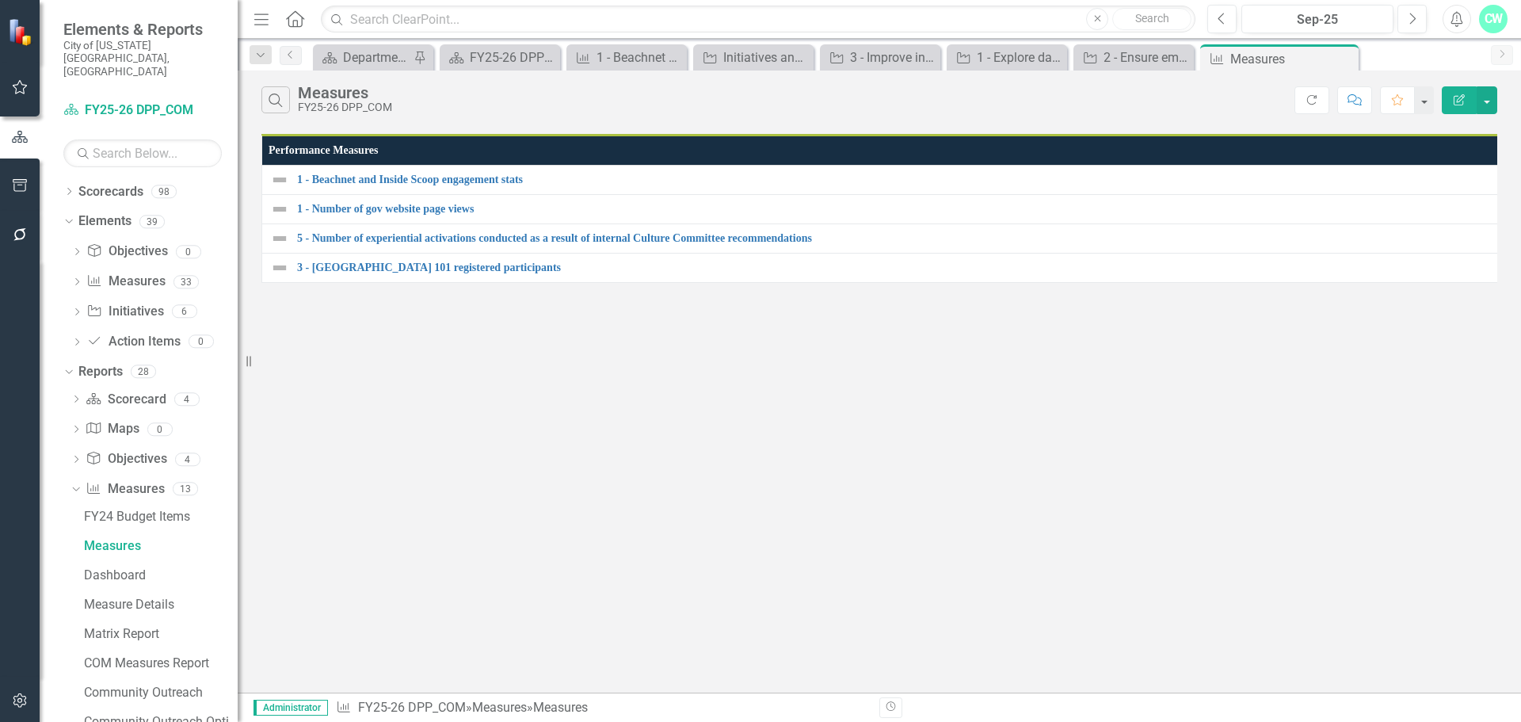
click at [395, 145] on th "Performance Measures" at bounding box center [894, 150] width 1264 height 30
click at [1459, 95] on icon "Edit Report" at bounding box center [1459, 99] width 14 height 11
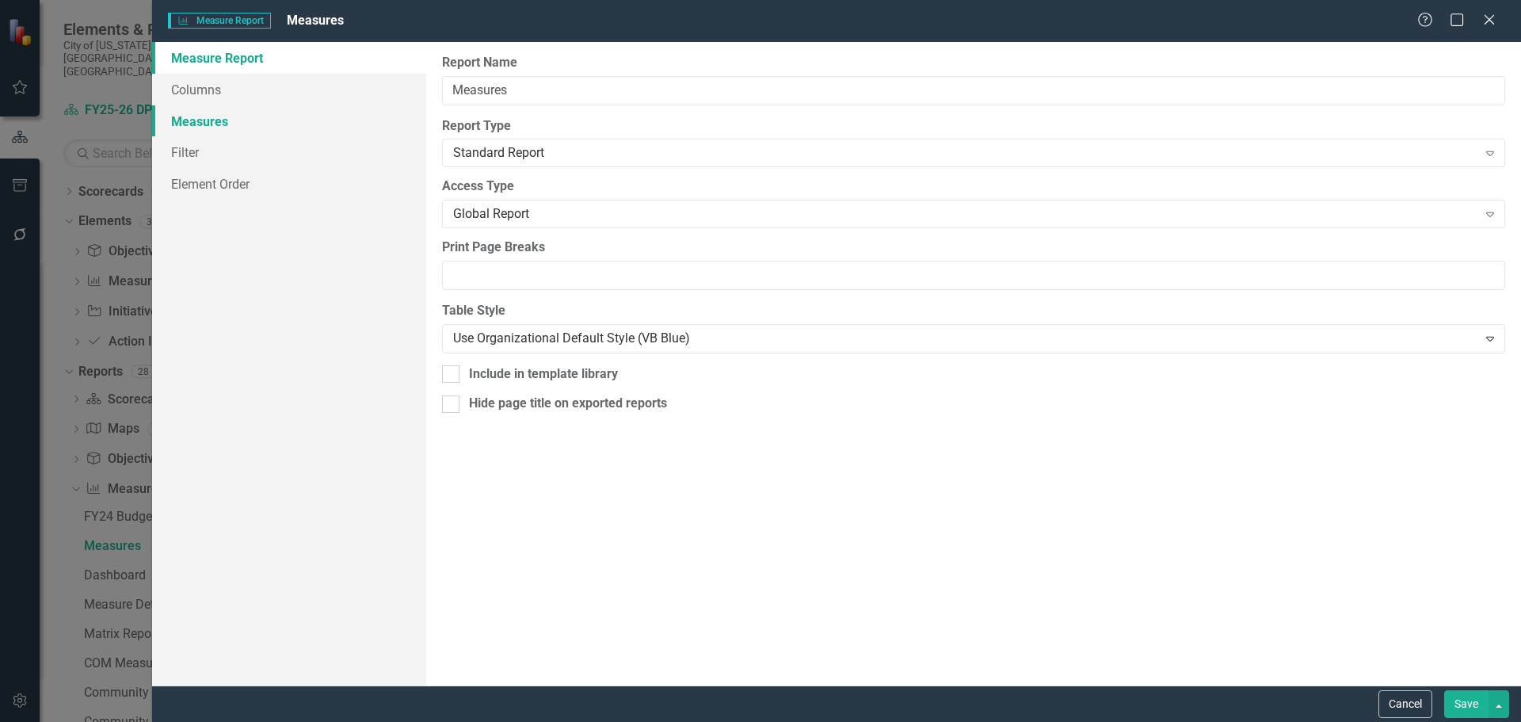
click at [255, 108] on link "Measures" at bounding box center [289, 121] width 274 height 32
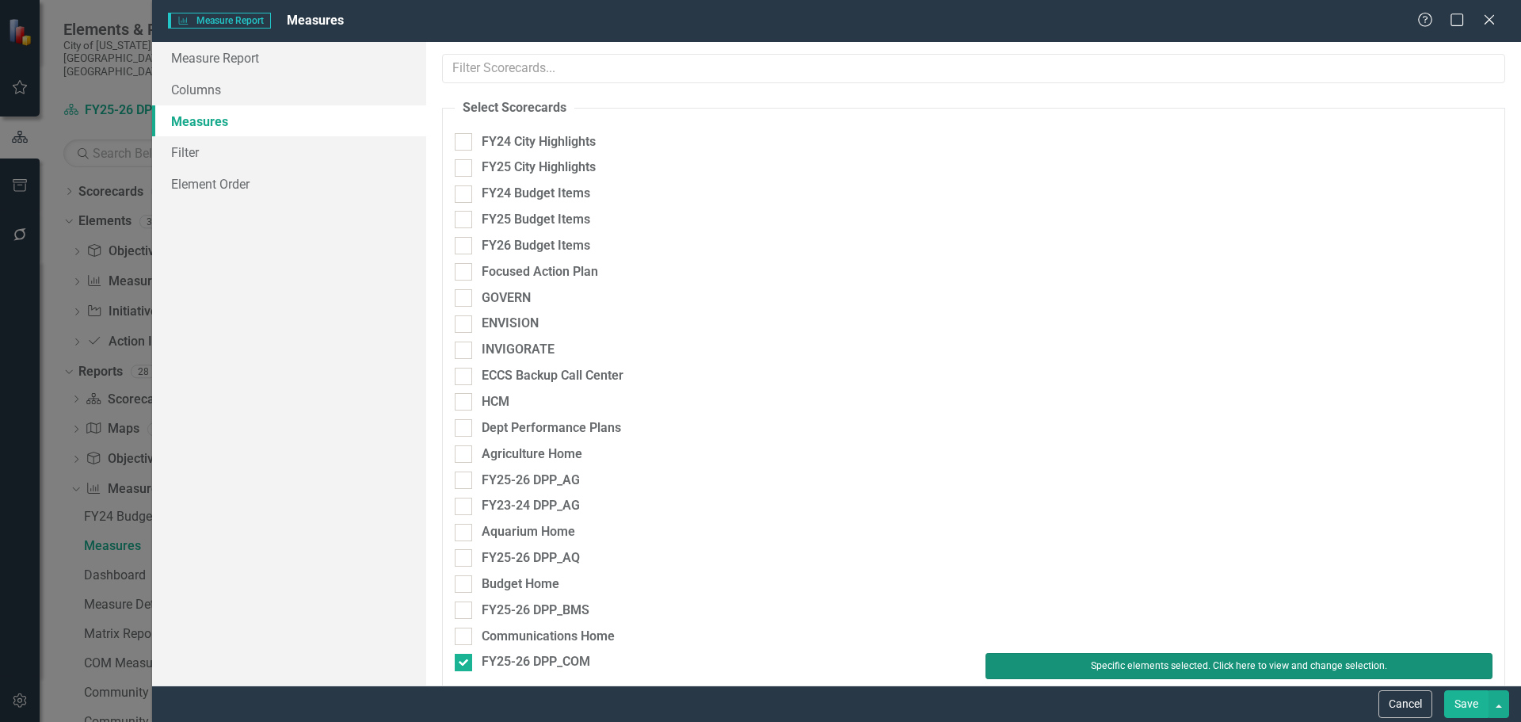
click at [1194, 673] on button "Specific elements selected. Click here to view and change selection." at bounding box center [1239, 665] width 507 height 25
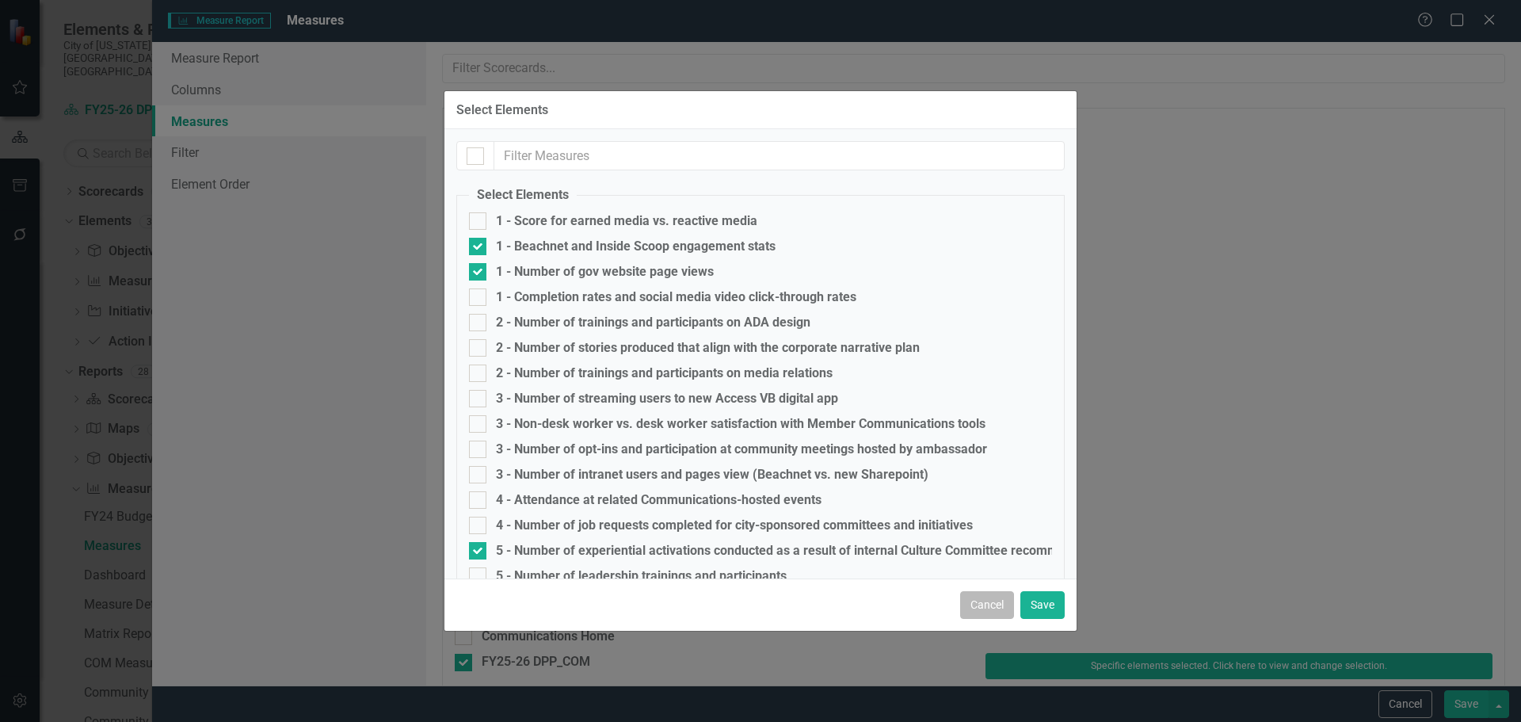
click at [982, 605] on button "Cancel" at bounding box center [987, 605] width 54 height 28
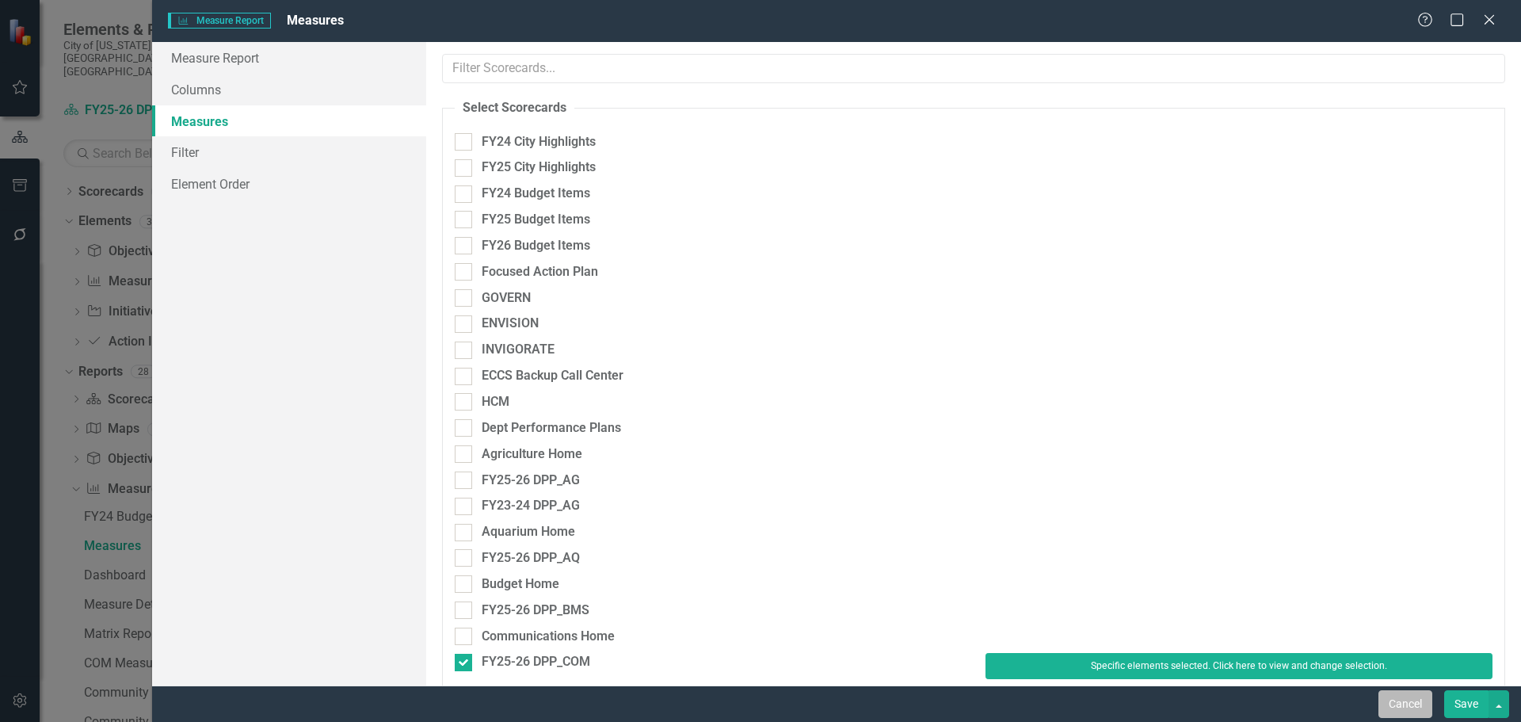
click at [1396, 695] on button "Cancel" at bounding box center [1406, 704] width 54 height 28
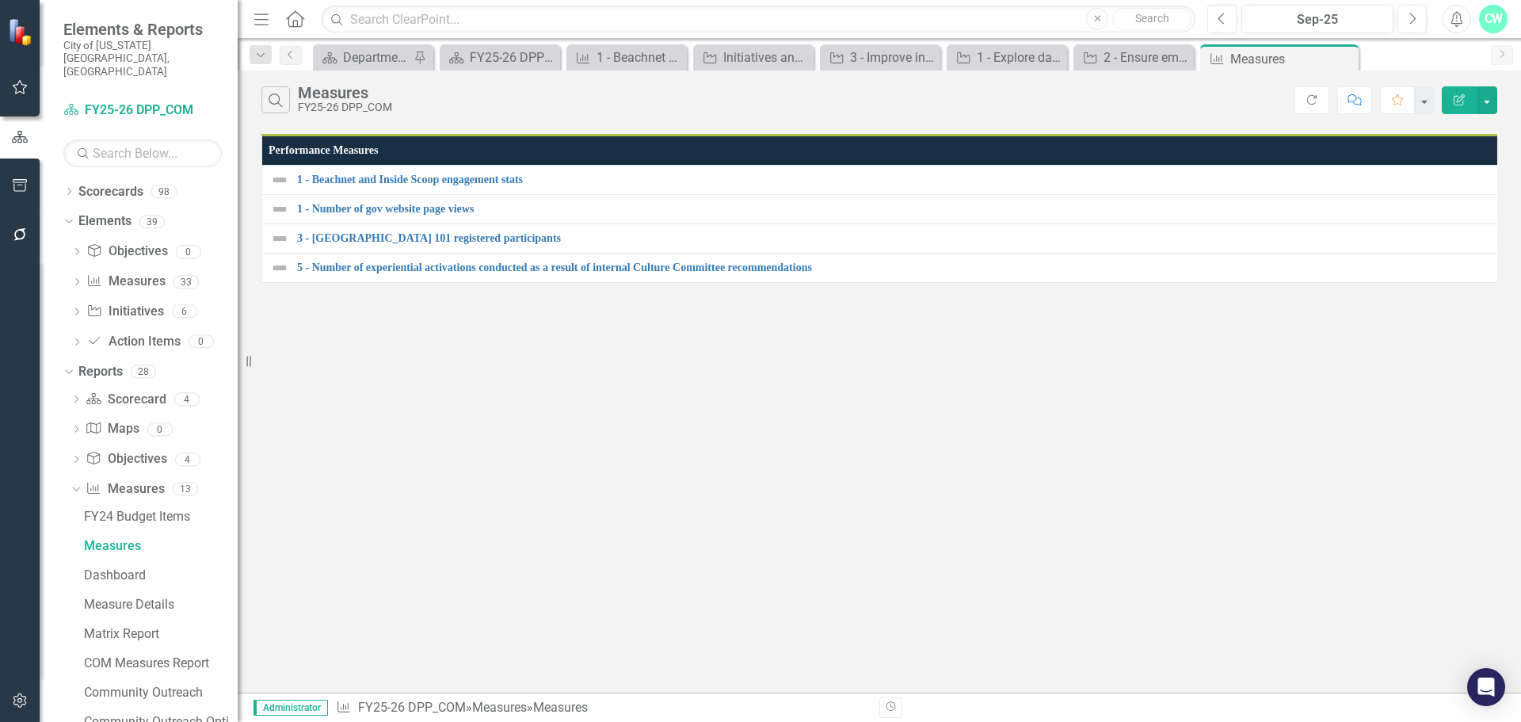
click at [1459, 103] on icon "Edit Report" at bounding box center [1459, 99] width 14 height 11
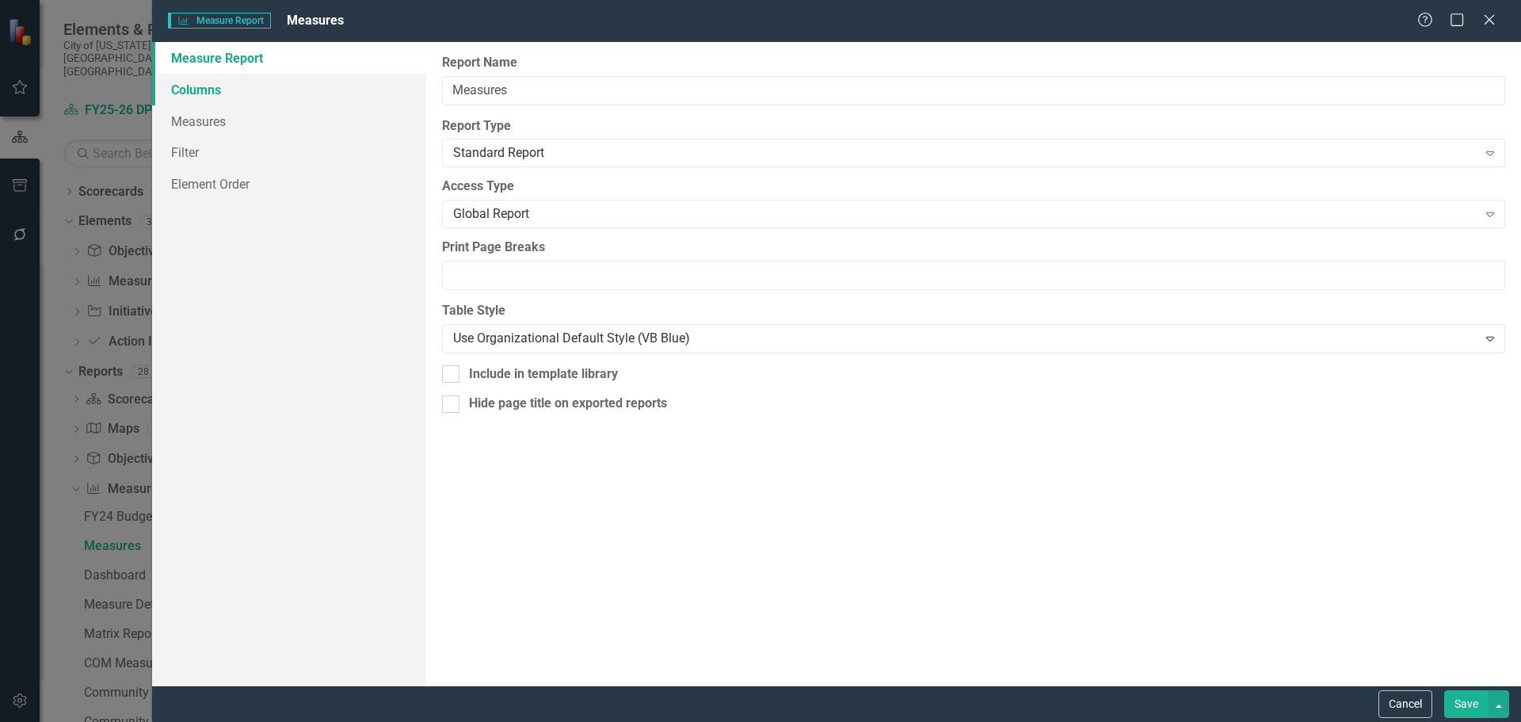
click at [202, 95] on link "Columns" at bounding box center [289, 90] width 274 height 32
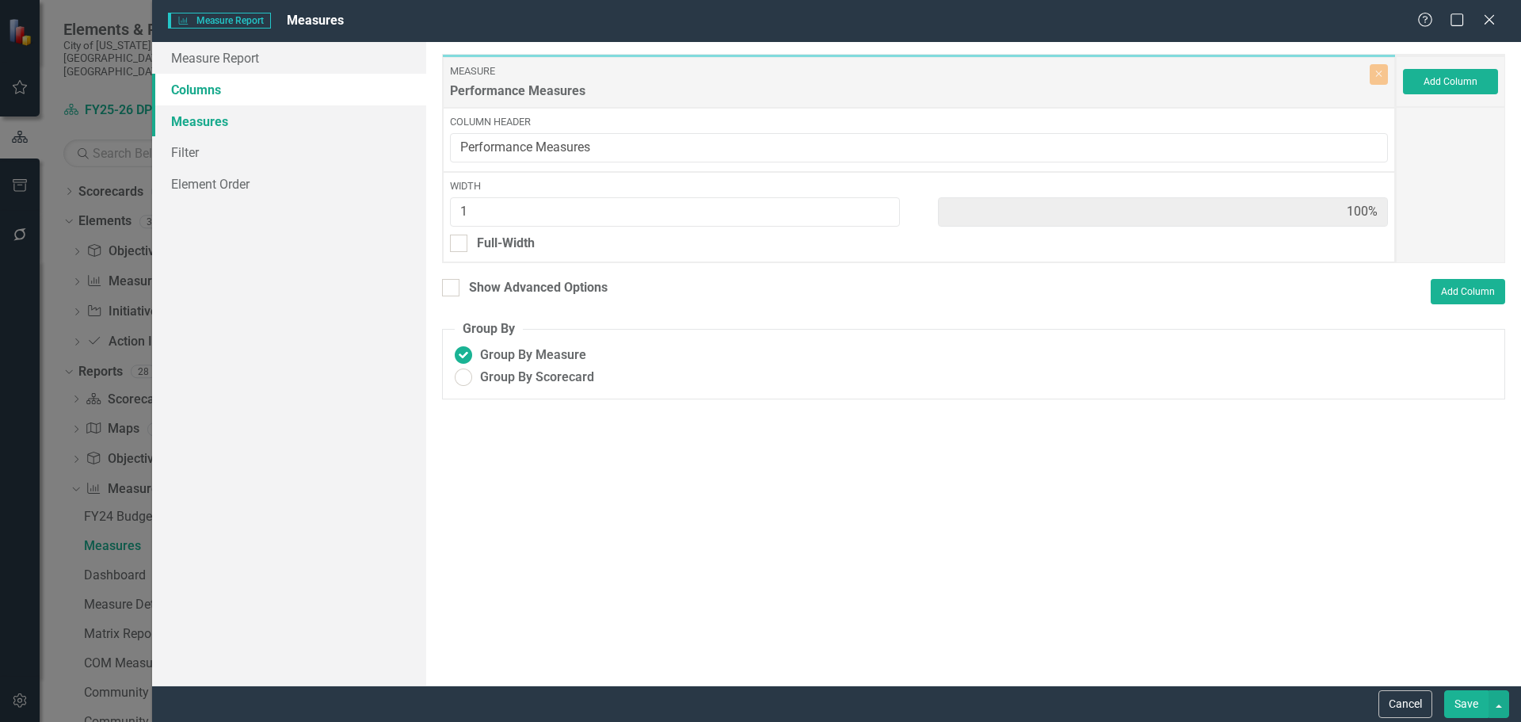
click at [206, 116] on link "Measures" at bounding box center [289, 121] width 274 height 32
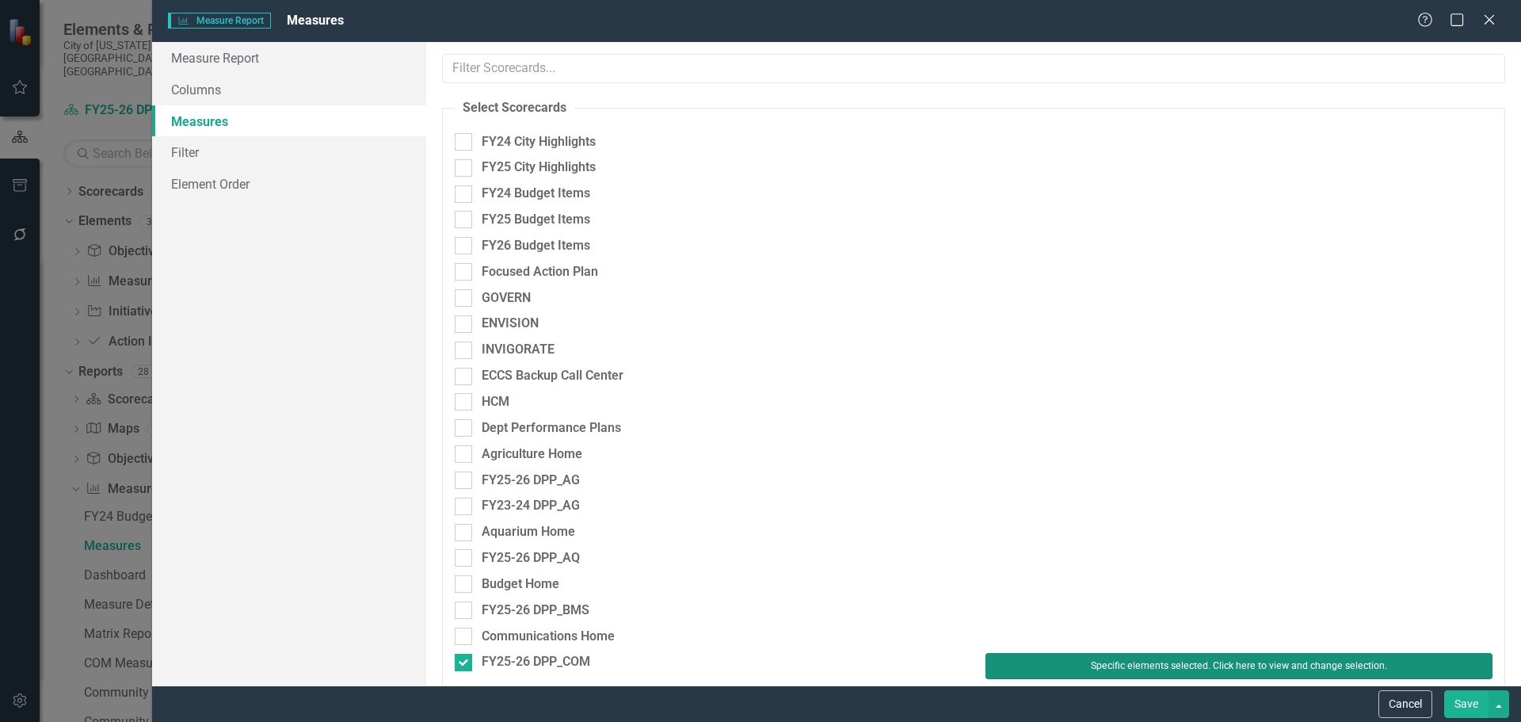
click at [1181, 659] on button "Specific elements selected. Click here to view and change selection." at bounding box center [1239, 665] width 507 height 25
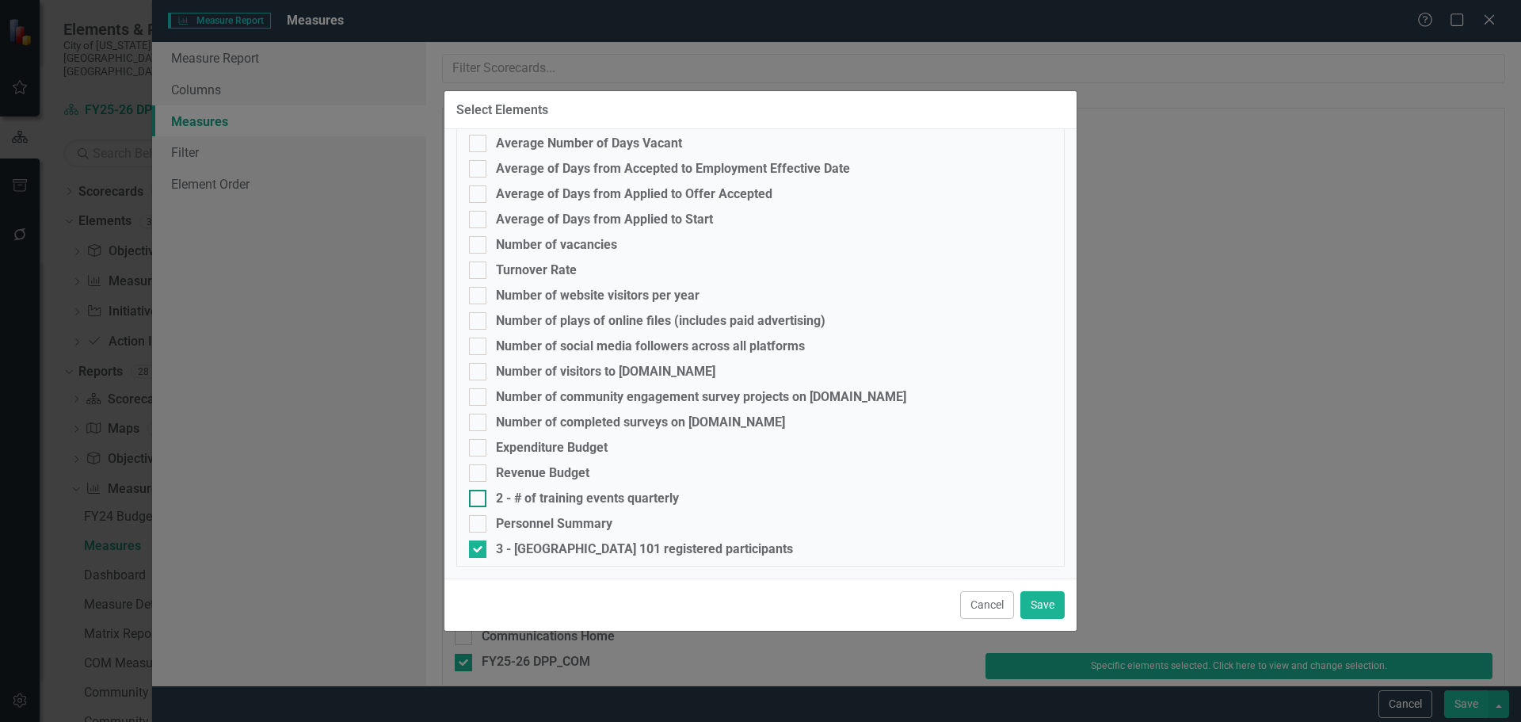
click at [567, 495] on div "2 - # of training events quarterly" at bounding box center [587, 498] width 183 height 14
click at [479, 495] on input "2 - # of training events quarterly" at bounding box center [474, 495] width 10 height 10
checkbox input "true"
click at [1073, 612] on div "Cancel Save" at bounding box center [760, 604] width 632 height 52
click at [1066, 608] on div "Cancel Save" at bounding box center [760, 604] width 632 height 52
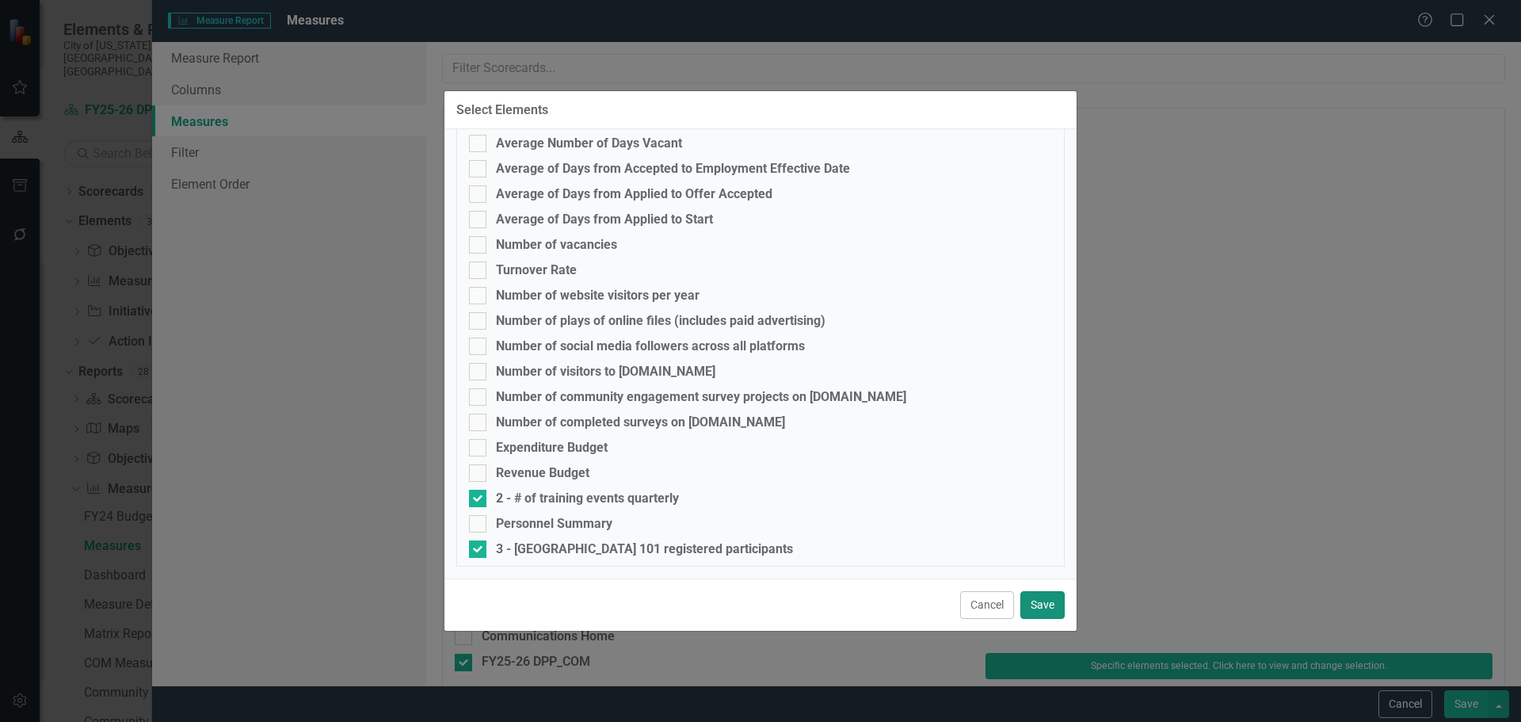
click at [1058, 608] on button "Save" at bounding box center [1043, 605] width 44 height 28
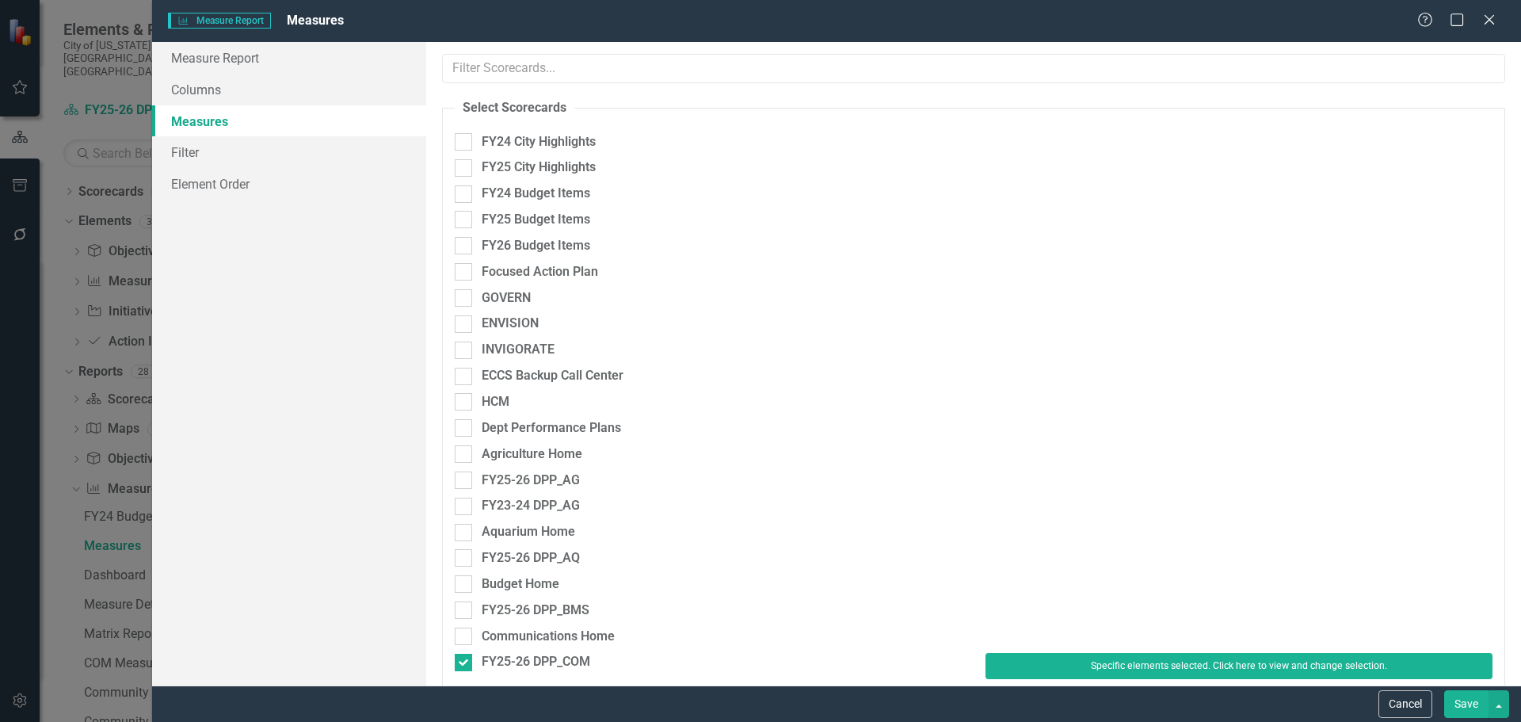
click at [1456, 704] on button "Save" at bounding box center [1466, 704] width 44 height 28
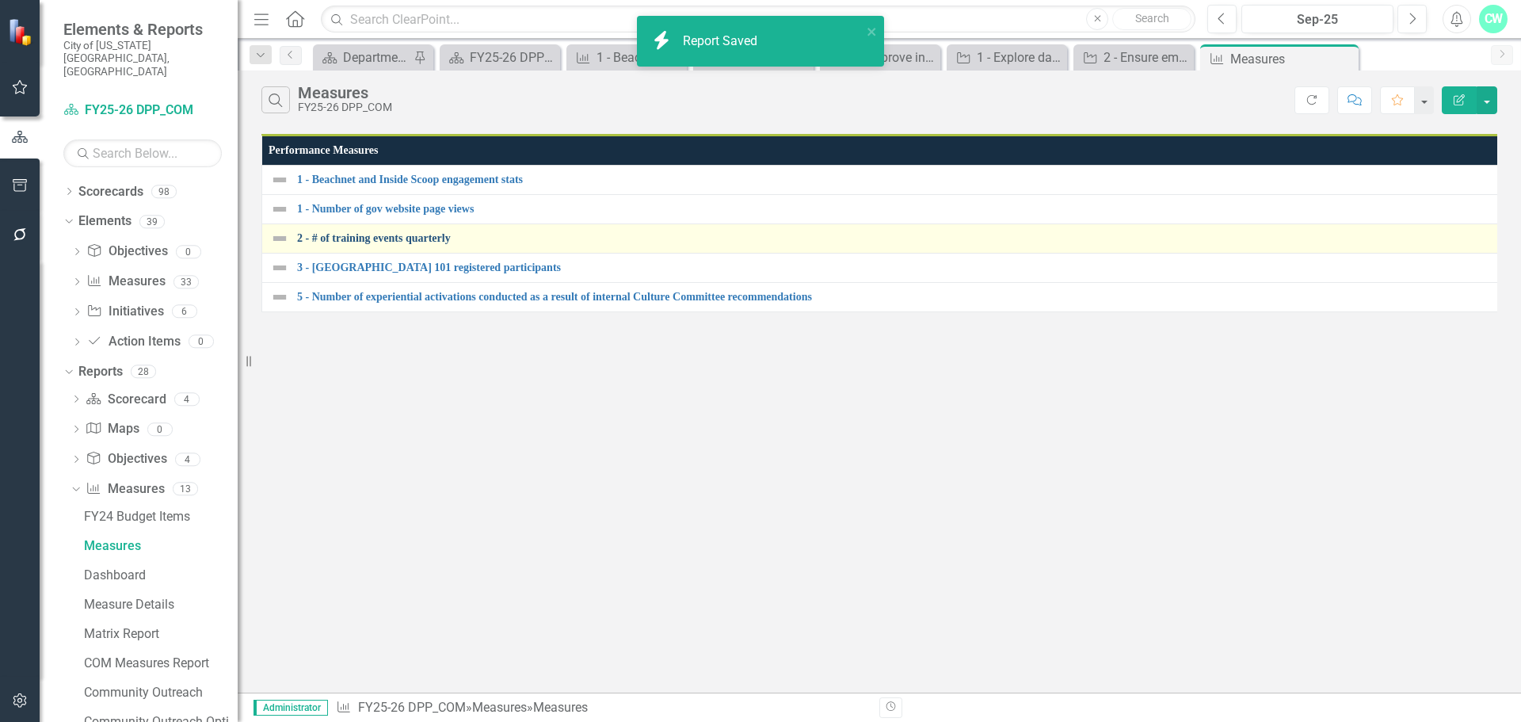
click at [455, 244] on link "2 - # of training events quarterly" at bounding box center [918, 238] width 1242 height 12
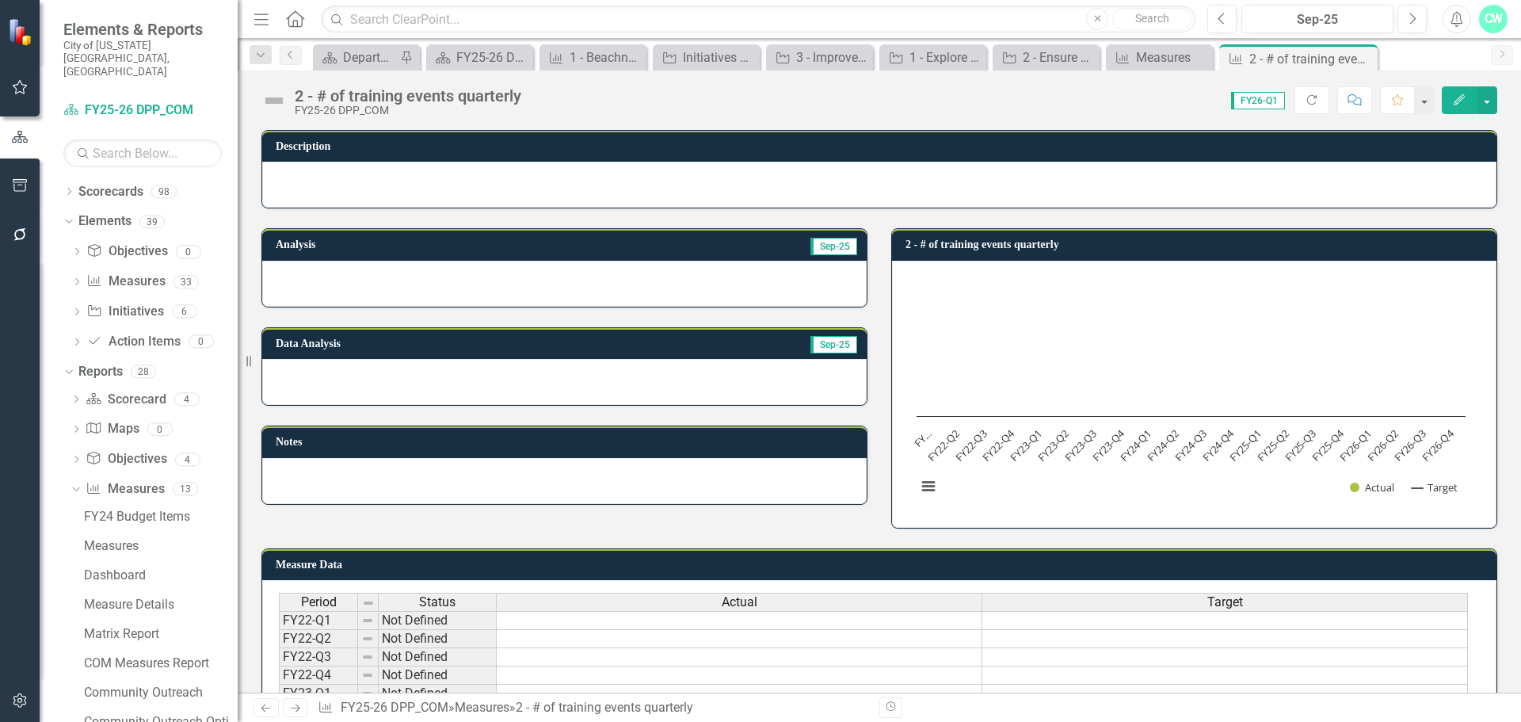
click at [344, 99] on div "2 - # of training events quarterly" at bounding box center [408, 95] width 227 height 17
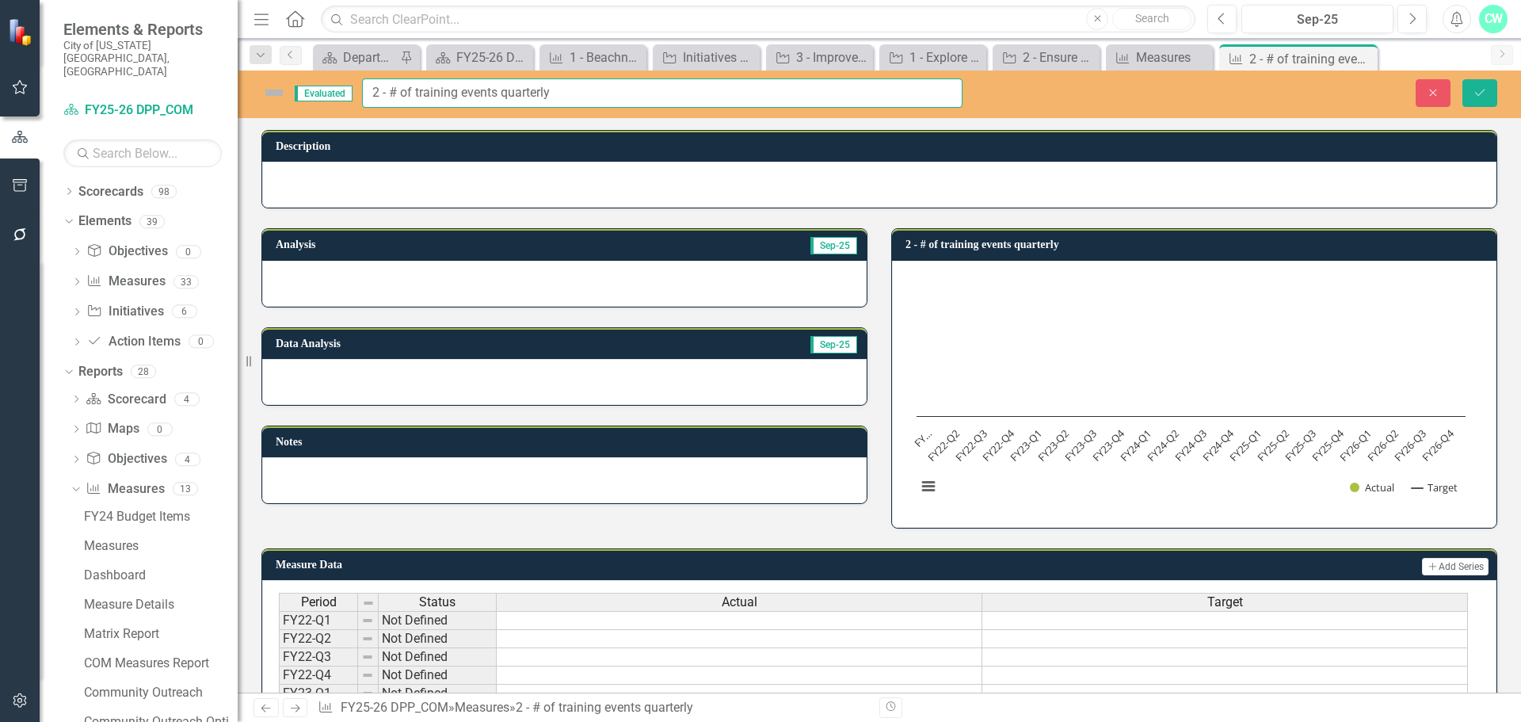
click at [397, 92] on input "2 - # of training events quarterly" at bounding box center [662, 92] width 601 height 29
type input "2 - Number of training events quarterly"
click at [1476, 97] on icon "Save" at bounding box center [1480, 92] width 14 height 11
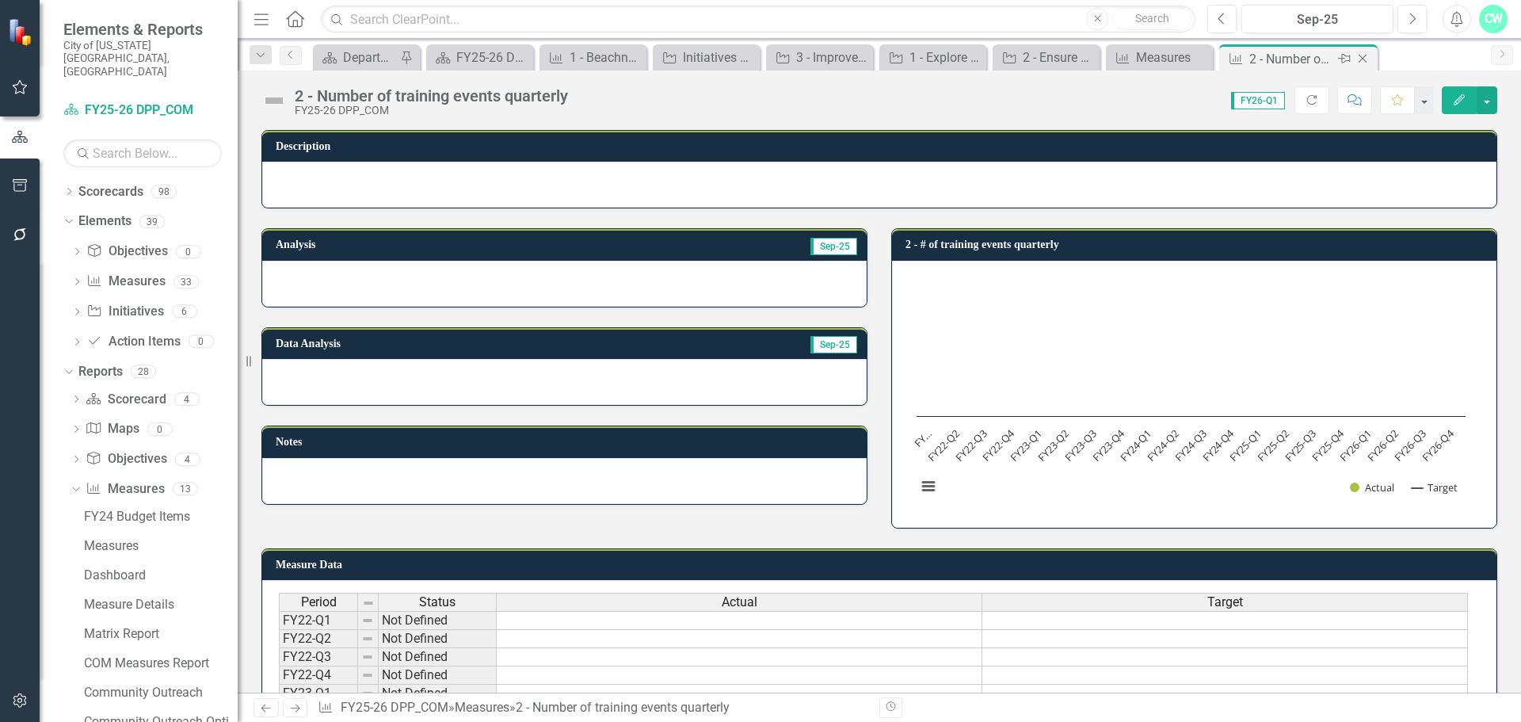
click at [1361, 61] on icon "Close" at bounding box center [1363, 58] width 16 height 13
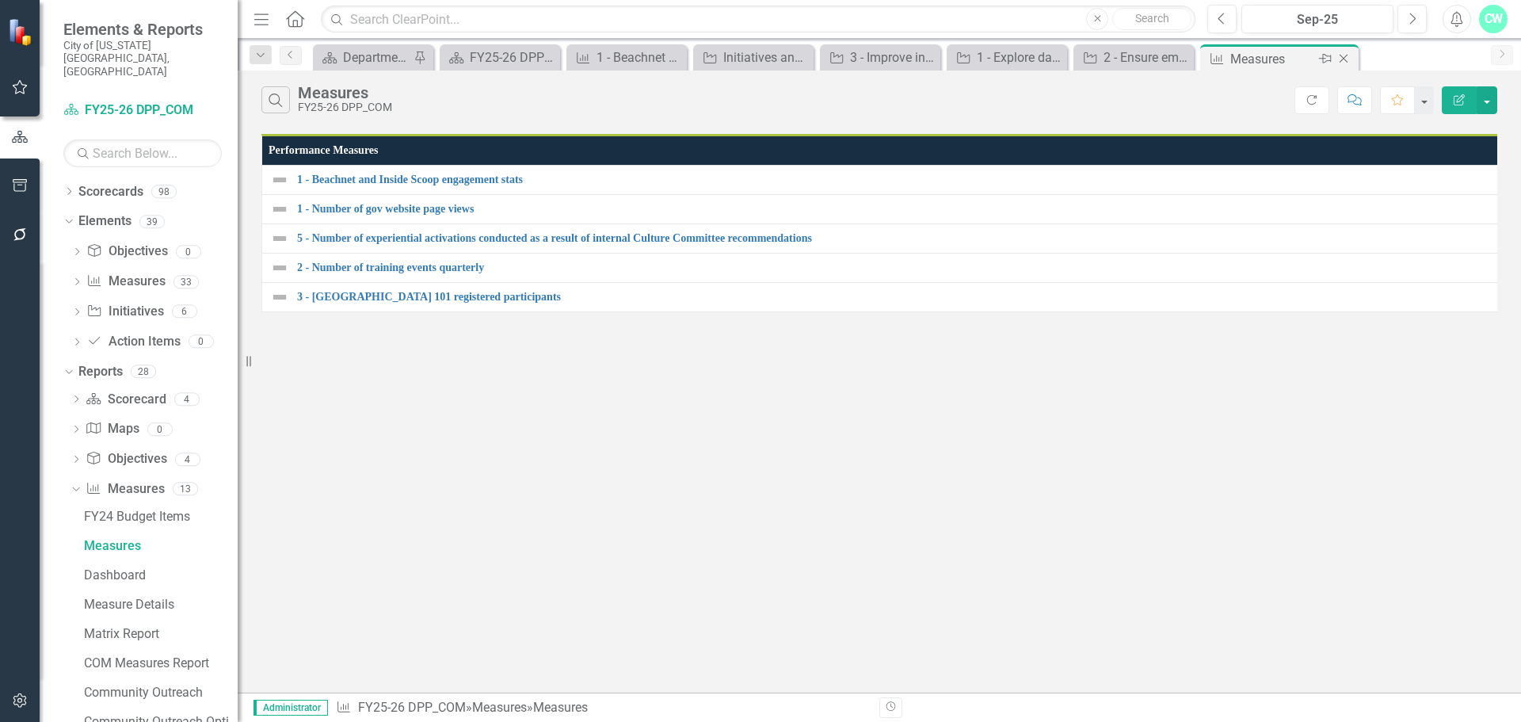
click at [1349, 61] on icon "Close" at bounding box center [1344, 58] width 16 height 13
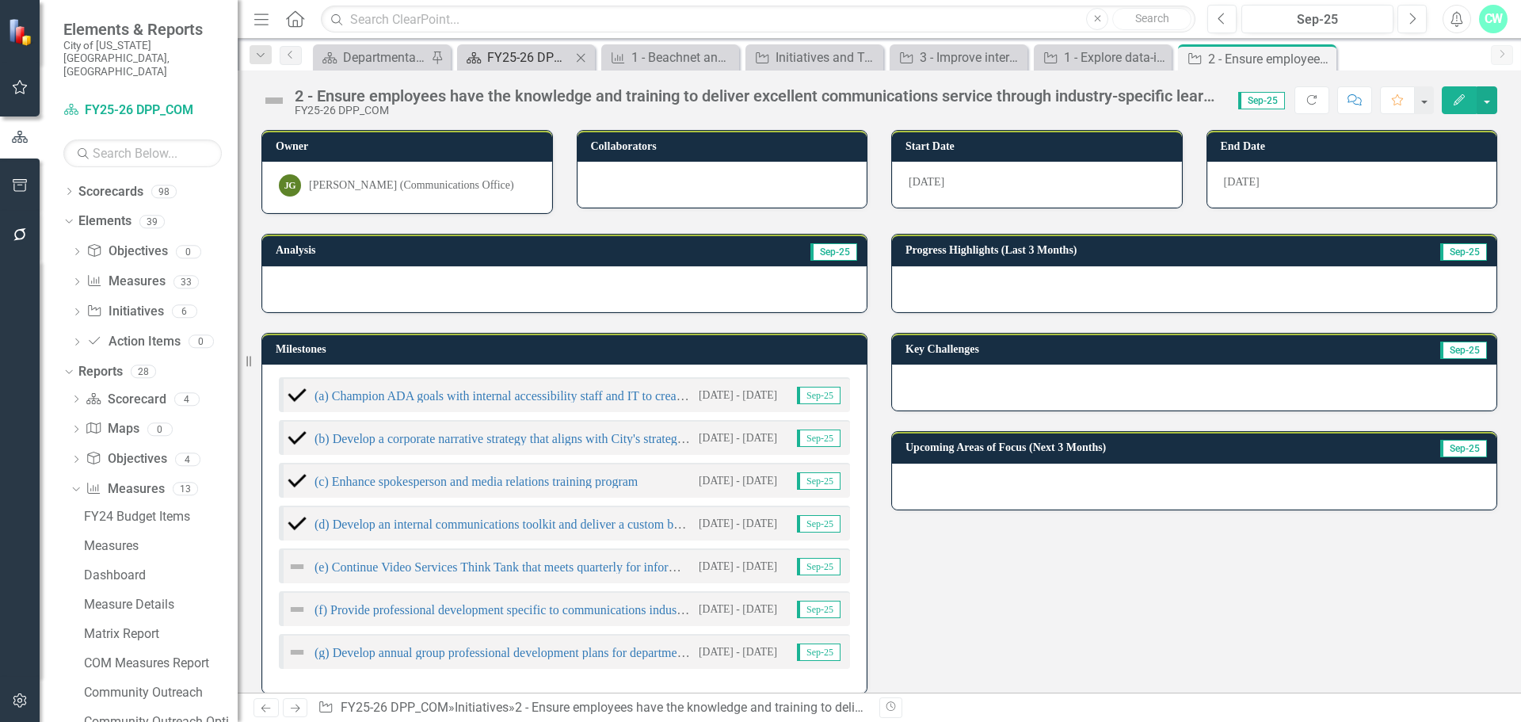
click at [540, 52] on div "FY25-26 DPP_COM" at bounding box center [529, 58] width 84 height 20
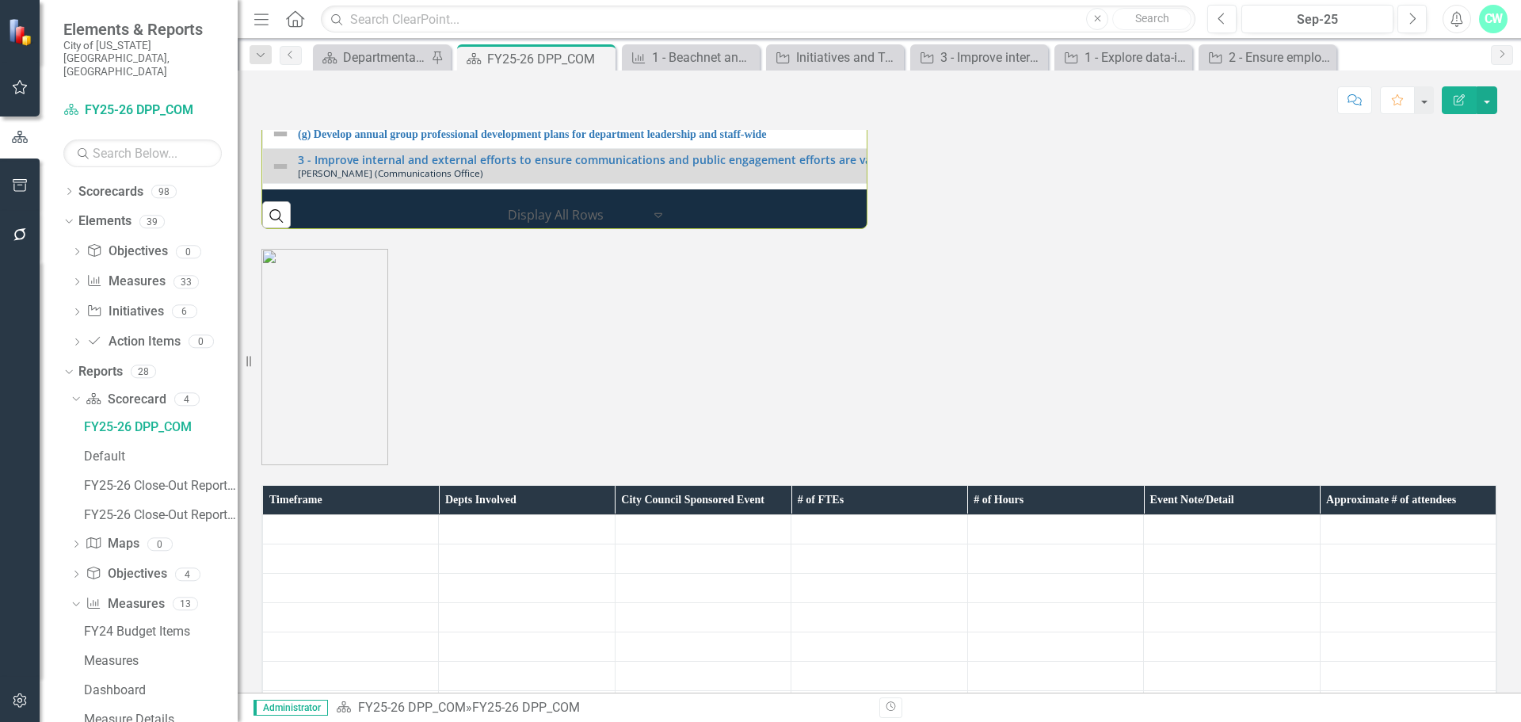
scroll to position [1981, 0]
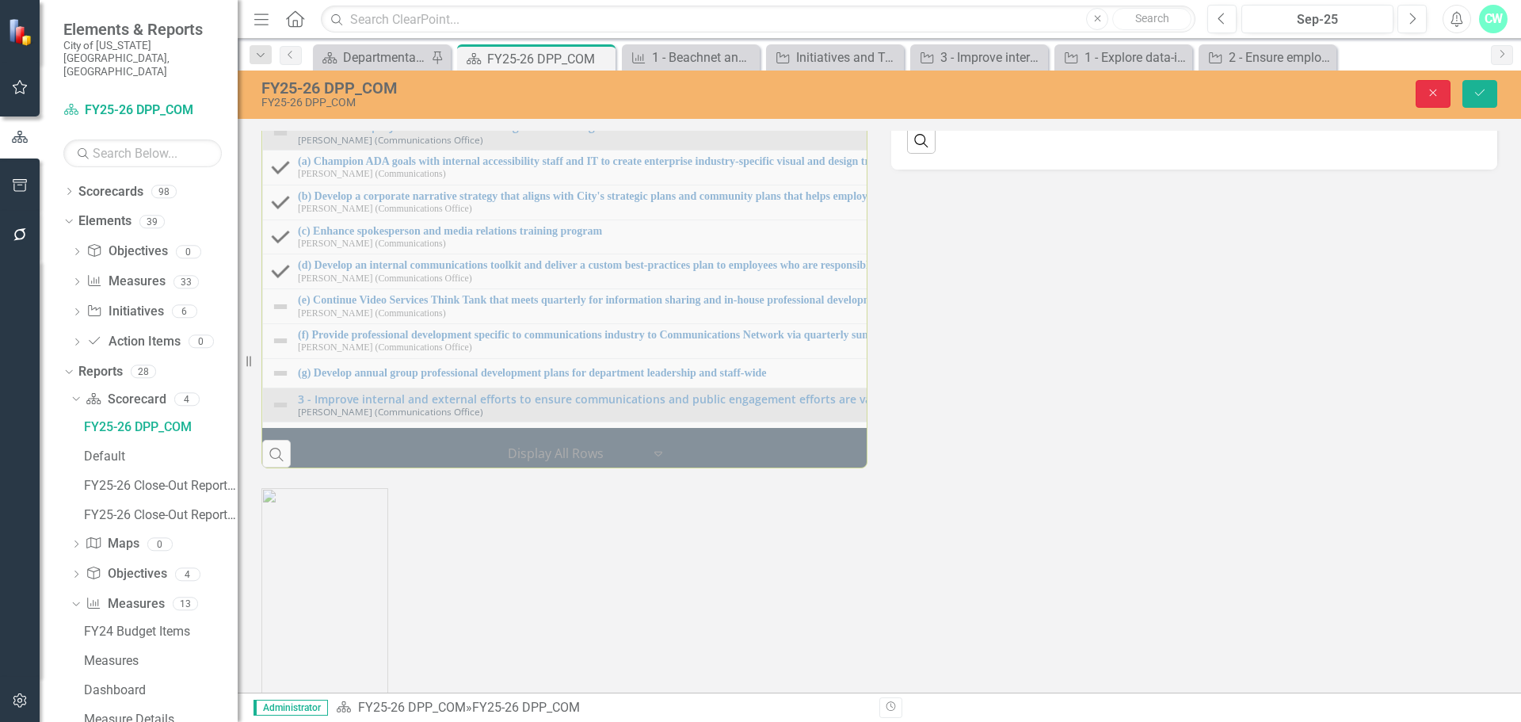
click at [1429, 90] on icon "Close" at bounding box center [1433, 92] width 14 height 11
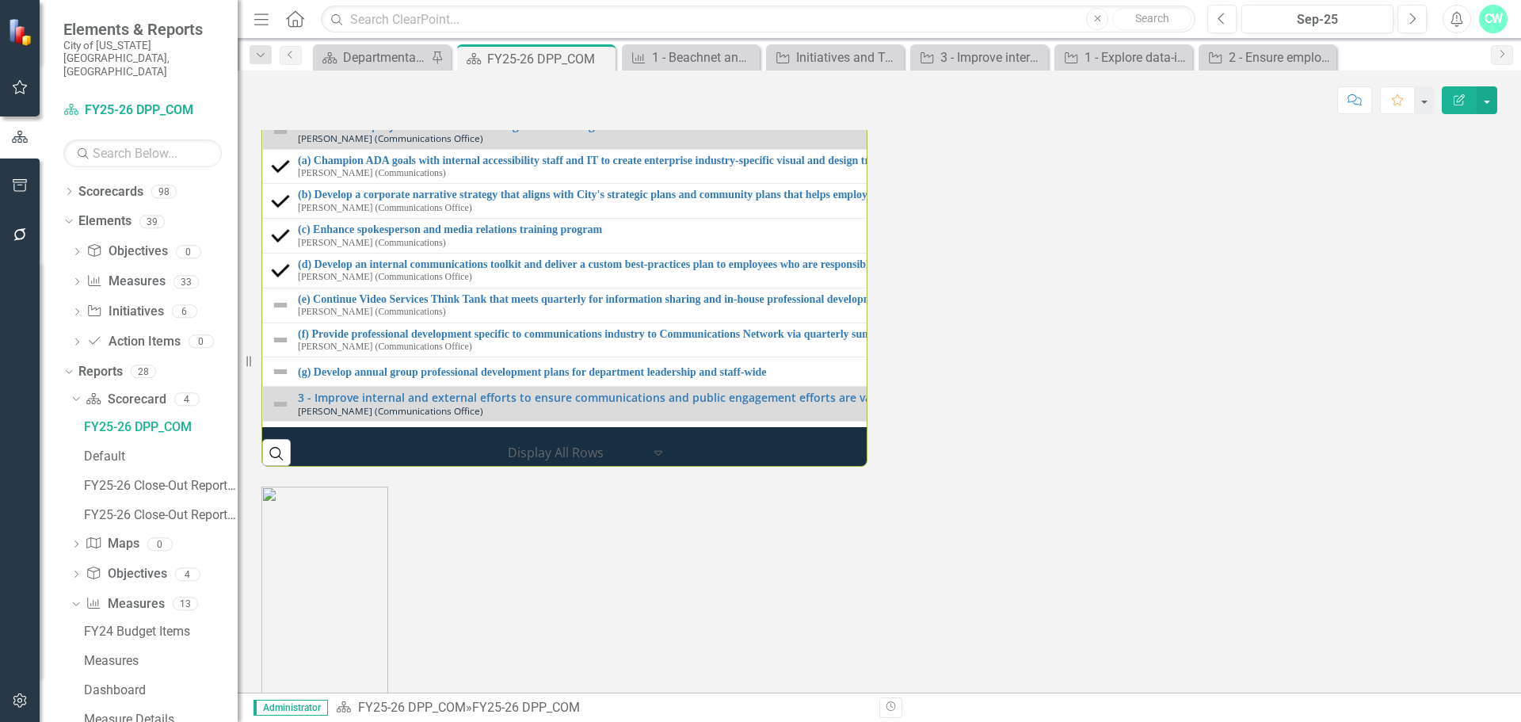
click at [1047, 467] on div "Milestones 1 - Explore data-informed tools for internal and external marketing …" at bounding box center [880, 166] width 1260 height 602
click at [1024, 467] on div "Milestones 1 - Explore data-informed tools for internal and external marketing …" at bounding box center [880, 166] width 1260 height 602
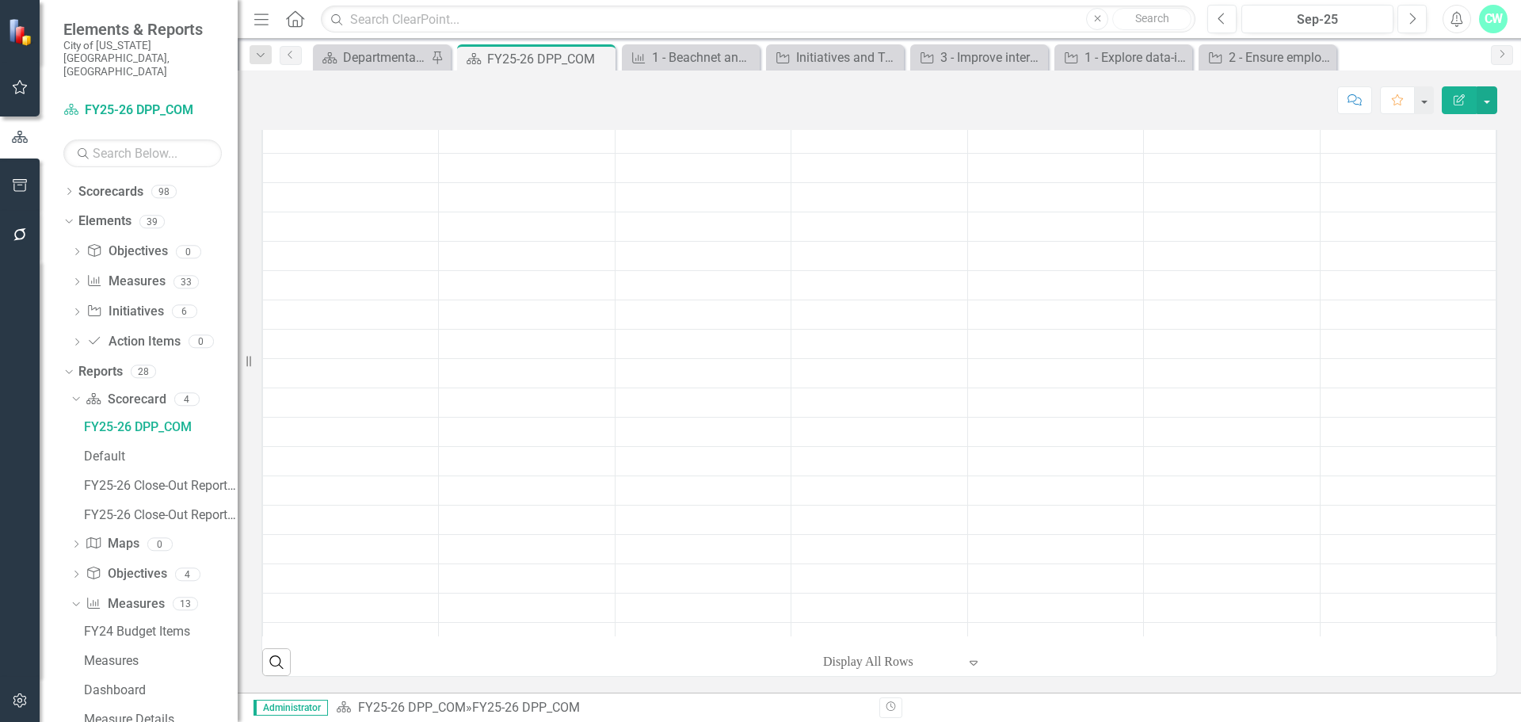
scroll to position [2613, 0]
click at [1480, 104] on button "button" at bounding box center [1487, 100] width 21 height 28
click at [1469, 164] on link "Edit Report Edit Layout" at bounding box center [1432, 158] width 128 height 29
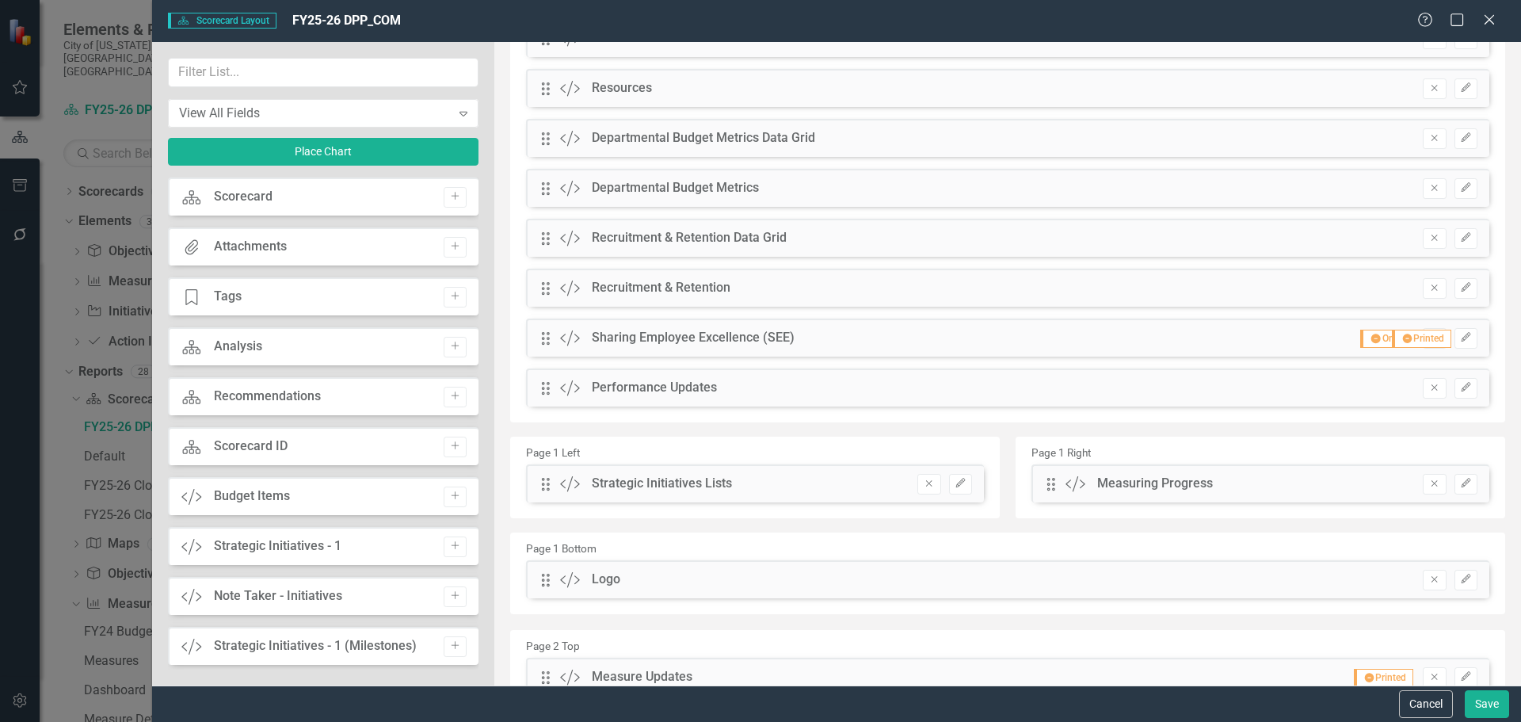
scroll to position [474, 0]
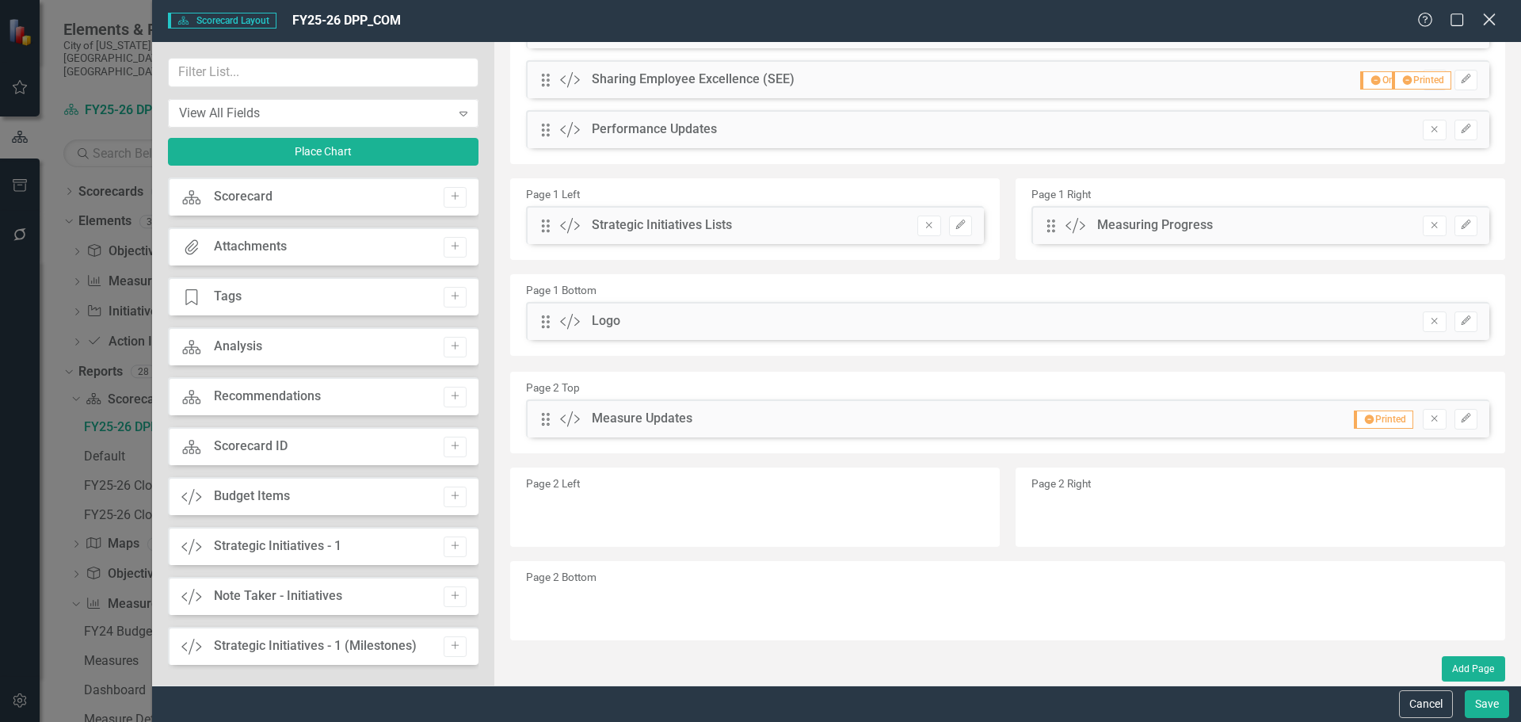
click at [1487, 30] on div "Scorecard Scorecard Layout FY25-26 DPP_COM Help Maximize Close" at bounding box center [836, 21] width 1369 height 42
click at [1487, 24] on icon "Close" at bounding box center [1489, 19] width 20 height 15
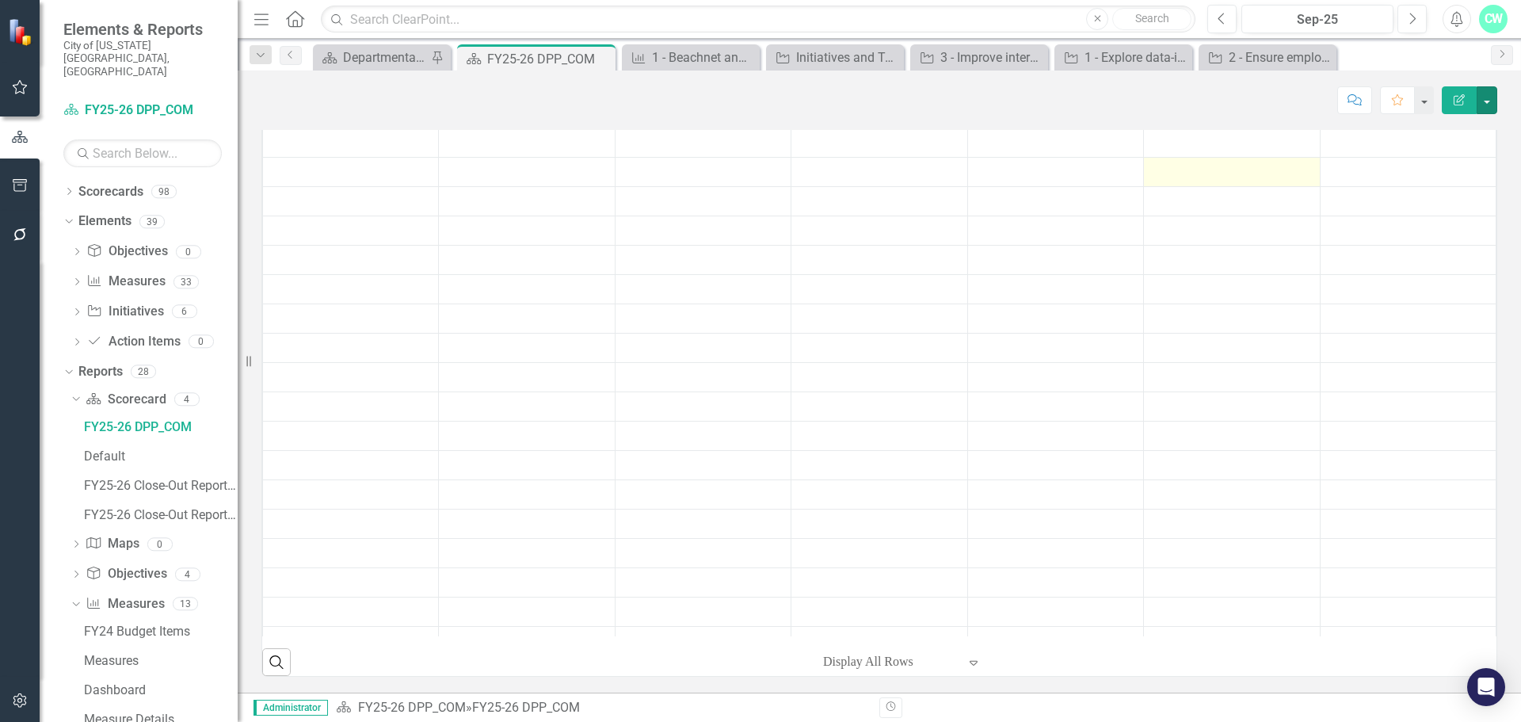
scroll to position [456, 0]
click at [1272, 410] on div "Timeframe Depts Involved City Council Sponsored Event # of FTEs # of Hours Even…" at bounding box center [880, 375] width 1260 height 602
click at [1272, 411] on div "Timeframe Depts Involved City Council Sponsored Event # of FTEs # of Hours Even…" at bounding box center [879, 385] width 1236 height 582
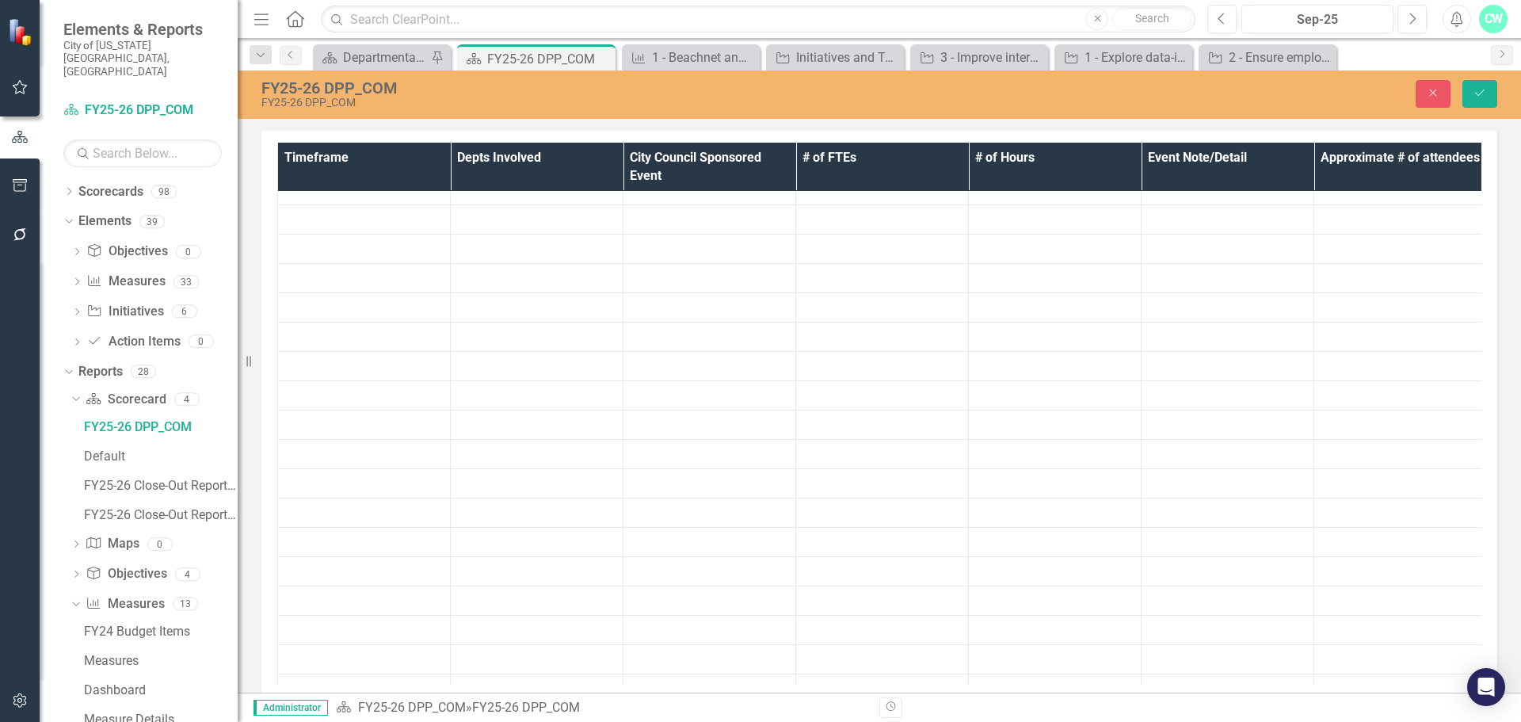
click at [1272, 411] on div "Measure Updates Edit Report Select Report Link View Page Timeframe Depts Involv…" at bounding box center [880, 405] width 1260 height 667
click at [1444, 97] on button "Close" at bounding box center [1433, 94] width 35 height 28
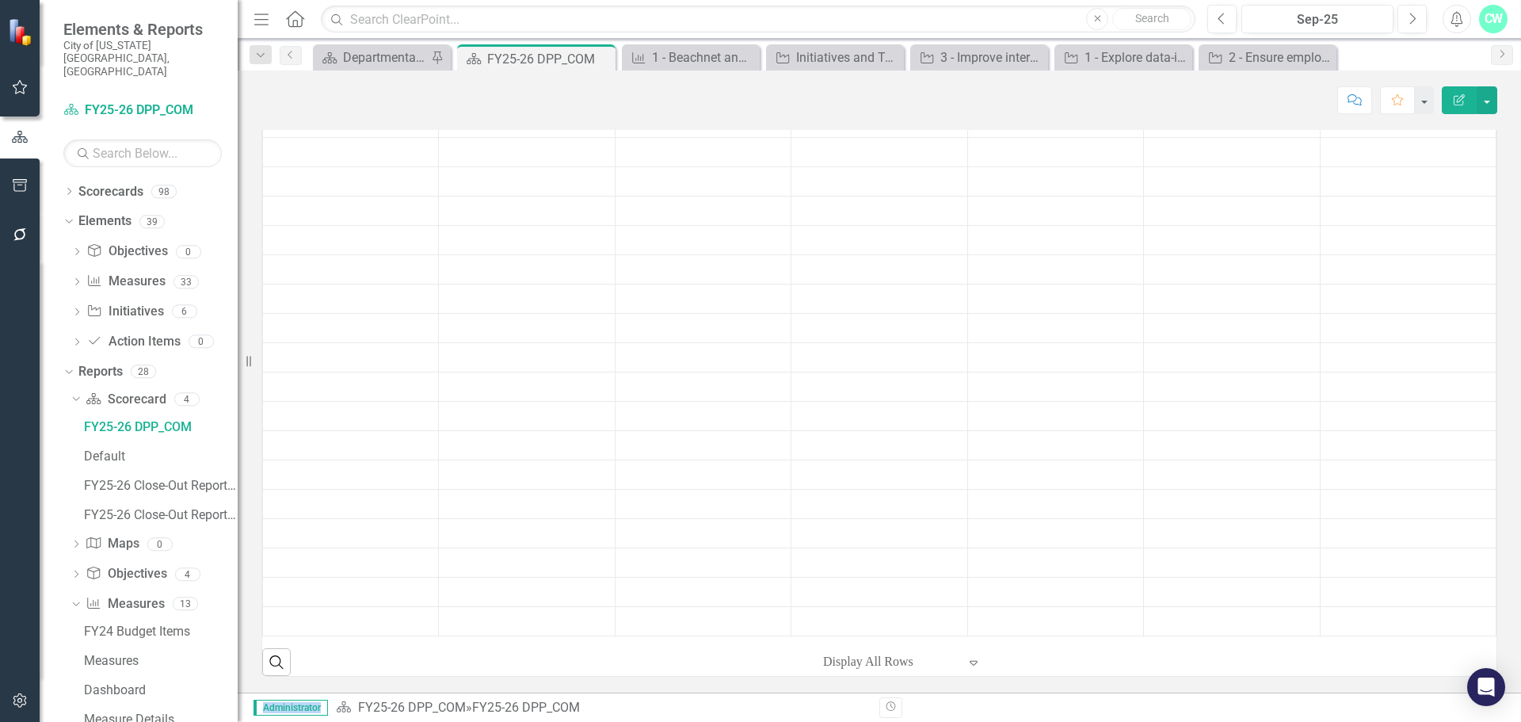
click at [1471, 101] on button "Edit Report" at bounding box center [1459, 100] width 35 height 28
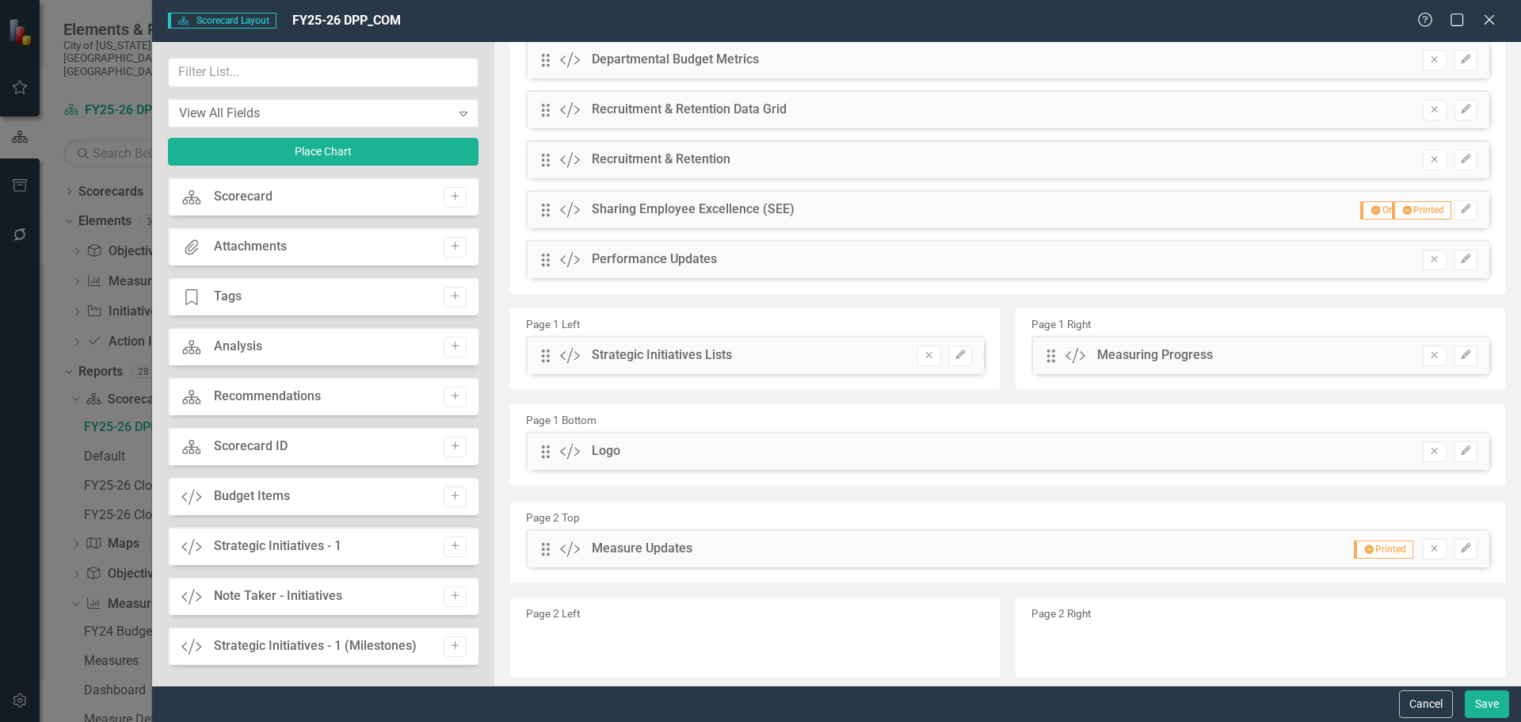
scroll to position [315, 0]
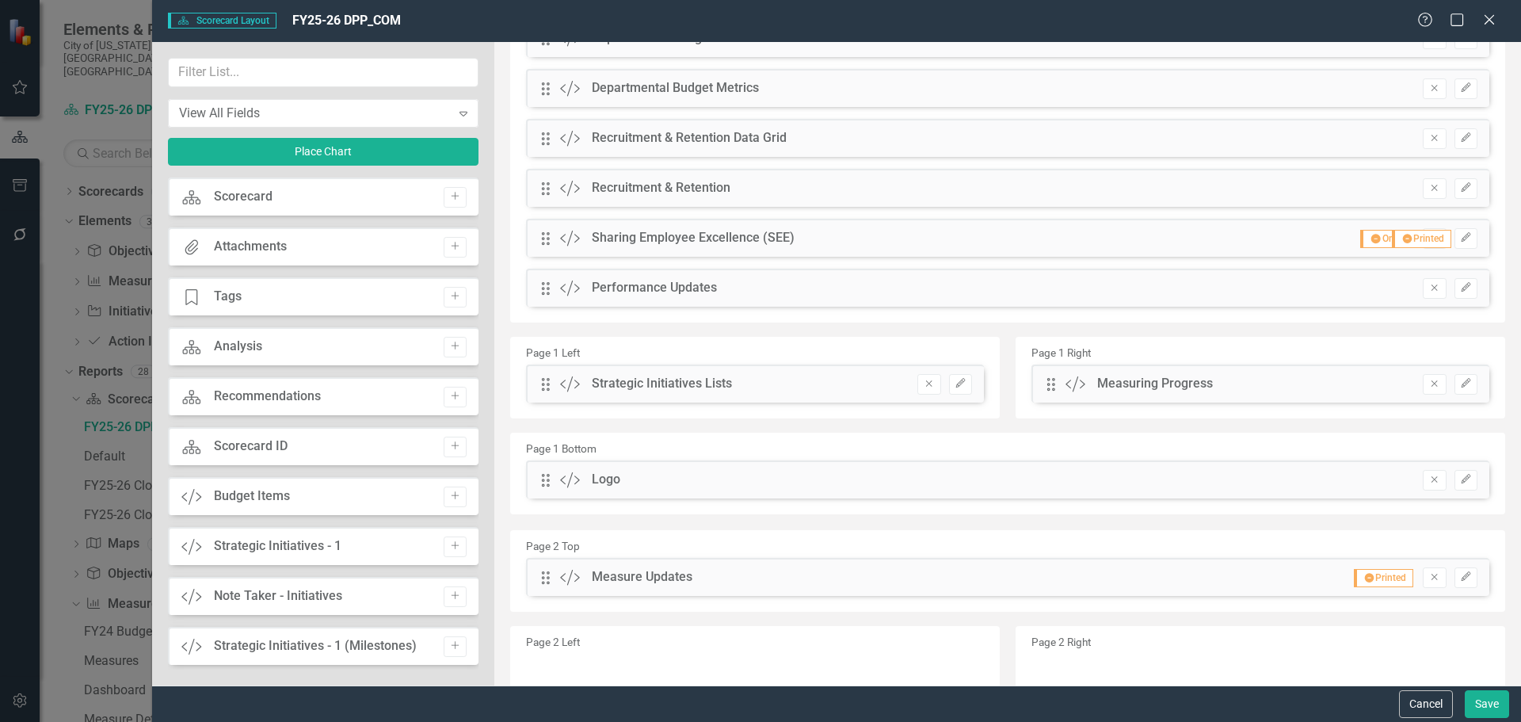
drag, startPoint x: 1449, startPoint y: 578, endPoint x: 1307, endPoint y: 574, distance: 142.7
click at [1307, 574] on div "Drag Custom Measure Updates Hidden Pod Printed Remove Edit" at bounding box center [1007, 577] width 963 height 38
click at [1461, 577] on icon "button" at bounding box center [1466, 576] width 10 height 10
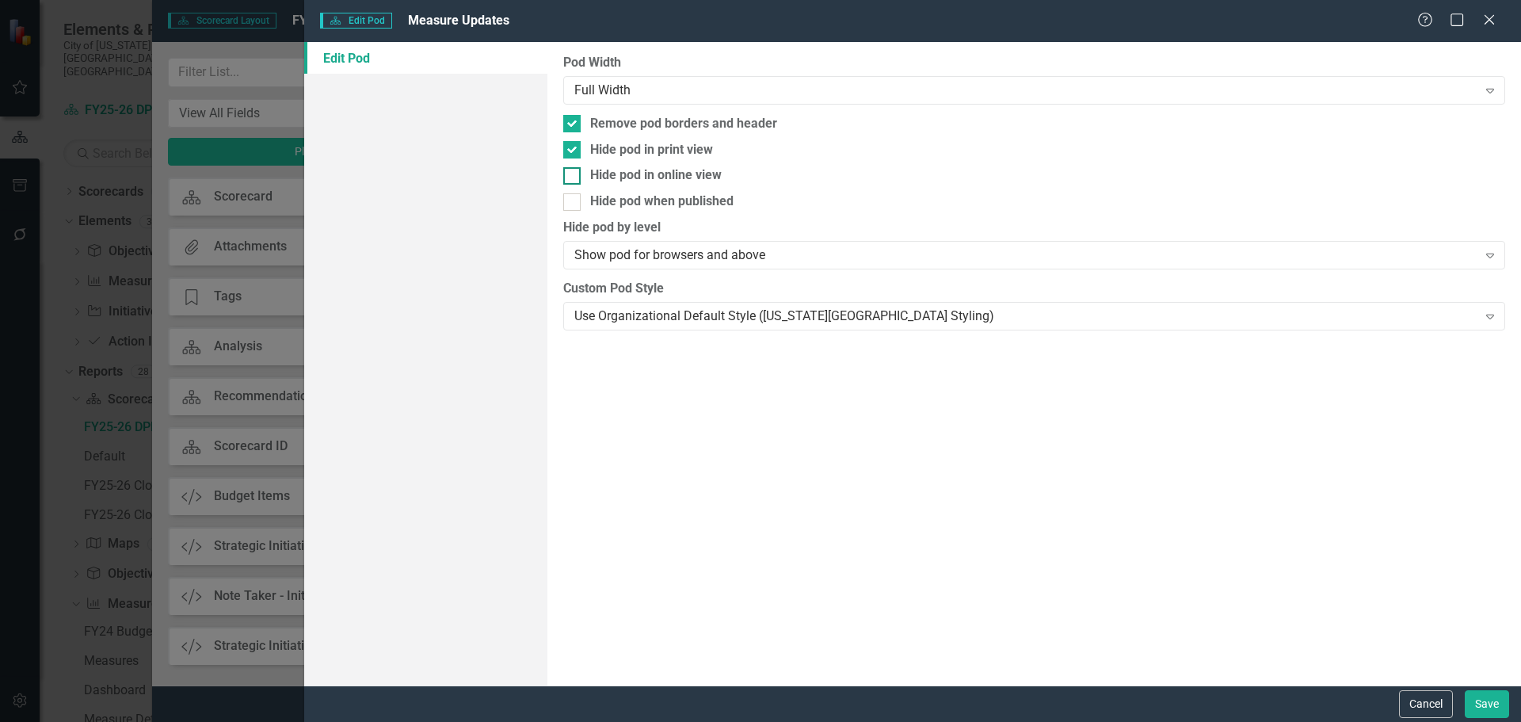
click at [715, 177] on div "Hide pod in online view" at bounding box center [656, 175] width 132 height 18
click at [574, 177] on input "Hide pod in online view" at bounding box center [568, 172] width 10 height 10
checkbox input "true"
click at [1464, 695] on div "Cancel Save" at bounding box center [1452, 704] width 114 height 28
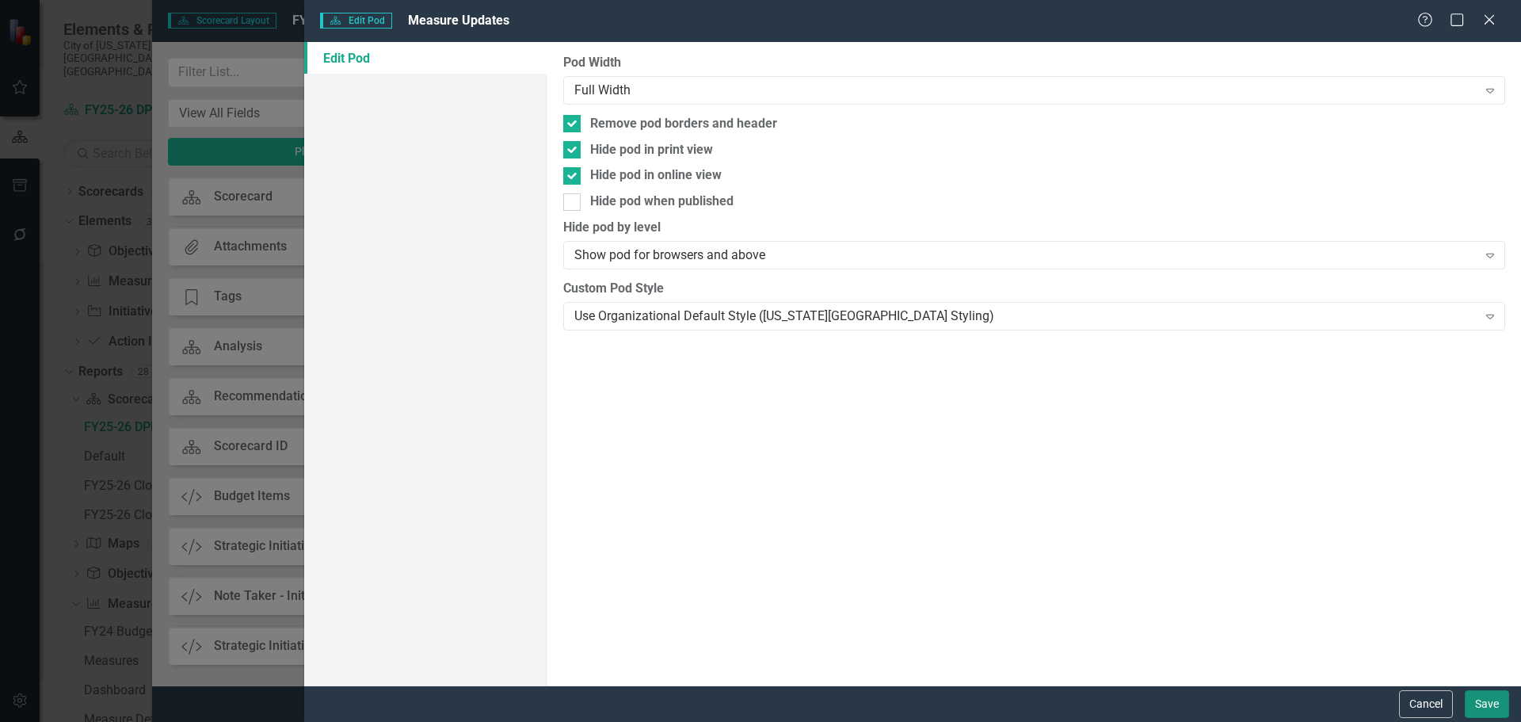
click at [1470, 696] on button "Save" at bounding box center [1487, 704] width 44 height 28
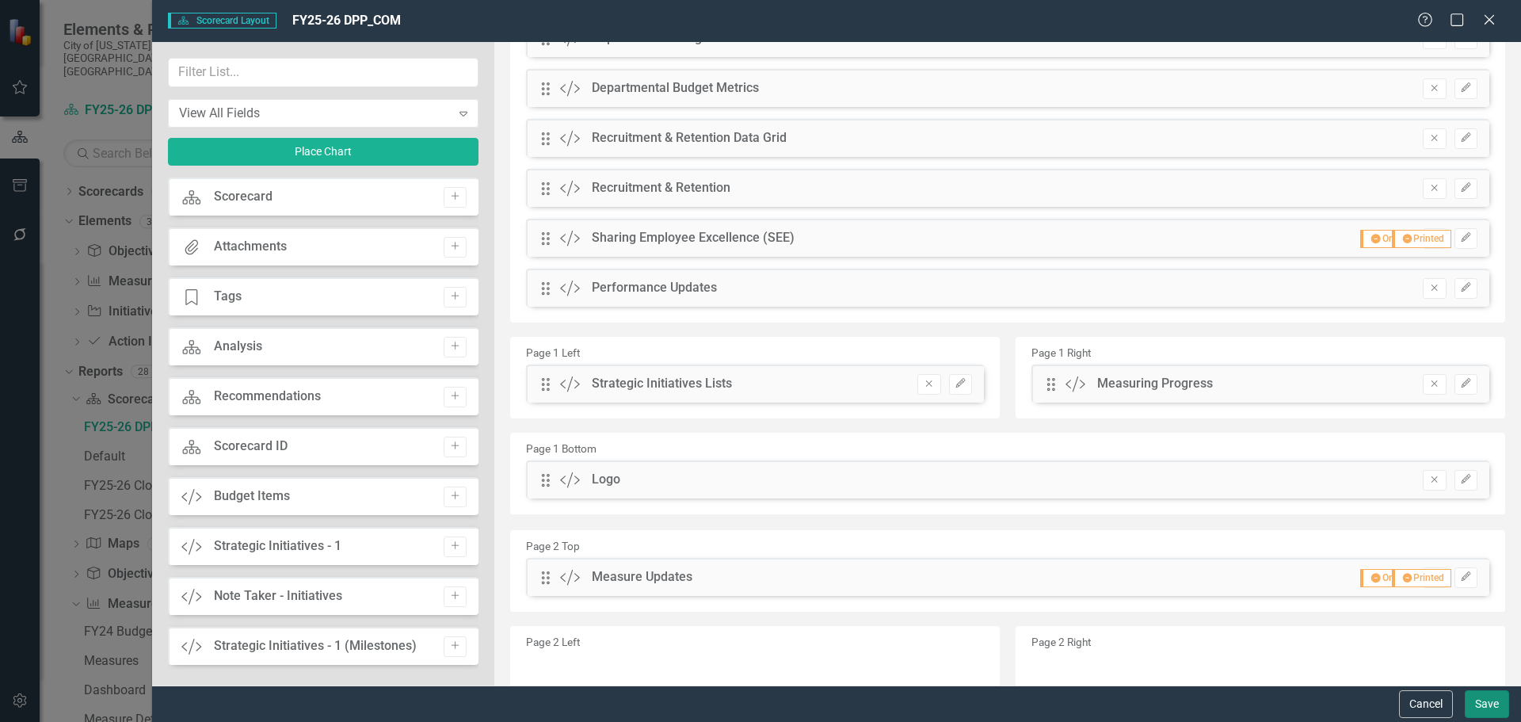
click at [1471, 707] on button "Save" at bounding box center [1487, 704] width 44 height 28
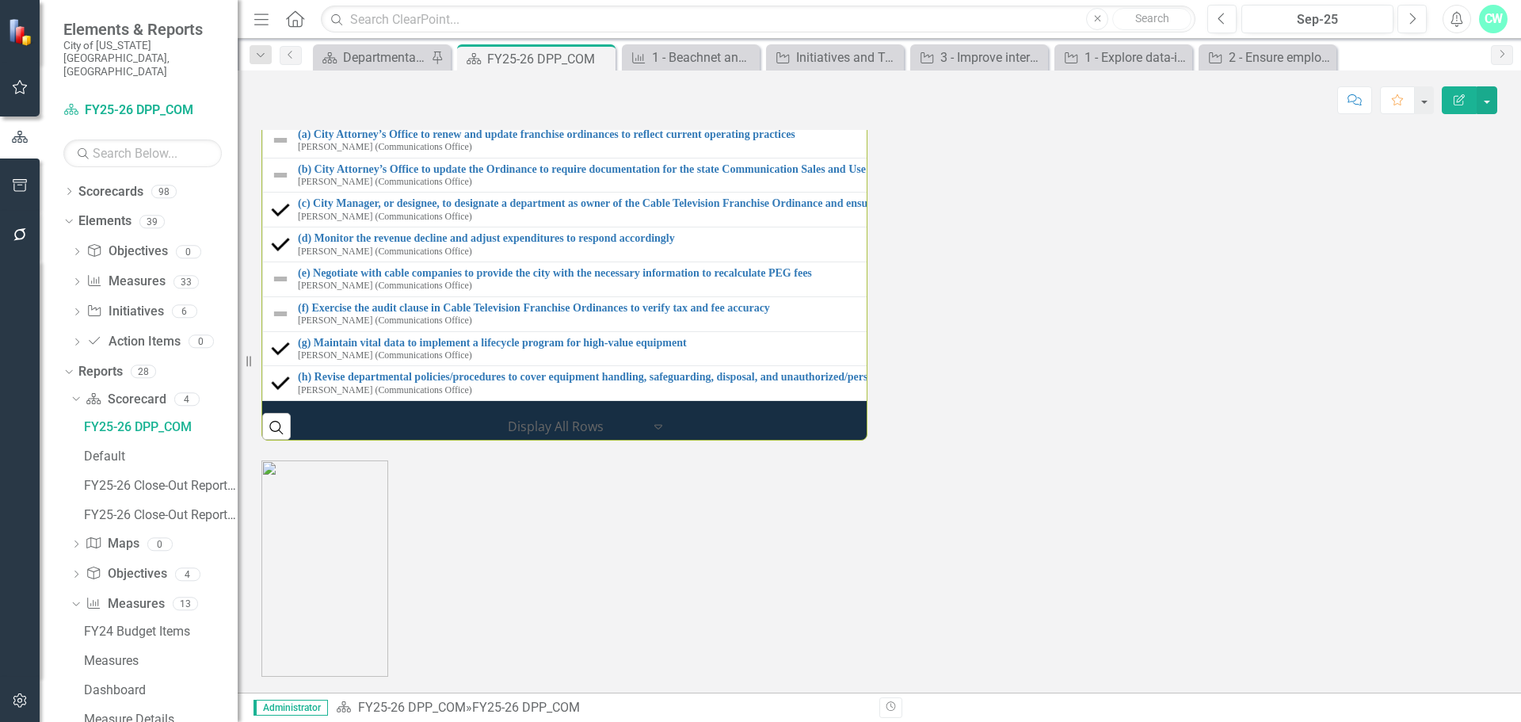
scroll to position [1853, 0]
